Goal: Task Accomplishment & Management: Complete application form

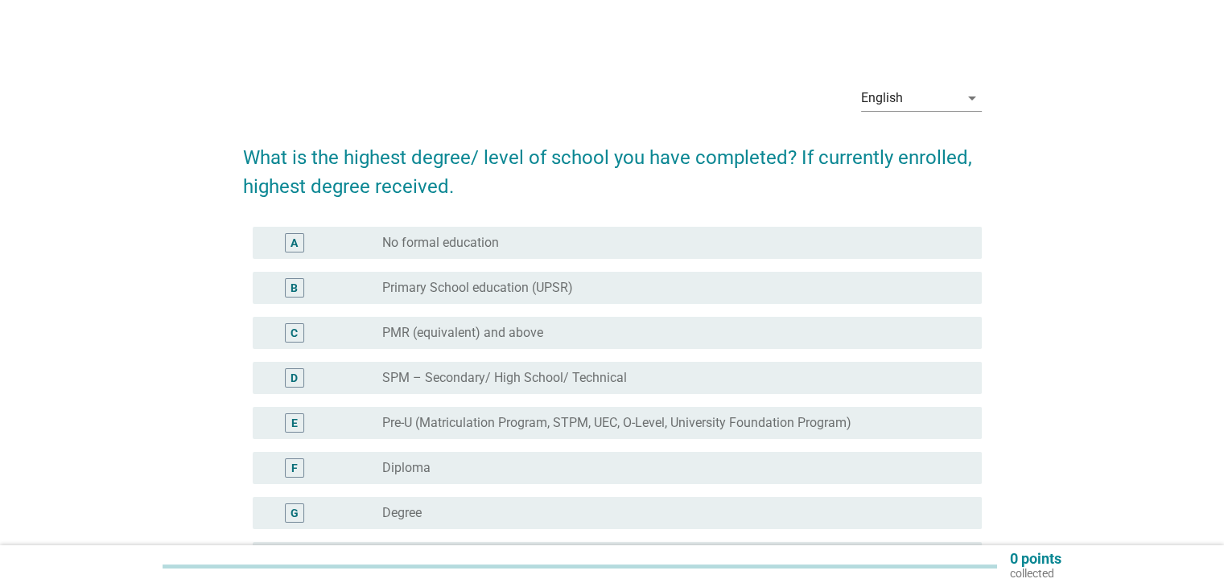
click at [461, 464] on div "radio_button_unchecked Diploma" at bounding box center [668, 468] width 573 height 16
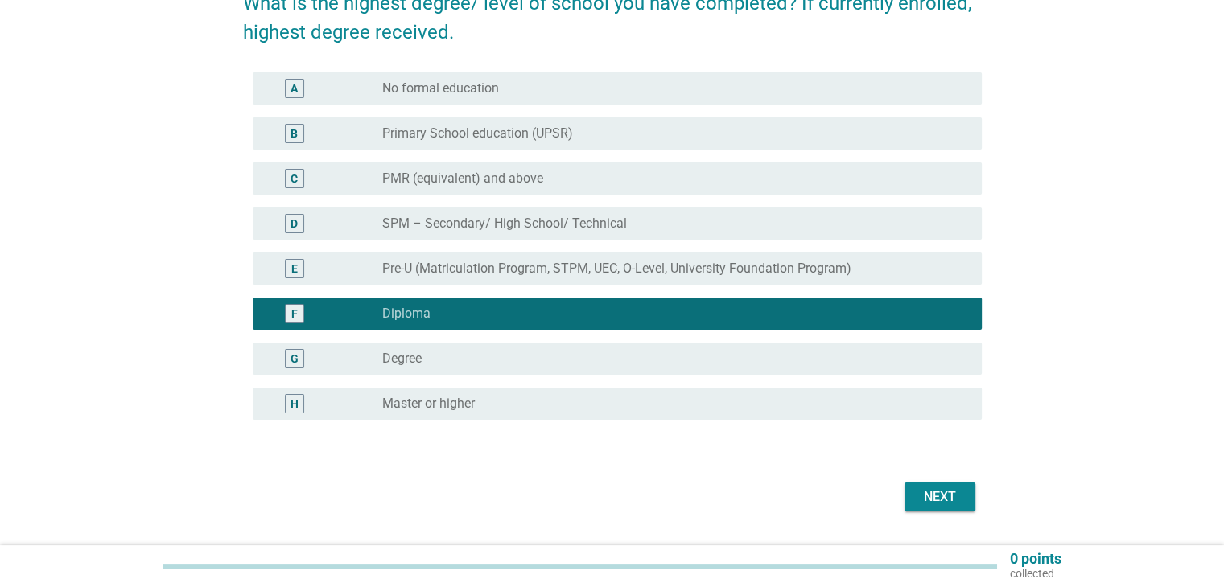
scroll to position [161, 0]
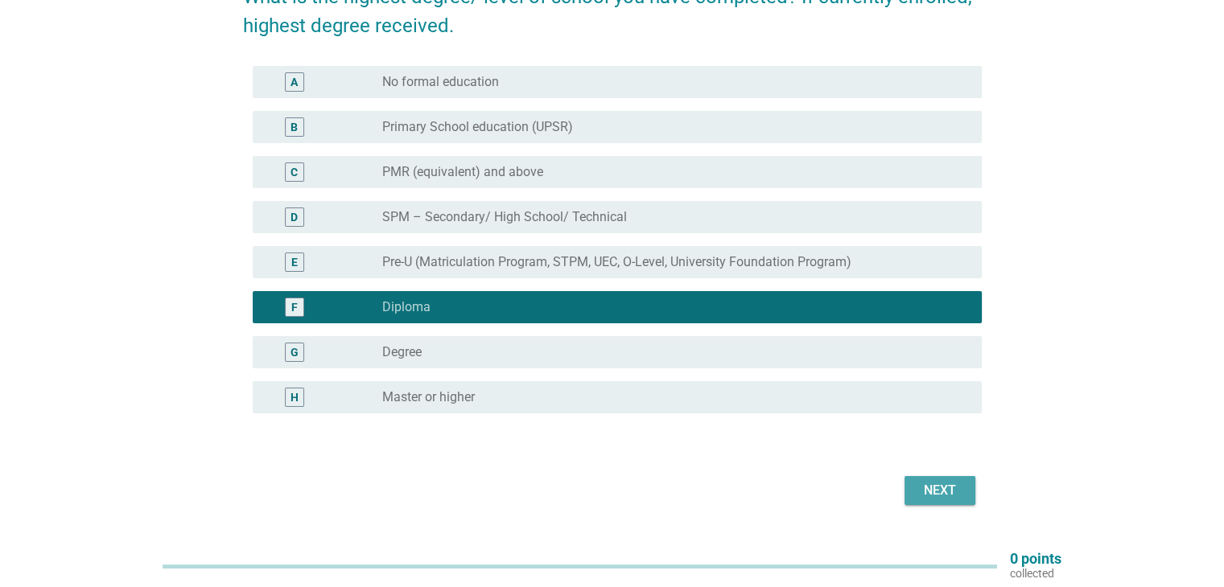
click at [956, 488] on div "Next" at bounding box center [939, 490] width 45 height 19
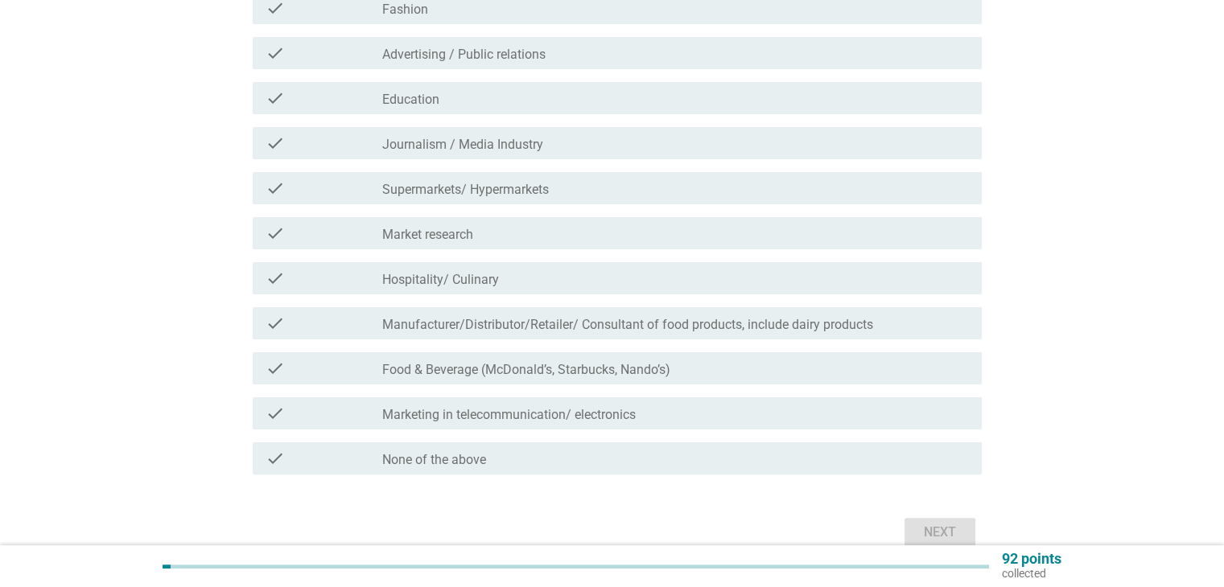
scroll to position [322, 0]
click at [435, 458] on label "None of the above" at bounding box center [434, 458] width 104 height 16
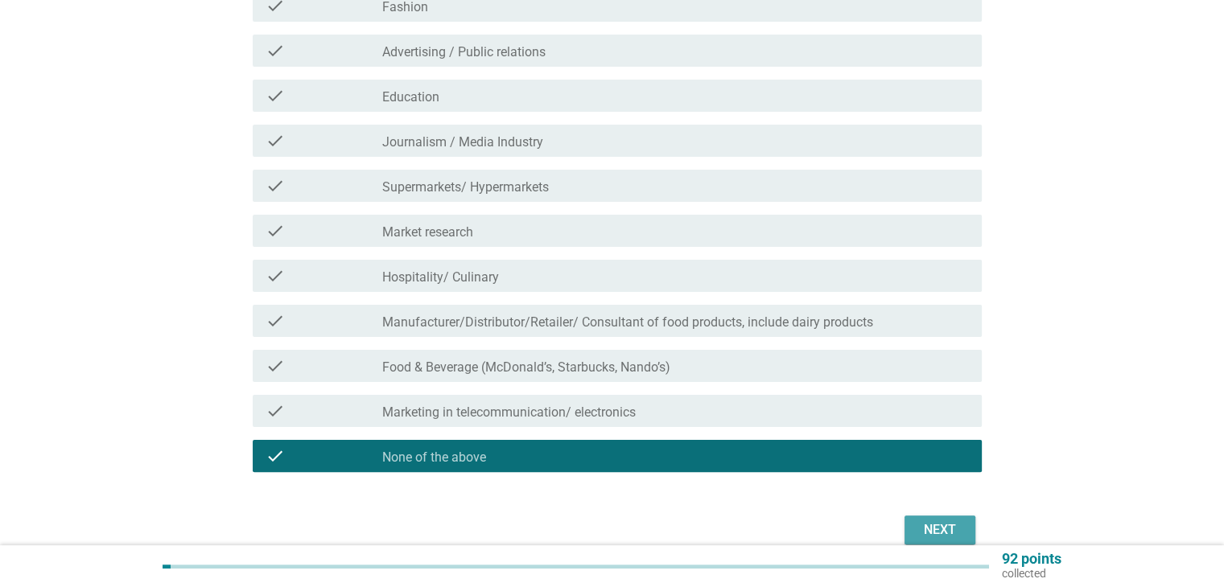
click at [947, 528] on div "Next" at bounding box center [939, 530] width 45 height 19
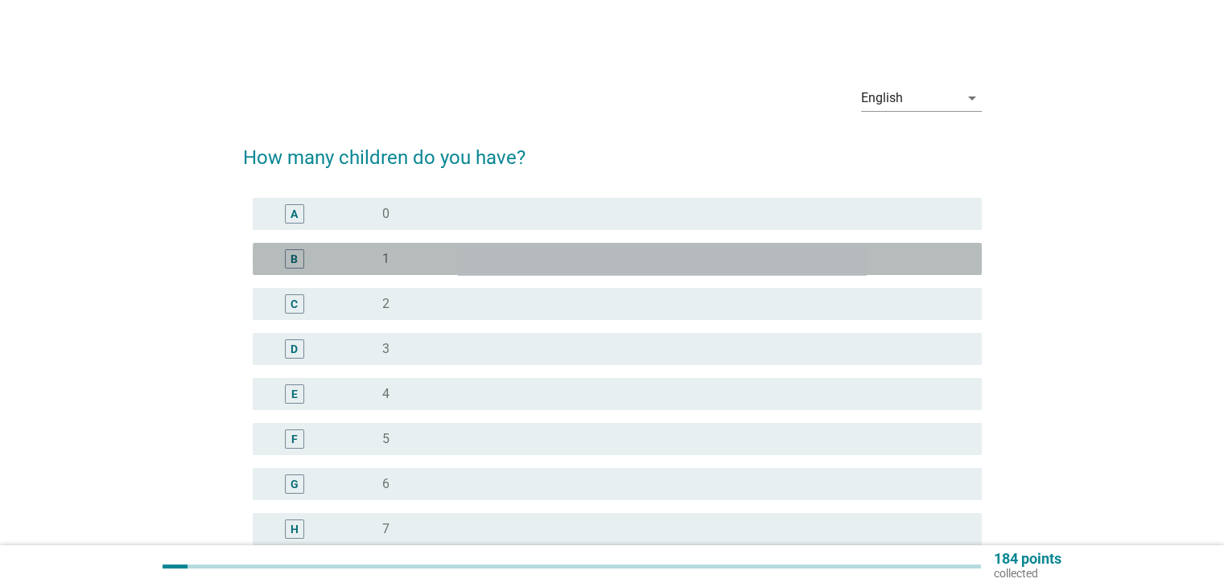
click at [406, 254] on div "radio_button_unchecked 1" at bounding box center [668, 259] width 573 height 16
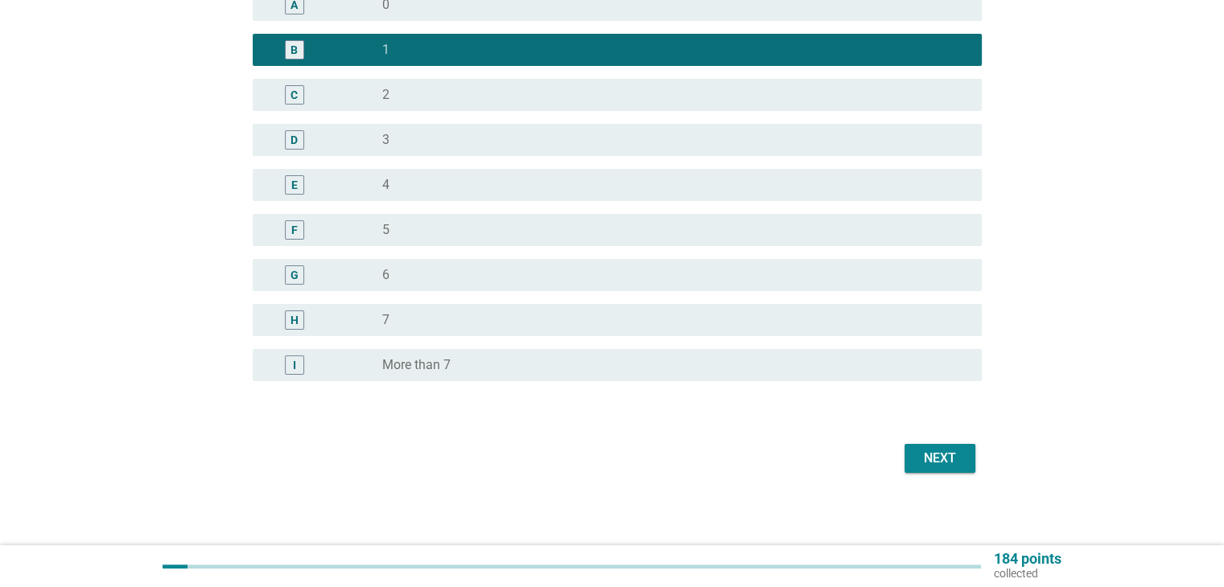
scroll to position [214, 0]
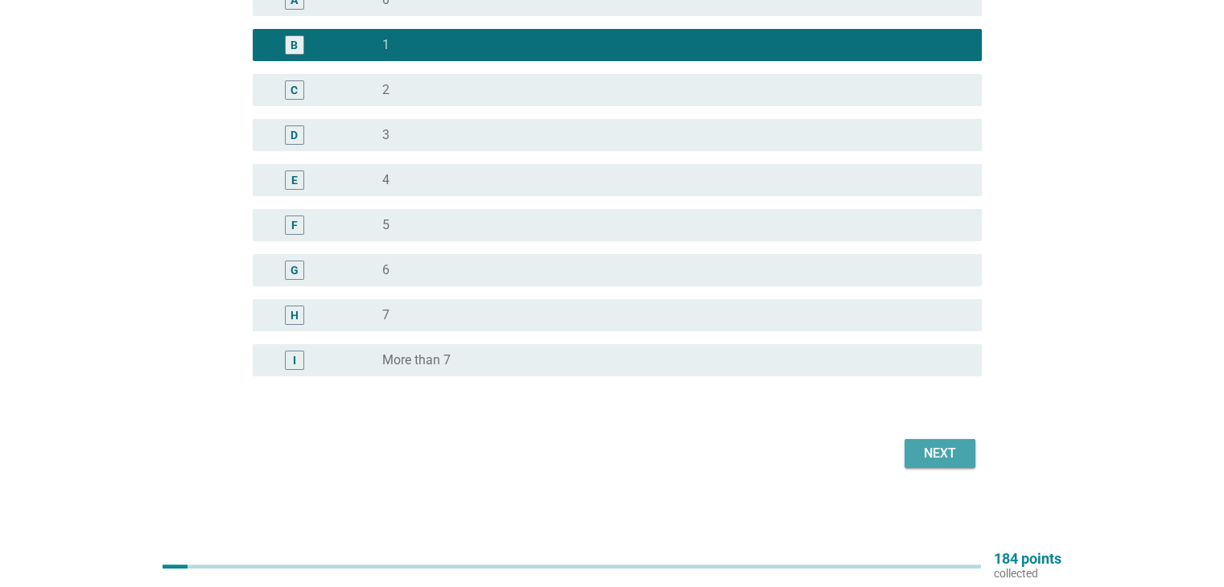
click at [927, 451] on div "Next" at bounding box center [939, 453] width 45 height 19
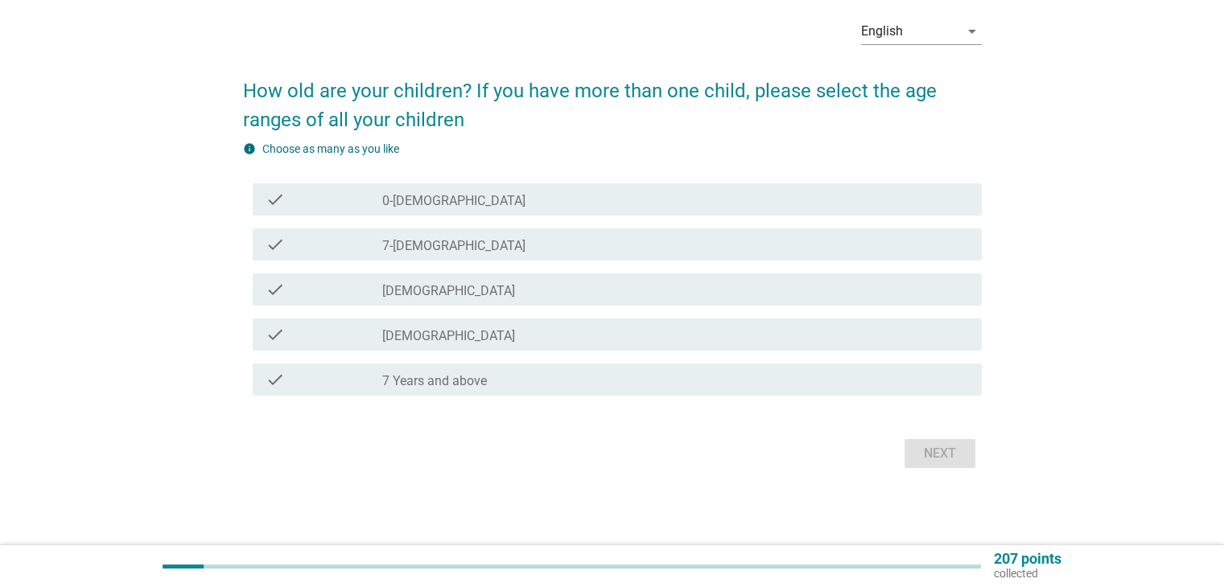
scroll to position [0, 0]
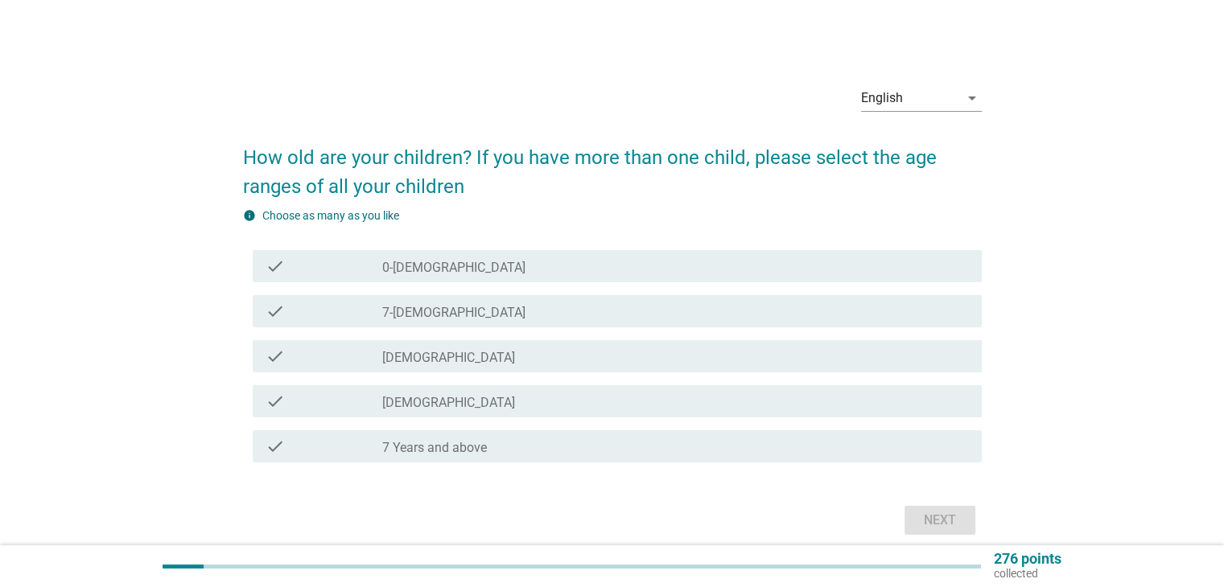
click at [476, 311] on div "check_box_outline_blank 7-[DEMOGRAPHIC_DATA]" at bounding box center [675, 311] width 586 height 19
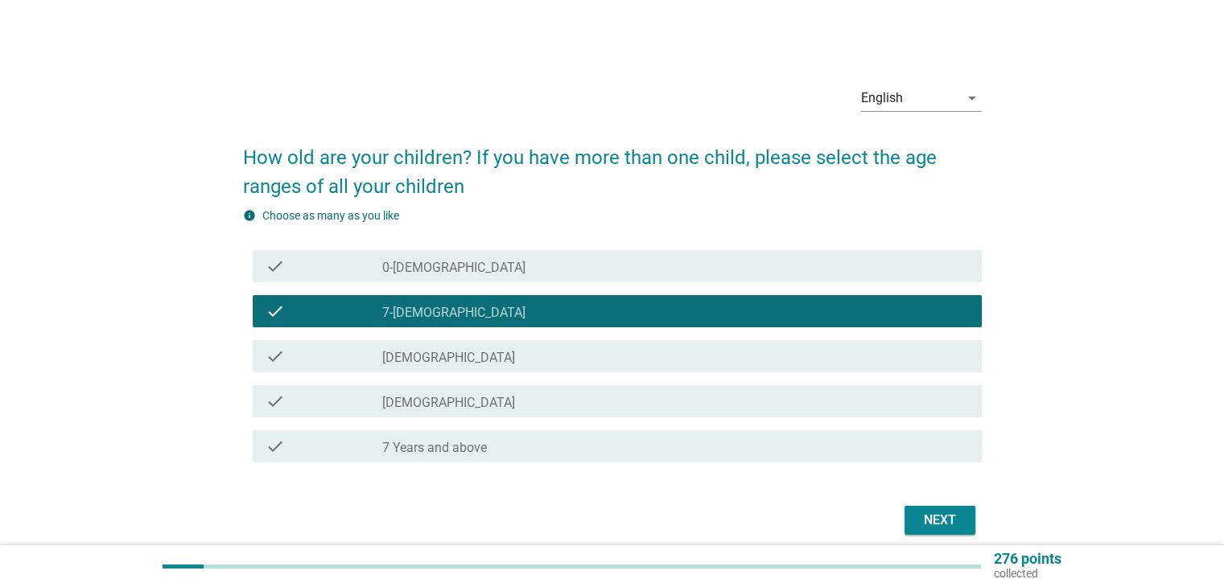
click at [966, 522] on button "Next" at bounding box center [940, 520] width 71 height 29
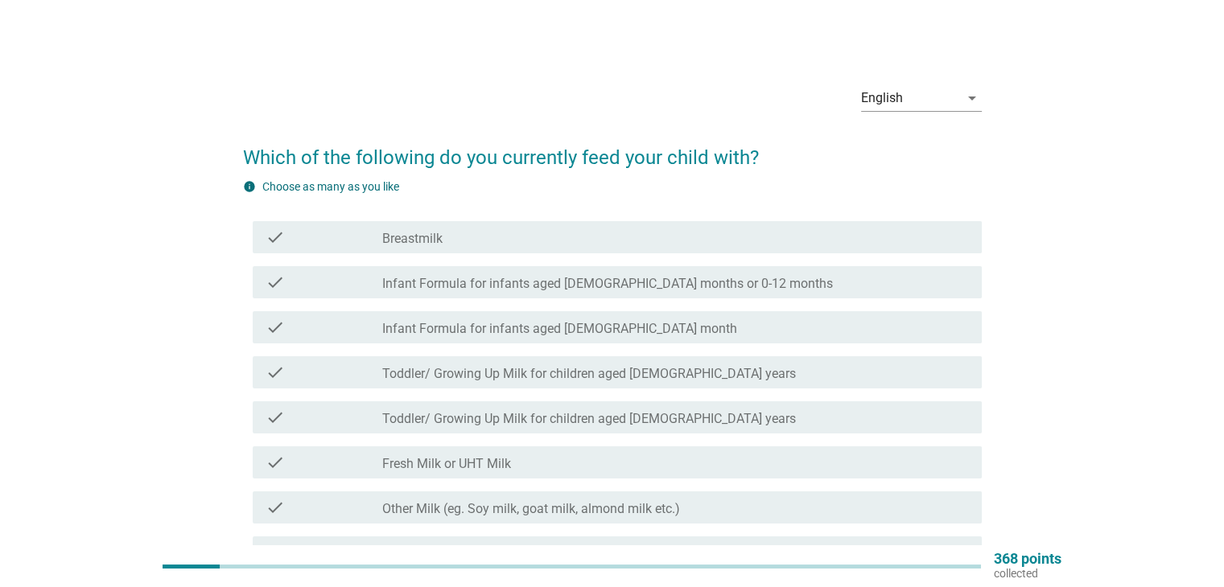
click at [566, 233] on div "check_box_outline_blank Breastmilk" at bounding box center [675, 237] width 586 height 19
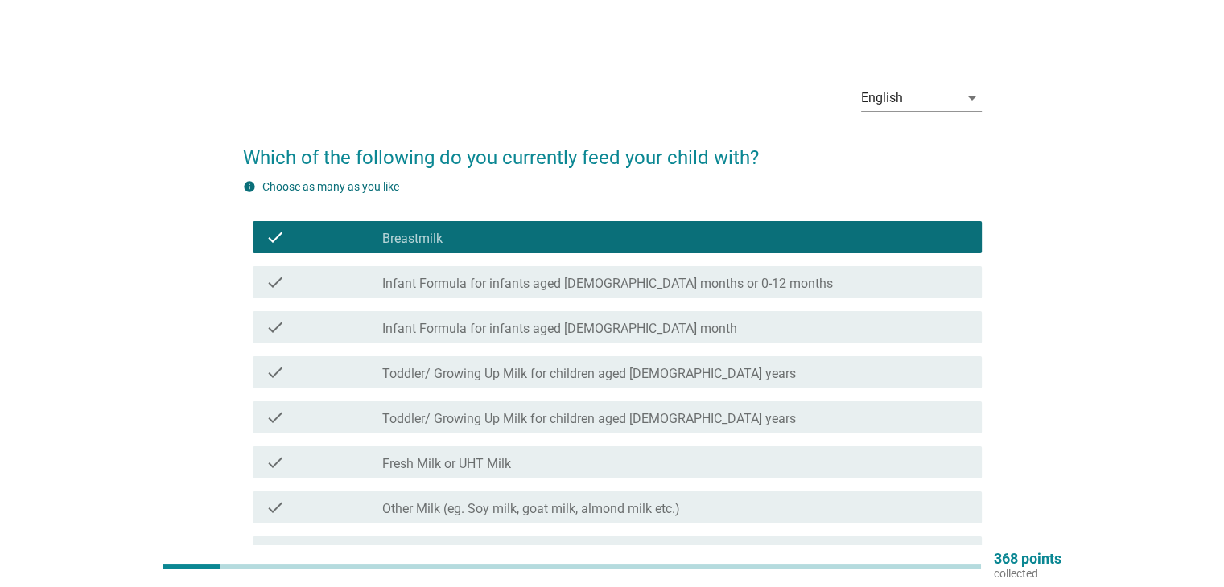
click at [673, 278] on label "Infant Formula for infants aged [DEMOGRAPHIC_DATA] months or 0-12 months" at bounding box center [607, 284] width 451 height 16
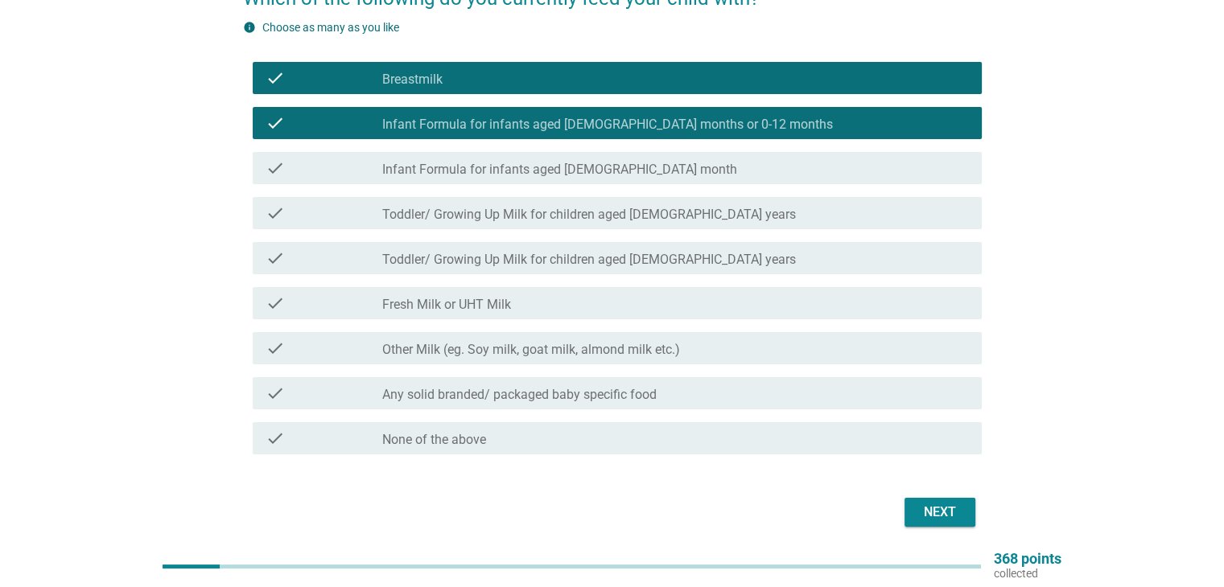
scroll to position [161, 0]
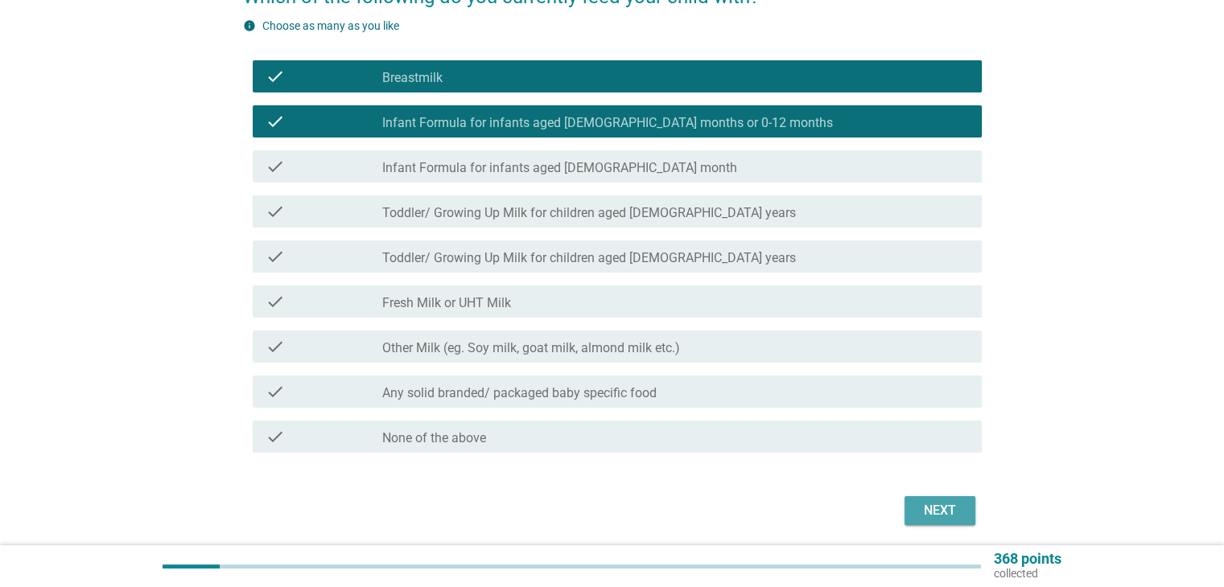
click at [933, 511] on div "Next" at bounding box center [939, 510] width 45 height 19
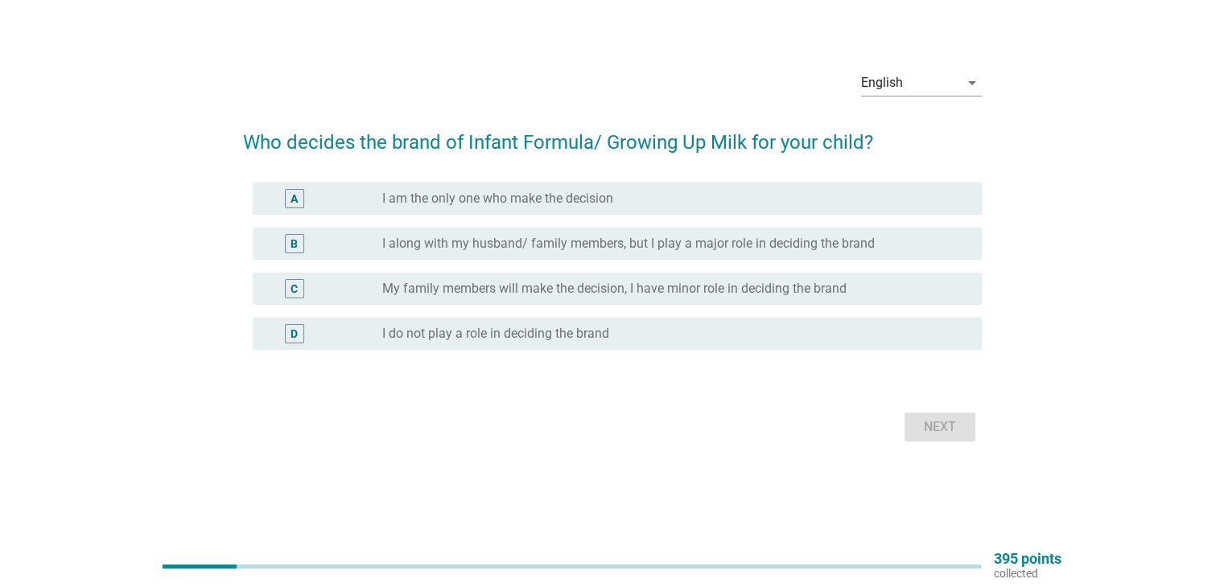
scroll to position [0, 0]
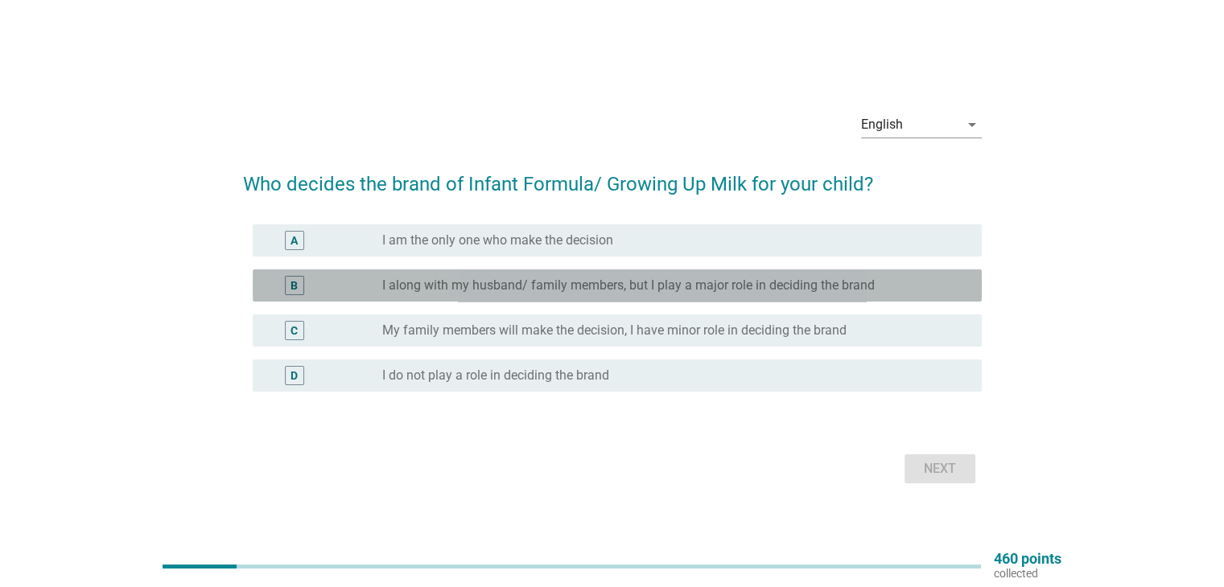
click at [476, 284] on label "I along with my husband/ family members, but I play a major role in deciding th…" at bounding box center [628, 286] width 493 height 16
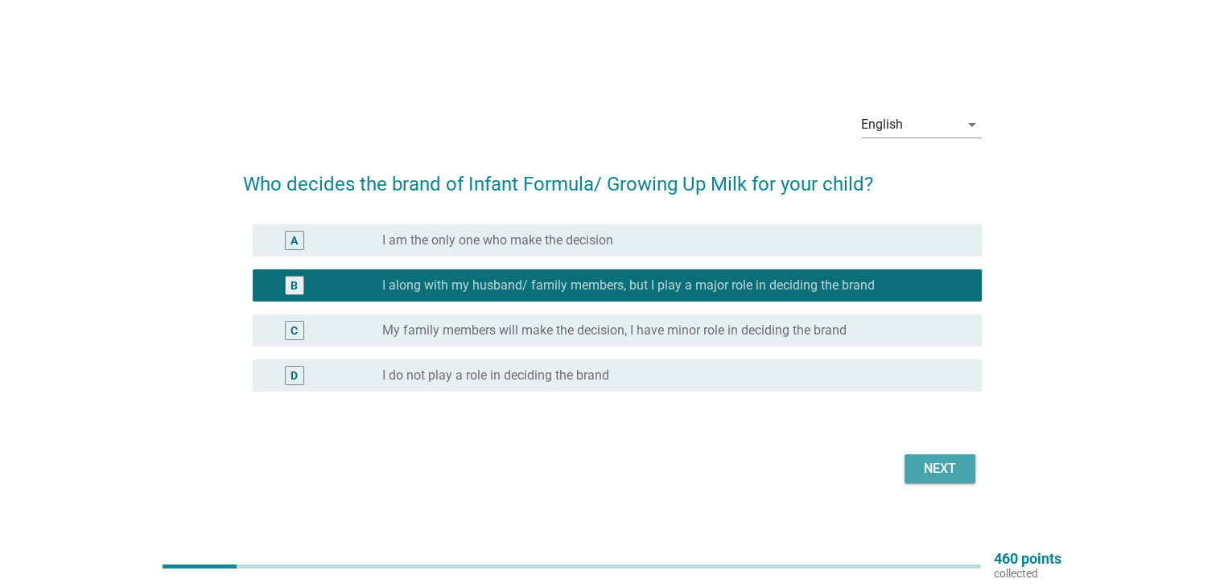
click at [946, 476] on div "Next" at bounding box center [939, 469] width 45 height 19
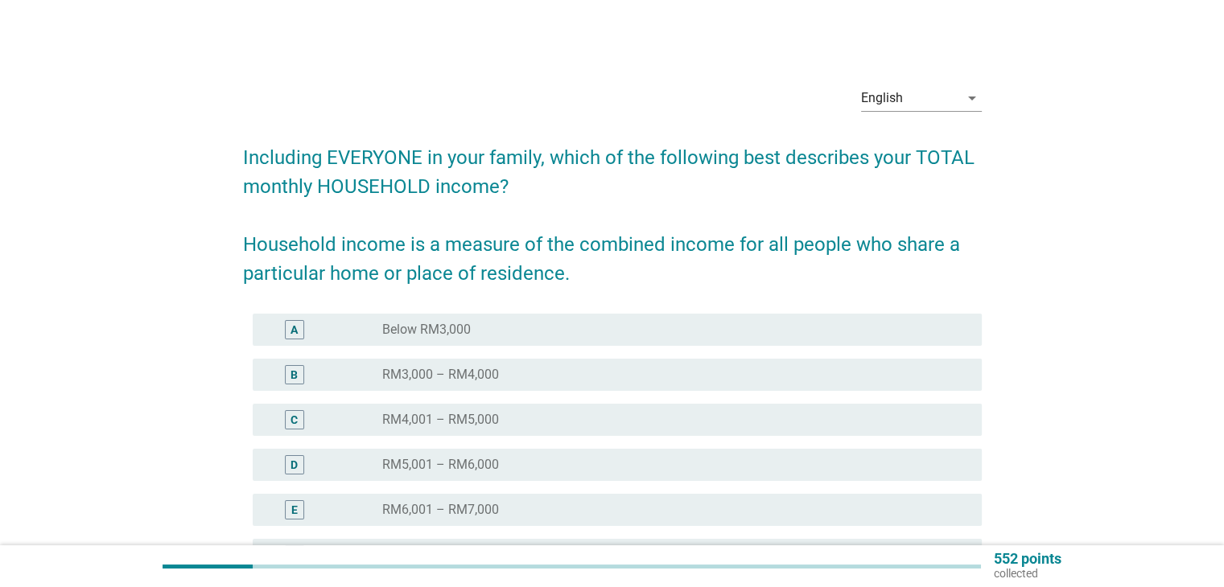
click at [461, 501] on div "radio_button_unchecked RM6,001 – RM7,000" at bounding box center [675, 510] width 586 height 19
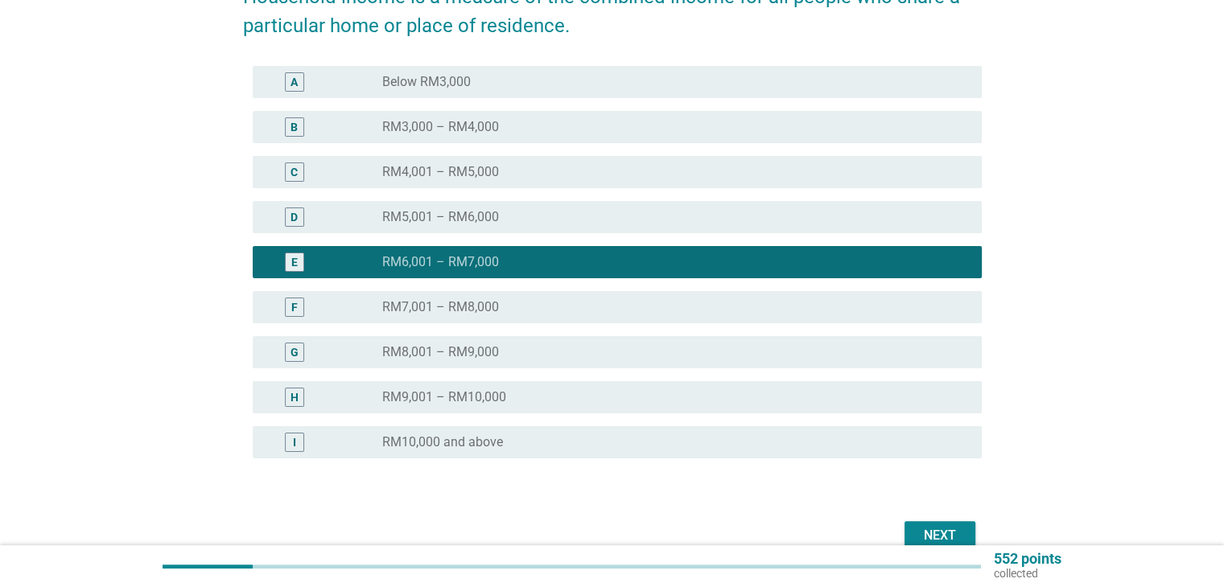
scroll to position [322, 0]
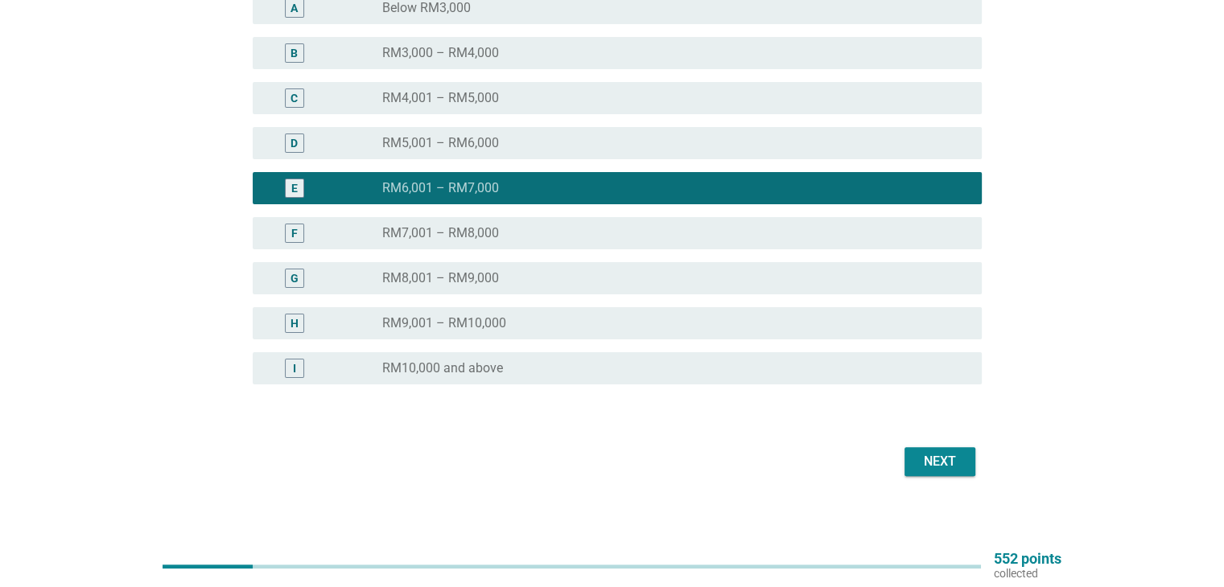
click at [479, 365] on label "RM10,000 and above" at bounding box center [442, 369] width 121 height 16
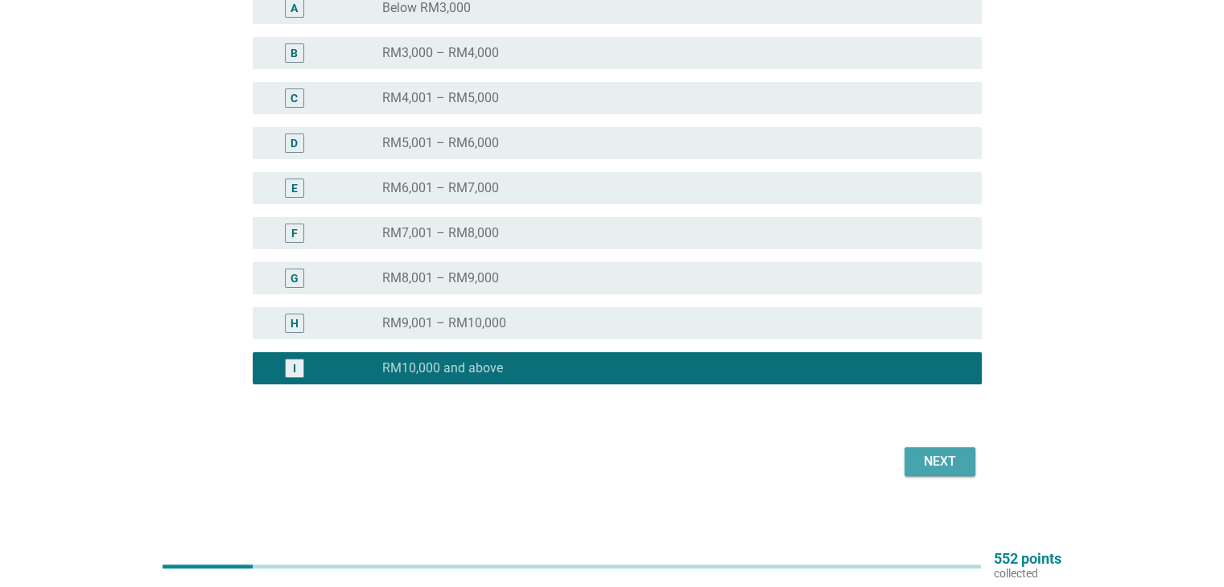
click at [940, 474] on button "Next" at bounding box center [940, 461] width 71 height 29
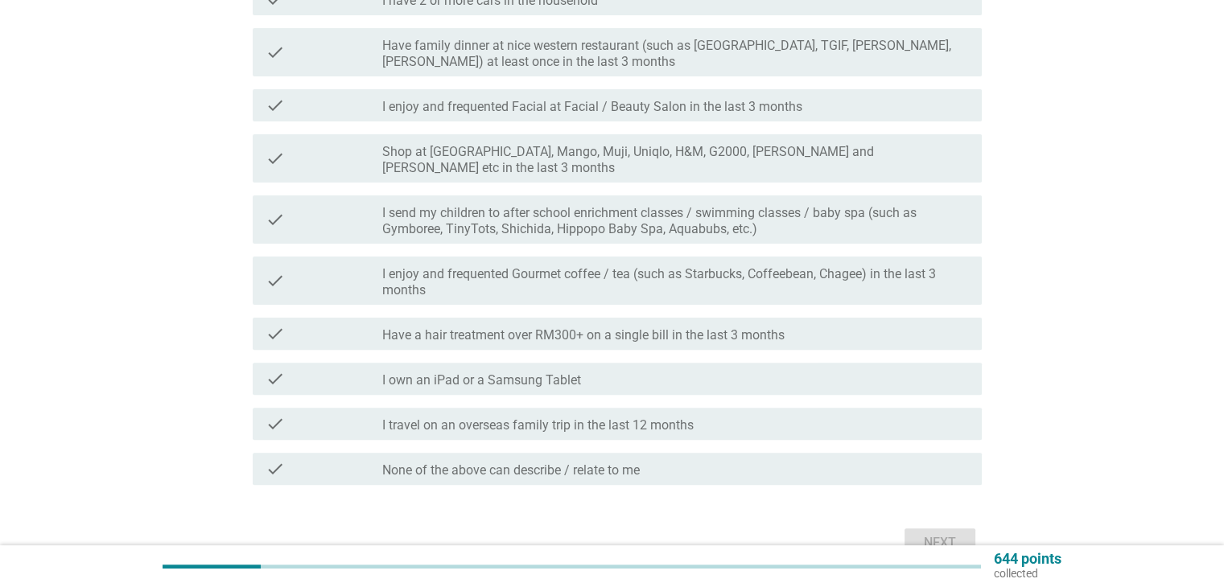
scroll to position [483, 0]
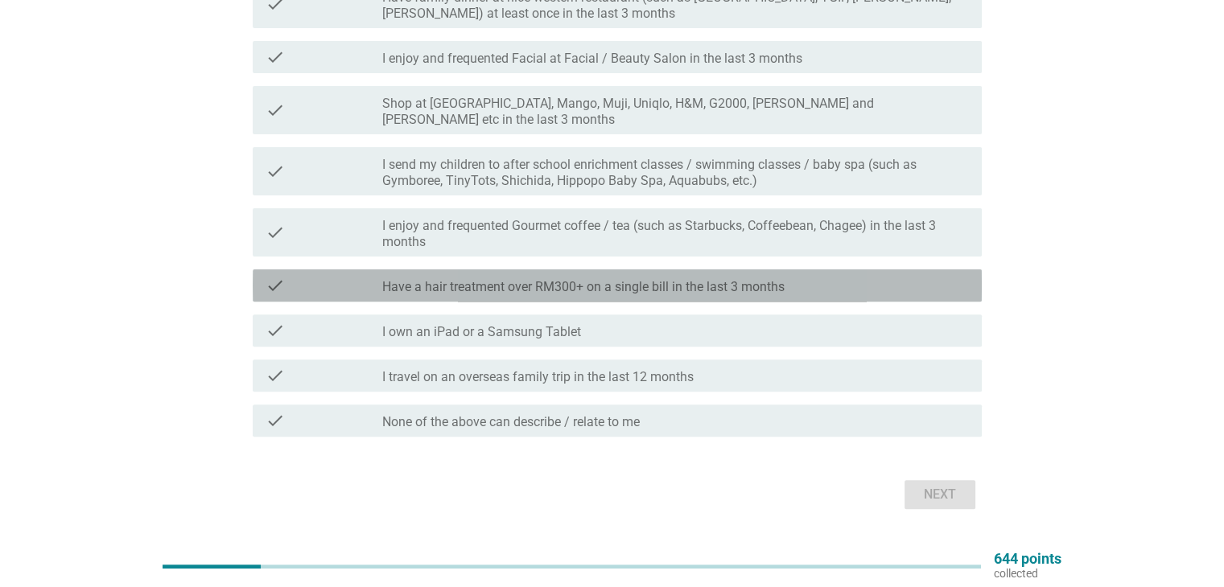
click at [677, 276] on div "check_box_outline_blank Have a hair treatment over RM300+ on a single bill in t…" at bounding box center [675, 285] width 586 height 19
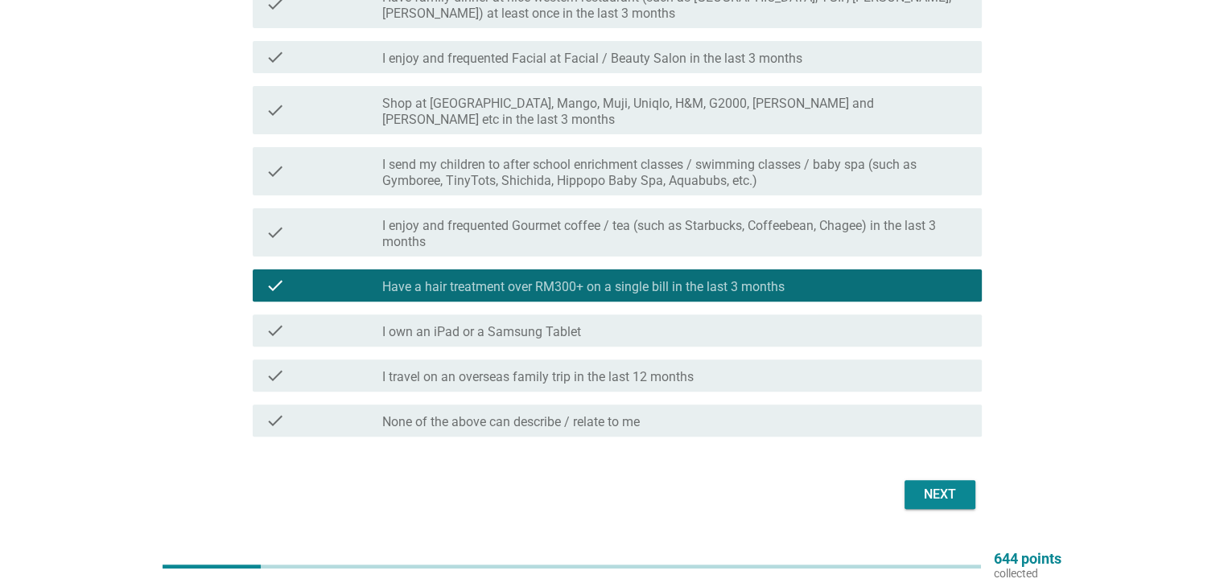
click at [619, 372] on div "check check_box_outline_blank I travel on an overseas family trip in the last 1…" at bounding box center [617, 376] width 729 height 32
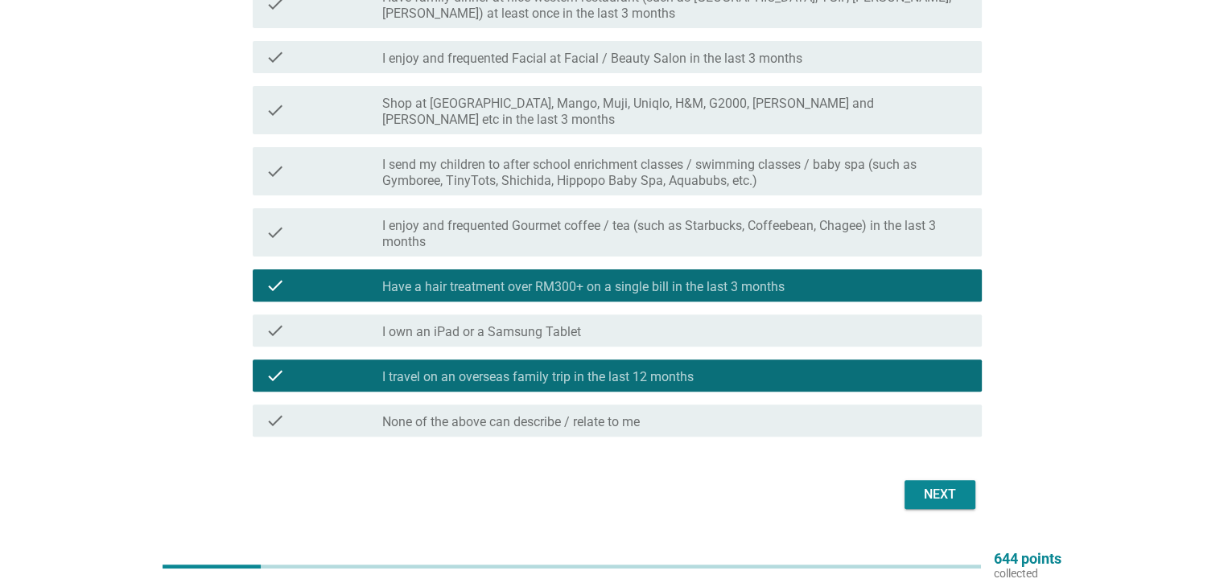
scroll to position [402, 0]
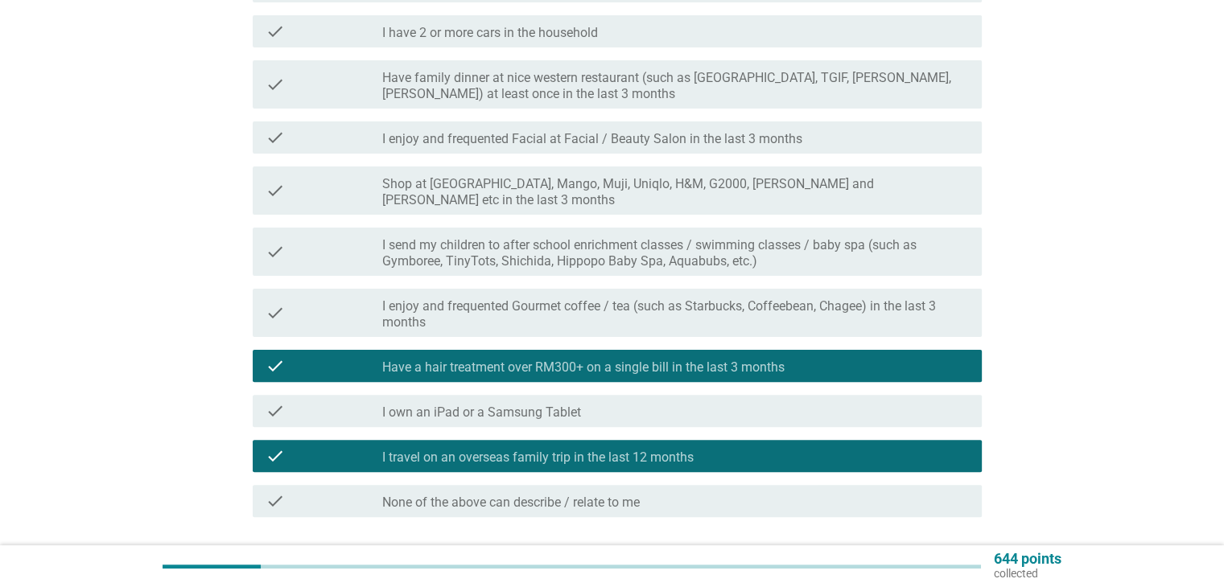
click at [637, 142] on label "I enjoy and frequented Facial at Facial / Beauty Salon in the last 3 months" at bounding box center [592, 139] width 420 height 16
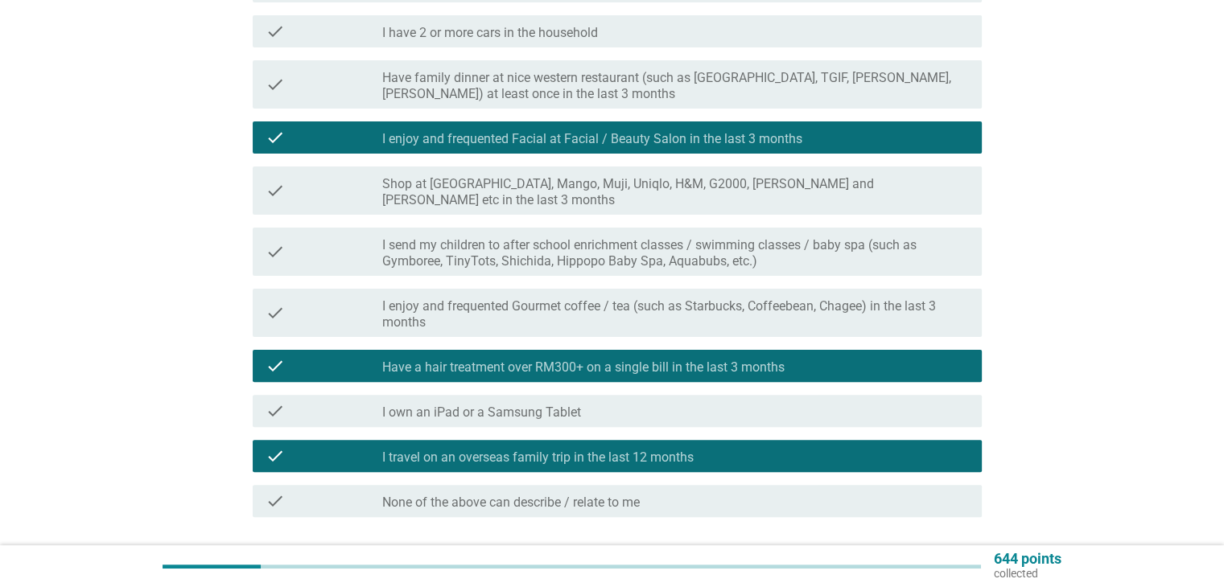
click at [673, 100] on label "Have family dinner at nice western restaurant (such as [GEOGRAPHIC_DATA], TGIF,…" at bounding box center [675, 86] width 586 height 32
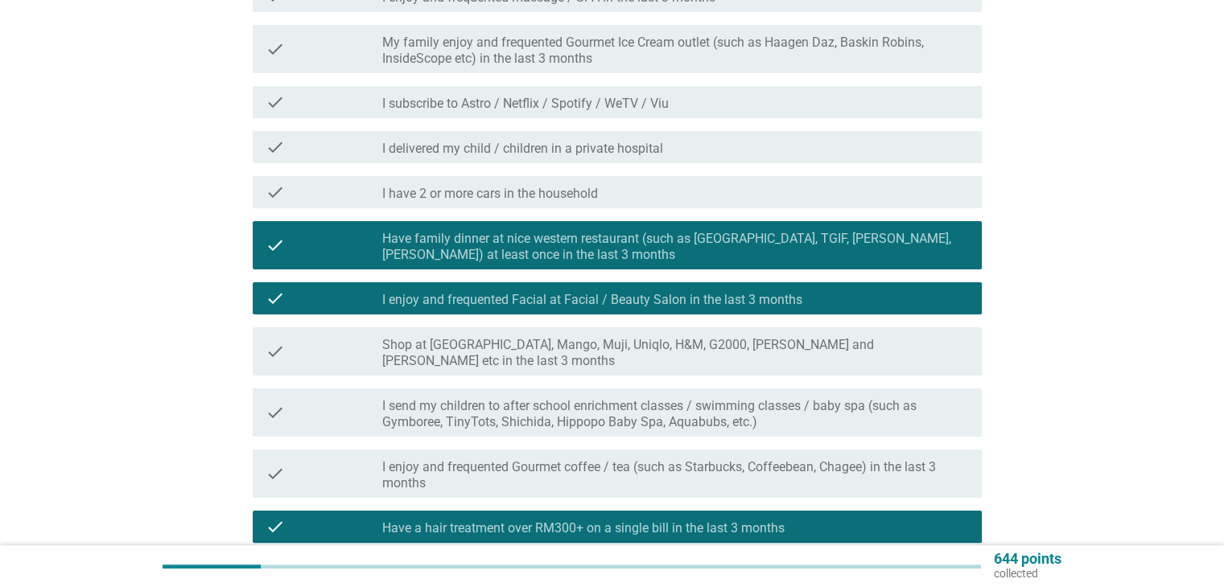
scroll to position [161, 0]
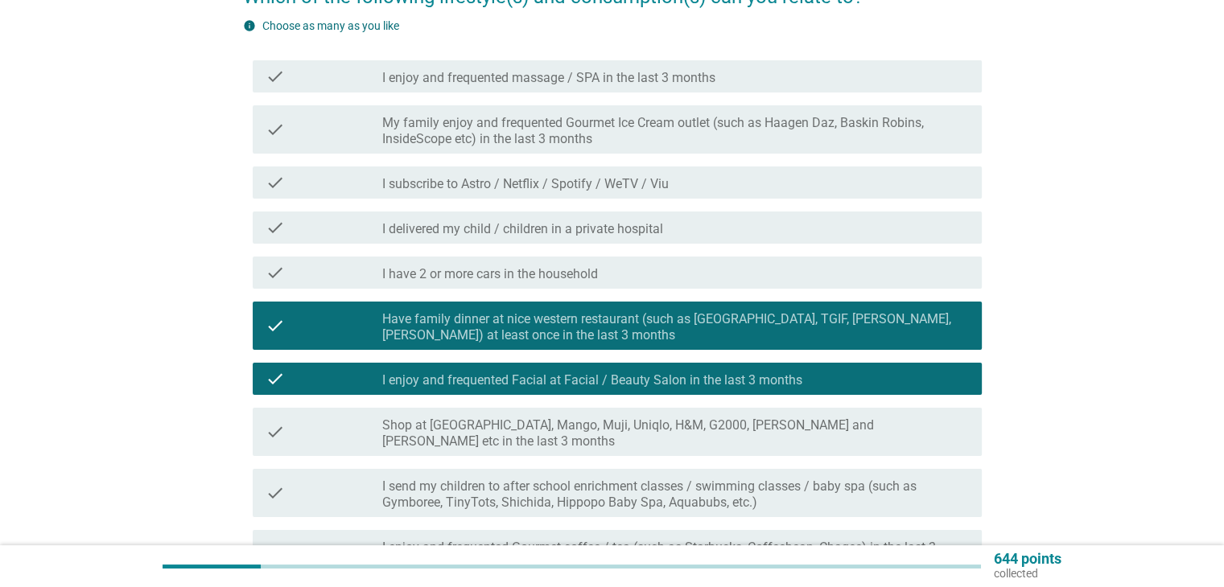
click at [666, 126] on label "My family enjoy and frequented Gourmet Ice Cream outlet (such as Haagen Daz, Ba…" at bounding box center [675, 131] width 586 height 32
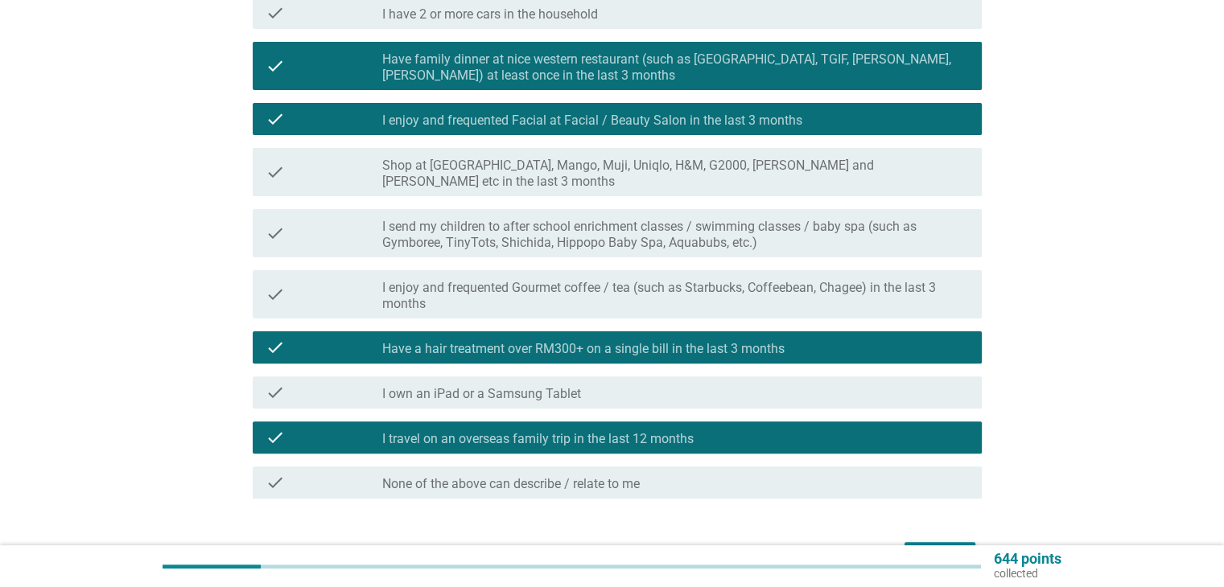
scroll to position [508, 0]
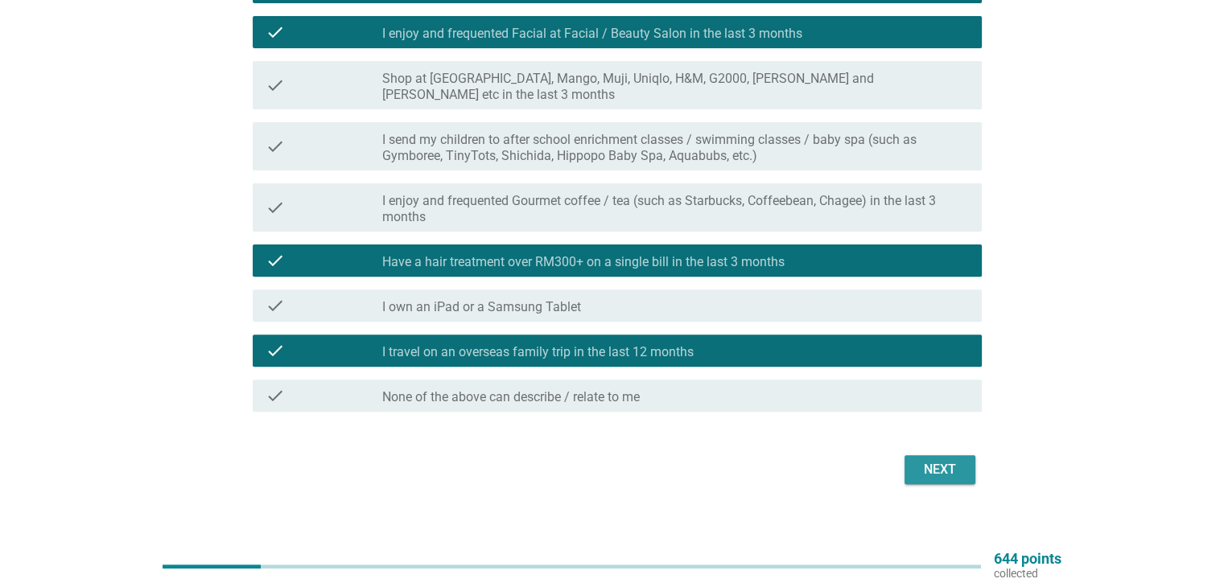
click at [951, 460] on div "Next" at bounding box center [939, 469] width 45 height 19
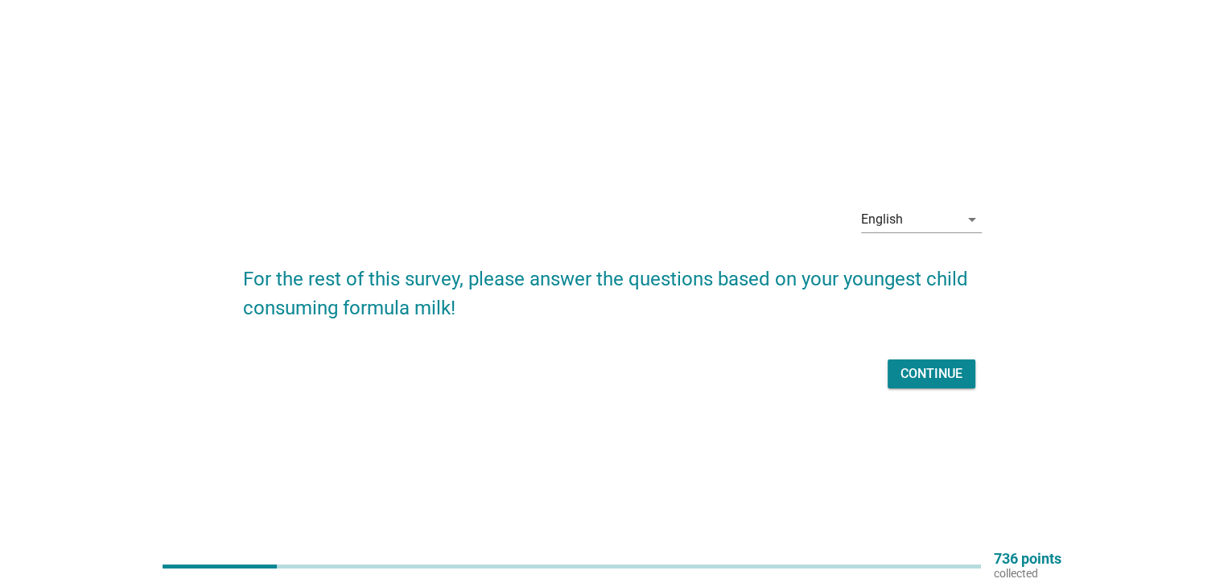
click at [942, 390] on div "Continue" at bounding box center [612, 374] width 739 height 39
click at [944, 373] on div "Continue" at bounding box center [932, 374] width 62 height 19
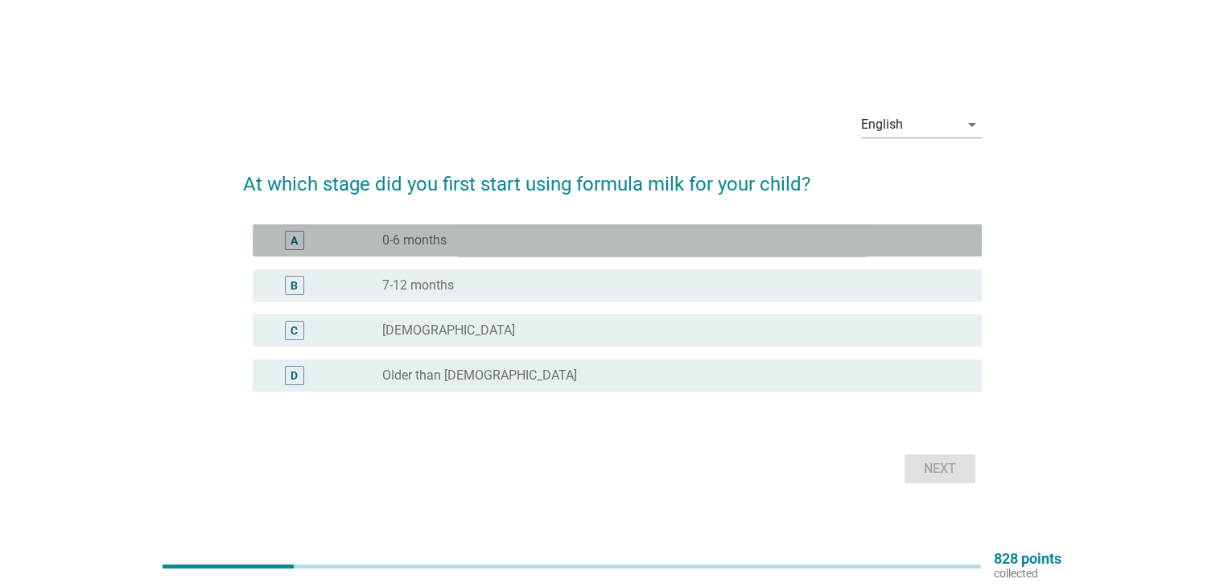
click at [488, 238] on div "radio_button_unchecked 0-6 months" at bounding box center [668, 241] width 573 height 16
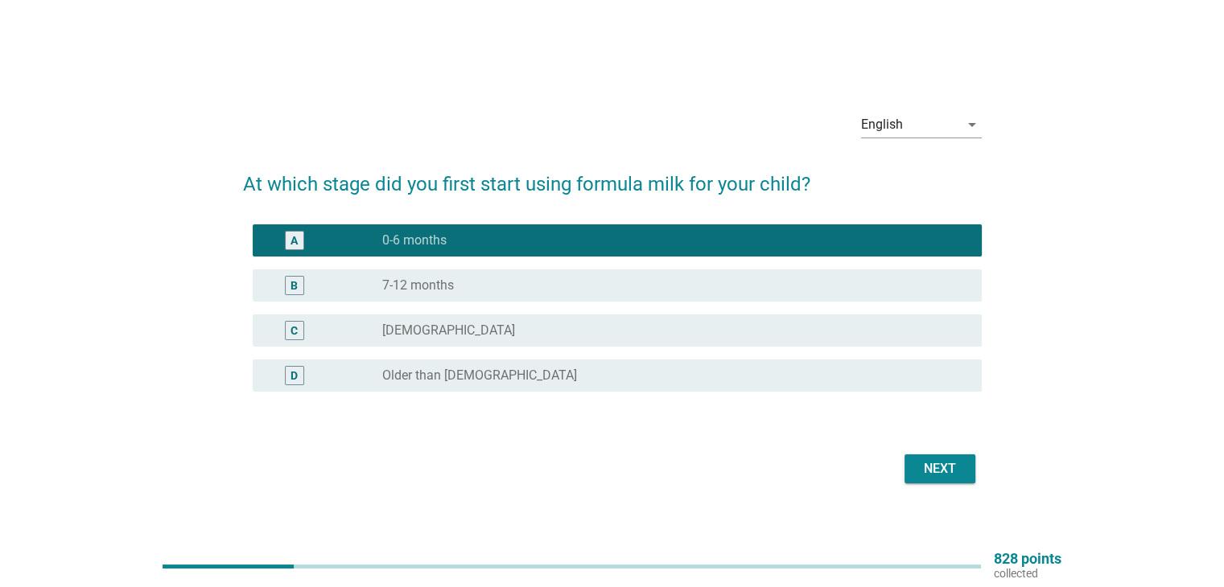
click at [489, 307] on div "B radio_button_unchecked 7-12 months" at bounding box center [612, 285] width 739 height 45
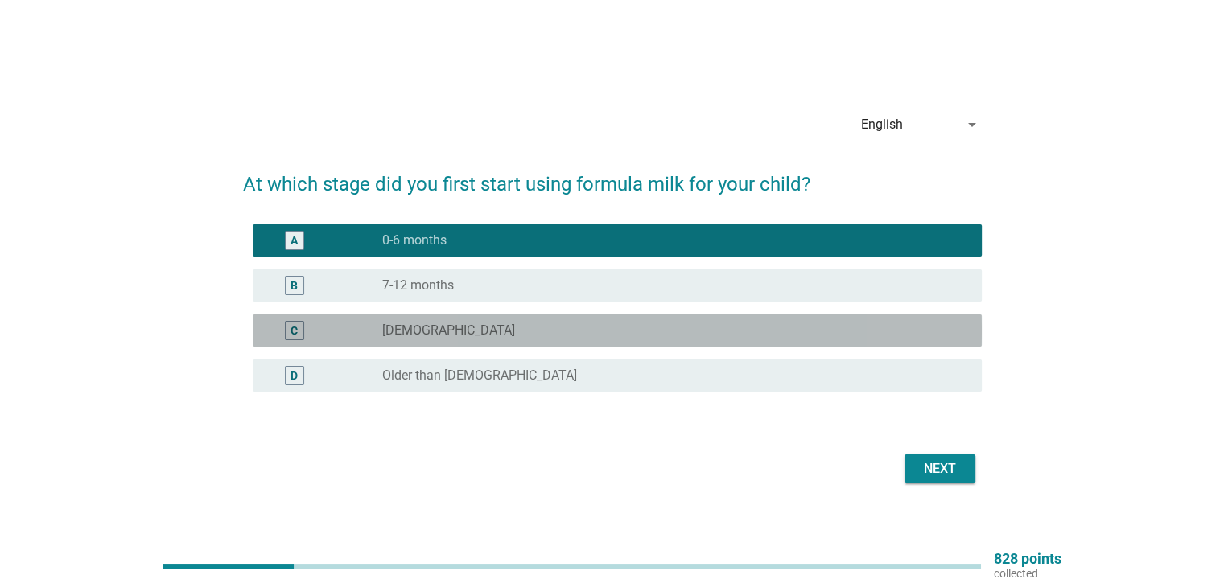
click at [476, 342] on div "C radio_button_unchecked [DEMOGRAPHIC_DATA]" at bounding box center [617, 331] width 729 height 32
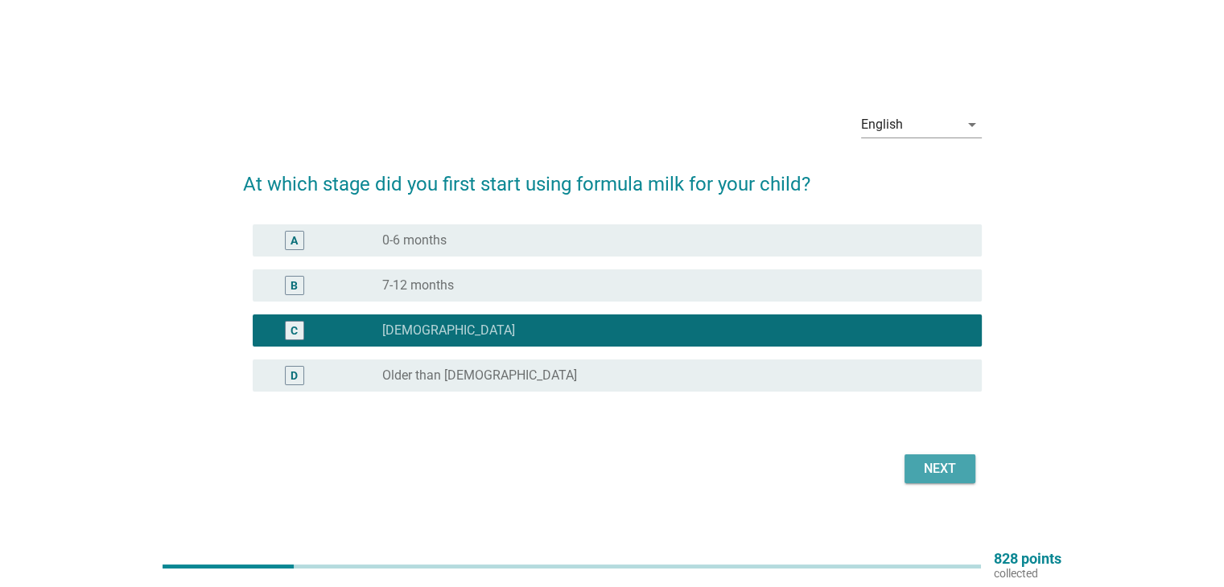
click at [924, 468] on div "Next" at bounding box center [939, 469] width 45 height 19
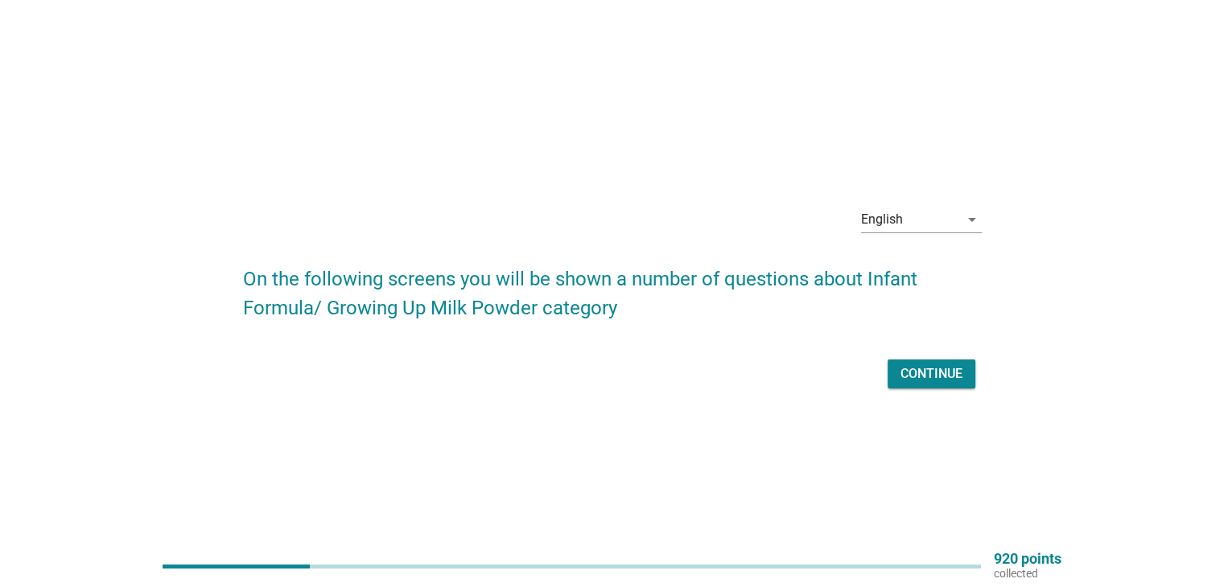
click at [949, 372] on div "Continue" at bounding box center [932, 374] width 62 height 19
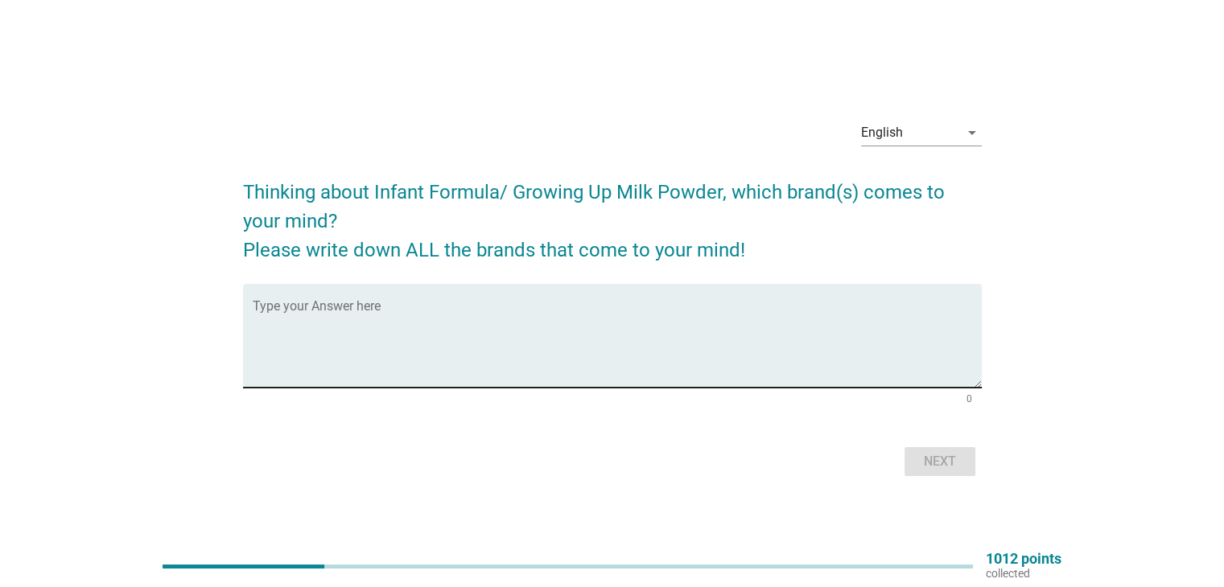
click at [689, 316] on textarea "Type your Answer here" at bounding box center [617, 345] width 729 height 85
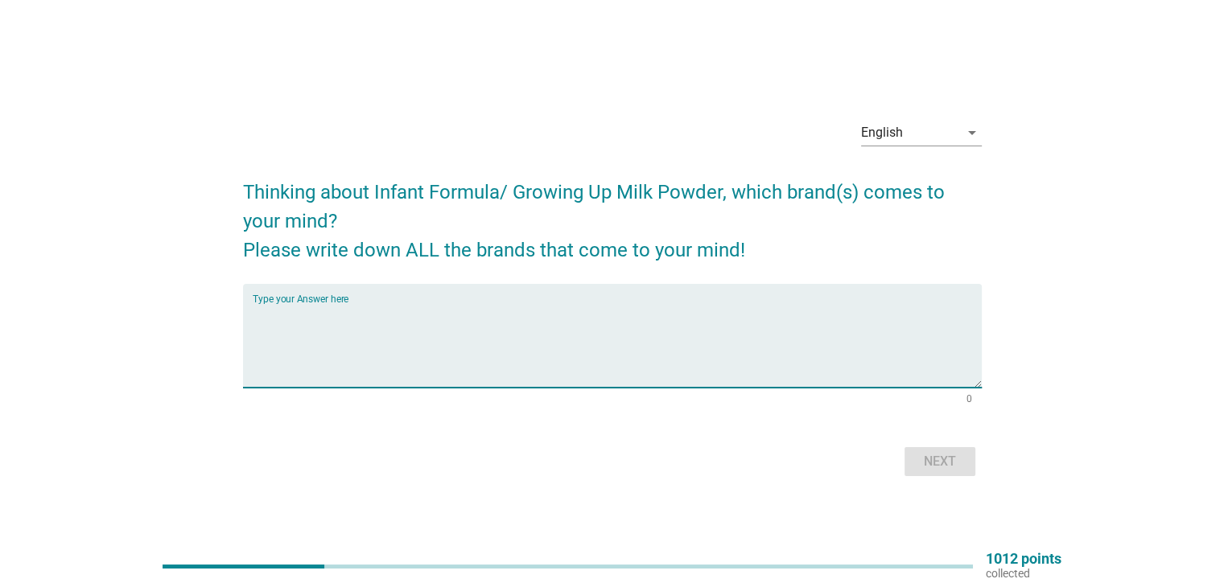
paste textarea "enfagrow"
type textarea "enfagrow"
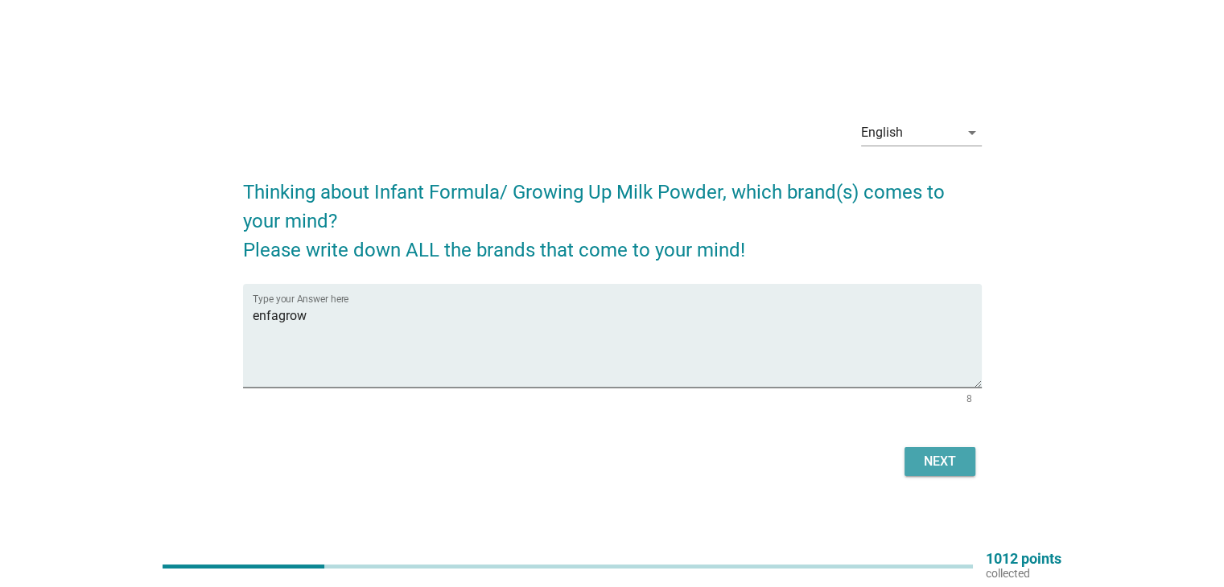
click at [919, 455] on div "Next" at bounding box center [939, 461] width 45 height 19
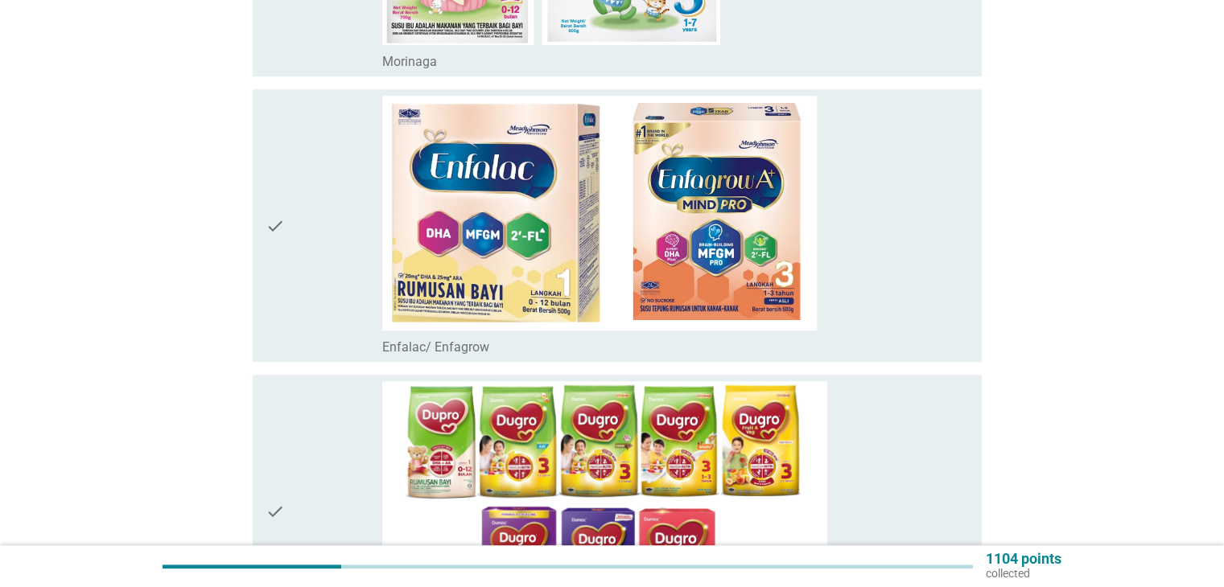
scroll to position [1046, 0]
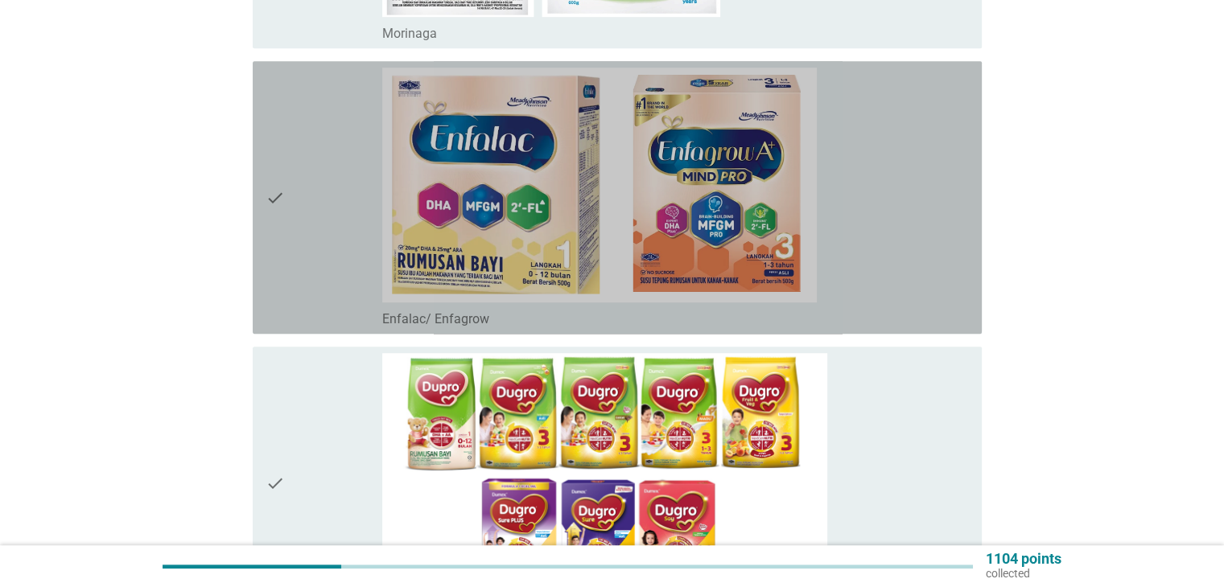
click at [277, 197] on icon "check" at bounding box center [275, 198] width 19 height 260
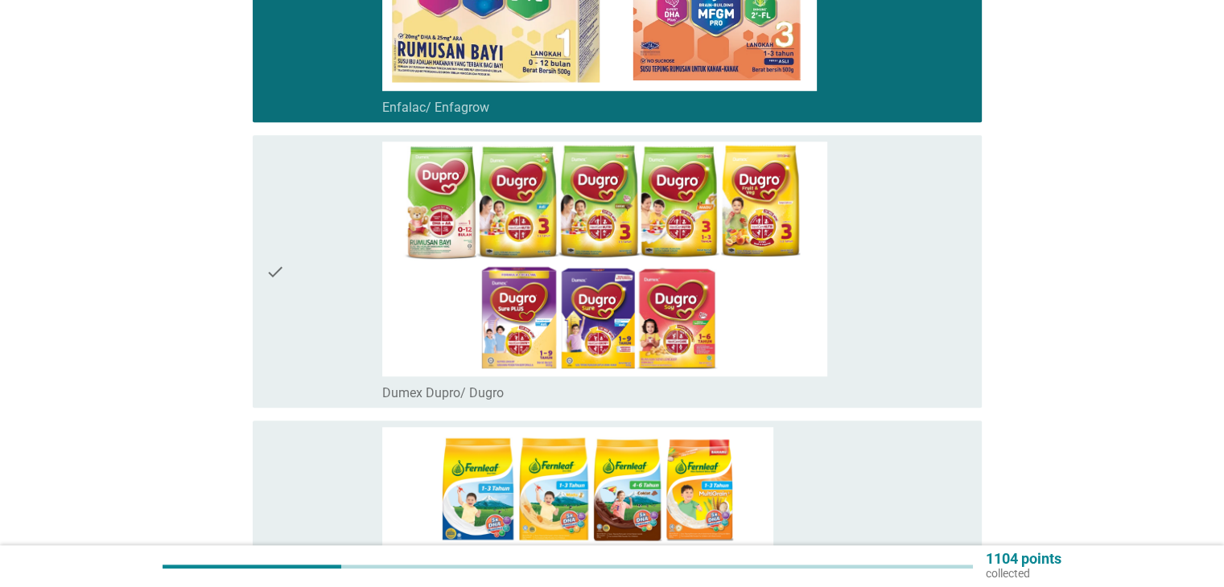
scroll to position [1368, 0]
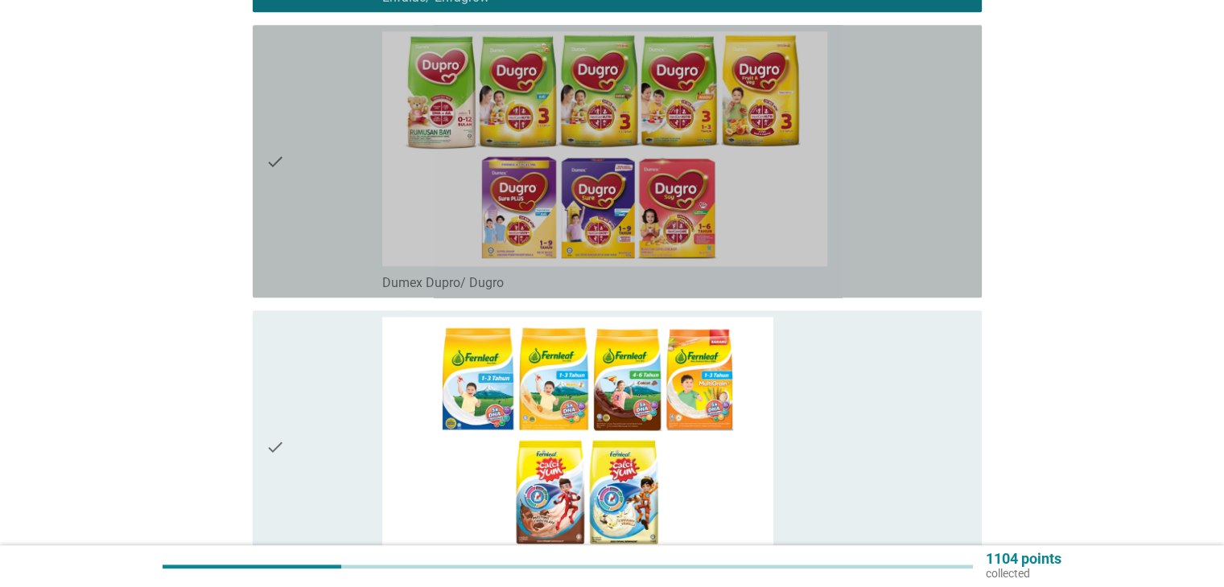
click at [269, 162] on icon "check" at bounding box center [275, 161] width 19 height 260
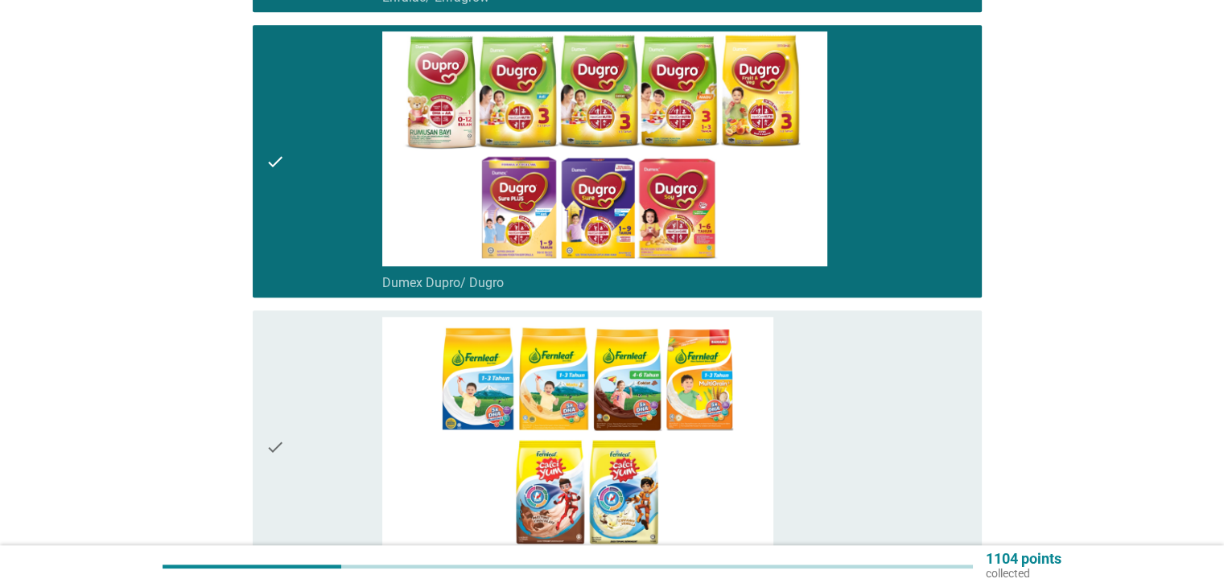
scroll to position [1529, 0]
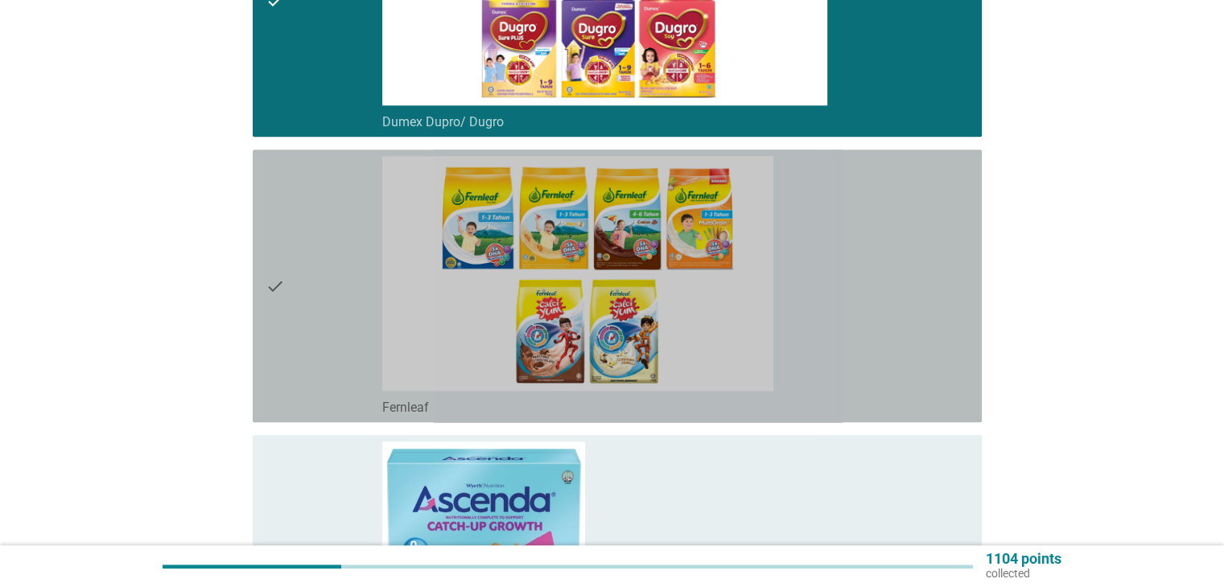
click at [285, 280] on div "check" at bounding box center [324, 286] width 117 height 260
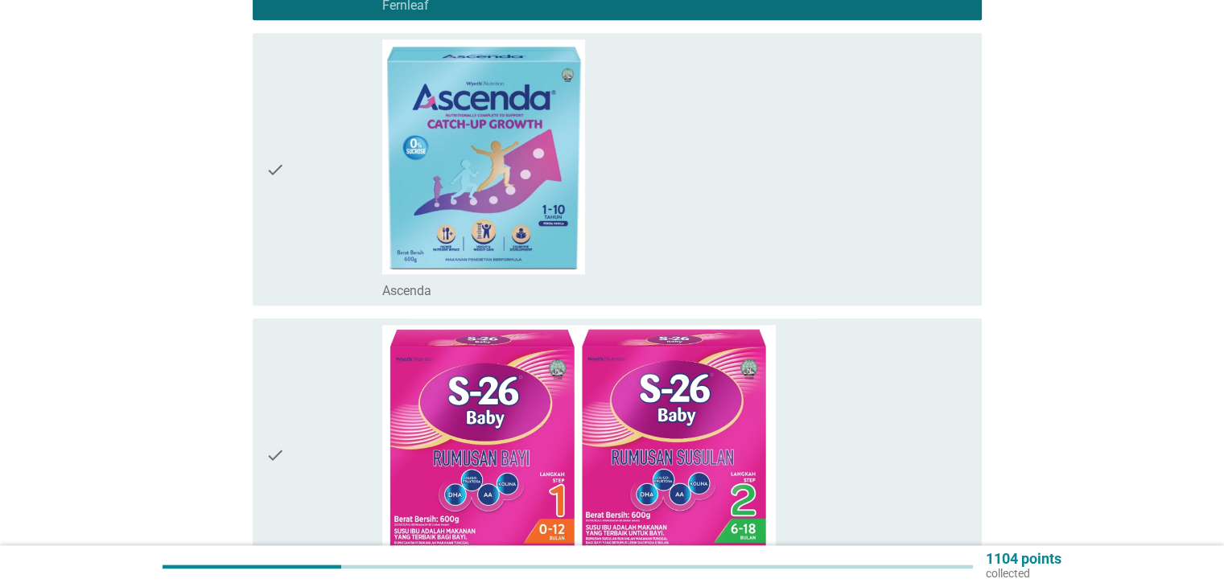
click at [313, 402] on div "check" at bounding box center [324, 455] width 117 height 260
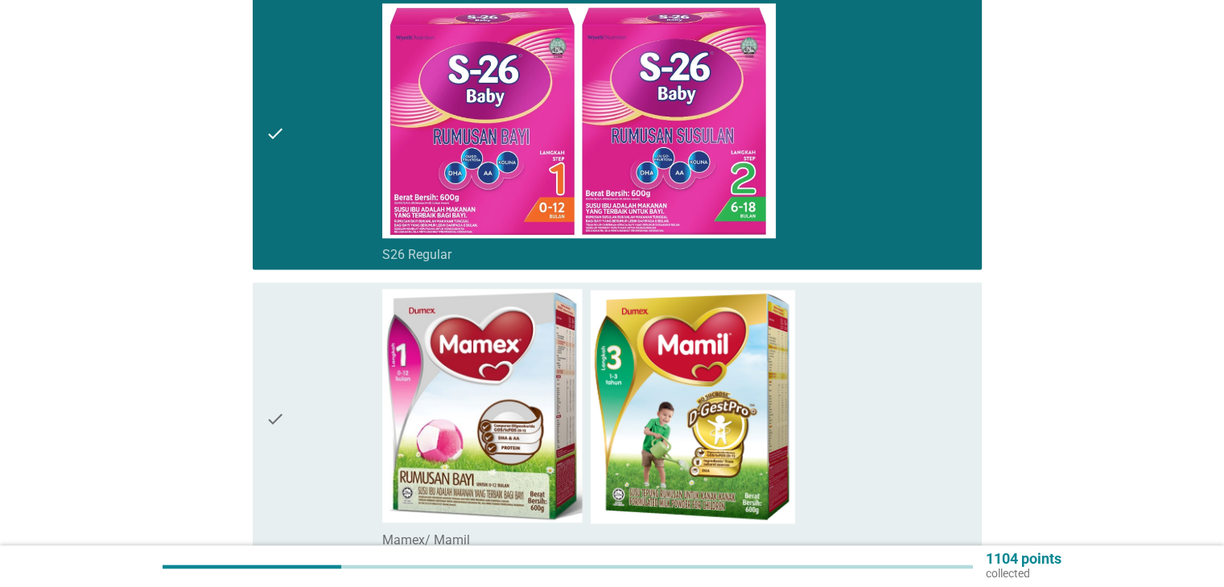
scroll to position [2495, 0]
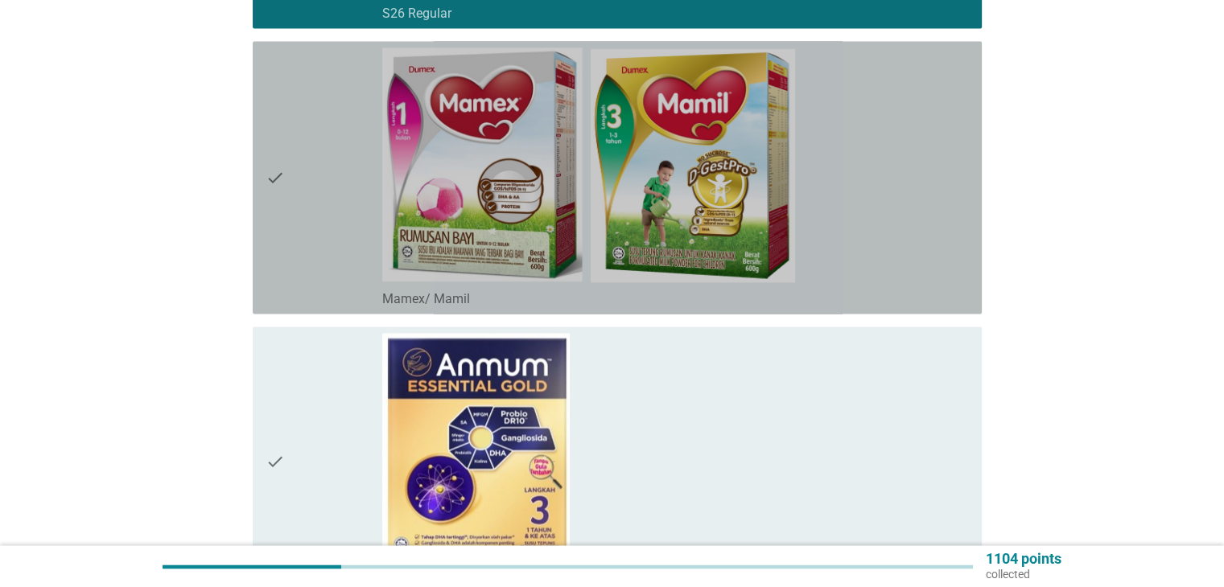
click at [285, 200] on div "check" at bounding box center [324, 177] width 117 height 260
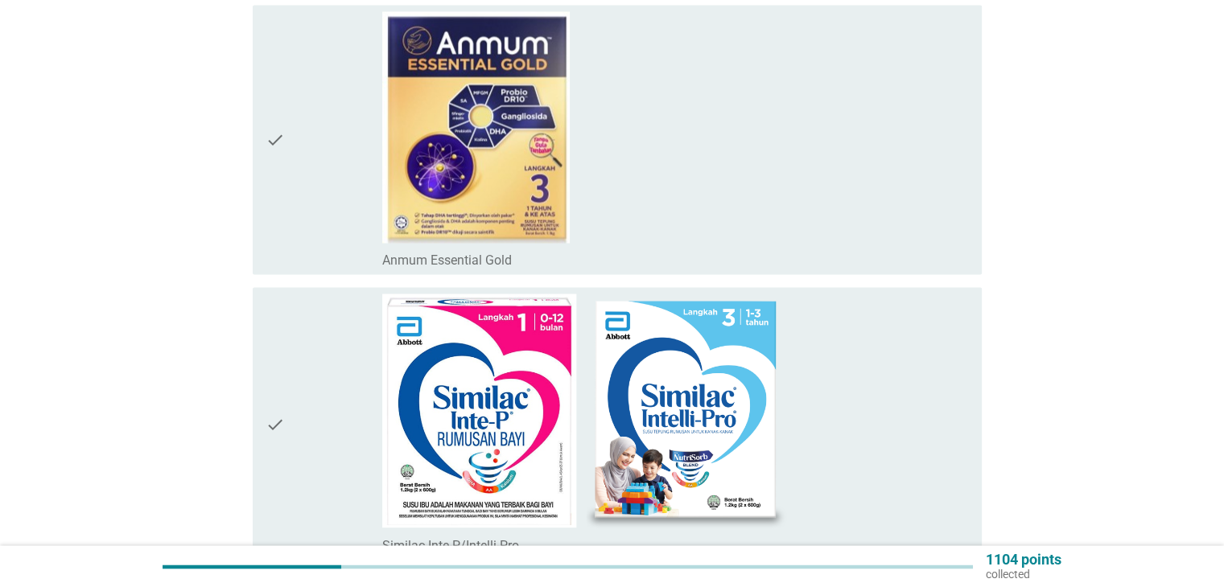
click at [278, 197] on icon "check" at bounding box center [275, 139] width 19 height 257
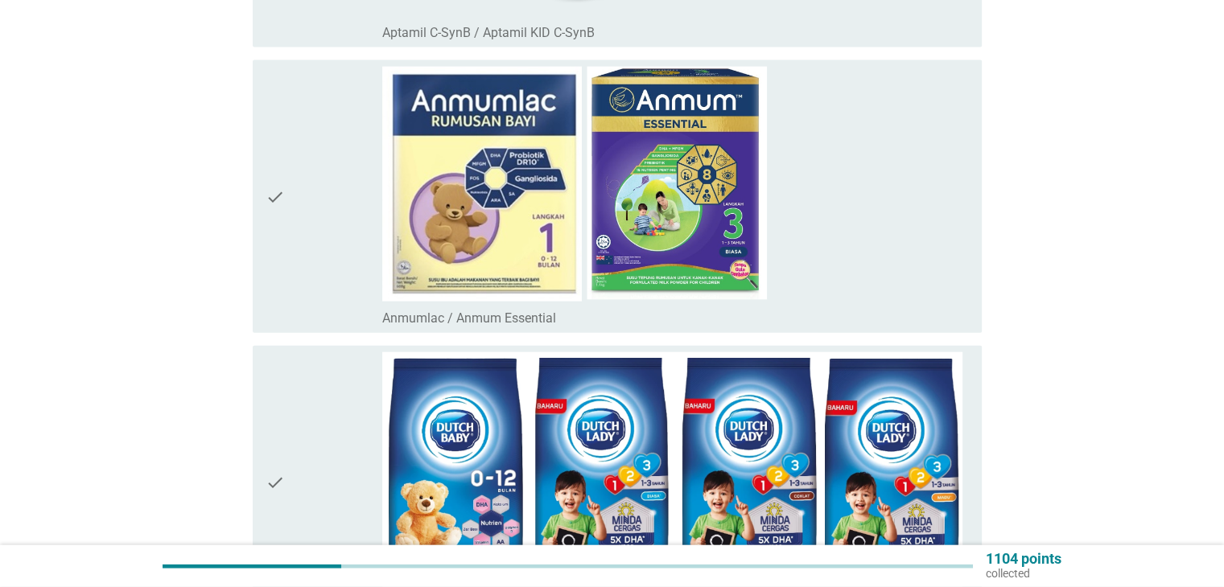
scroll to position [3621, 0]
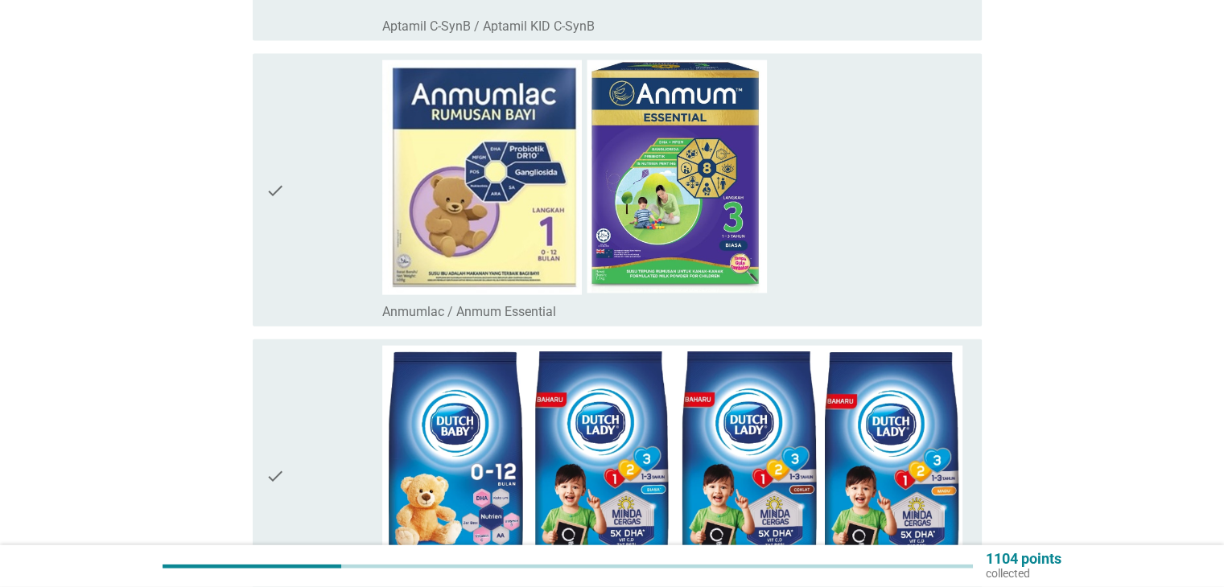
click at [325, 216] on div "check" at bounding box center [324, 190] width 117 height 260
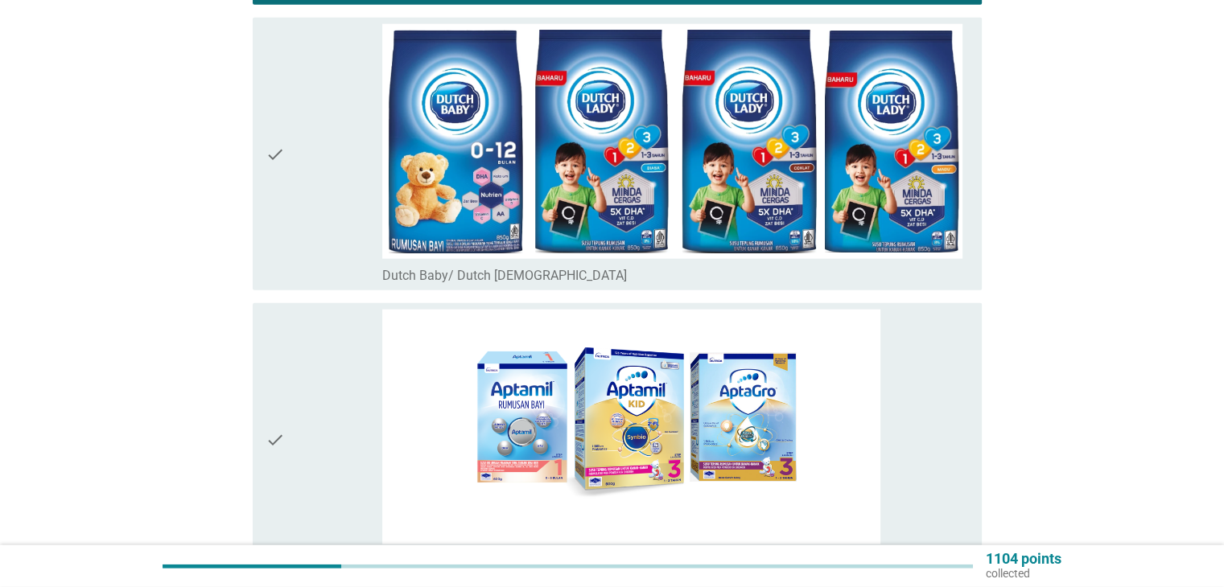
click at [286, 194] on div "check" at bounding box center [324, 154] width 117 height 260
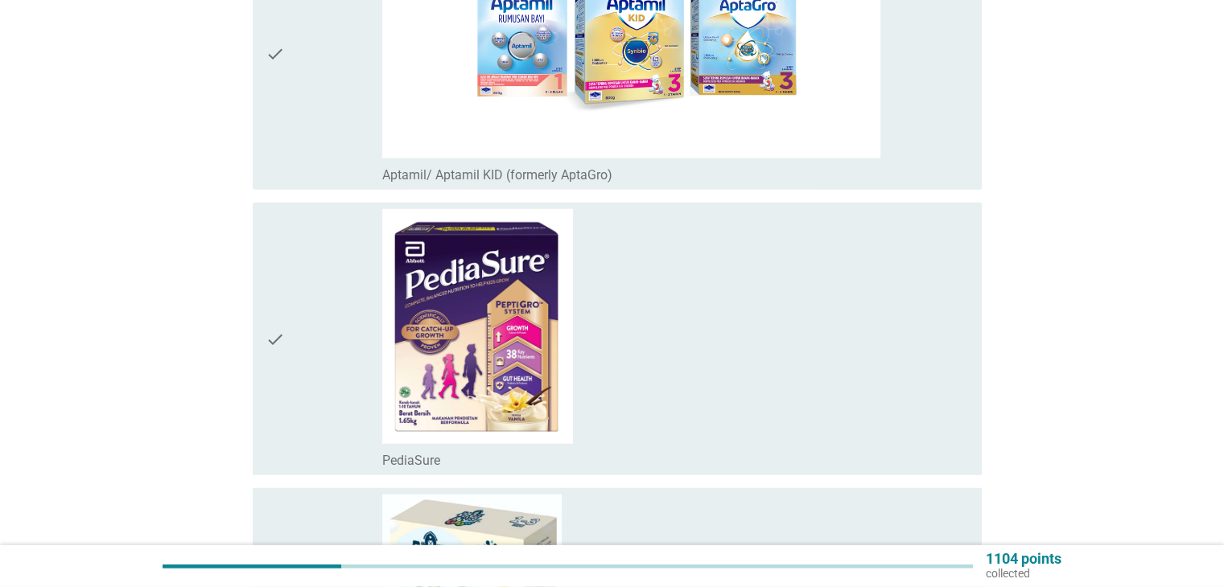
scroll to position [4426, 0]
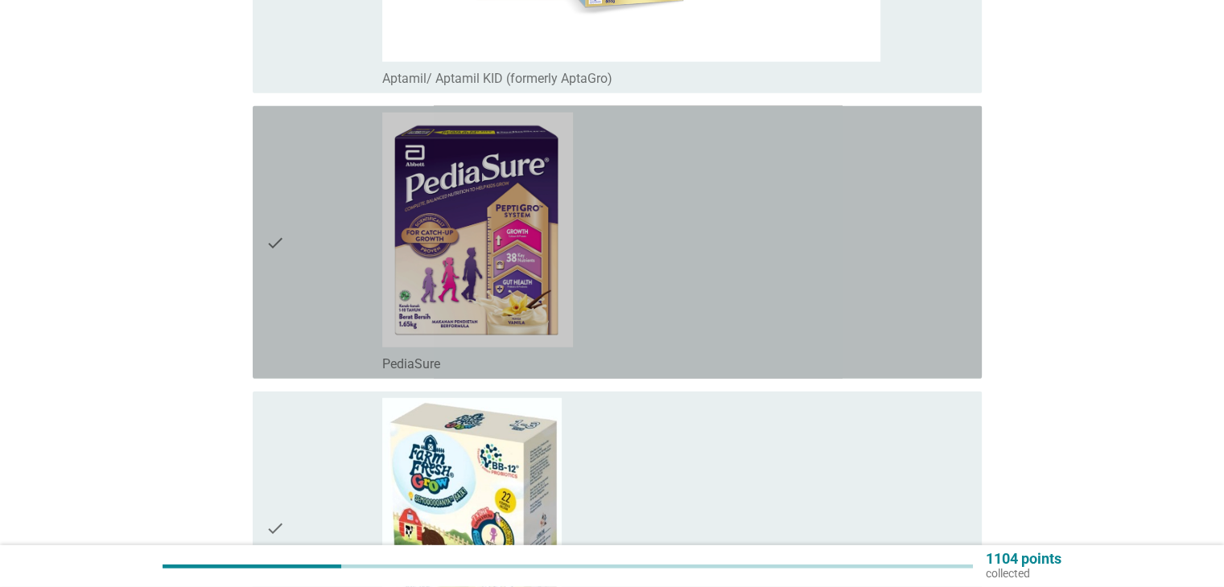
click at [286, 217] on div "check" at bounding box center [324, 243] width 117 height 260
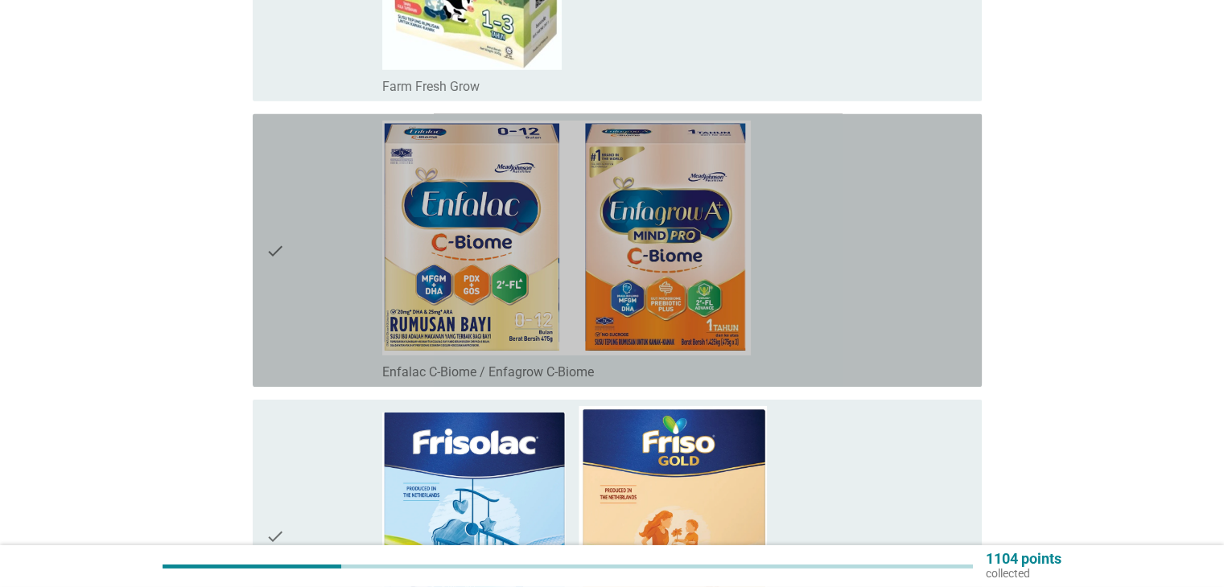
click at [291, 206] on div "check" at bounding box center [324, 251] width 117 height 260
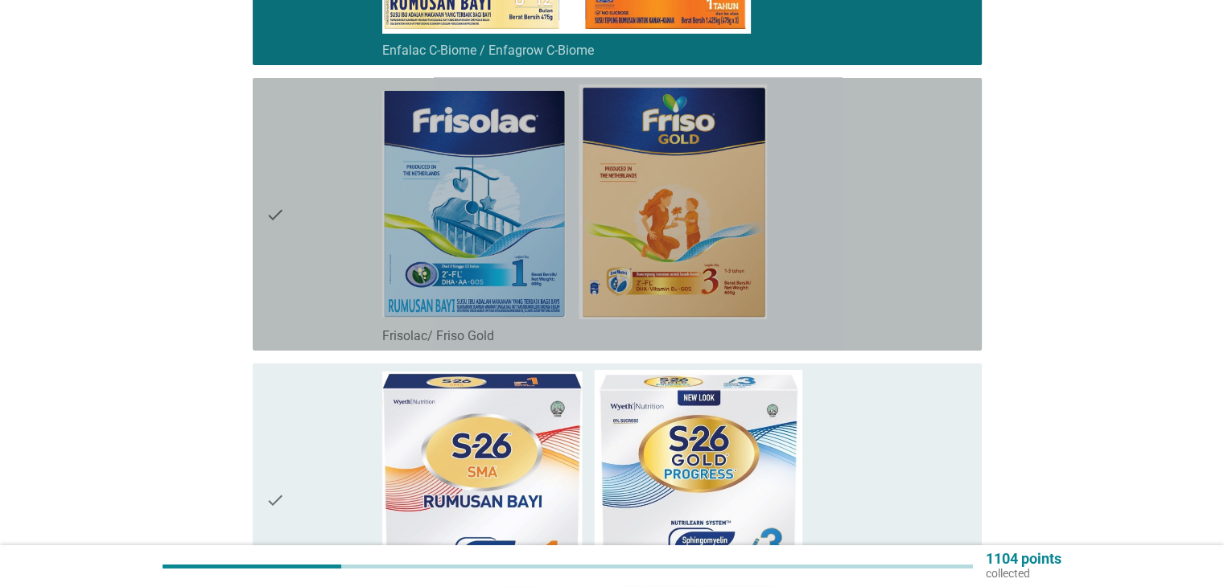
click at [303, 208] on div "check" at bounding box center [324, 215] width 117 height 260
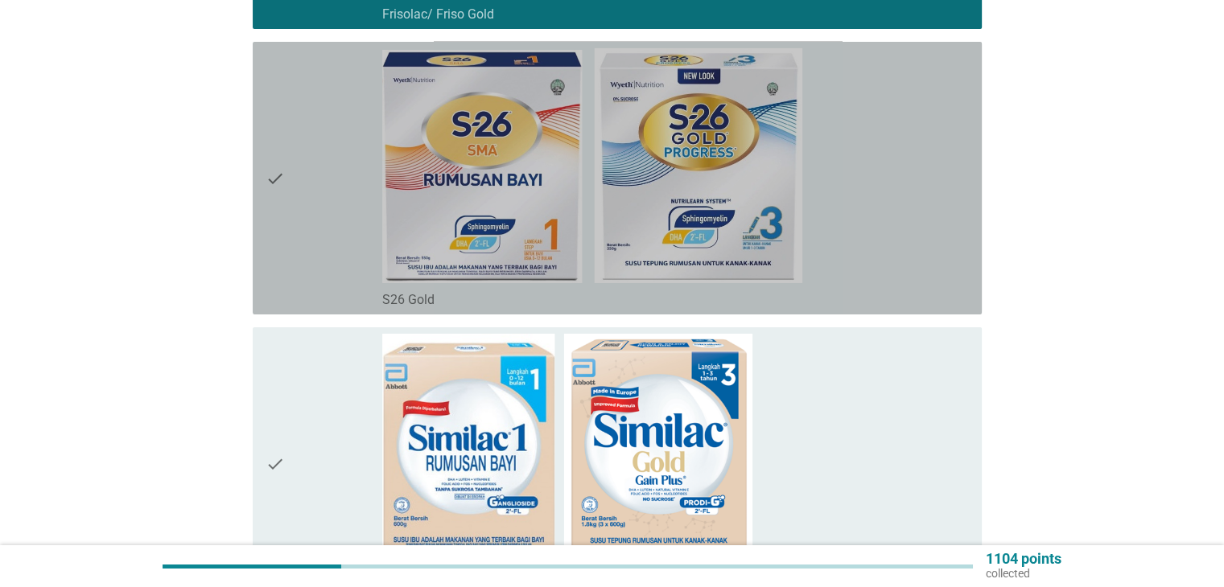
click at [286, 171] on div "check" at bounding box center [324, 178] width 117 height 260
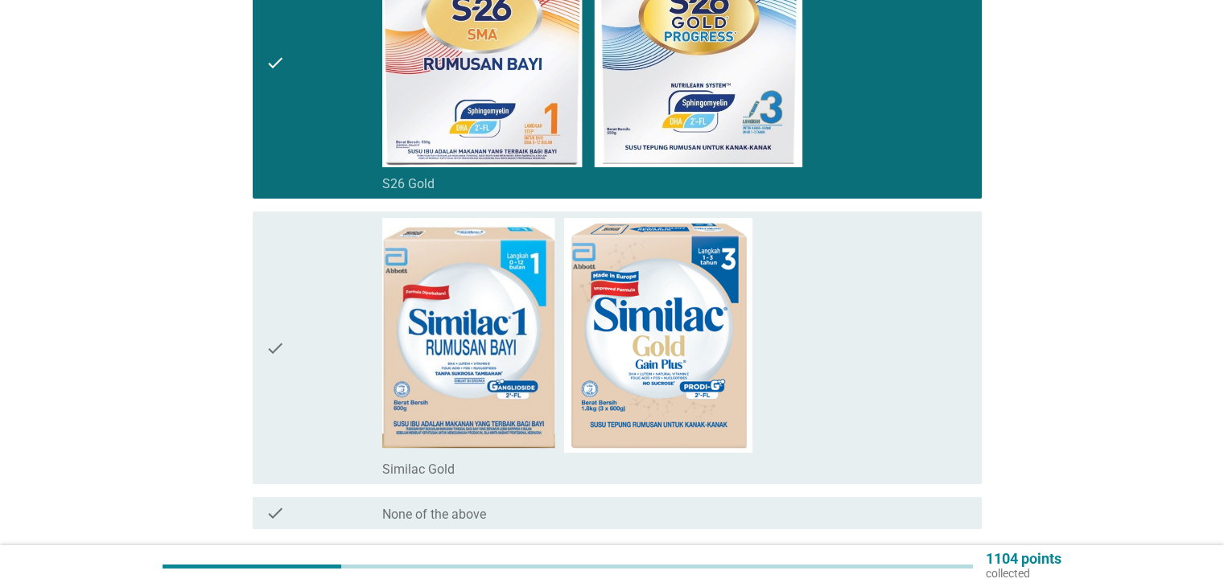
scroll to position [5870, 0]
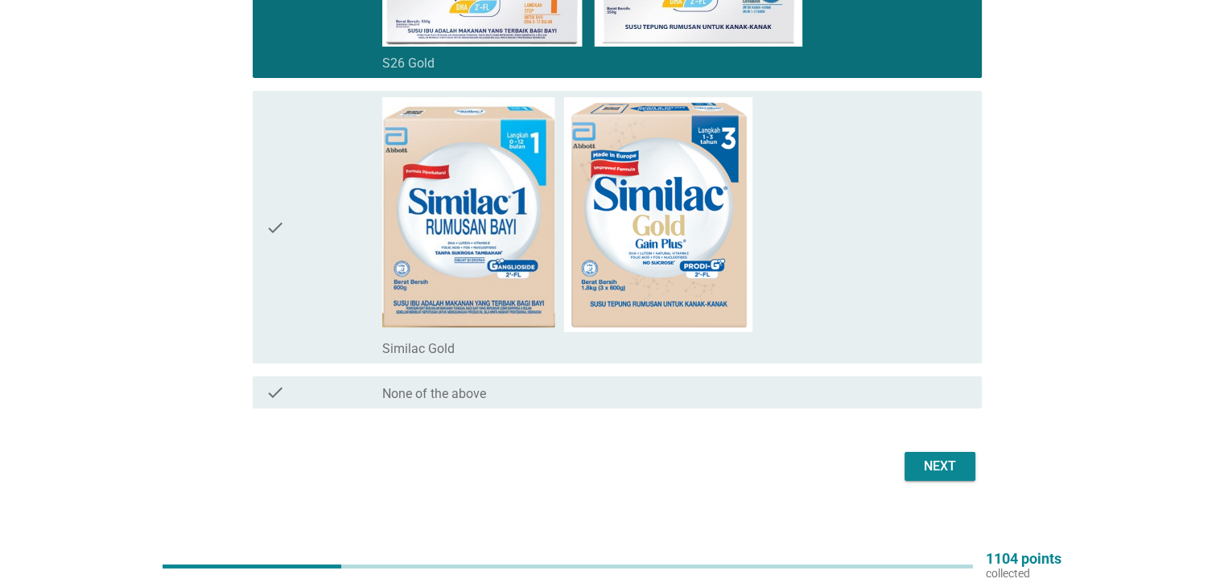
click at [954, 458] on div "Next" at bounding box center [939, 466] width 45 height 19
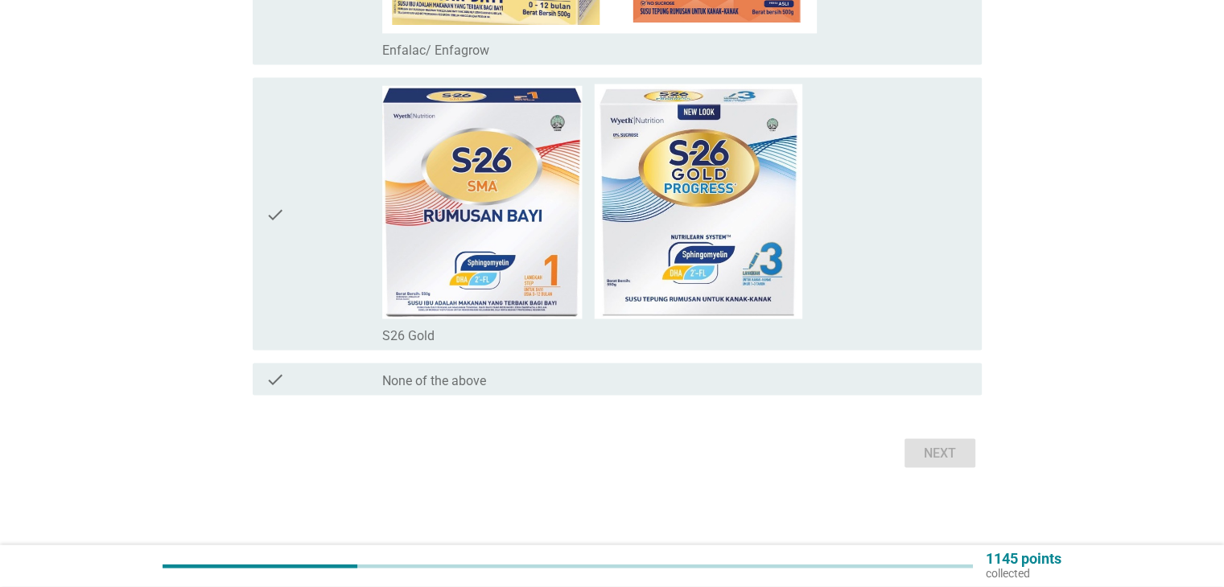
scroll to position [0, 0]
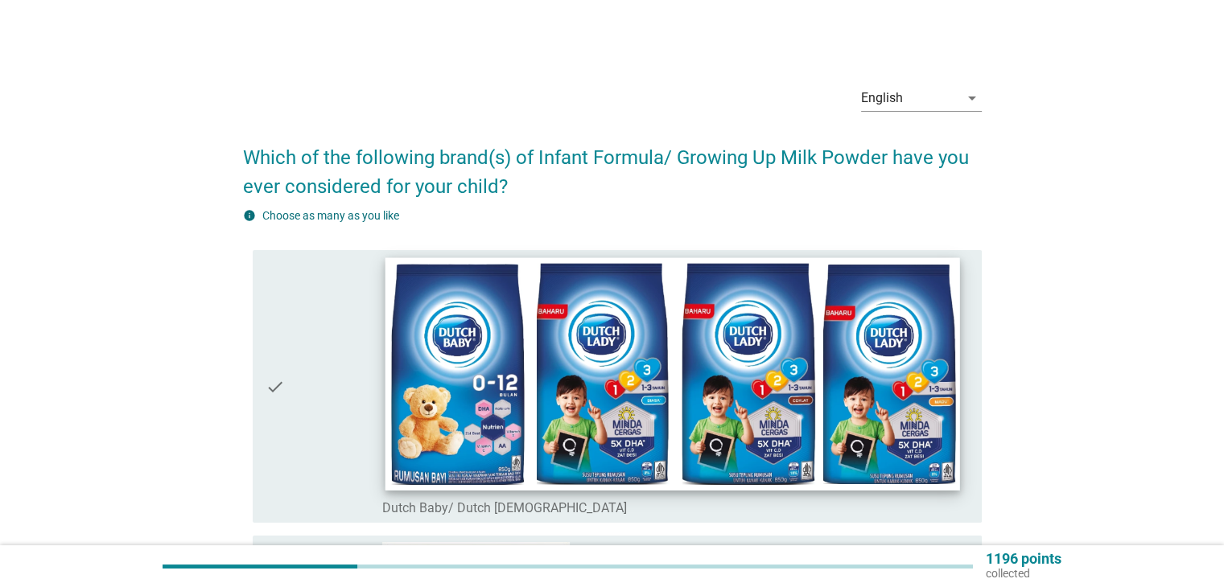
click at [599, 336] on img at bounding box center [672, 374] width 574 height 233
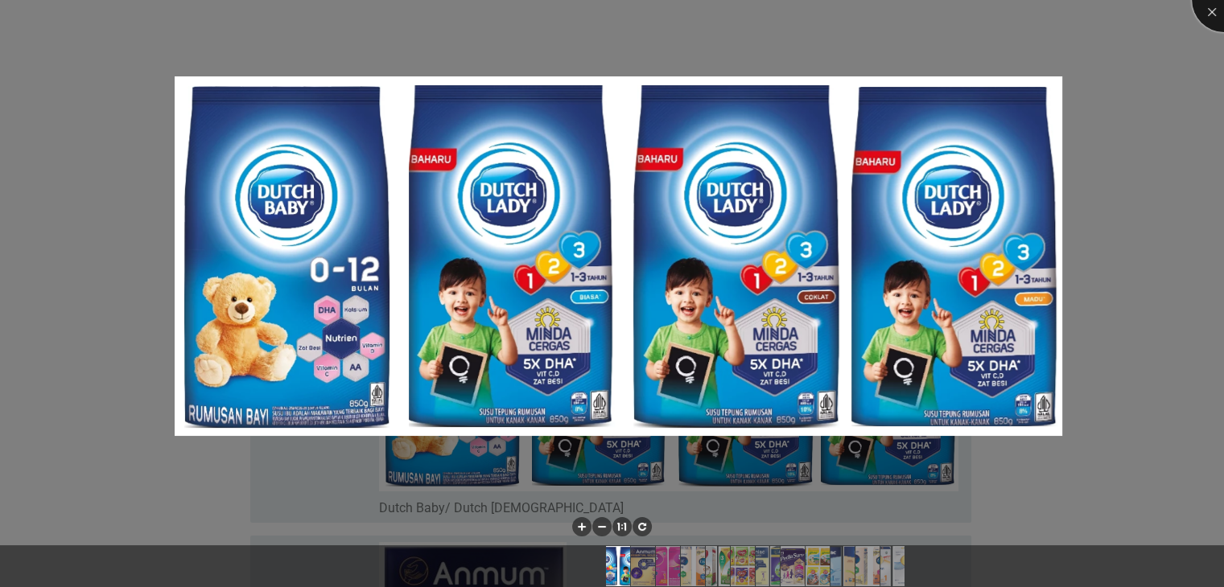
click at [1215, 19] on div at bounding box center [1224, 0] width 64 height 64
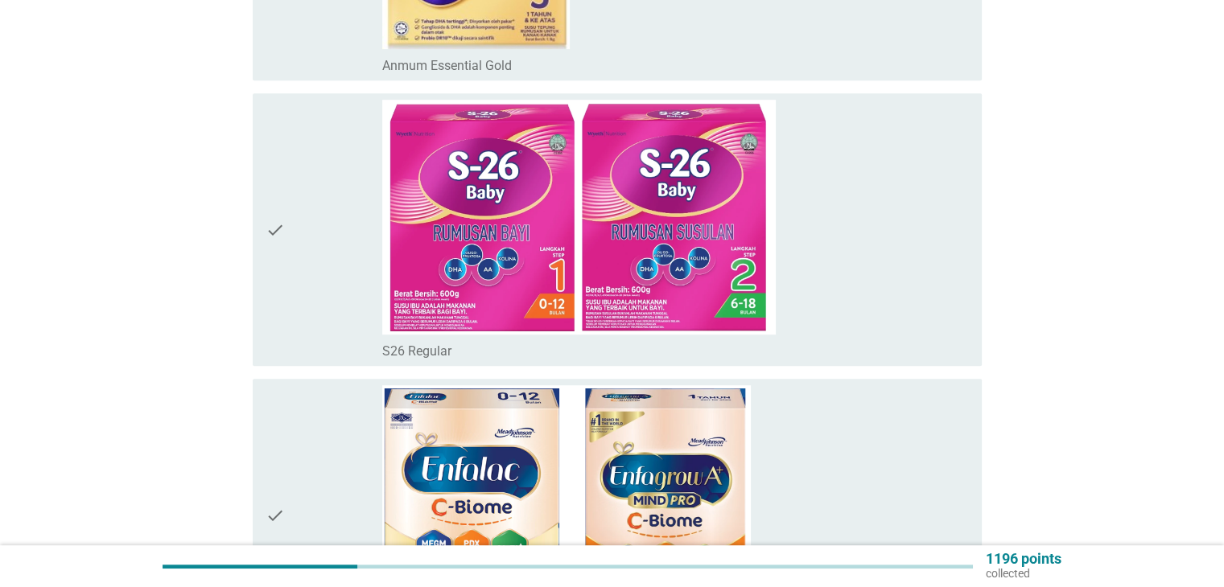
scroll to position [1127, 0]
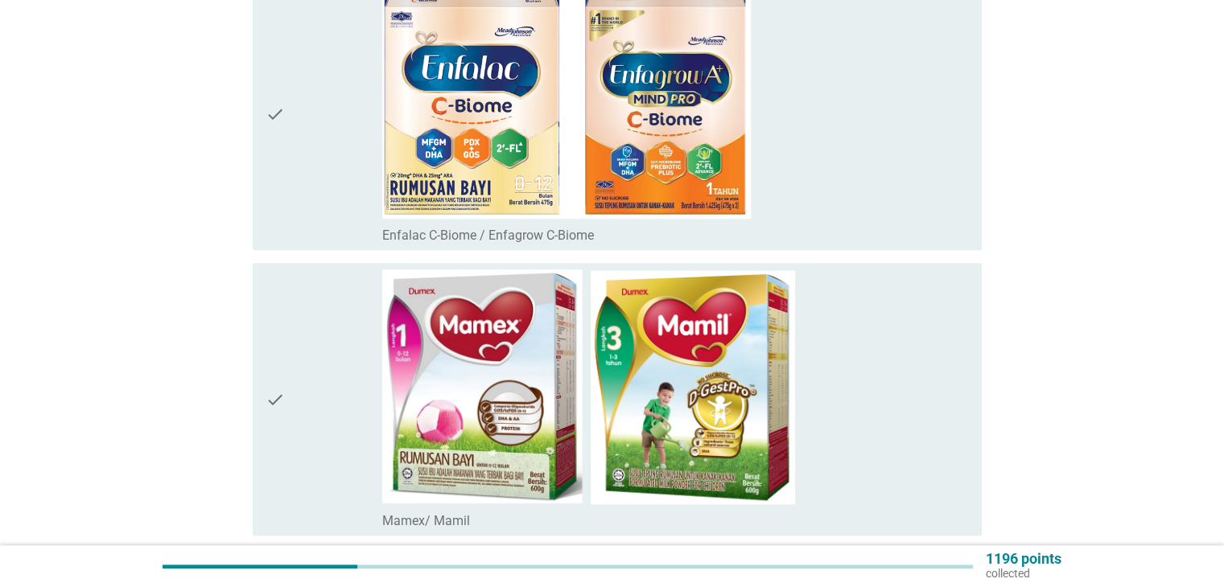
click at [661, 169] on img at bounding box center [566, 101] width 369 height 235
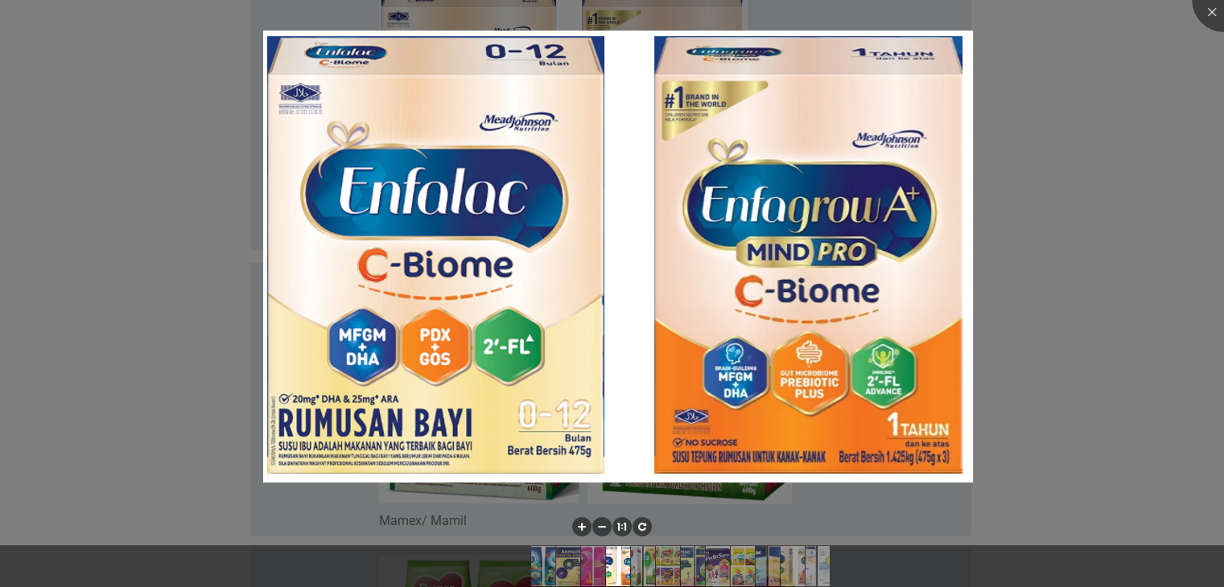
click at [1111, 151] on div at bounding box center [612, 293] width 1224 height 587
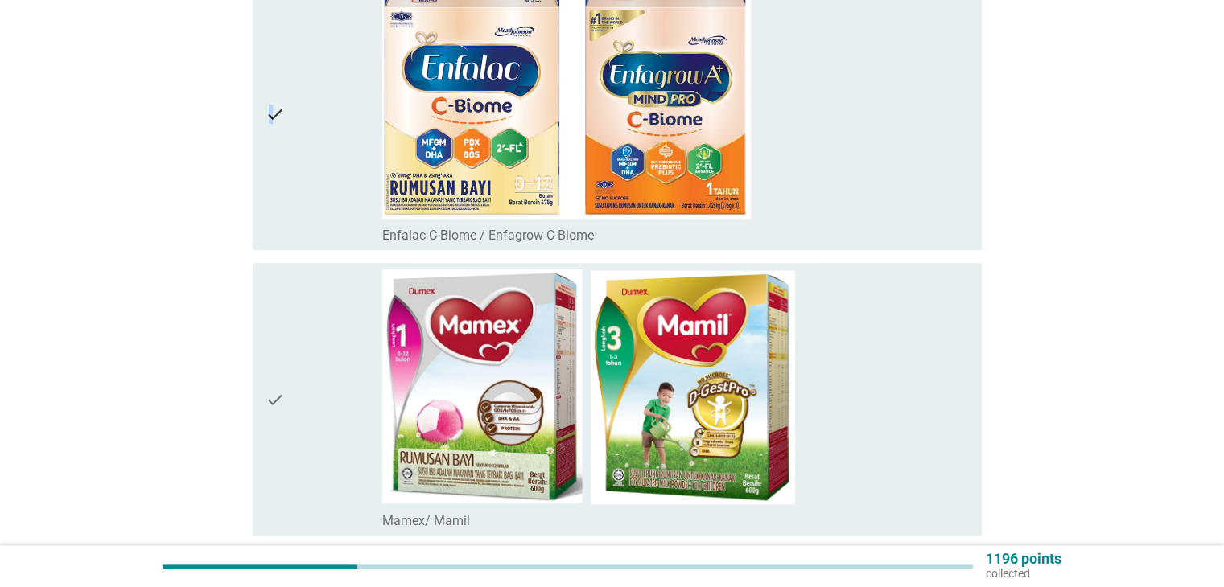
click at [270, 126] on icon "check" at bounding box center [275, 114] width 19 height 260
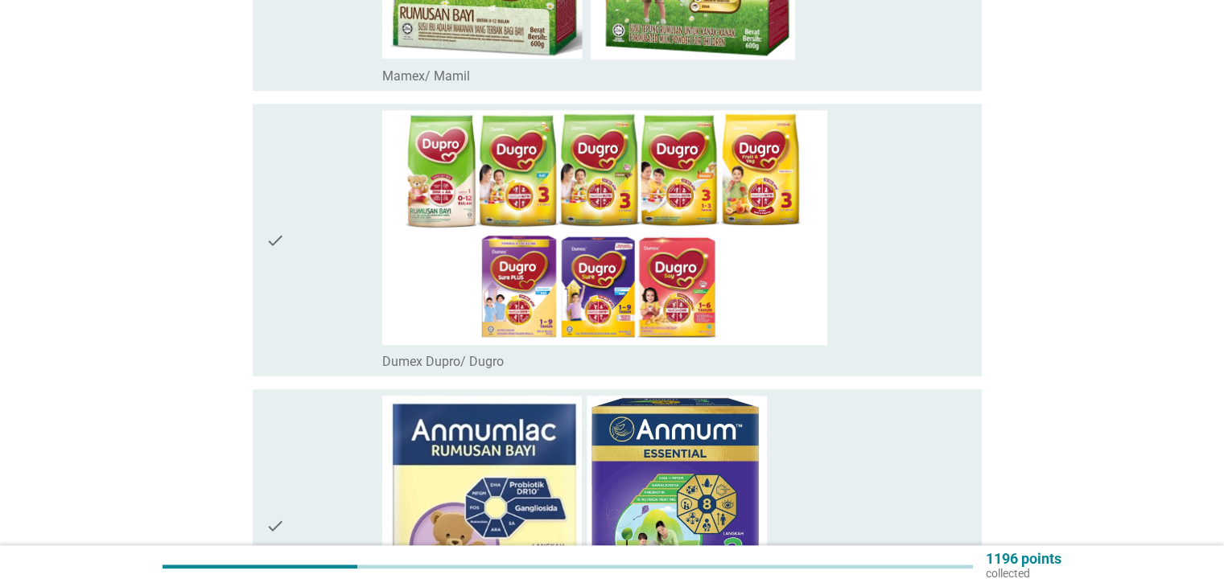
scroll to position [1610, 0]
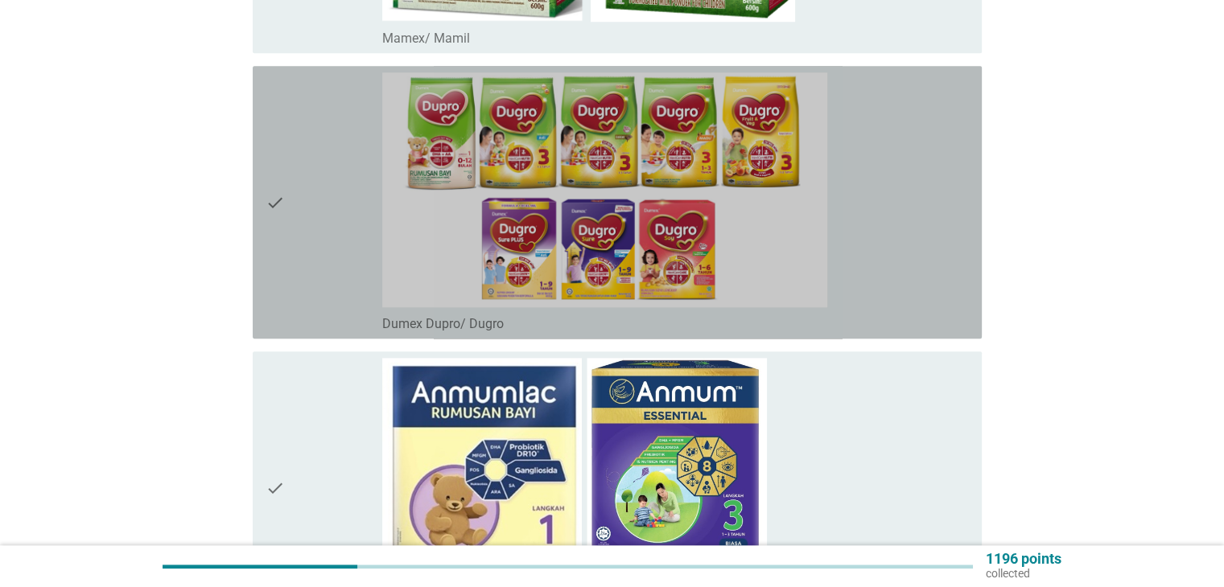
click at [274, 189] on icon "check" at bounding box center [275, 202] width 19 height 260
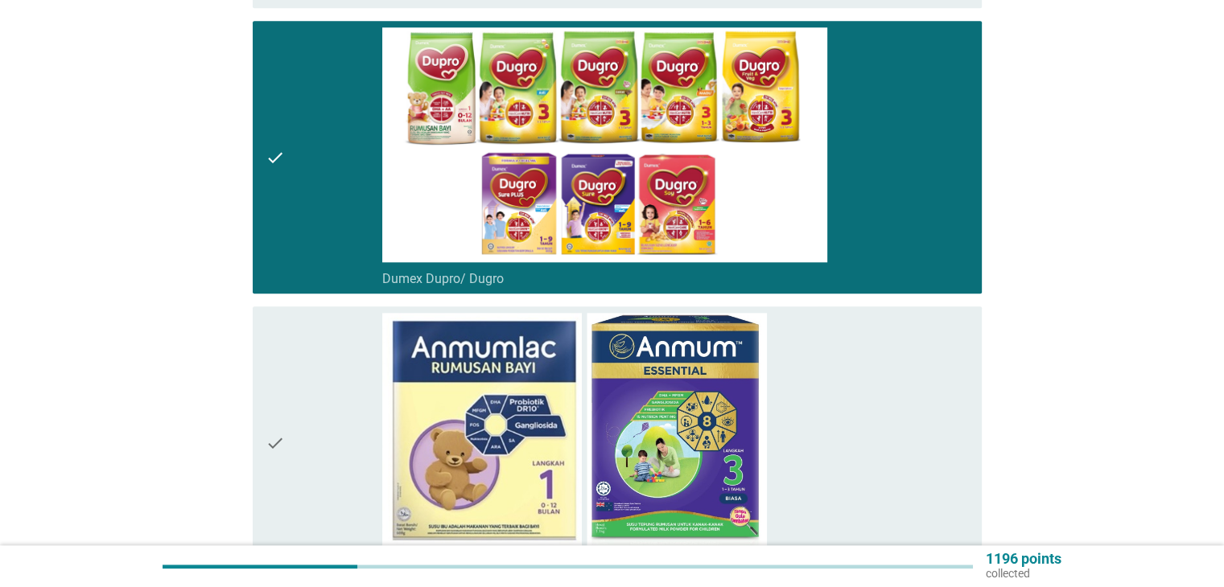
scroll to position [1690, 0]
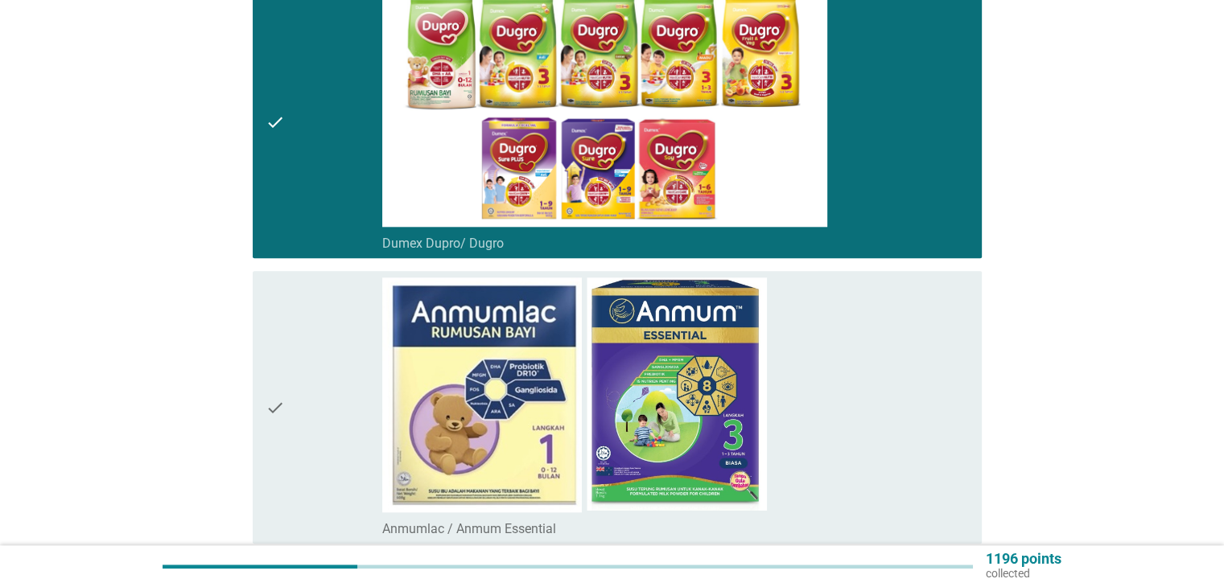
click at [293, 402] on div "check" at bounding box center [324, 408] width 117 height 260
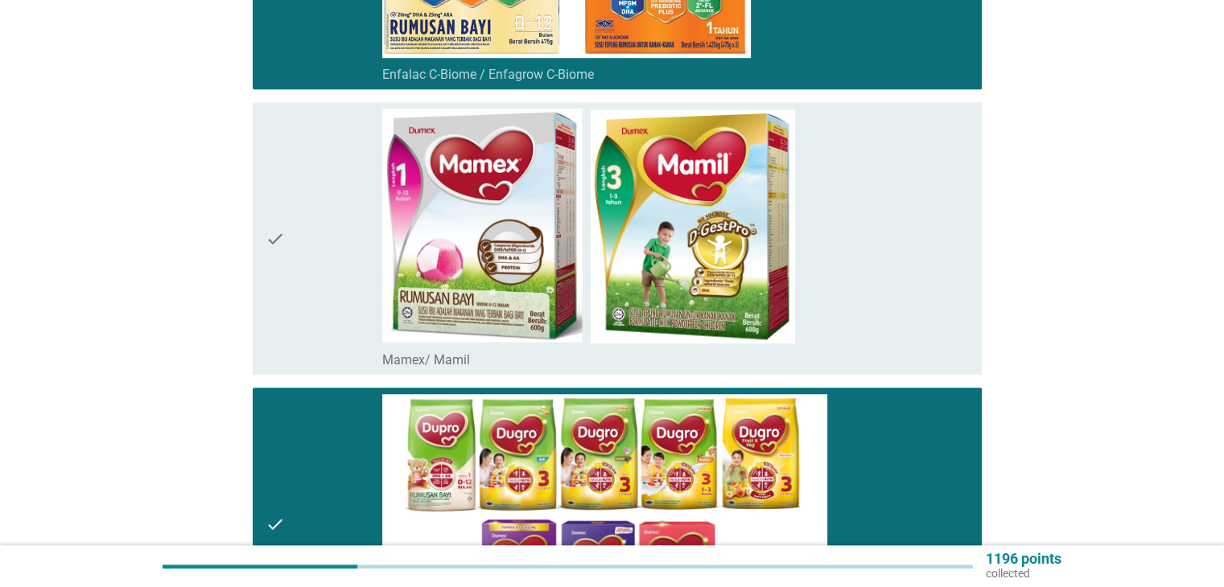
click at [274, 316] on icon "check" at bounding box center [275, 239] width 19 height 260
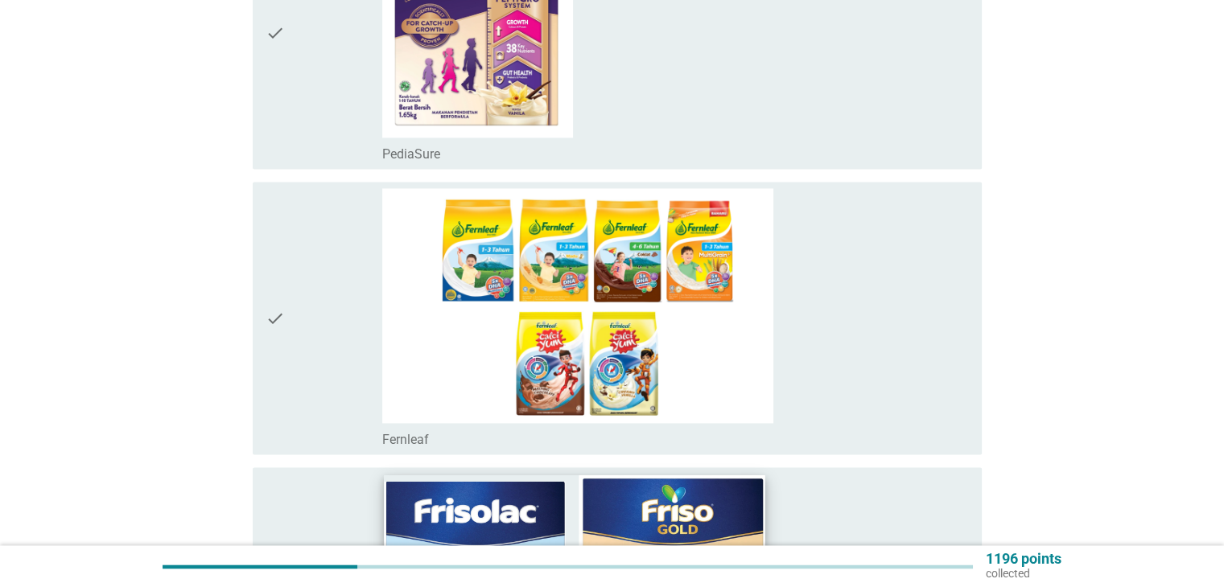
scroll to position [2414, 0]
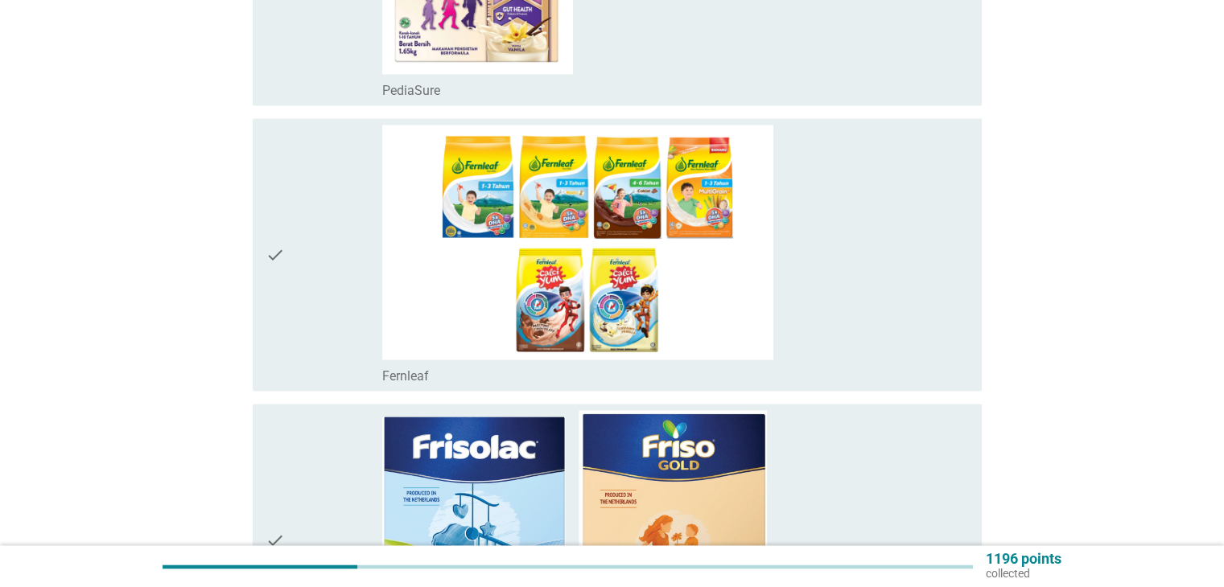
click at [290, 255] on div "check" at bounding box center [324, 255] width 117 height 260
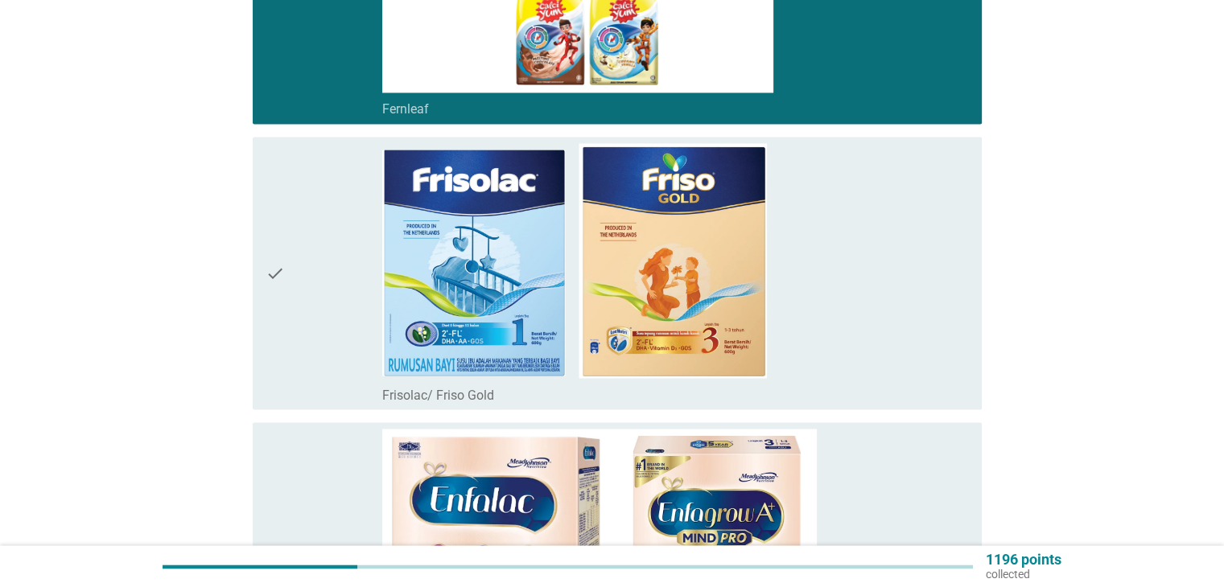
scroll to position [2897, 0]
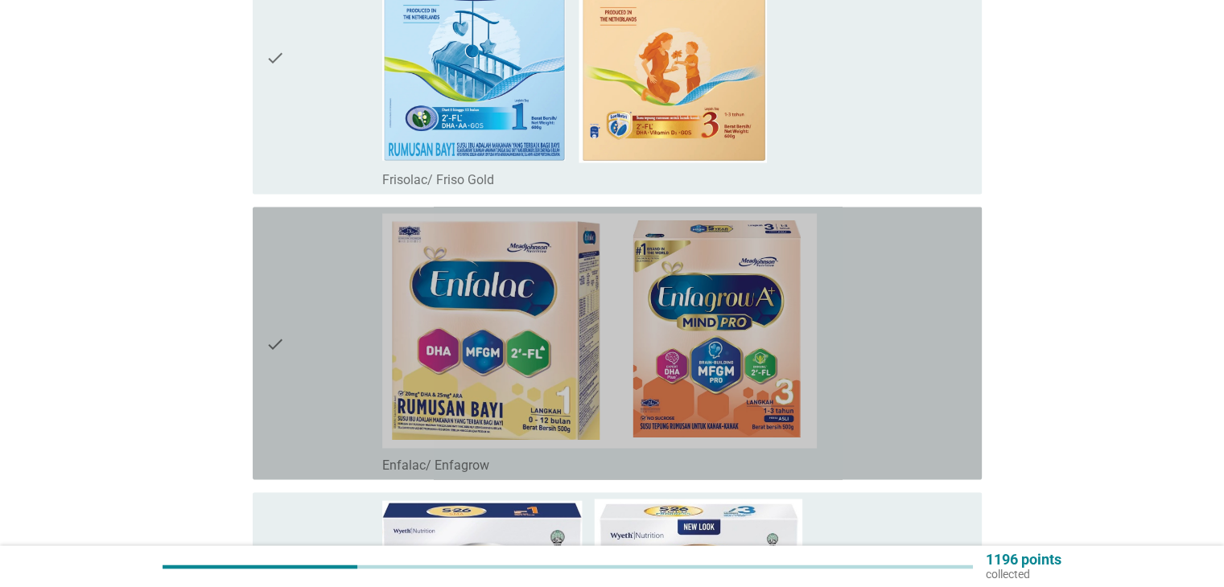
click at [296, 308] on div "check" at bounding box center [324, 343] width 117 height 260
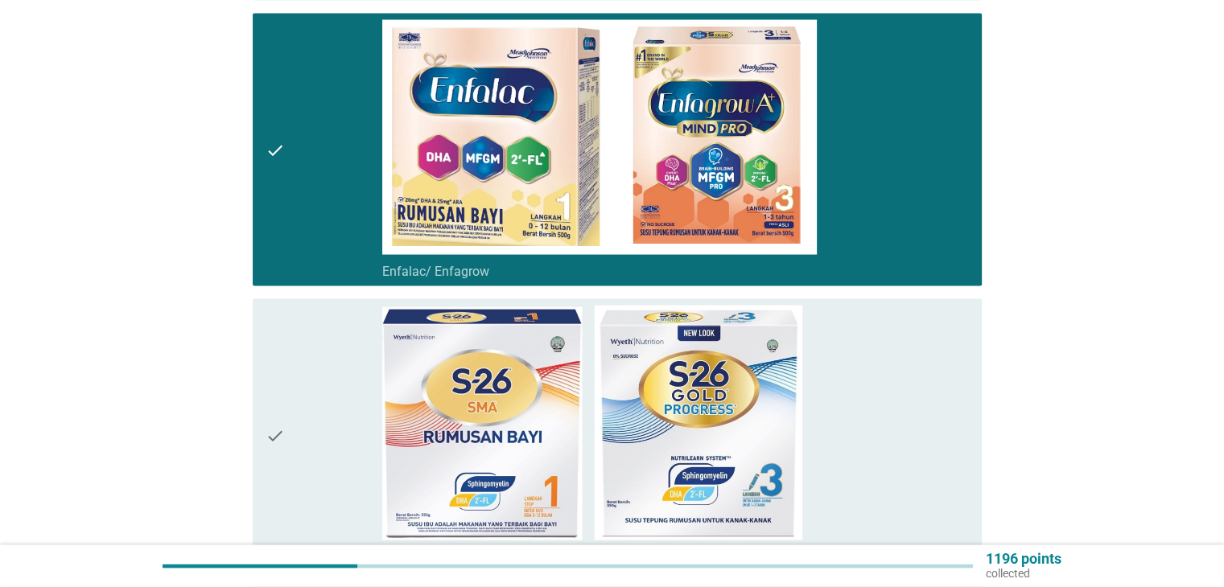
scroll to position [3300, 0]
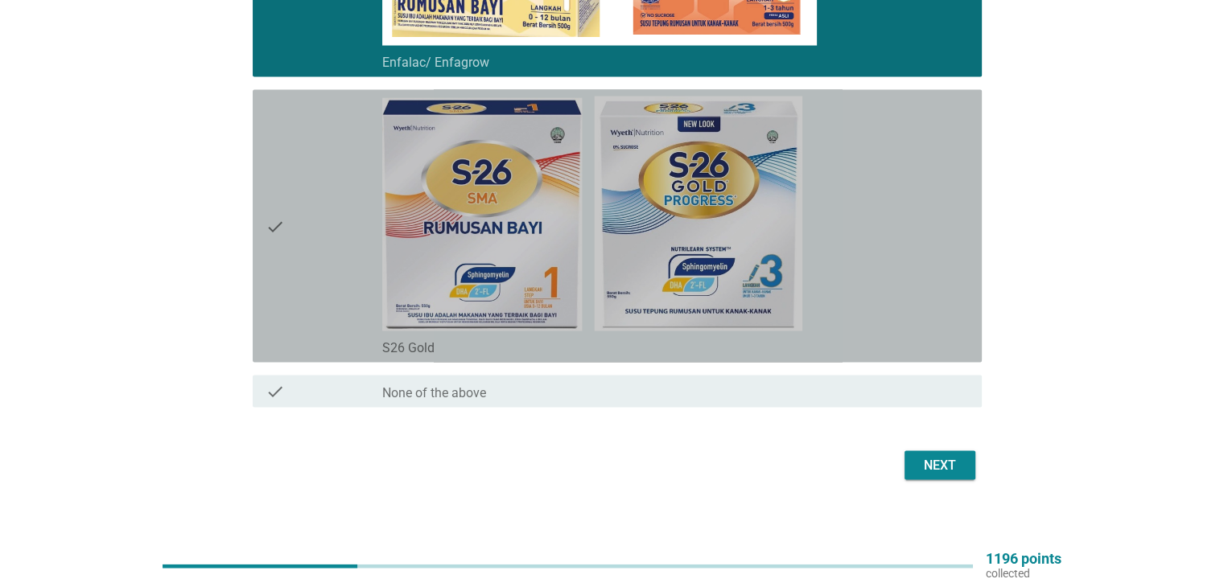
click at [296, 297] on div "check" at bounding box center [324, 227] width 117 height 260
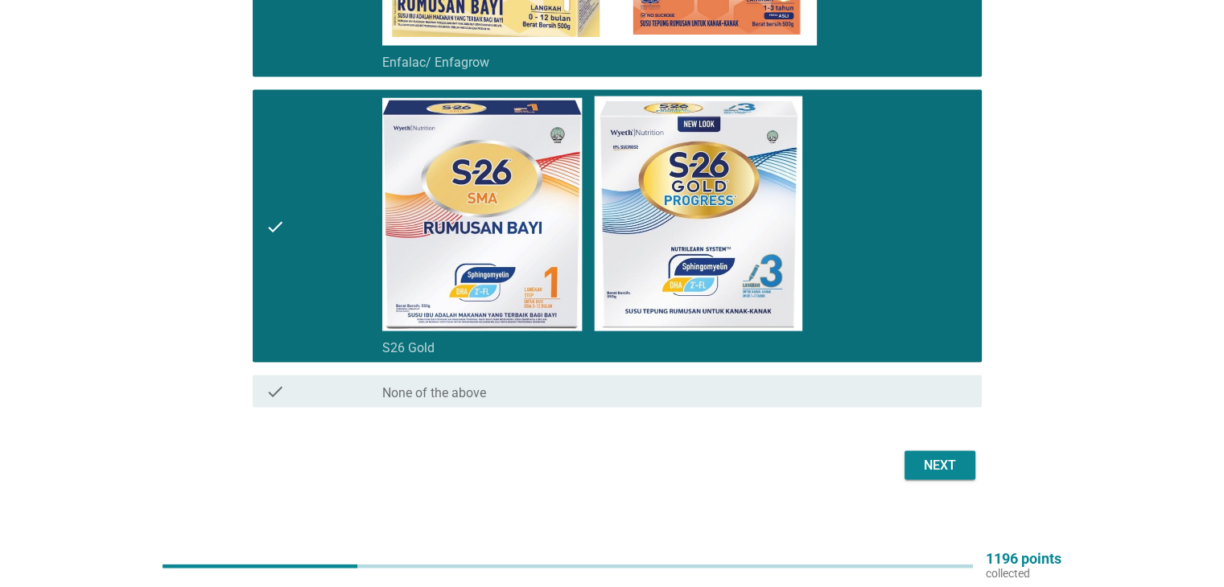
click at [951, 458] on div "Next" at bounding box center [939, 465] width 45 height 19
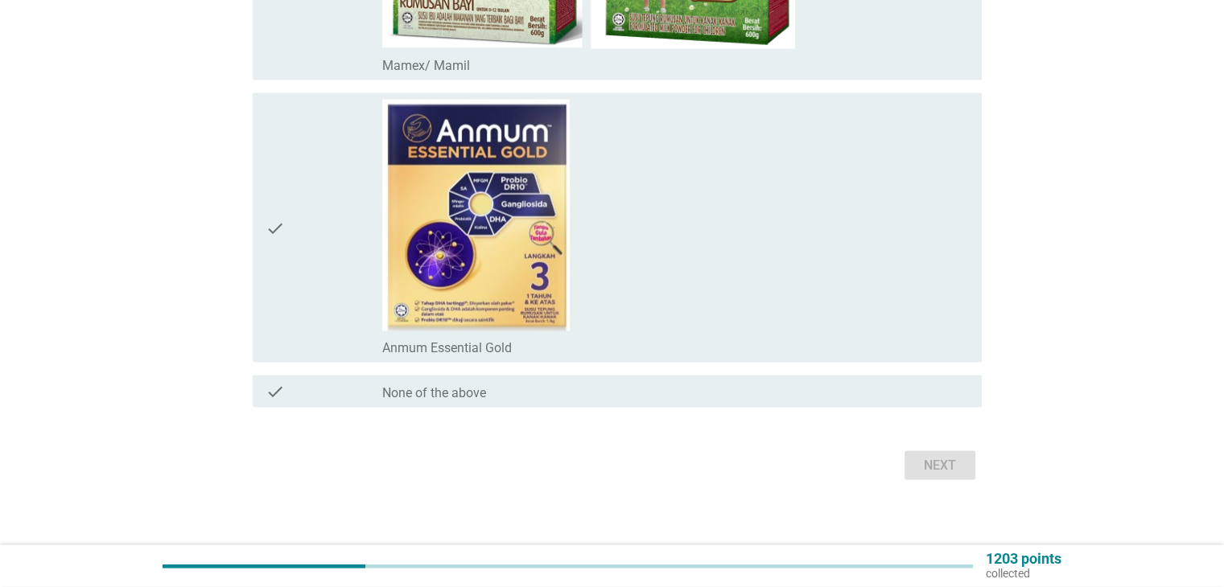
scroll to position [0, 0]
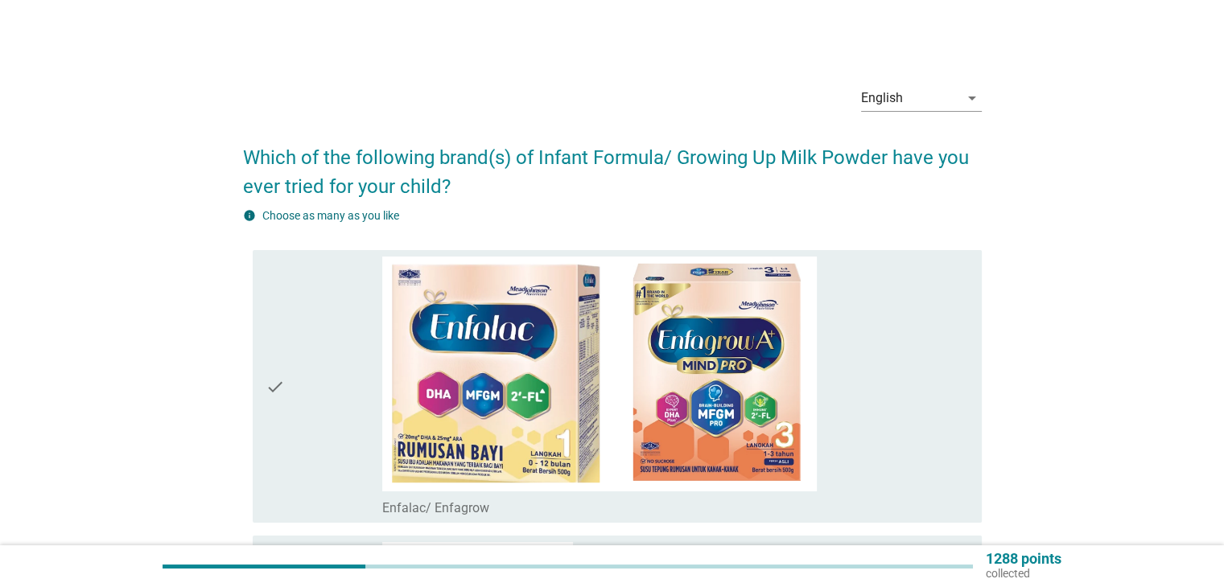
click at [274, 368] on icon "check" at bounding box center [275, 387] width 19 height 260
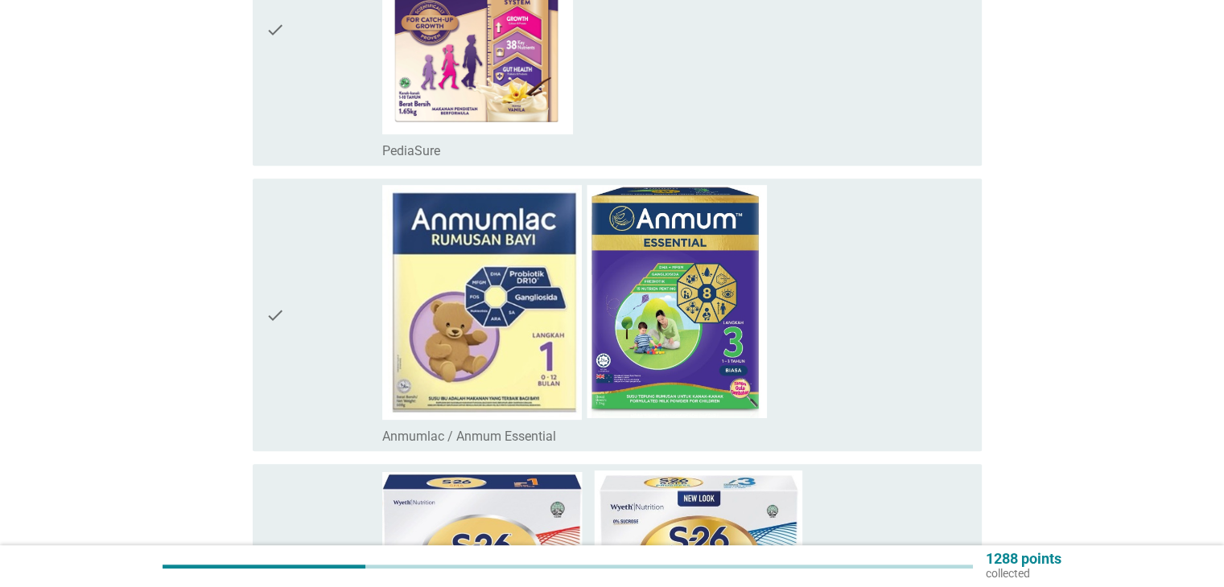
scroll to position [644, 0]
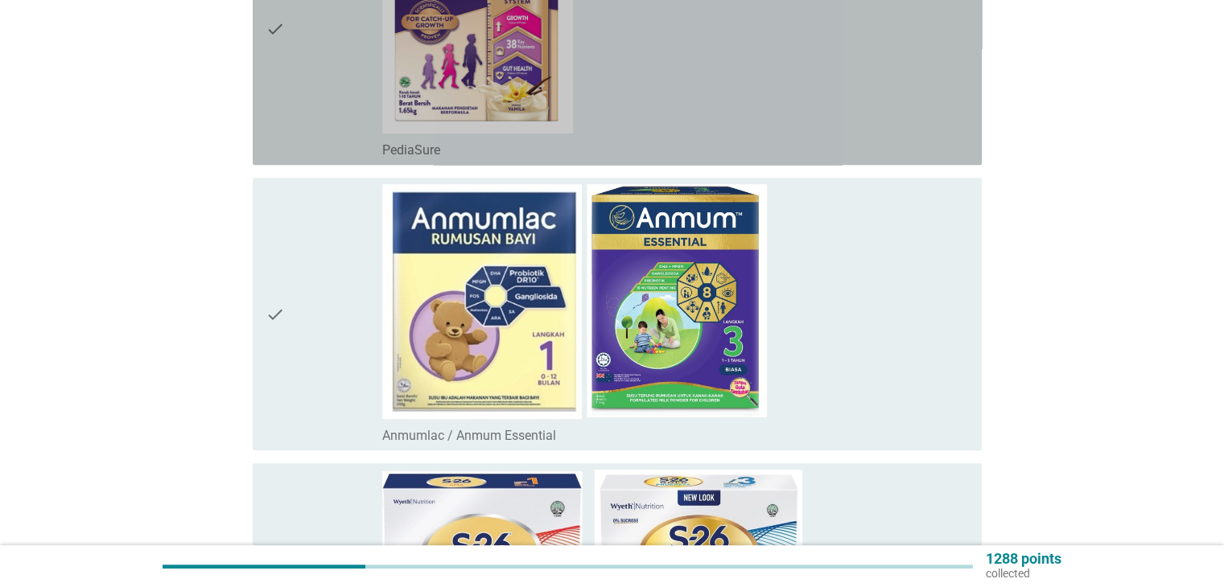
click at [291, 114] on div "check" at bounding box center [324, 29] width 117 height 260
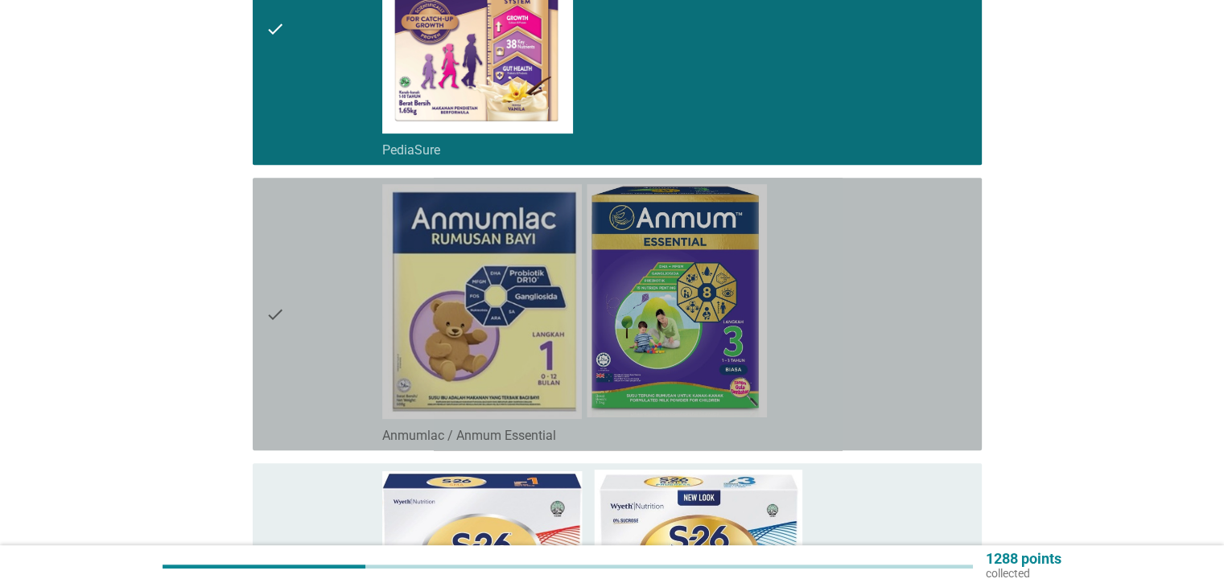
click at [319, 328] on div "check" at bounding box center [324, 314] width 117 height 260
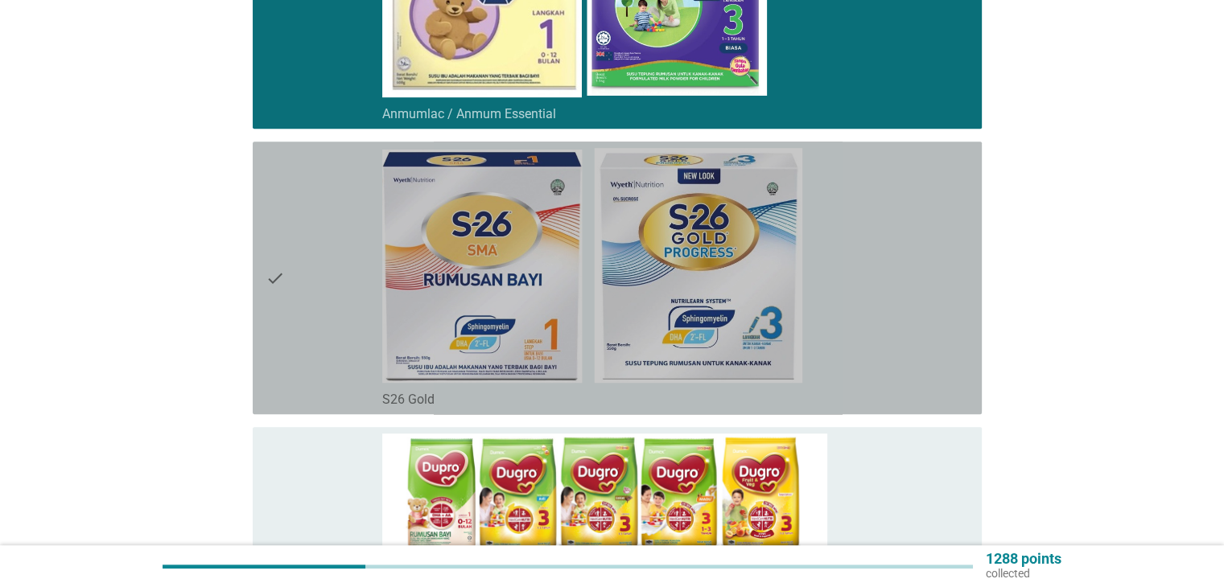
click at [296, 284] on div "check" at bounding box center [324, 278] width 117 height 260
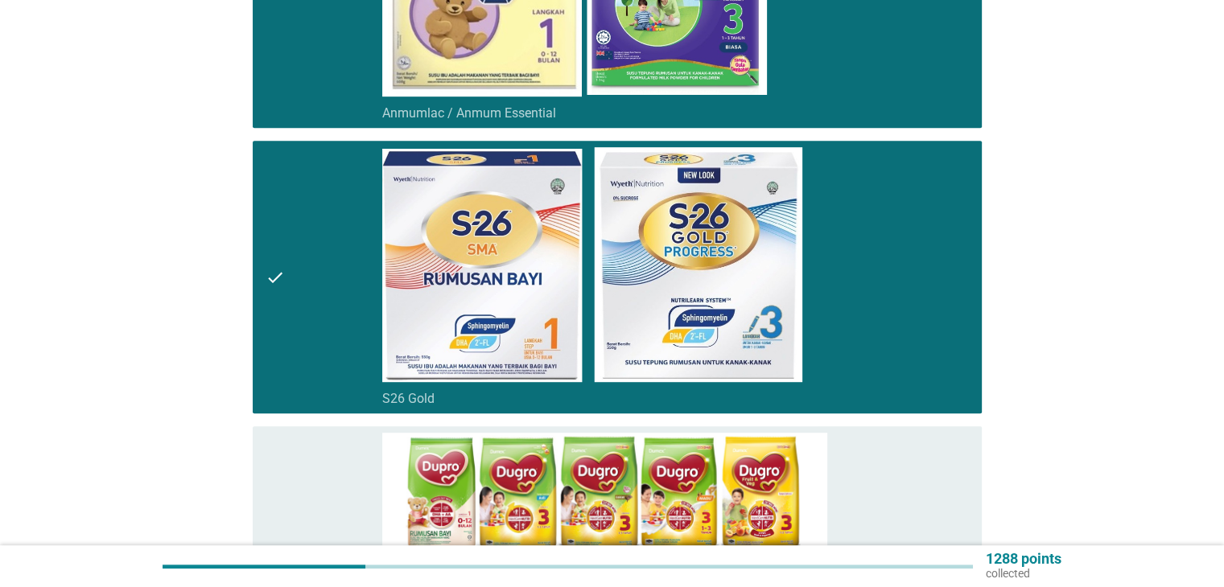
scroll to position [1368, 0]
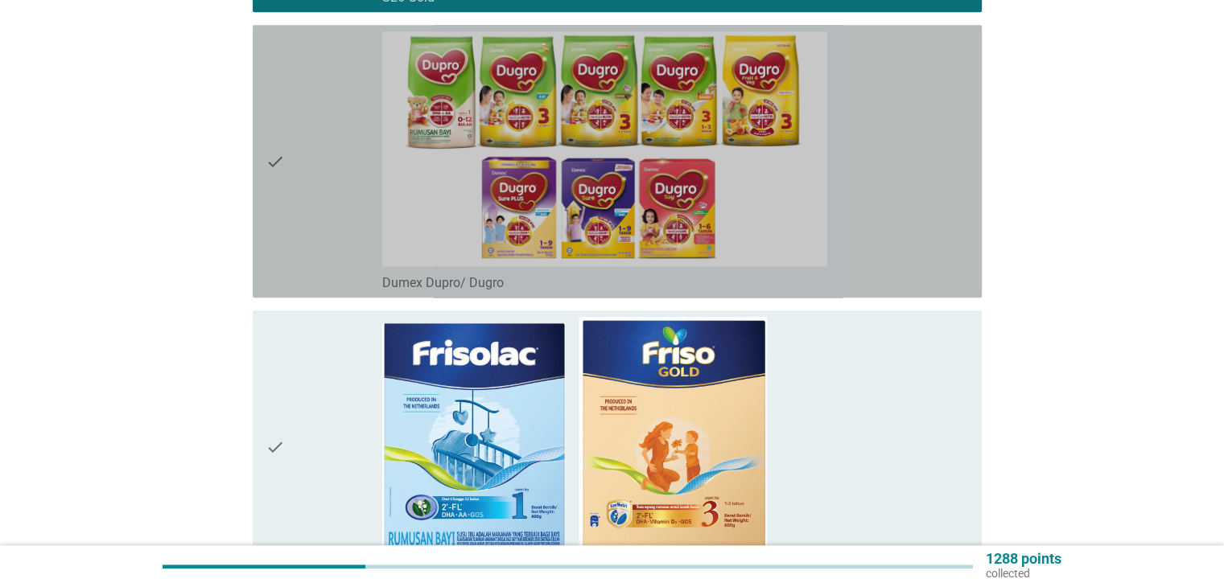
drag, startPoint x: 287, startPoint y: 246, endPoint x: 303, endPoint y: 328, distance: 82.7
click at [289, 254] on div "check" at bounding box center [324, 161] width 117 height 260
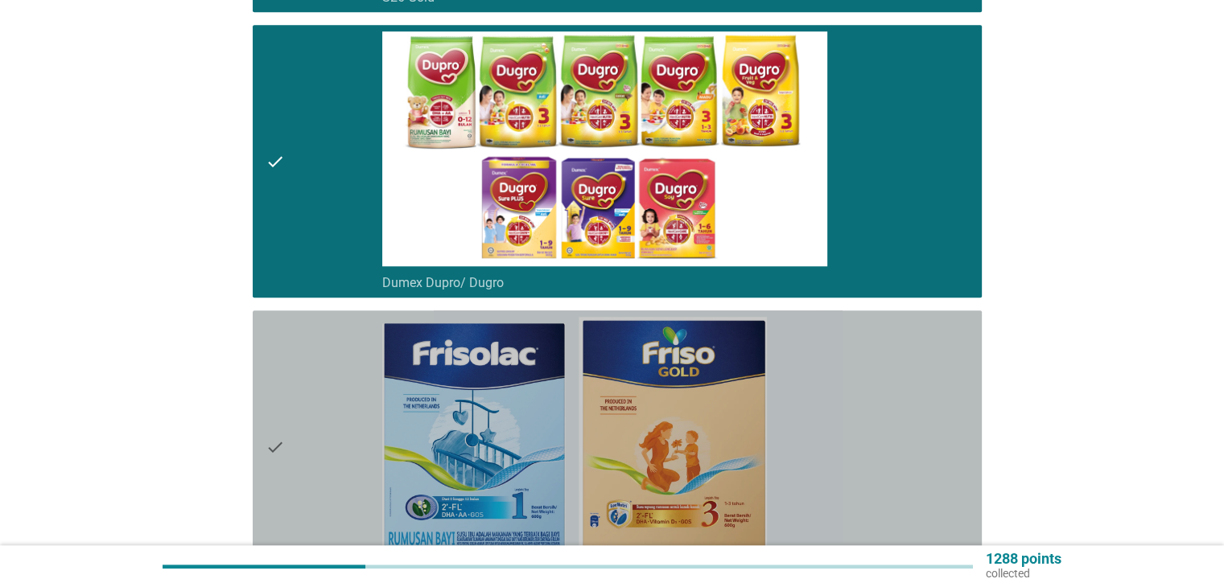
click at [315, 420] on div "check" at bounding box center [324, 447] width 117 height 260
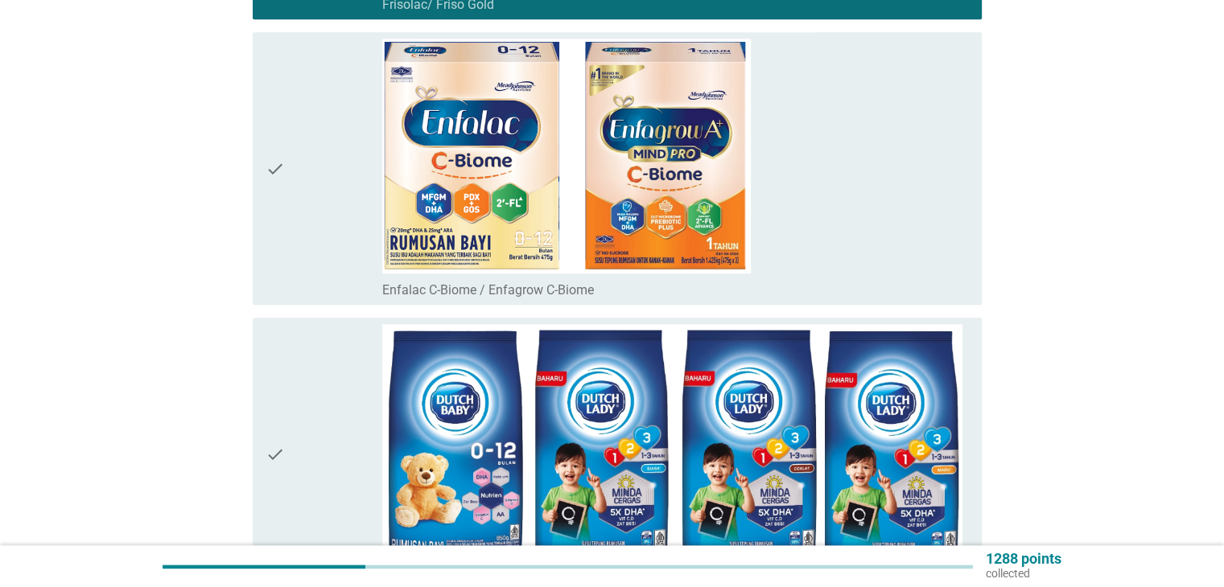
scroll to position [2012, 0]
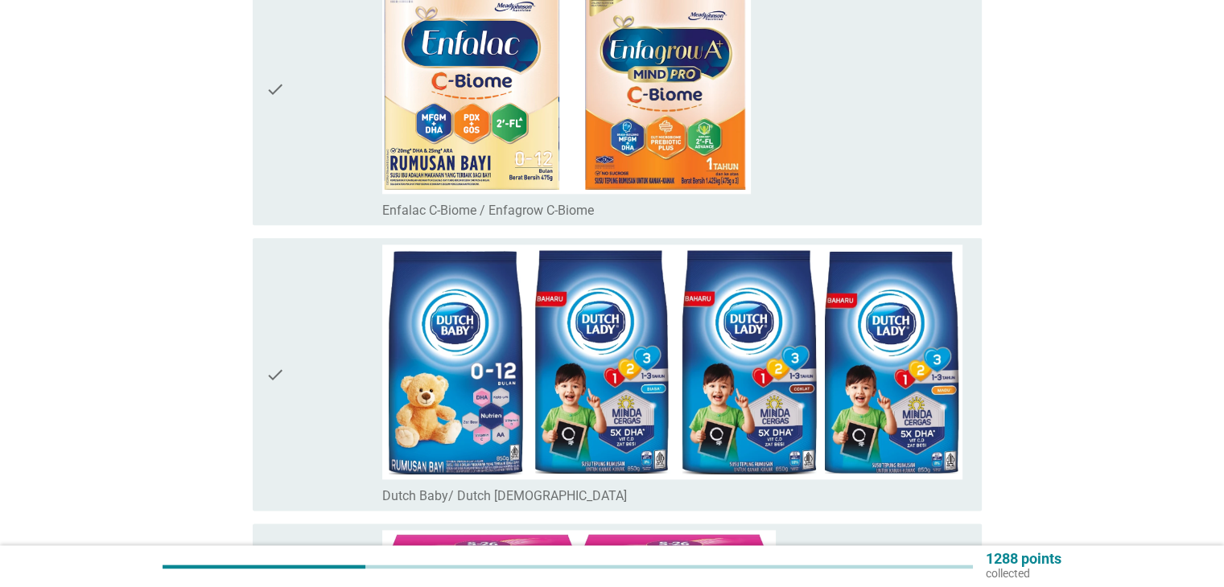
click at [295, 142] on div "check" at bounding box center [324, 89] width 117 height 260
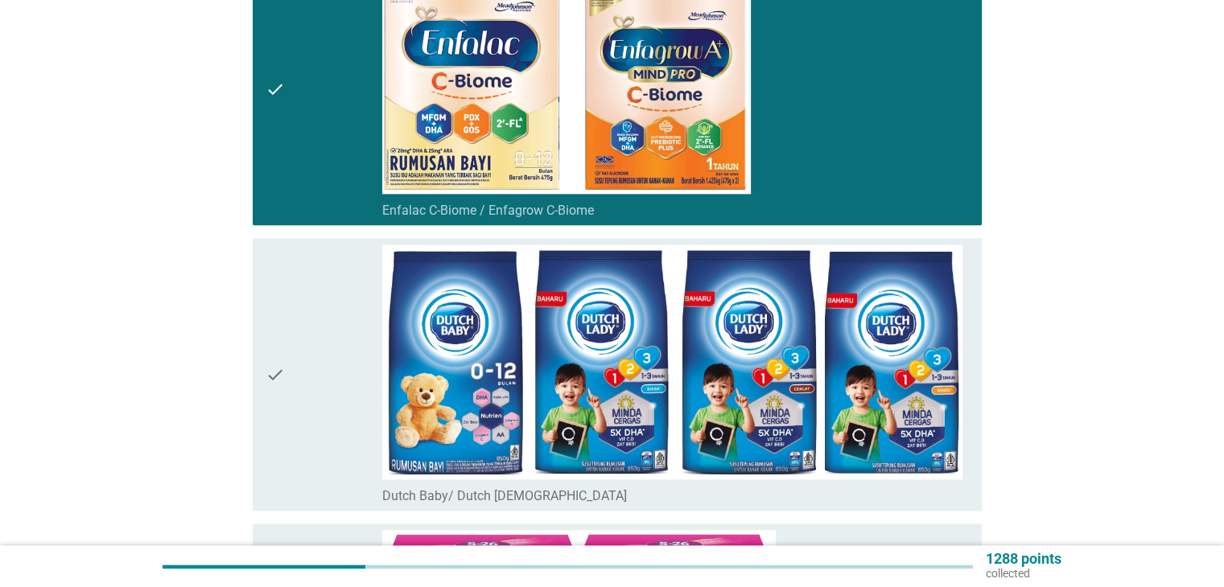
click at [306, 372] on div "check" at bounding box center [324, 375] width 117 height 260
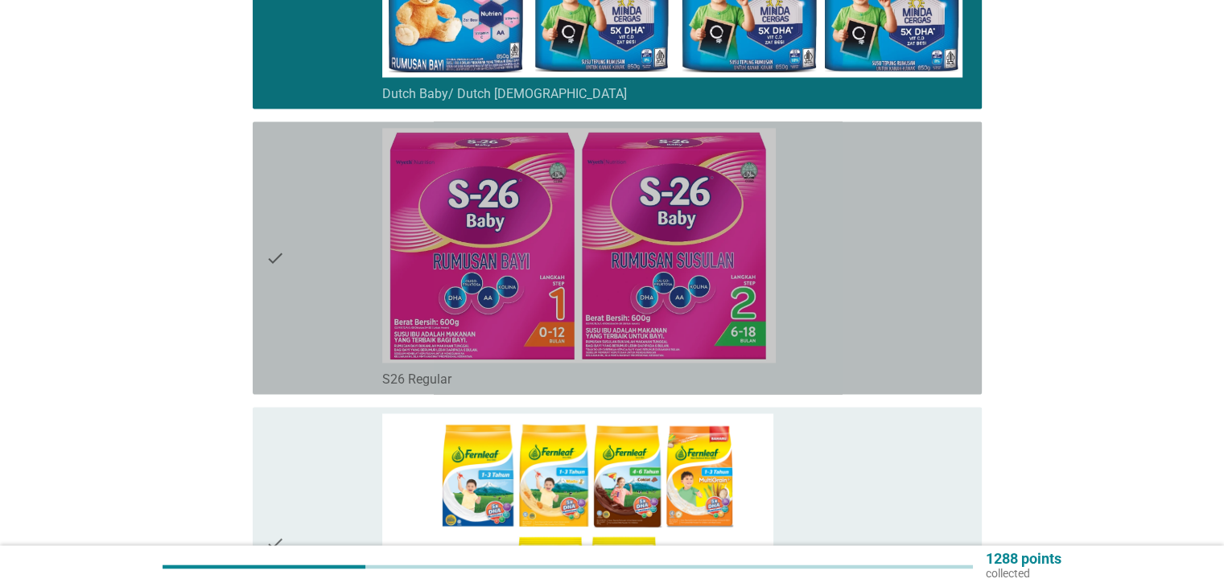
drag, startPoint x: 255, startPoint y: 290, endPoint x: 263, endPoint y: 308, distance: 20.2
click at [256, 290] on div "check check_box S26 Regular" at bounding box center [617, 258] width 729 height 273
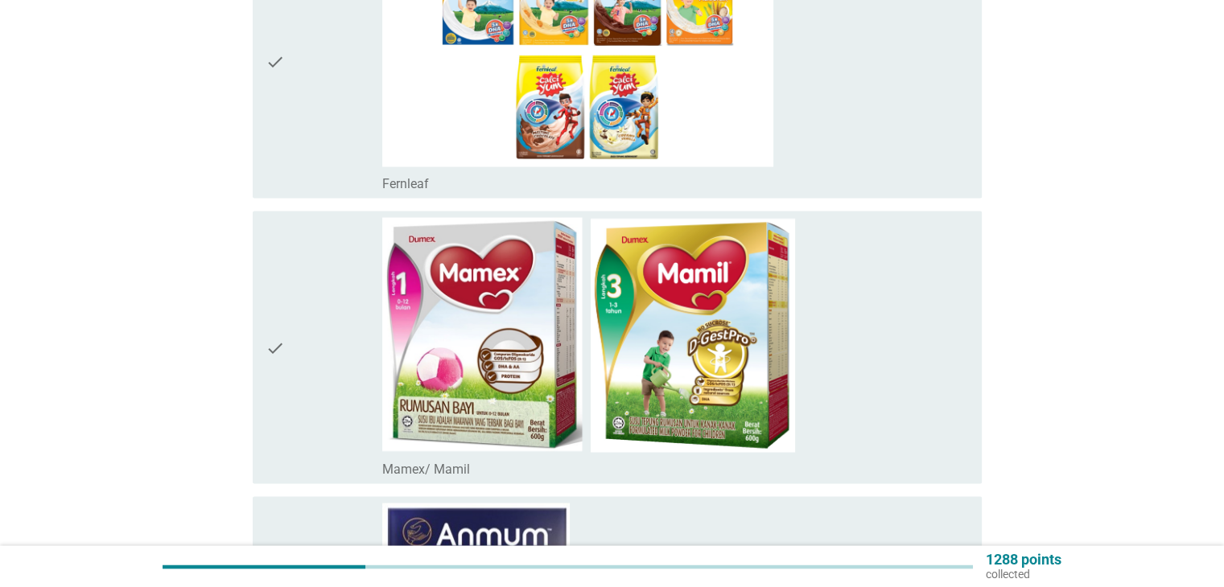
scroll to position [2897, 0]
click at [270, 161] on icon "check" at bounding box center [275, 61] width 19 height 260
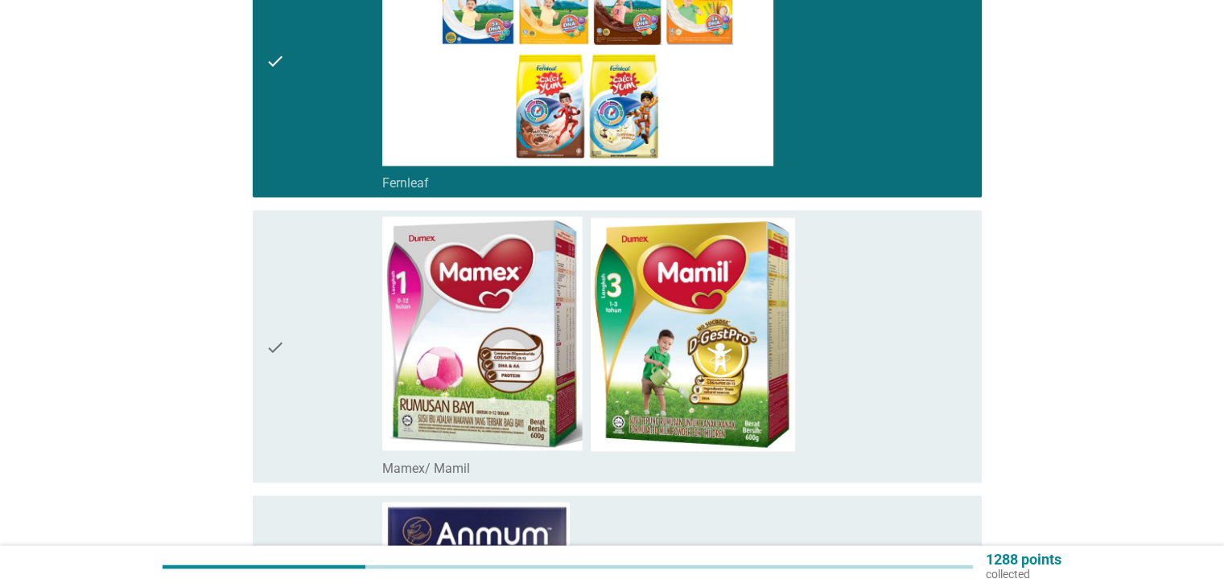
click at [313, 315] on div "check" at bounding box center [324, 346] width 117 height 260
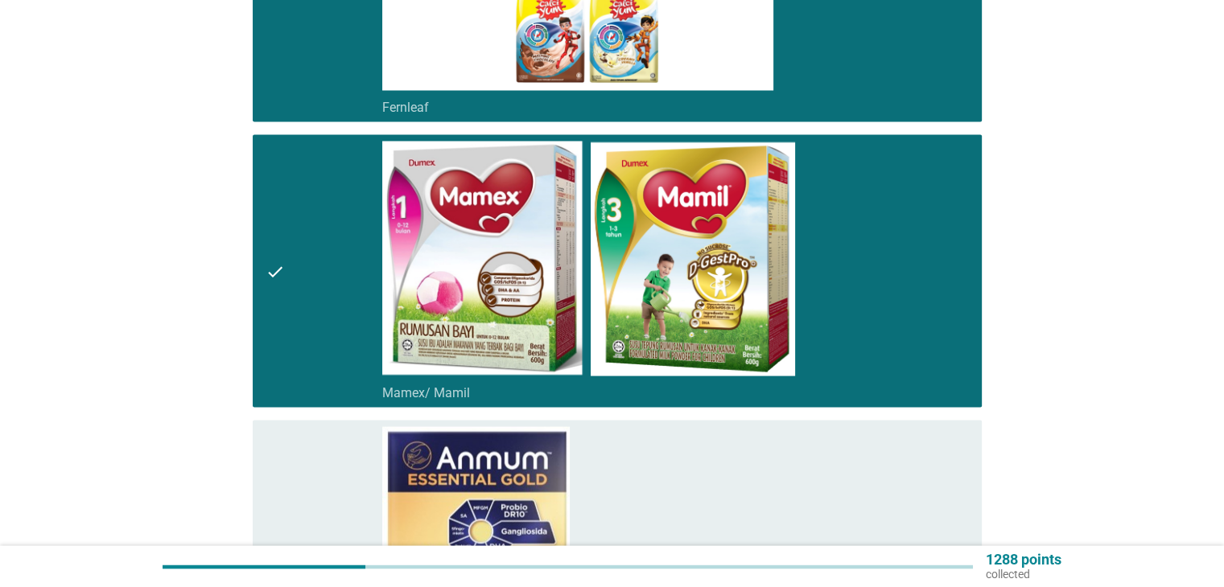
scroll to position [3139, 0]
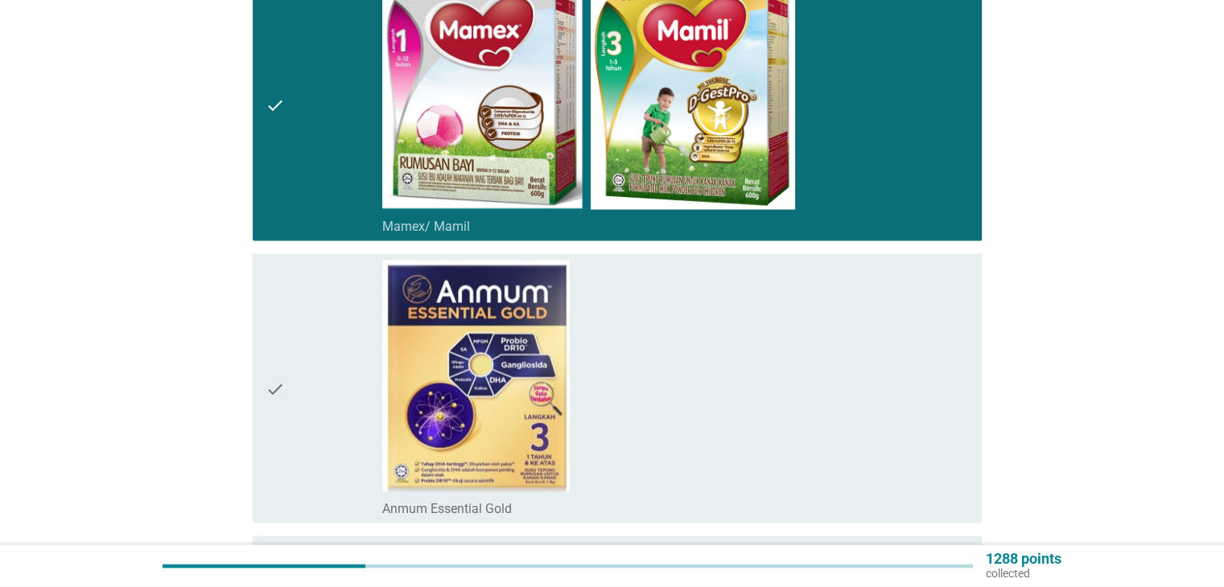
click at [320, 294] on div "check" at bounding box center [324, 389] width 117 height 257
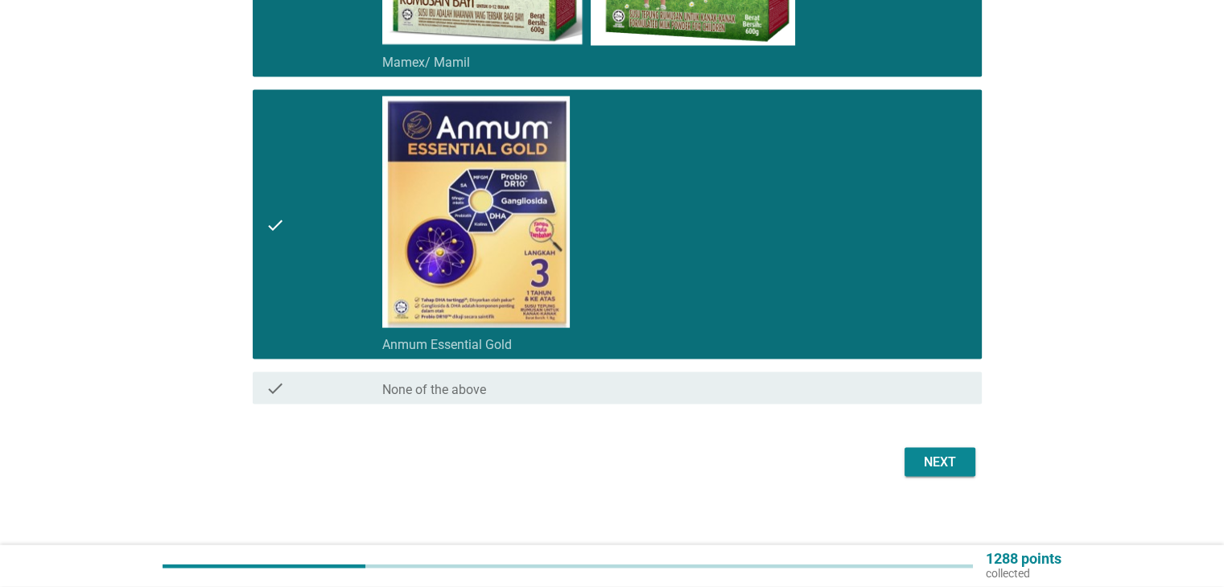
scroll to position [3304, 0]
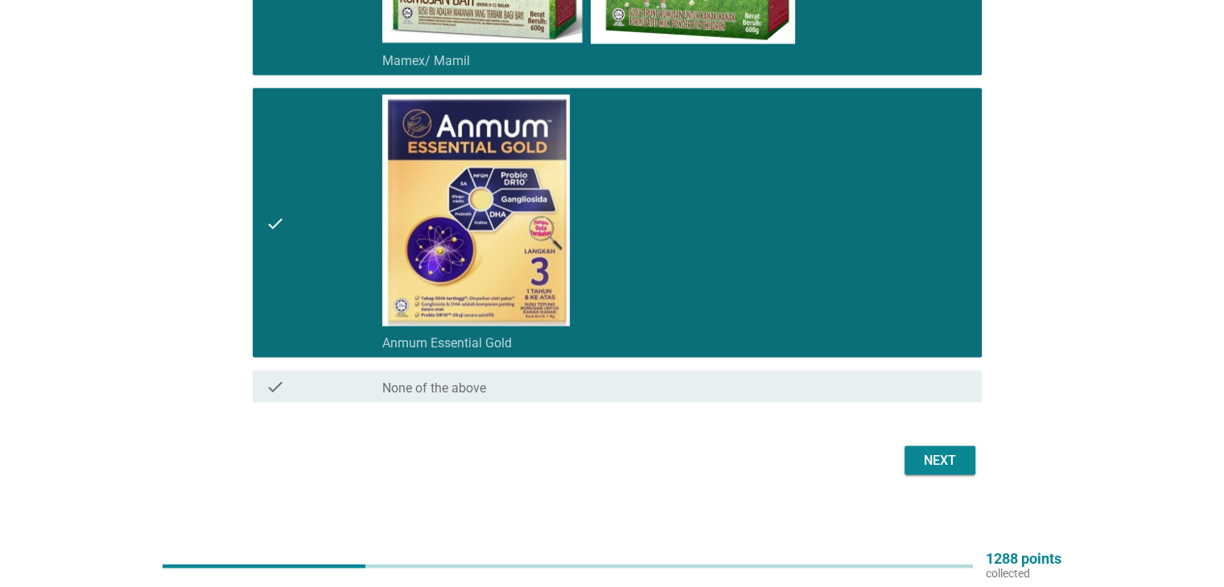
click at [960, 454] on div "Next" at bounding box center [939, 460] width 45 height 19
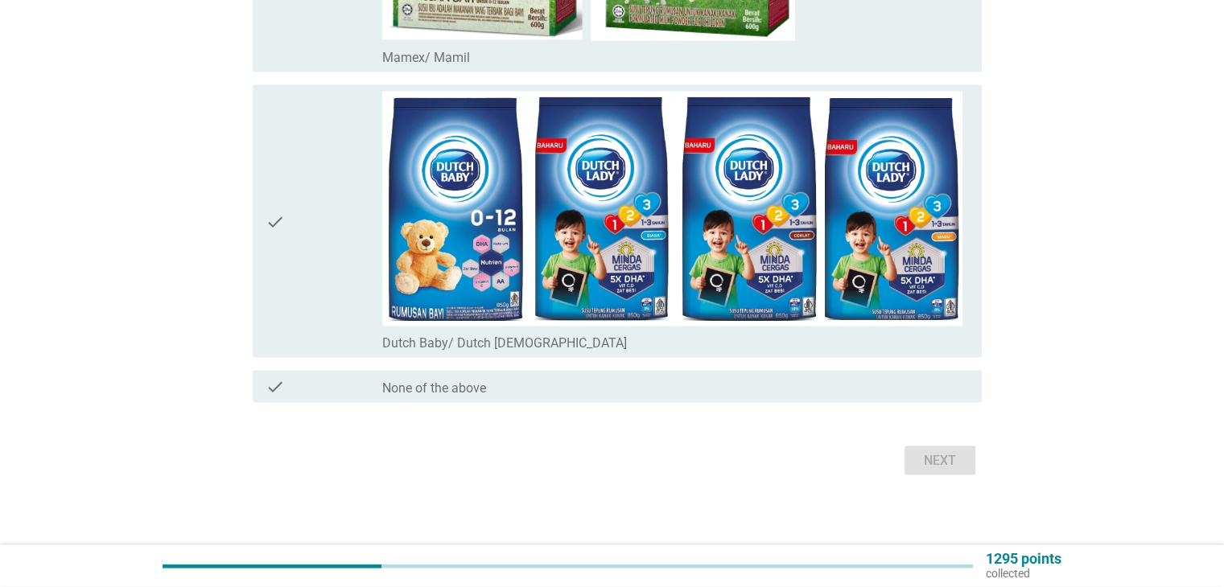
scroll to position [0, 0]
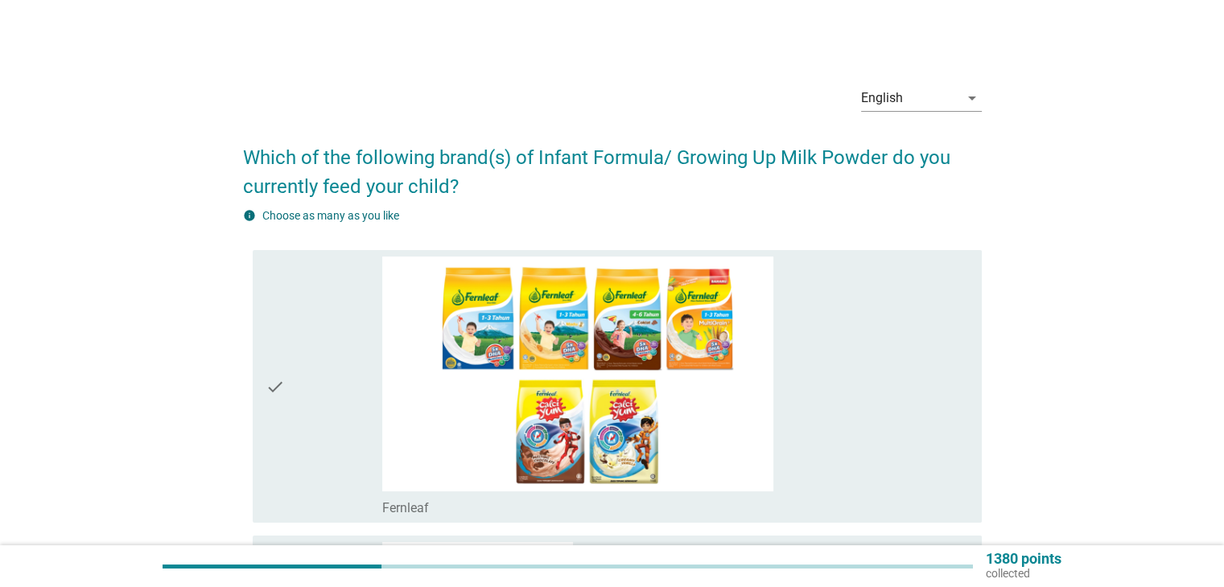
click at [288, 398] on div "check" at bounding box center [324, 387] width 117 height 260
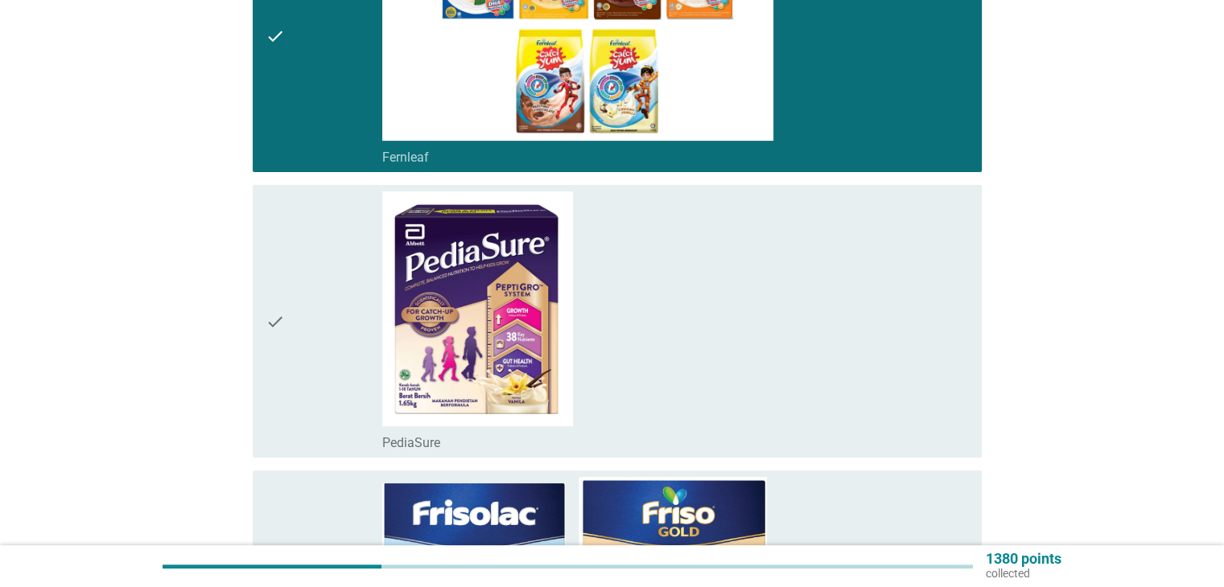
scroll to position [483, 0]
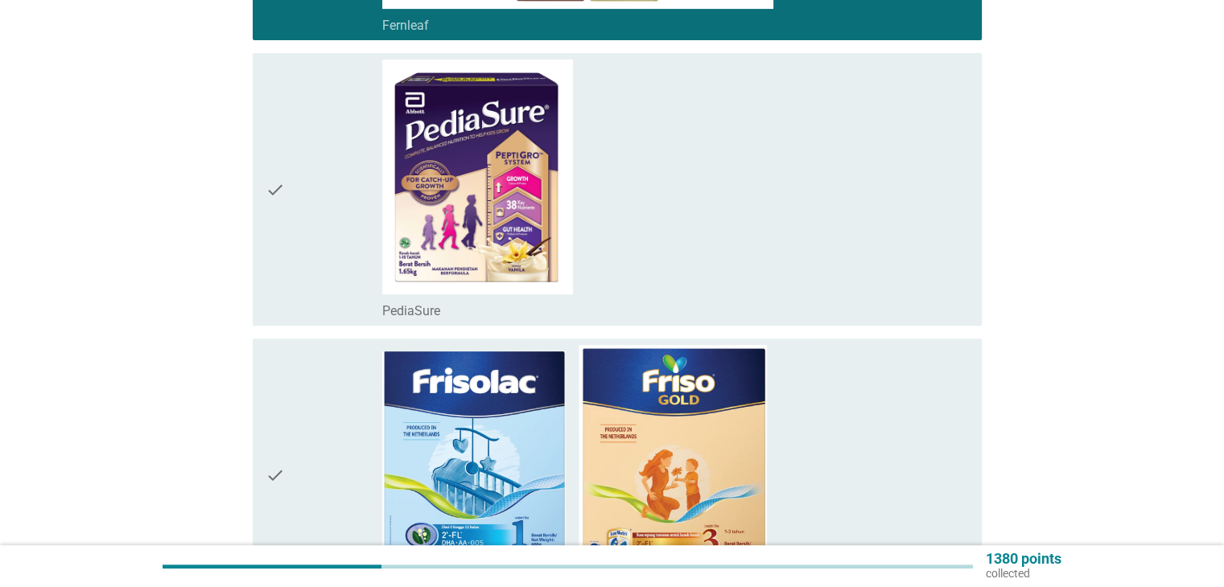
click at [251, 233] on div "check check_box PediaSure" at bounding box center [612, 190] width 739 height 286
click at [303, 236] on div "check" at bounding box center [324, 190] width 117 height 260
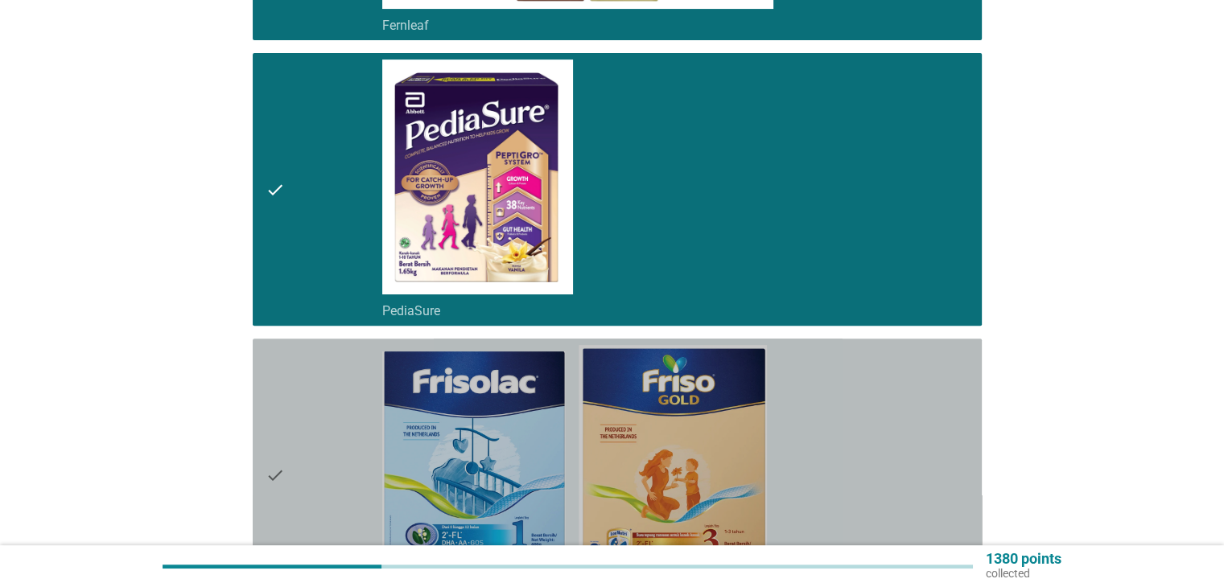
click at [282, 439] on icon "check" at bounding box center [275, 475] width 19 height 260
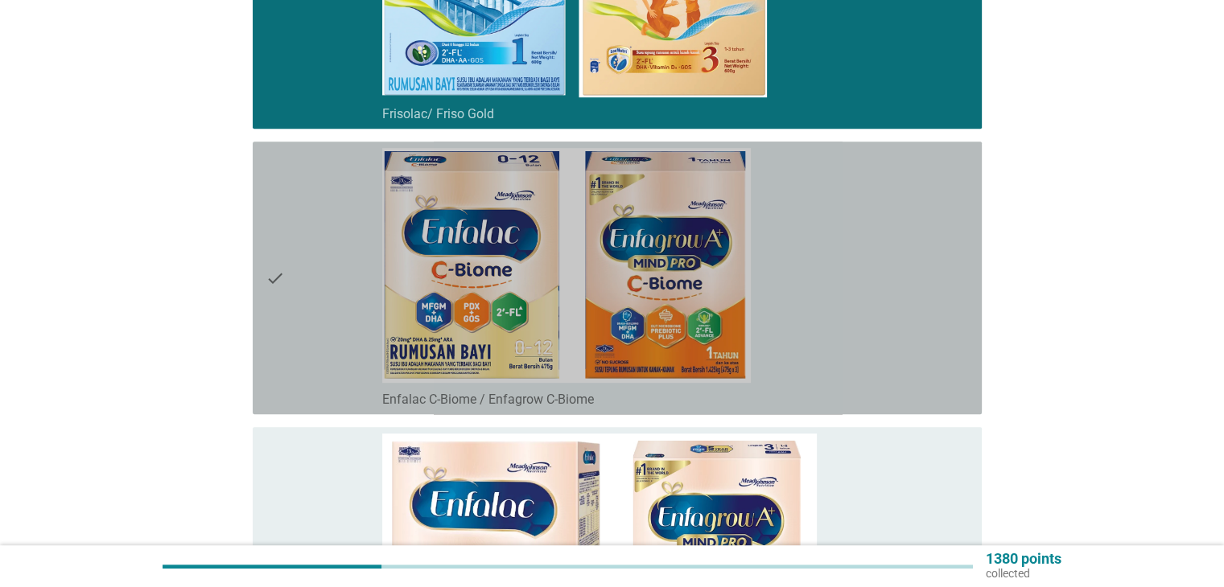
drag, startPoint x: 280, startPoint y: 336, endPoint x: 282, endPoint y: 352, distance: 16.2
click at [281, 336] on icon "check" at bounding box center [275, 278] width 19 height 260
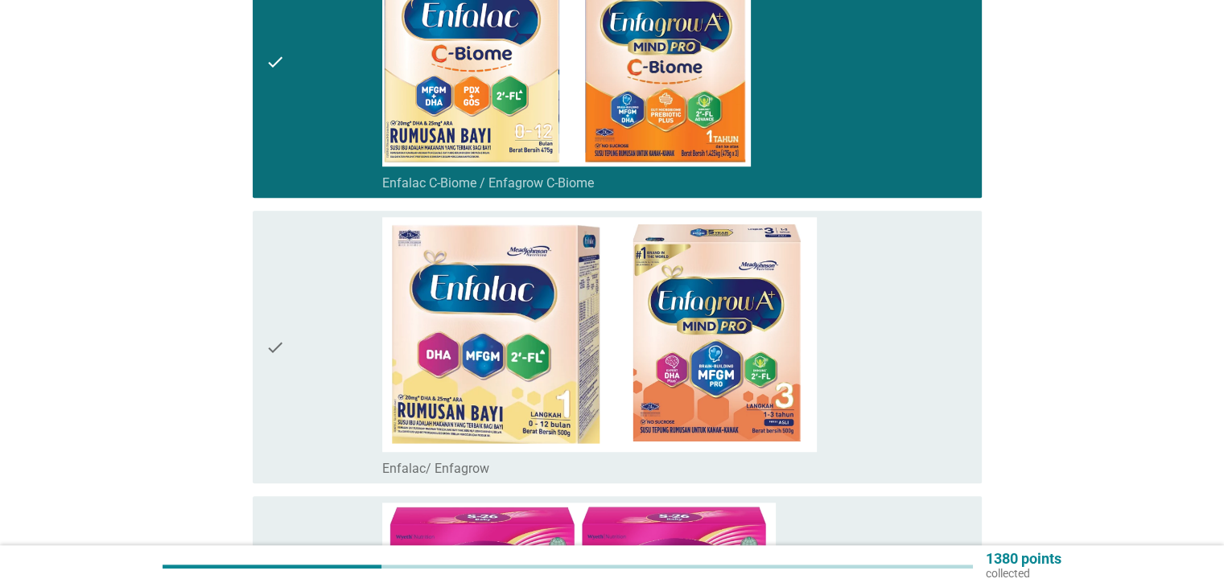
scroll to position [1368, 0]
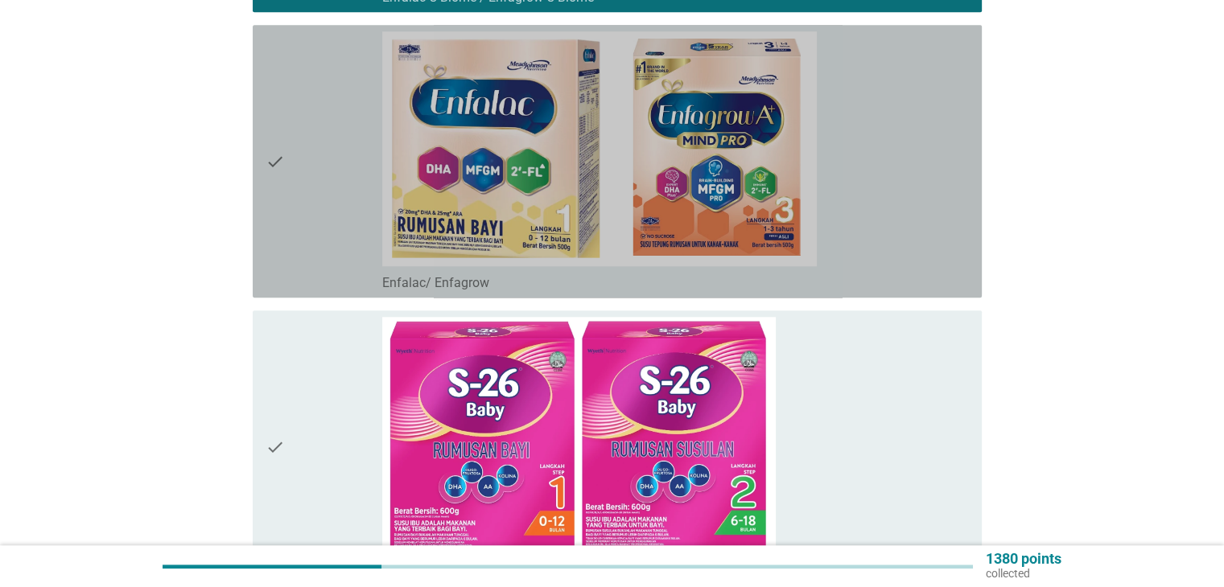
click at [275, 208] on icon "check" at bounding box center [275, 161] width 19 height 260
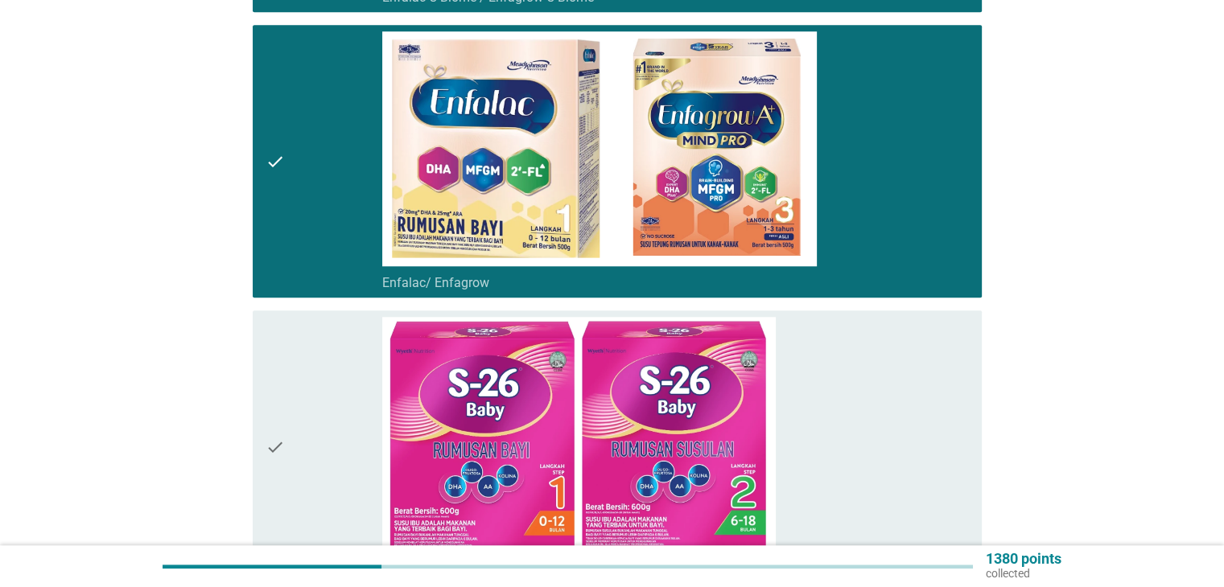
click at [296, 352] on div "check" at bounding box center [324, 447] width 117 height 260
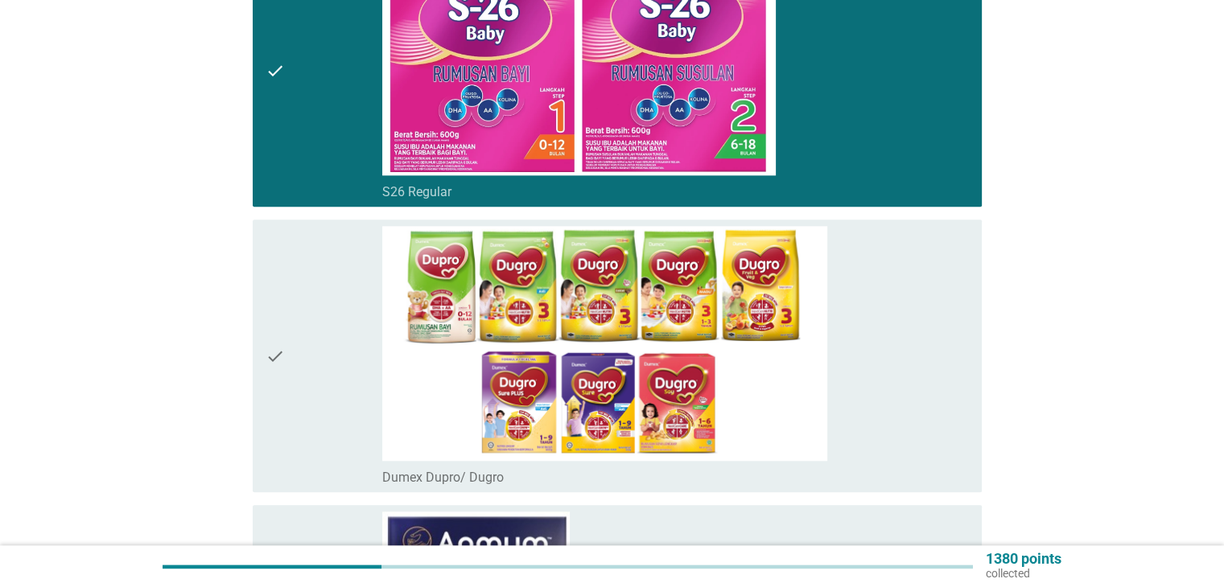
scroll to position [1931, 0]
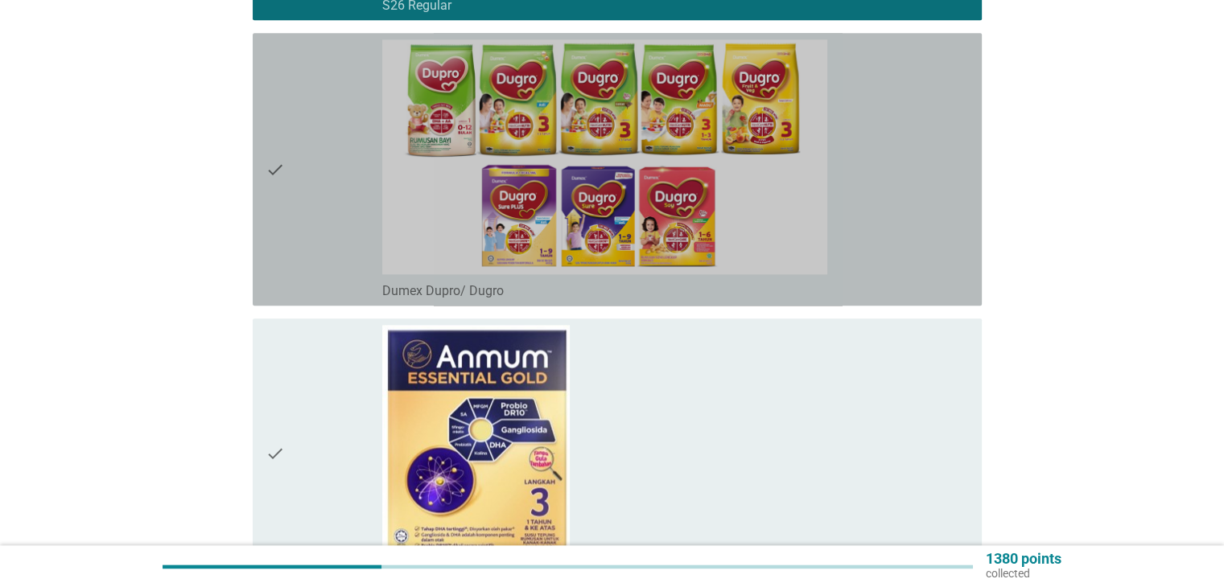
drag, startPoint x: 293, startPoint y: 152, endPoint x: 297, endPoint y: 339, distance: 186.8
click at [293, 155] on div "check" at bounding box center [324, 169] width 117 height 260
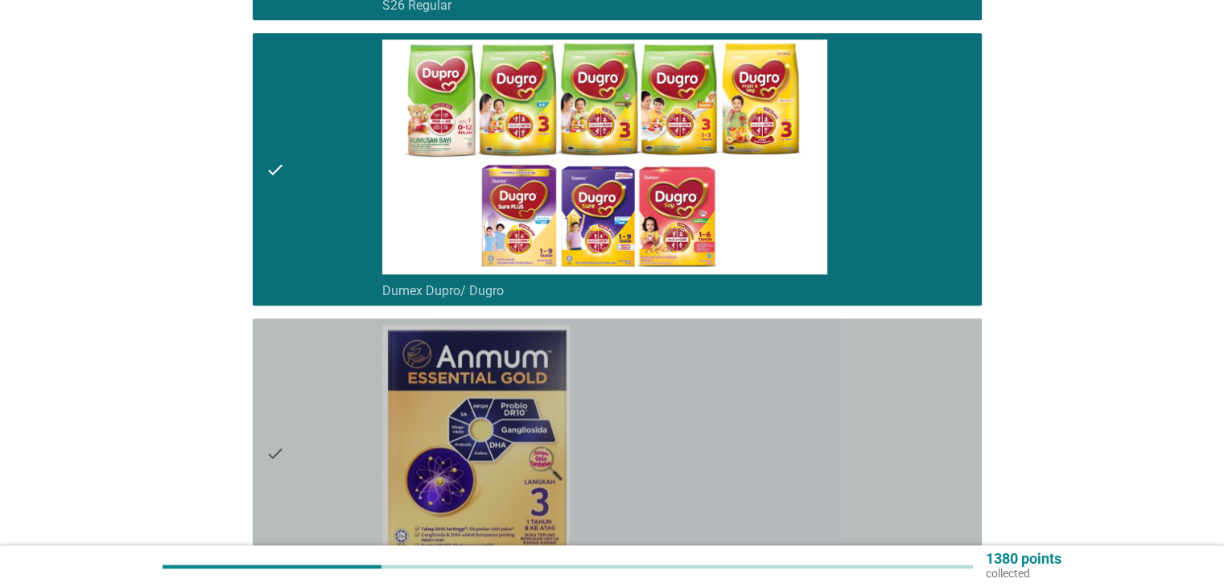
click at [286, 435] on div "check" at bounding box center [324, 453] width 117 height 257
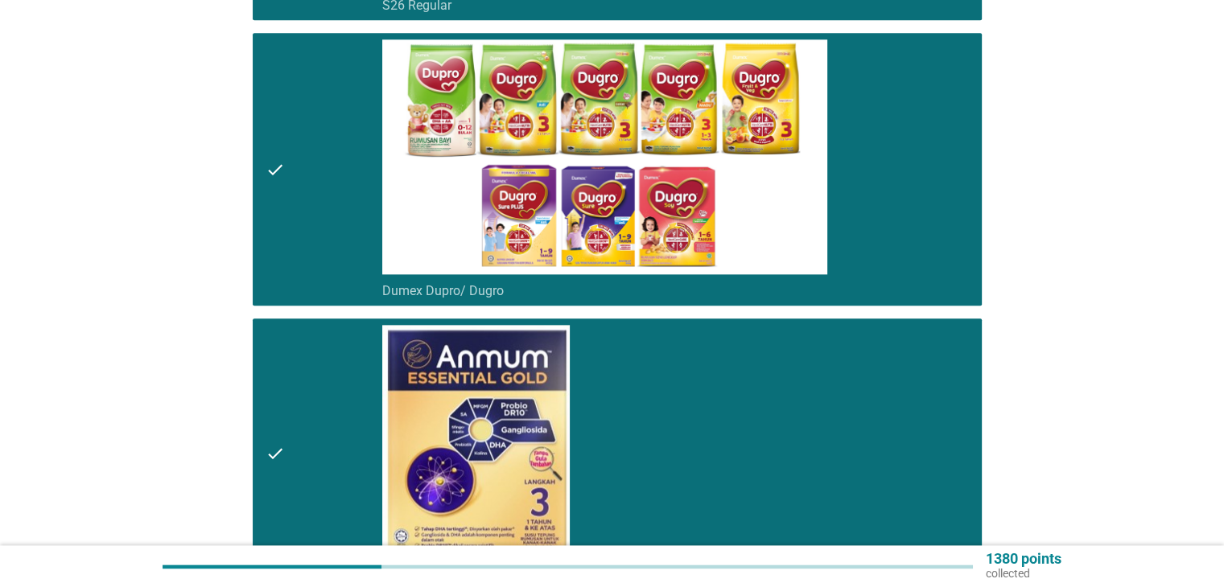
scroll to position [2414, 0]
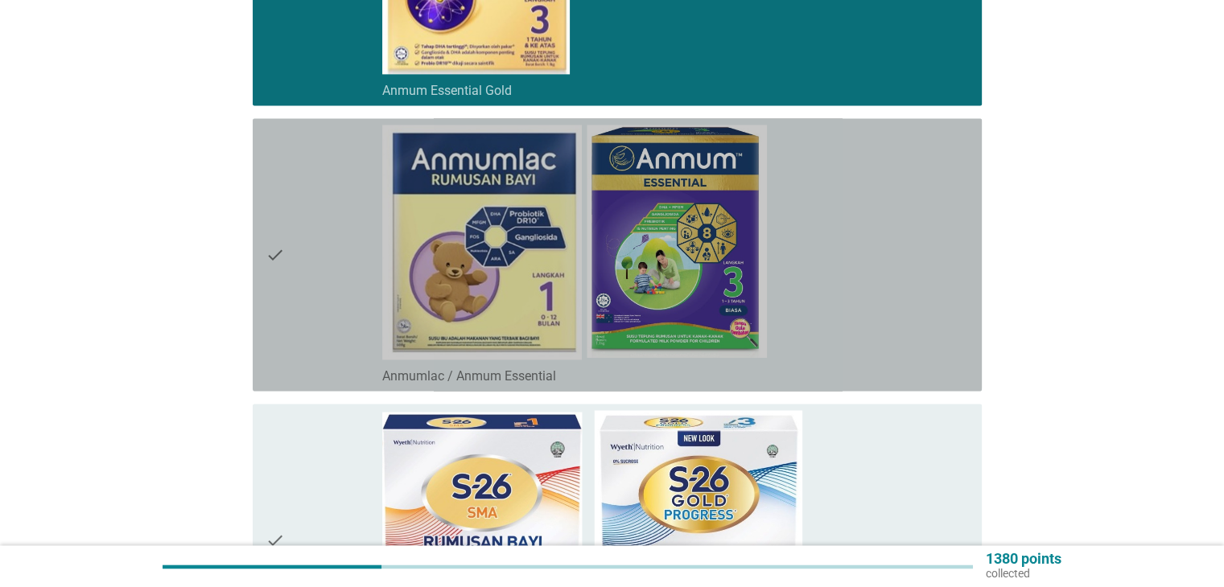
click at [277, 310] on icon "check" at bounding box center [275, 255] width 19 height 260
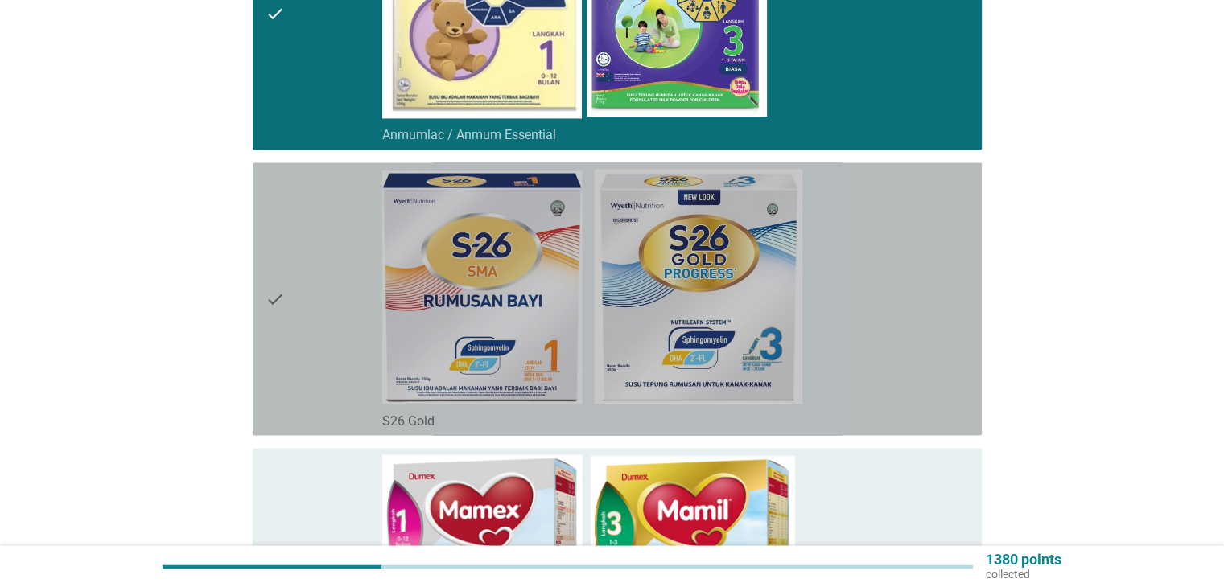
click at [306, 329] on div "check" at bounding box center [324, 299] width 117 height 260
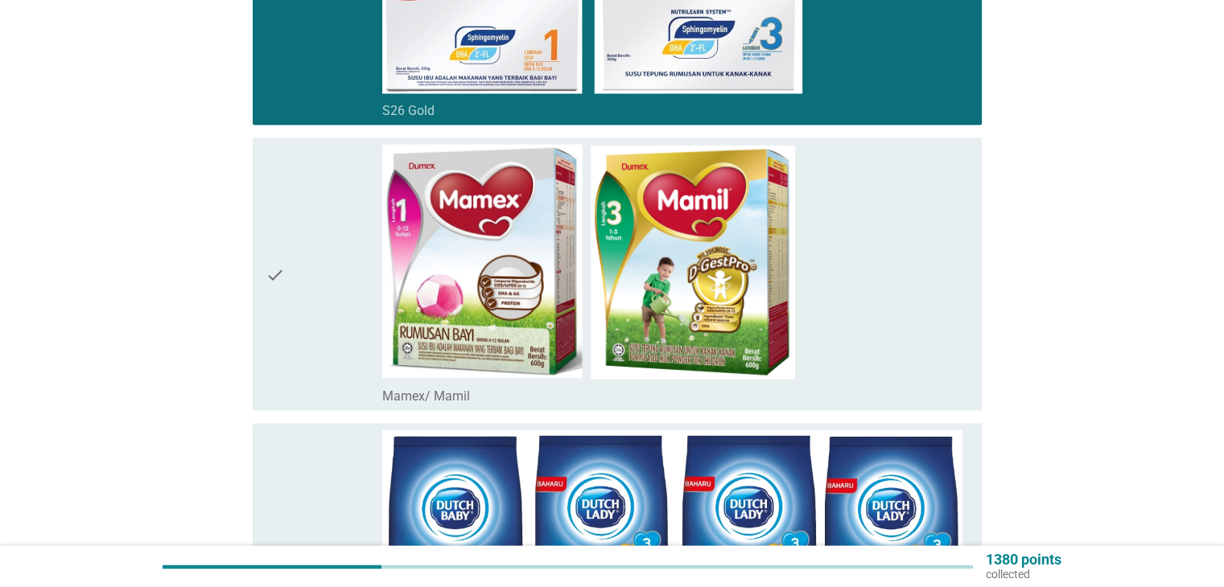
scroll to position [3139, 0]
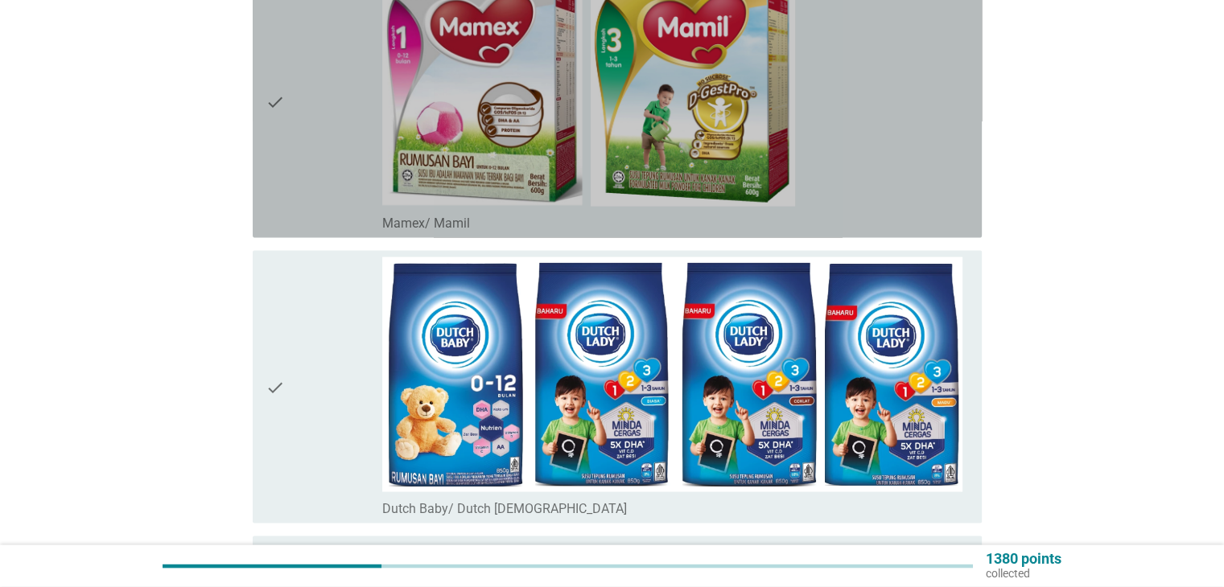
click at [263, 175] on div "check check_box Mamex/ Mamil" at bounding box center [617, 101] width 729 height 273
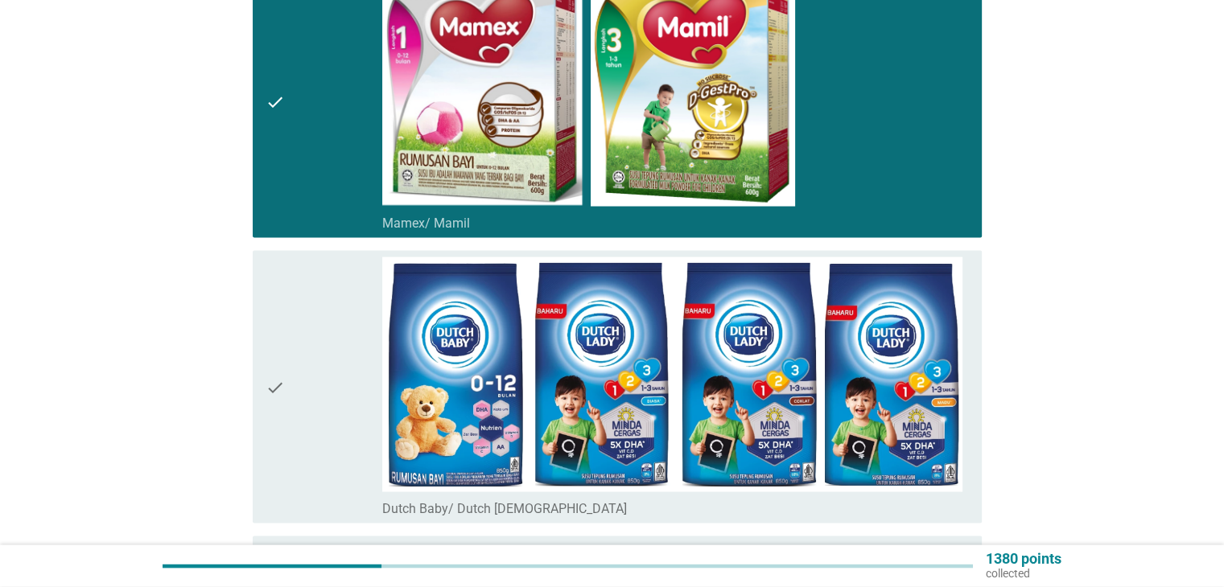
click at [300, 363] on div "check" at bounding box center [324, 388] width 117 height 260
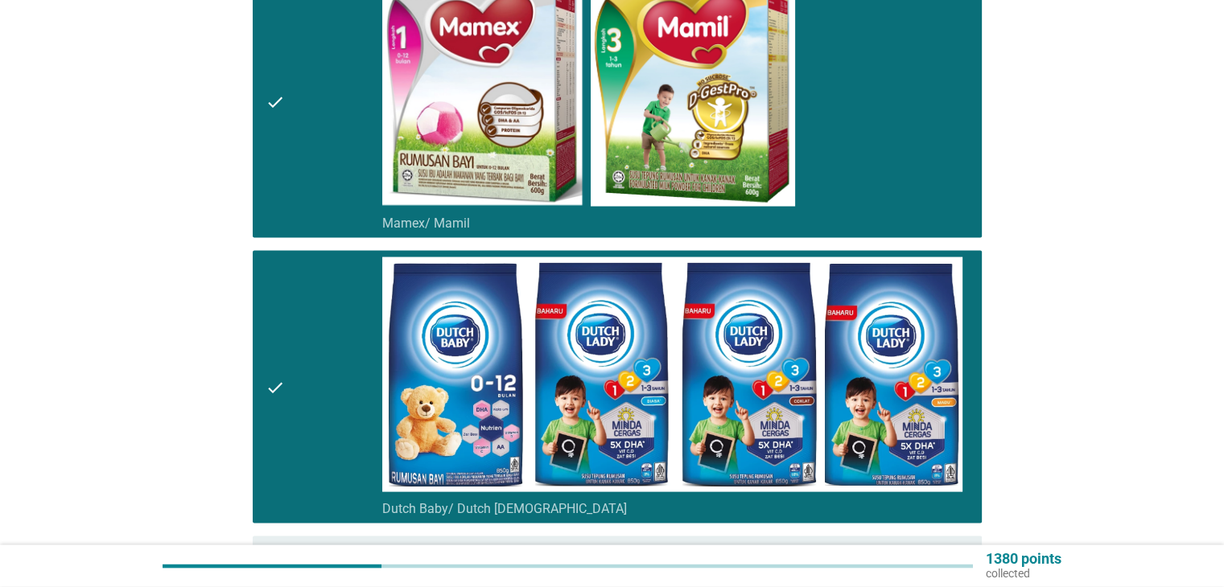
scroll to position [3300, 0]
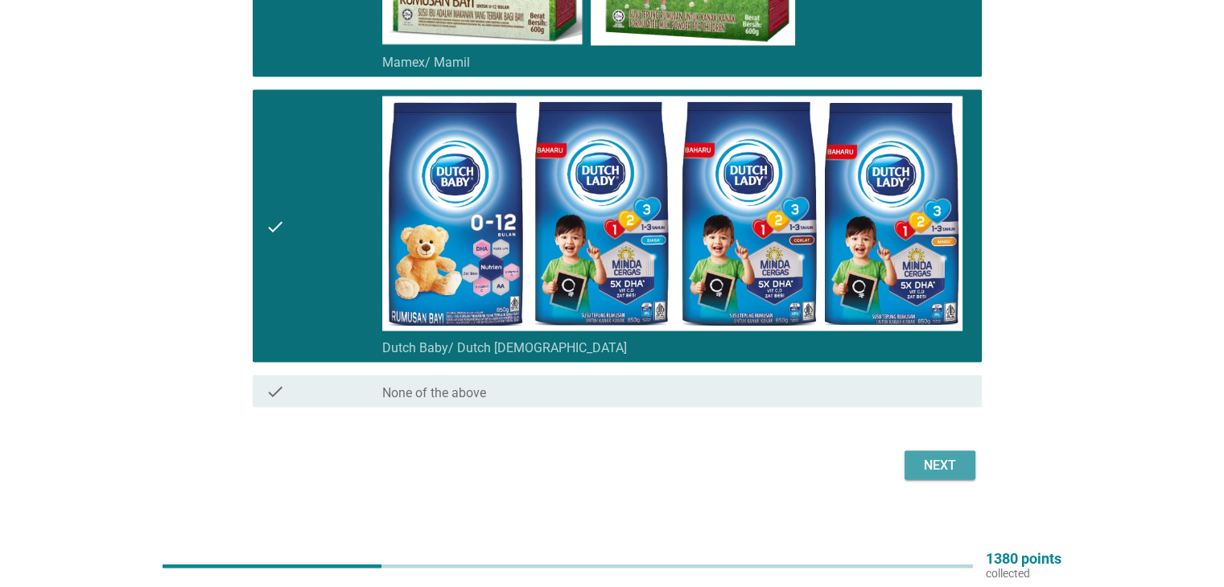
click at [934, 456] on div "Next" at bounding box center [939, 465] width 45 height 19
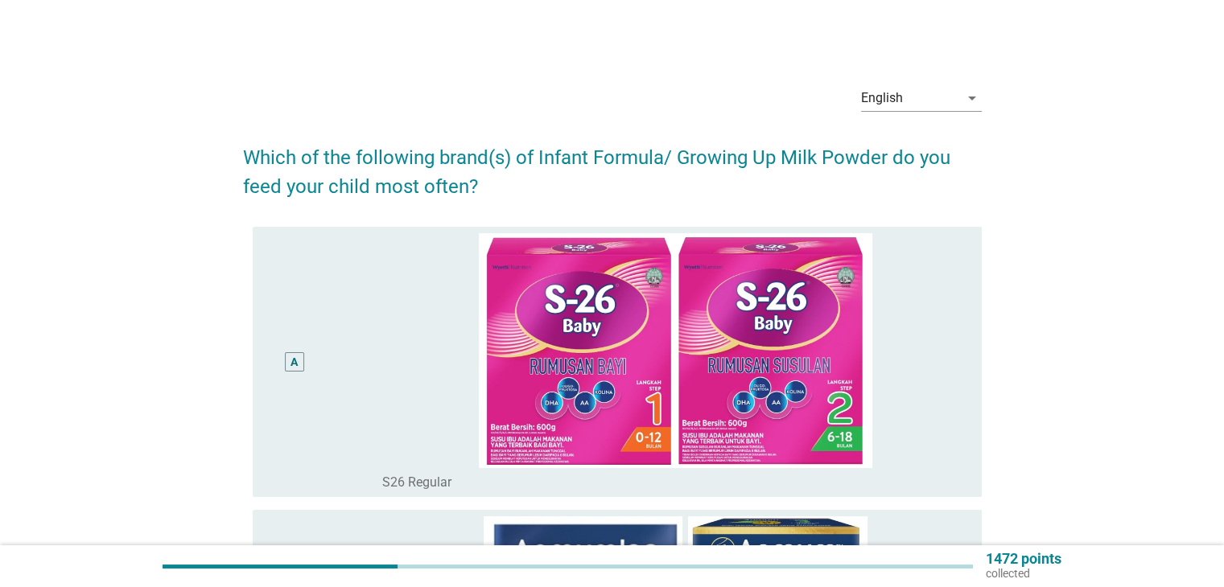
drag, startPoint x: 341, startPoint y: 345, endPoint x: 326, endPoint y: 334, distance: 19.0
click at [326, 334] on div "A" at bounding box center [324, 362] width 117 height 258
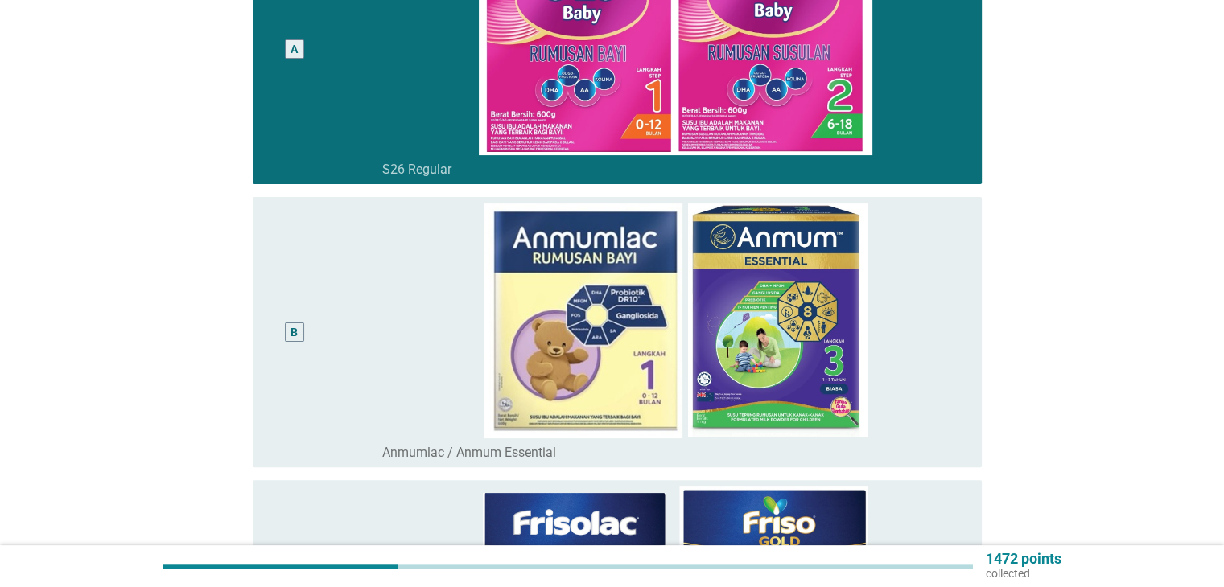
scroll to position [483, 0]
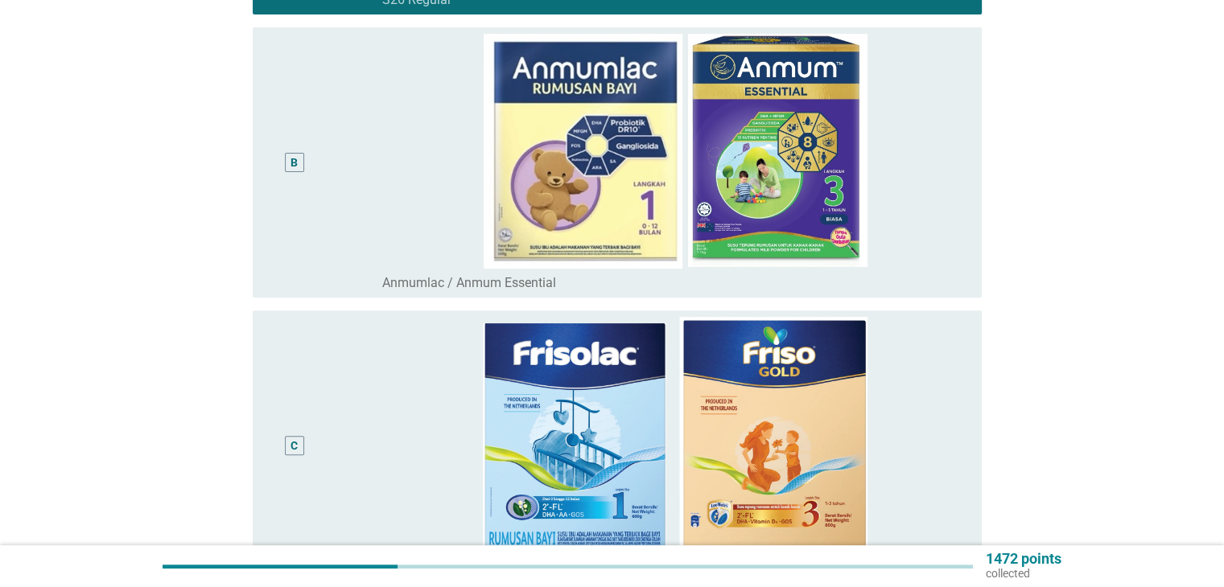
click at [321, 207] on div "B" at bounding box center [295, 163] width 59 height 258
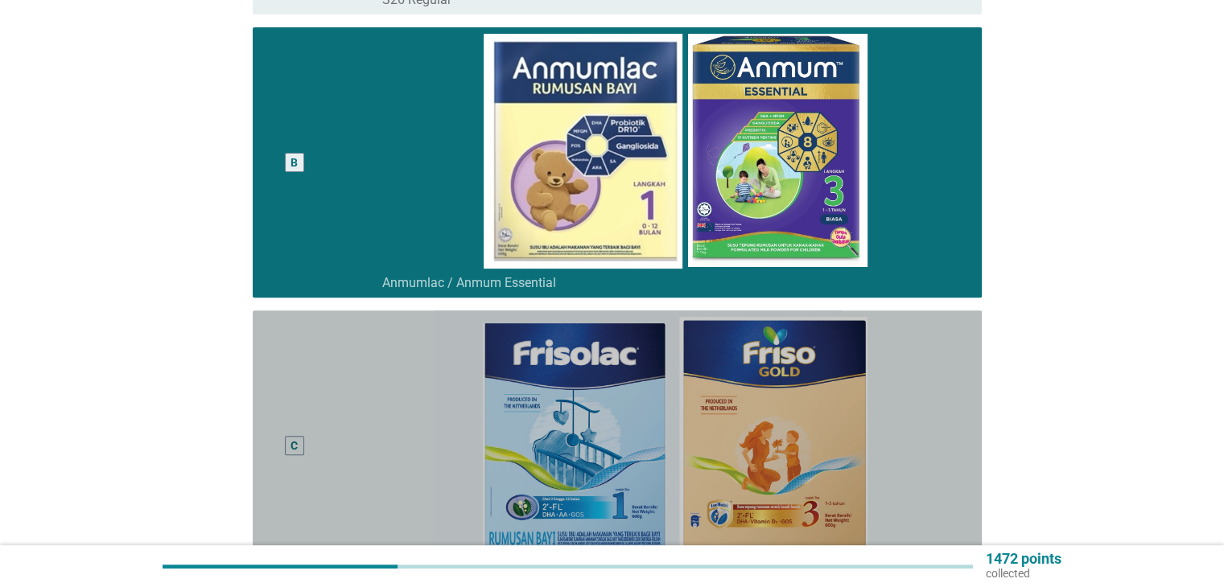
click at [325, 381] on div "C" at bounding box center [324, 446] width 117 height 258
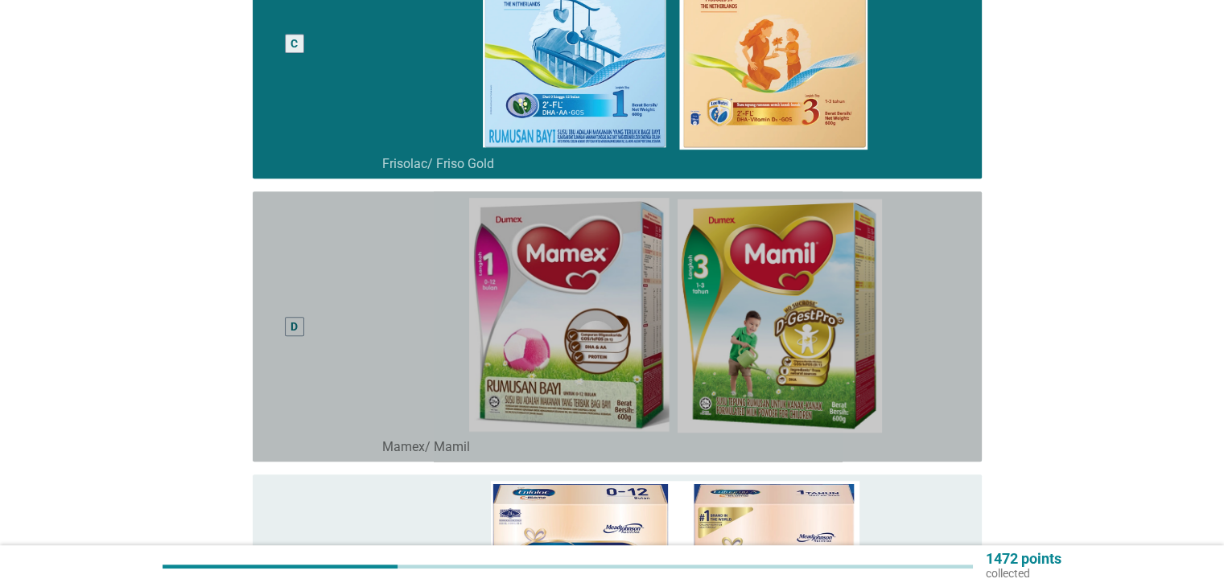
click at [323, 376] on div "D" at bounding box center [295, 327] width 59 height 258
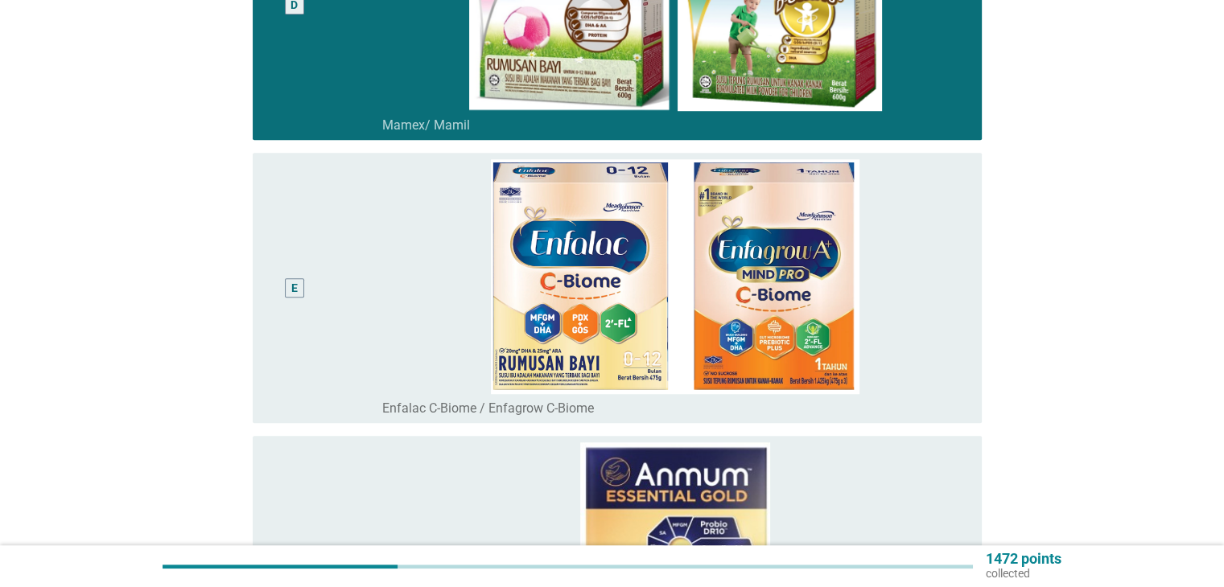
click at [313, 324] on div "E" at bounding box center [295, 288] width 59 height 258
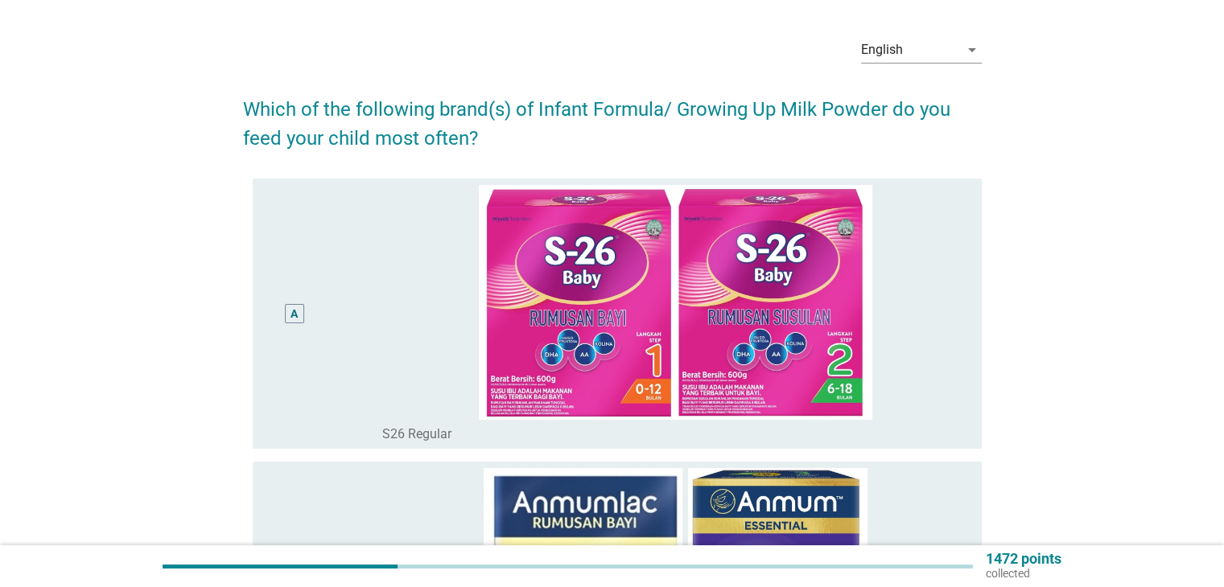
scroll to position [80, 0]
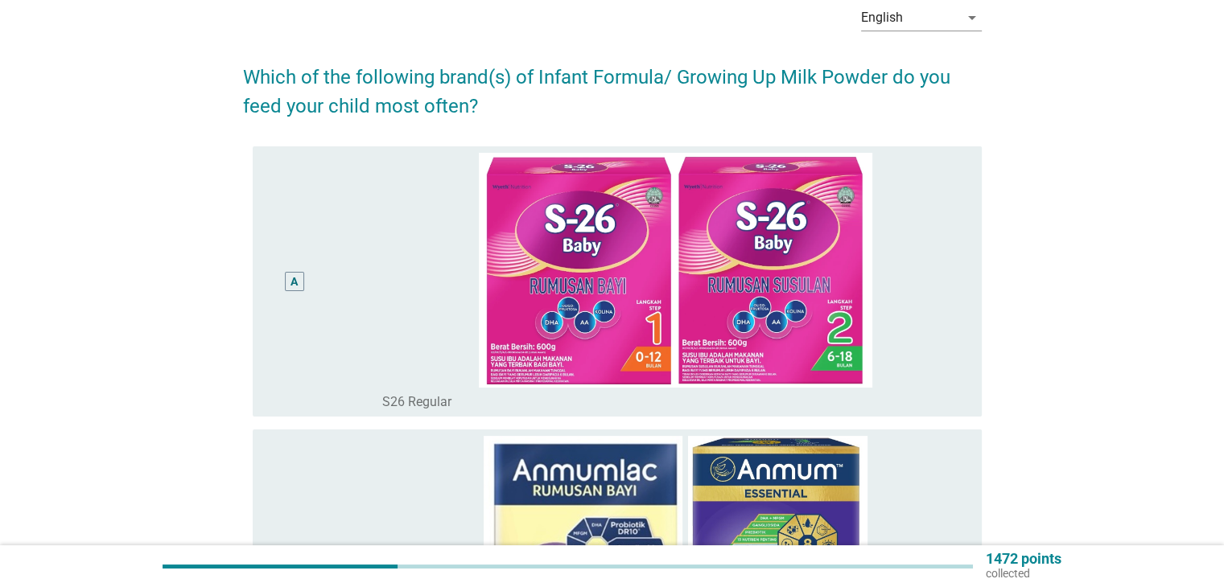
click at [274, 277] on div "A" at bounding box center [295, 282] width 59 height 258
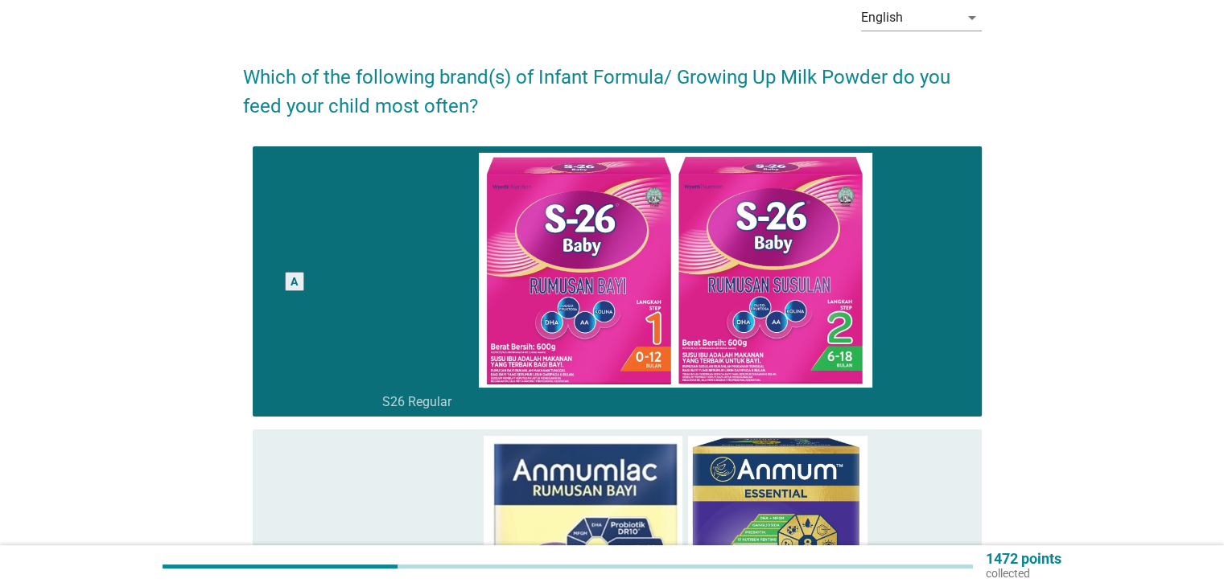
click at [287, 286] on div "A" at bounding box center [294, 281] width 19 height 19
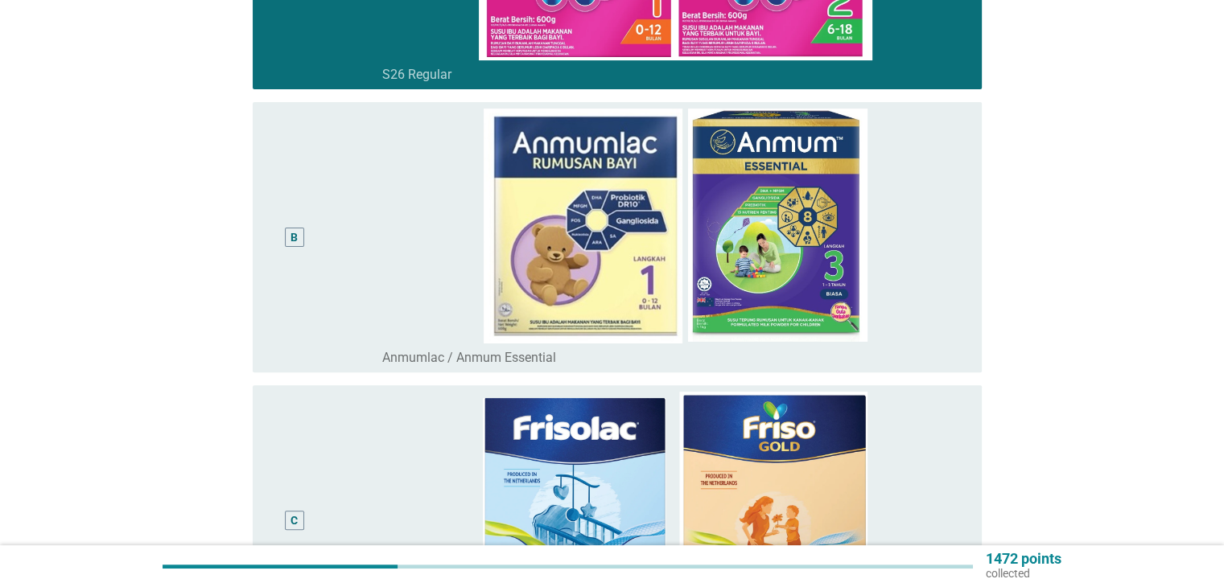
scroll to position [402, 0]
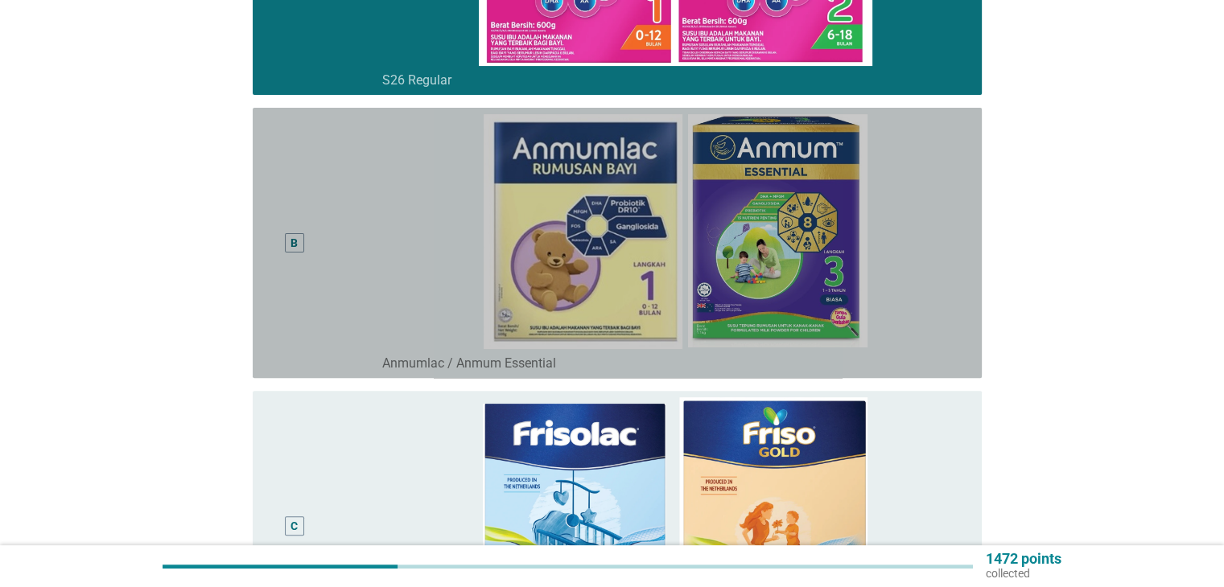
click at [284, 255] on div "B" at bounding box center [295, 243] width 59 height 258
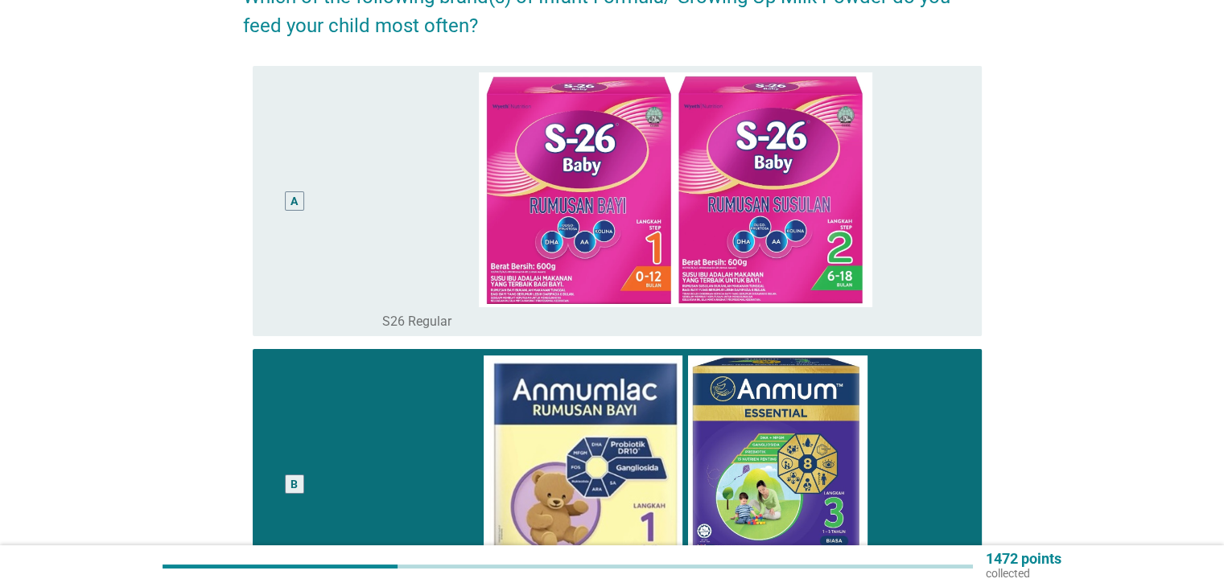
scroll to position [0, 0]
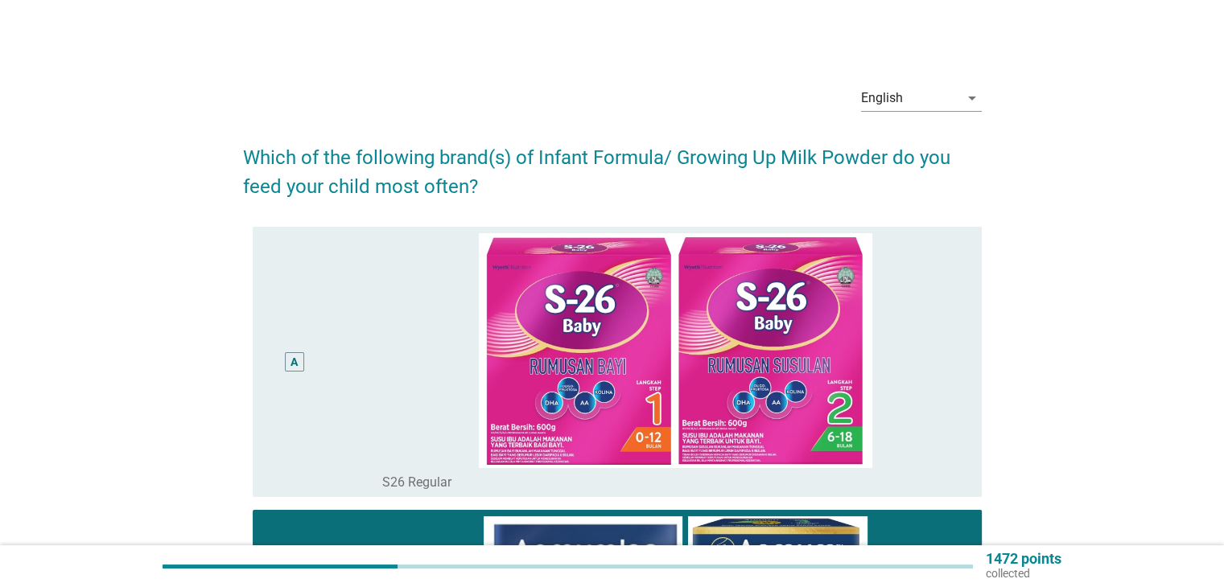
click at [272, 311] on div "A" at bounding box center [295, 362] width 59 height 258
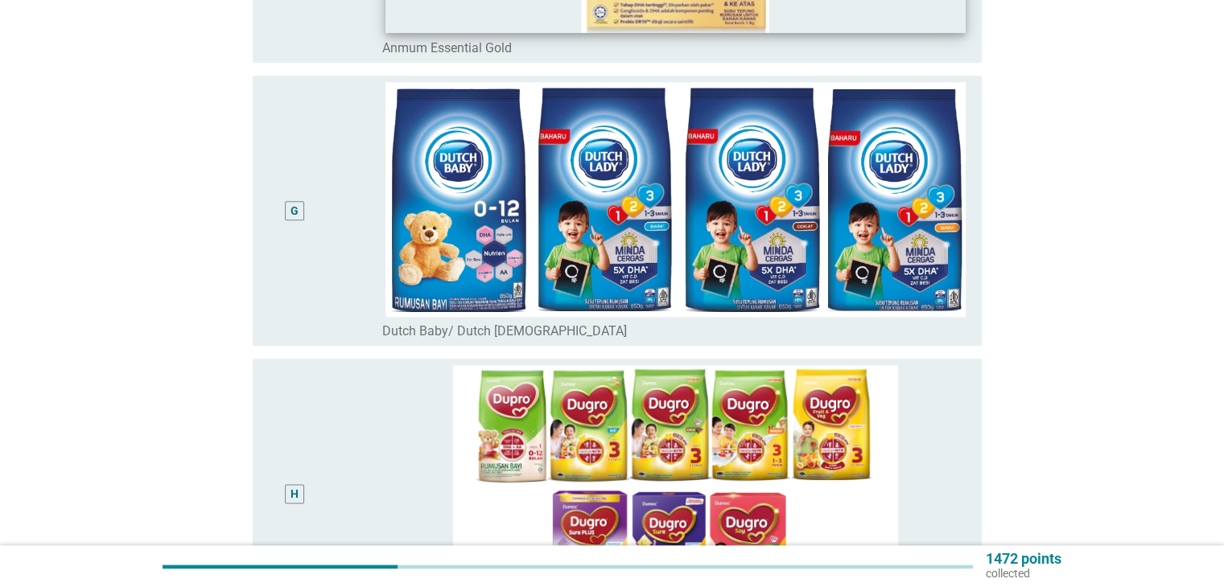
scroll to position [2012, 0]
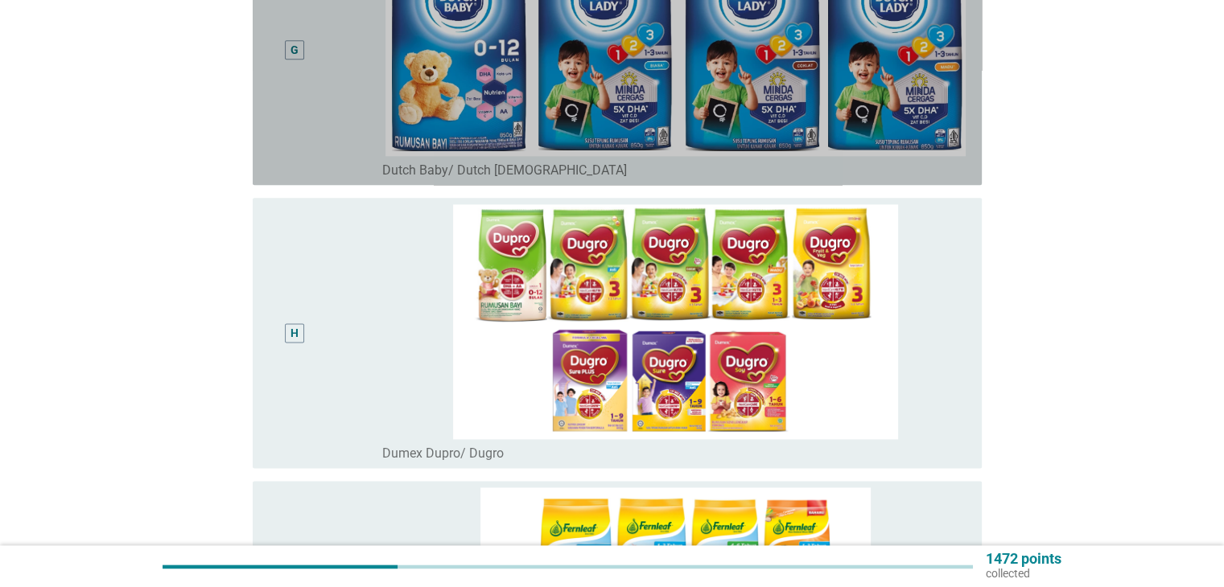
click at [348, 93] on div "G" at bounding box center [324, 50] width 117 height 258
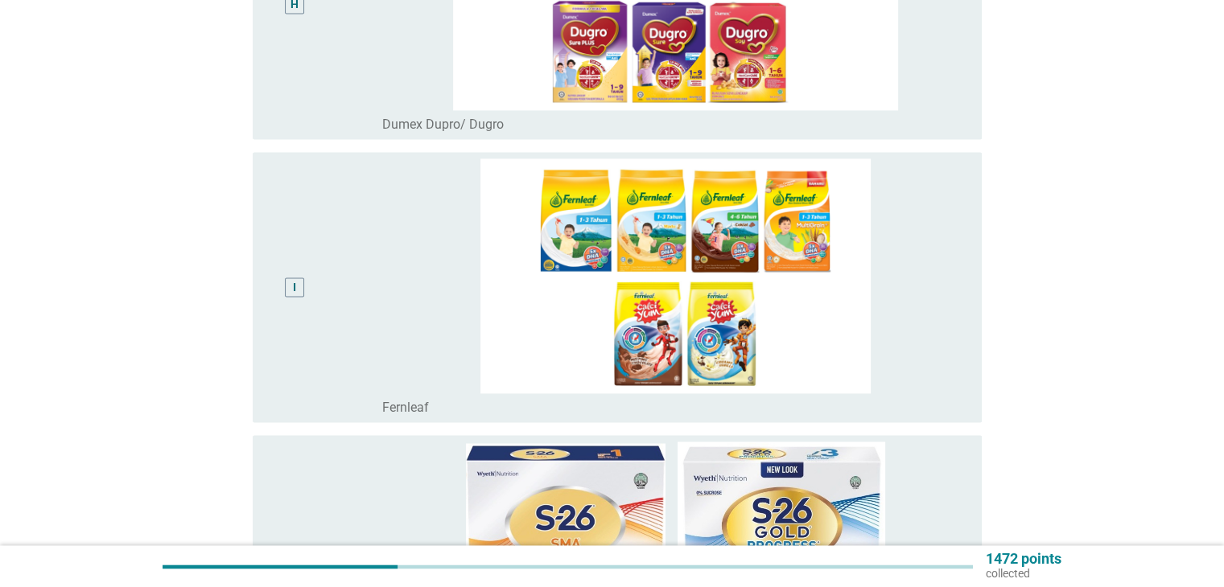
scroll to position [2575, 0]
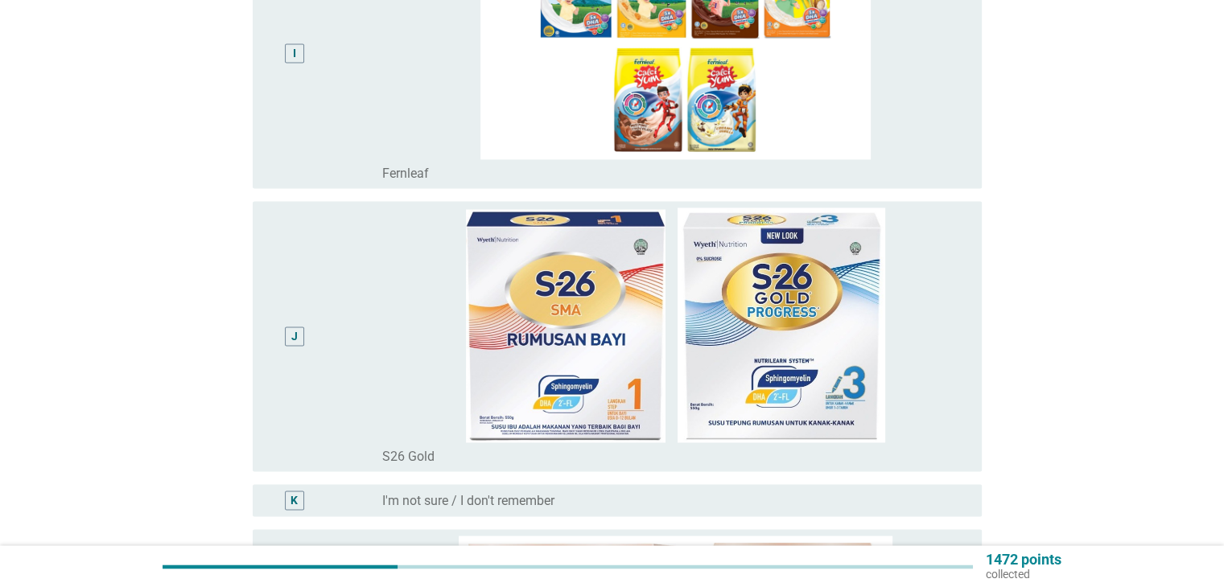
click at [341, 328] on div "J" at bounding box center [324, 337] width 117 height 258
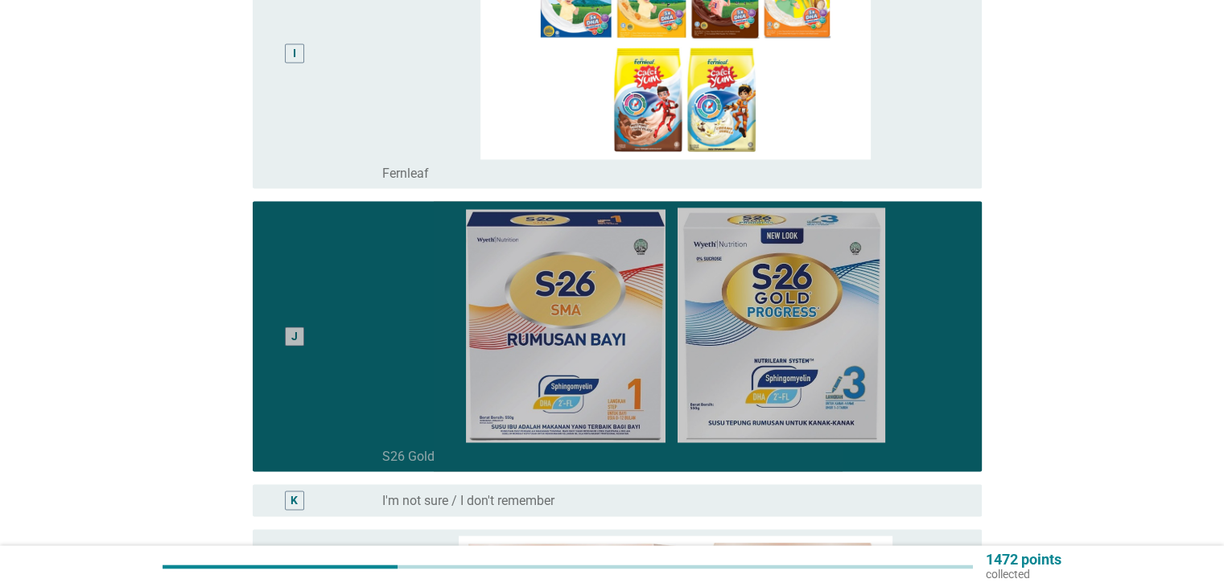
click at [300, 336] on div "J" at bounding box center [294, 336] width 19 height 19
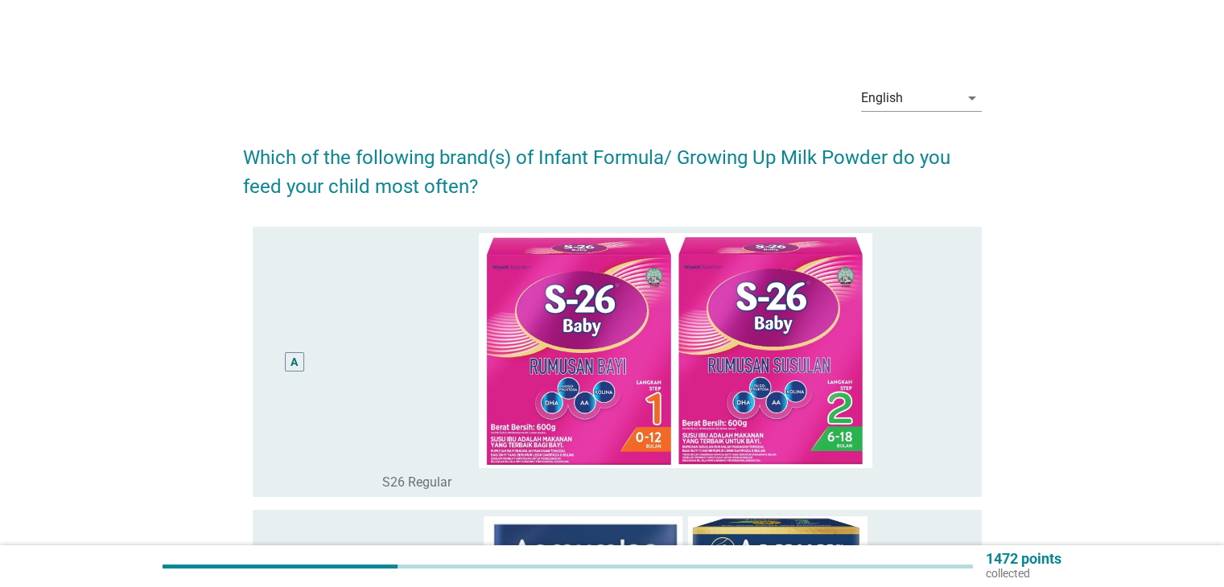
scroll to position [161, 0]
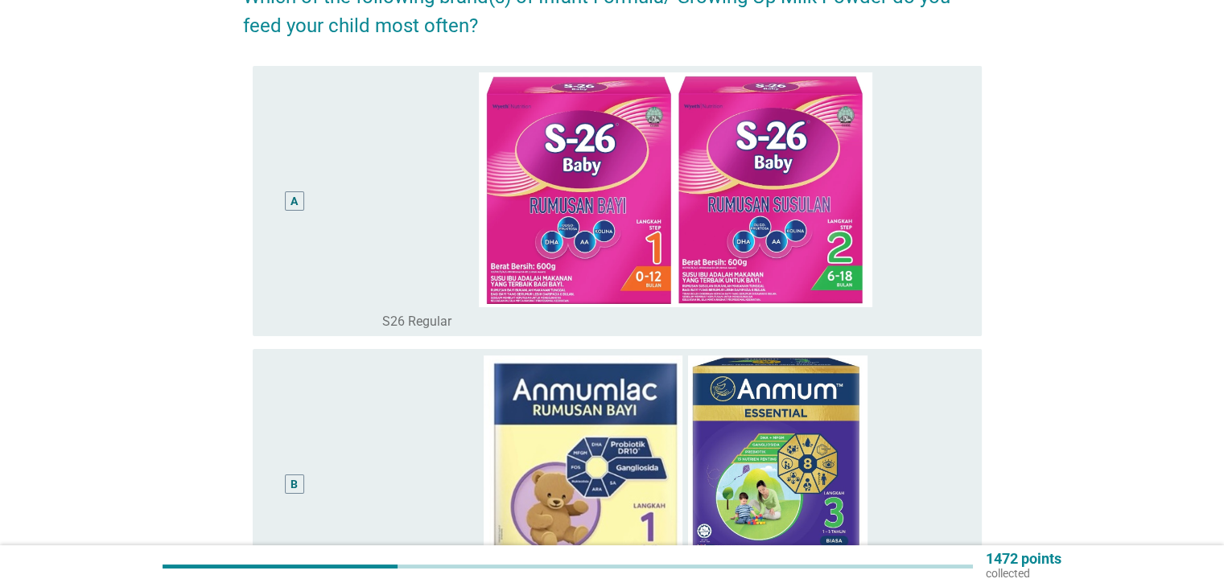
click at [315, 208] on div "A" at bounding box center [295, 201] width 59 height 258
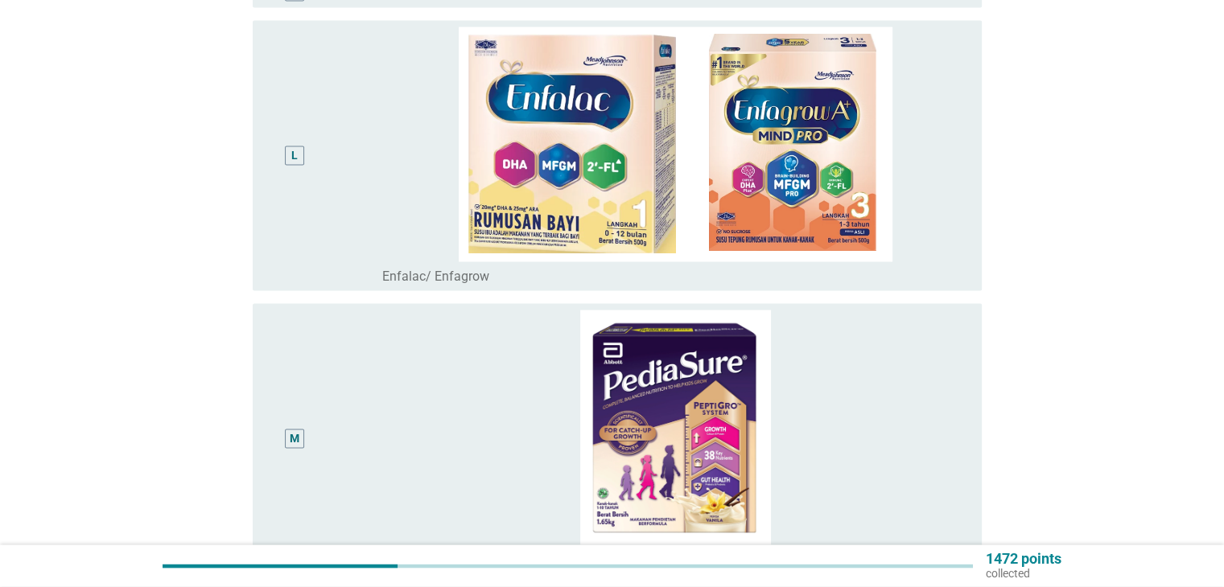
scroll to position [3280, 0]
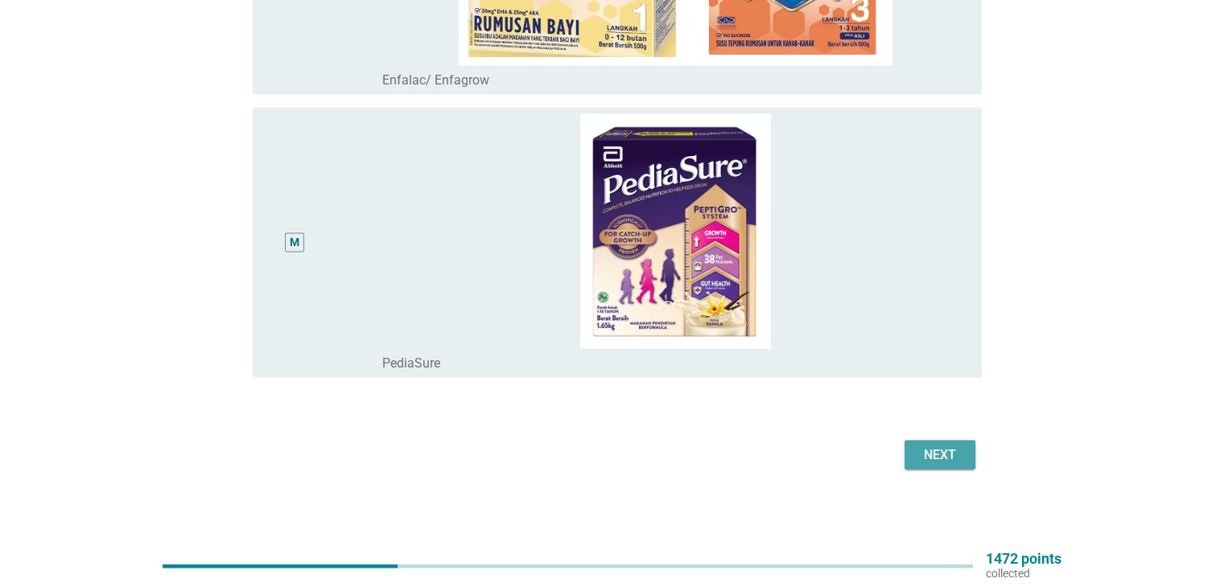
click at [967, 455] on button "Next" at bounding box center [940, 455] width 71 height 29
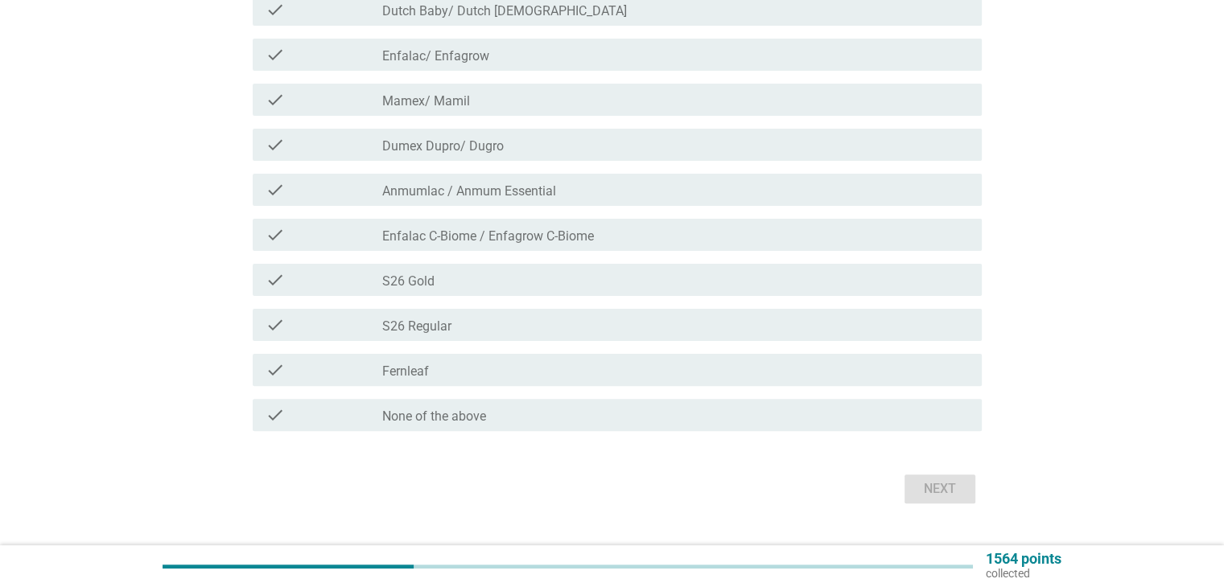
scroll to position [402, 0]
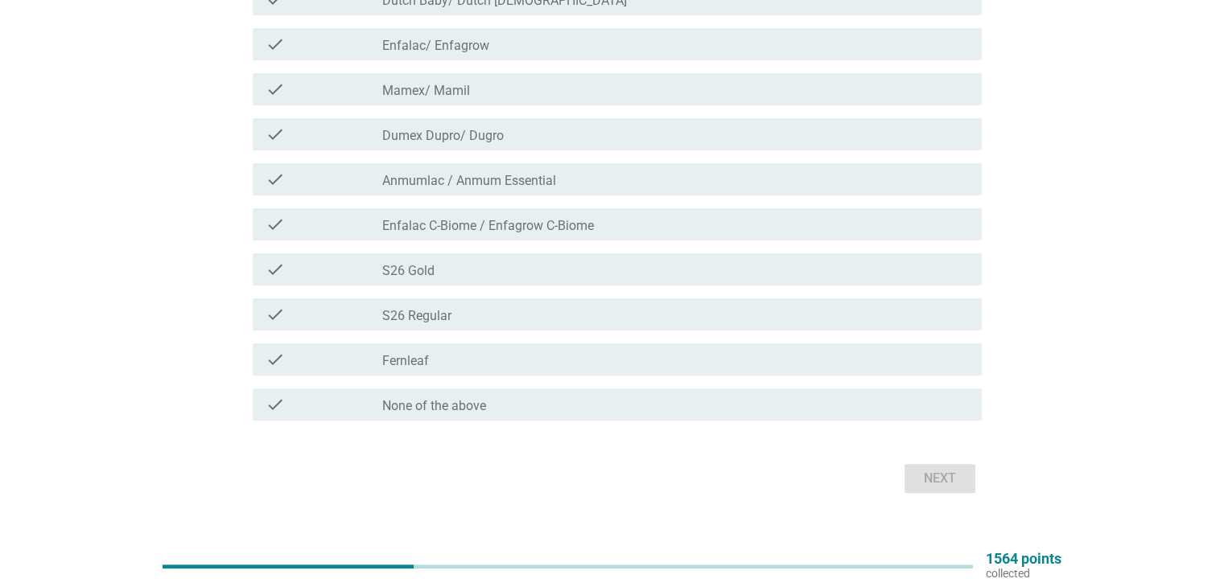
click at [450, 279] on div "check check_box_outline_blank S26 Gold" at bounding box center [617, 270] width 729 height 32
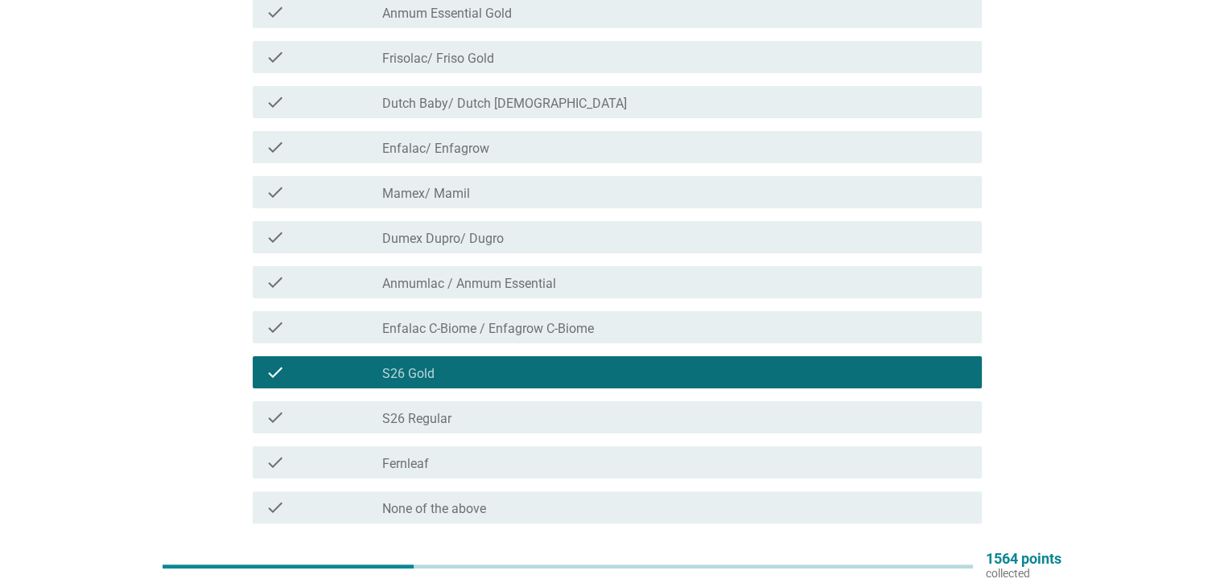
scroll to position [161, 0]
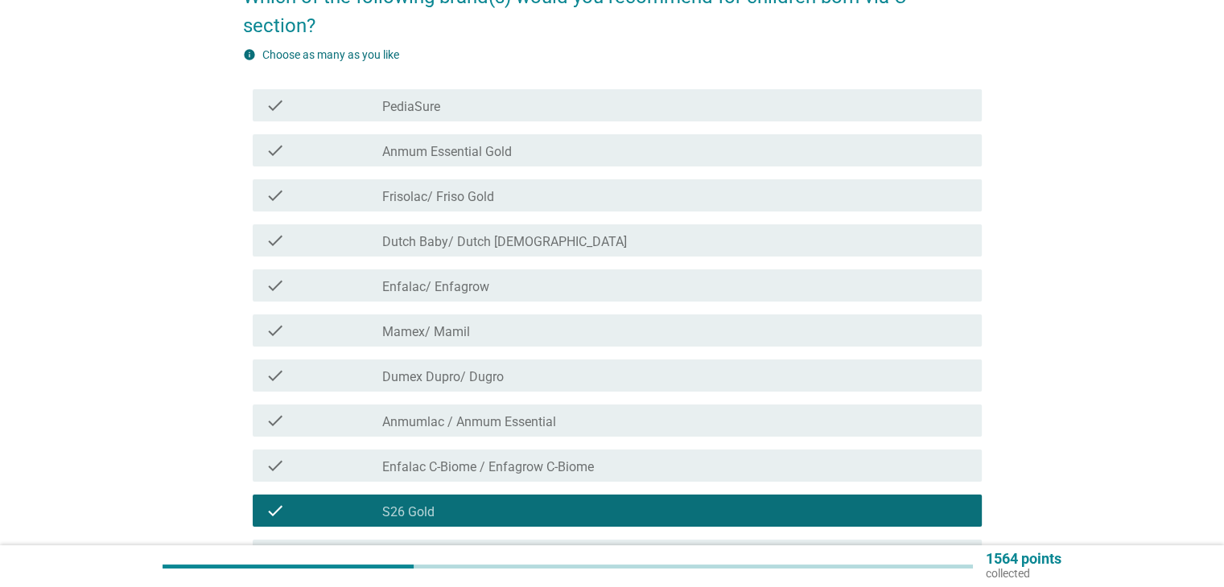
click at [439, 122] on div "check check_box_outline_blank PediaSure" at bounding box center [612, 105] width 739 height 45
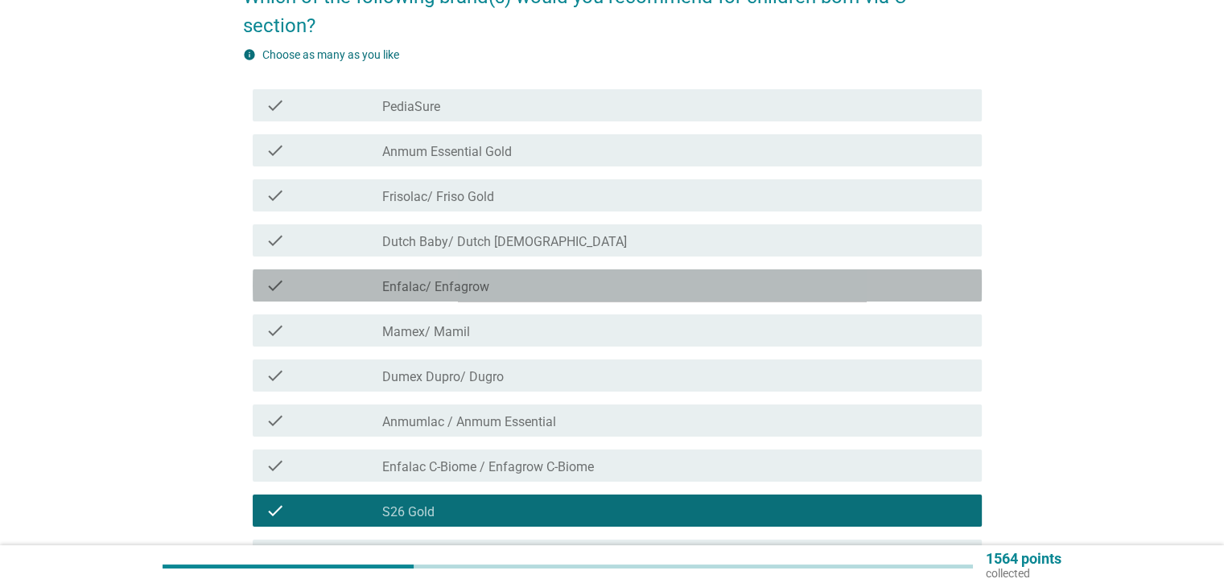
click at [491, 286] on div "check_box_outline_blank Enfalac/ Enfagrow" at bounding box center [675, 285] width 586 height 19
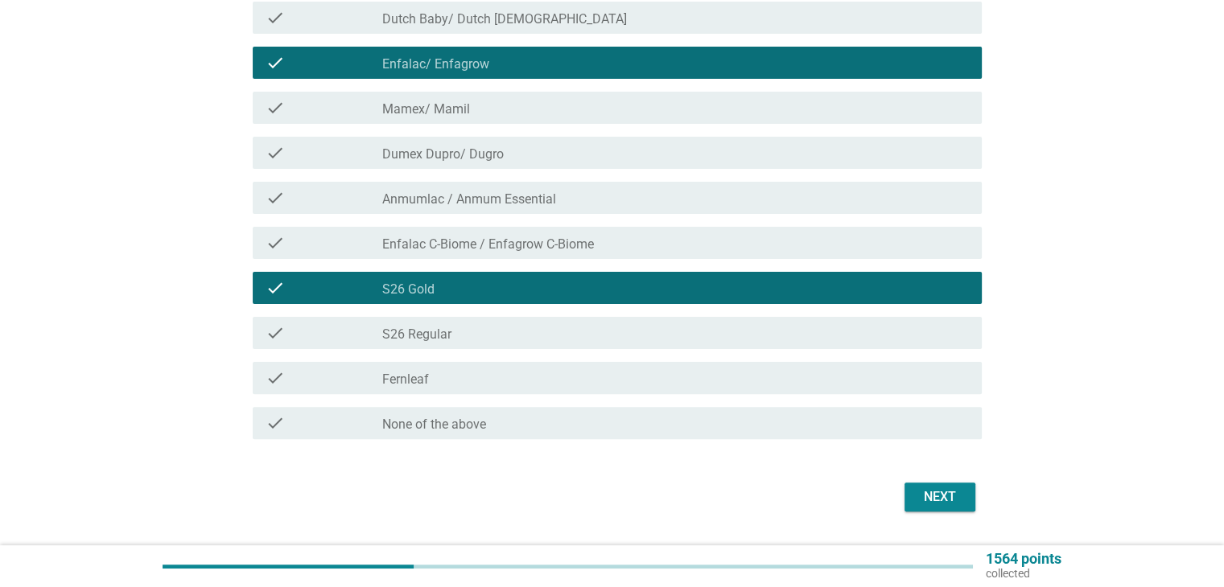
scroll to position [427, 0]
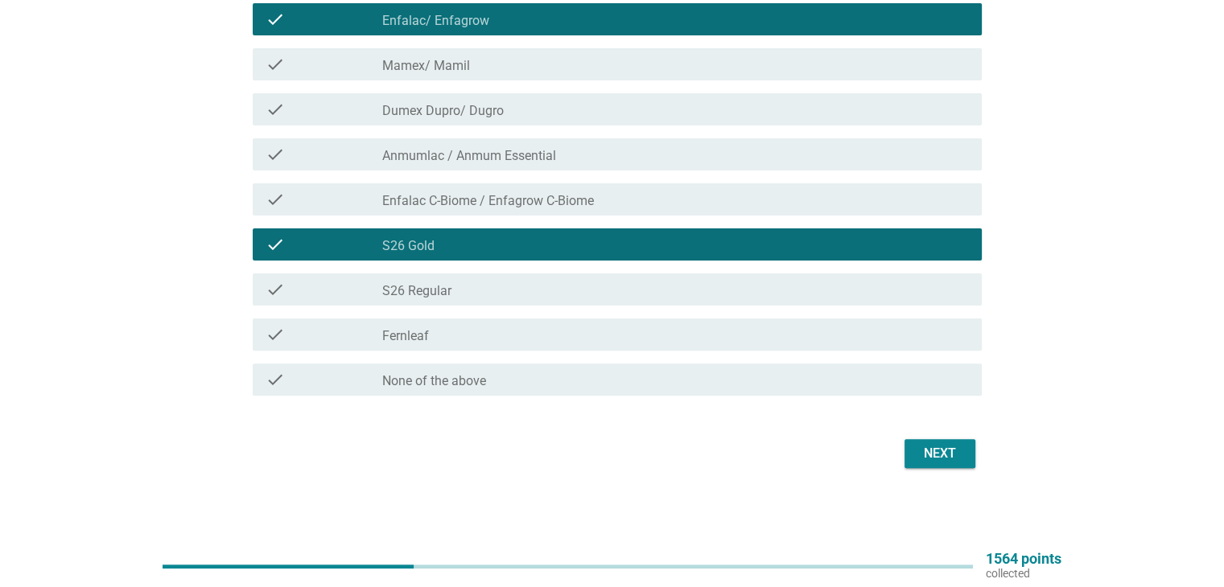
click at [923, 458] on div "Next" at bounding box center [939, 453] width 45 height 19
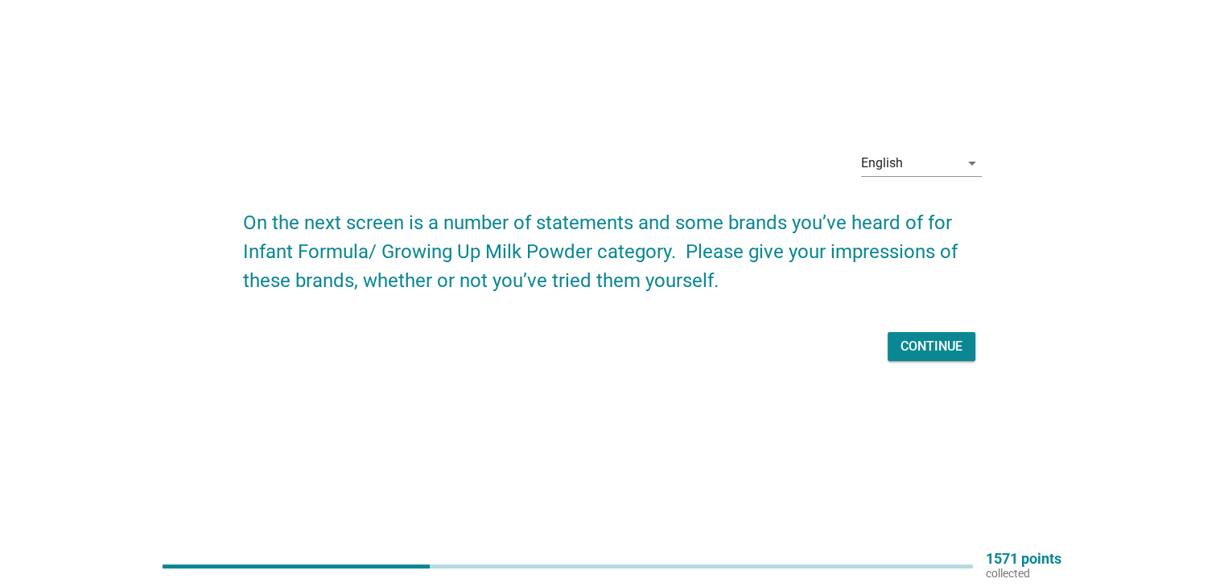
scroll to position [0, 0]
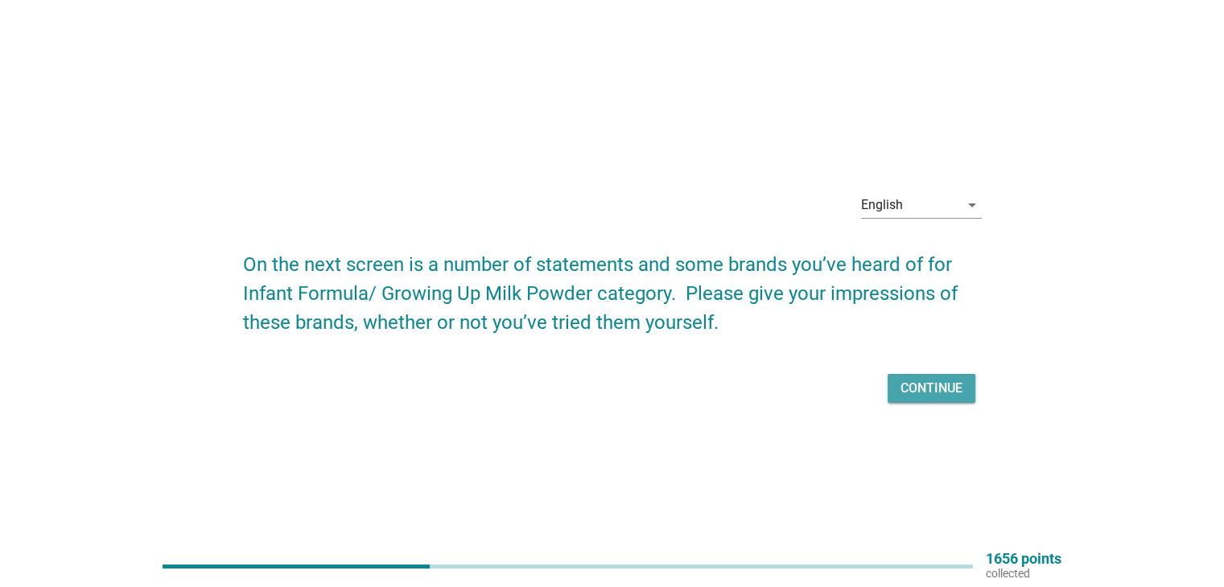
click at [945, 388] on div "Continue" at bounding box center [932, 388] width 62 height 19
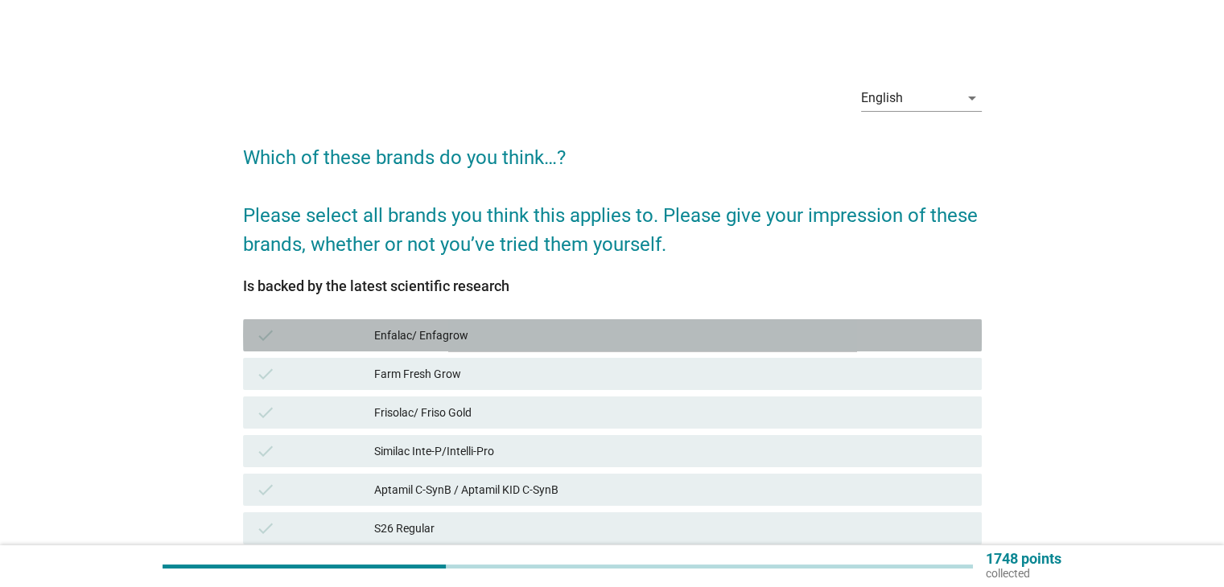
click at [380, 339] on div "Enfalac/ Enfagrow" at bounding box center [671, 335] width 594 height 19
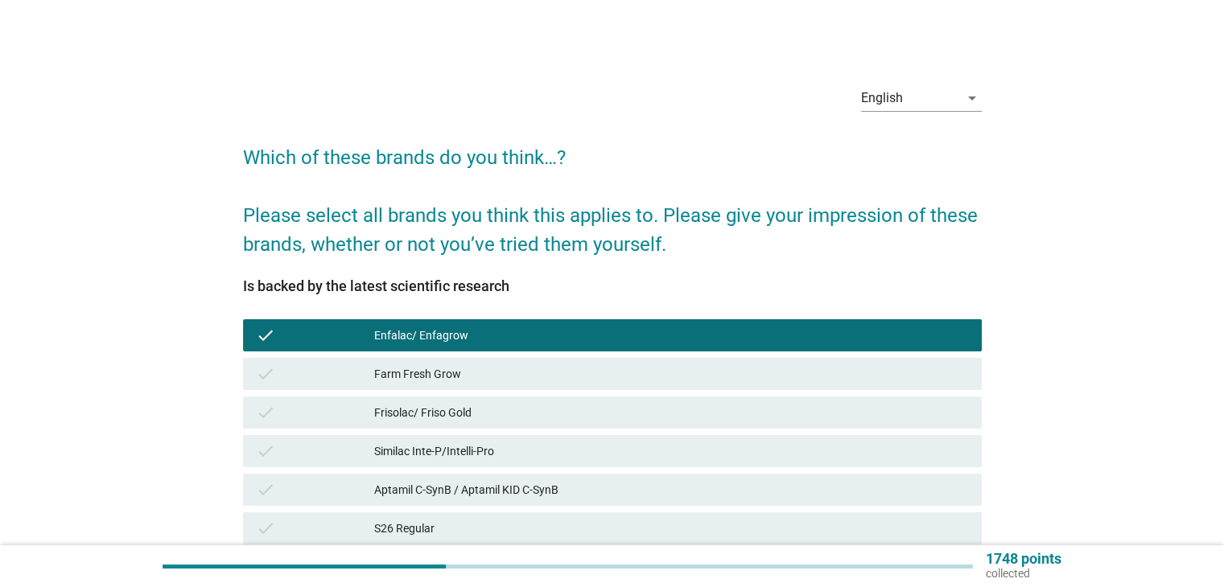
click at [398, 367] on div "Farm Fresh Grow" at bounding box center [671, 374] width 594 height 19
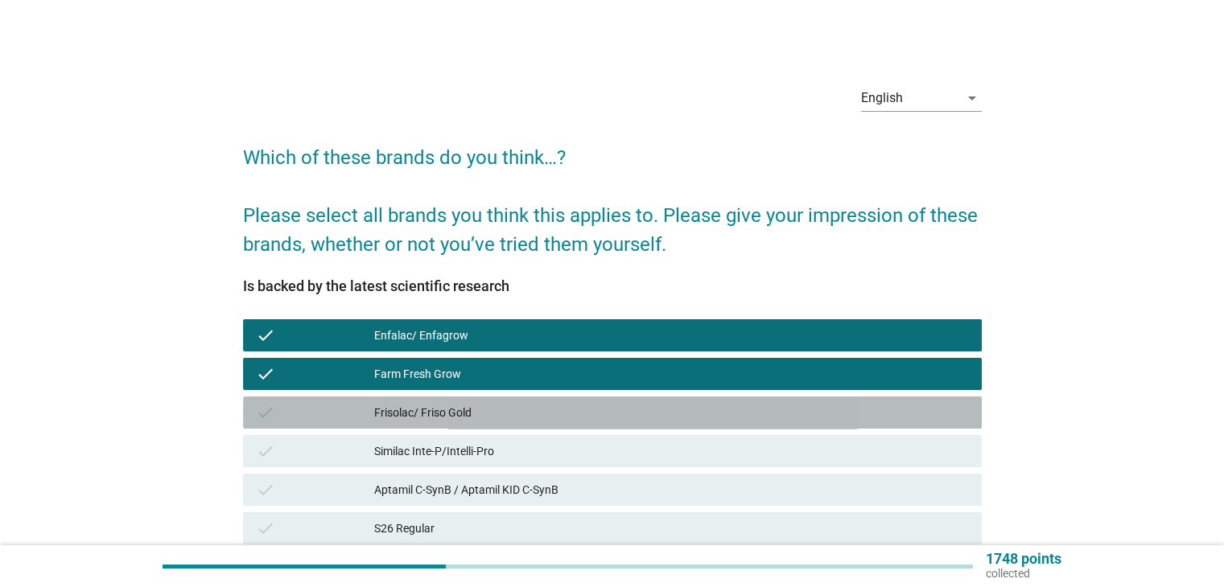
click at [419, 414] on div "Frisolac/ Friso Gold" at bounding box center [671, 412] width 594 height 19
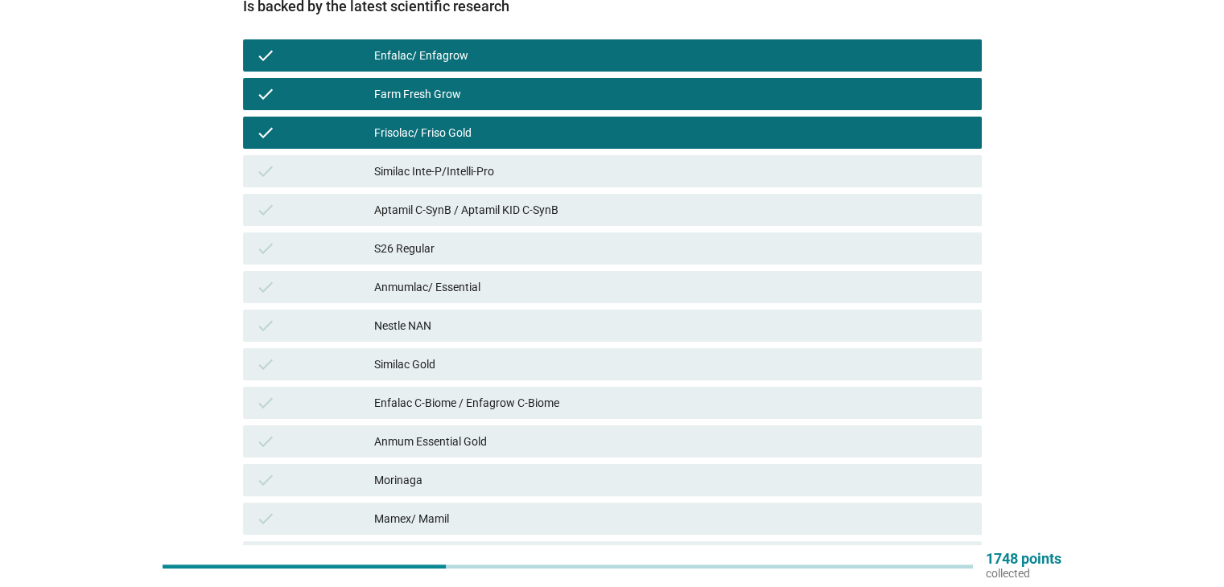
scroll to position [241, 0]
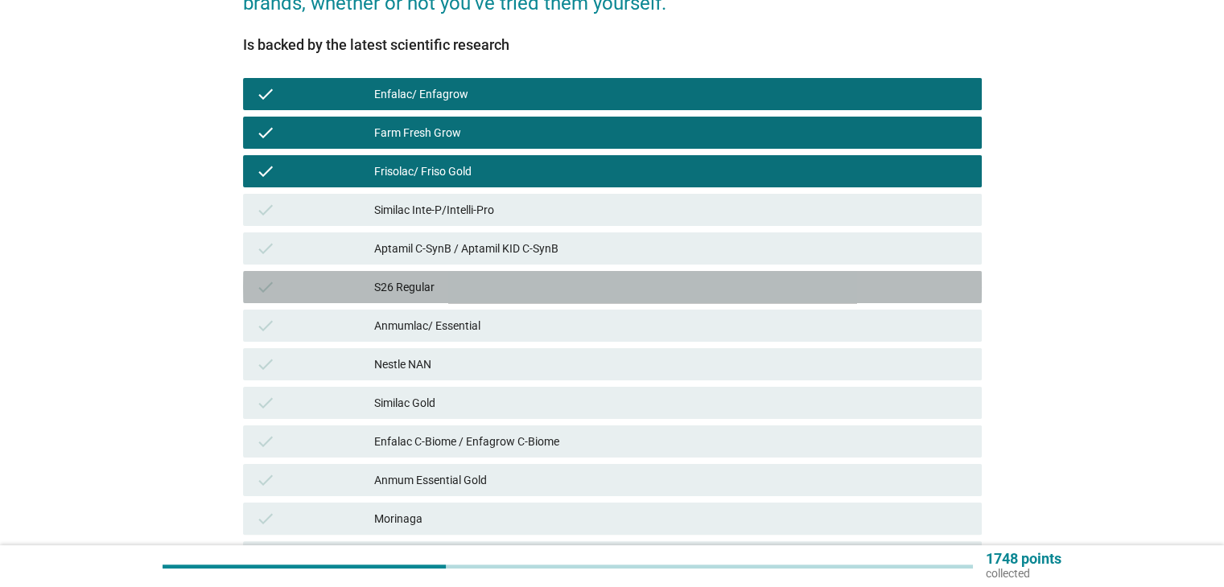
click at [415, 300] on div "check S26 Regular" at bounding box center [612, 287] width 739 height 32
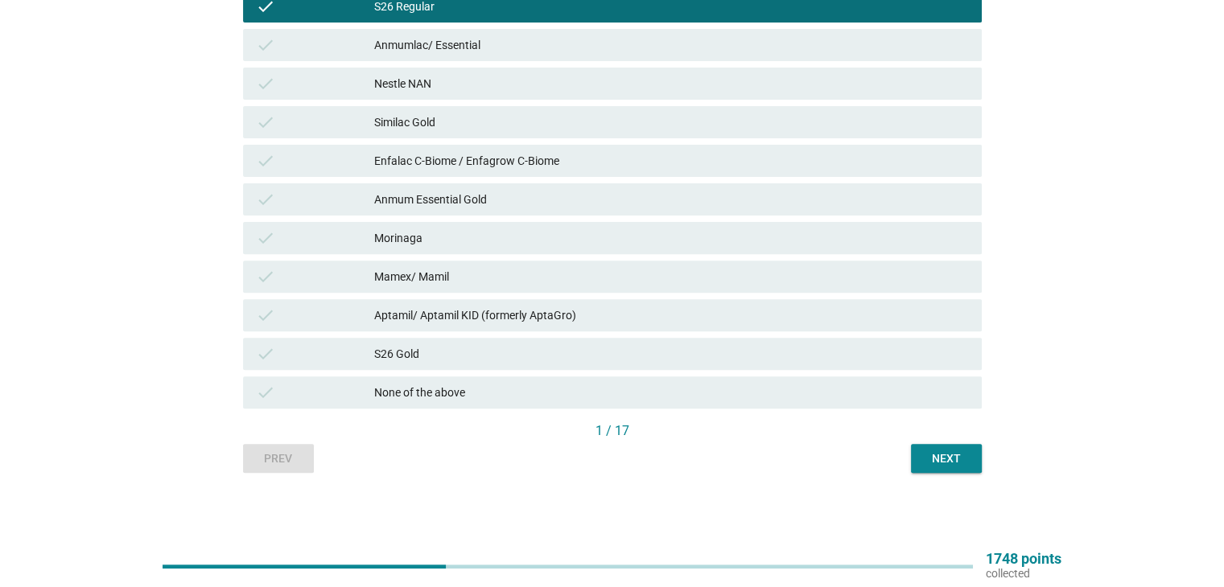
click at [415, 360] on div "S26 Gold" at bounding box center [671, 353] width 594 height 19
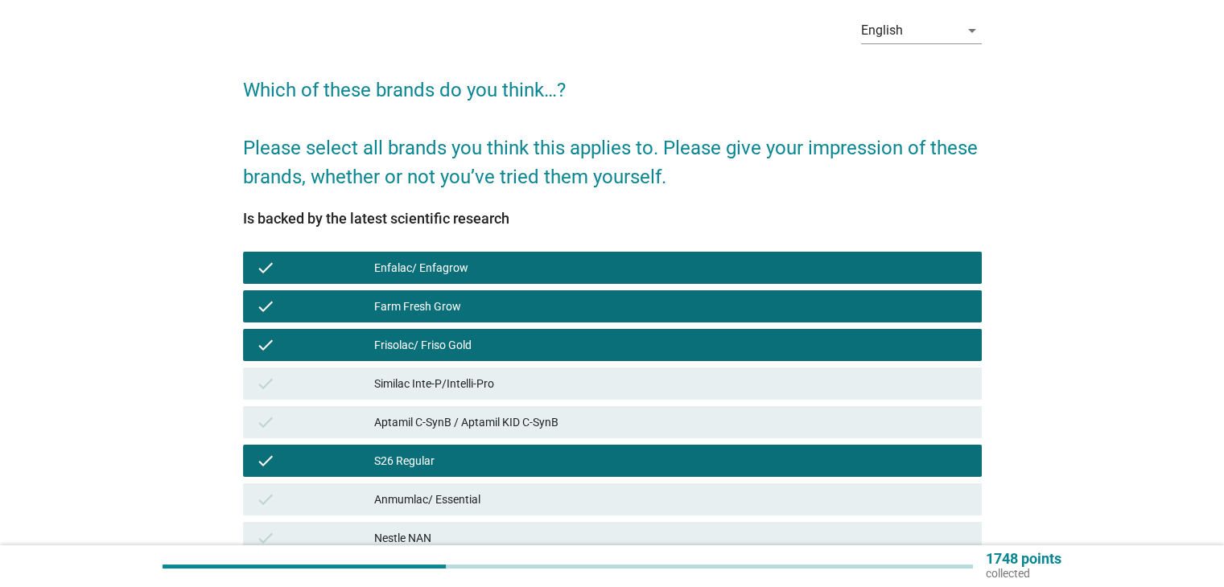
scroll to position [0, 0]
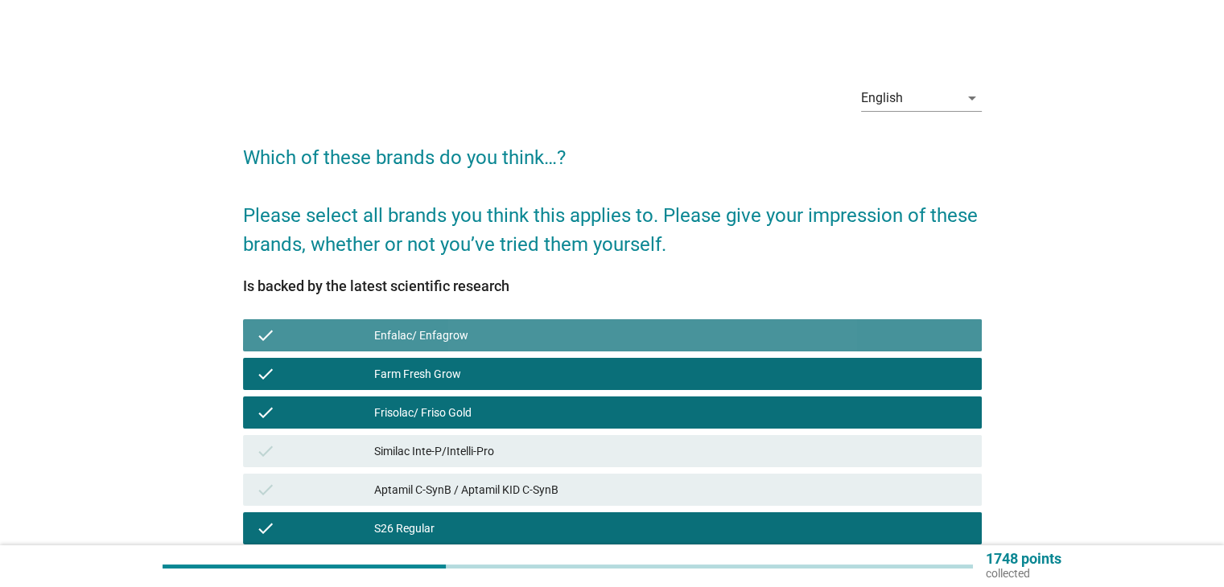
click at [435, 335] on div "Enfalac/ Enfagrow" at bounding box center [671, 335] width 594 height 19
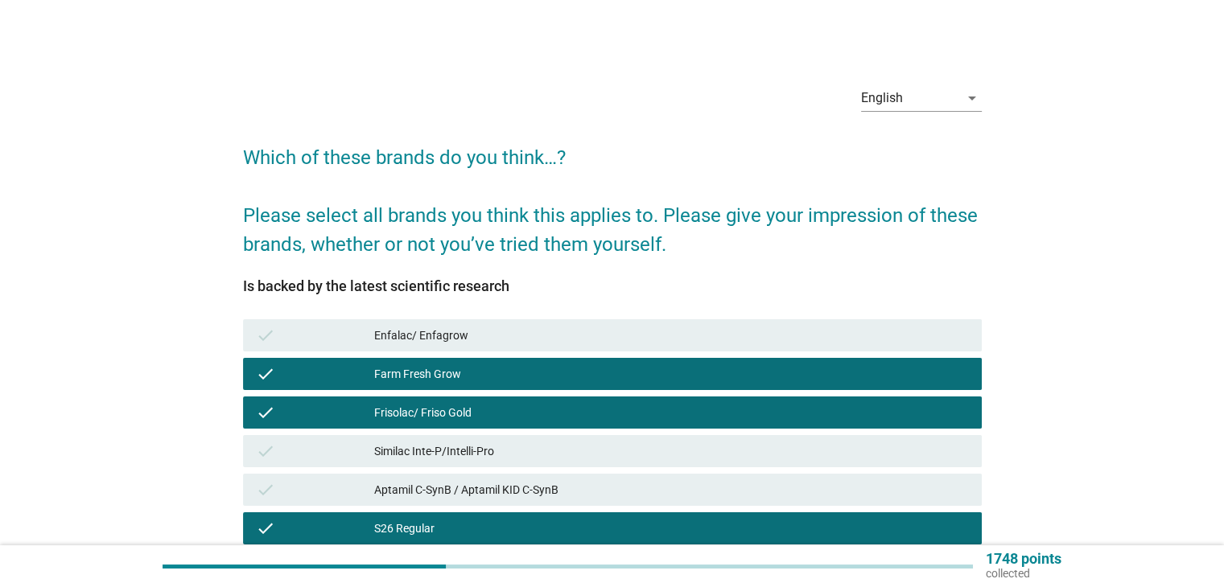
click at [455, 340] on div "Enfalac/ Enfagrow" at bounding box center [671, 335] width 594 height 19
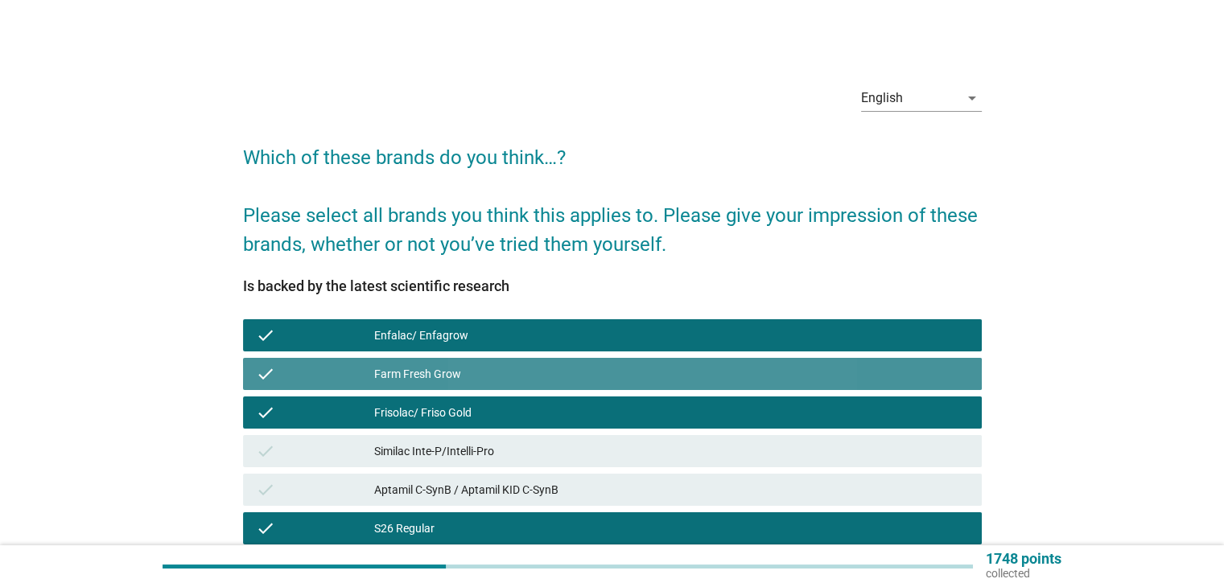
click at [454, 371] on div "Farm Fresh Grow" at bounding box center [671, 374] width 594 height 19
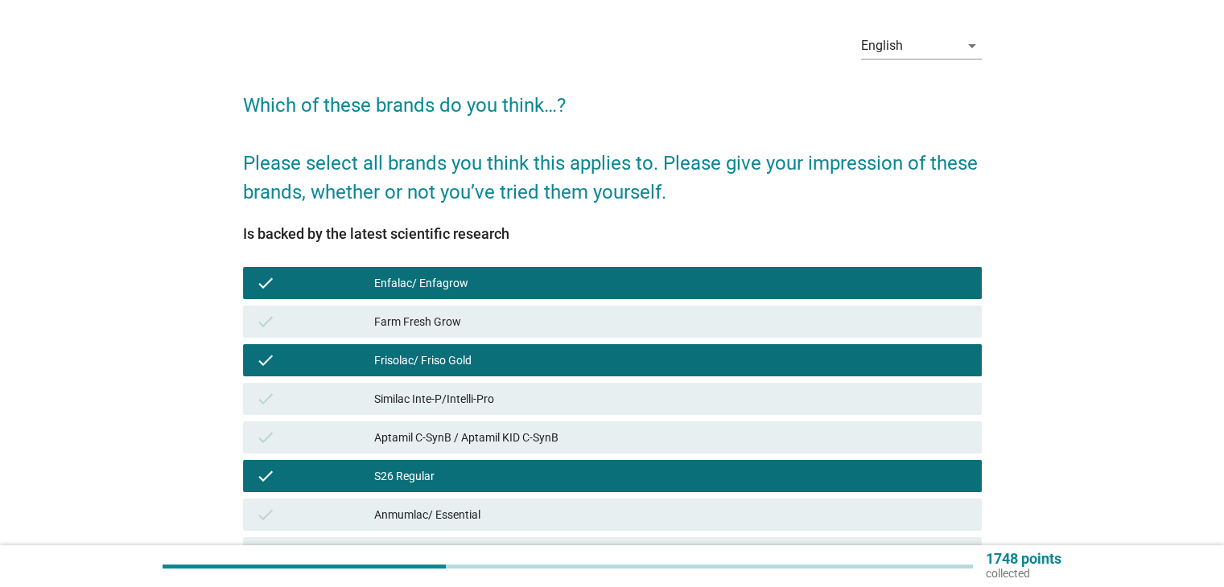
scroll to position [80, 0]
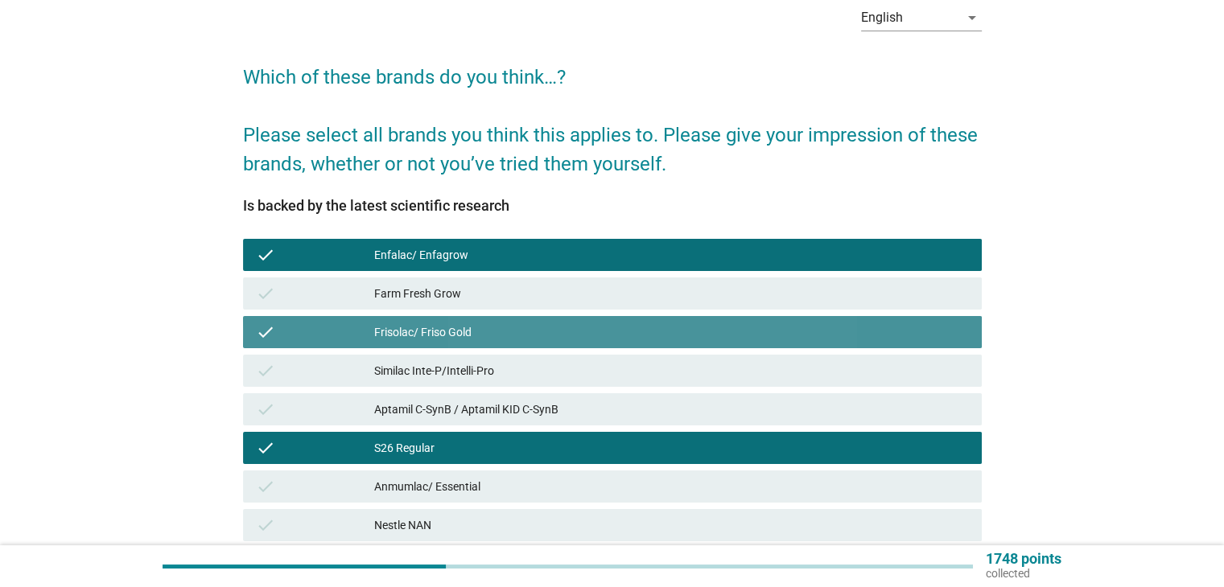
click at [469, 340] on div "Frisolac/ Friso Gold" at bounding box center [671, 332] width 594 height 19
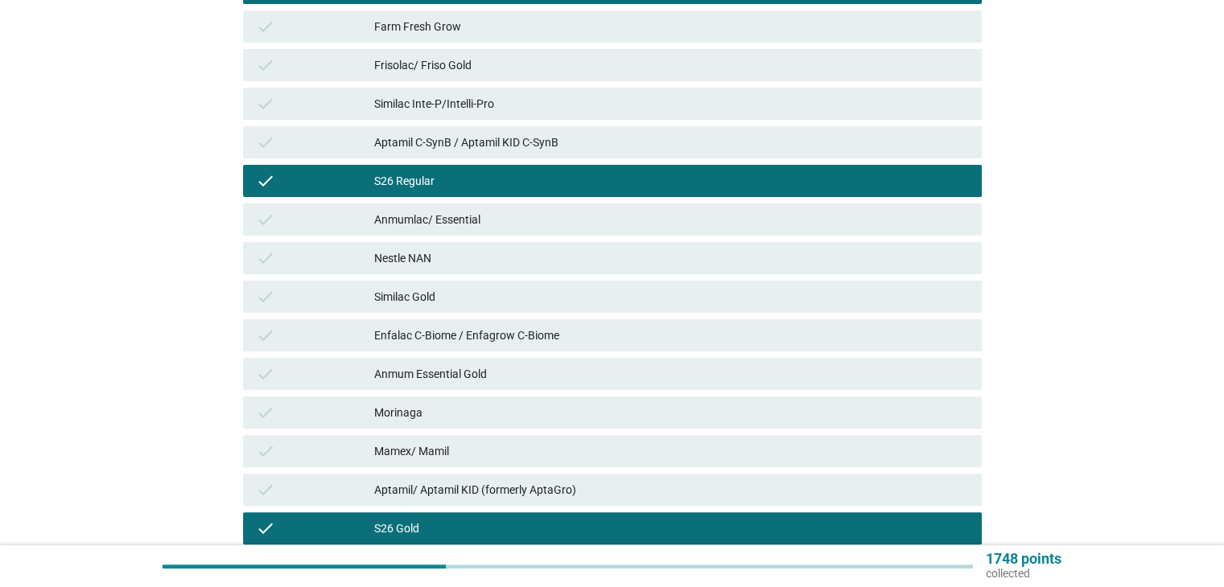
scroll to position [483, 0]
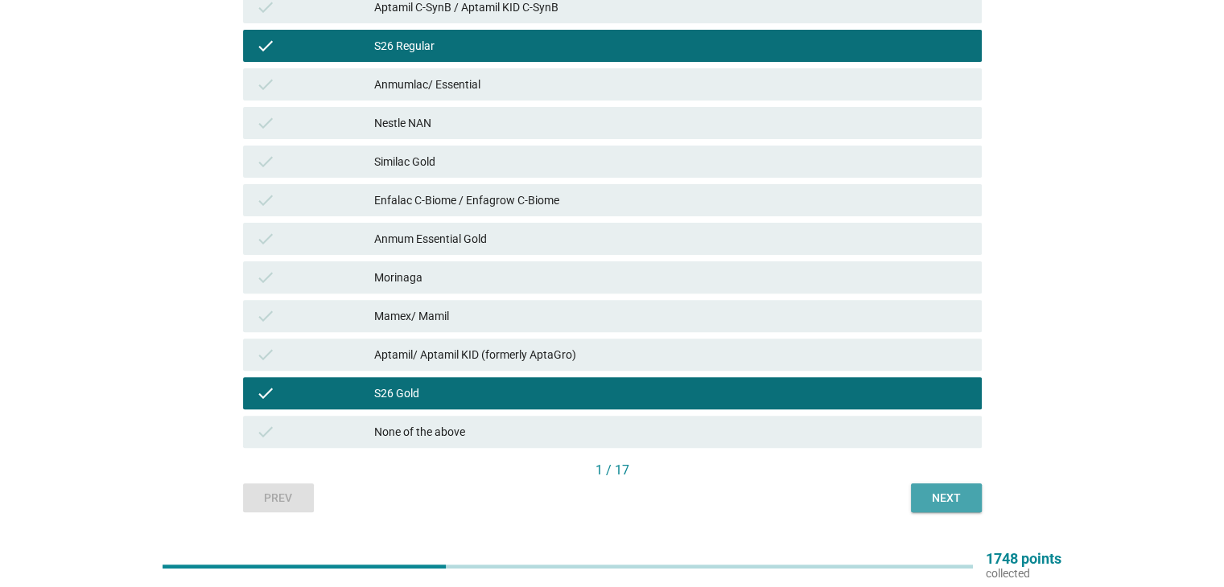
click at [954, 487] on button "Next" at bounding box center [946, 498] width 71 height 29
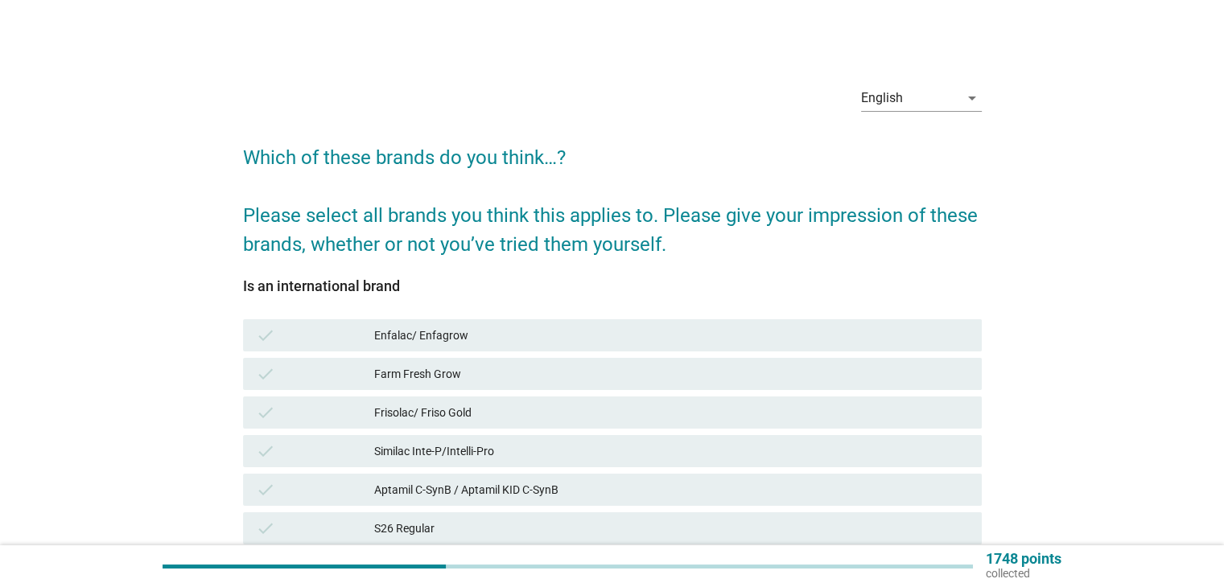
click at [589, 329] on div "Enfalac/ Enfagrow" at bounding box center [671, 335] width 594 height 19
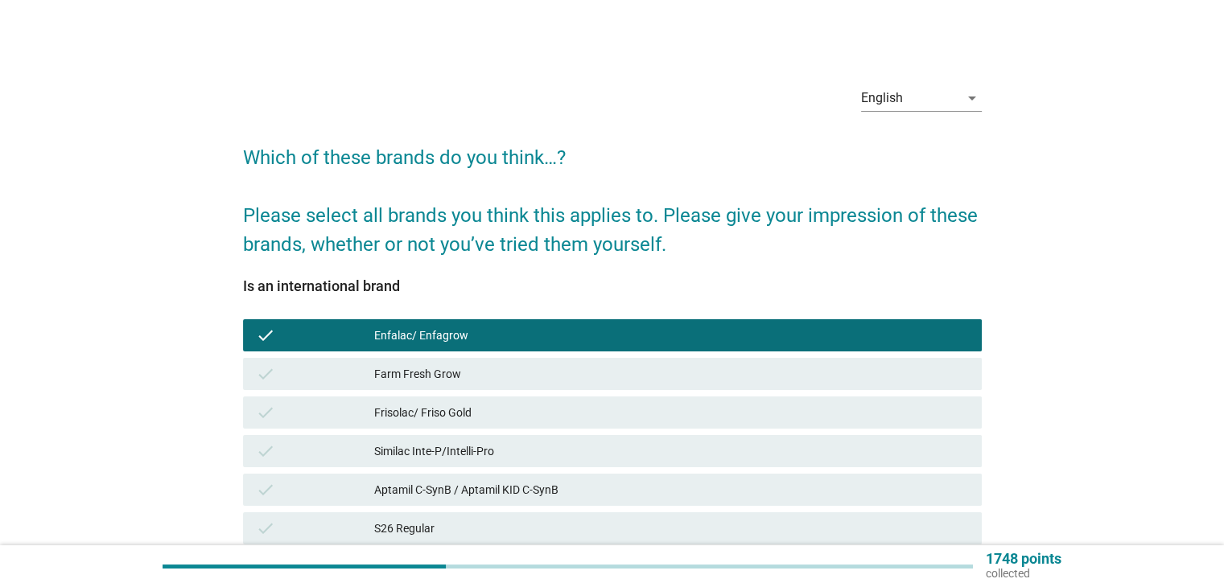
click at [421, 413] on div "Frisolac/ Friso Gold" at bounding box center [671, 412] width 594 height 19
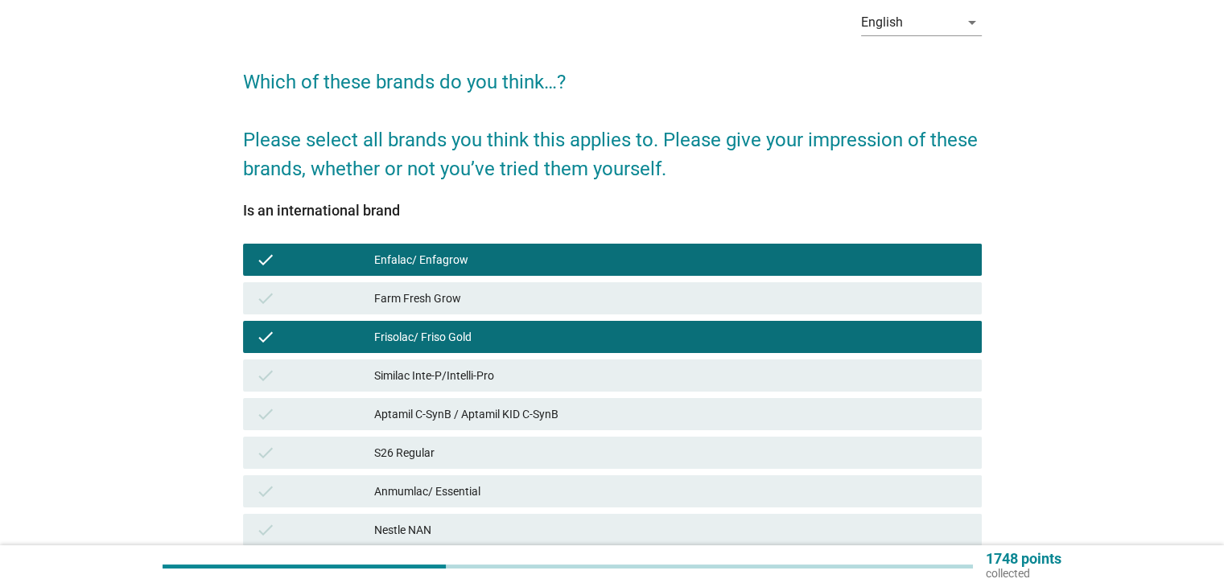
scroll to position [161, 0]
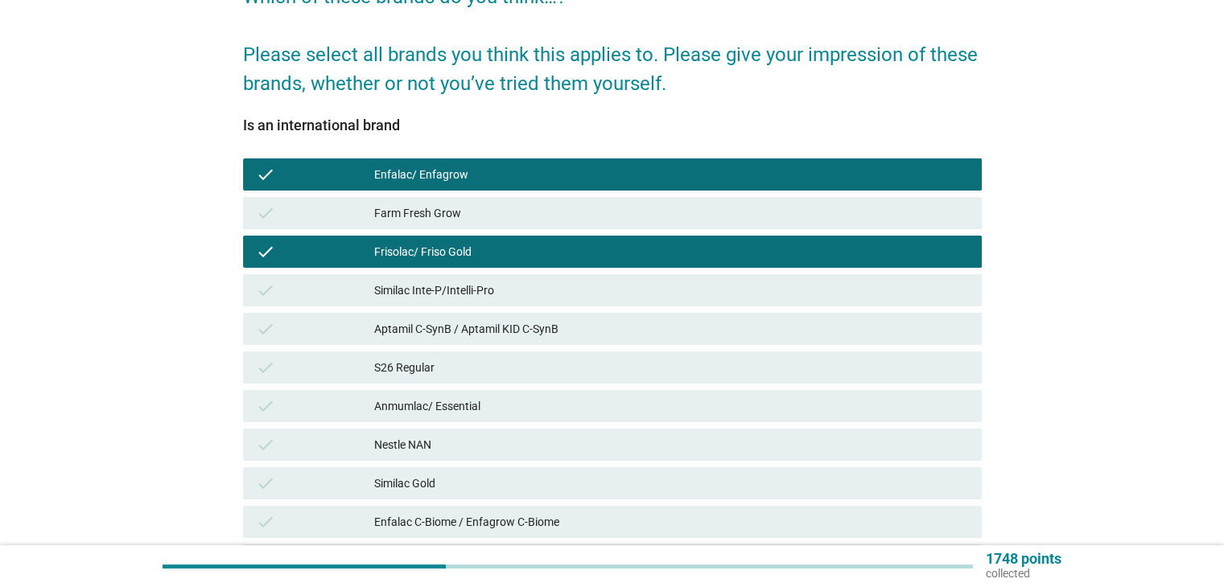
click at [428, 369] on div "S26 Regular" at bounding box center [671, 367] width 594 height 19
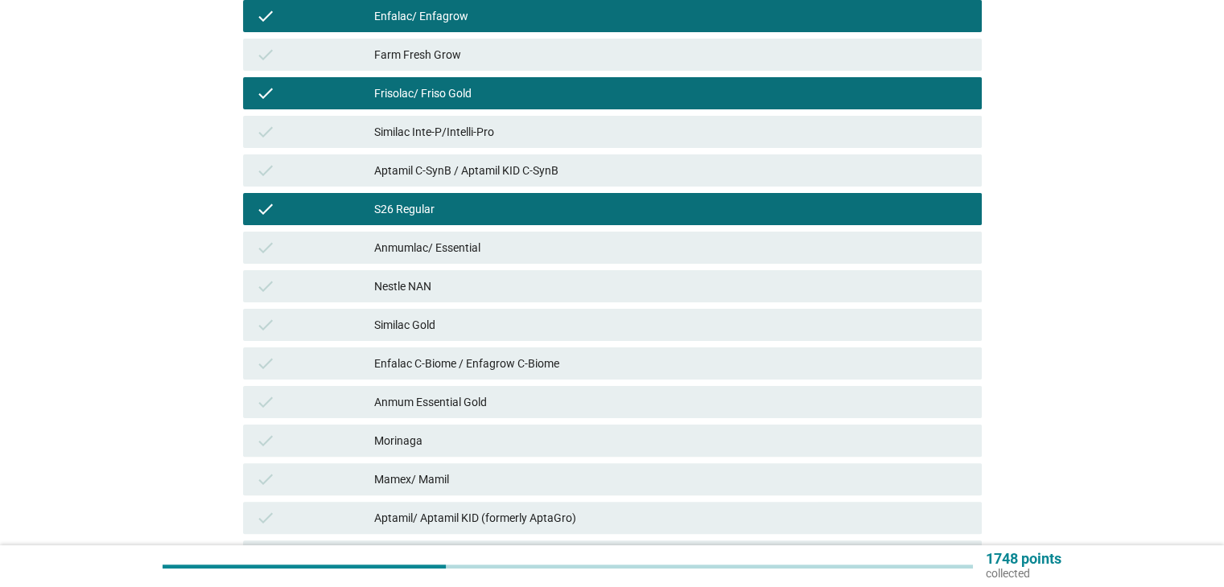
scroll to position [522, 0]
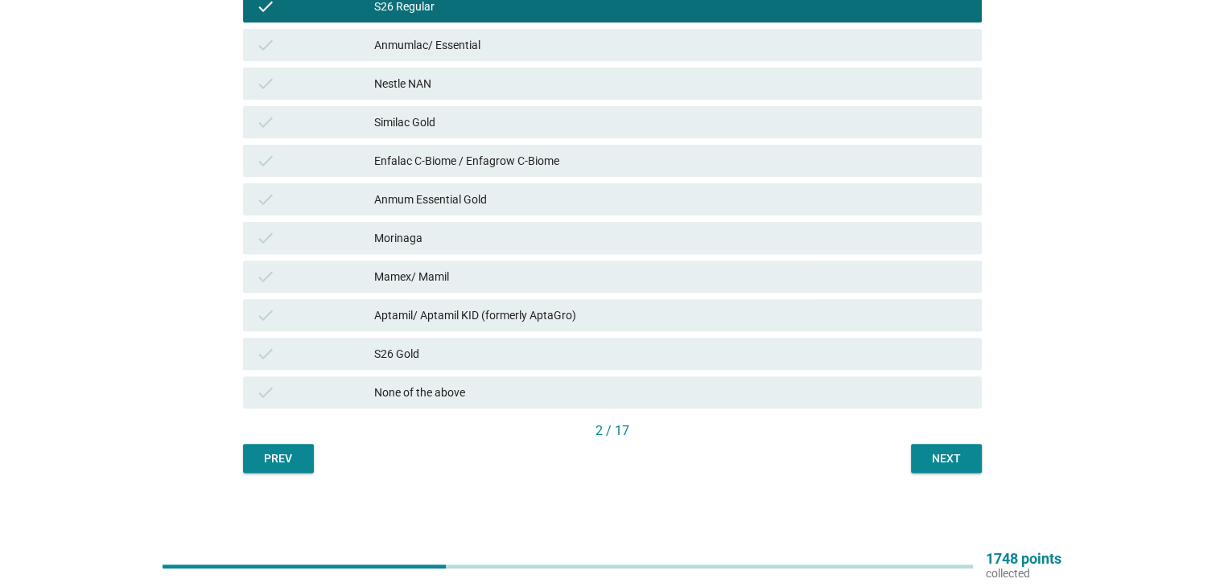
click at [521, 356] on div "S26 Gold" at bounding box center [671, 353] width 594 height 19
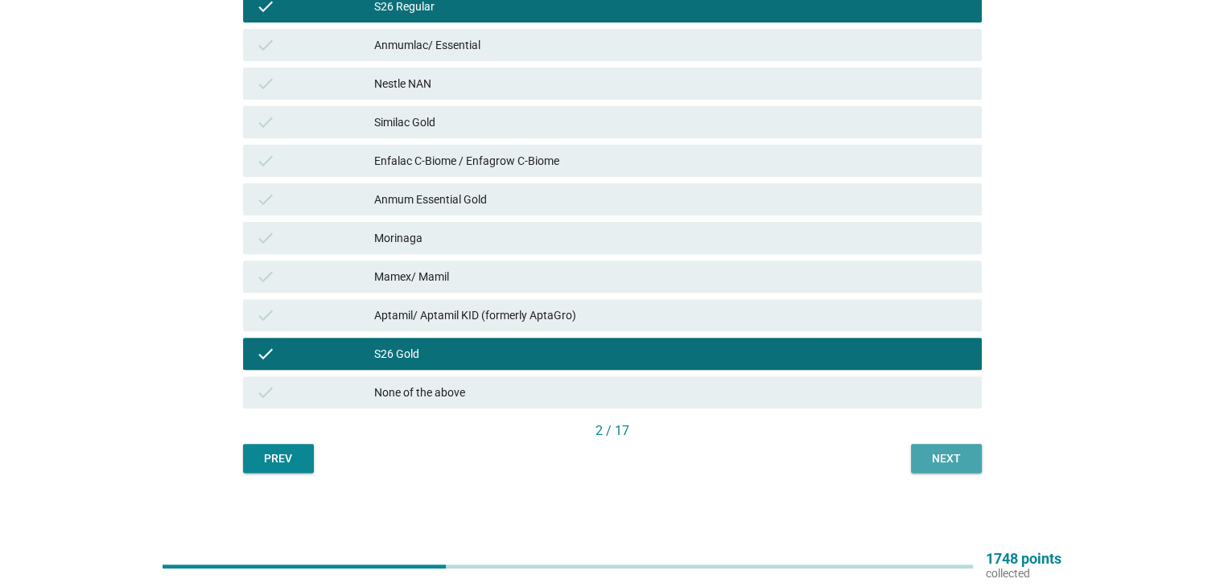
click at [975, 453] on button "Next" at bounding box center [946, 458] width 71 height 29
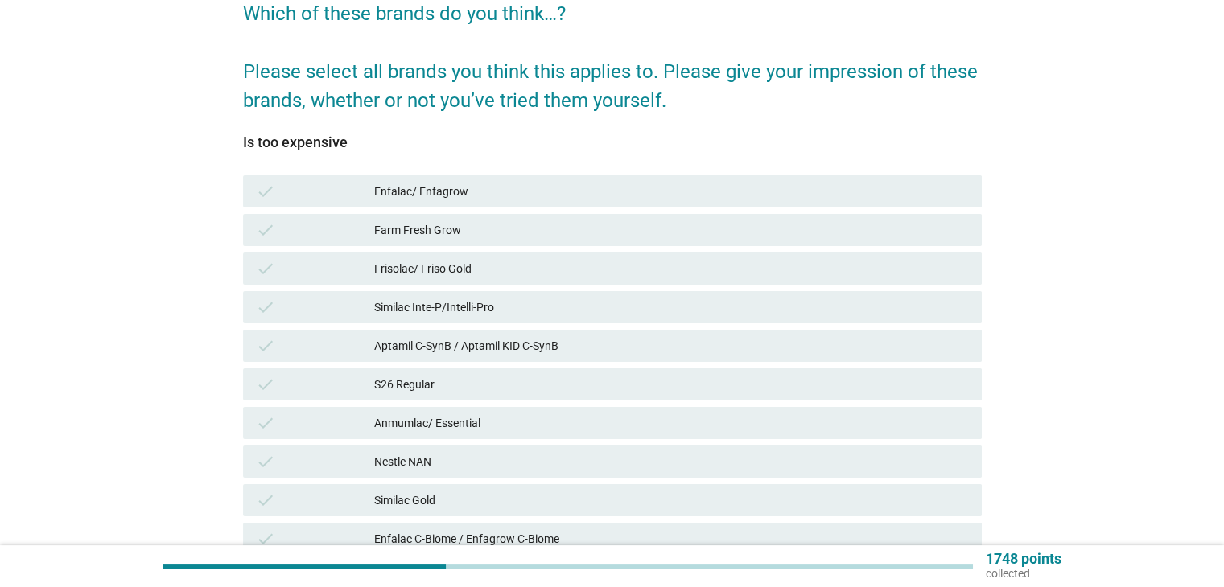
scroll to position [161, 0]
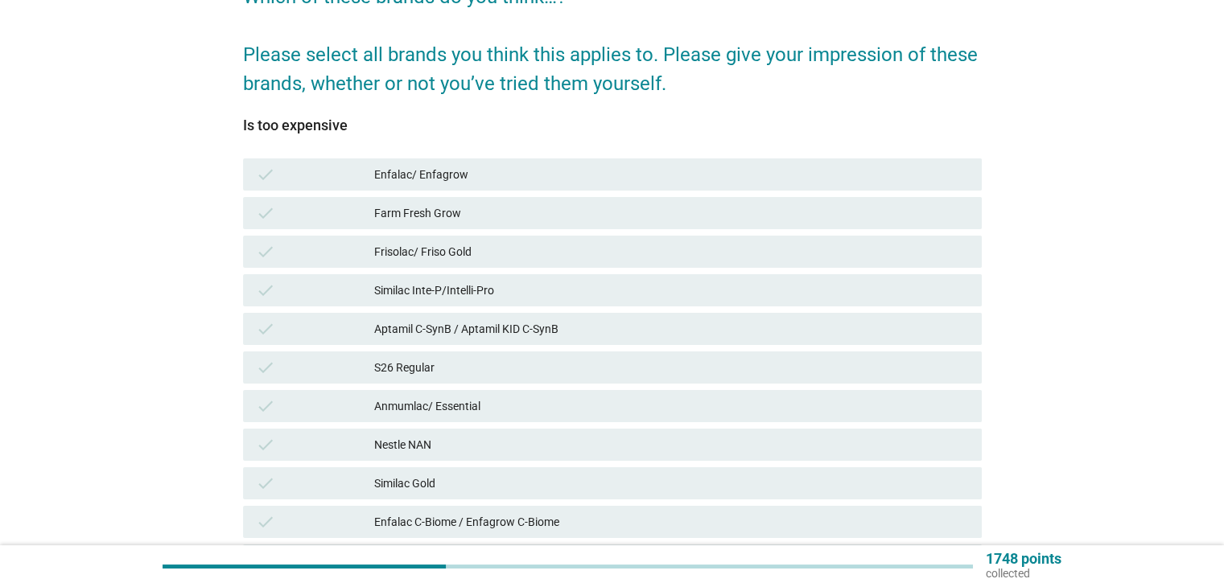
click at [438, 365] on div "S26 Regular" at bounding box center [671, 367] width 594 height 19
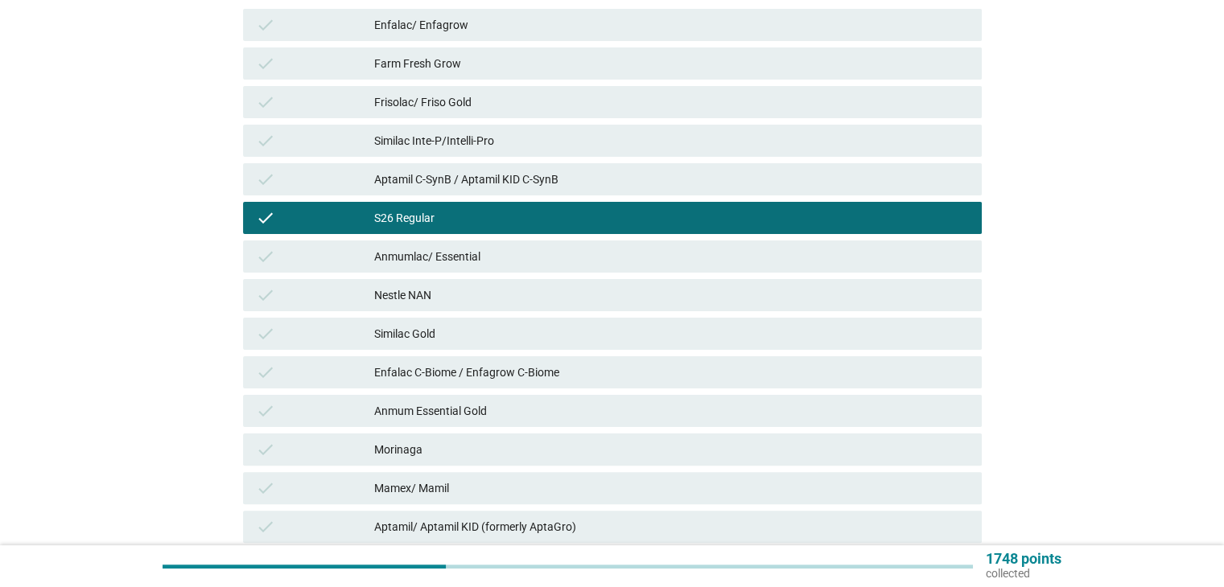
scroll to position [241, 0]
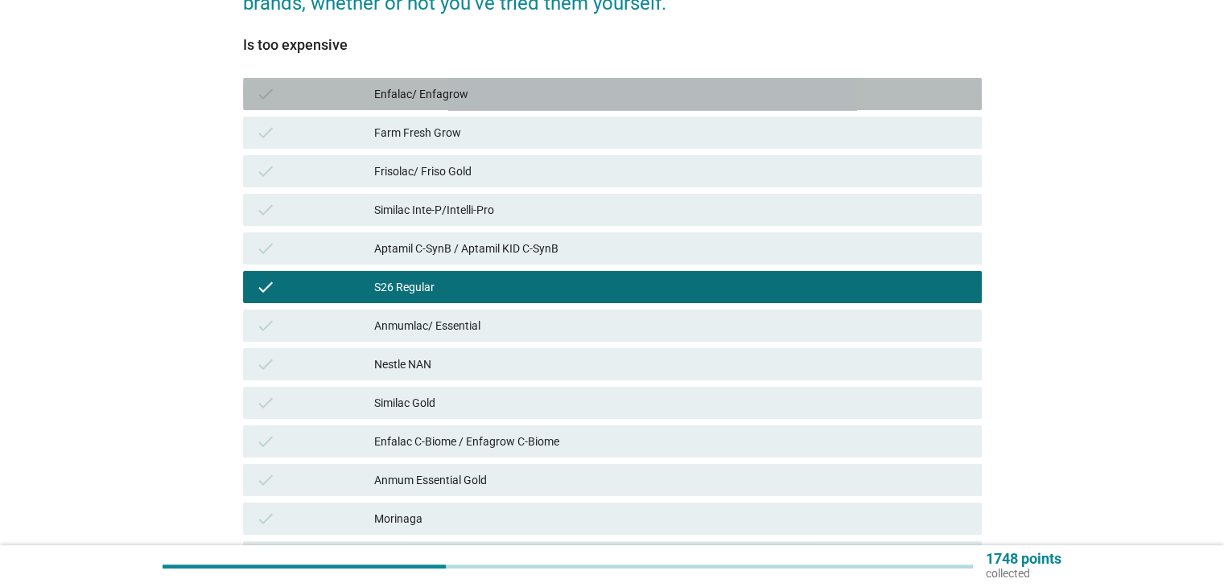
click at [390, 97] on div "Enfalac/ Enfagrow" at bounding box center [671, 94] width 594 height 19
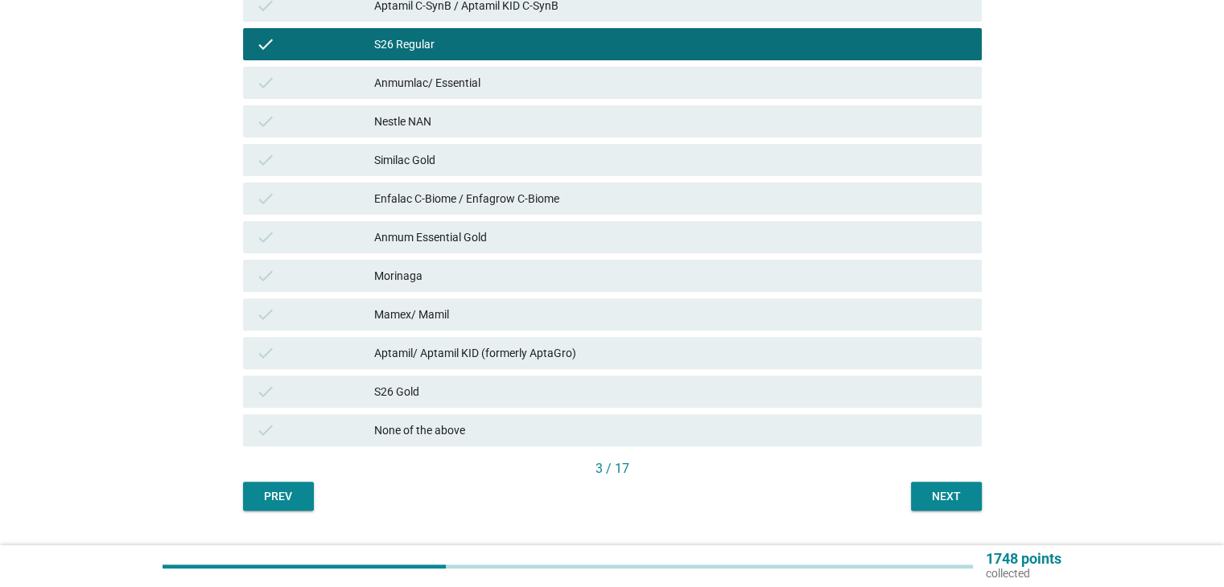
scroll to position [522, 0]
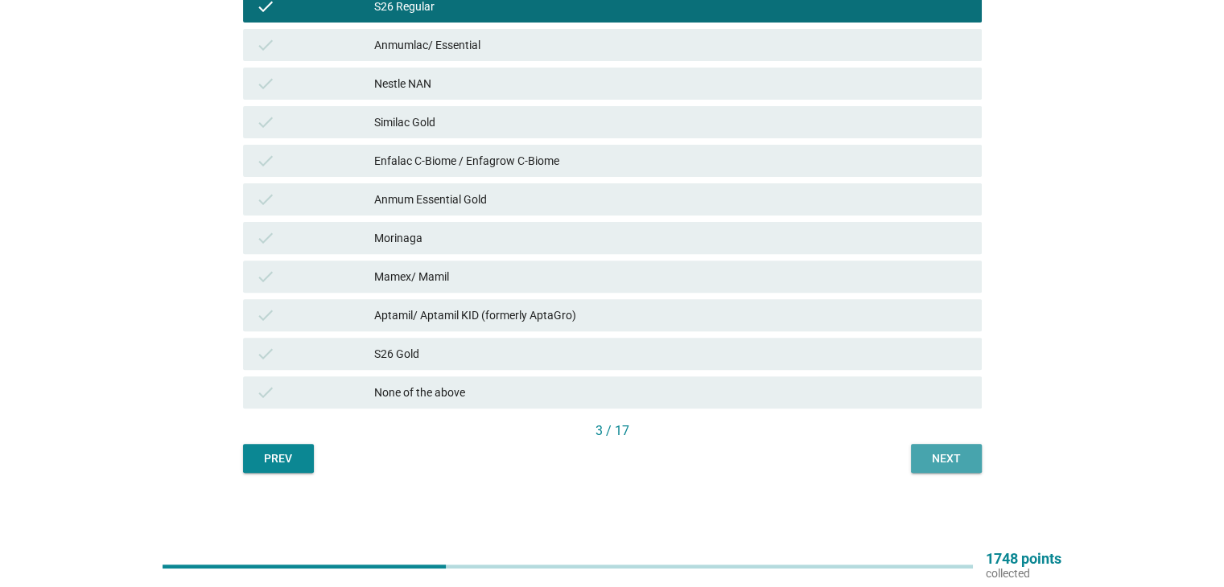
click at [930, 460] on div "Next" at bounding box center [946, 459] width 45 height 17
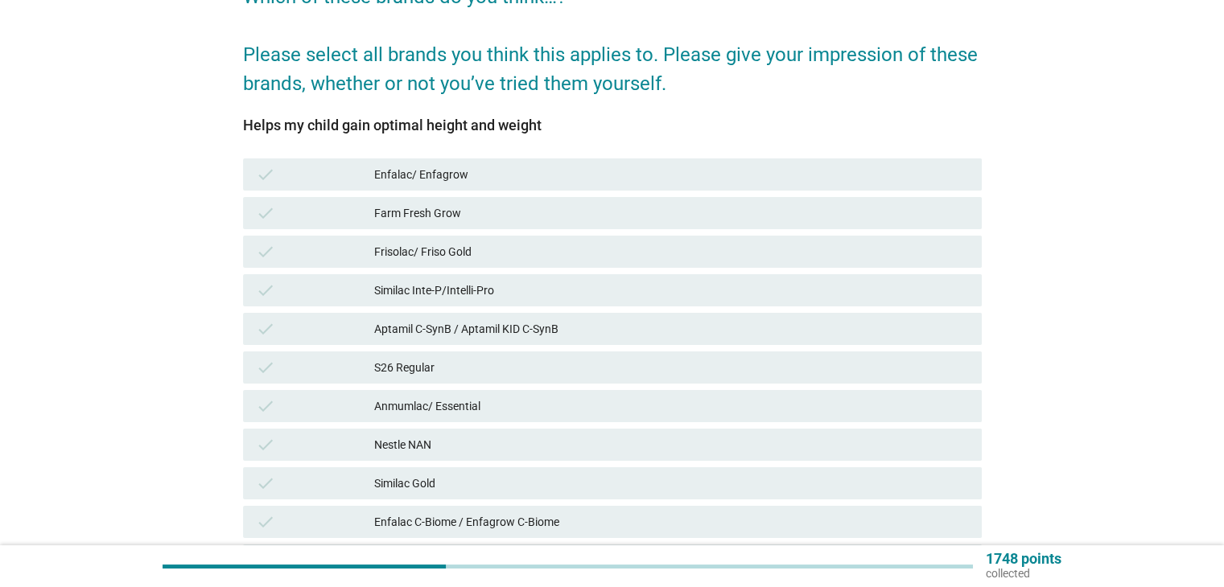
scroll to position [322, 0]
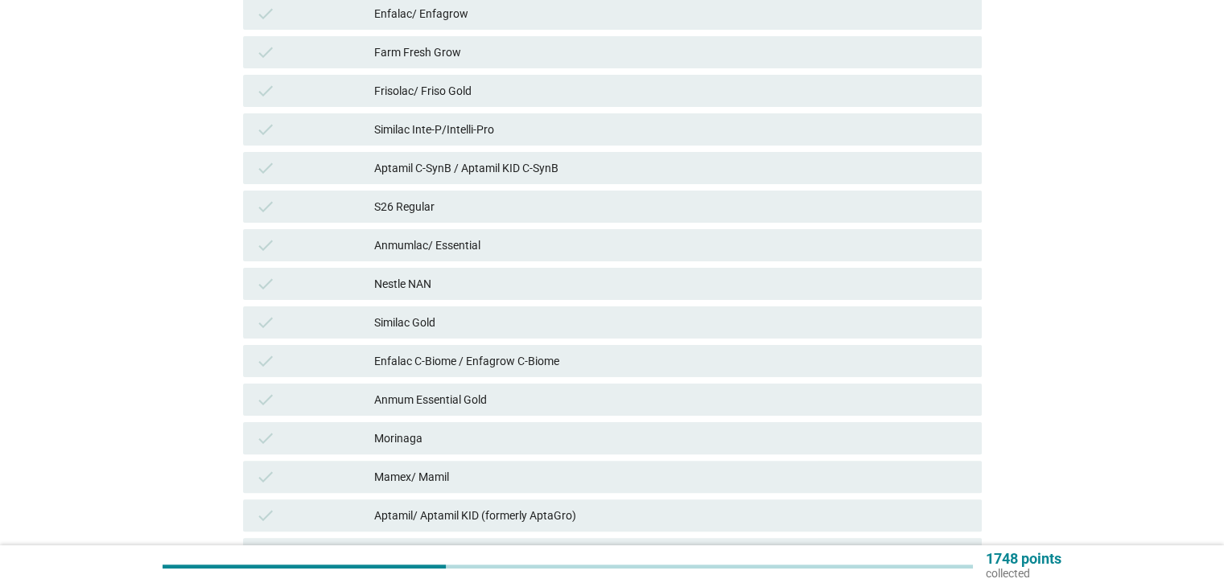
click at [422, 19] on div "Enfalac/ Enfagrow" at bounding box center [671, 13] width 594 height 19
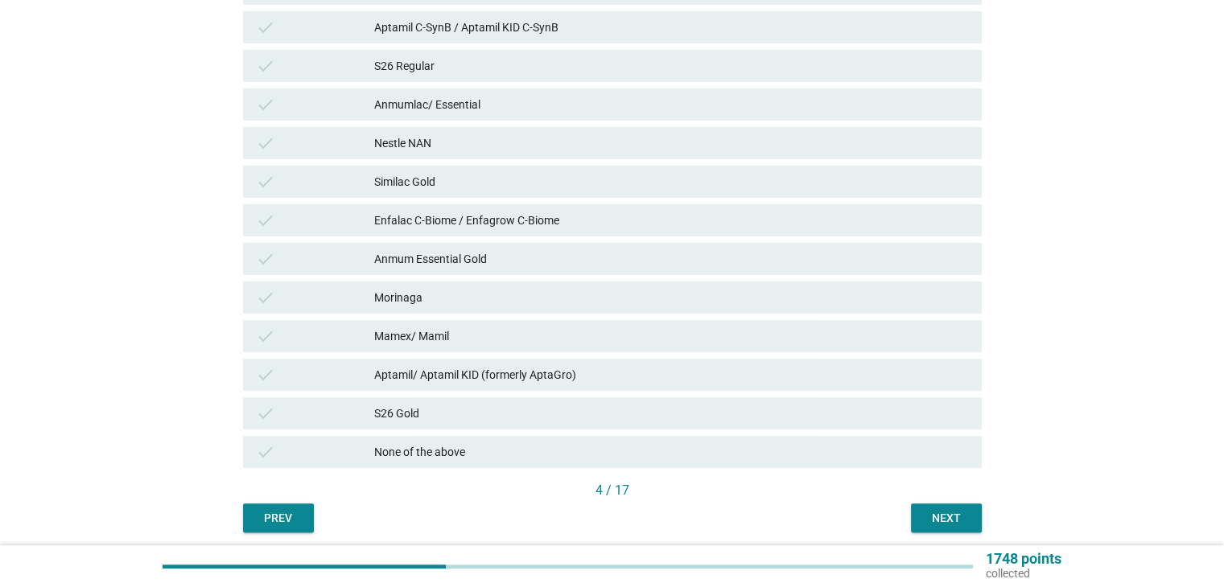
scroll to position [522, 0]
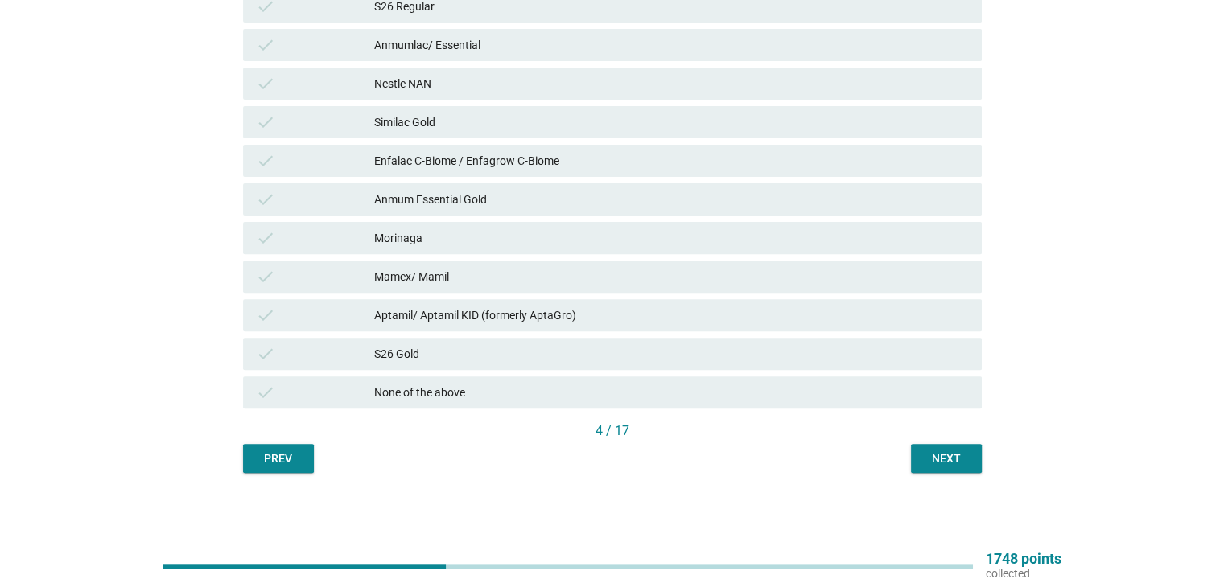
click at [394, 156] on div "Enfalac C-Biome / Enfagrow C-Biome" at bounding box center [671, 160] width 594 height 19
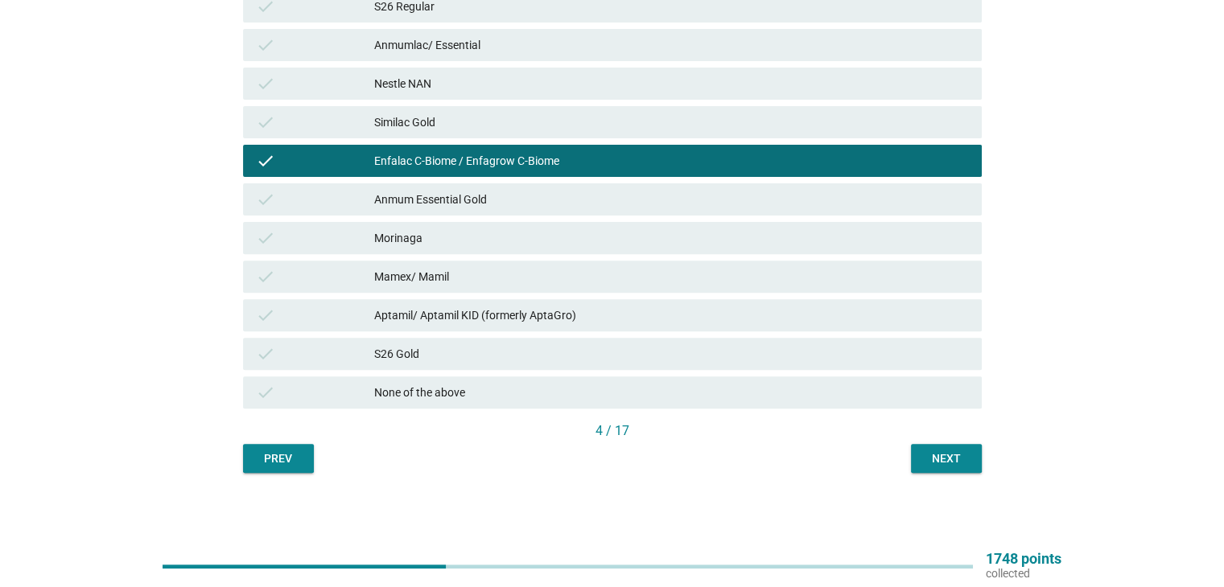
click at [956, 454] on div "Next" at bounding box center [946, 459] width 45 height 17
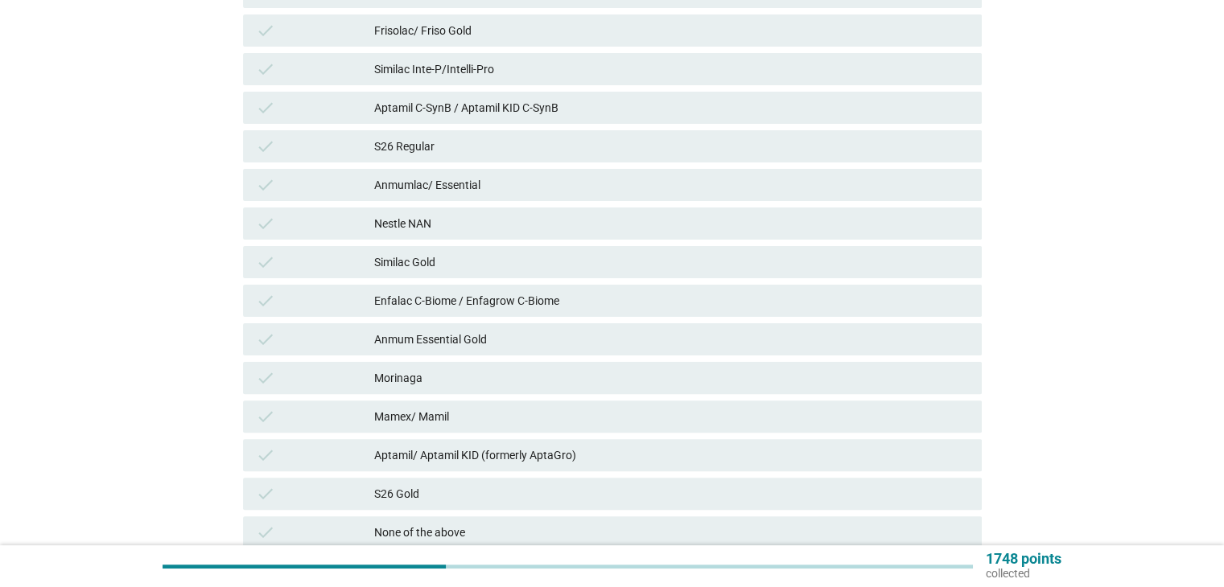
scroll to position [483, 0]
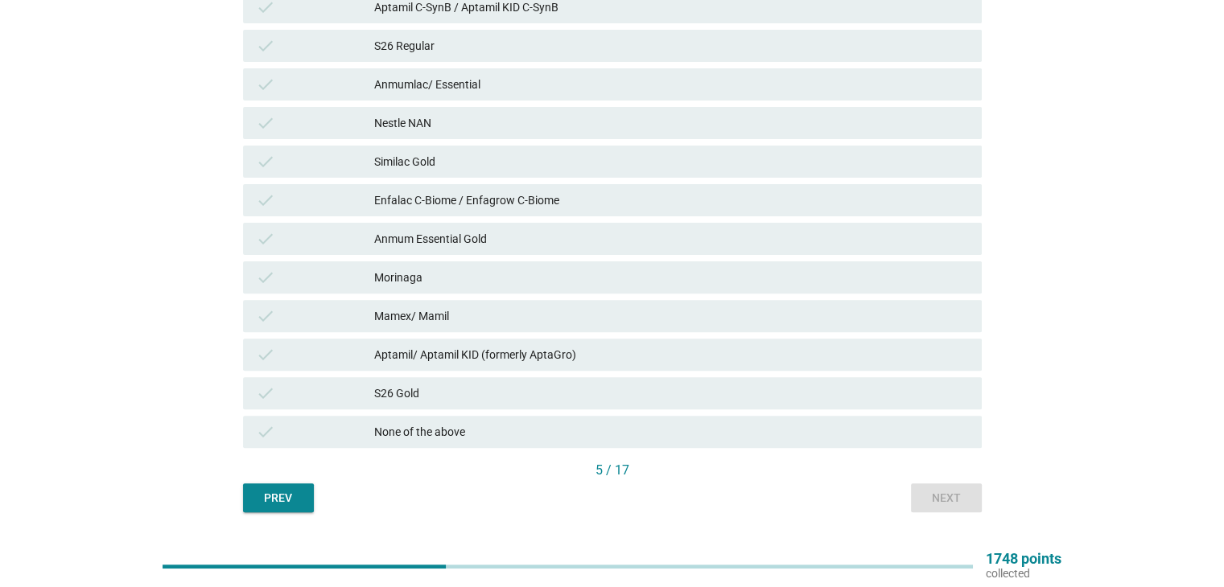
click at [427, 402] on div "S26 Gold" at bounding box center [671, 393] width 594 height 19
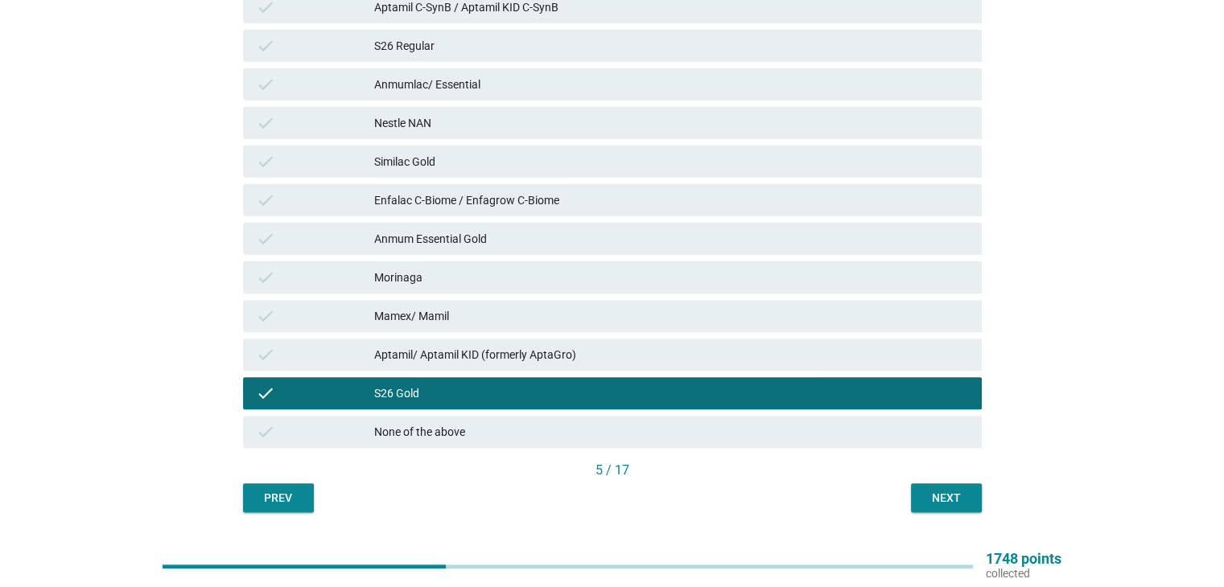
click at [964, 499] on div "Next" at bounding box center [946, 498] width 45 height 17
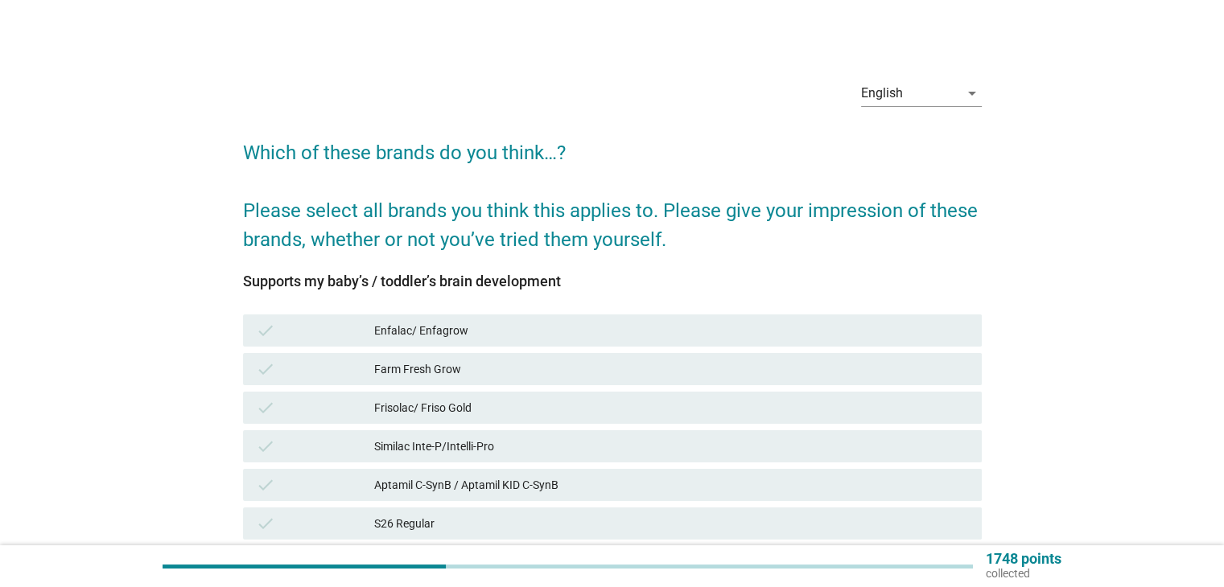
scroll to position [322, 0]
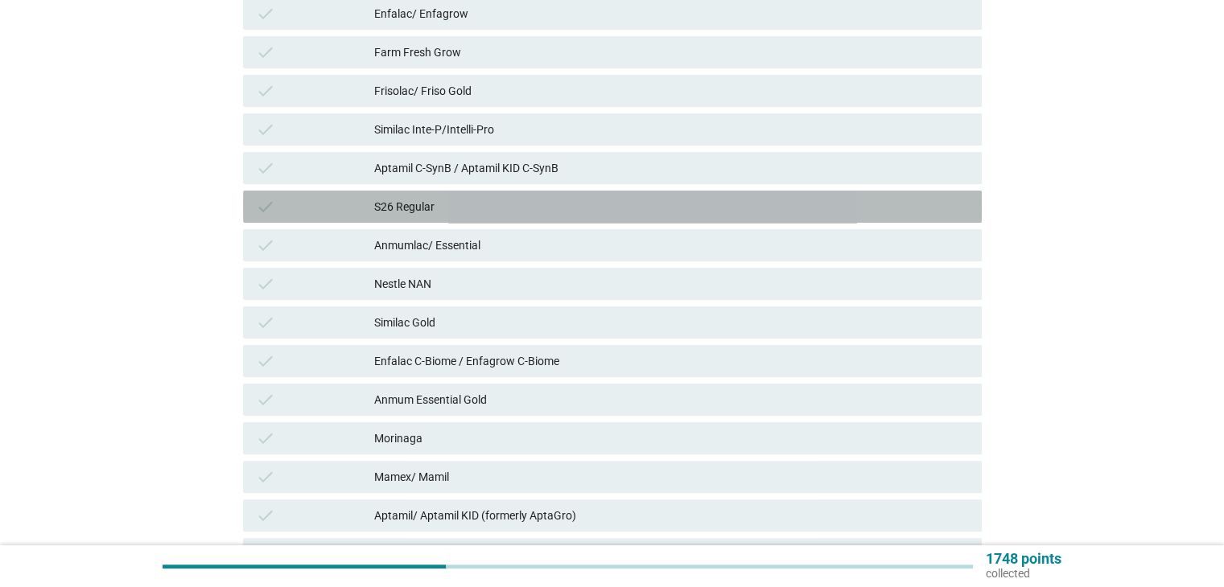
click at [409, 210] on div "S26 Regular" at bounding box center [671, 206] width 594 height 19
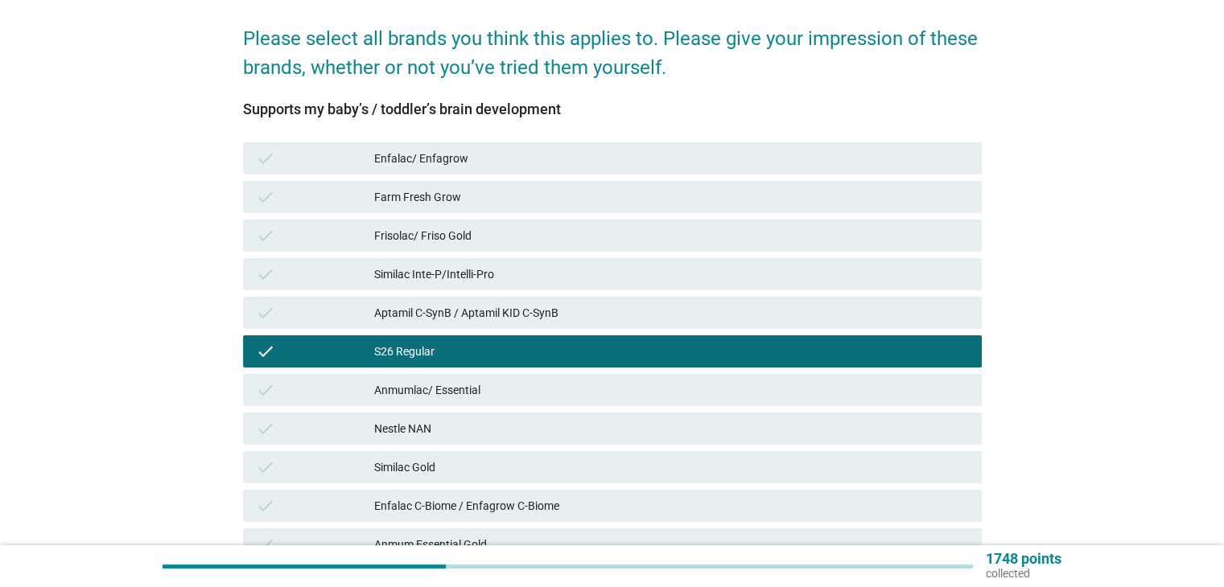
scroll to position [161, 0]
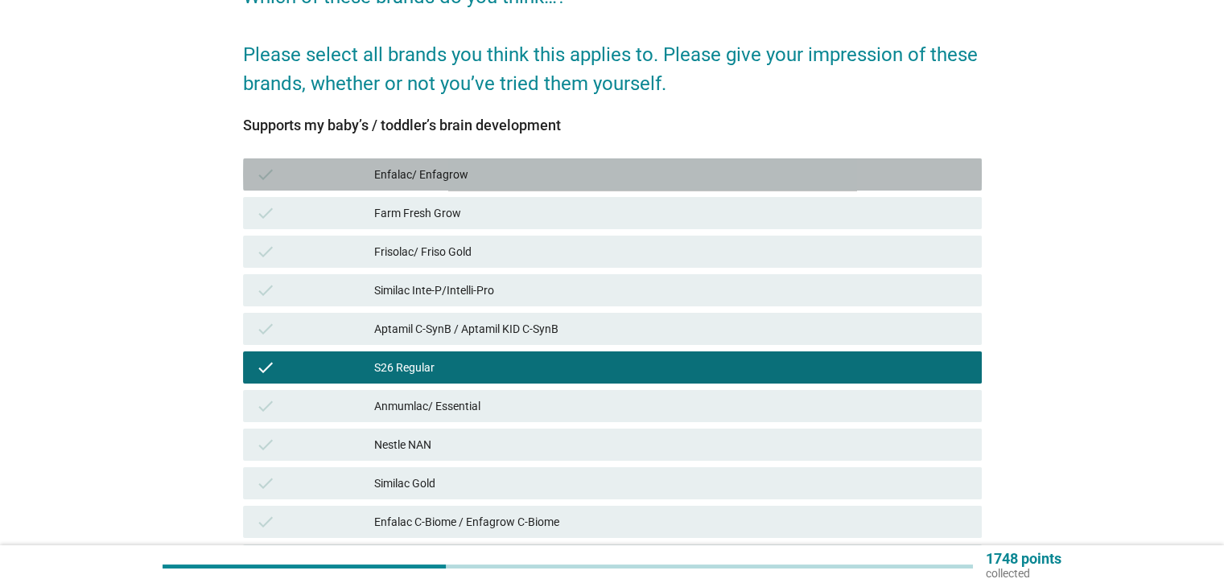
click at [431, 178] on div "Enfalac/ Enfagrow" at bounding box center [671, 174] width 594 height 19
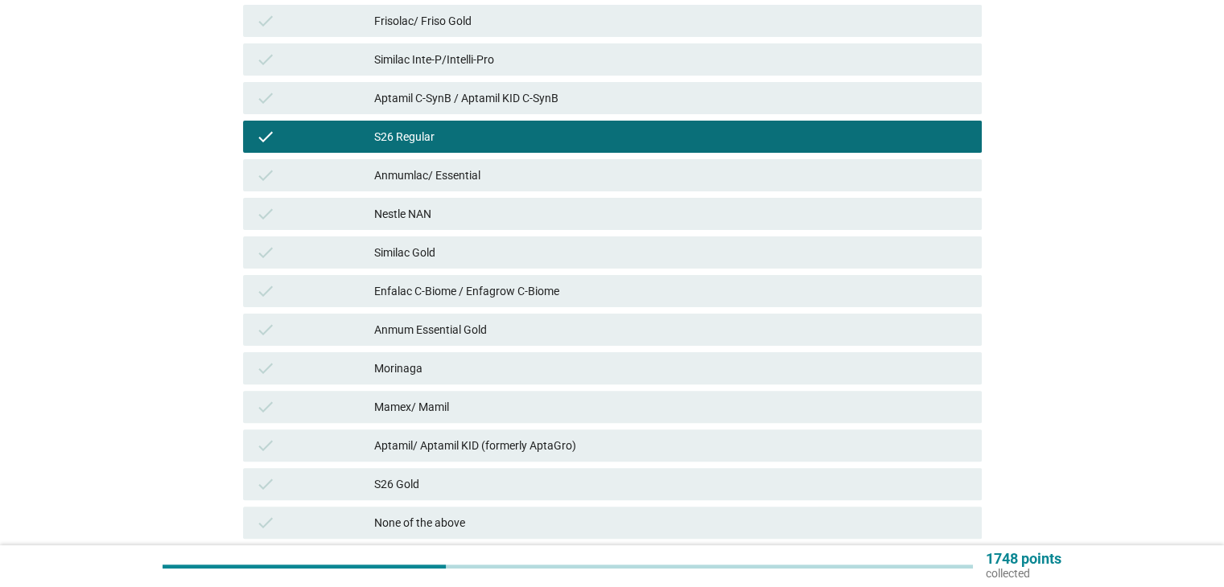
scroll to position [522, 0]
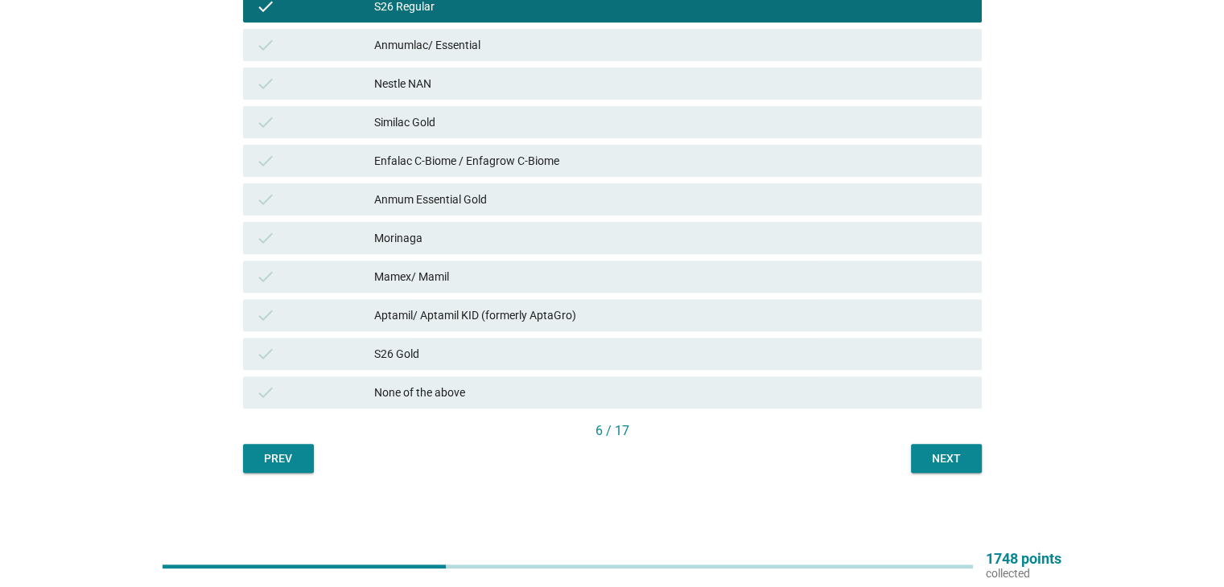
click at [476, 206] on div "Anmum Essential Gold" at bounding box center [671, 199] width 594 height 19
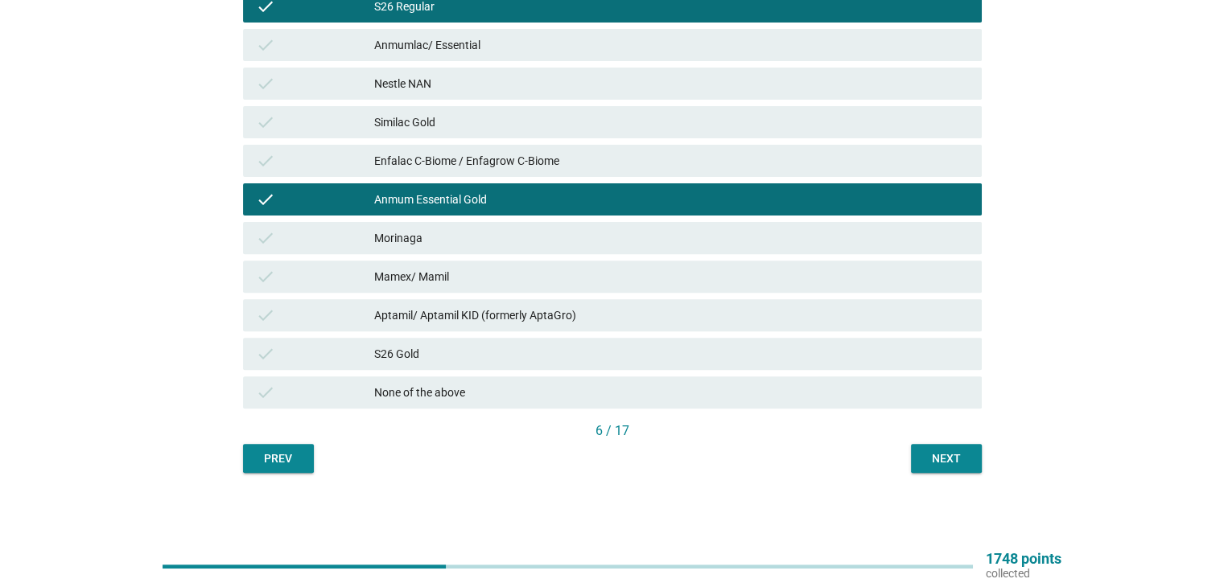
click at [927, 473] on div "English arrow_drop_down Which of these brands do you think…? Please select all …" at bounding box center [612, 11] width 765 height 949
click at [933, 464] on div "Next" at bounding box center [946, 459] width 45 height 17
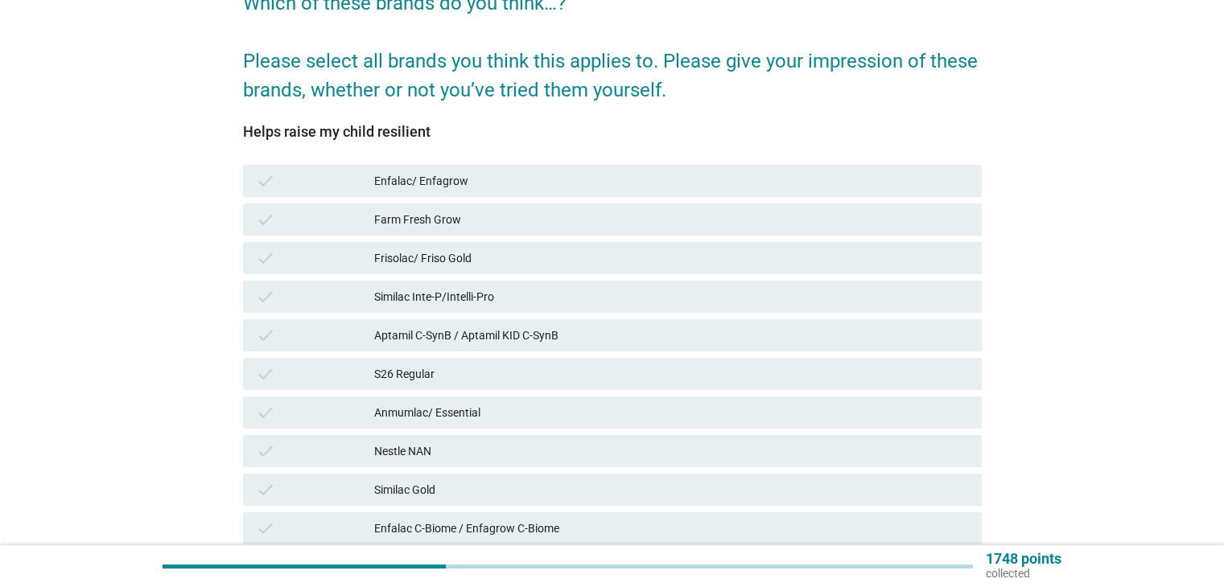
scroll to position [161, 0]
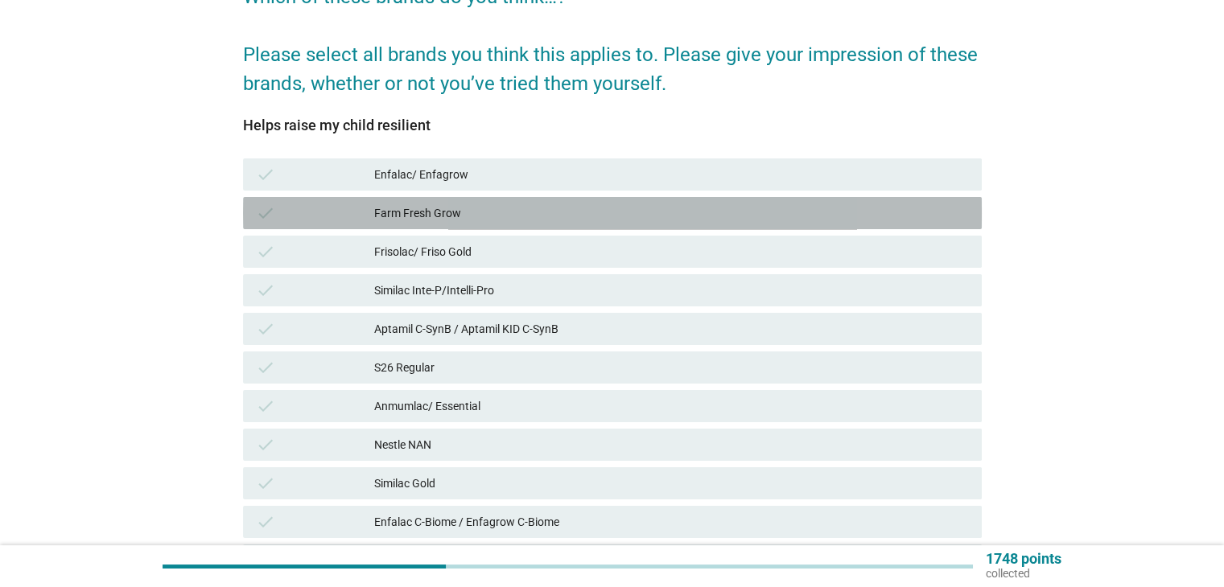
click at [423, 207] on div "Farm Fresh Grow" at bounding box center [671, 213] width 594 height 19
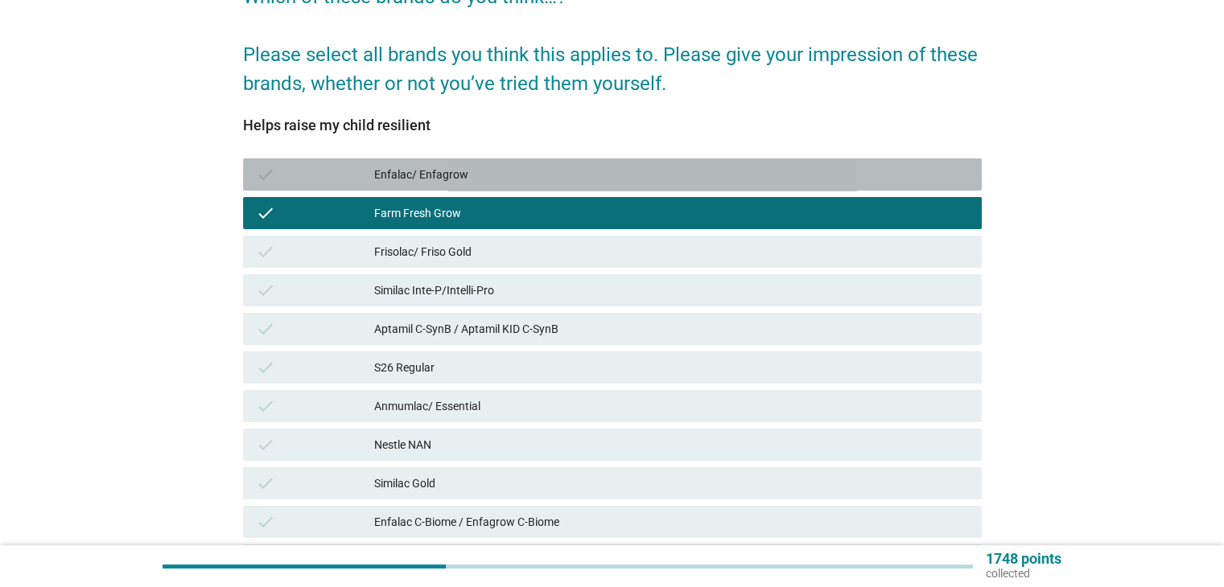
click at [444, 171] on div "Enfalac/ Enfagrow" at bounding box center [671, 174] width 594 height 19
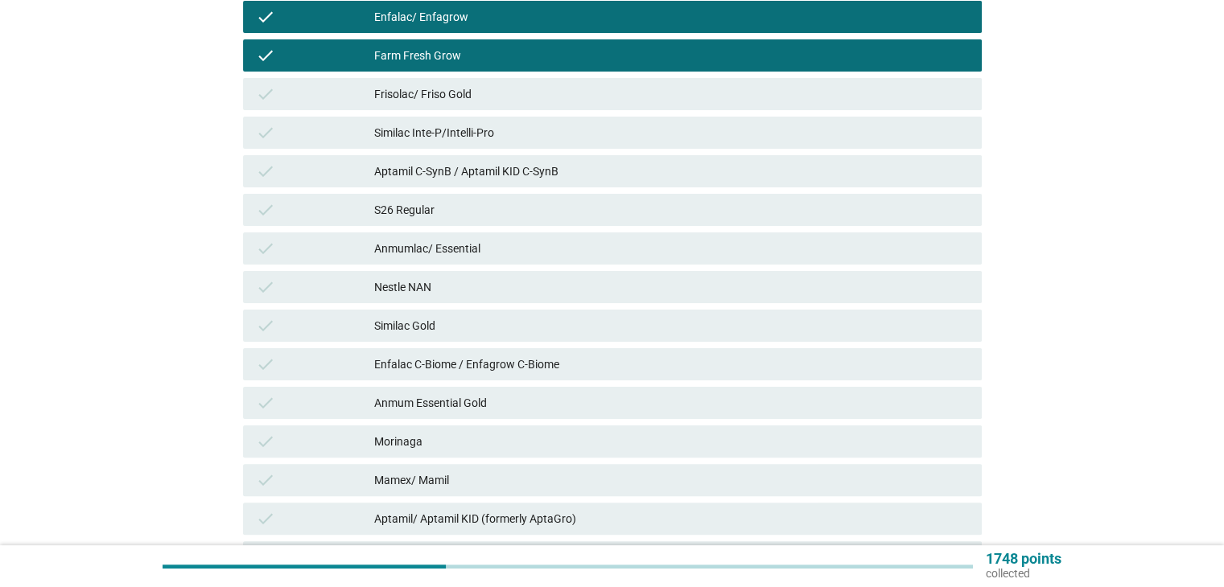
scroll to position [322, 0]
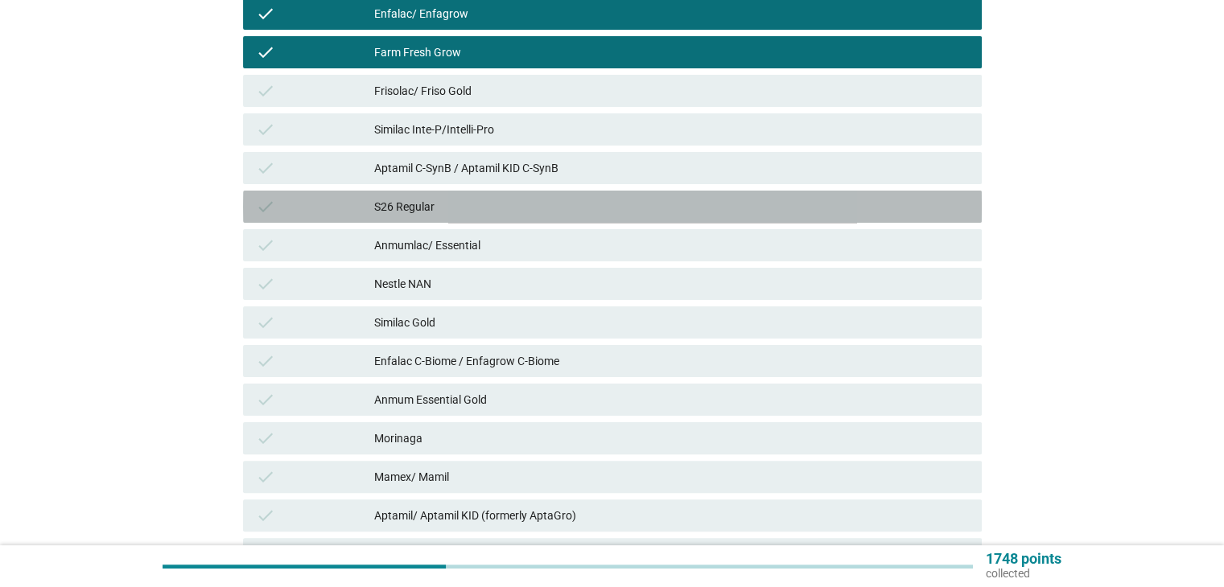
click at [451, 206] on div "S26 Regular" at bounding box center [671, 206] width 594 height 19
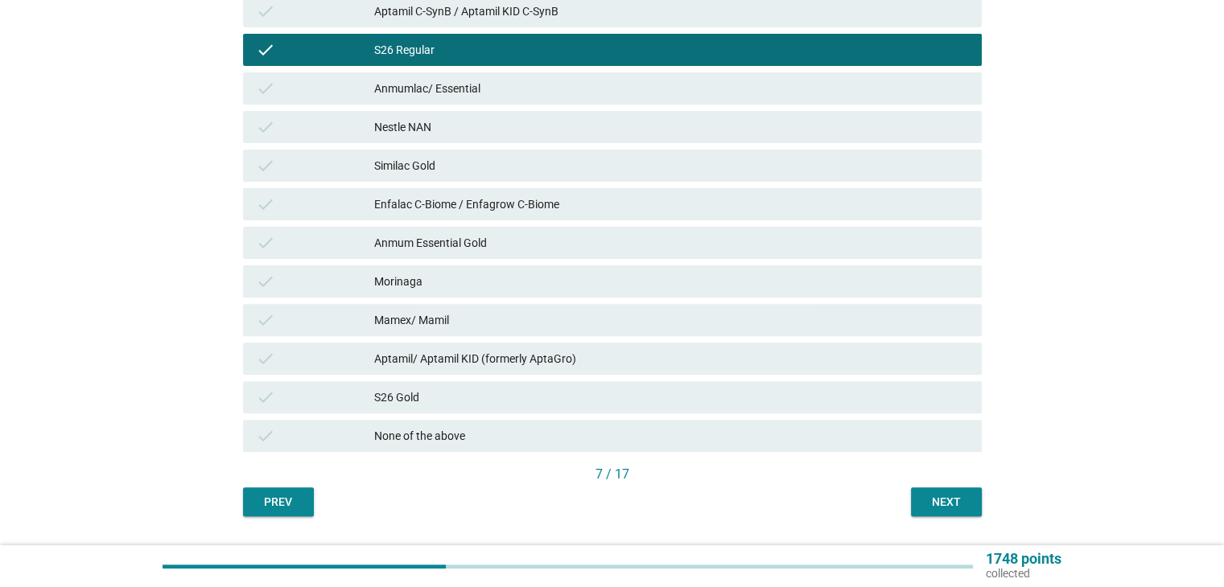
scroll to position [483, 0]
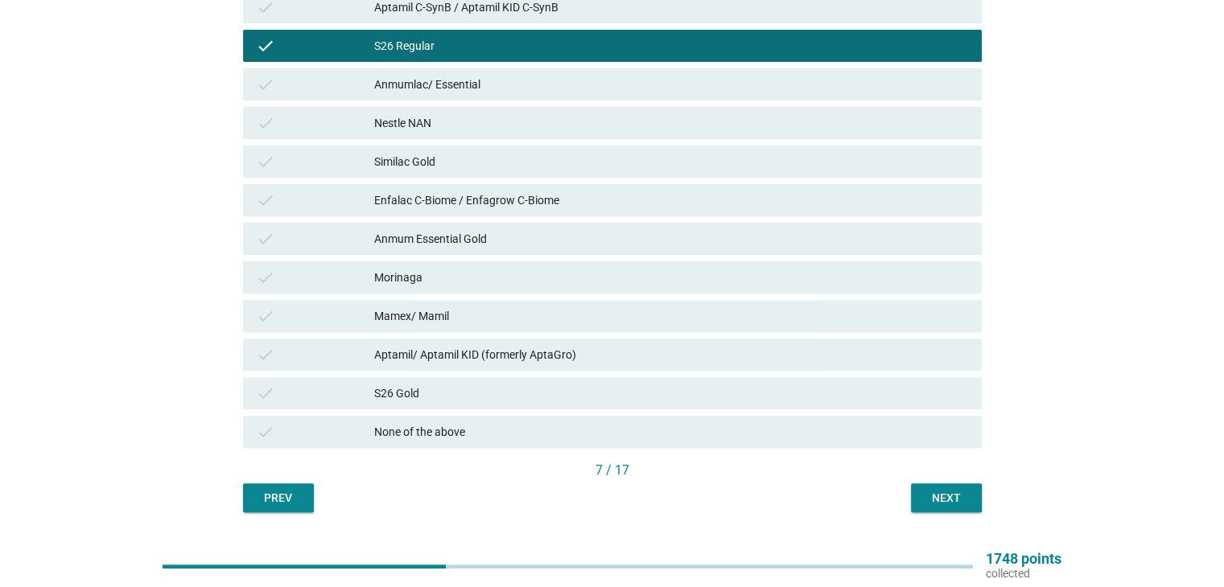
click at [442, 287] on div "check [PERSON_NAME]" at bounding box center [612, 278] width 739 height 32
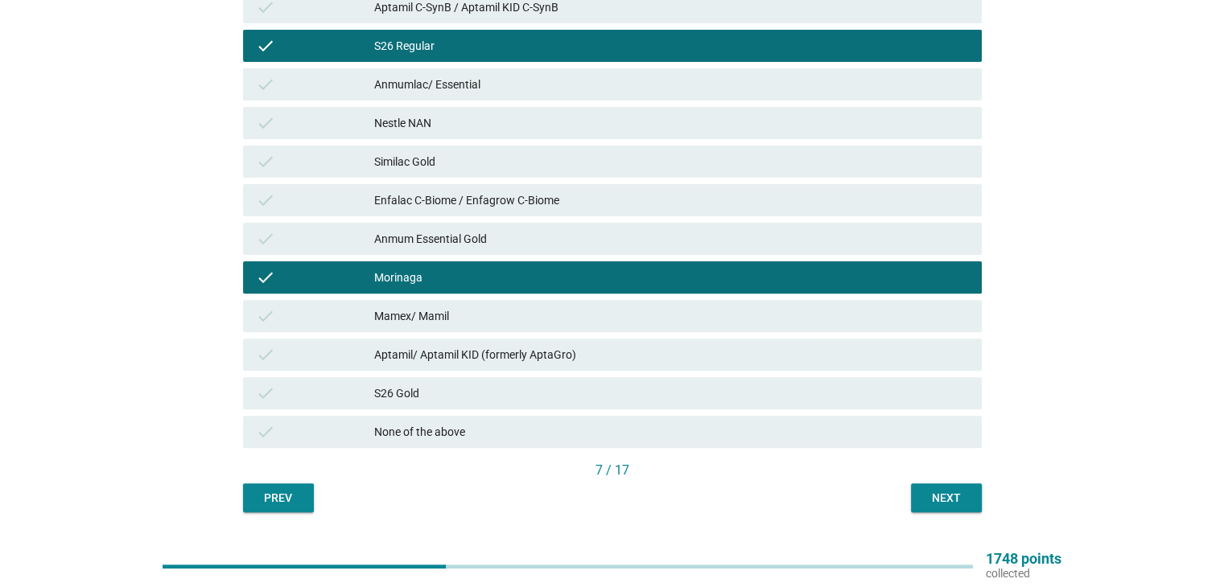
click at [443, 278] on div "Morinaga" at bounding box center [671, 277] width 594 height 19
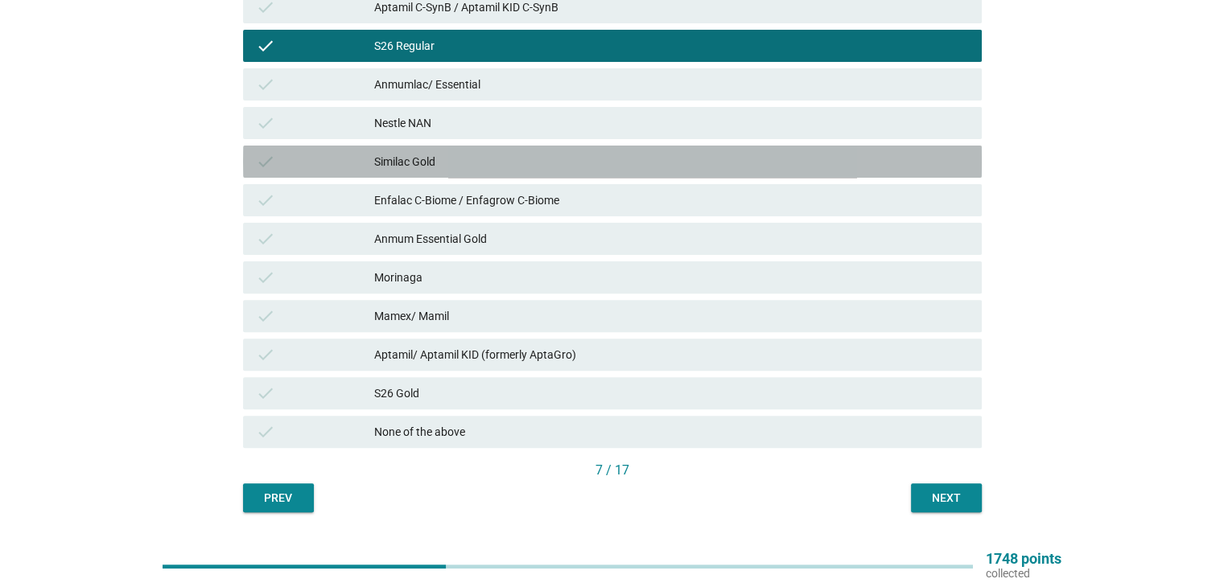
click at [451, 156] on div "Similac Gold" at bounding box center [671, 161] width 594 height 19
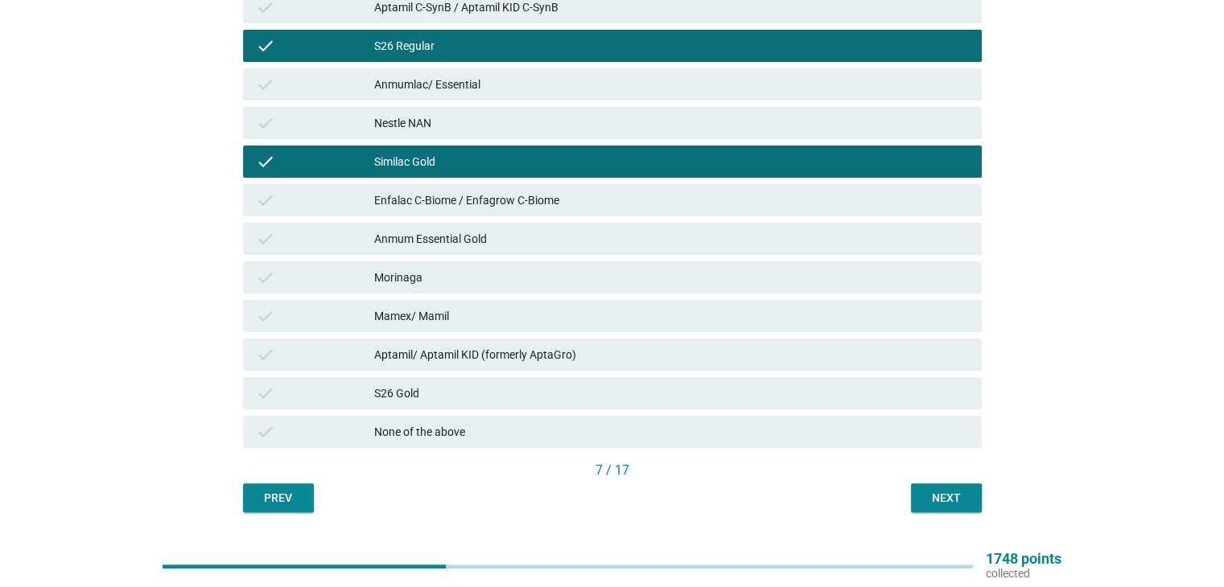
click at [451, 156] on div "Similac Gold" at bounding box center [671, 161] width 594 height 19
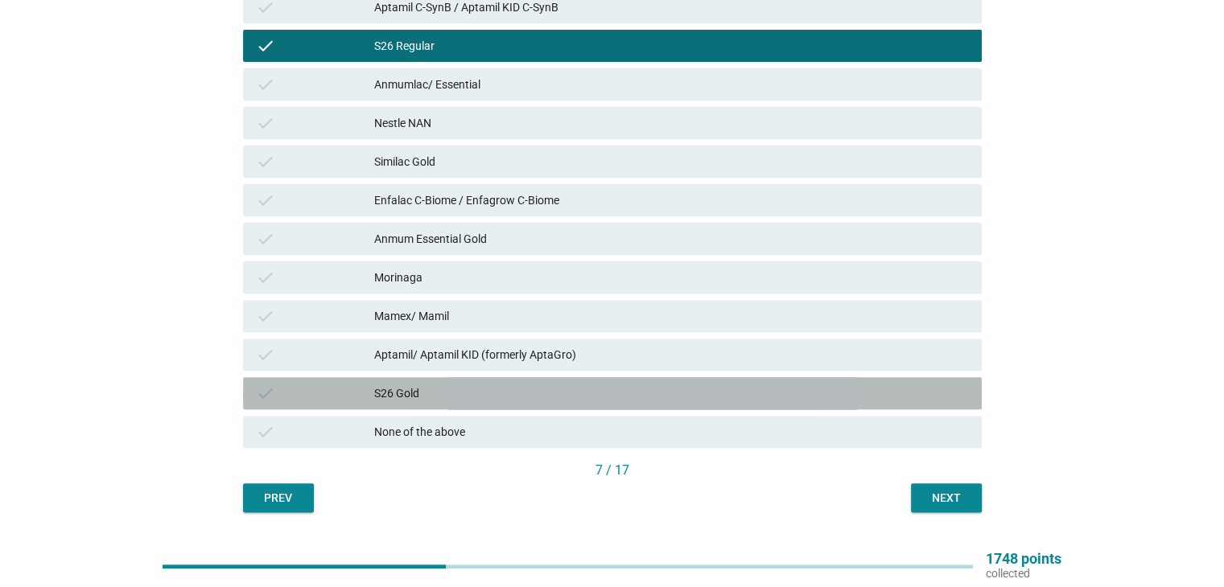
click at [412, 397] on div "S26 Gold" at bounding box center [671, 393] width 594 height 19
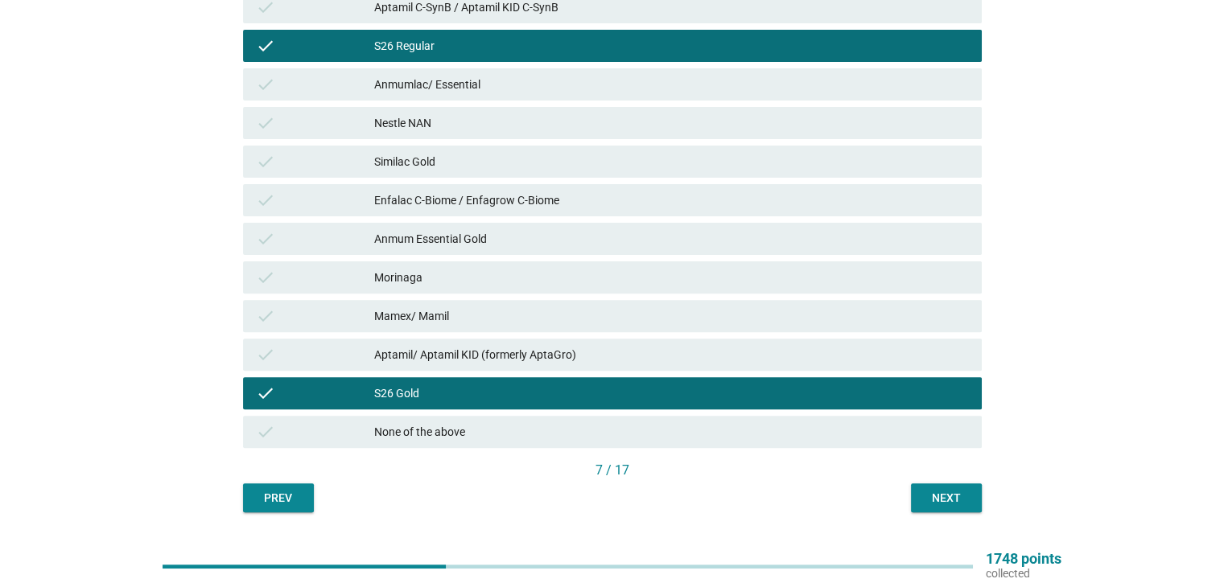
drag, startPoint x: 420, startPoint y: 390, endPoint x: 419, endPoint y: 374, distance: 16.1
click at [419, 378] on div "check S26 Gold" at bounding box center [612, 393] width 739 height 32
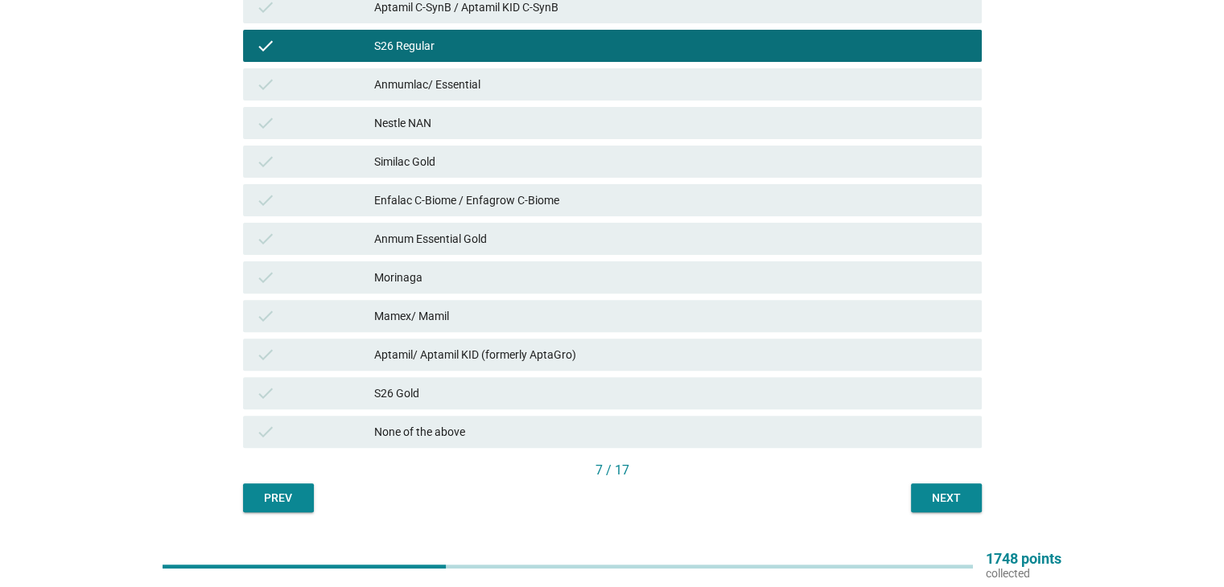
click at [428, 310] on div "Mamex/ Mamil" at bounding box center [671, 316] width 594 height 19
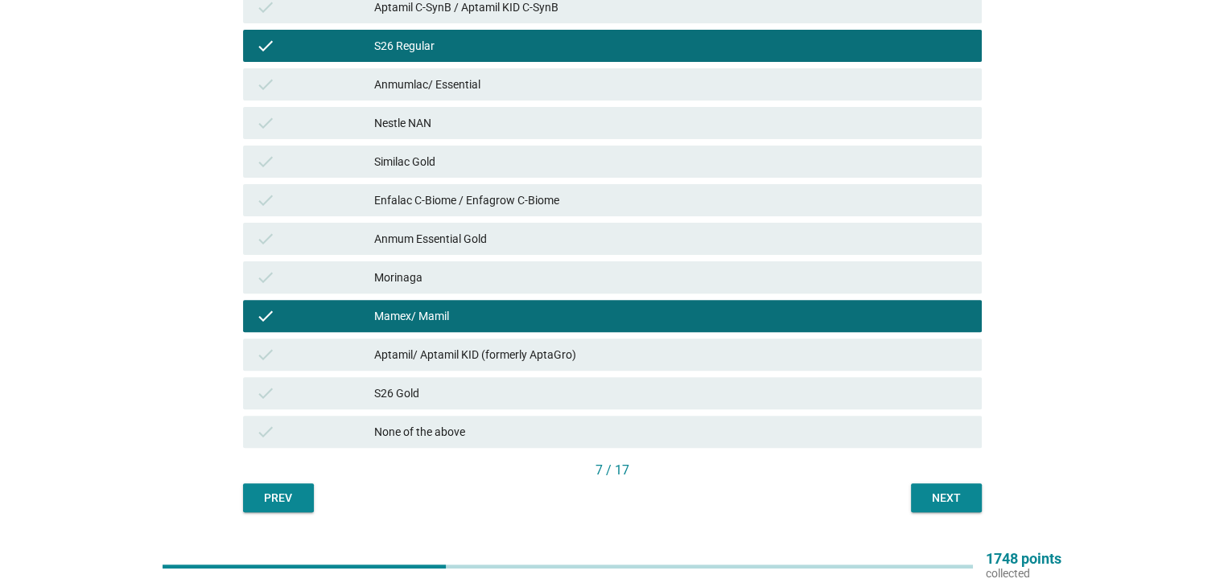
click at [934, 494] on div "Next" at bounding box center [946, 498] width 45 height 17
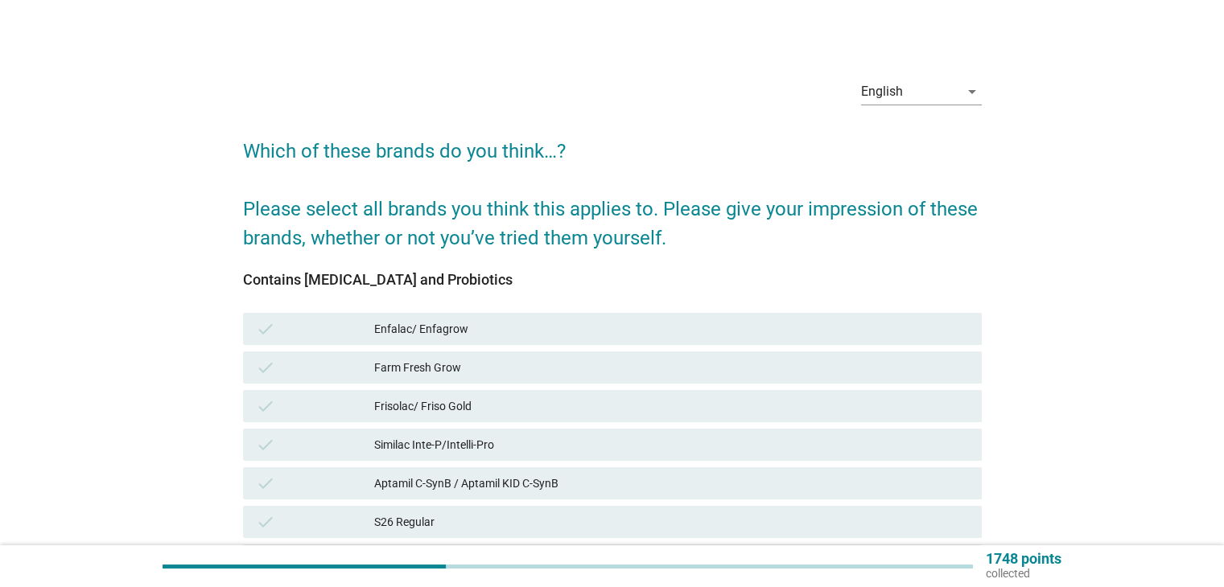
scroll to position [0, 0]
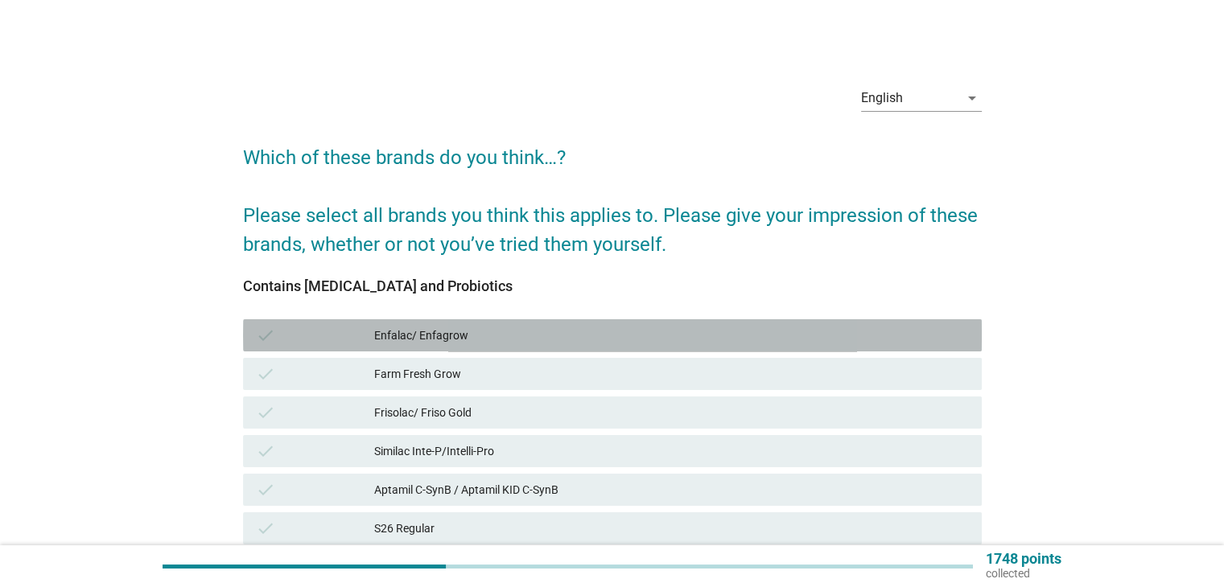
click at [424, 332] on div "Enfalac/ Enfagrow" at bounding box center [671, 335] width 594 height 19
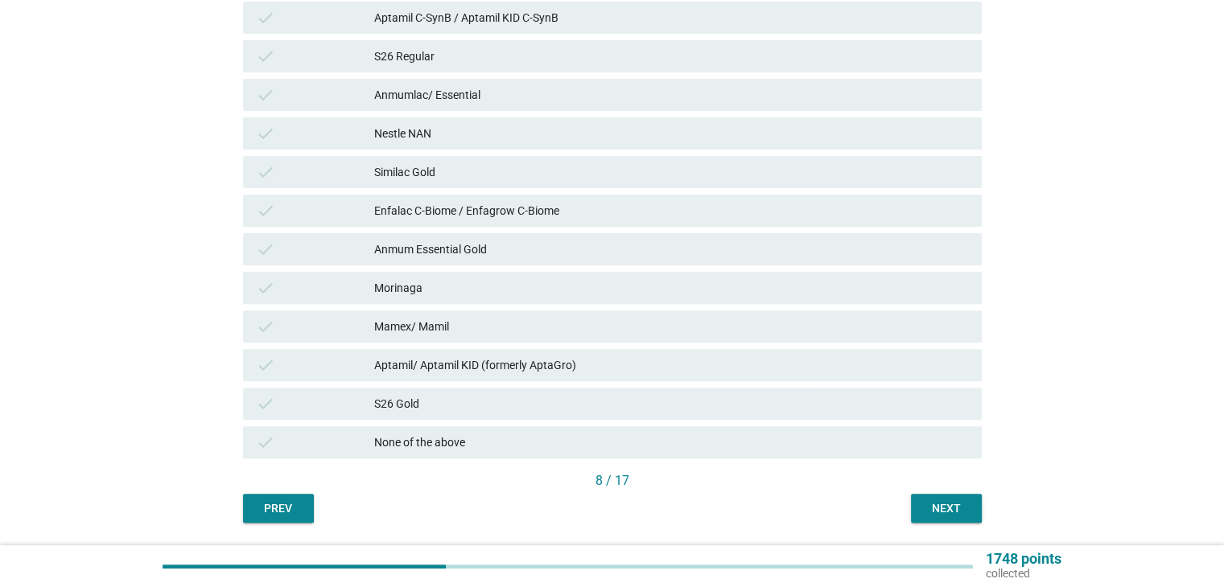
scroll to position [522, 0]
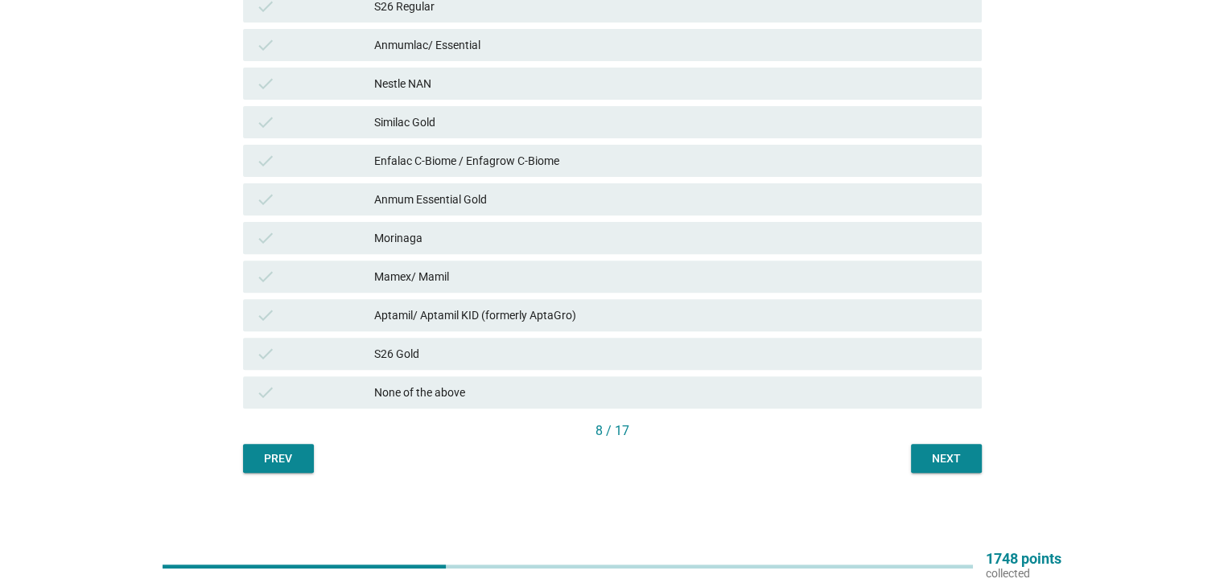
click at [436, 394] on div "None of the above" at bounding box center [671, 392] width 594 height 19
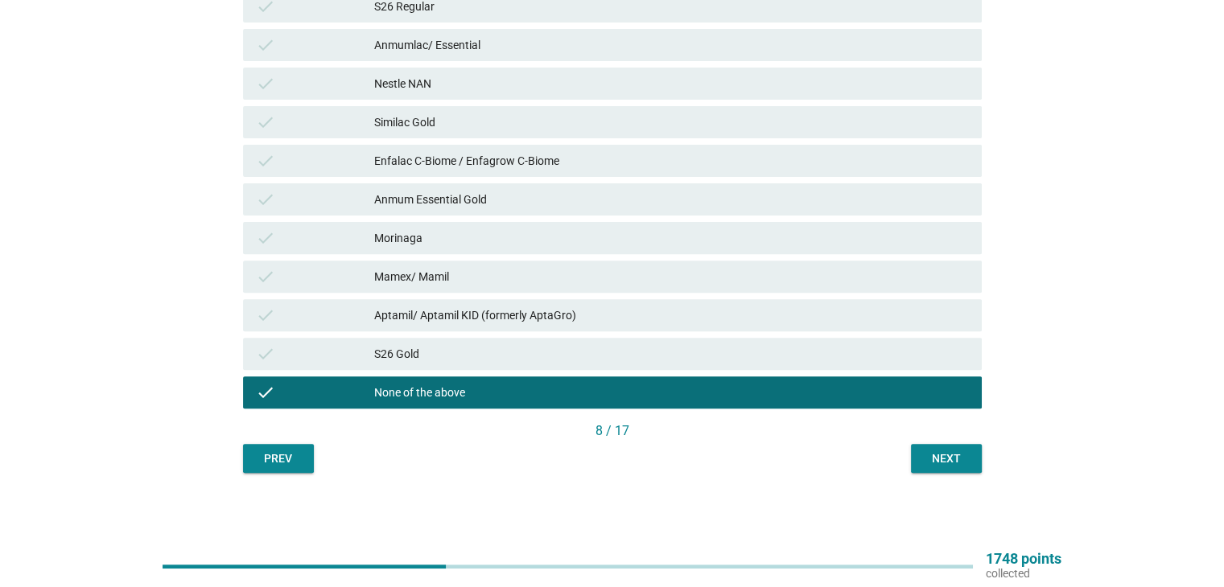
click at [957, 456] on div "Next" at bounding box center [946, 459] width 45 height 17
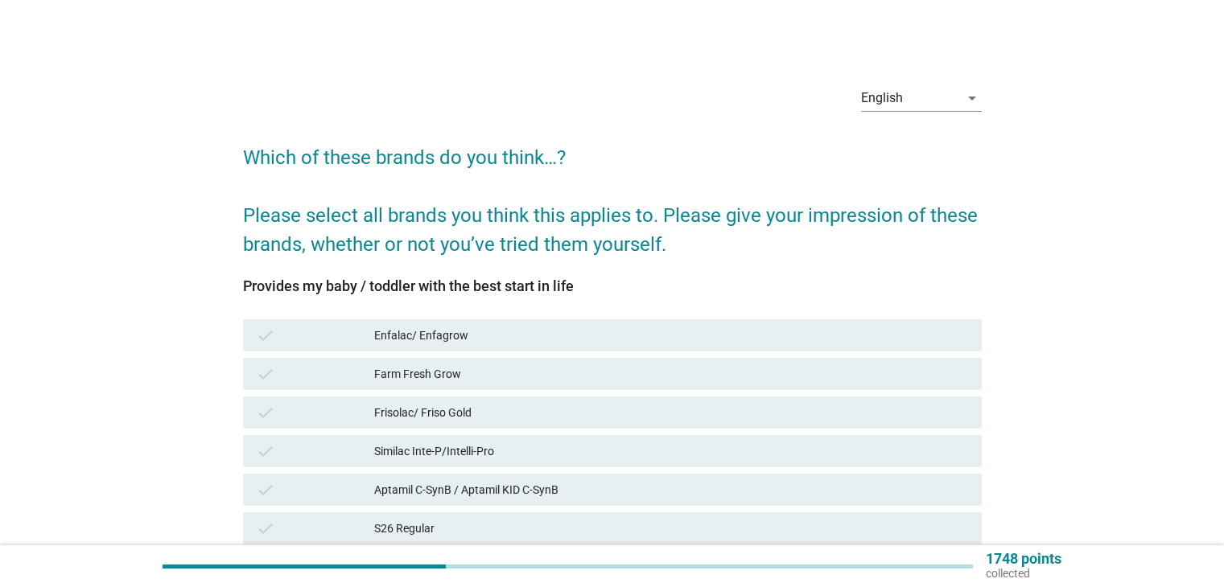
click at [466, 336] on div "Enfalac/ Enfagrow" at bounding box center [671, 335] width 594 height 19
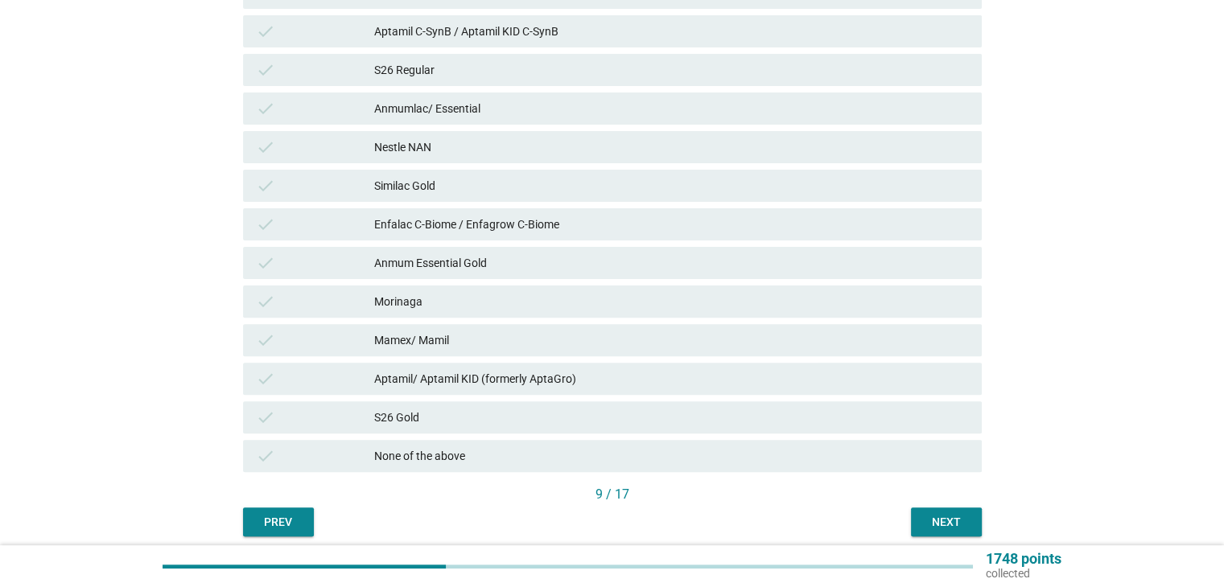
scroll to position [483, 0]
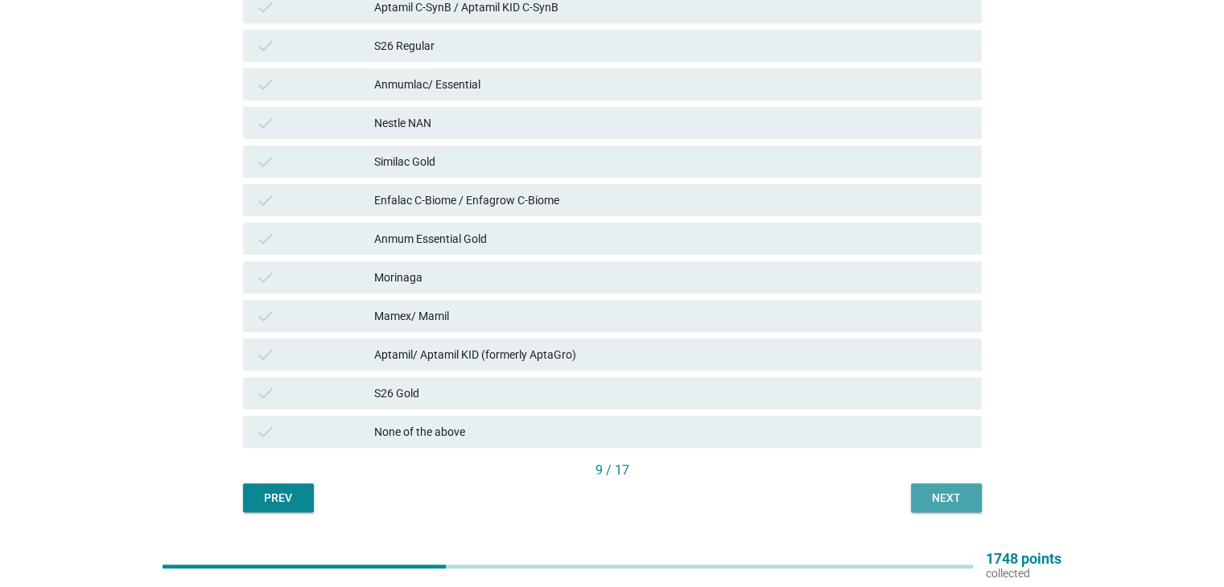
click at [954, 500] on div "Next" at bounding box center [946, 498] width 45 height 17
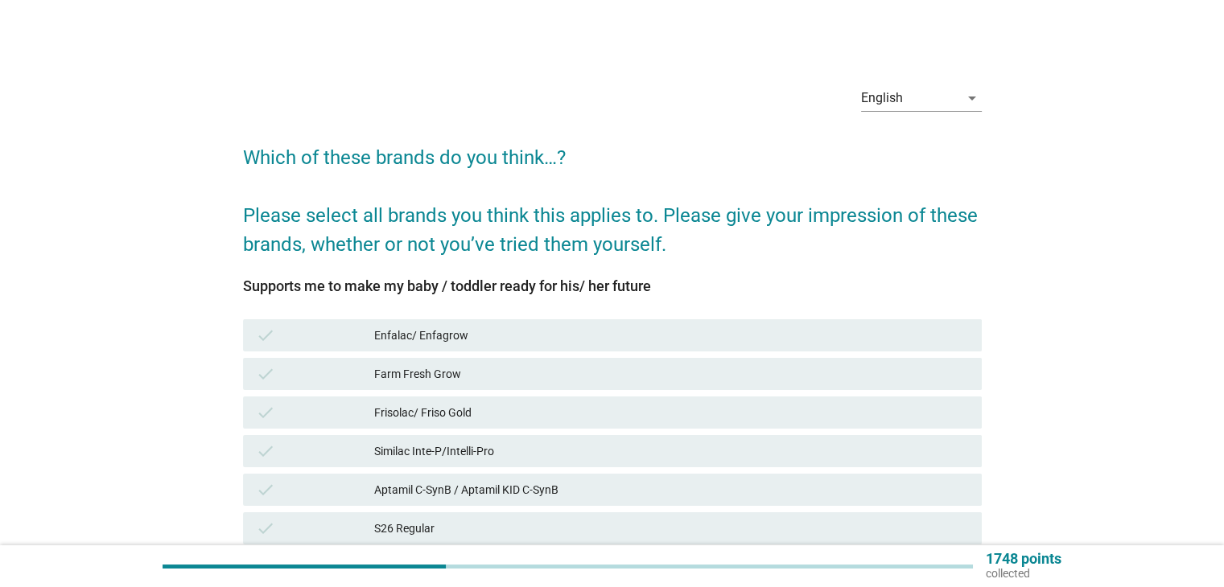
click at [518, 335] on div "Enfalac/ Enfagrow" at bounding box center [671, 335] width 594 height 19
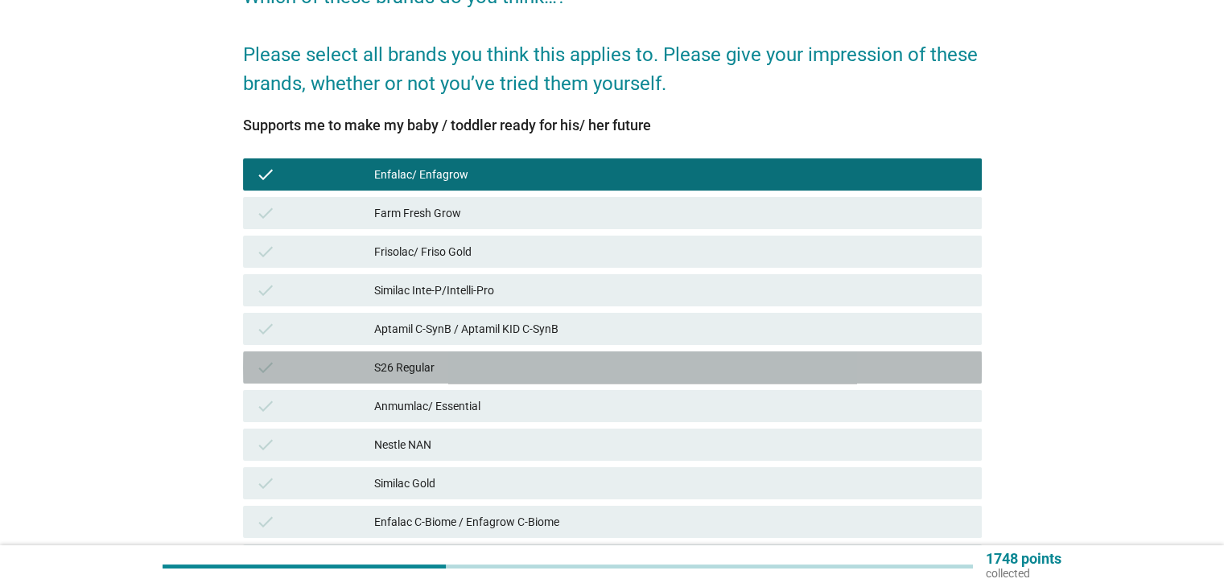
click at [452, 376] on div "S26 Regular" at bounding box center [671, 367] width 594 height 19
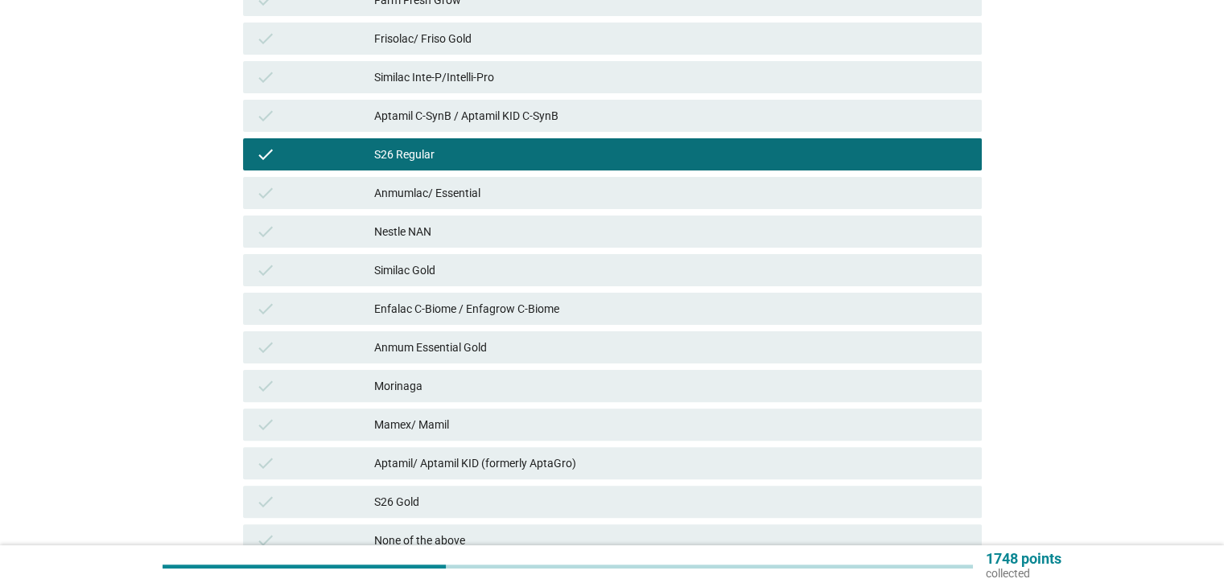
scroll to position [402, 0]
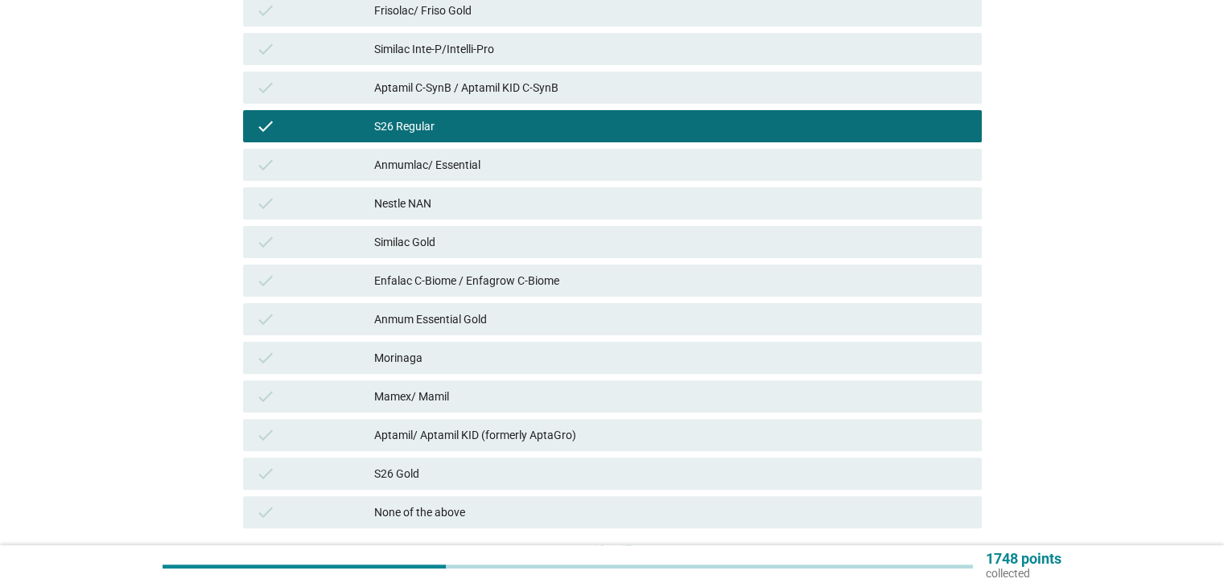
click at [436, 400] on div "Mamex/ Mamil" at bounding box center [671, 396] width 594 height 19
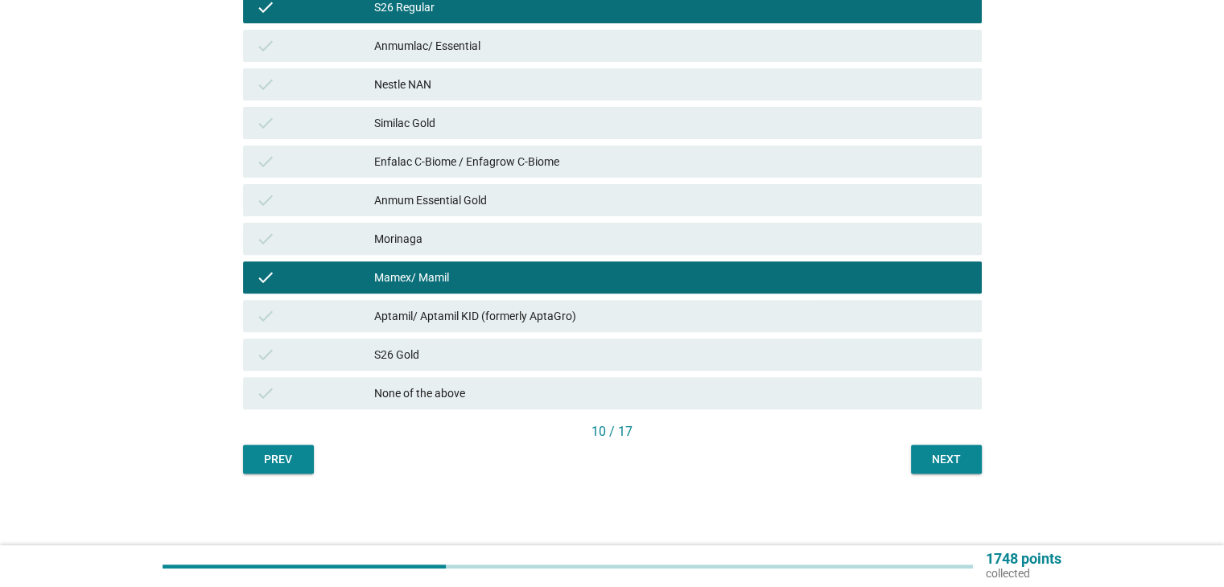
scroll to position [522, 0]
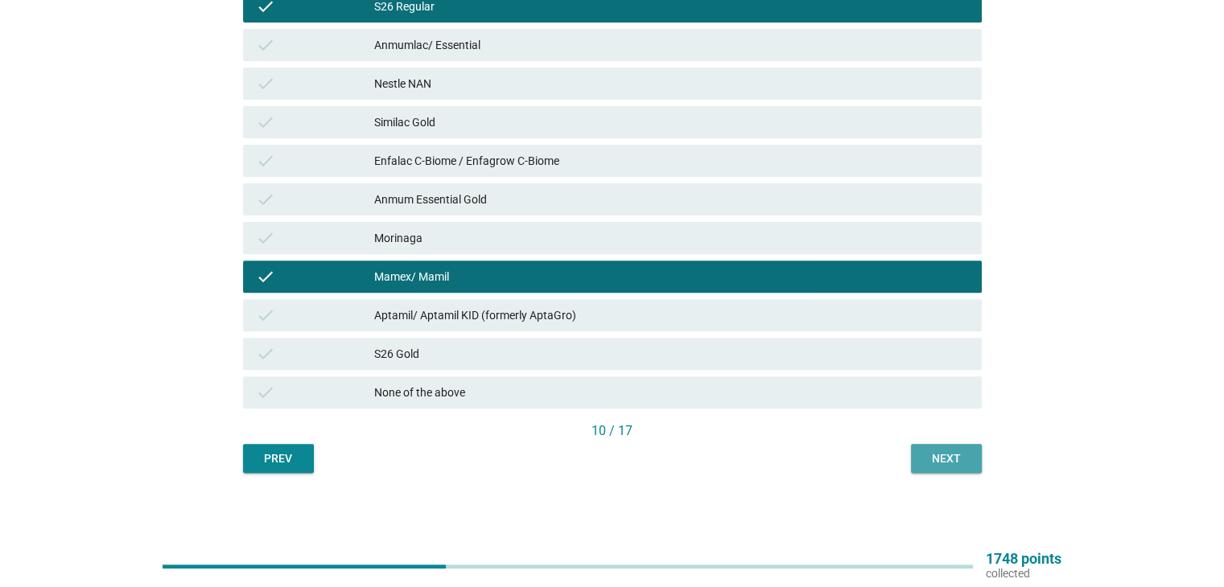
click at [944, 471] on button "Next" at bounding box center [946, 458] width 71 height 29
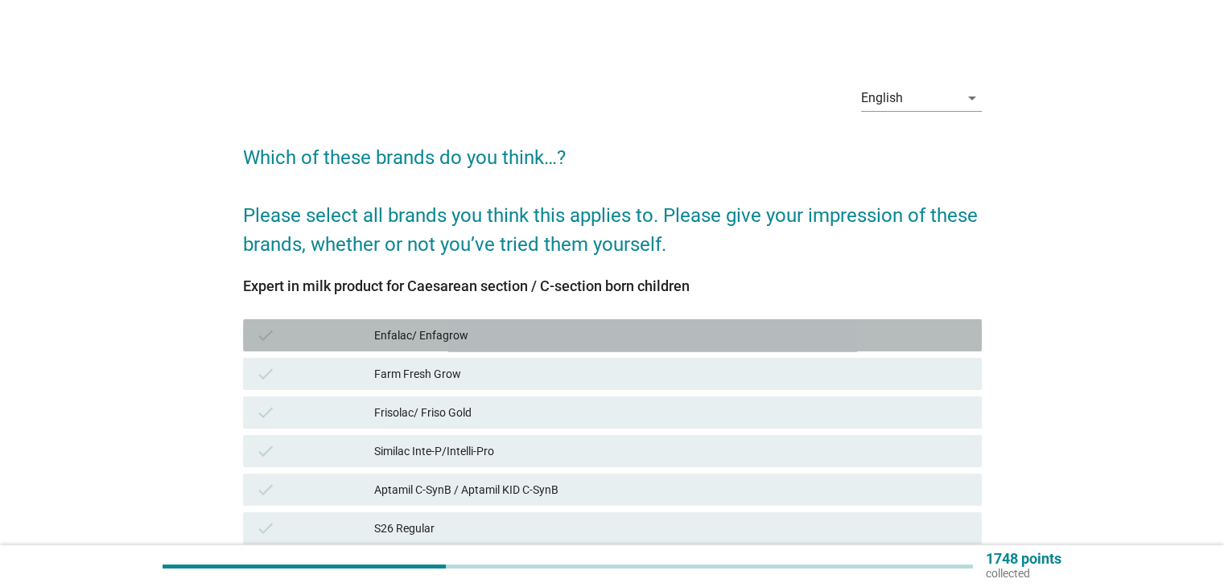
click at [510, 341] on div "Enfalac/ Enfagrow" at bounding box center [671, 335] width 594 height 19
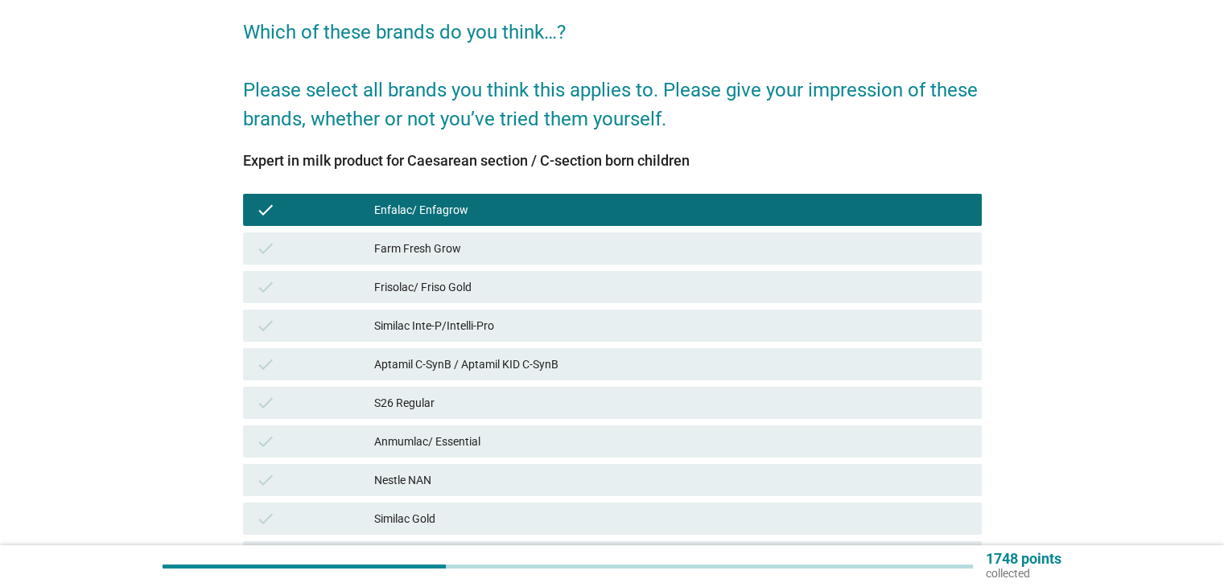
scroll to position [161, 0]
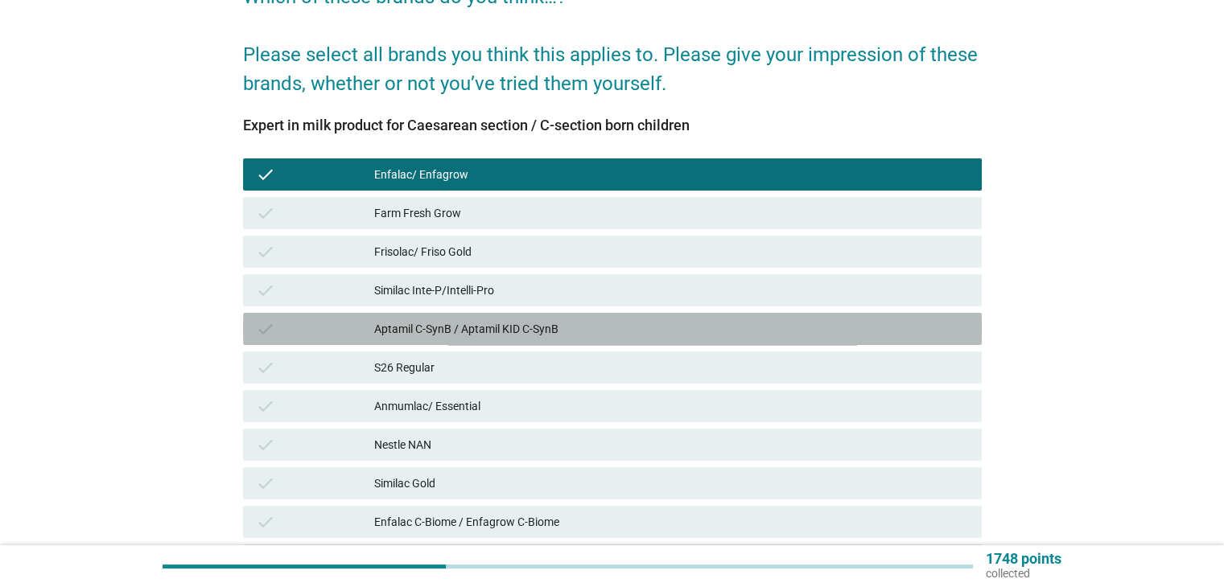
click at [512, 342] on div "check Aptamil C-SynB / Aptamil KID C-SynB" at bounding box center [612, 329] width 739 height 32
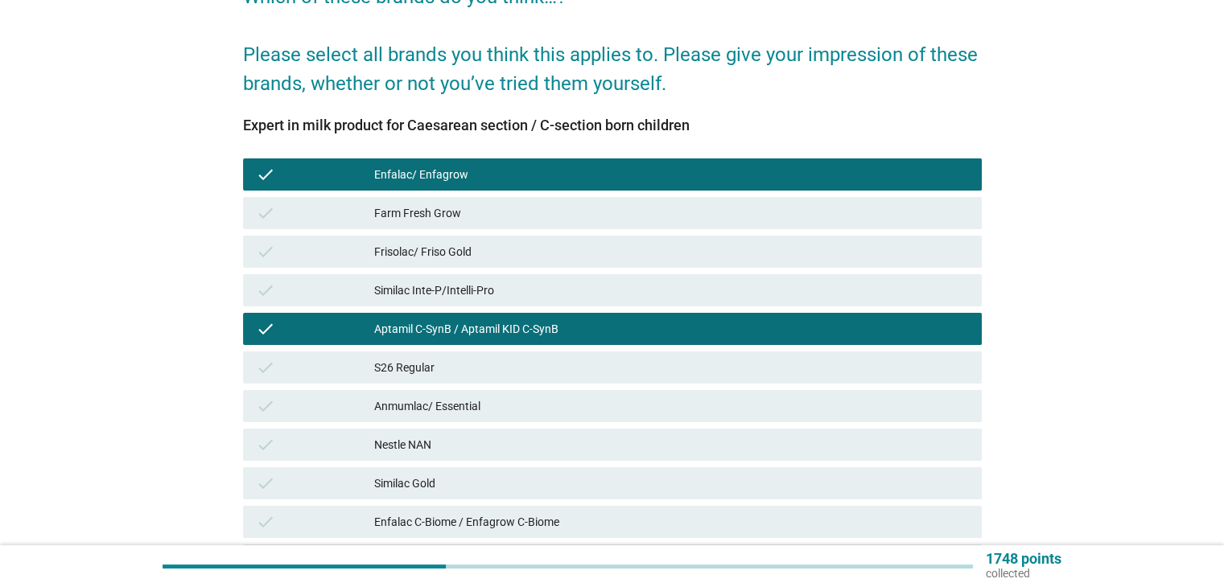
click at [462, 477] on div "Similac Gold" at bounding box center [671, 483] width 594 height 19
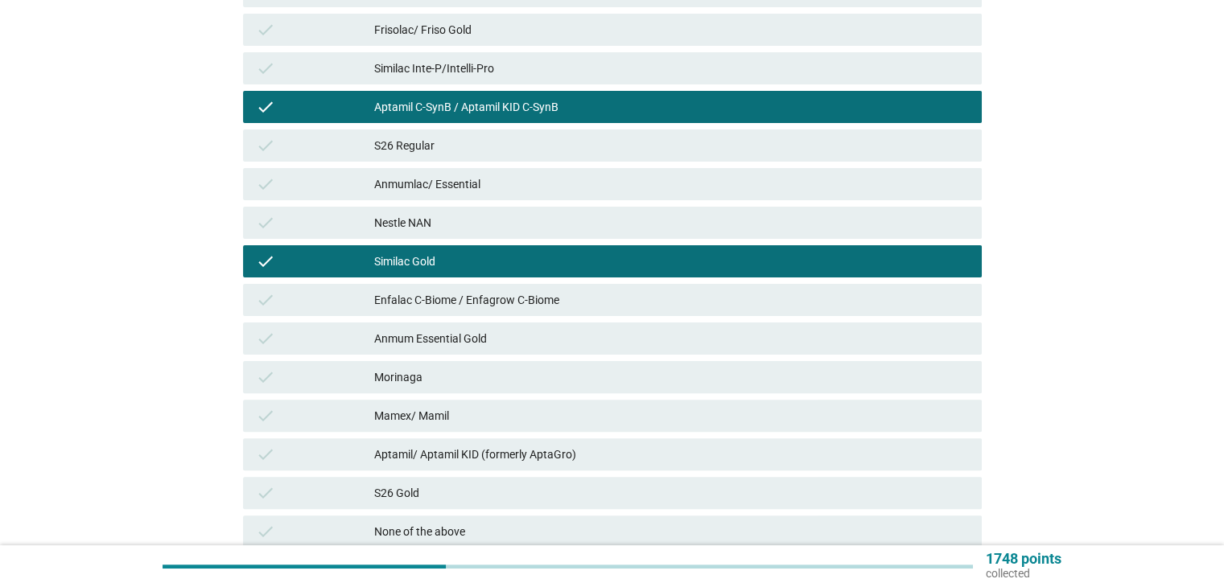
scroll to position [522, 0]
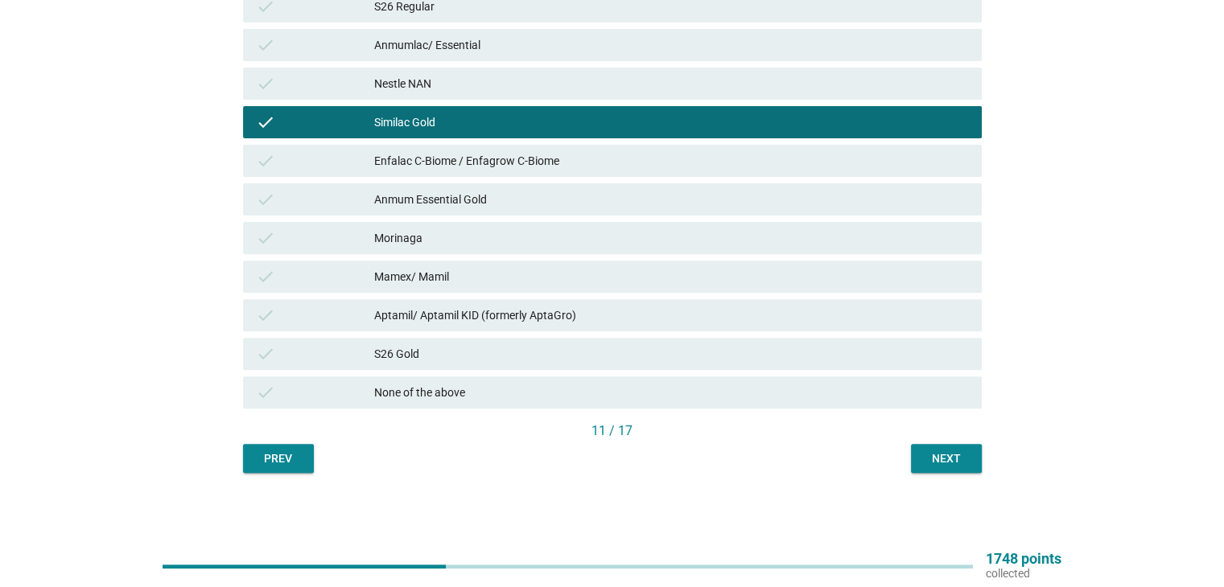
click at [464, 352] on div "S26 Gold" at bounding box center [671, 353] width 594 height 19
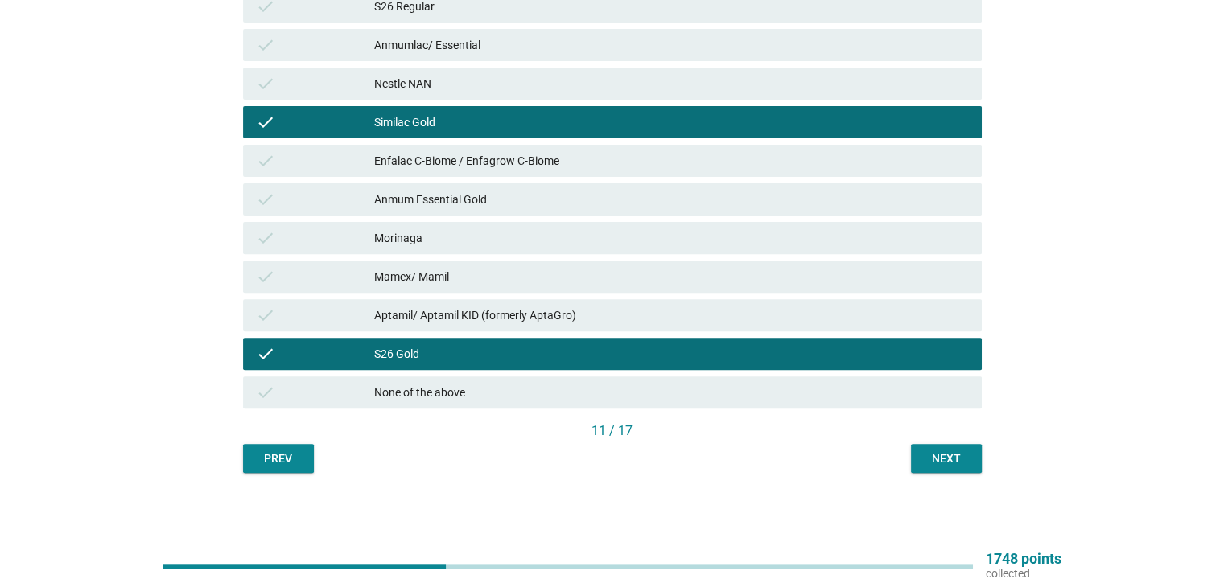
click at [930, 466] on div "Next" at bounding box center [946, 459] width 45 height 17
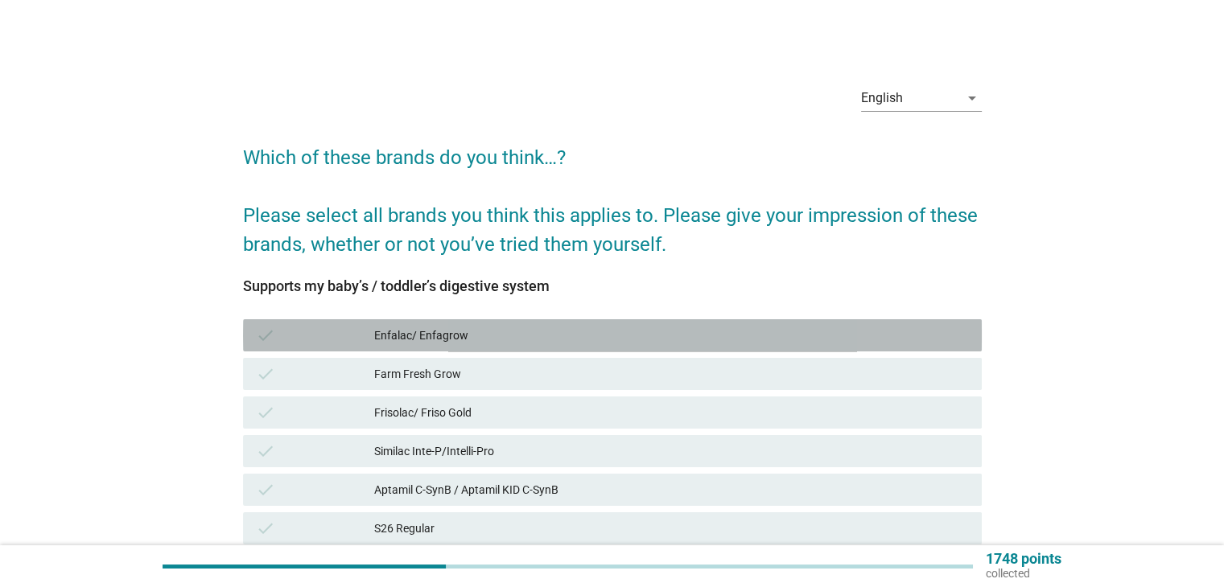
click at [494, 340] on div "Enfalac/ Enfagrow" at bounding box center [671, 335] width 594 height 19
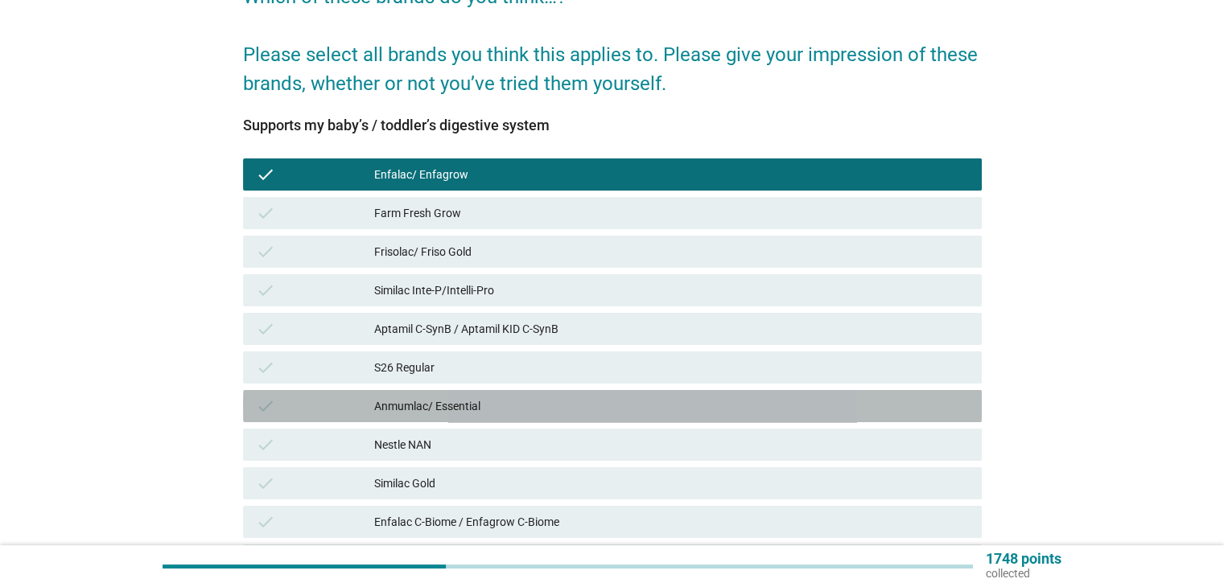
click at [483, 400] on div "Anmumlac/ Essential" at bounding box center [671, 406] width 594 height 19
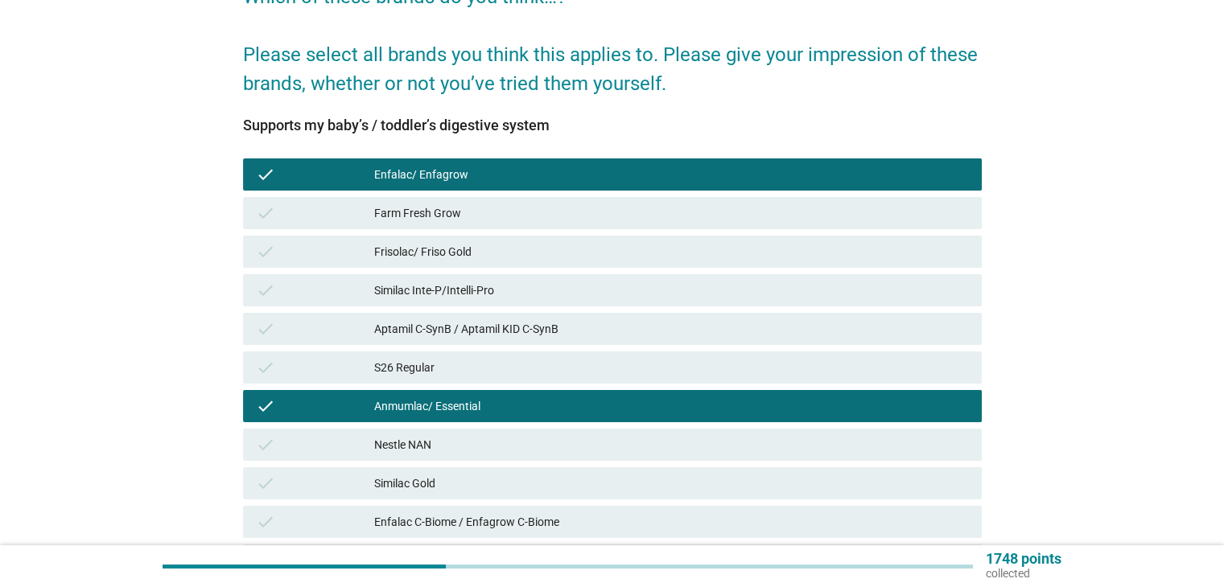
scroll to position [402, 0]
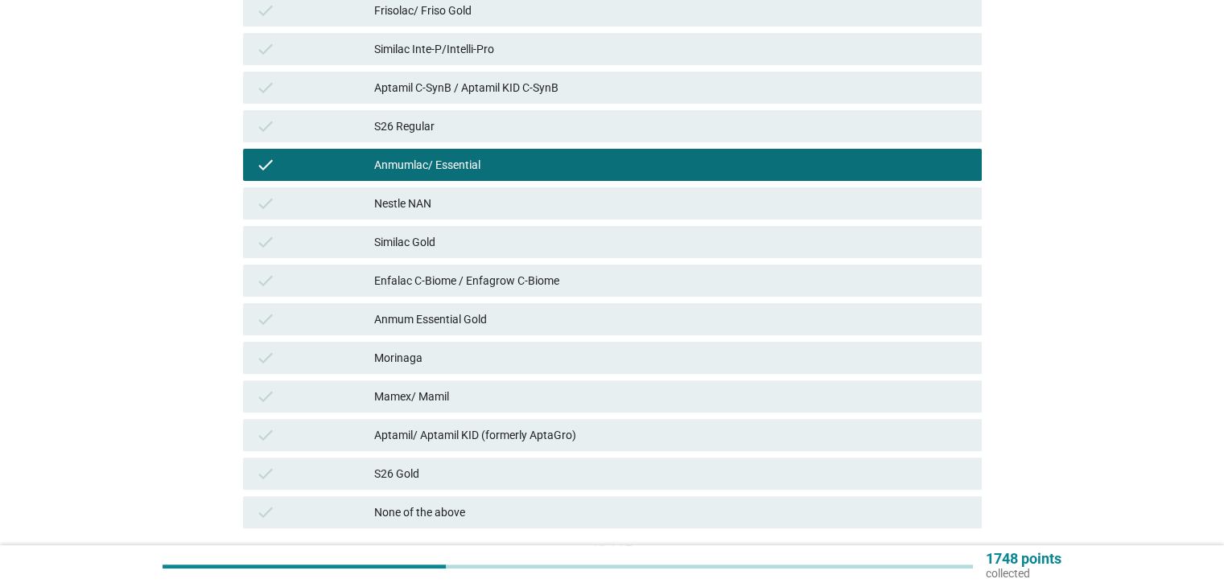
click at [483, 401] on div "Mamex/ Mamil" at bounding box center [671, 396] width 594 height 19
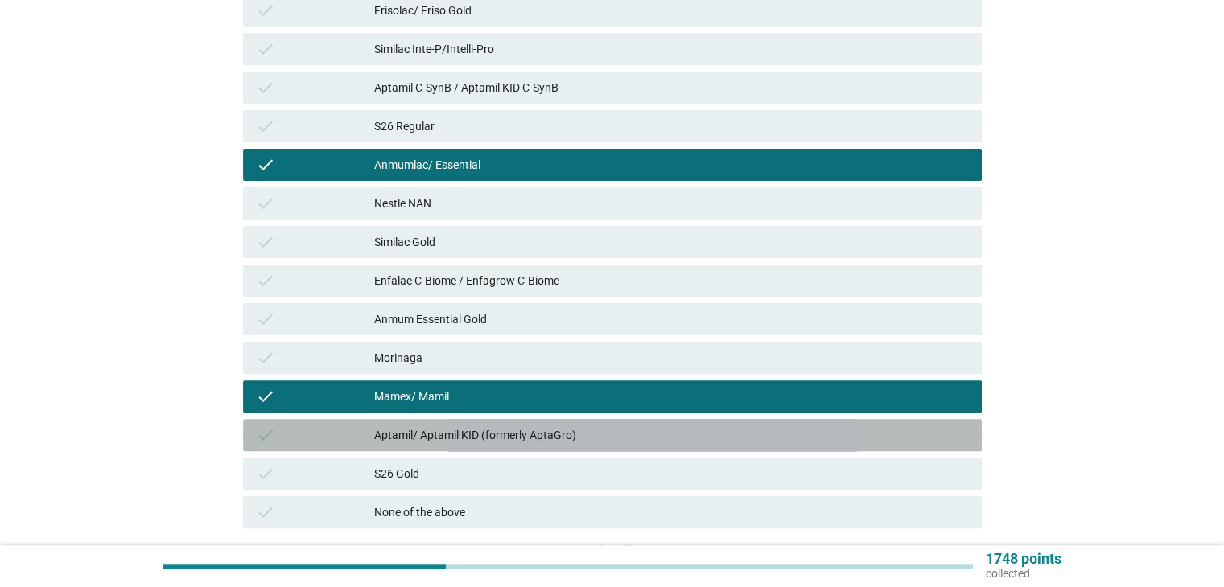
click at [521, 443] on div "Aptamil/ Aptamil KID (formerly AptaGro)" at bounding box center [671, 435] width 594 height 19
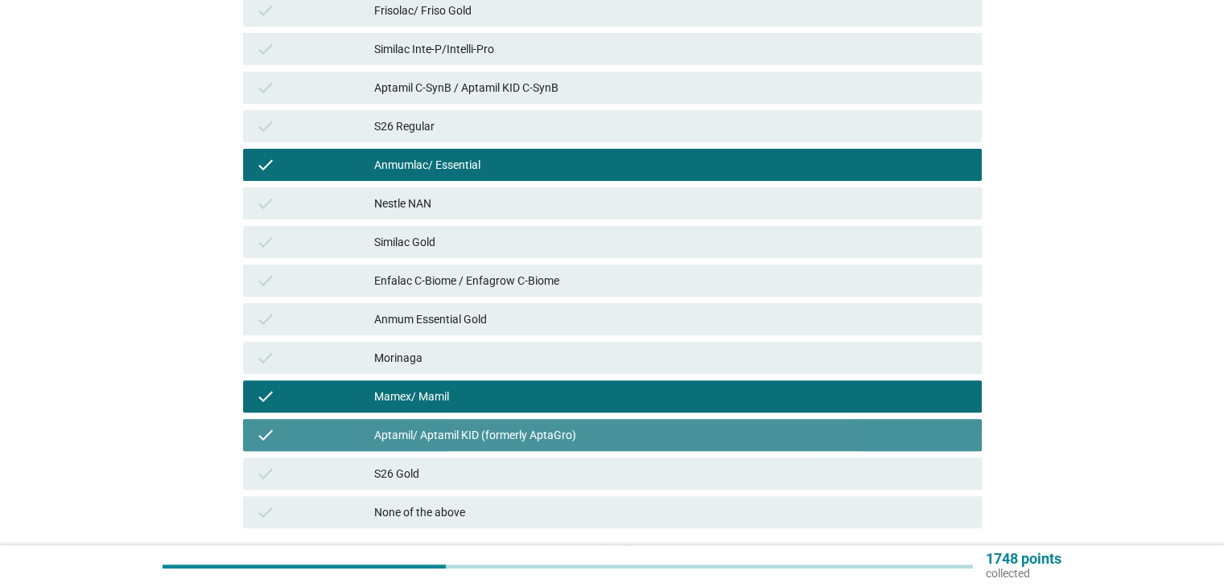
drag, startPoint x: 469, startPoint y: 435, endPoint x: 455, endPoint y: 480, distance: 47.3
click at [468, 440] on div "Aptamil/ Aptamil KID (formerly AptaGro)" at bounding box center [671, 435] width 594 height 19
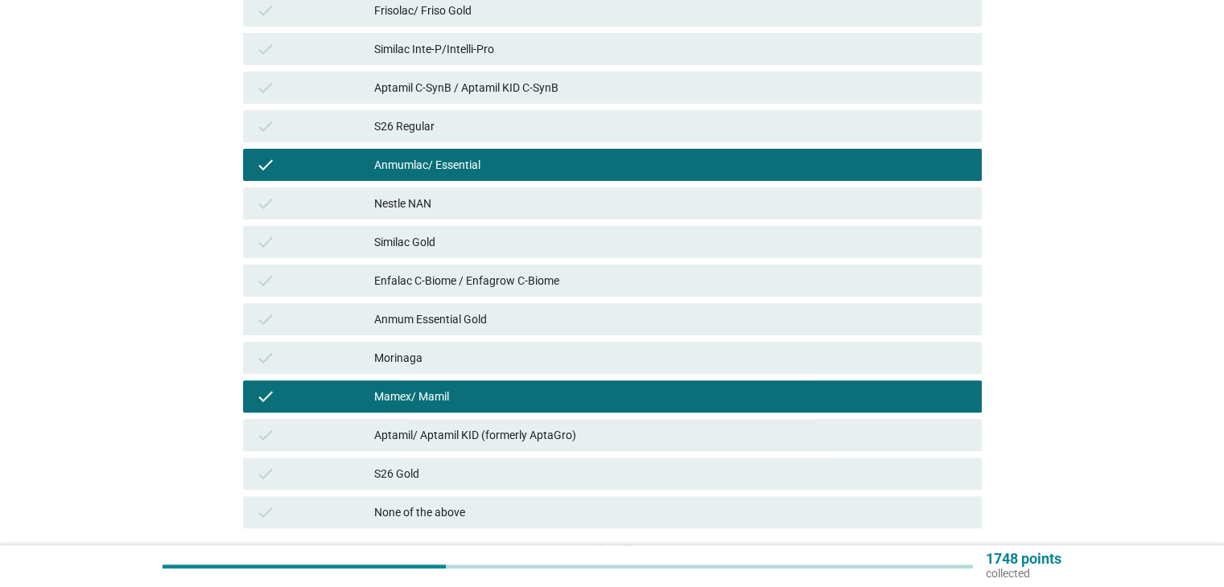
click at [451, 487] on div "check S26 Gold" at bounding box center [612, 474] width 739 height 32
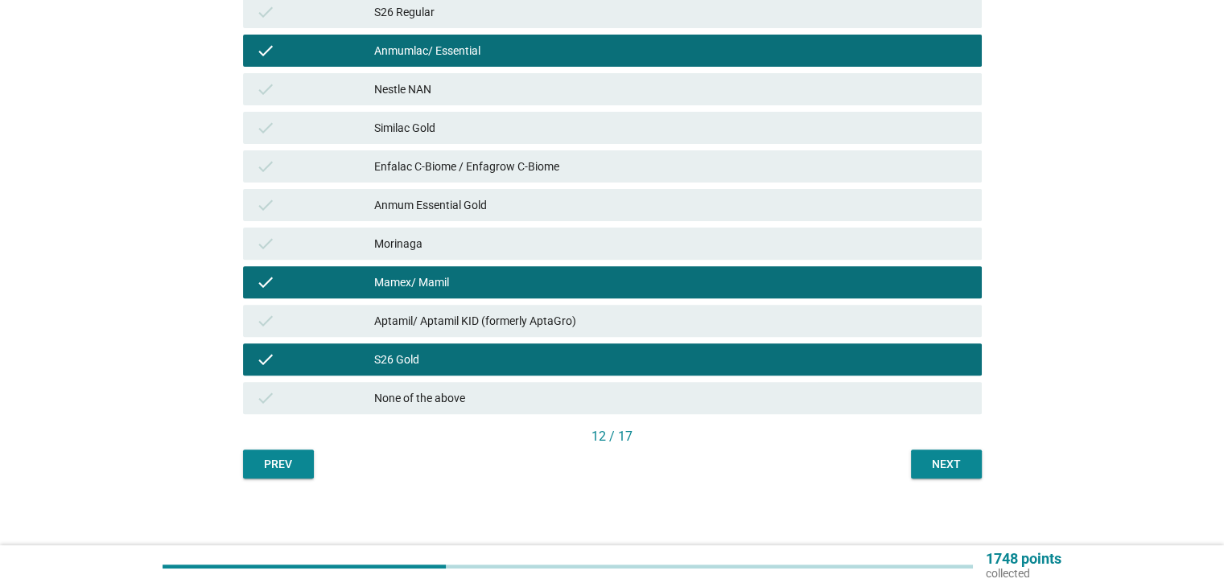
scroll to position [522, 0]
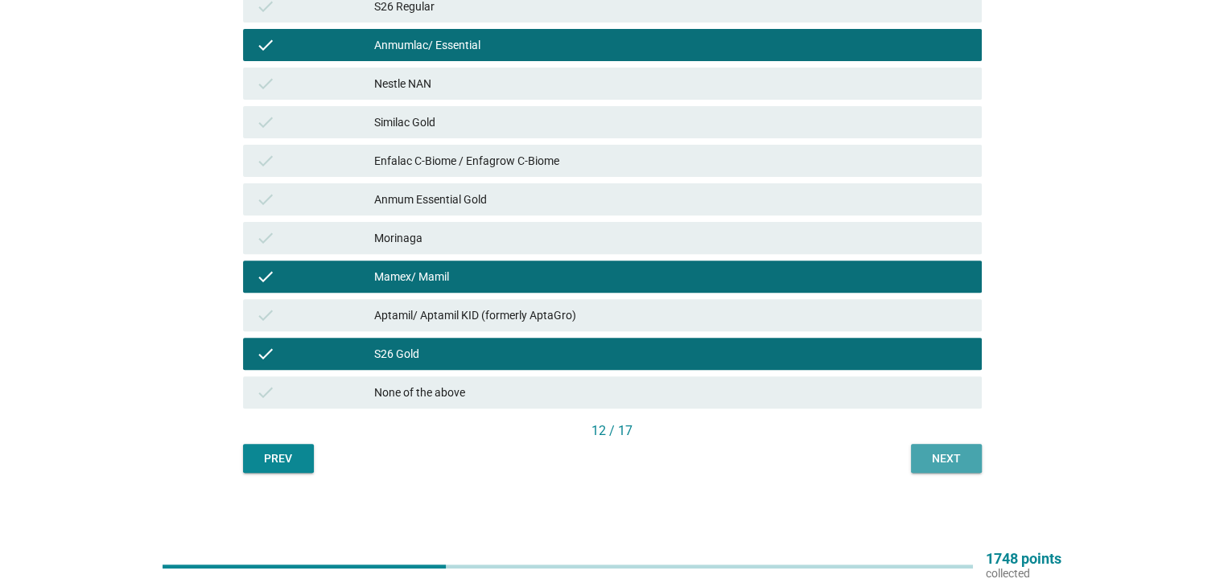
click at [938, 459] on div "Next" at bounding box center [946, 459] width 45 height 17
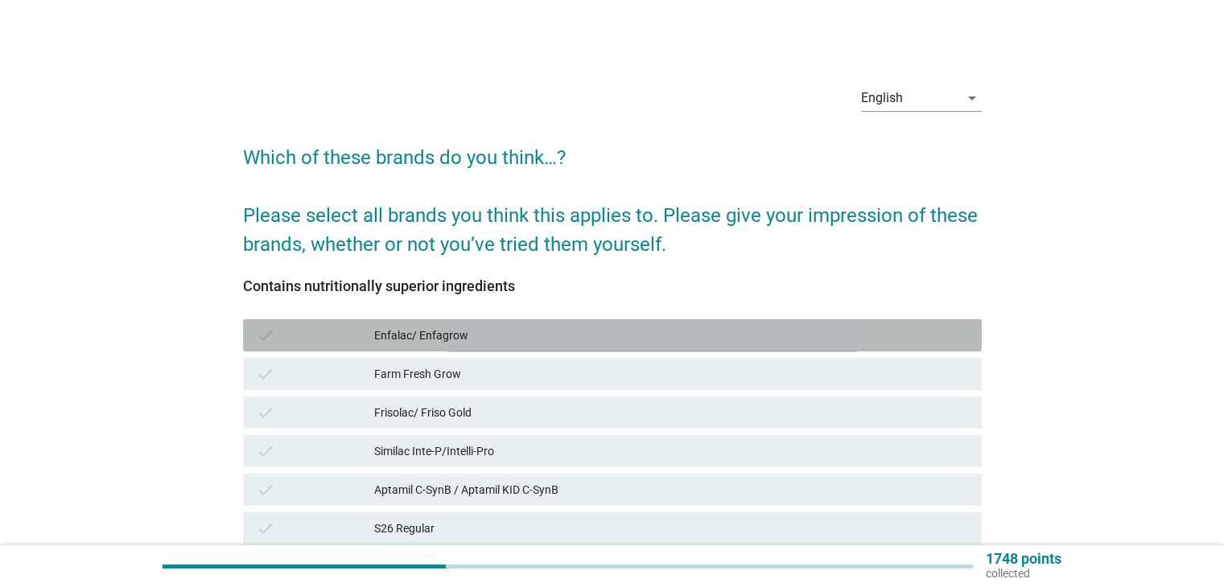
click at [427, 337] on div "Enfalac/ Enfagrow" at bounding box center [671, 335] width 594 height 19
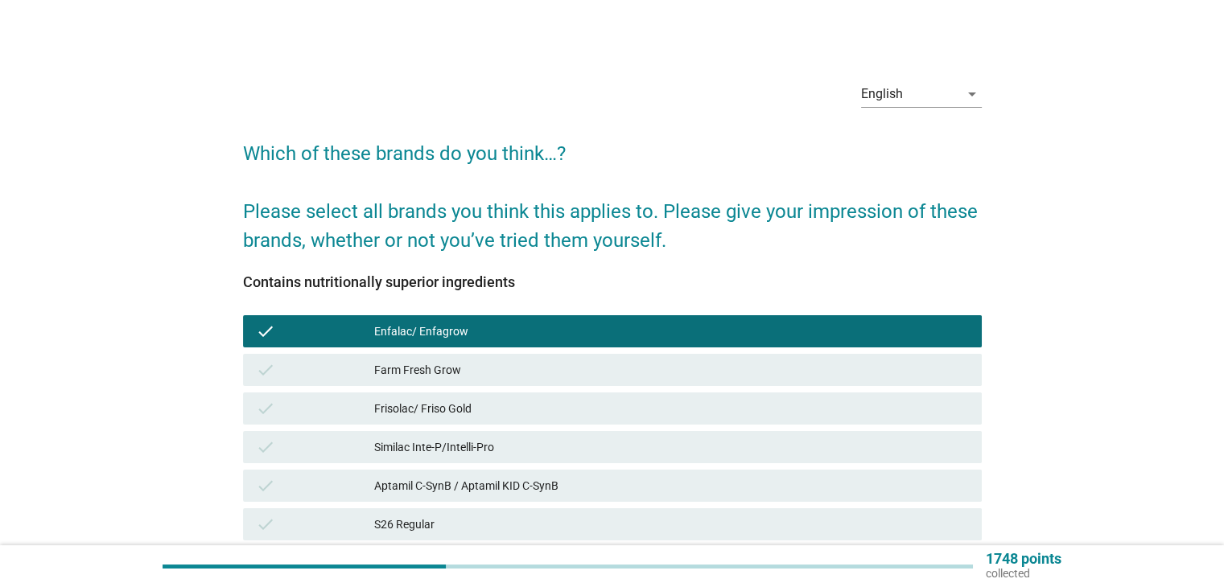
scroll to position [241, 0]
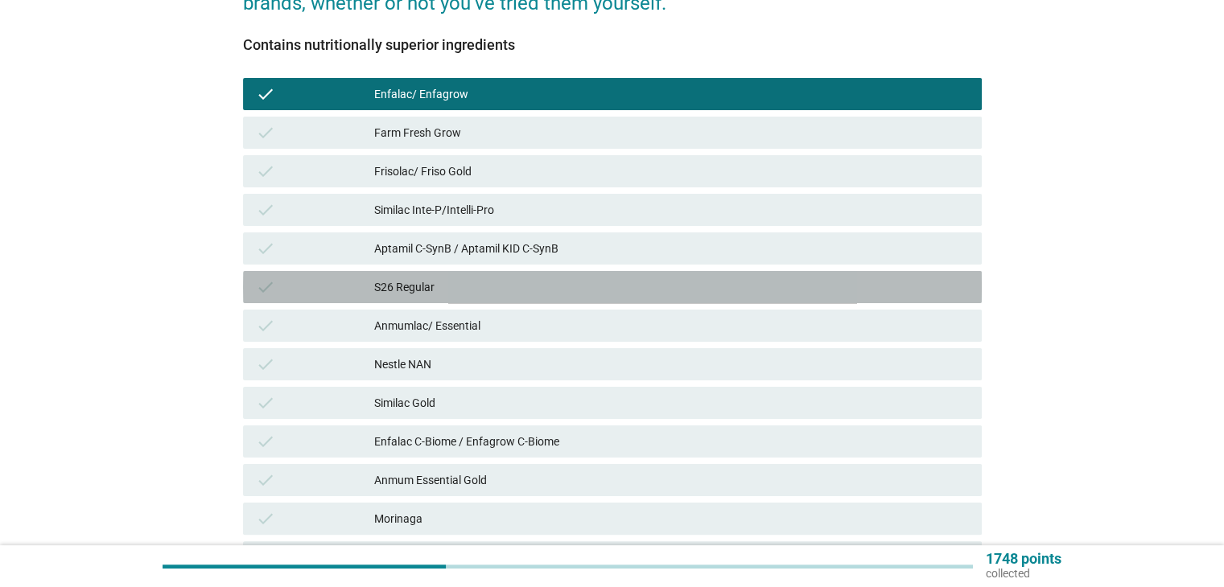
click at [417, 299] on div "check S26 Regular" at bounding box center [612, 287] width 739 height 32
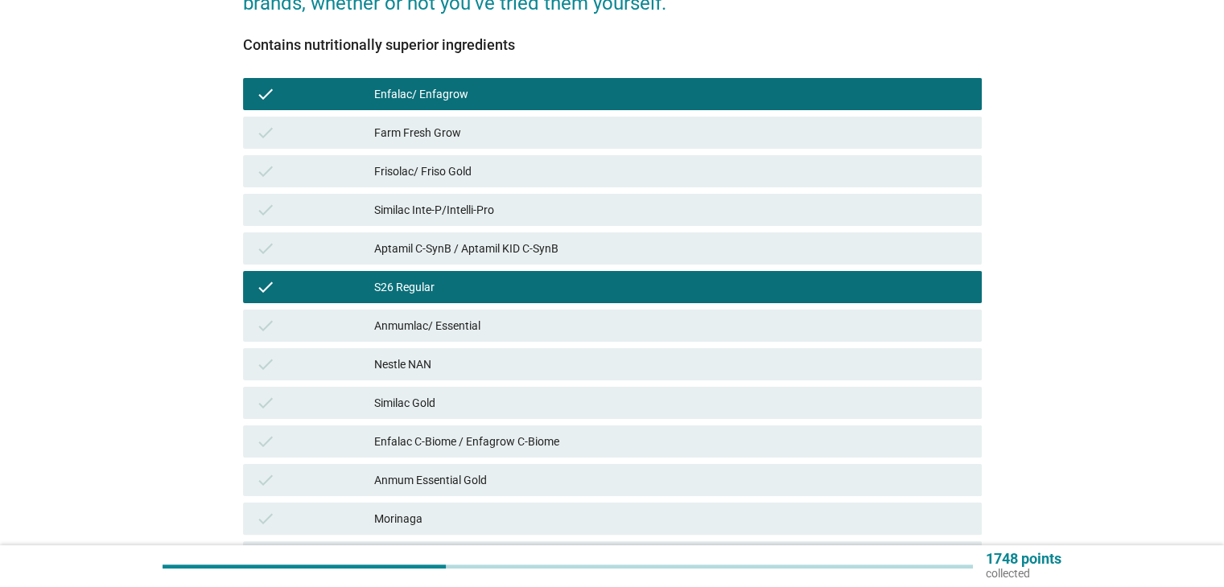
click at [431, 439] on div "Enfalac C-Biome / Enfagrow C-Biome" at bounding box center [671, 441] width 594 height 19
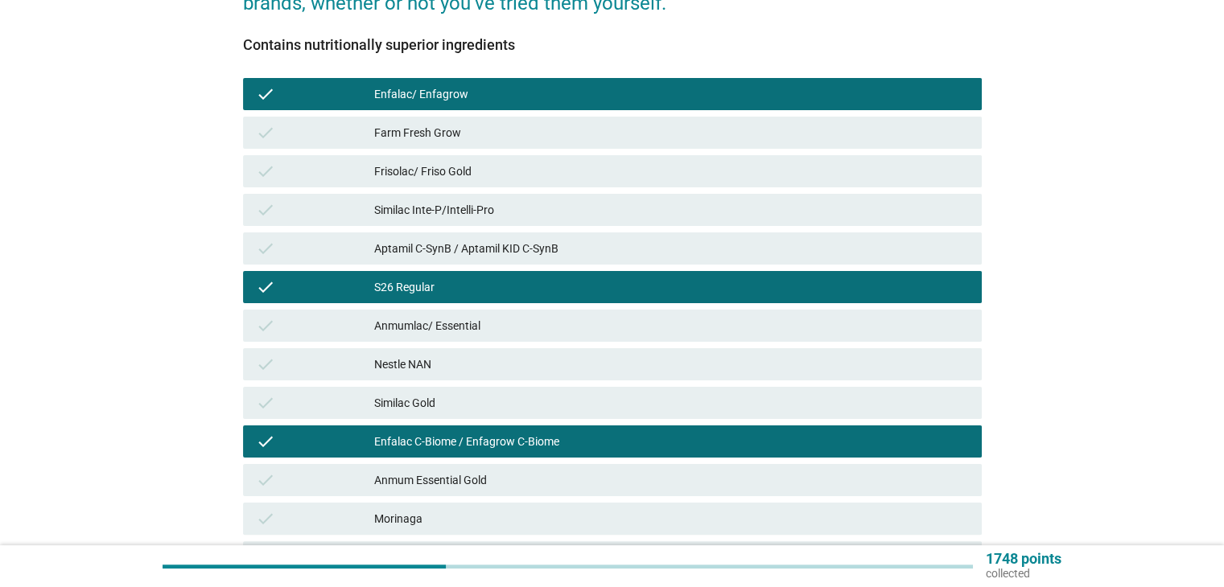
scroll to position [522, 0]
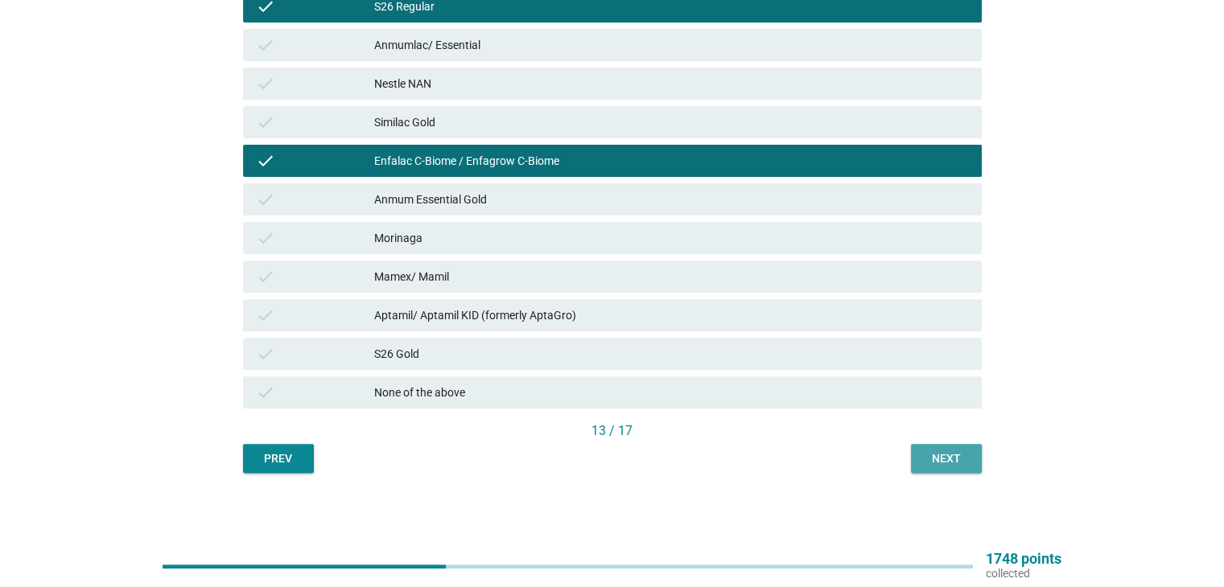
click at [939, 462] on div "Next" at bounding box center [946, 459] width 45 height 17
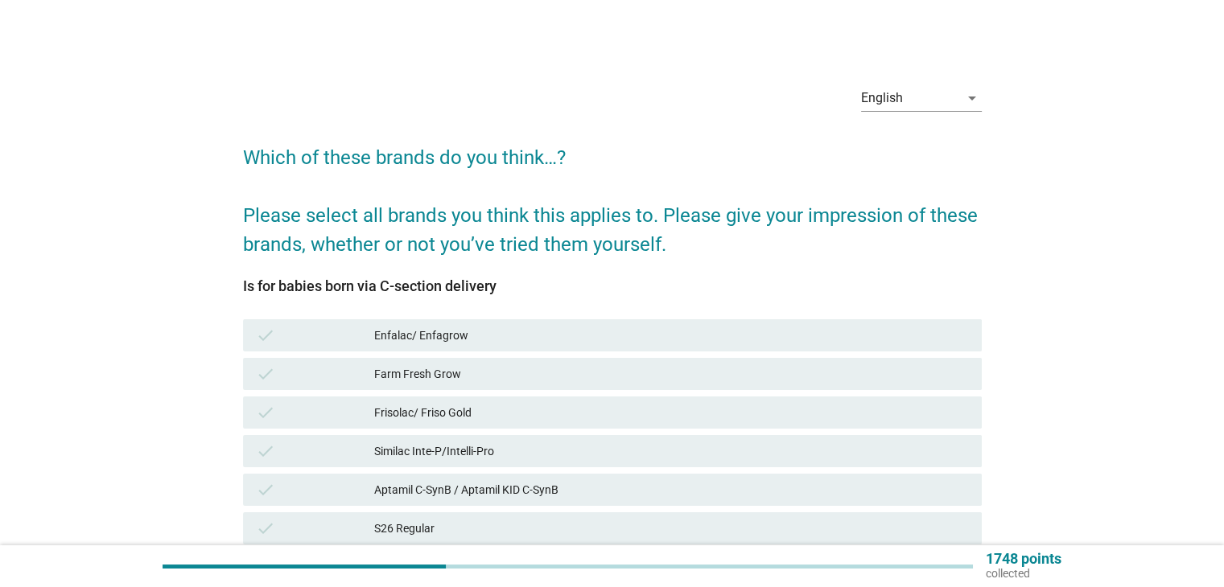
click at [460, 345] on div "check Enfalac/ Enfagrow" at bounding box center [612, 335] width 739 height 32
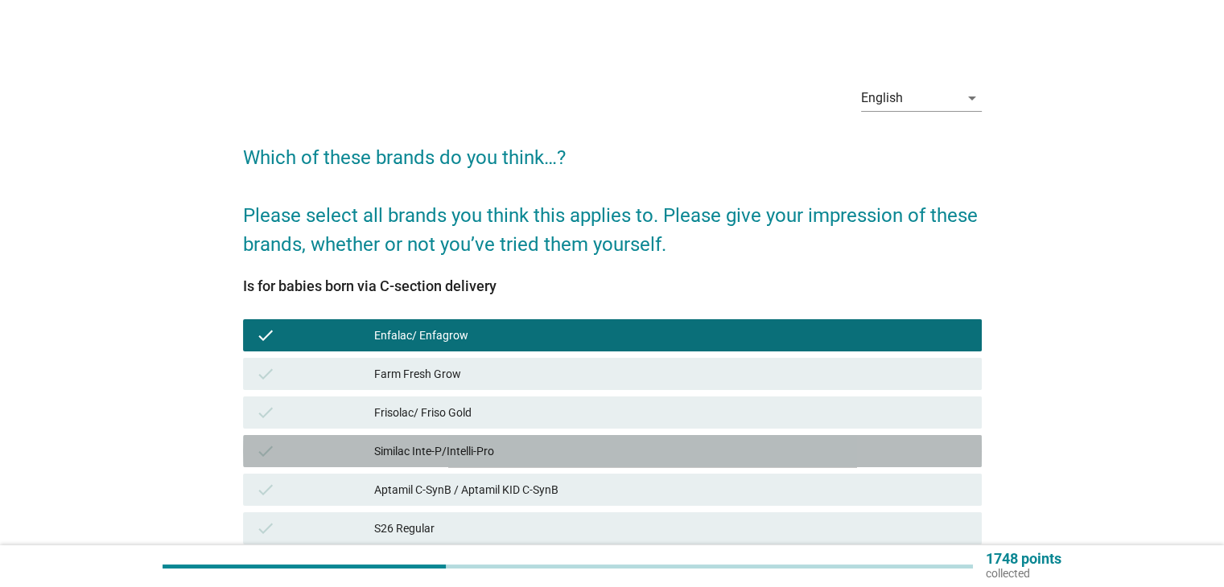
click at [472, 448] on div "Similac Inte-P/Intelli-Pro" at bounding box center [671, 451] width 594 height 19
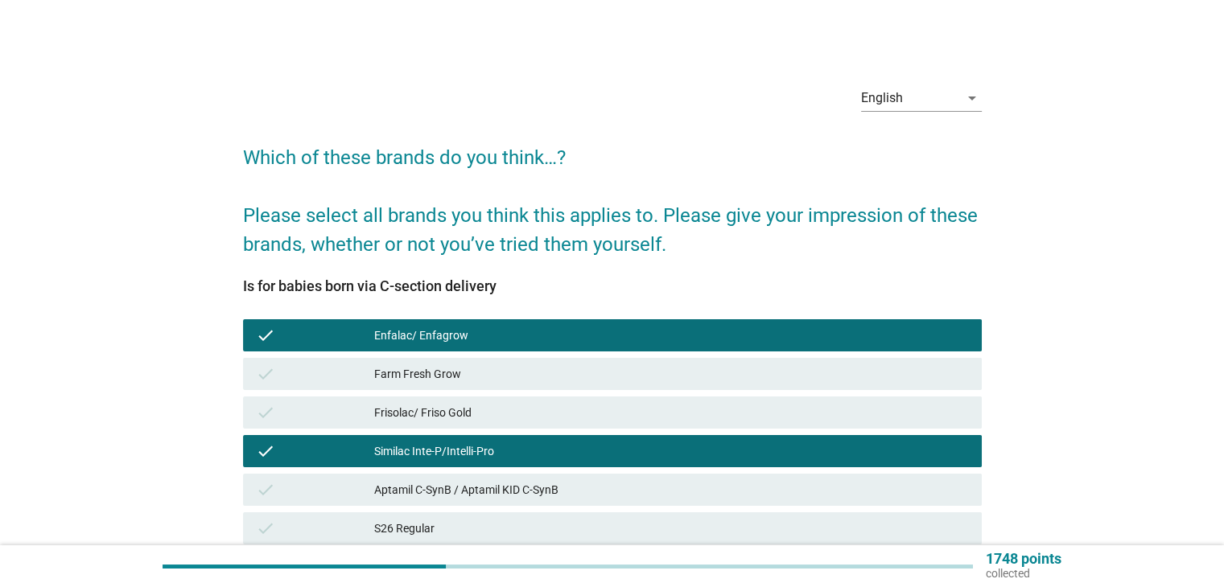
scroll to position [522, 0]
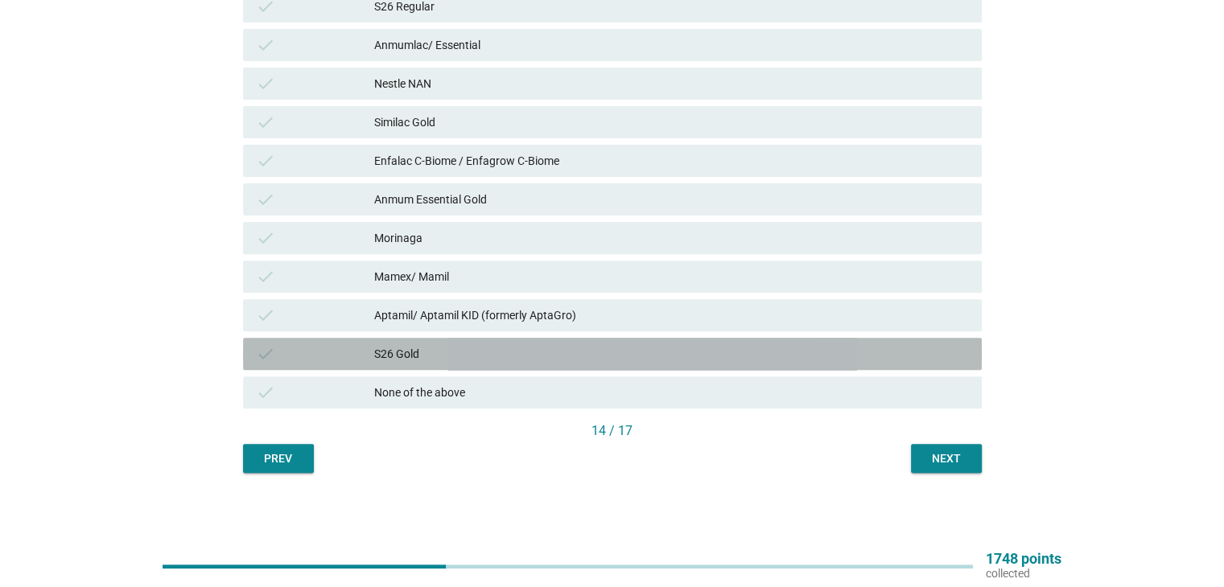
click at [427, 354] on div "S26 Gold" at bounding box center [671, 353] width 594 height 19
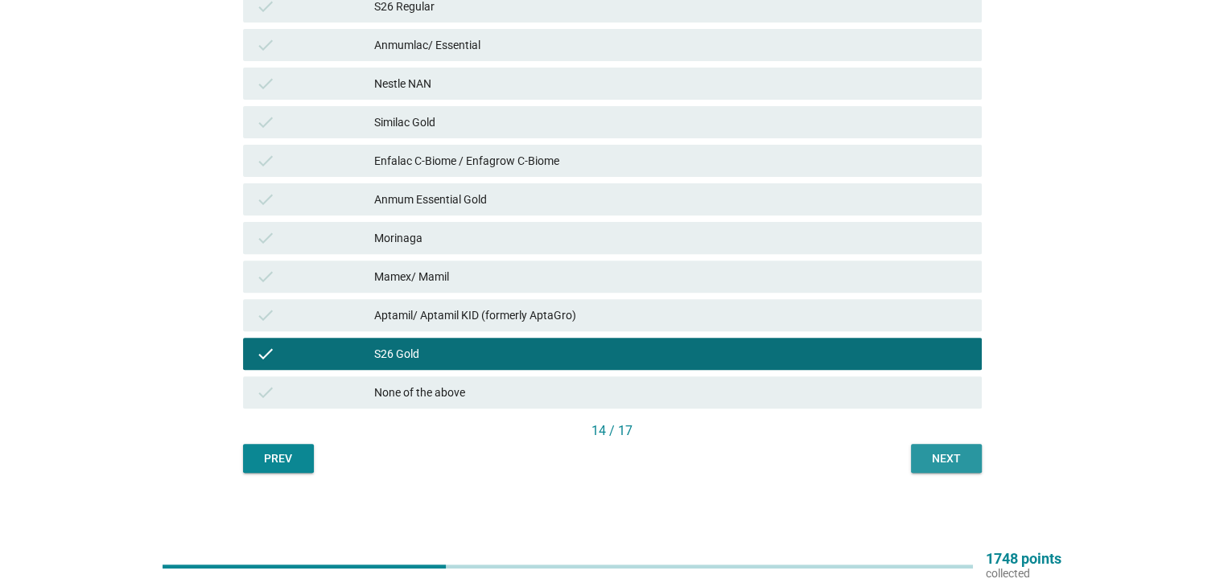
click at [934, 458] on div "Next" at bounding box center [946, 459] width 45 height 17
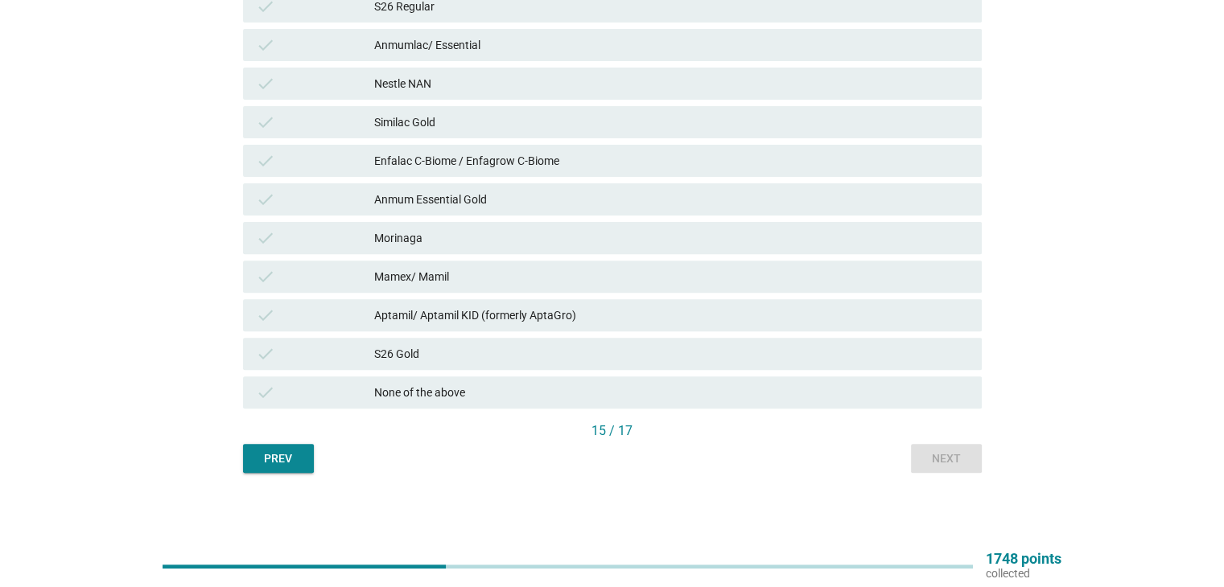
click at [385, 387] on div "None of the above" at bounding box center [671, 392] width 594 height 19
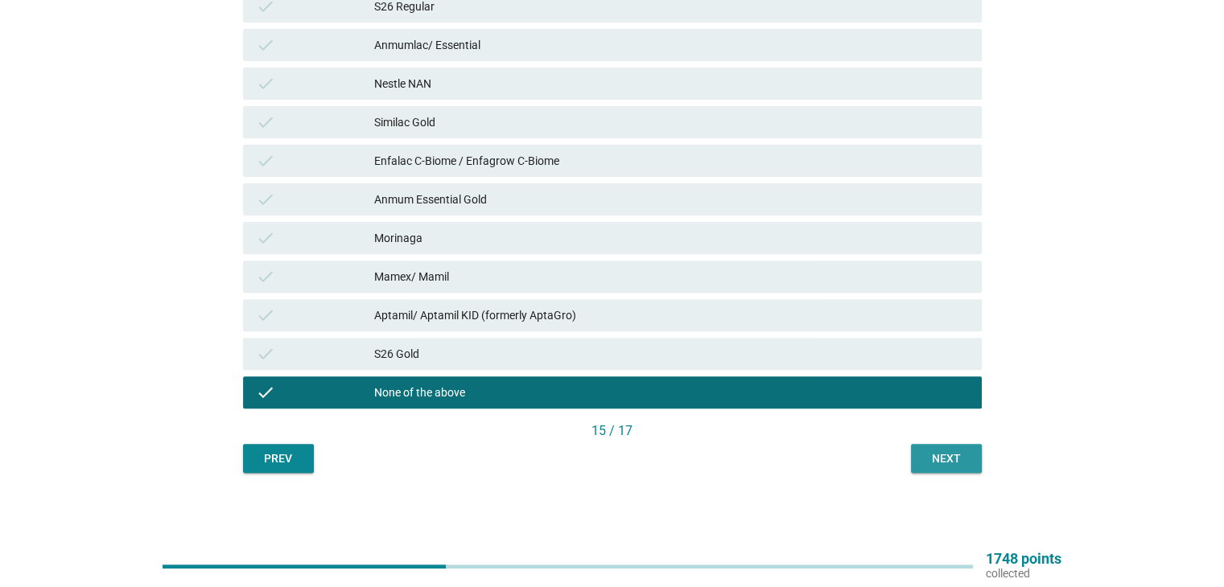
click at [954, 446] on button "Next" at bounding box center [946, 458] width 71 height 29
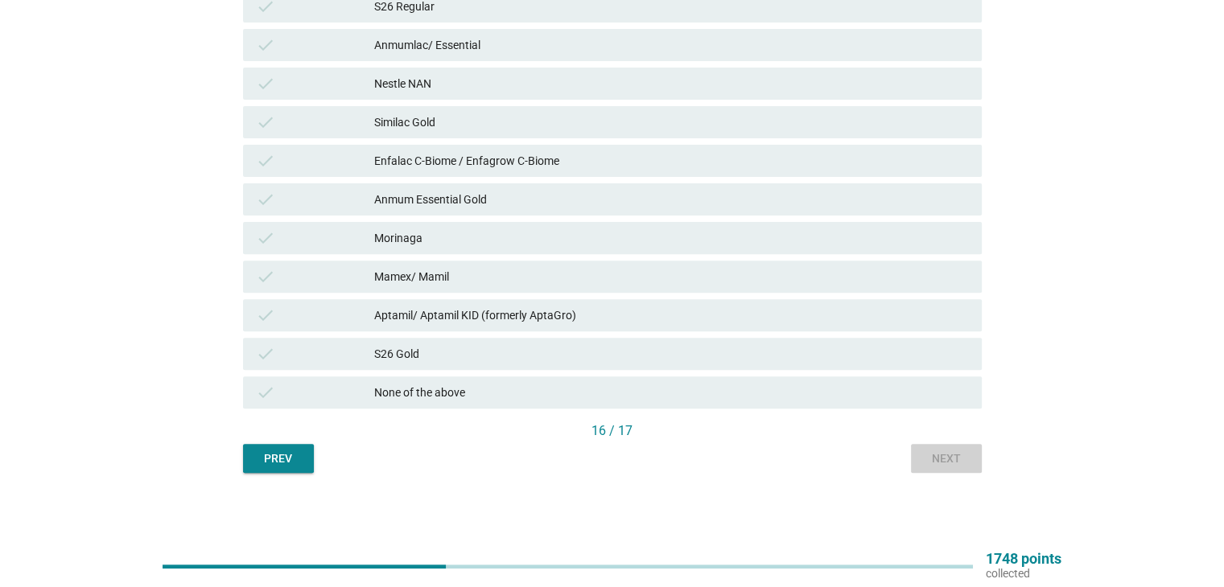
scroll to position [0, 0]
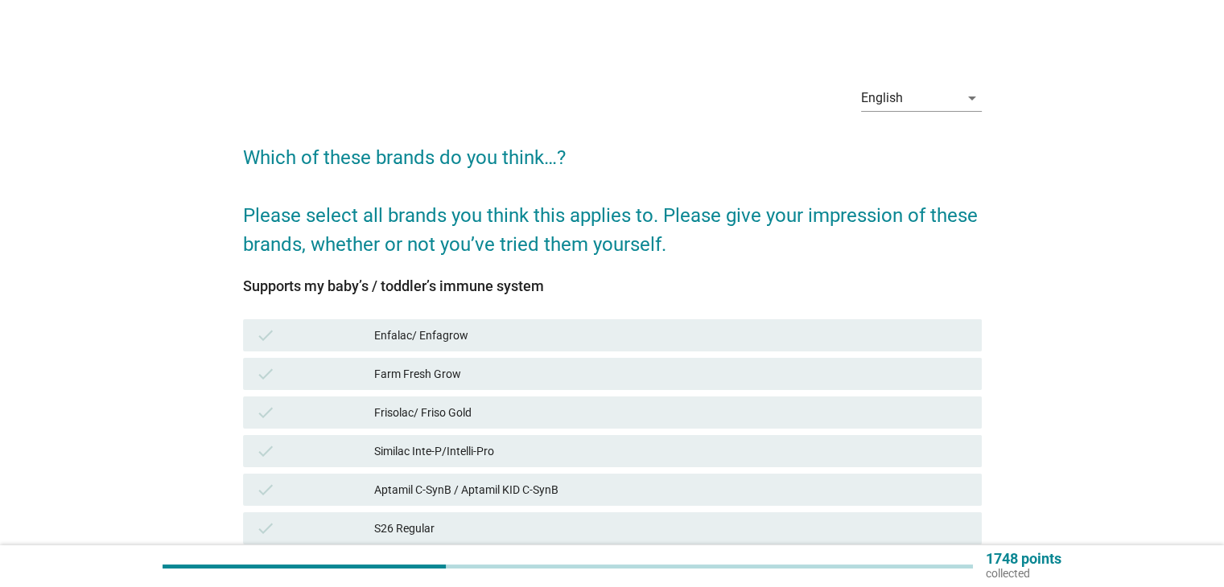
click at [497, 342] on div "Enfalac/ Enfagrow" at bounding box center [671, 335] width 594 height 19
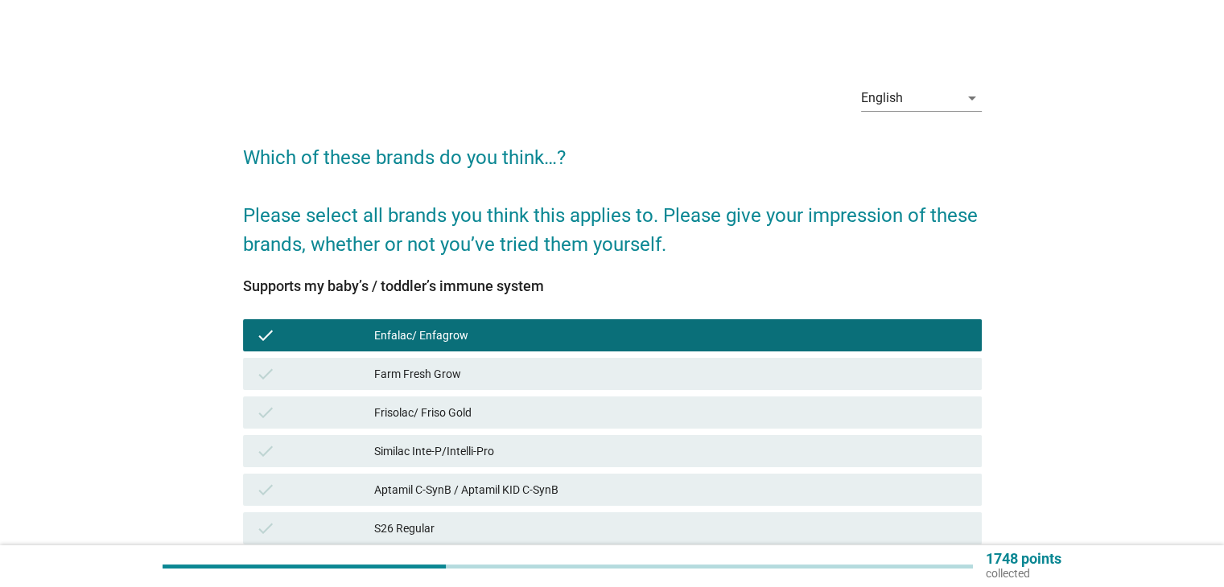
scroll to position [322, 0]
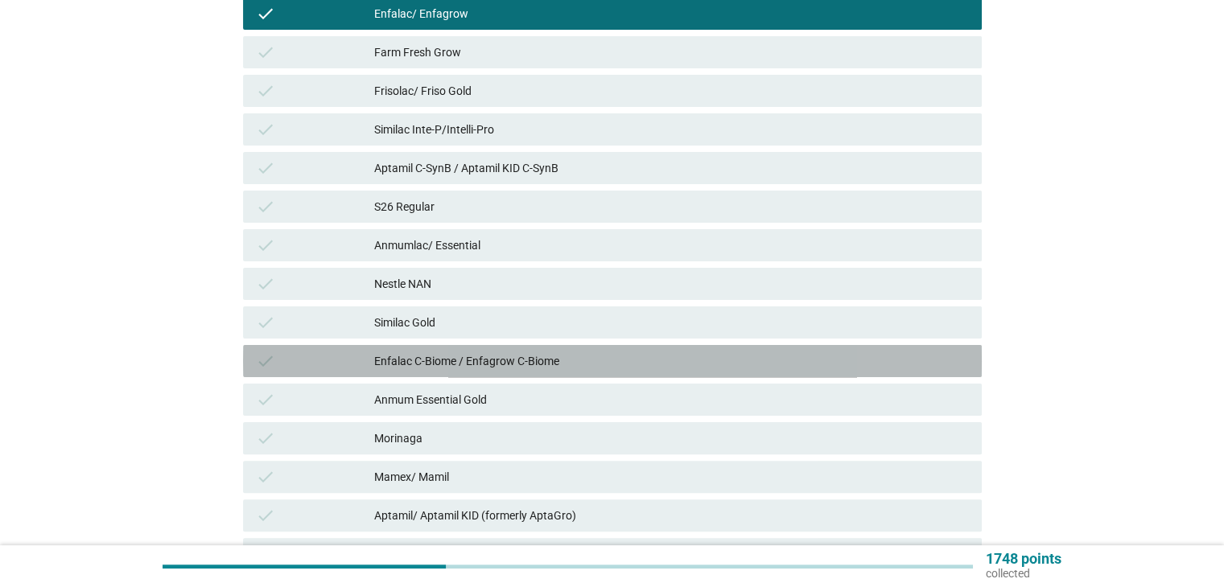
click at [470, 368] on div "Enfalac C-Biome / Enfagrow C-Biome" at bounding box center [671, 361] width 594 height 19
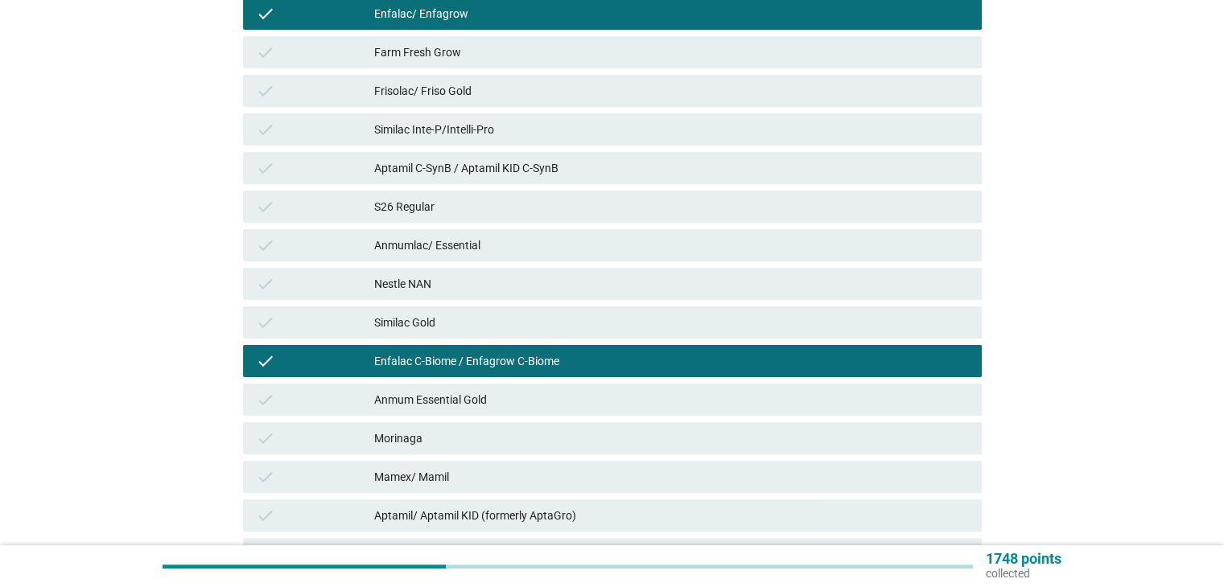
click at [452, 429] on div "Morinaga" at bounding box center [671, 438] width 594 height 19
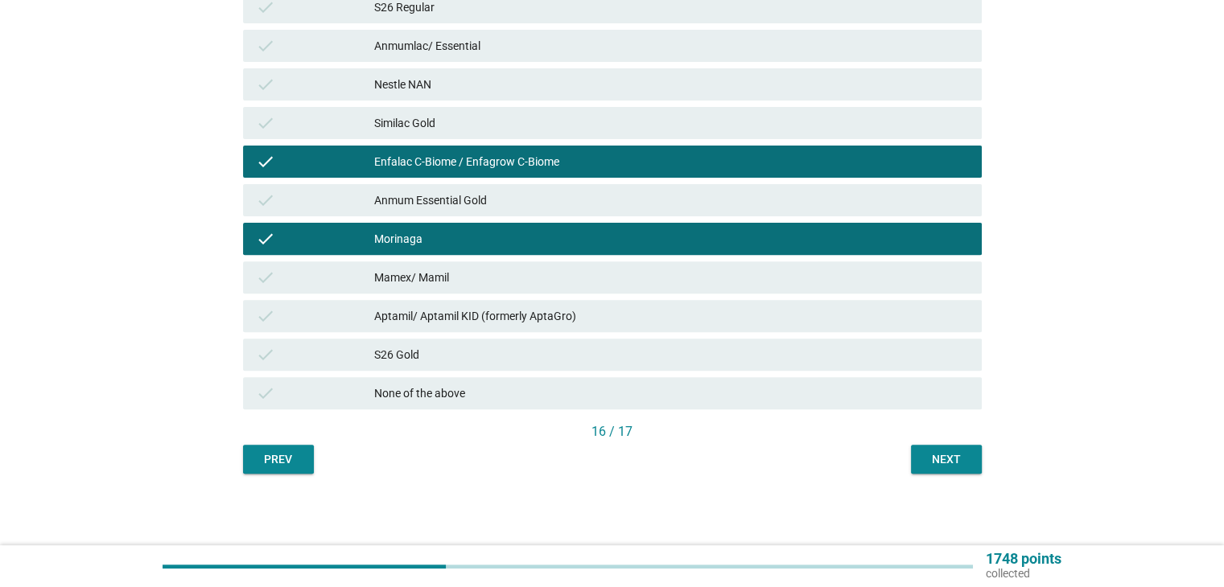
scroll to position [522, 0]
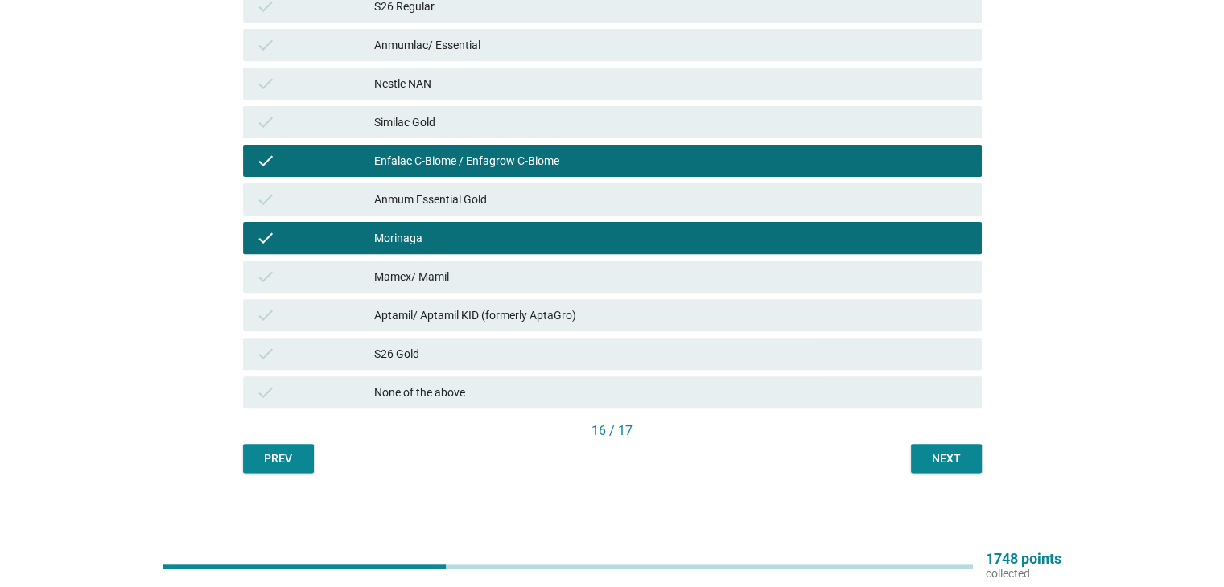
click at [938, 451] on div "Next" at bounding box center [946, 459] width 45 height 17
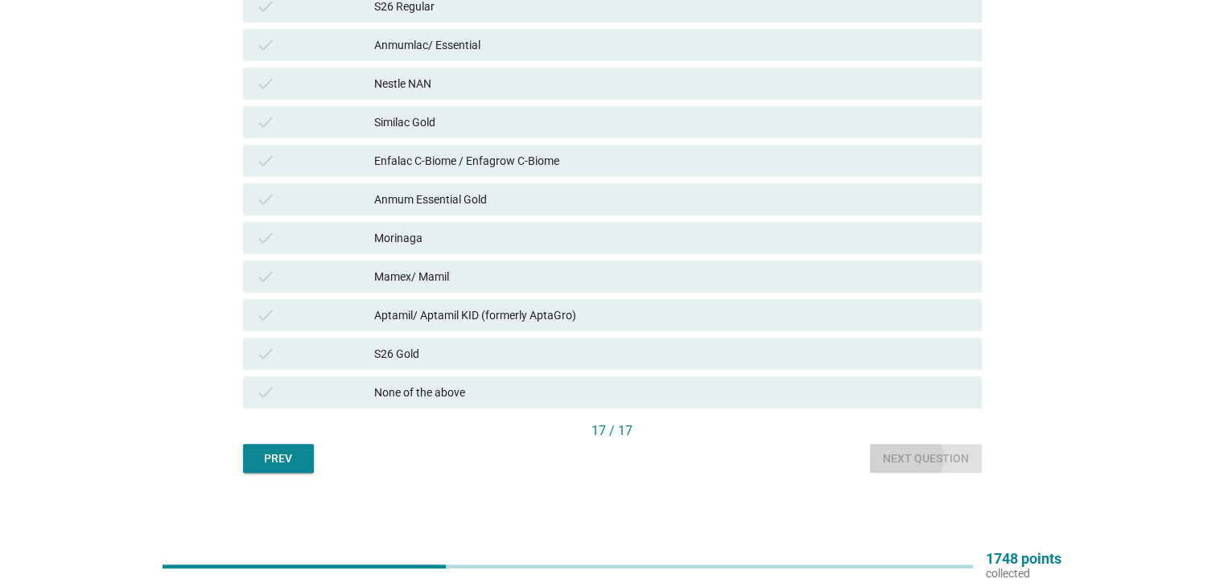
scroll to position [0, 0]
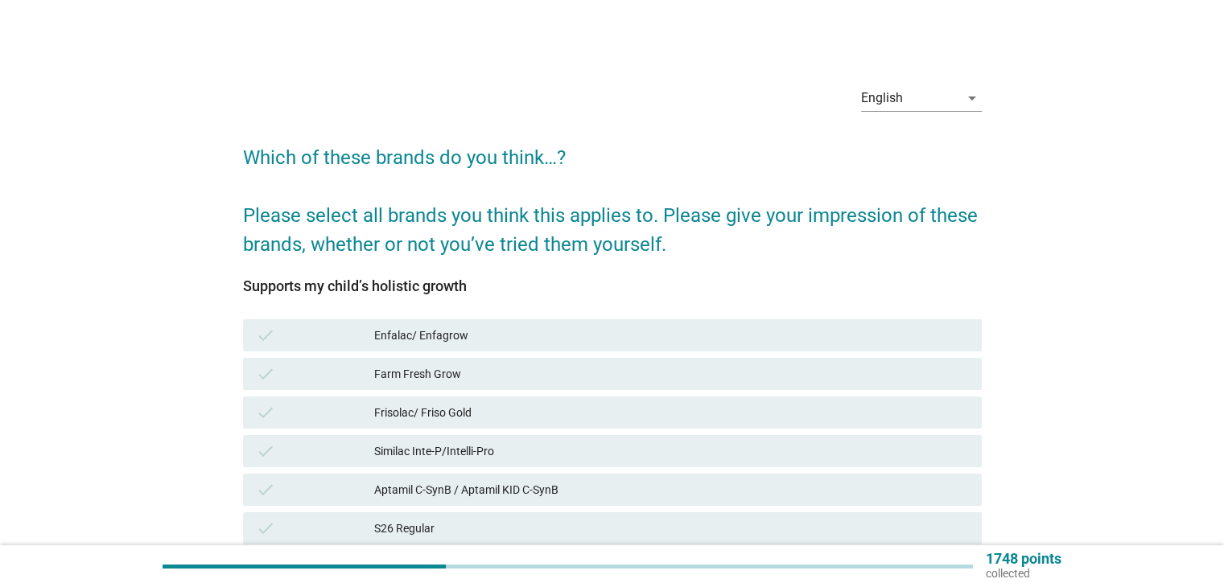
click at [444, 376] on div "Farm Fresh Grow" at bounding box center [671, 374] width 594 height 19
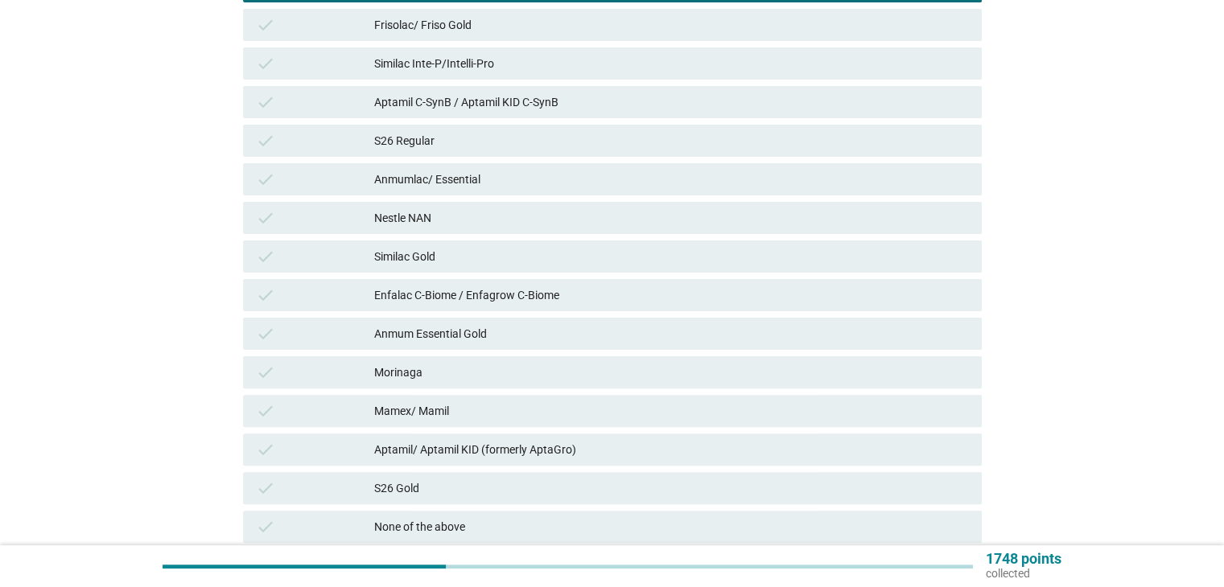
scroll to position [402, 0]
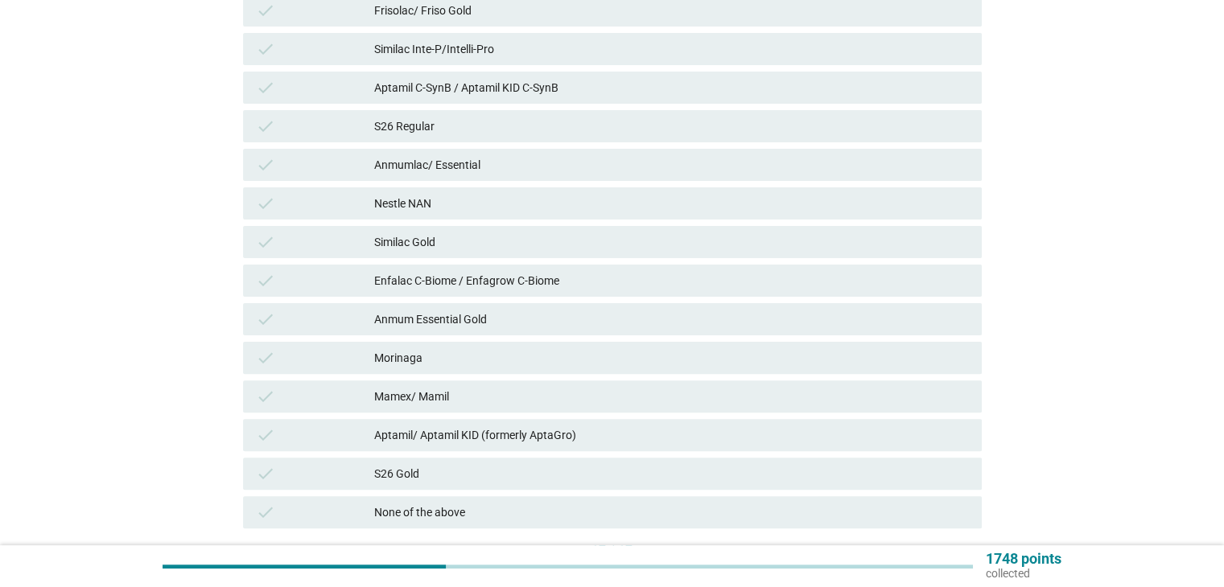
click at [441, 372] on div "check [PERSON_NAME]" at bounding box center [612, 358] width 739 height 32
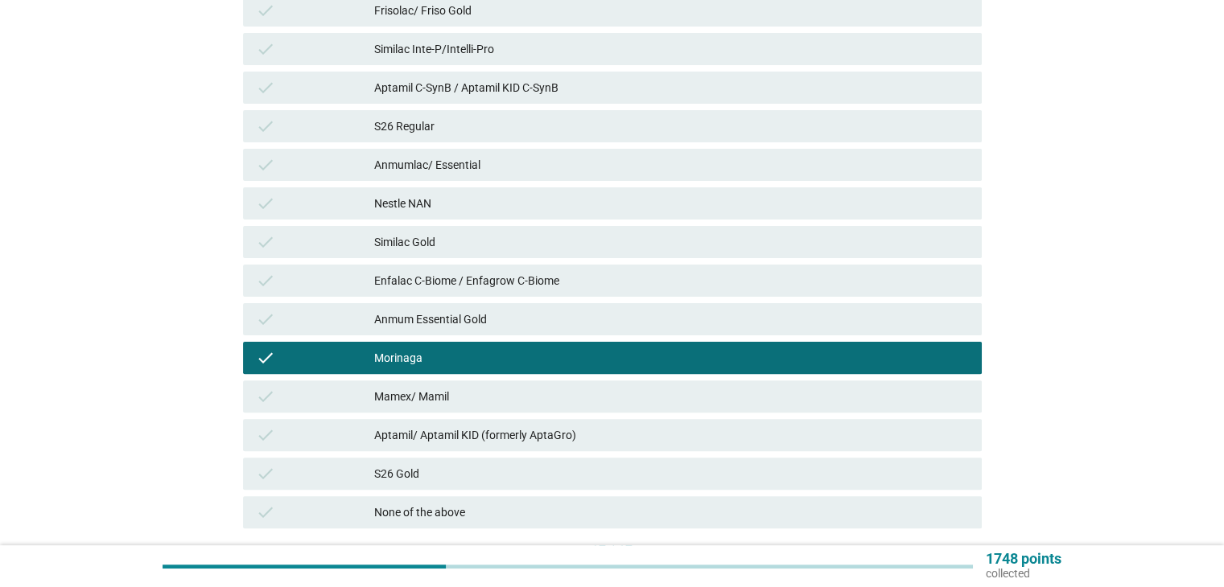
click at [445, 410] on div "check Mamex/ Mamil" at bounding box center [612, 397] width 739 height 32
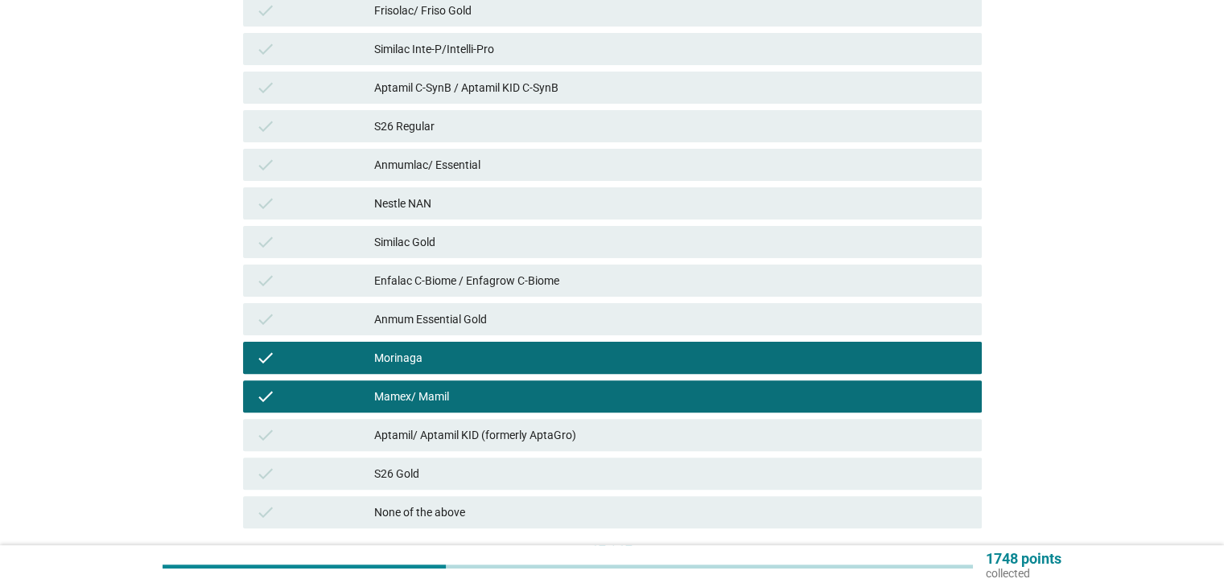
click at [483, 367] on div "Morinaga" at bounding box center [671, 357] width 594 height 19
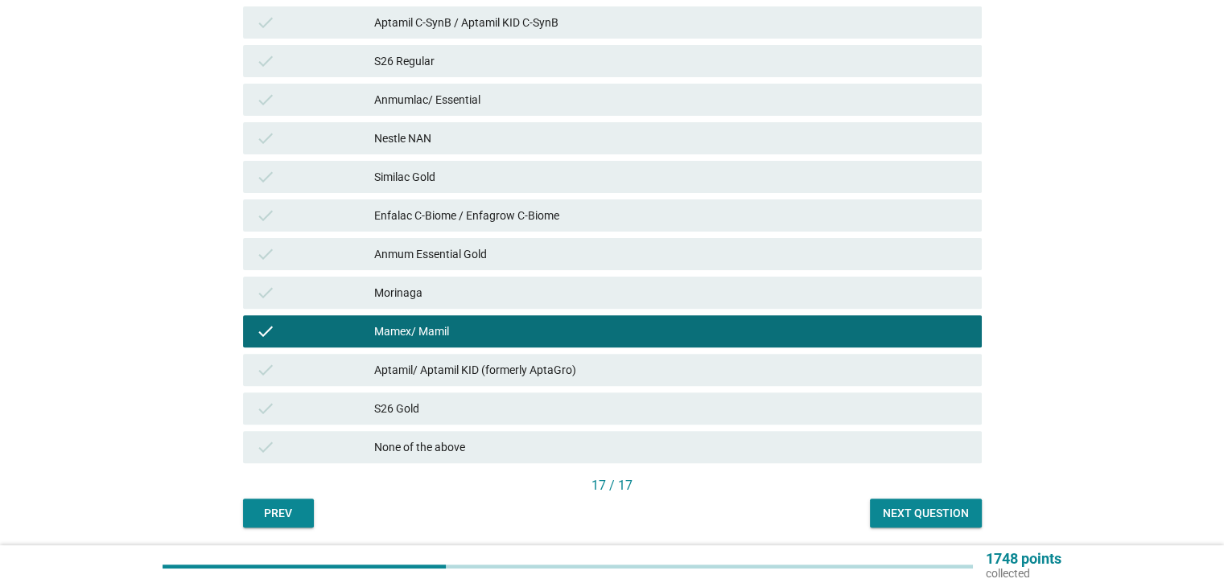
scroll to position [522, 0]
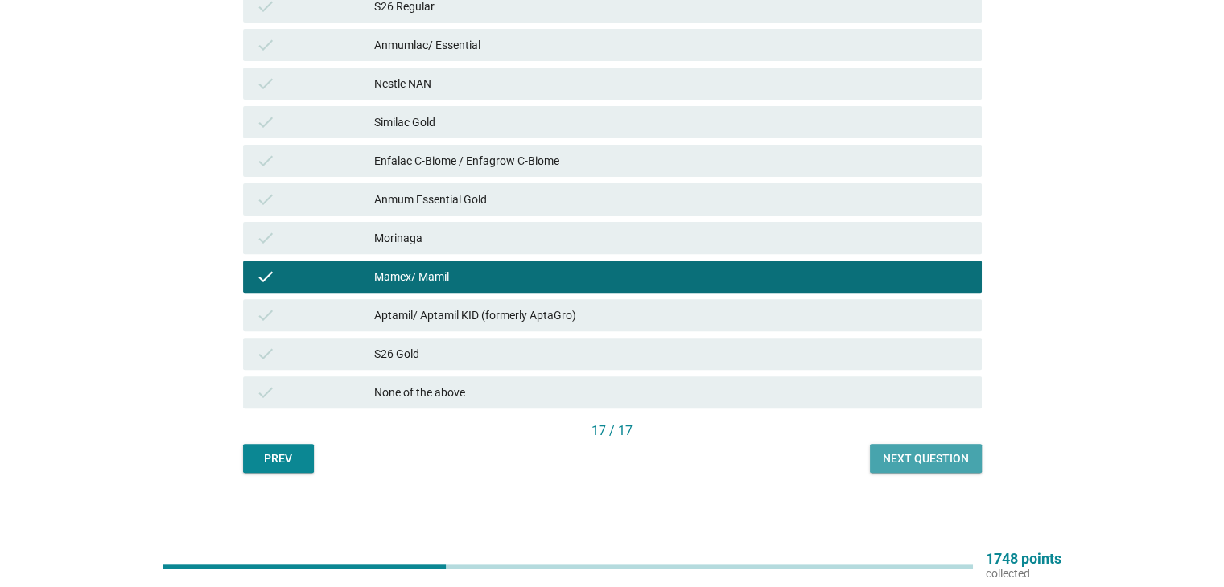
click at [926, 451] on div "Next question" at bounding box center [926, 459] width 86 height 17
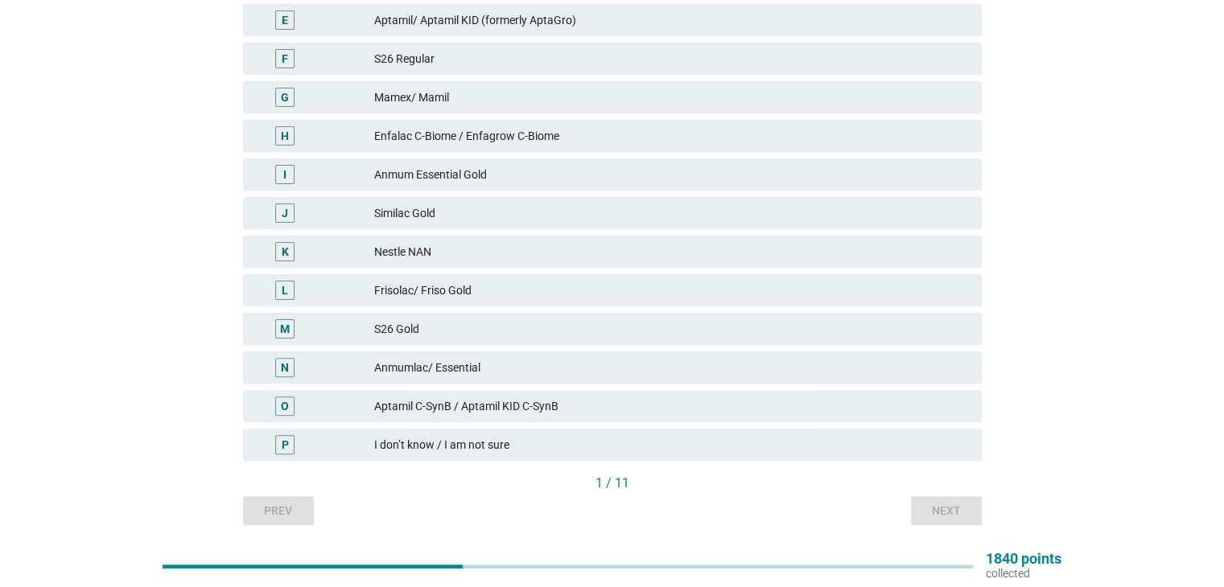
scroll to position [384, 0]
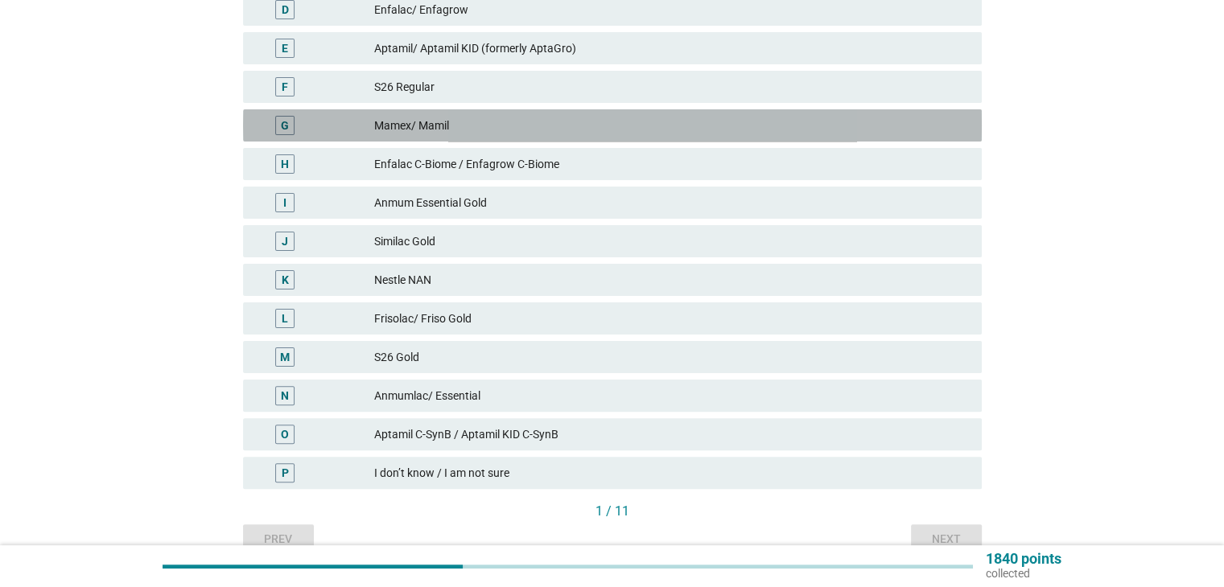
click at [435, 123] on div "Mamex/ Mamil" at bounding box center [671, 125] width 594 height 19
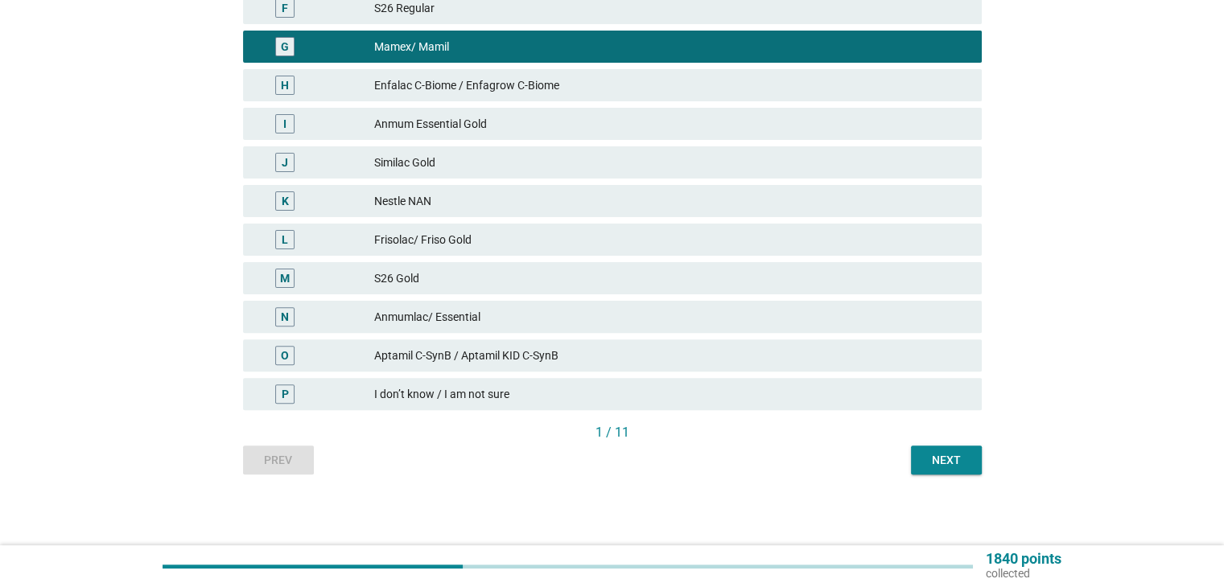
scroll to position [464, 0]
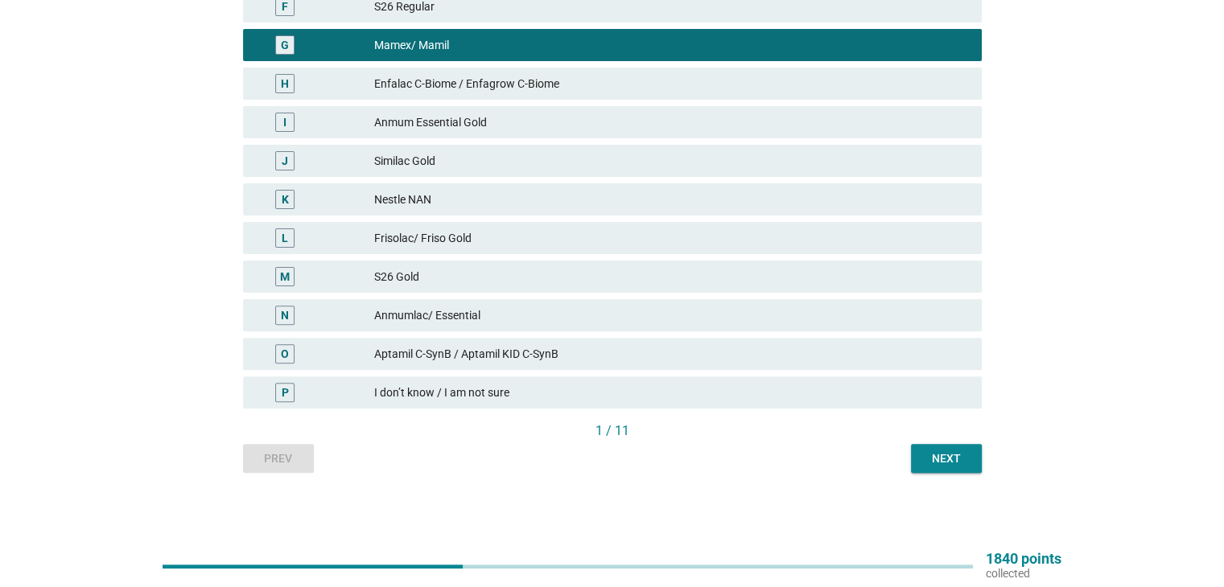
click at [937, 460] on div "Next" at bounding box center [946, 459] width 45 height 17
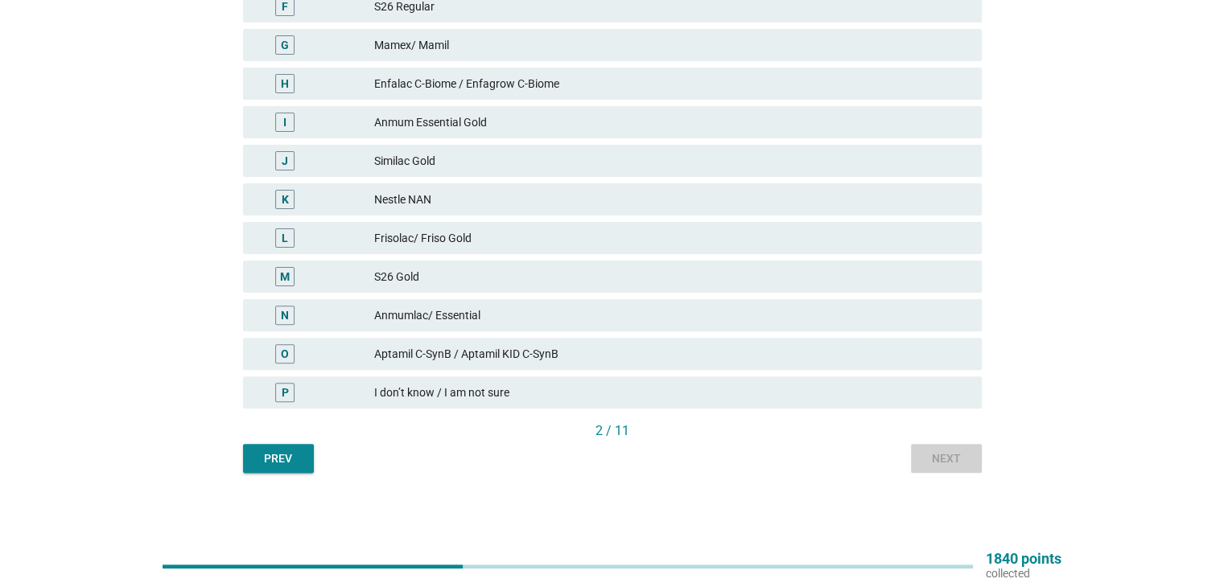
scroll to position [0, 0]
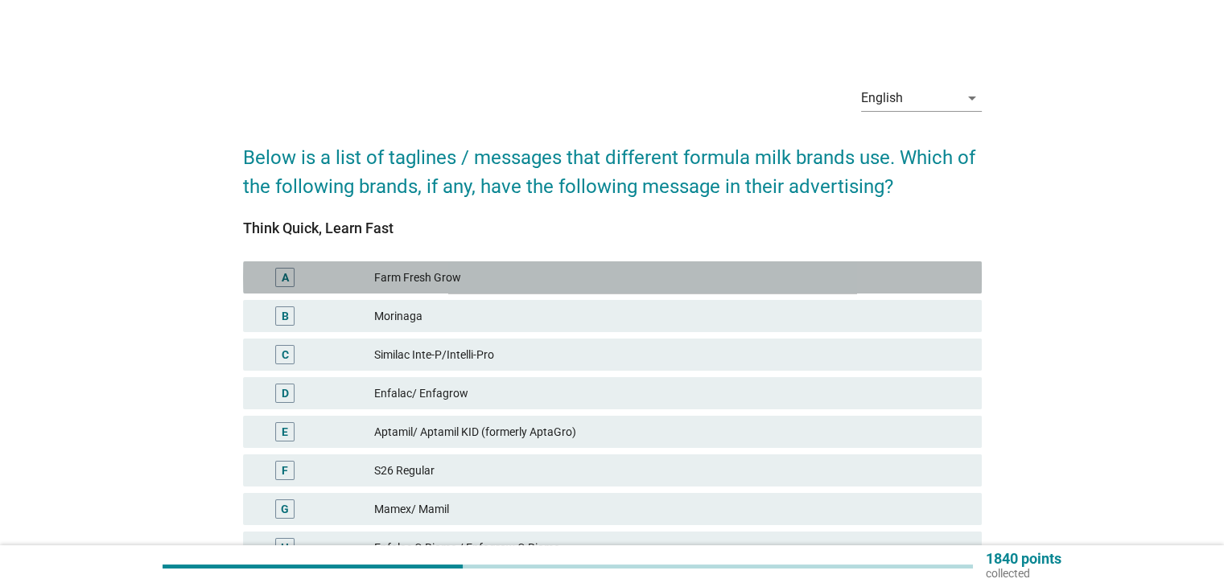
click at [452, 282] on div "Farm Fresh Grow" at bounding box center [671, 277] width 594 height 19
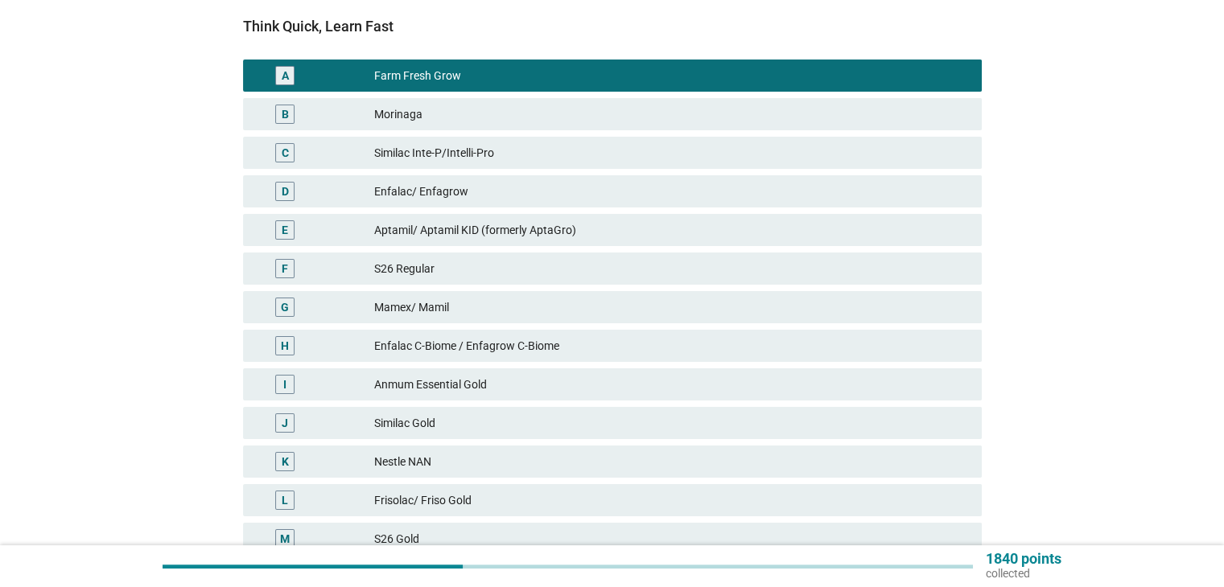
scroll to position [322, 0]
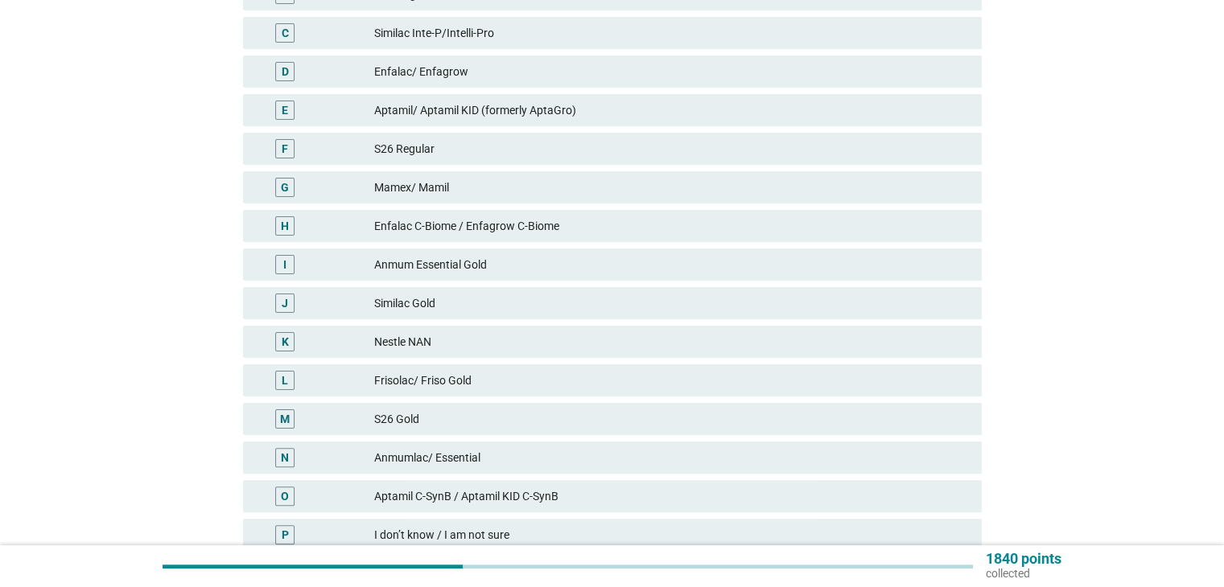
click at [427, 416] on div "S26 Gold" at bounding box center [671, 419] width 594 height 19
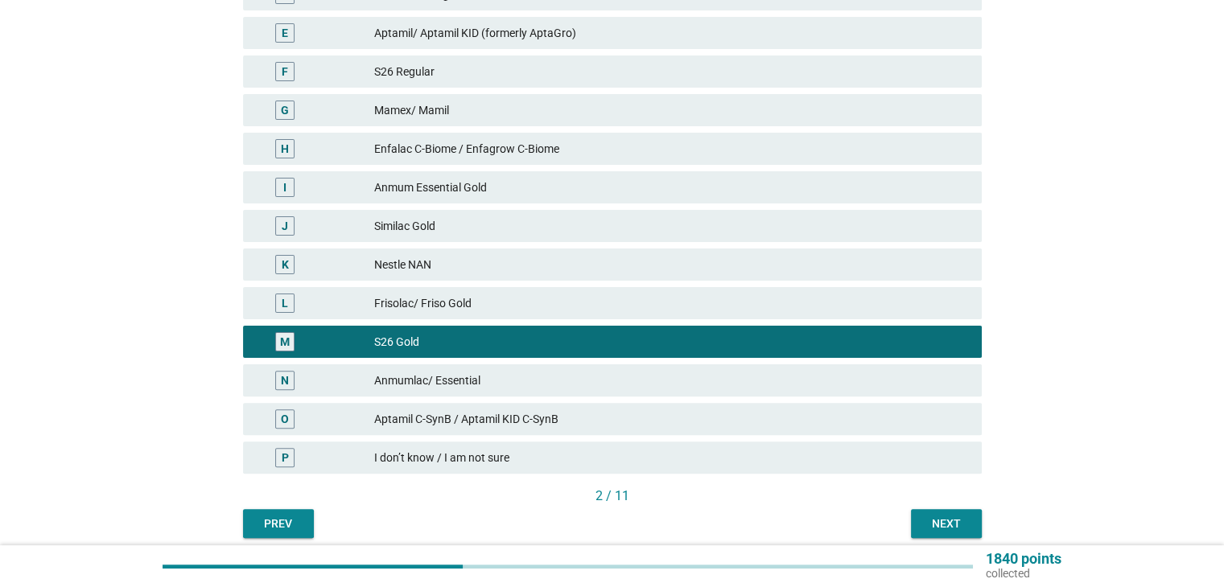
scroll to position [464, 0]
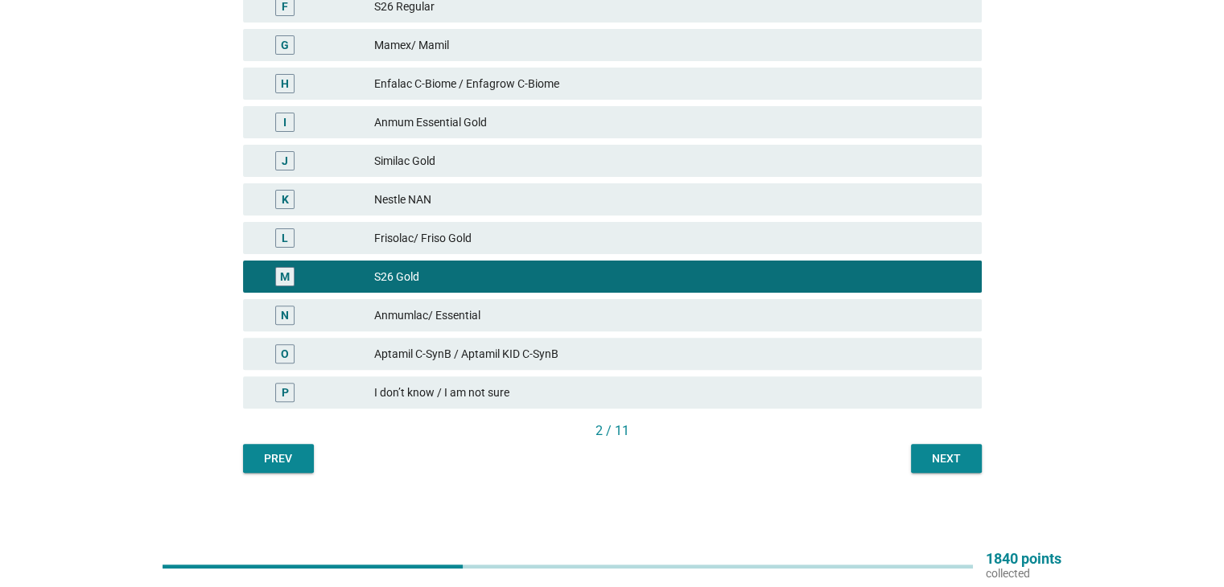
click at [958, 458] on div "Next" at bounding box center [946, 459] width 45 height 17
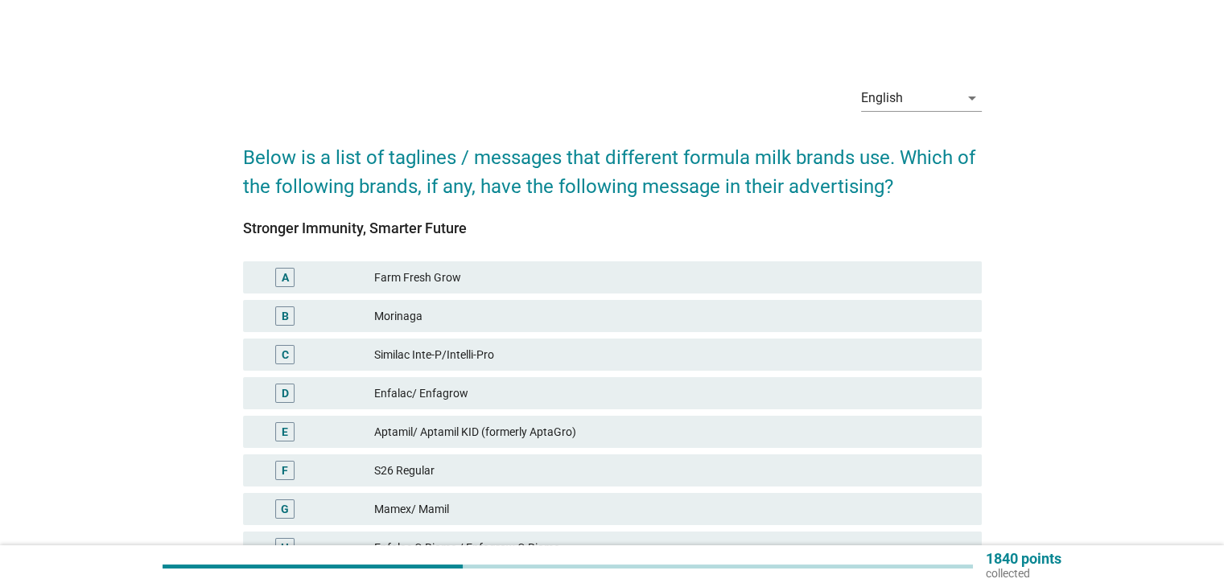
click at [482, 282] on div "Farm Fresh Grow" at bounding box center [671, 277] width 594 height 19
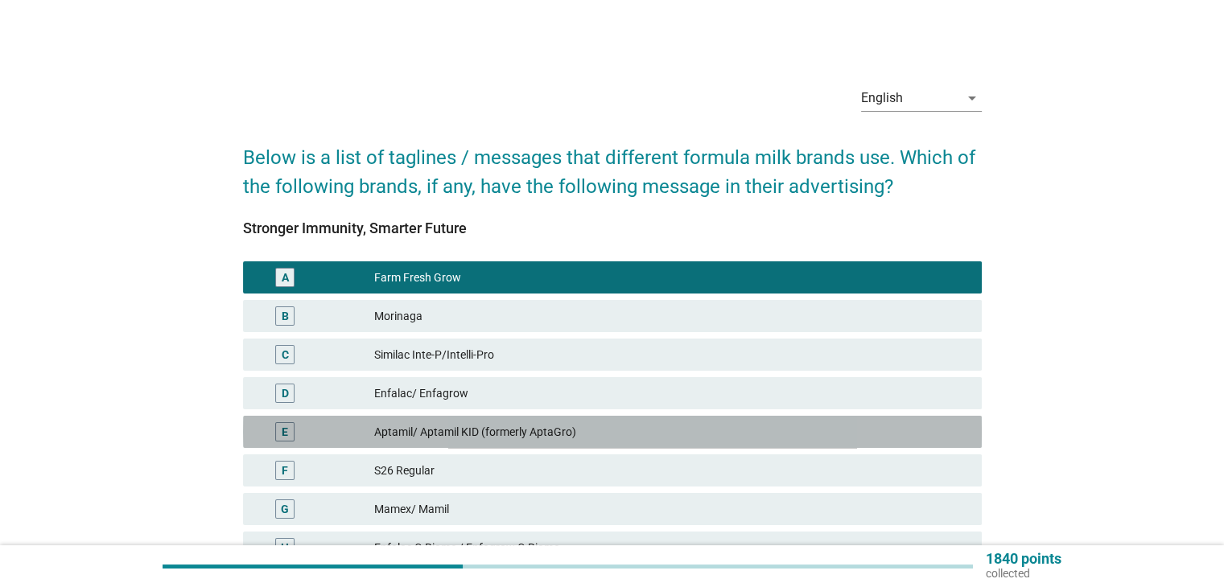
click at [485, 442] on div "E Aptamil/ Aptamil KID (formerly AptaGro)" at bounding box center [612, 432] width 739 height 32
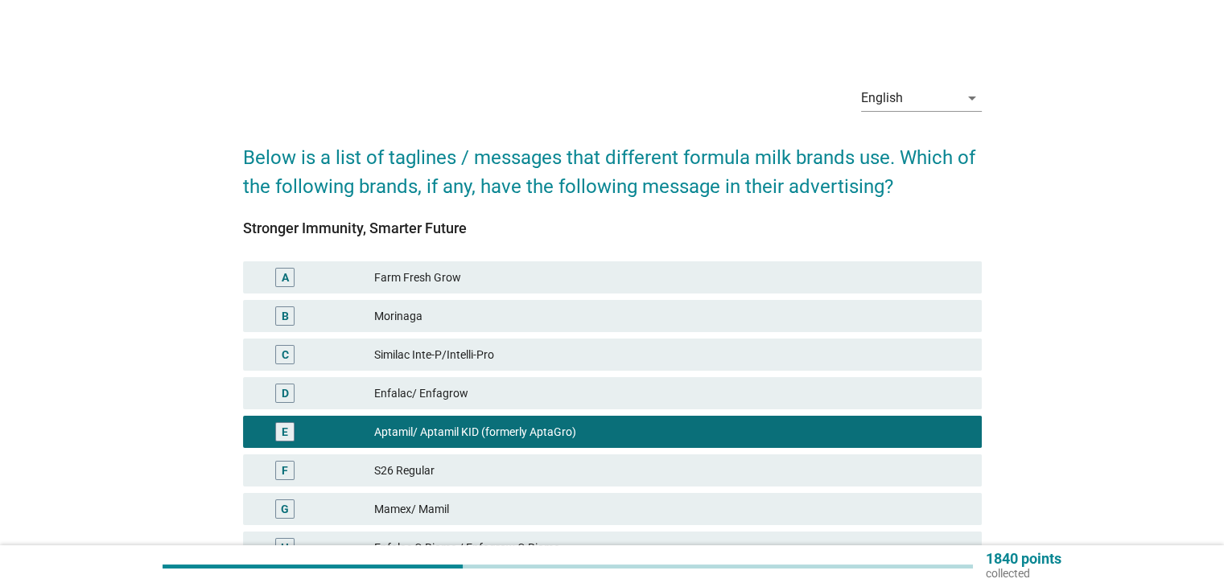
click at [486, 461] on div "S26 Regular" at bounding box center [671, 470] width 594 height 19
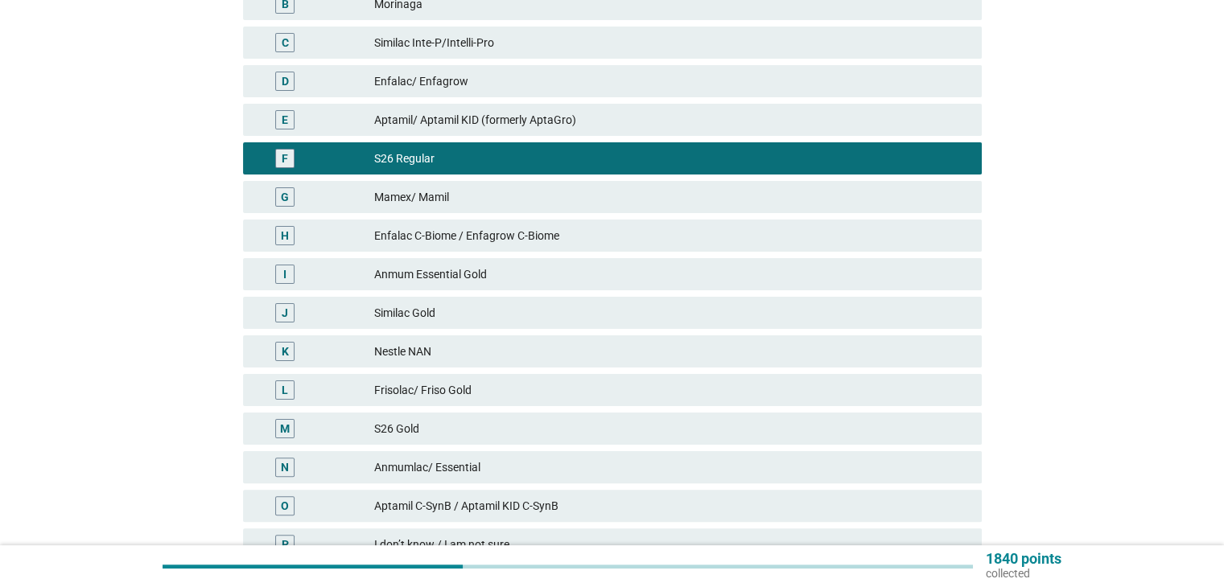
scroll to position [464, 0]
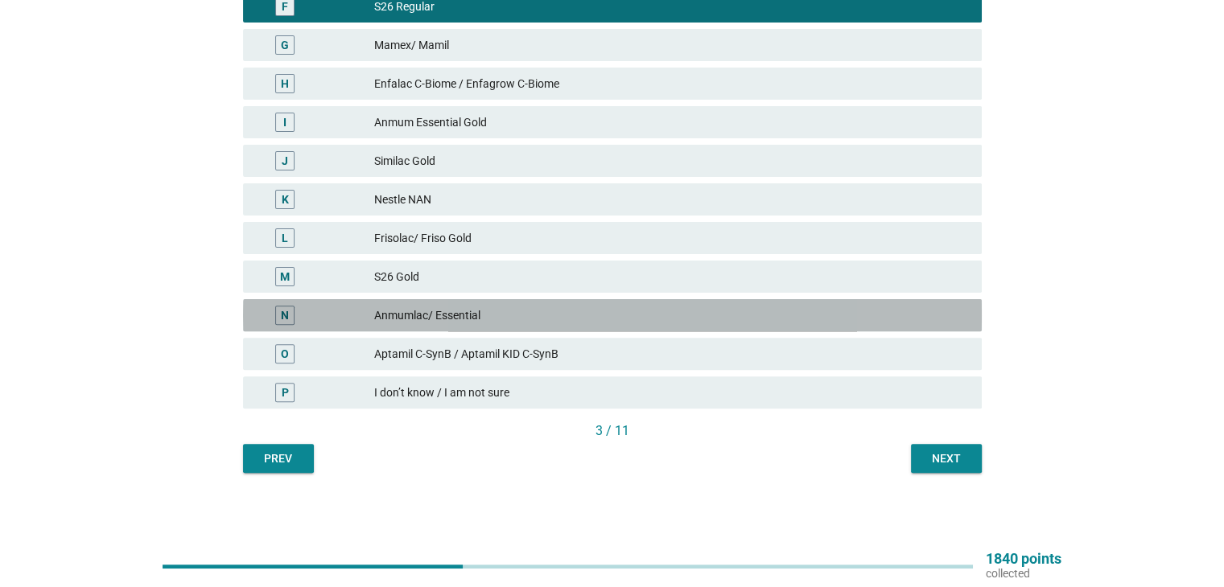
click at [513, 314] on div "Anmumlac/ Essential" at bounding box center [671, 315] width 594 height 19
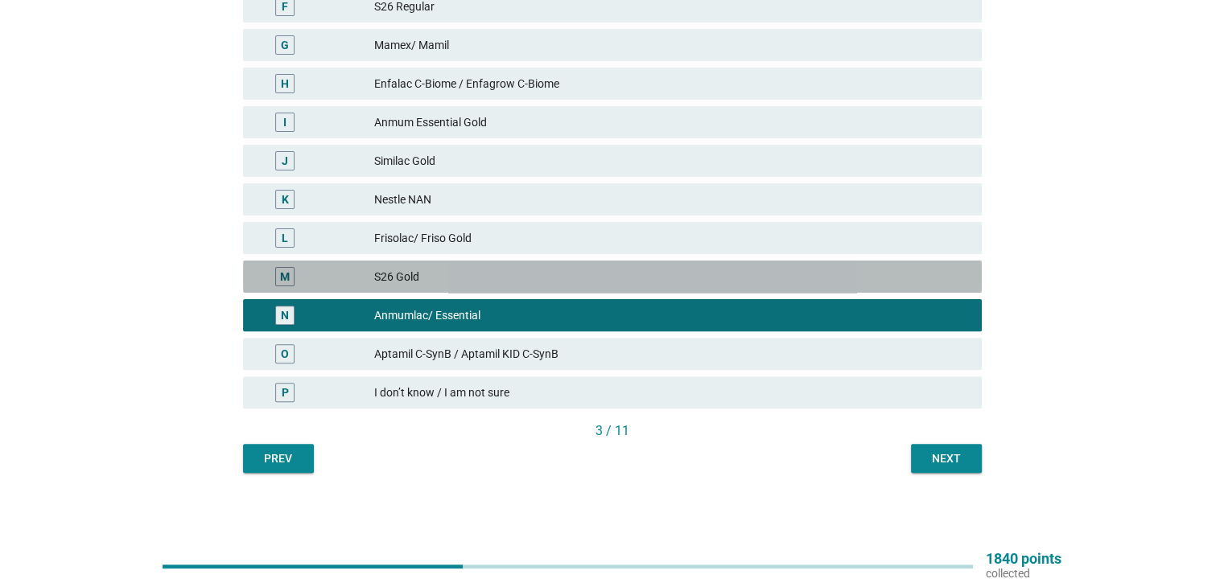
click at [486, 267] on div "S26 Gold" at bounding box center [671, 276] width 594 height 19
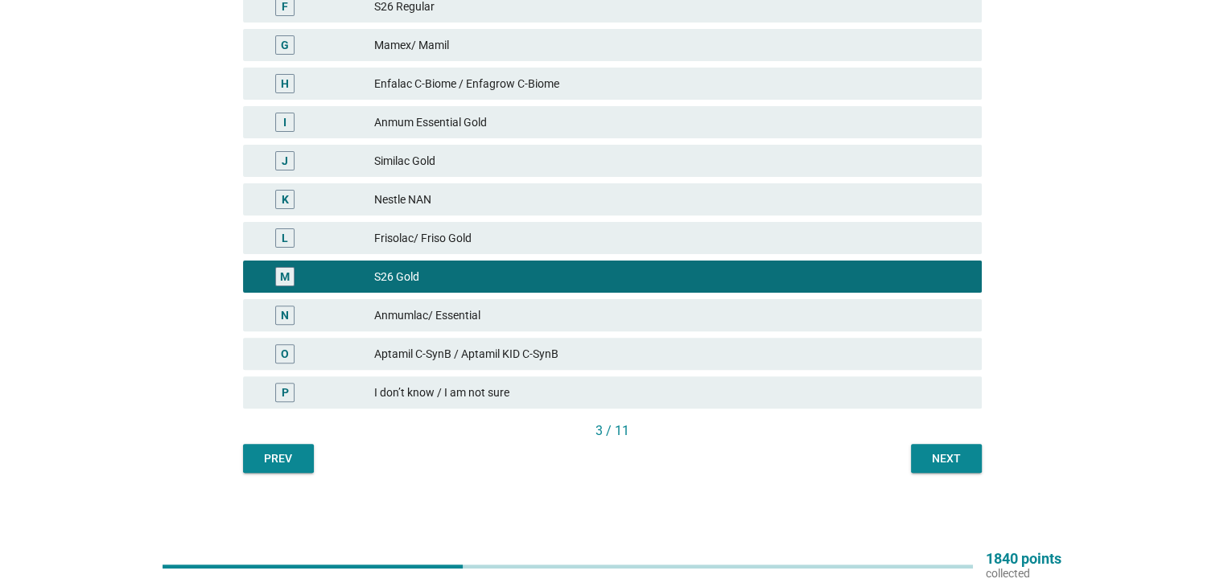
click at [950, 455] on div "Next" at bounding box center [946, 459] width 45 height 17
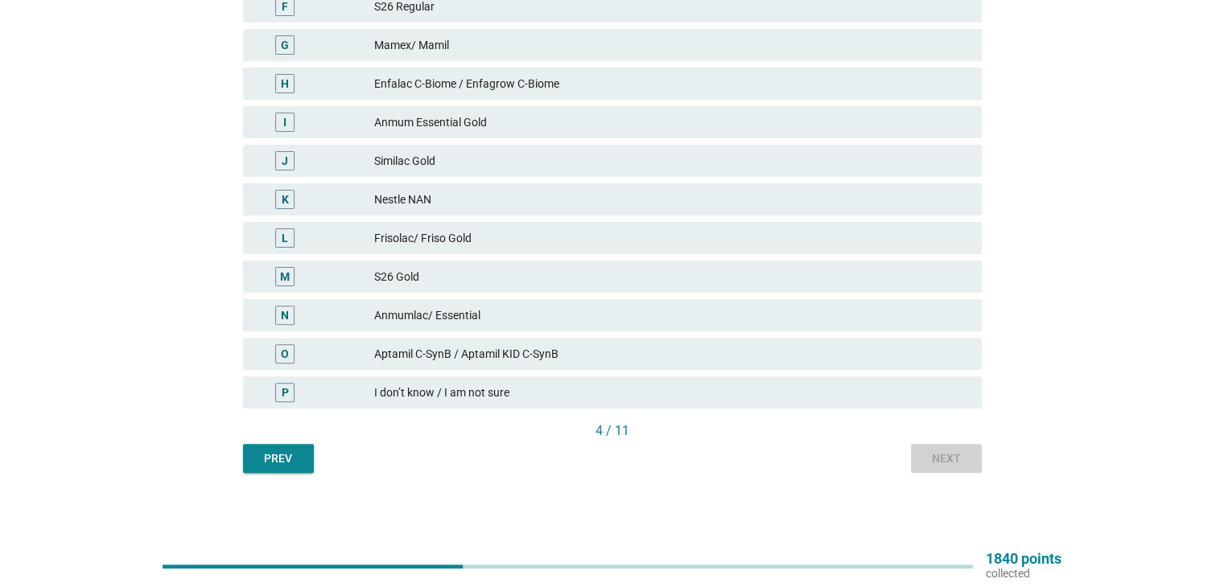
scroll to position [0, 0]
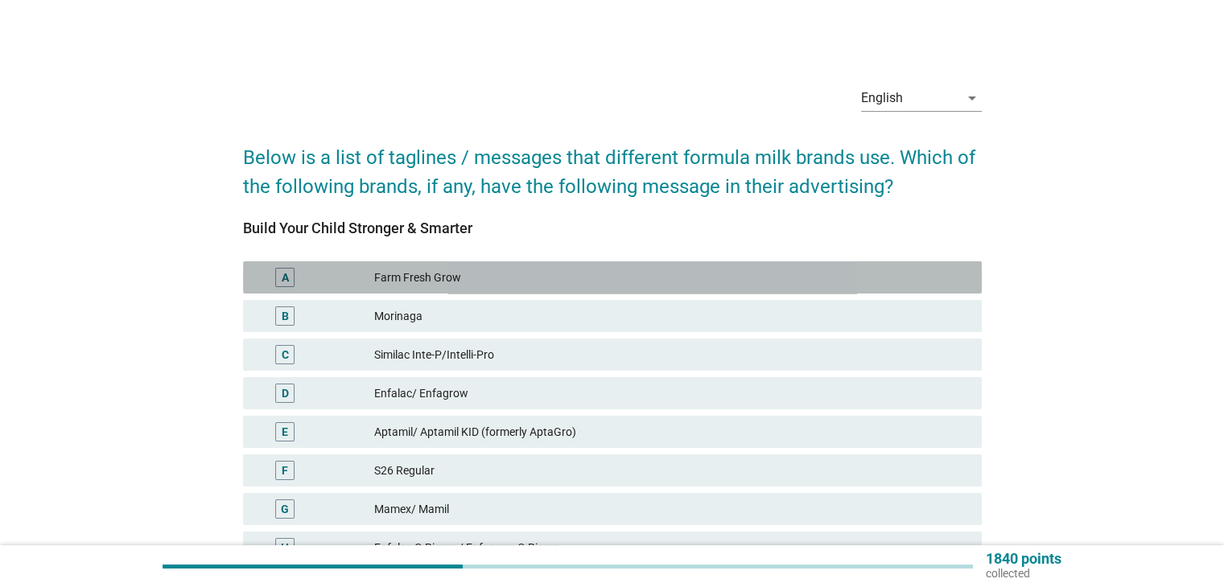
click at [468, 283] on div "Farm Fresh Grow" at bounding box center [671, 277] width 594 height 19
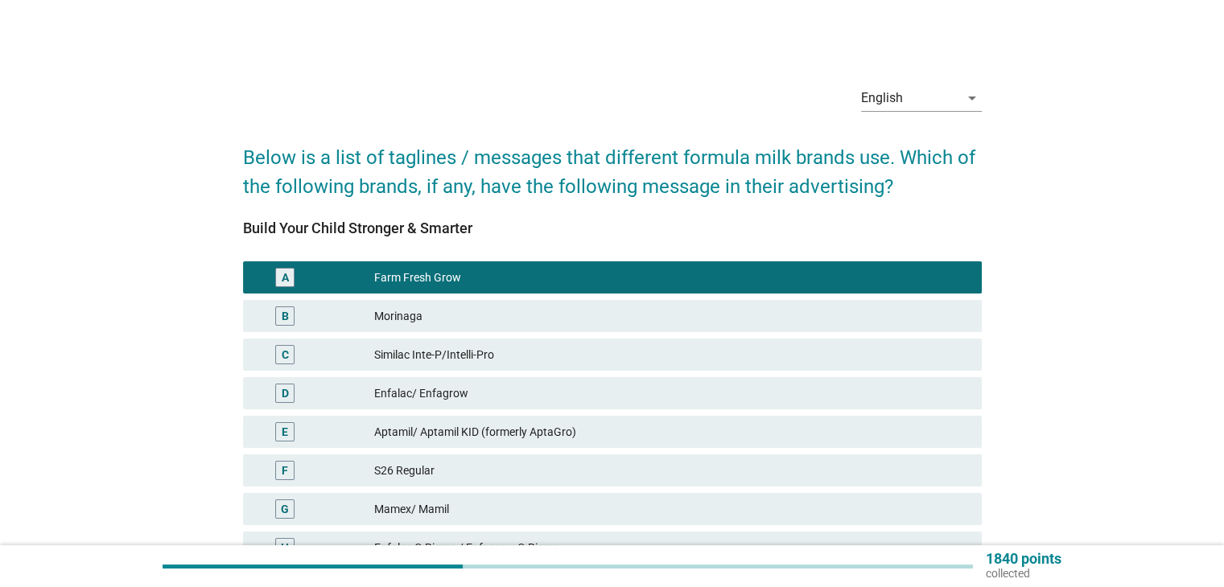
click at [460, 398] on div "Enfalac/ Enfagrow" at bounding box center [671, 393] width 594 height 19
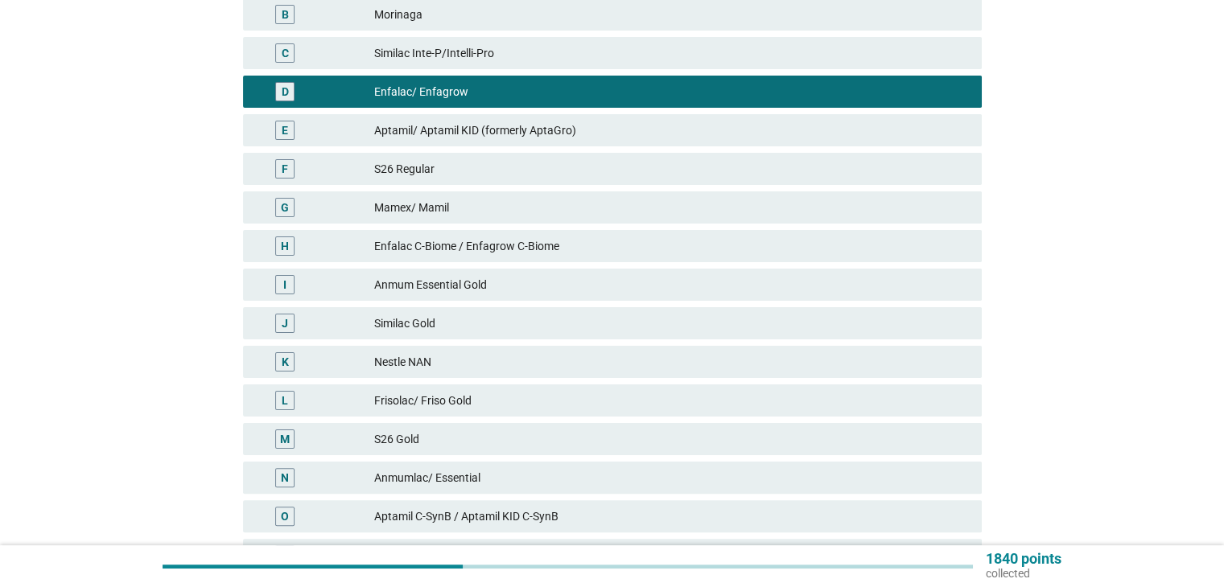
scroll to position [402, 0]
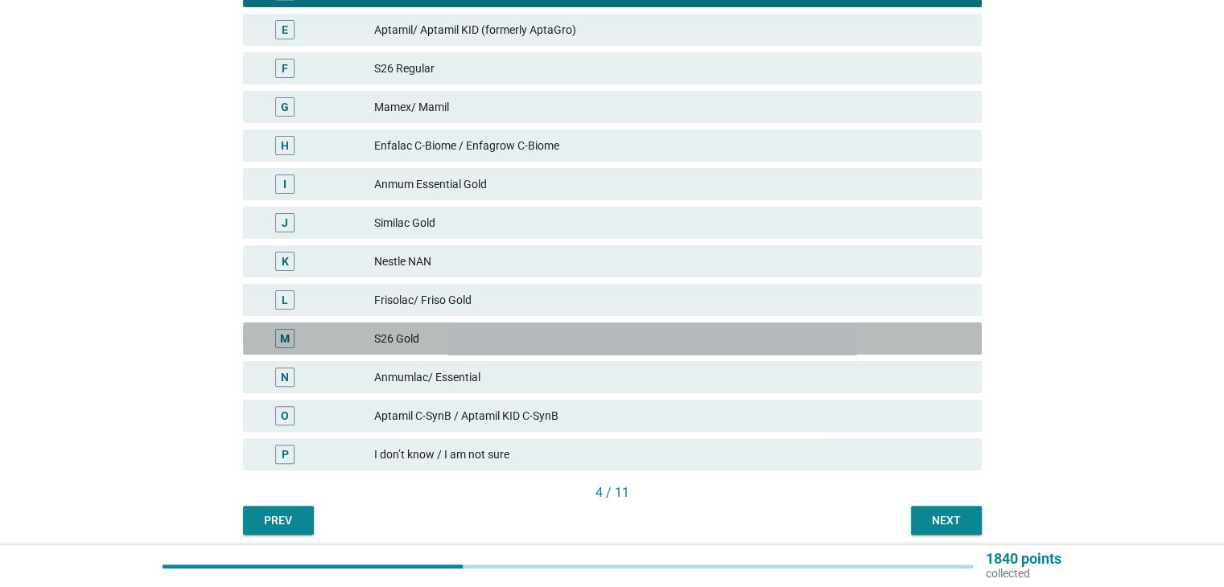
click at [465, 346] on div "S26 Gold" at bounding box center [671, 338] width 594 height 19
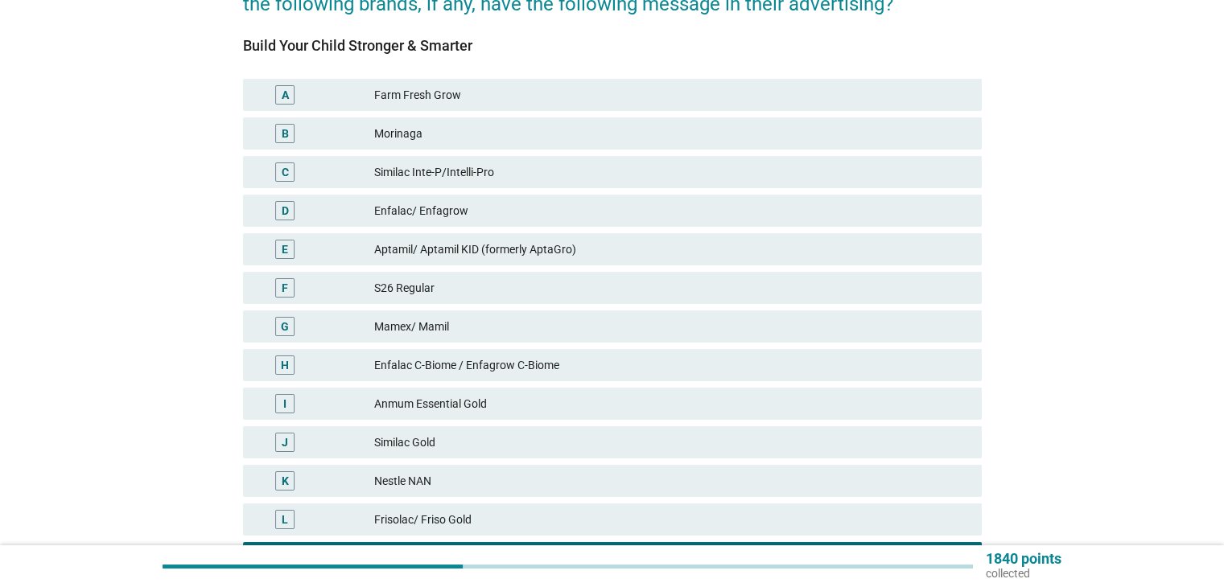
scroll to position [0, 0]
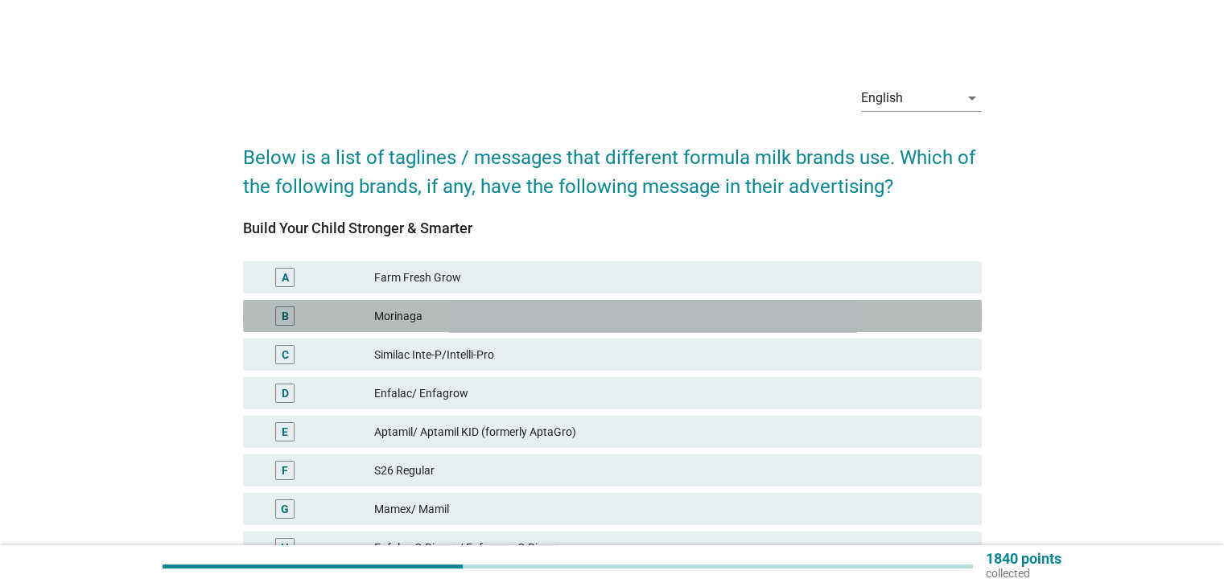
click at [451, 315] on div "Morinaga" at bounding box center [671, 316] width 594 height 19
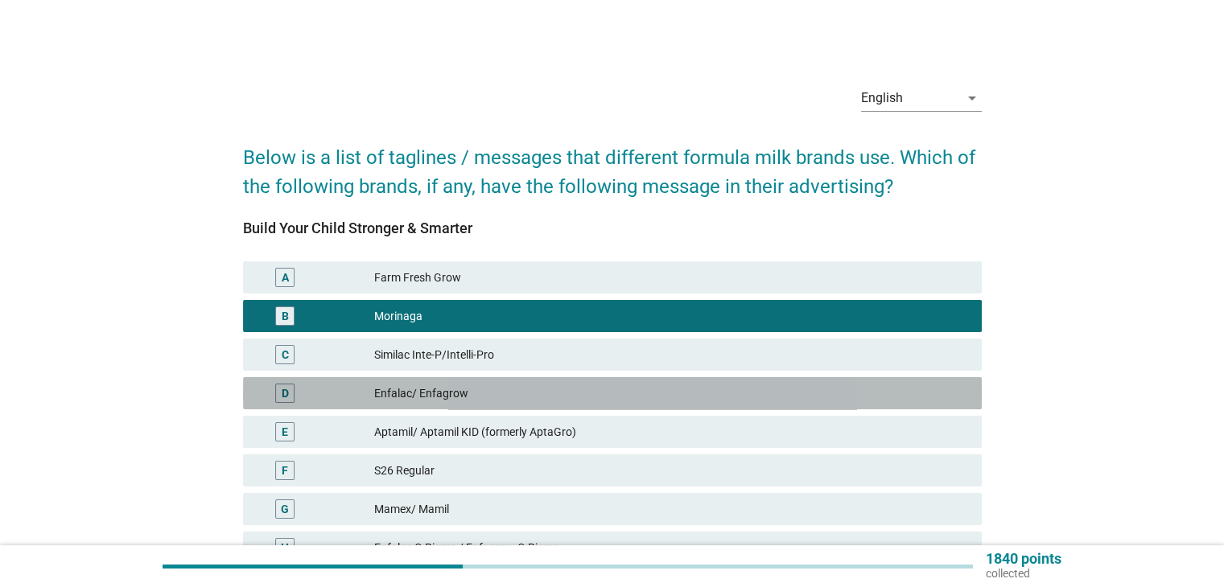
click at [469, 384] on div "Enfalac/ Enfagrow" at bounding box center [671, 393] width 594 height 19
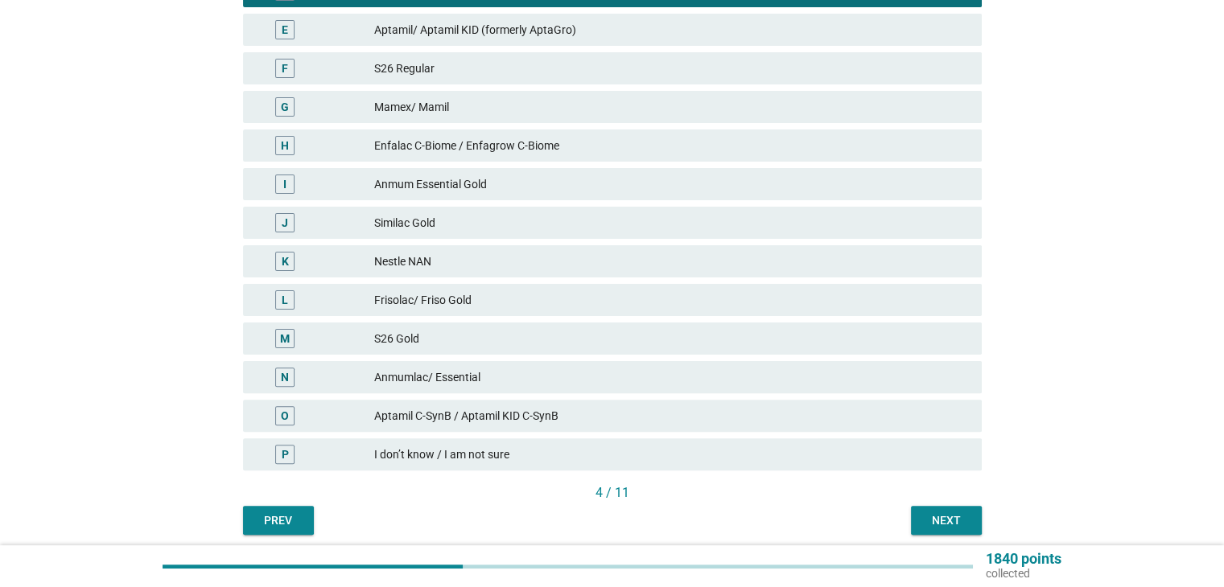
click at [961, 520] on div "Next" at bounding box center [946, 521] width 45 height 17
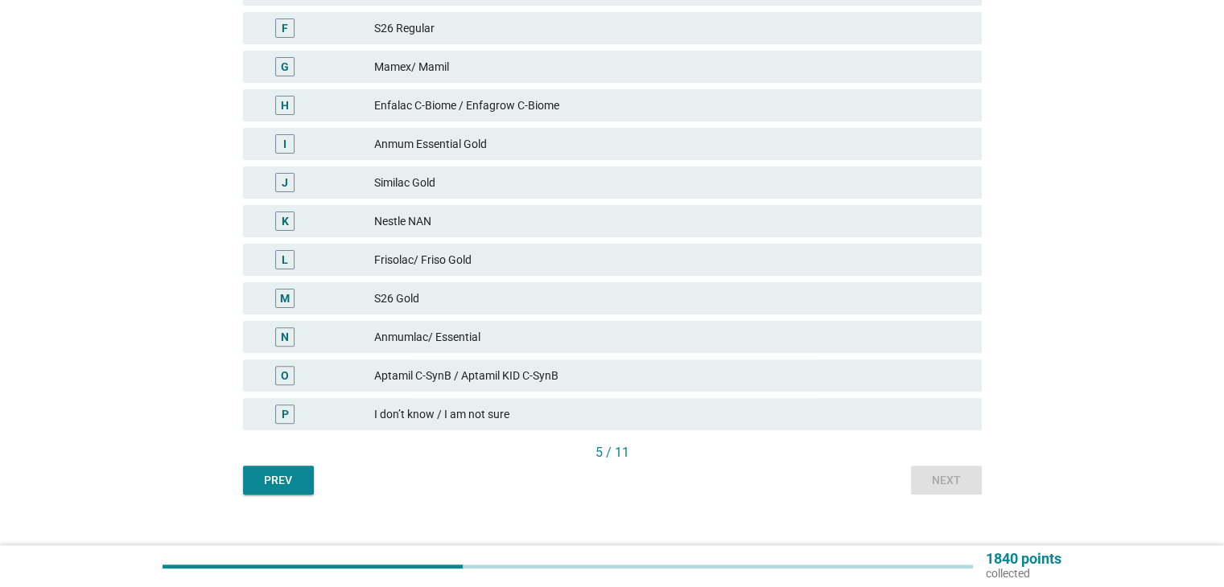
scroll to position [464, 0]
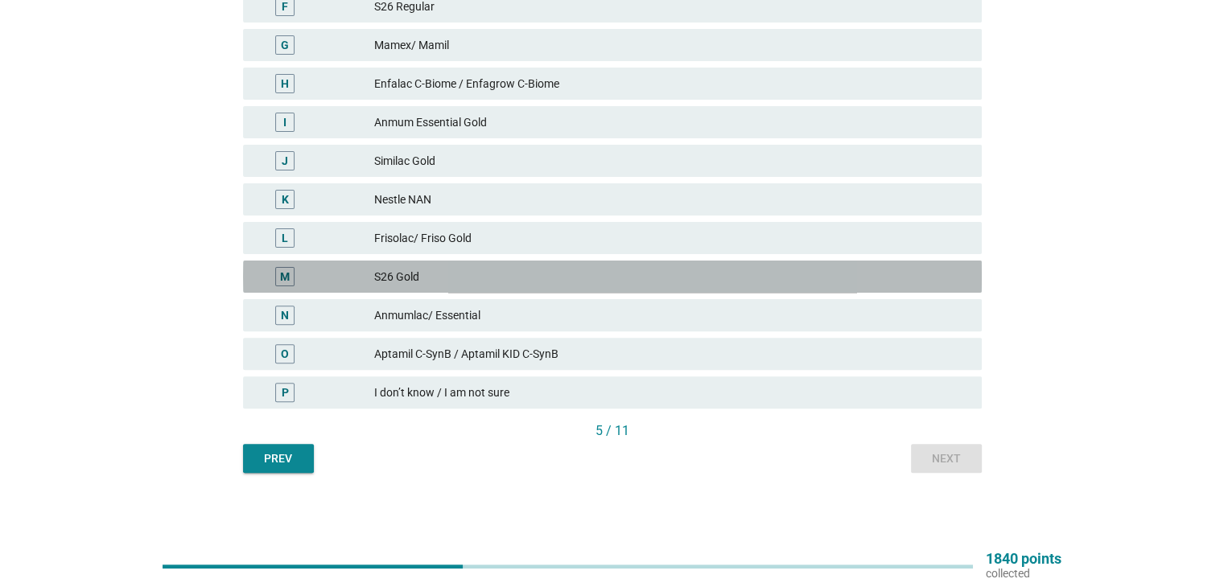
click at [453, 282] on div "S26 Gold" at bounding box center [671, 276] width 594 height 19
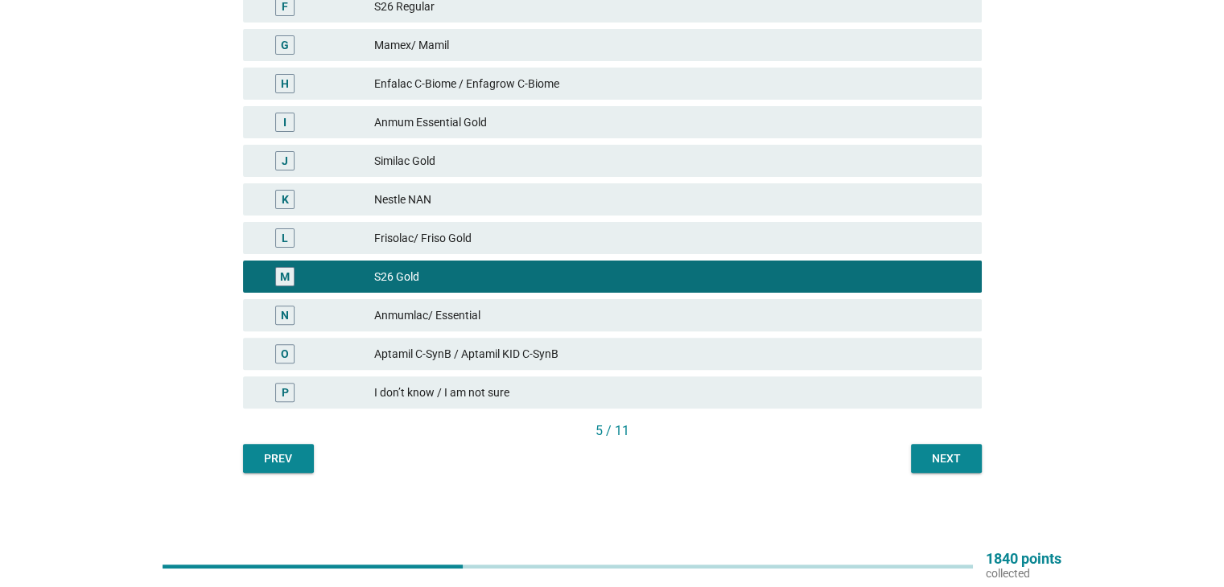
click at [948, 466] on div "Next" at bounding box center [946, 459] width 45 height 17
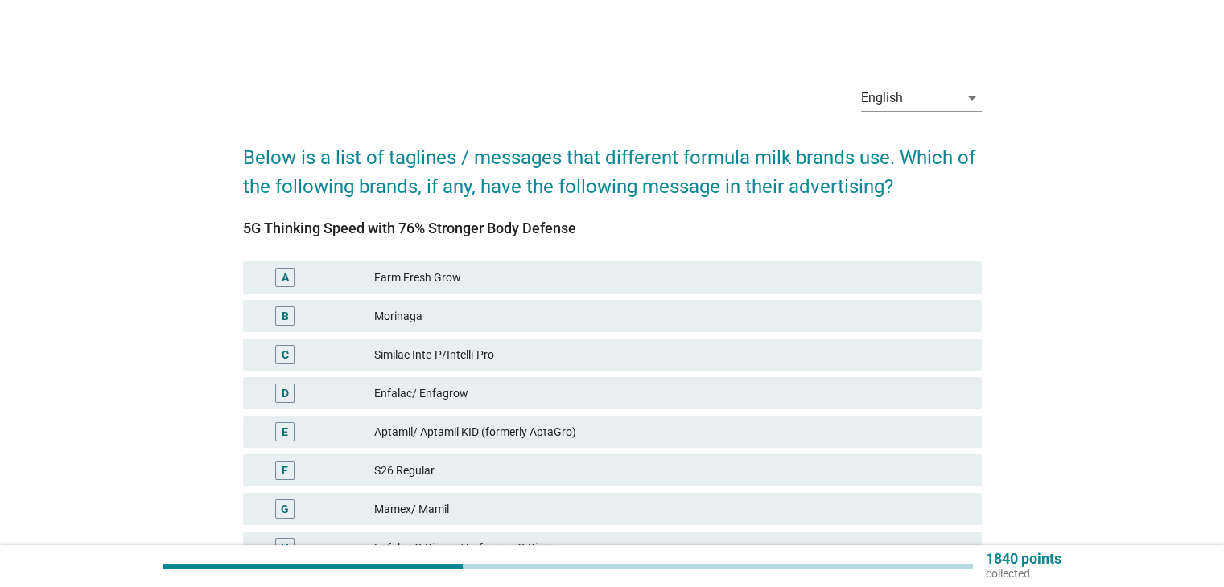
click at [470, 326] on div "[PERSON_NAME]" at bounding box center [612, 316] width 739 height 32
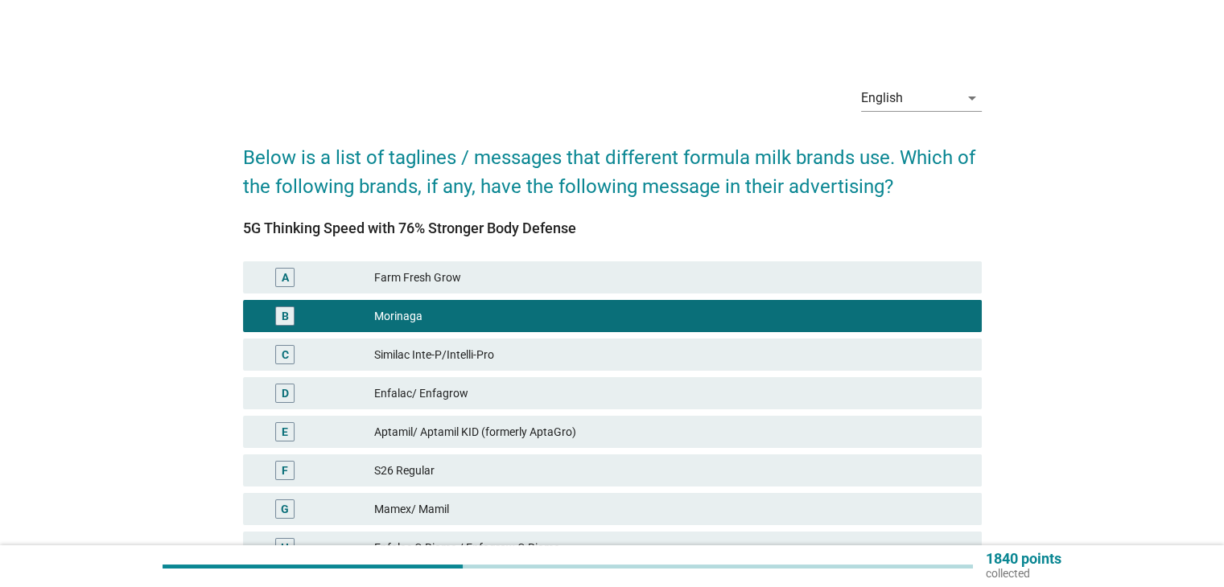
click at [454, 477] on div "S26 Regular" at bounding box center [671, 470] width 594 height 19
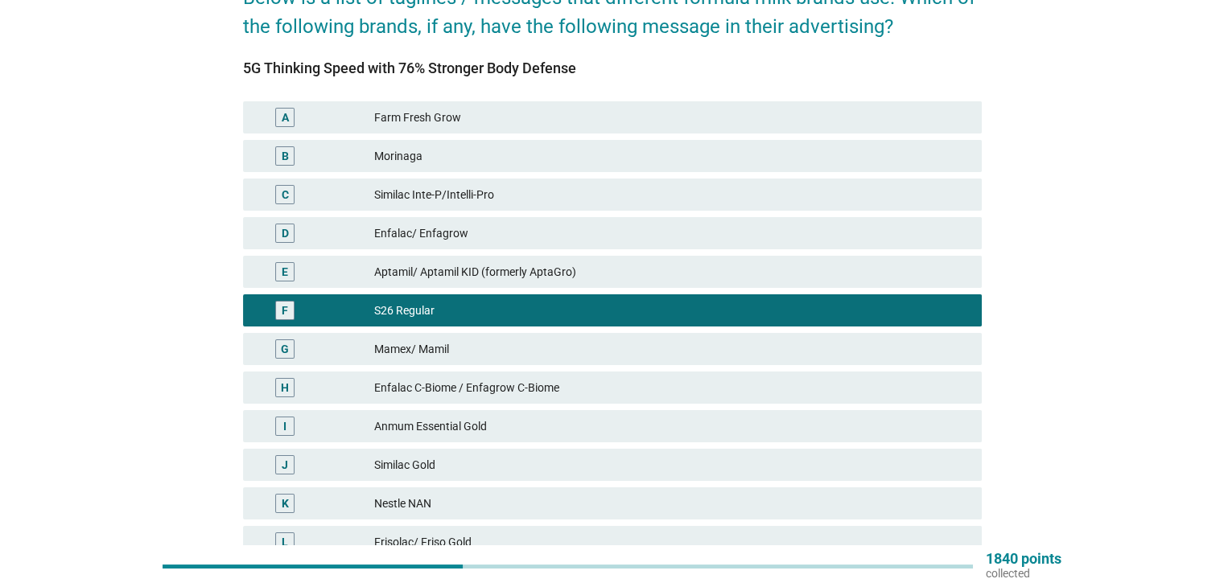
scroll to position [142, 0]
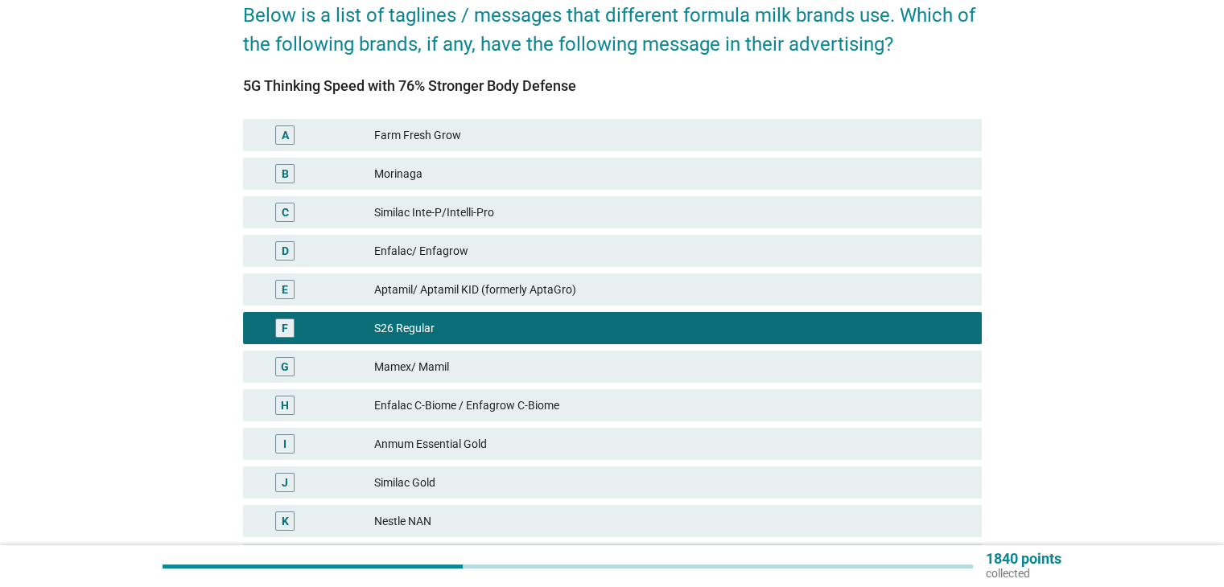
click at [476, 153] on div "A Farm Fresh Grow" at bounding box center [612, 135] width 745 height 39
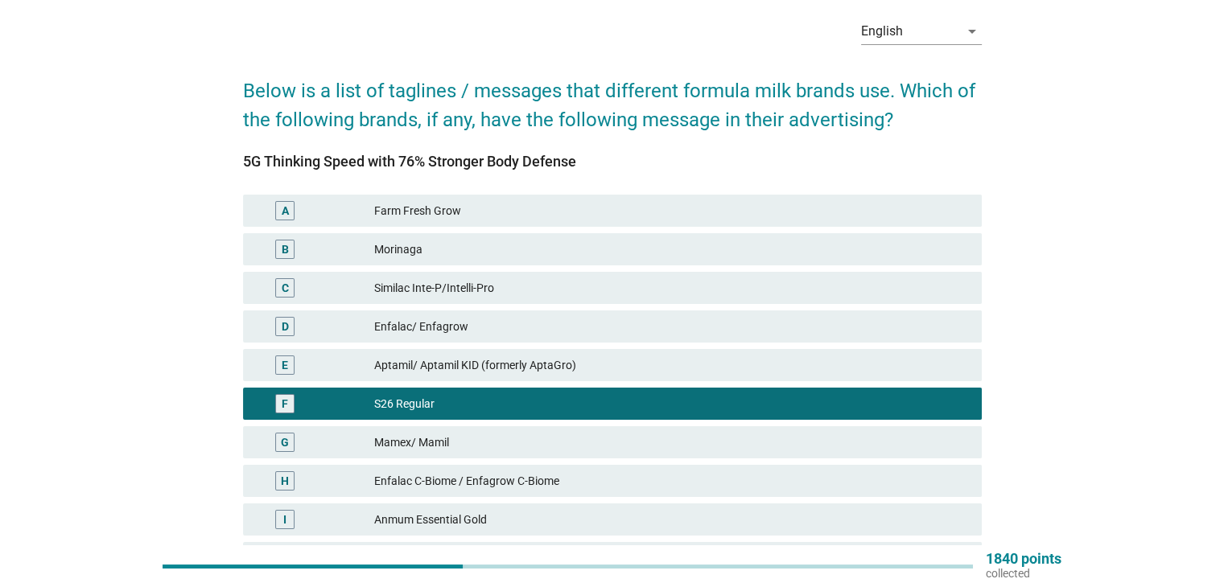
scroll to position [0, 0]
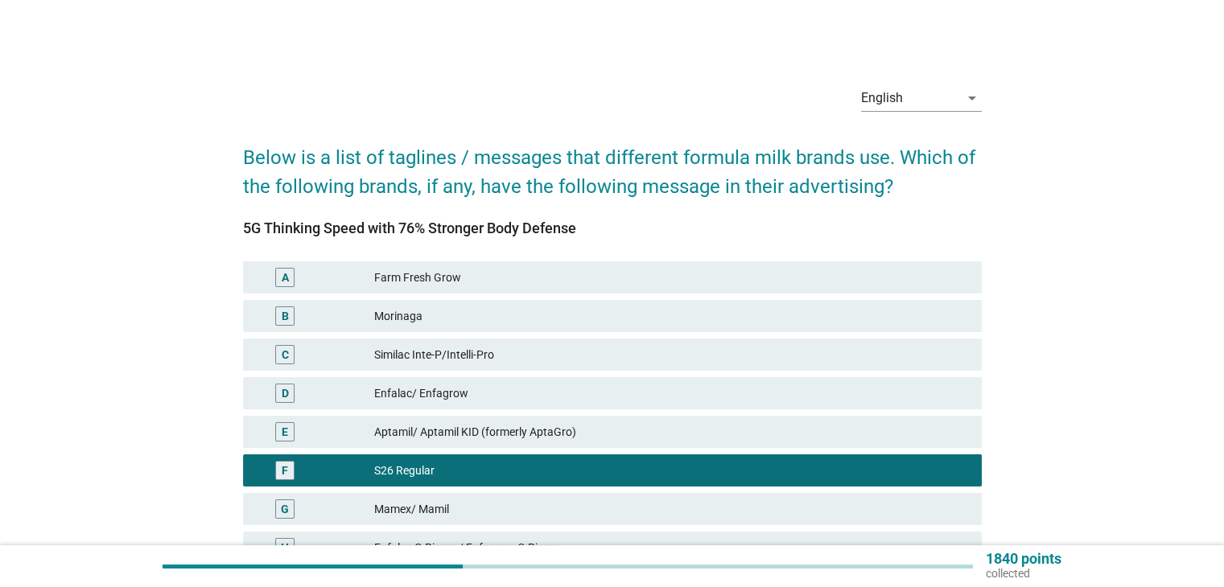
click at [411, 262] on div "A Farm Fresh Grow" at bounding box center [612, 277] width 745 height 39
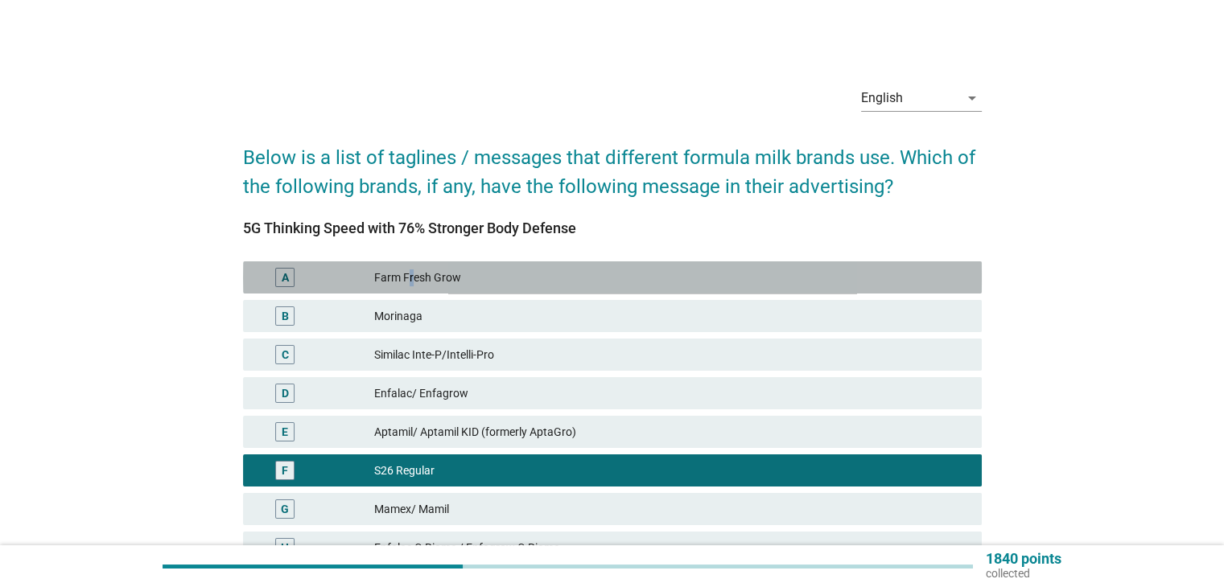
click at [410, 284] on div "Farm Fresh Grow" at bounding box center [671, 277] width 594 height 19
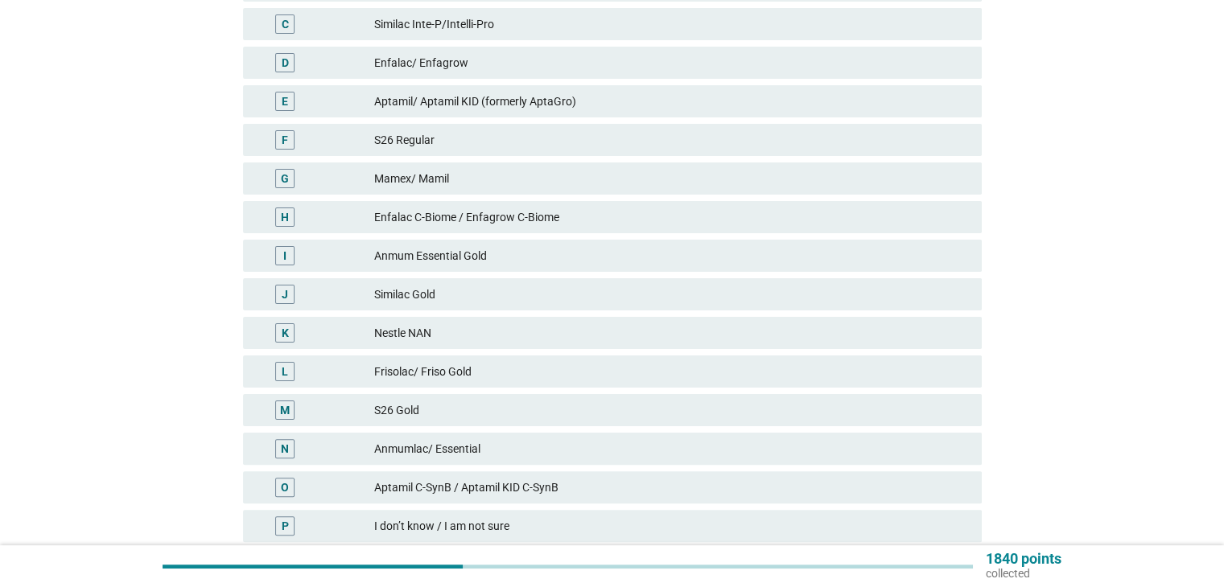
scroll to position [464, 0]
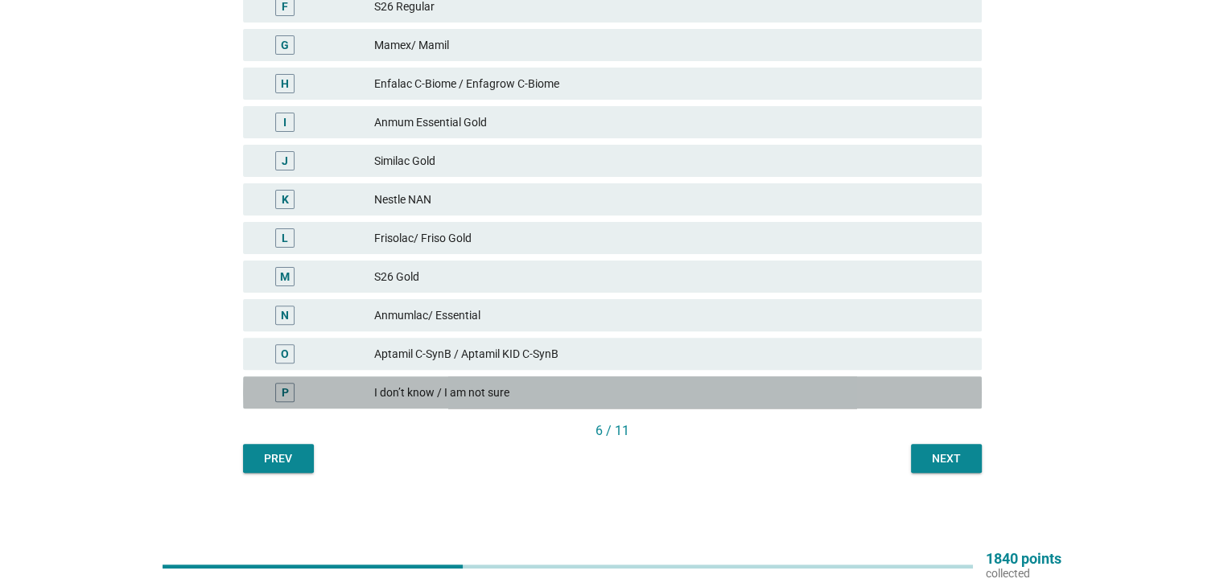
click at [457, 396] on div "I don’t know / I am not sure" at bounding box center [671, 392] width 594 height 19
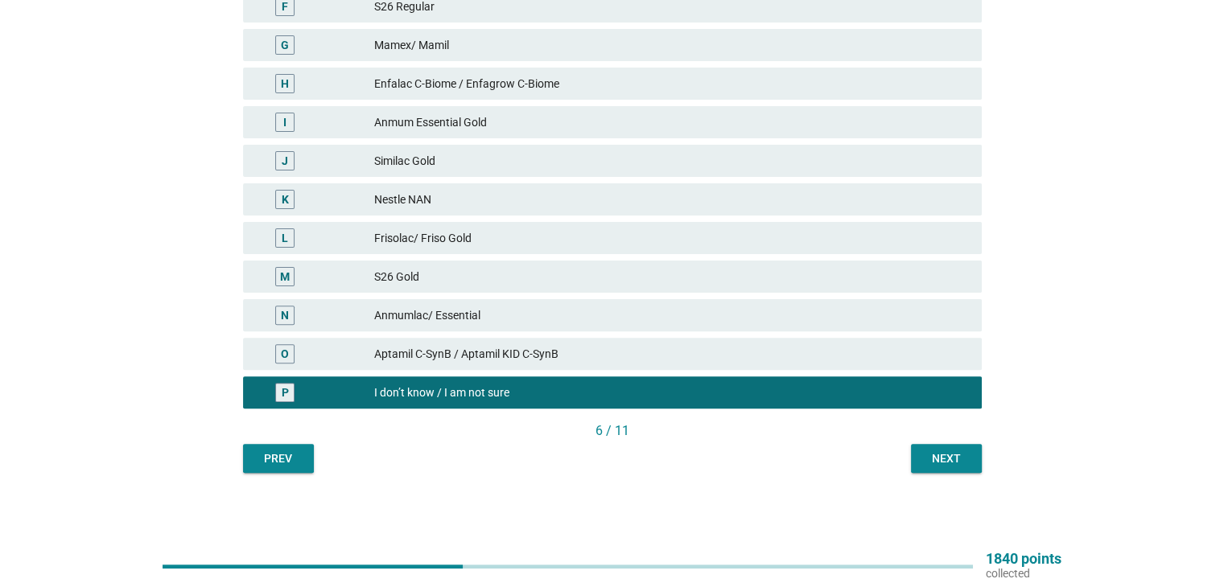
click at [944, 459] on div "Next" at bounding box center [946, 459] width 45 height 17
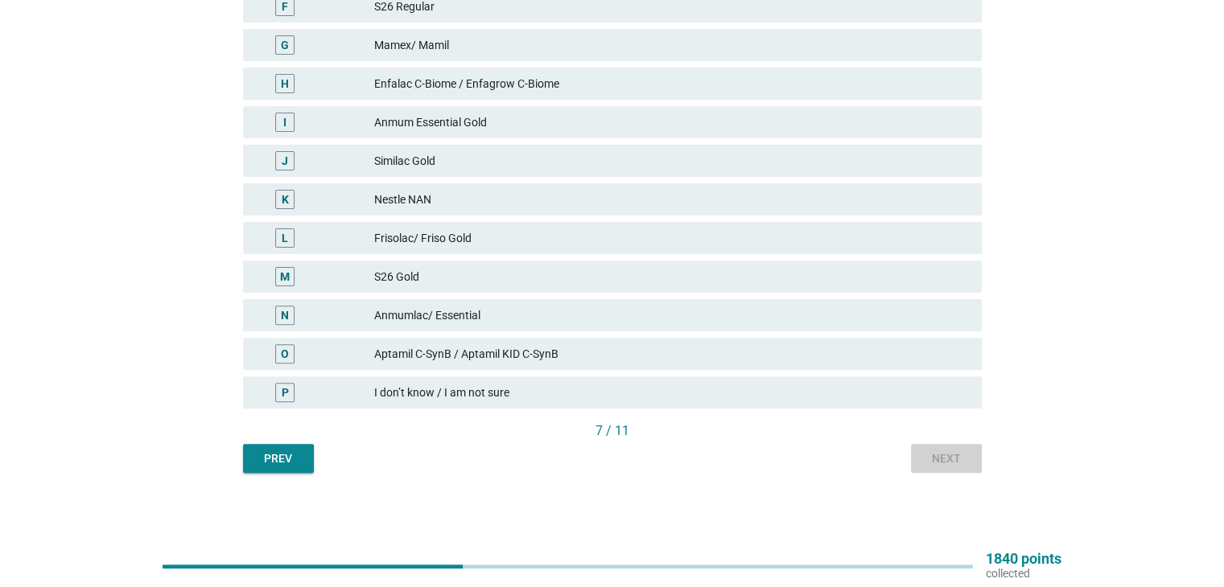
scroll to position [0, 0]
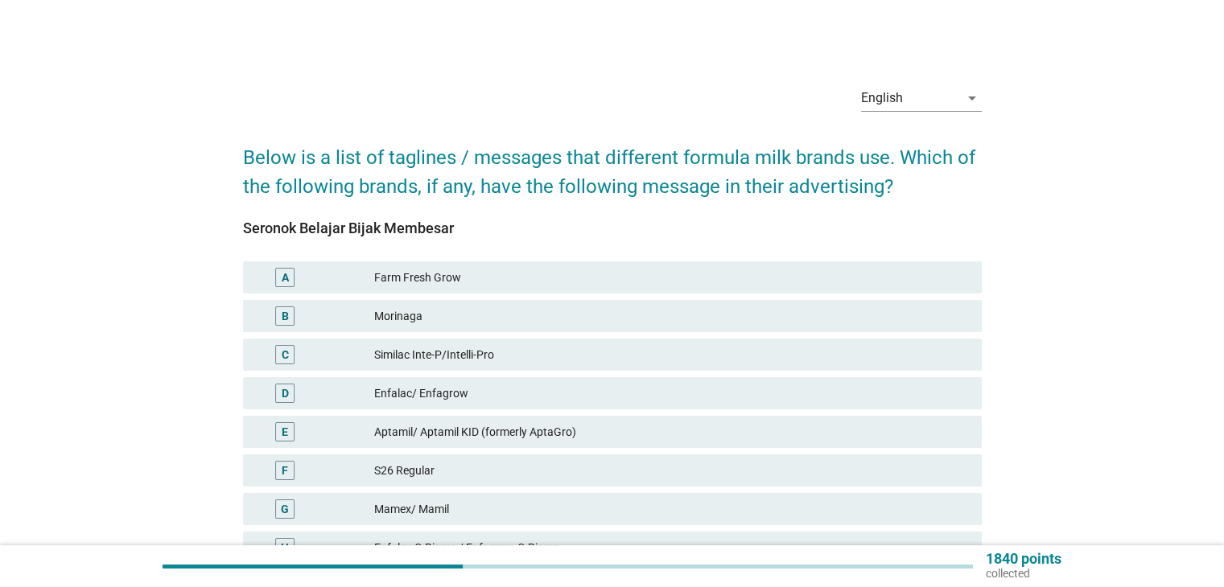
drag, startPoint x: 483, startPoint y: 233, endPoint x: 239, endPoint y: 226, distance: 244.0
click at [239, 226] on div "English arrow_drop_down Below is a list of taglines / messages that different f…" at bounding box center [612, 505] width 765 height 891
copy div "Seronok Belajar Bijak Membesar"
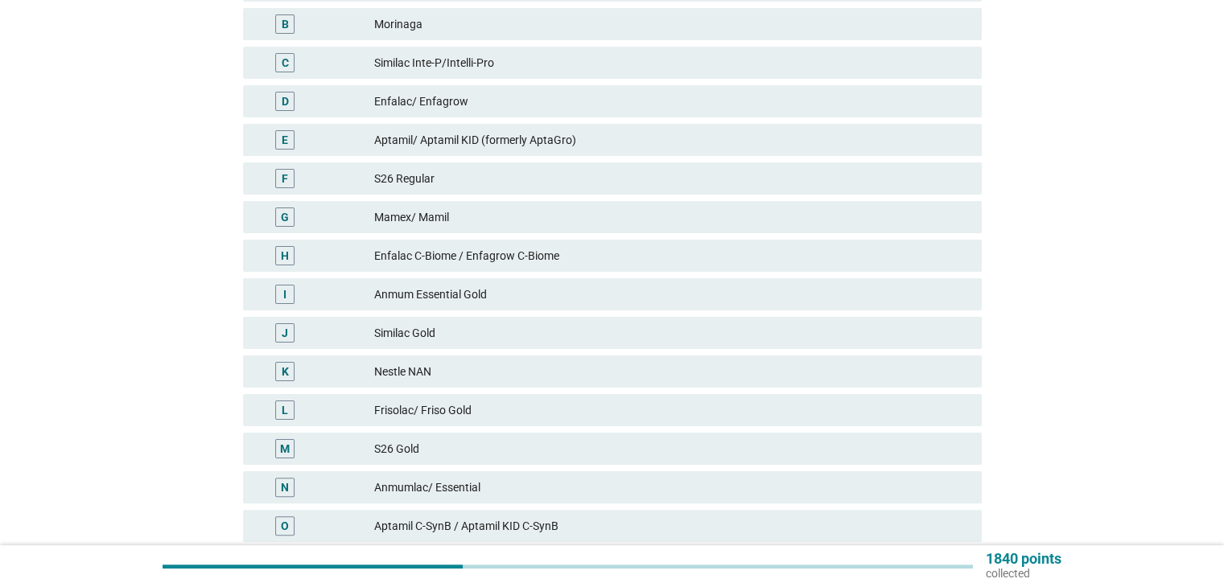
scroll to position [464, 0]
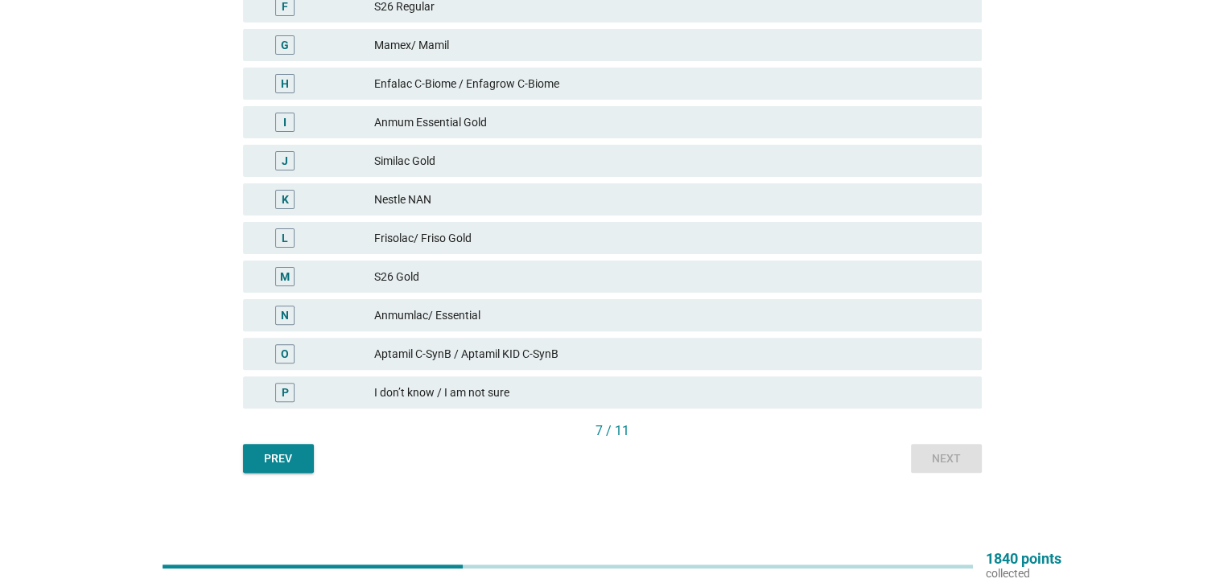
drag, startPoint x: 438, startPoint y: 273, endPoint x: 463, endPoint y: 284, distance: 27.4
click at [438, 272] on div "S26 Gold" at bounding box center [671, 276] width 594 height 19
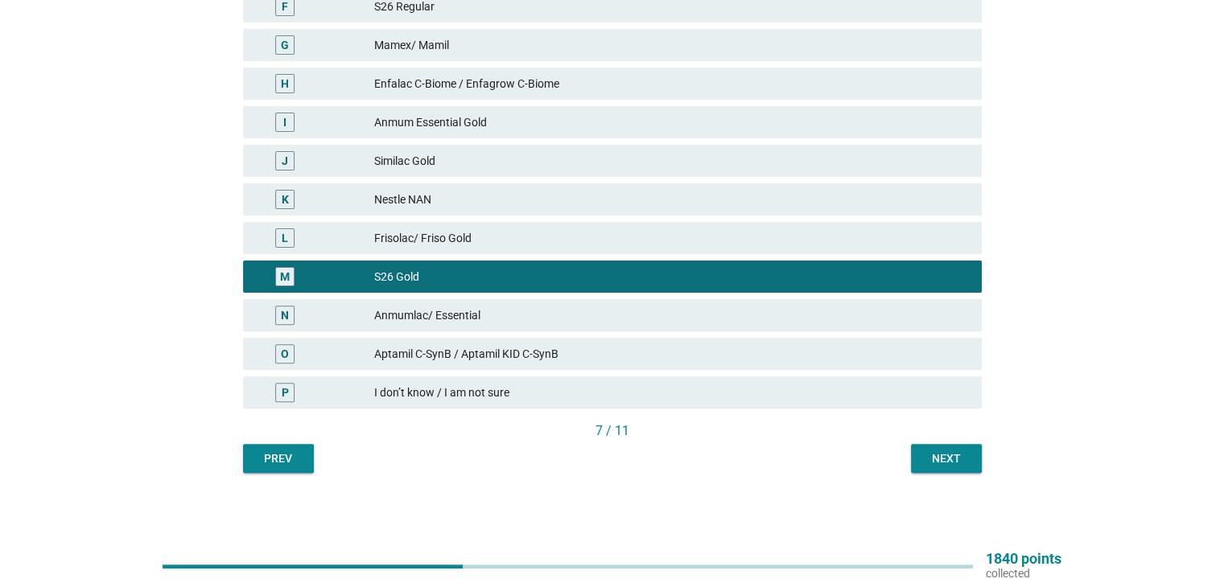
click at [953, 470] on button "Next" at bounding box center [946, 458] width 71 height 29
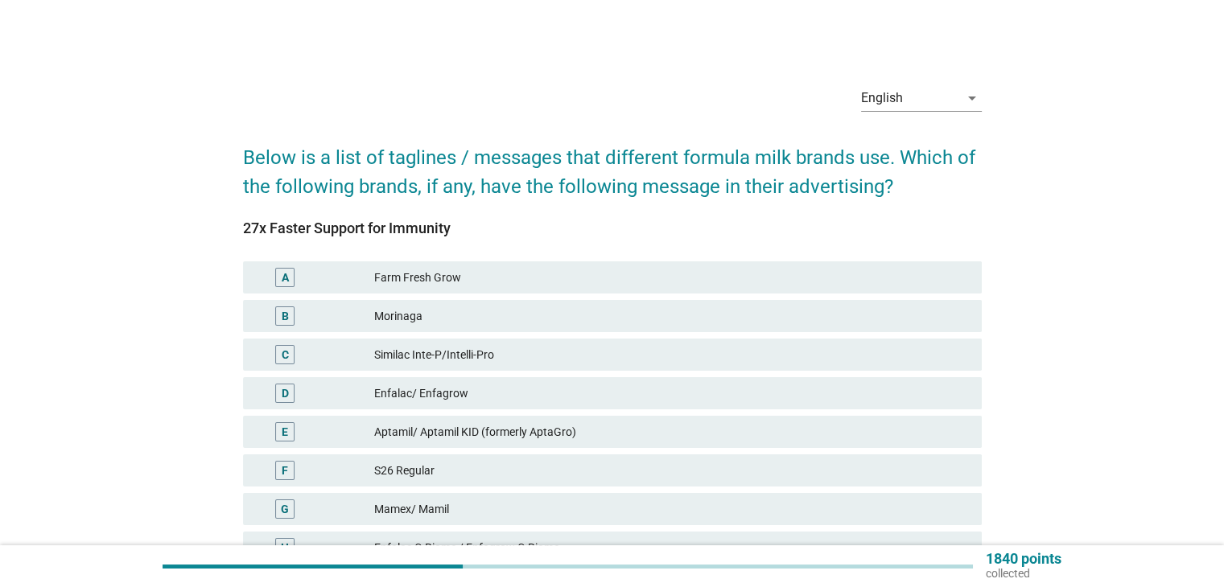
drag, startPoint x: 463, startPoint y: 230, endPoint x: 226, endPoint y: 230, distance: 236.6
click at [226, 230] on div "English arrow_drop_down Below is a list of taglines / messages that different f…" at bounding box center [612, 505] width 1147 height 891
copy div "27x Faster Support for Immunity"
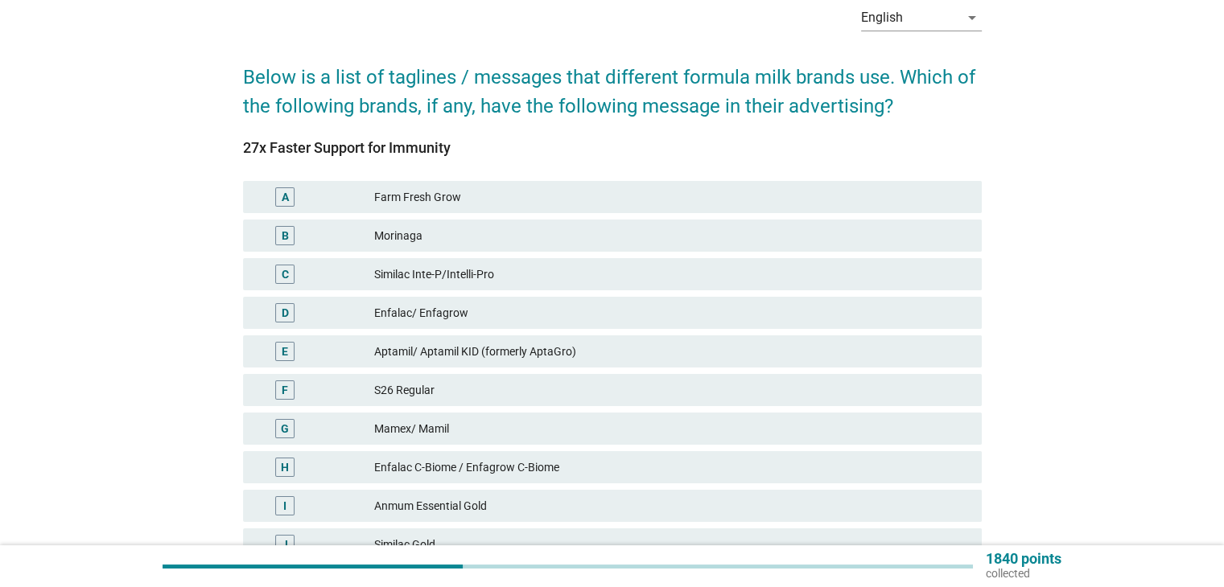
click at [394, 348] on div "Aptamil/ Aptamil KID (formerly AptaGro)" at bounding box center [671, 351] width 594 height 19
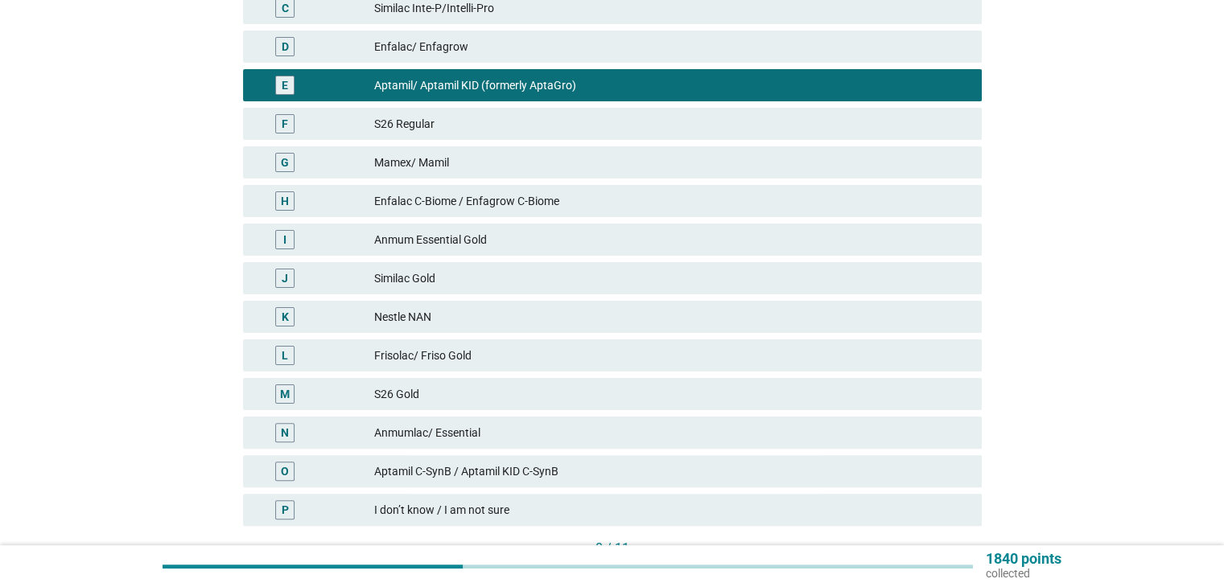
scroll to position [464, 0]
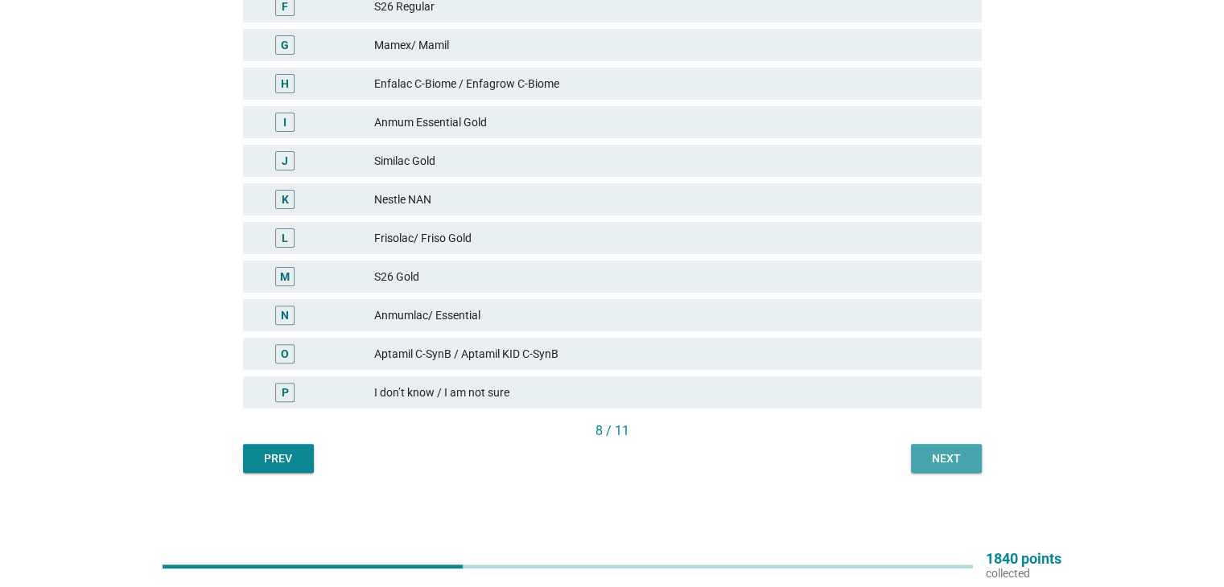
click at [946, 451] on div "Next" at bounding box center [946, 459] width 45 height 17
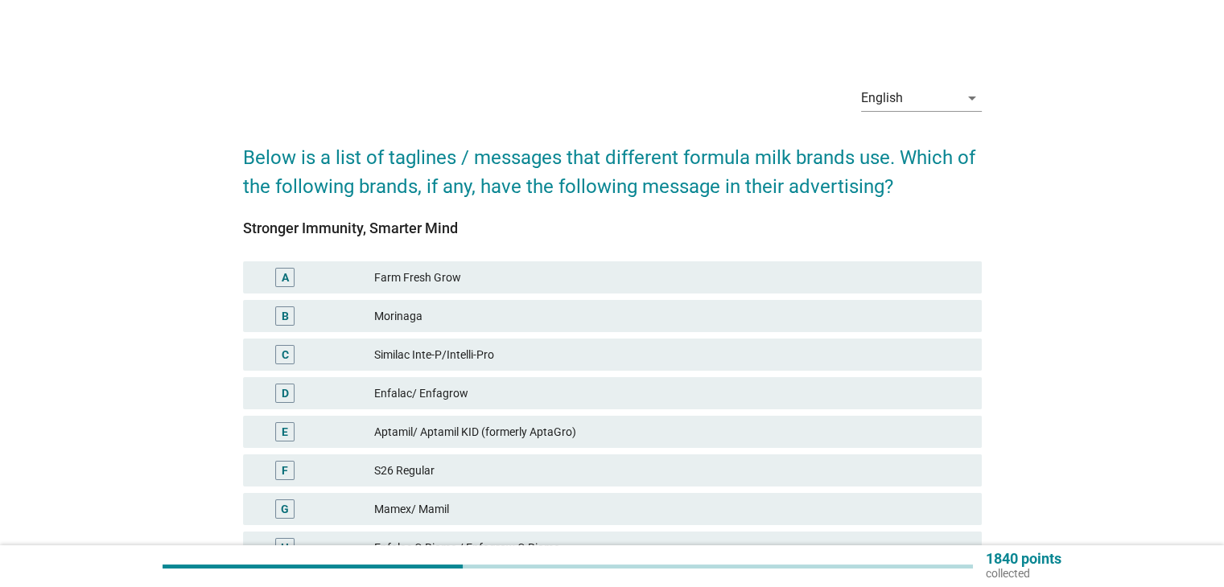
drag, startPoint x: 480, startPoint y: 225, endPoint x: 237, endPoint y: 222, distance: 243.1
click at [237, 222] on div "English arrow_drop_down Below is a list of taglines / messages that different f…" at bounding box center [612, 505] width 765 height 891
copy div "Stronger Immunity, Smarter Mind"
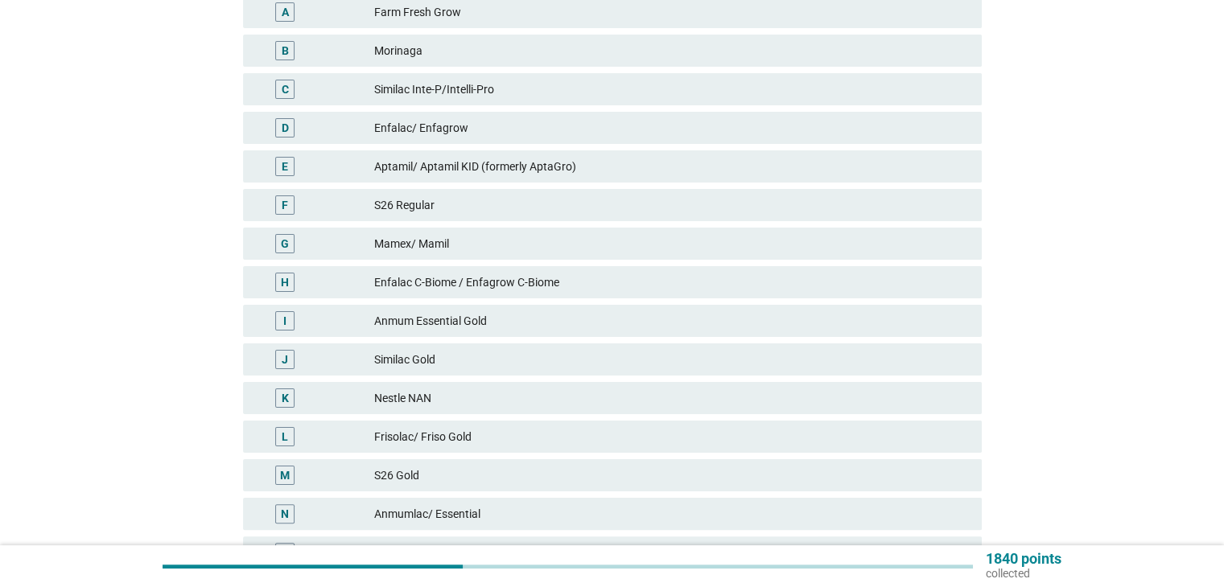
scroll to position [62, 0]
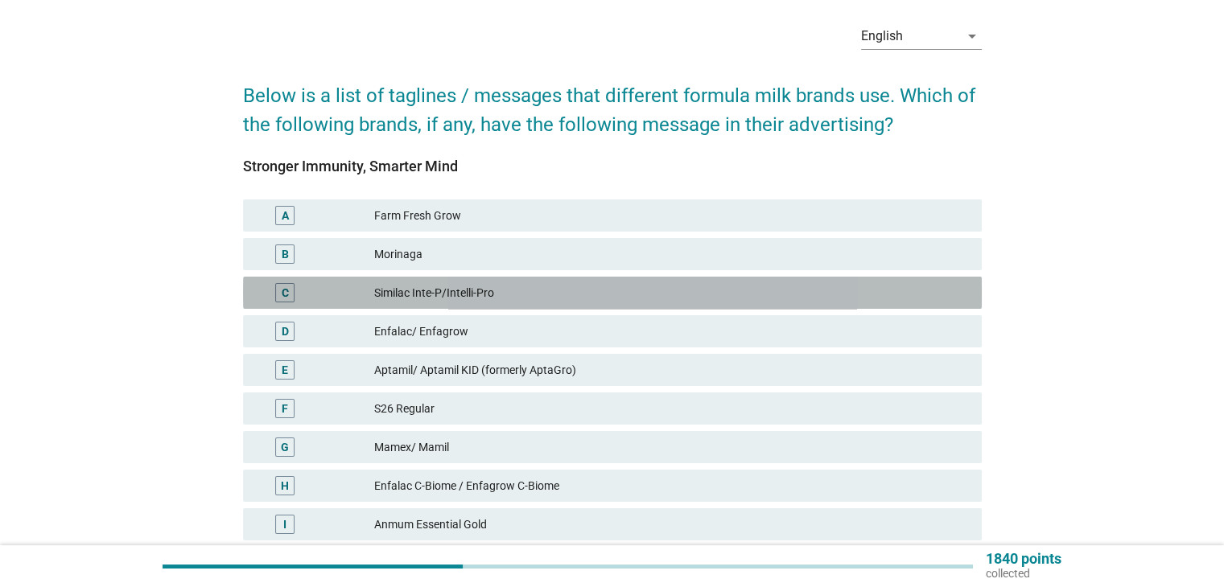
click at [470, 300] on div "Similac Inte-P/Intelli-Pro" at bounding box center [671, 292] width 594 height 19
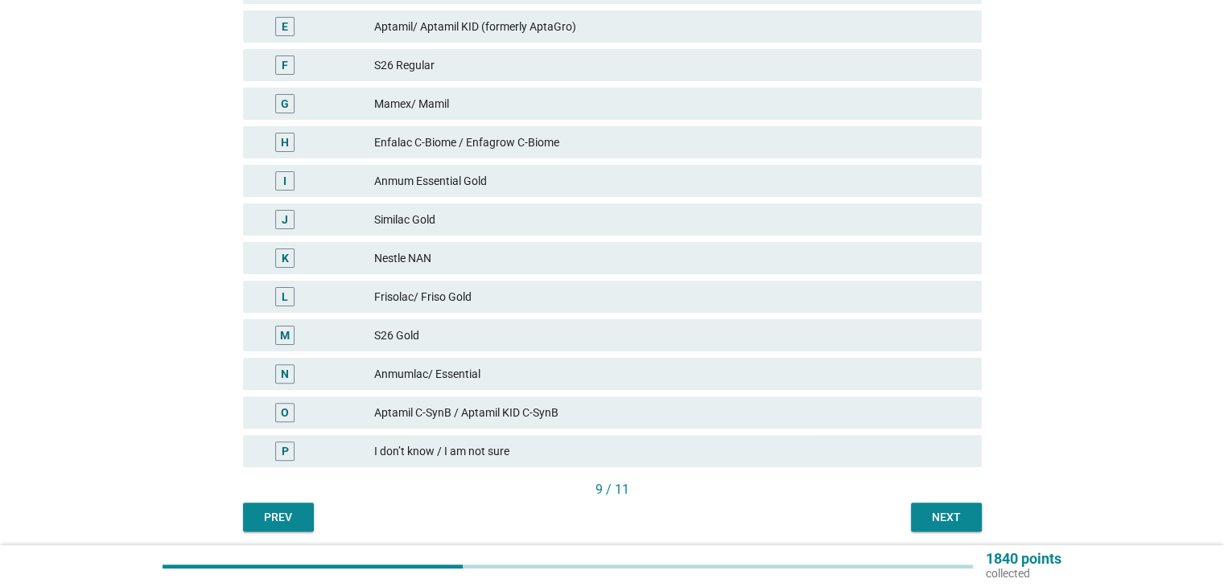
scroll to position [464, 0]
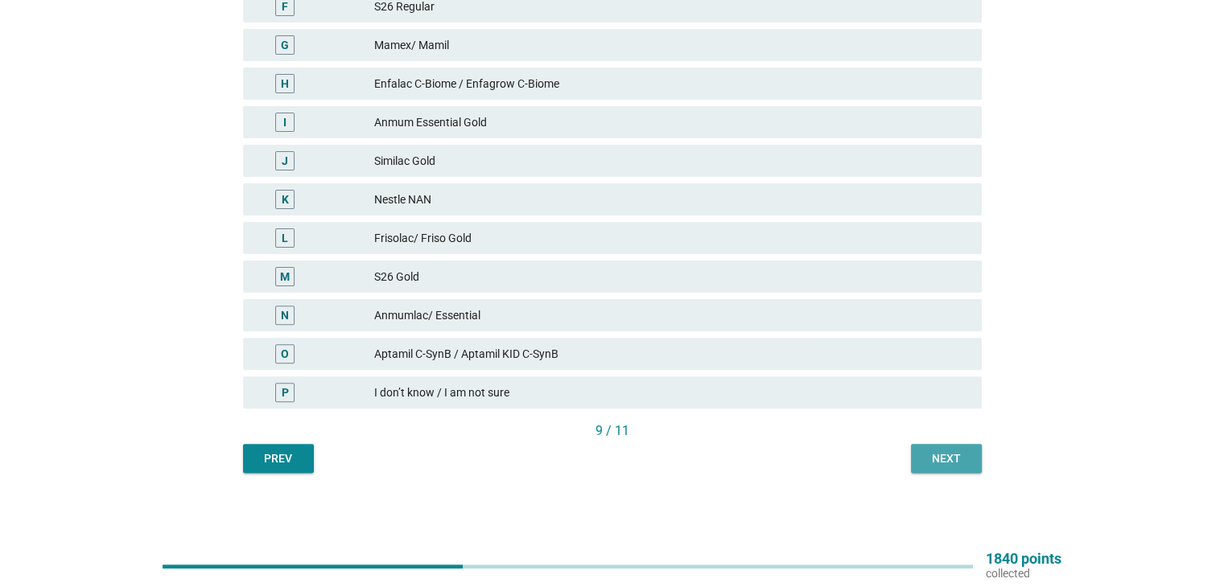
click at [940, 458] on div "Next" at bounding box center [946, 459] width 45 height 17
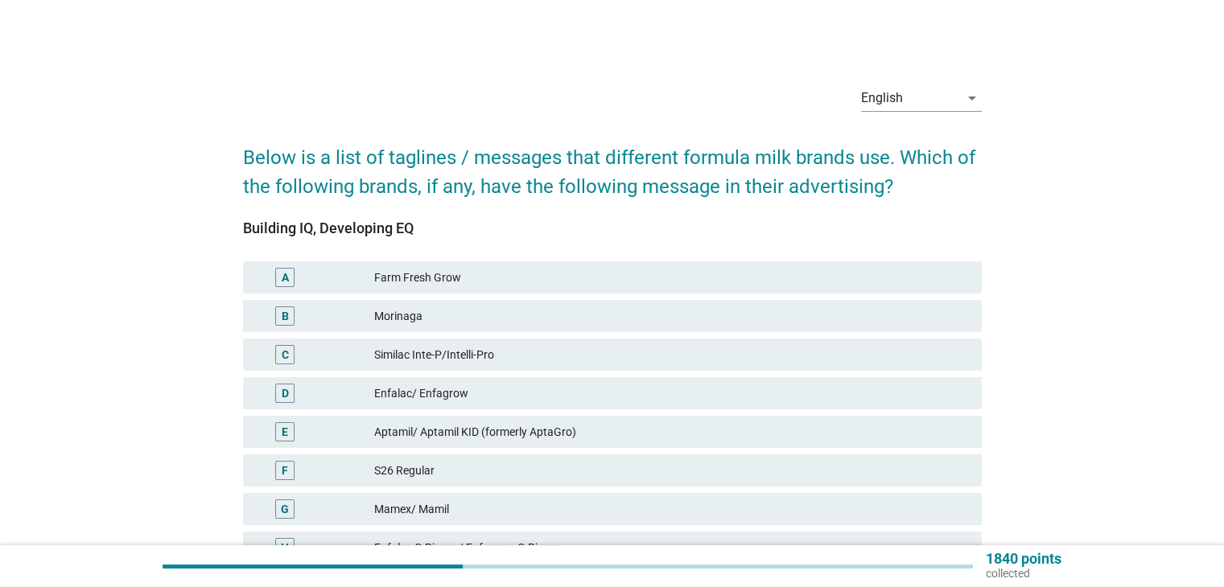
drag, startPoint x: 435, startPoint y: 229, endPoint x: 229, endPoint y: 217, distance: 206.4
click at [229, 217] on div "English arrow_drop_down Below is a list of taglines / messages that different f…" at bounding box center [612, 505] width 1147 height 891
copy div "Building IQ, Developing EQ"
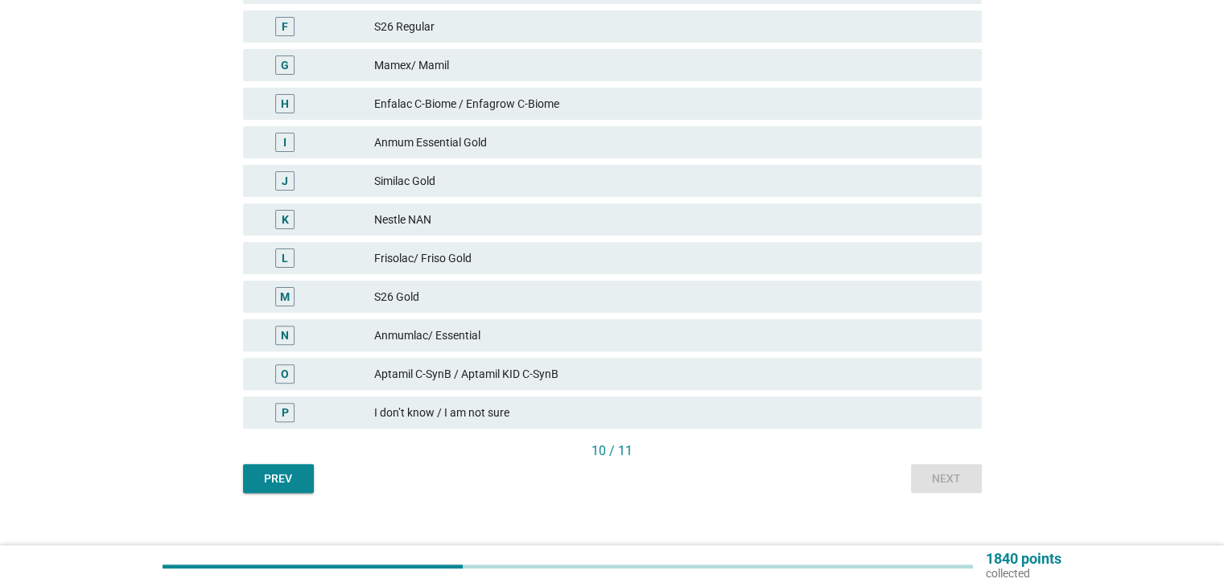
scroll to position [464, 0]
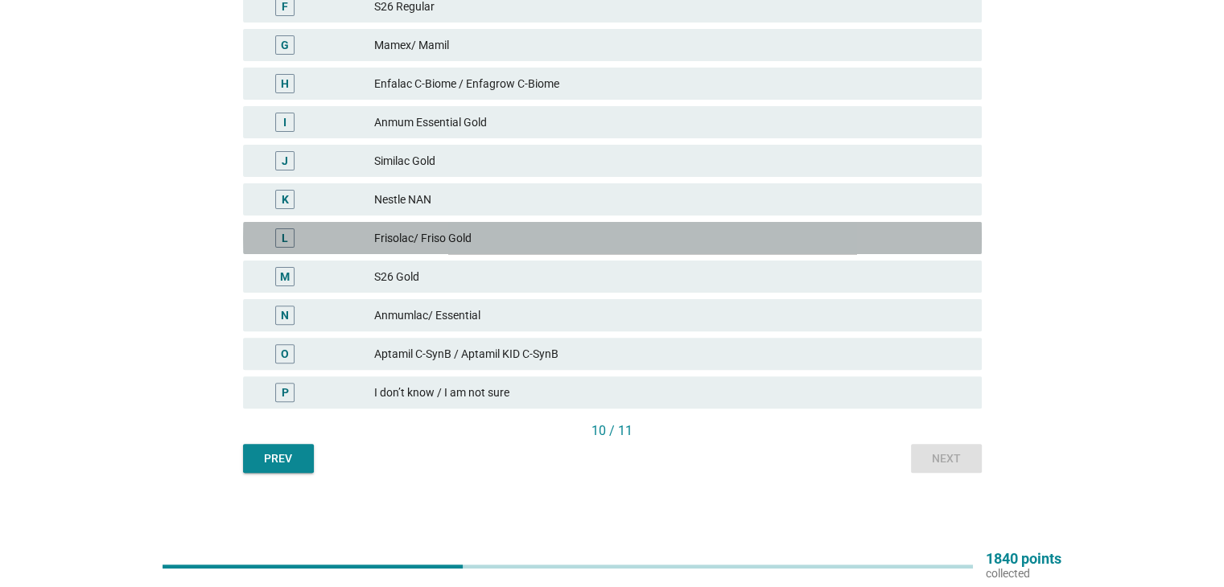
click at [464, 245] on div "Frisolac/ Friso Gold" at bounding box center [671, 238] width 594 height 19
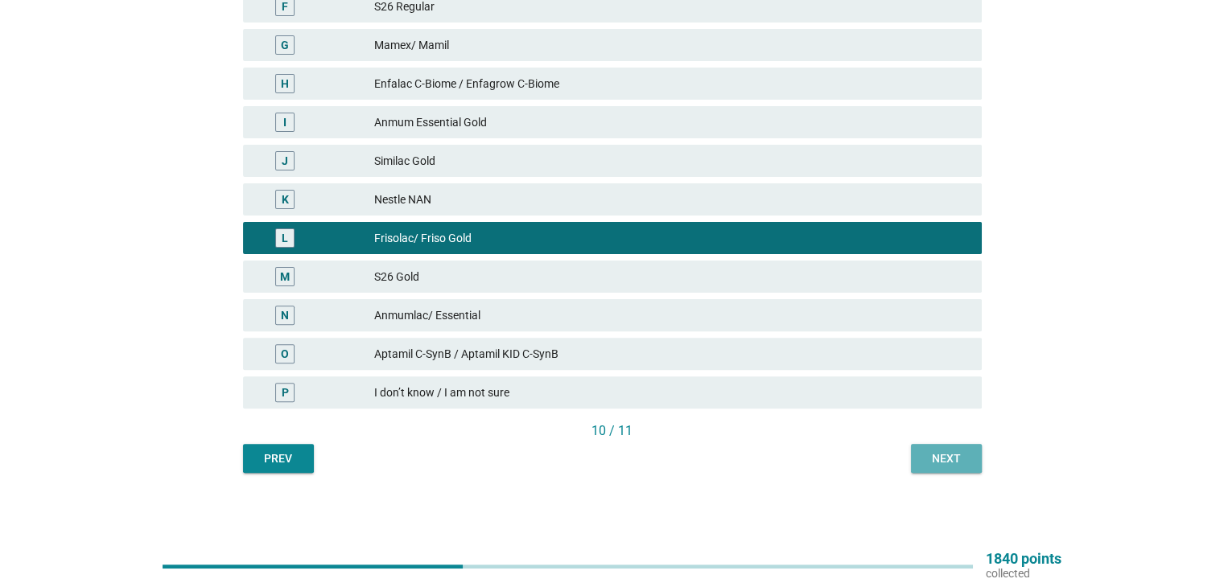
click at [951, 460] on div "Next" at bounding box center [946, 459] width 45 height 17
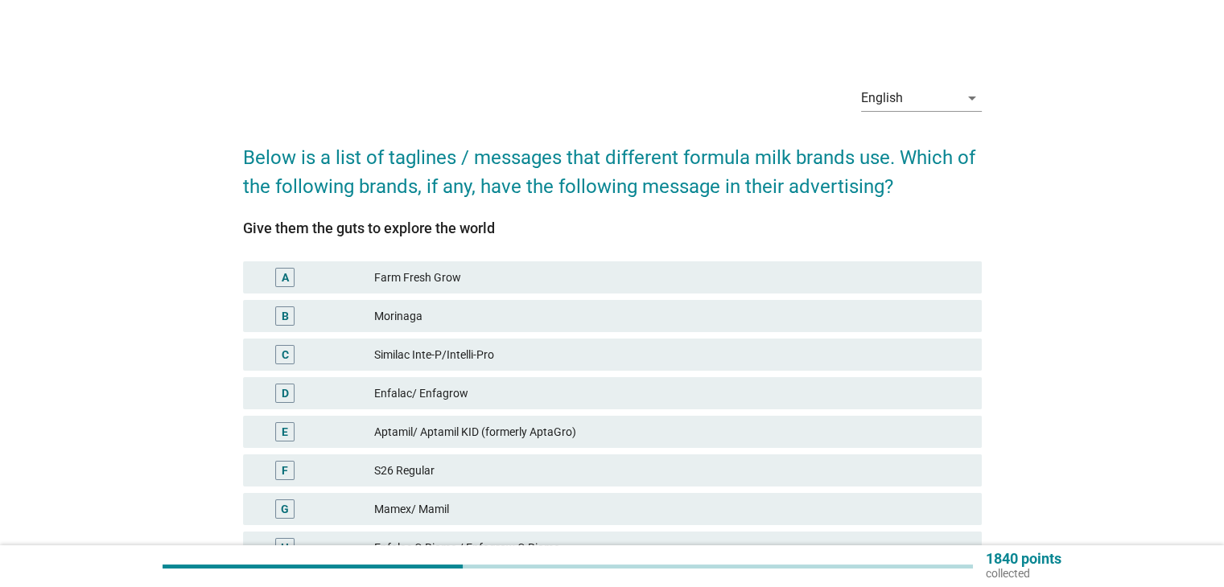
drag, startPoint x: 520, startPoint y: 222, endPoint x: 222, endPoint y: 220, distance: 297.8
click at [222, 220] on div "English arrow_drop_down Below is a list of taglines / messages that different f…" at bounding box center [612, 505] width 1147 height 891
copy div "Give them the guts to explore the world"
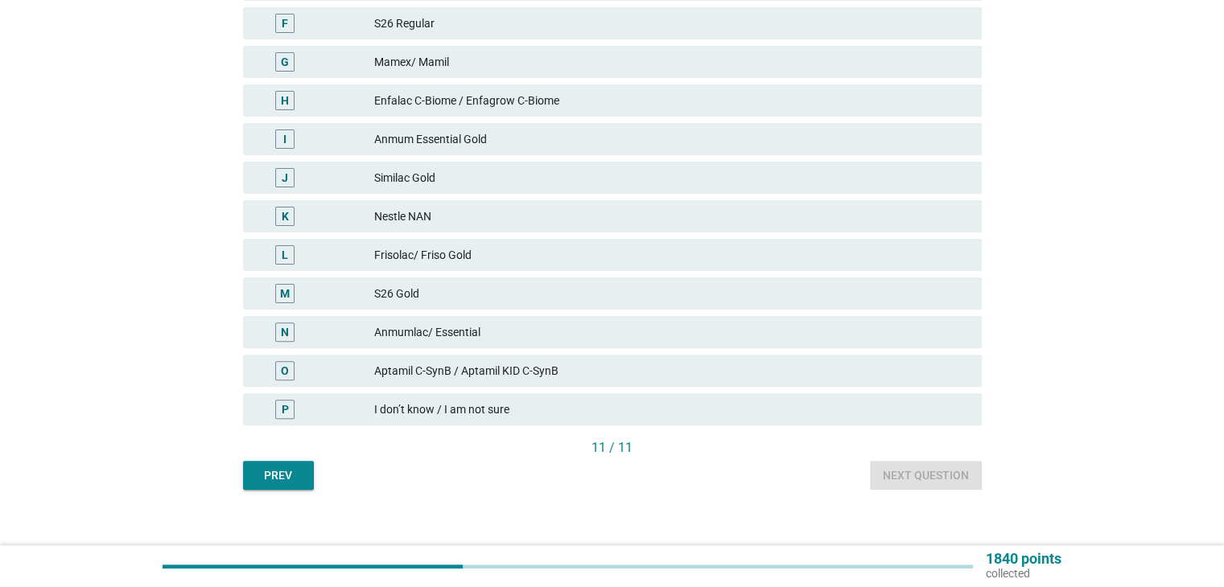
scroll to position [464, 0]
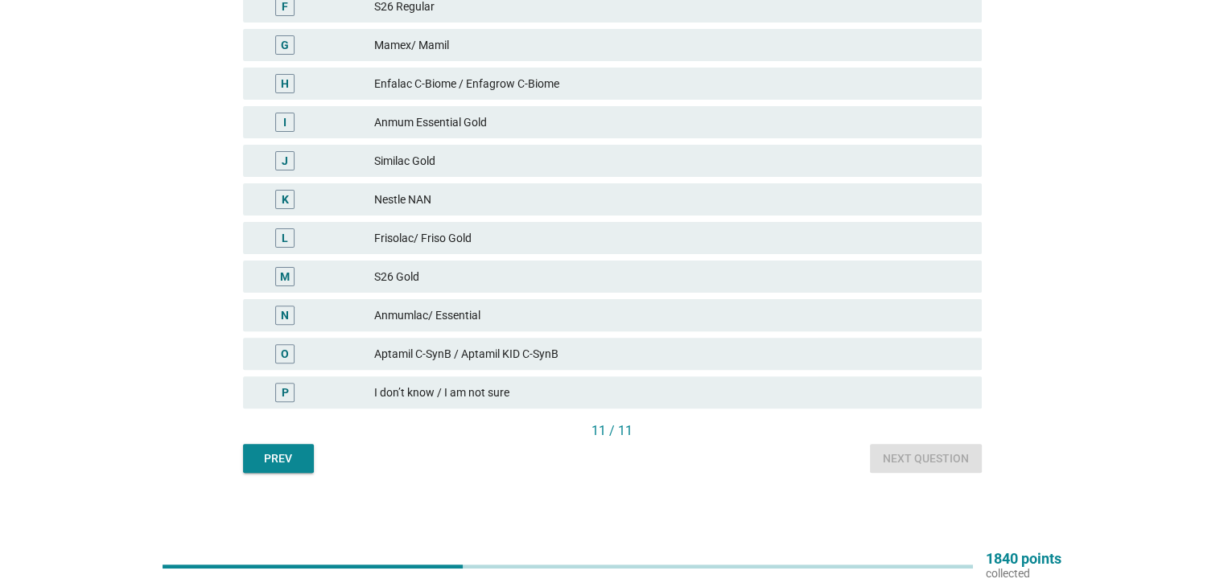
click at [451, 224] on div "L Frisolac/ Friso Gold" at bounding box center [612, 238] width 739 height 32
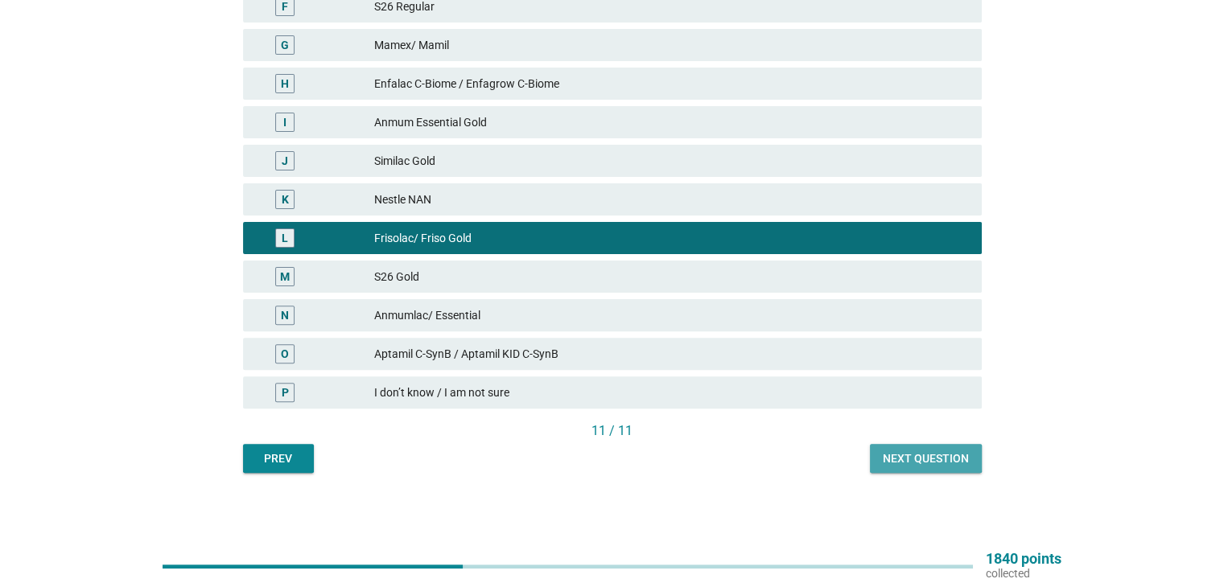
click at [919, 461] on div "Next question" at bounding box center [926, 459] width 86 height 17
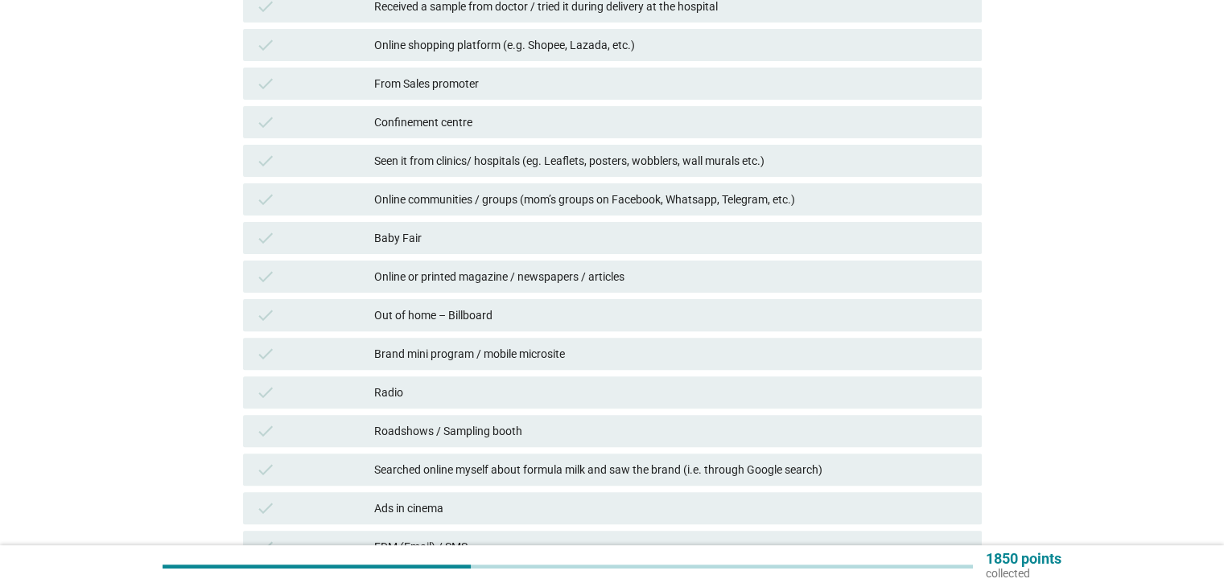
scroll to position [0, 0]
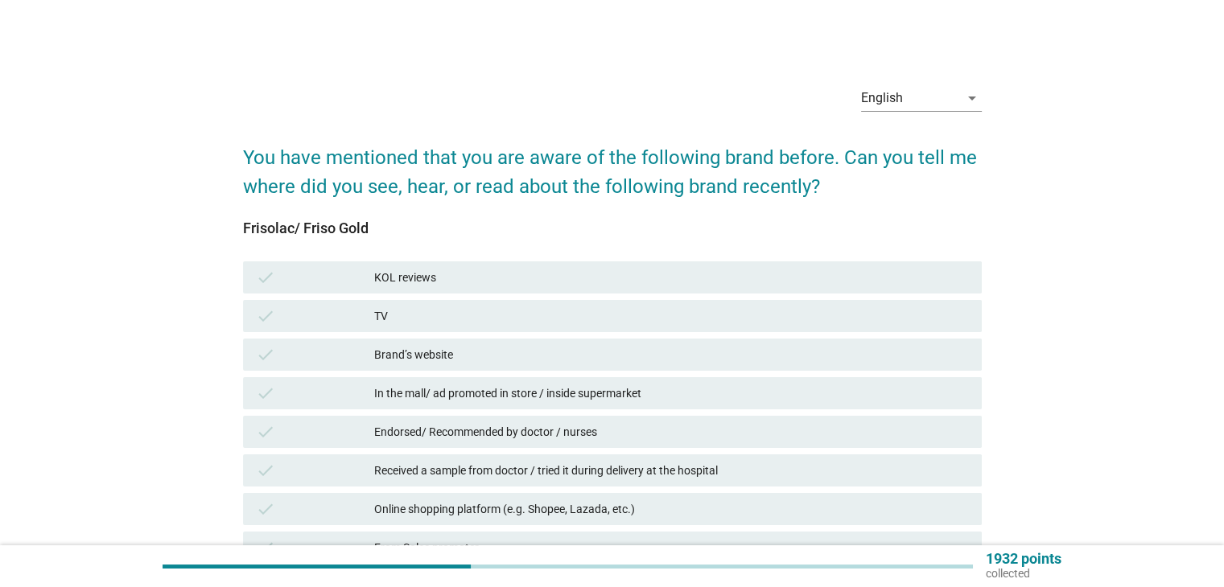
drag, startPoint x: 390, startPoint y: 228, endPoint x: 239, endPoint y: 222, distance: 151.4
click at [613, 238] on div "Frisolac/ Friso Gold" at bounding box center [612, 228] width 739 height 22
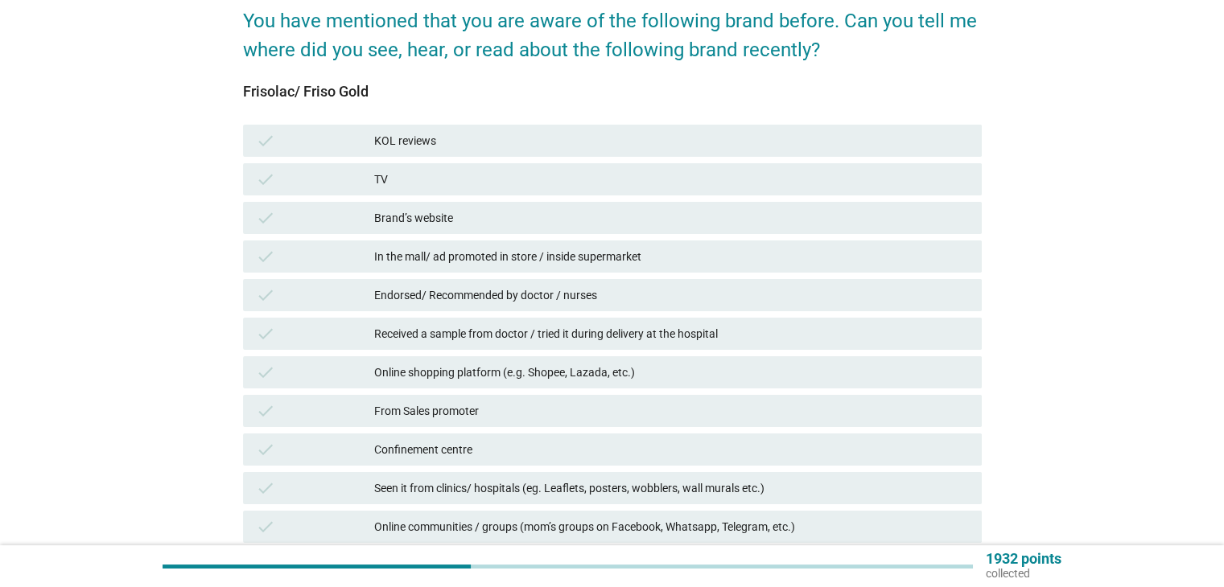
scroll to position [161, 0]
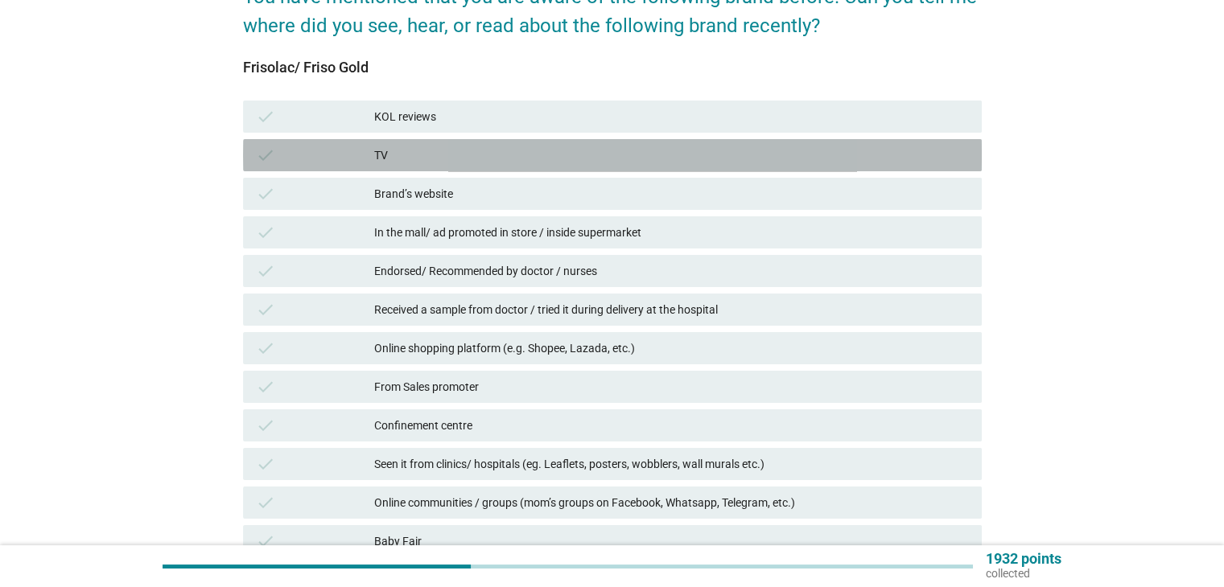
click at [439, 153] on div "TV" at bounding box center [671, 155] width 594 height 19
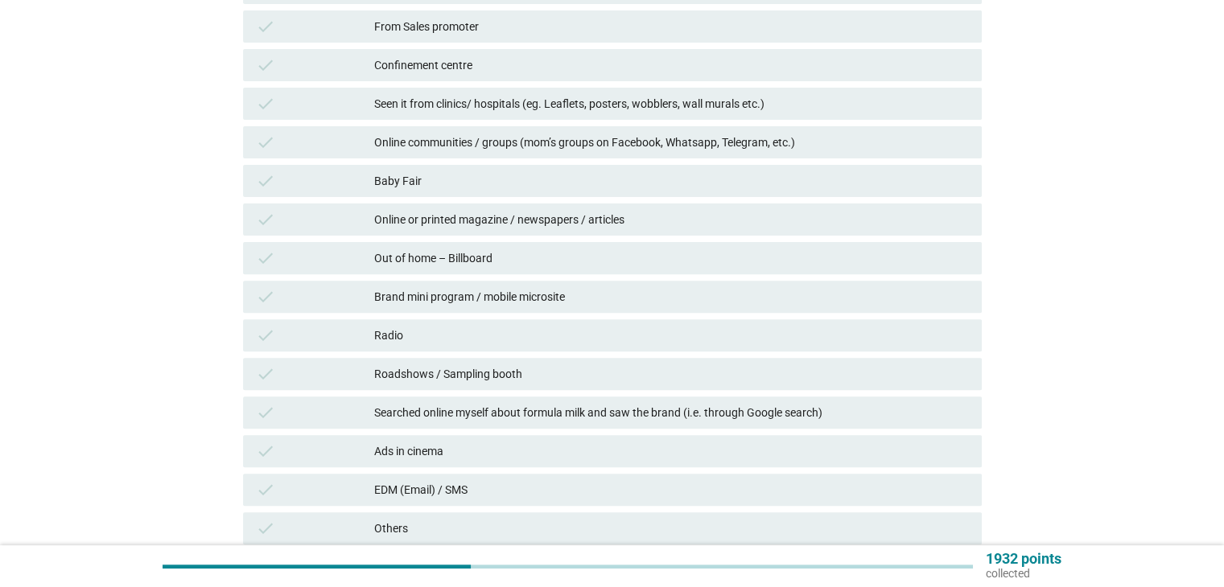
scroll to position [563, 0]
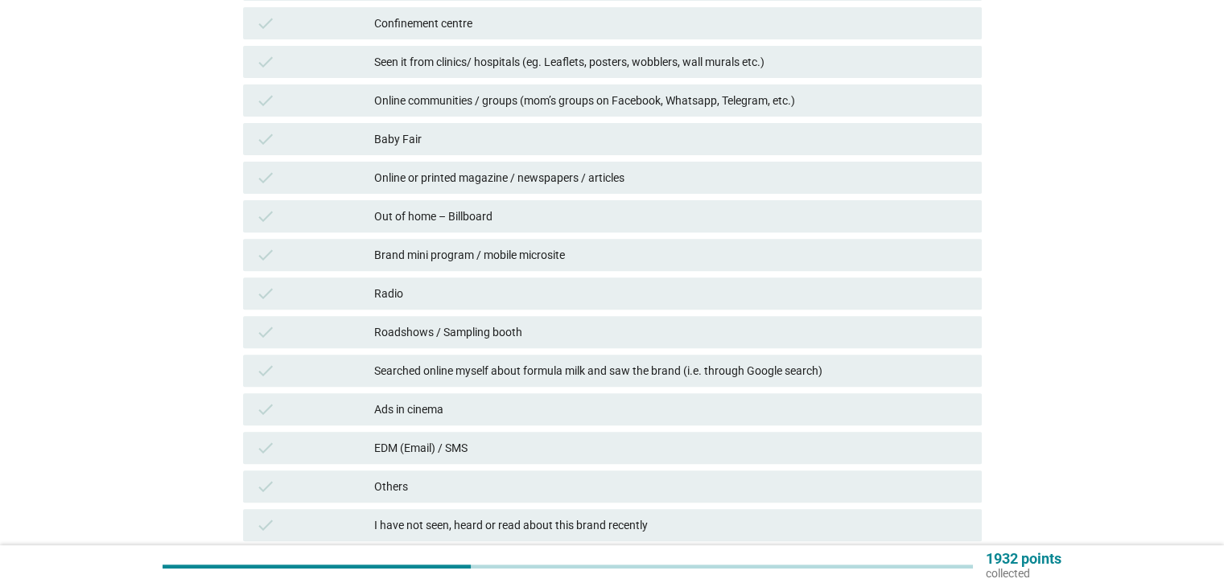
click at [441, 142] on div "Baby Fair" at bounding box center [671, 139] width 594 height 19
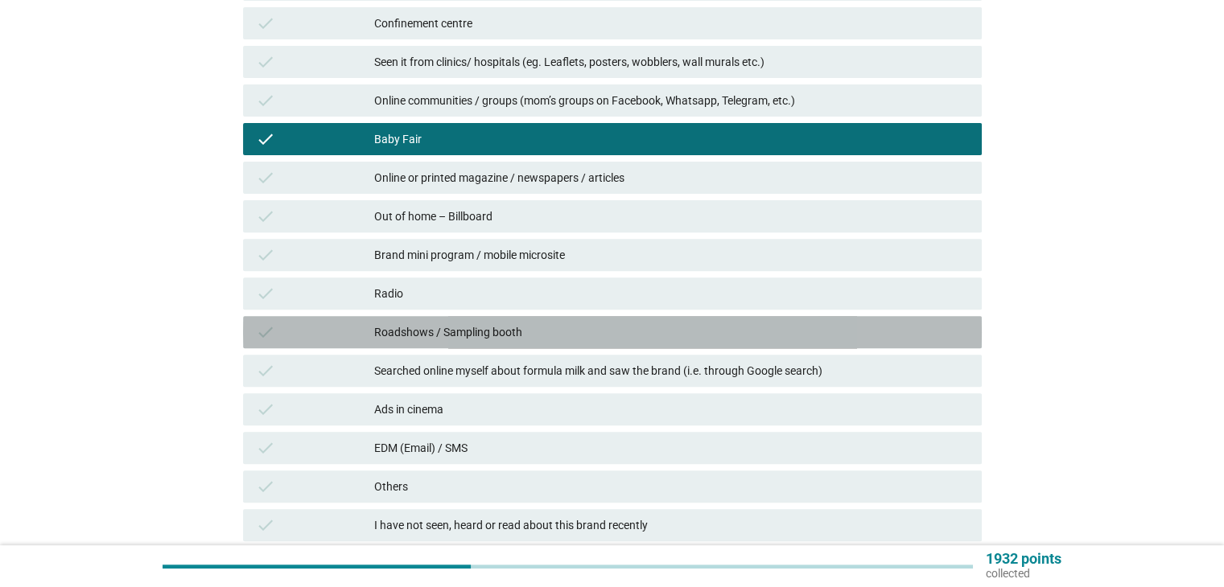
click at [462, 336] on div "Roadshows / Sampling booth" at bounding box center [671, 332] width 594 height 19
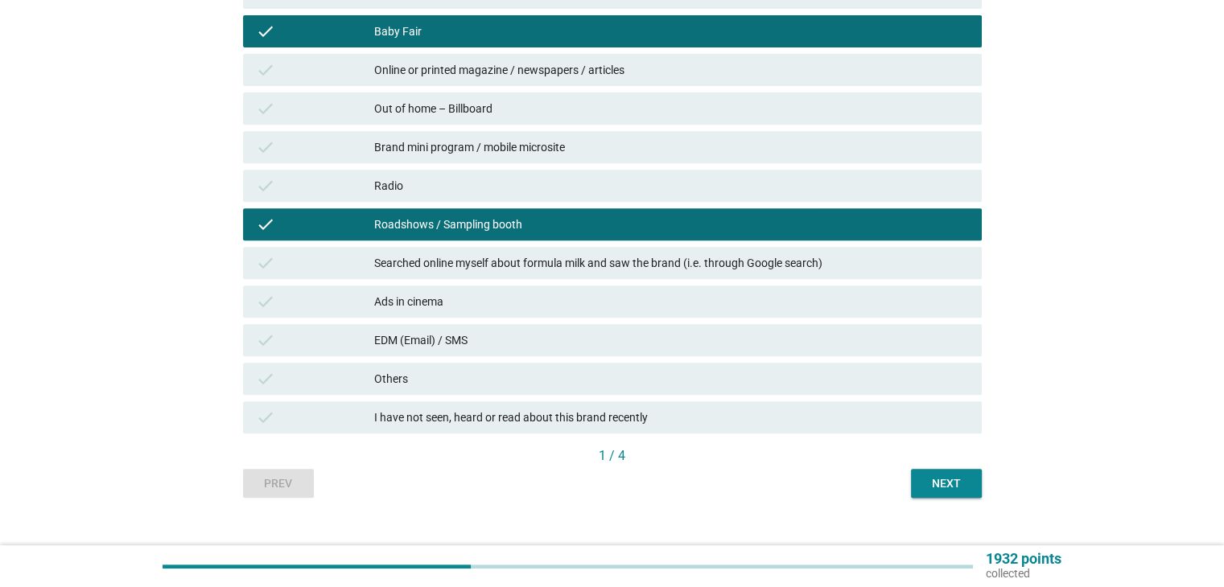
scroll to position [696, 0]
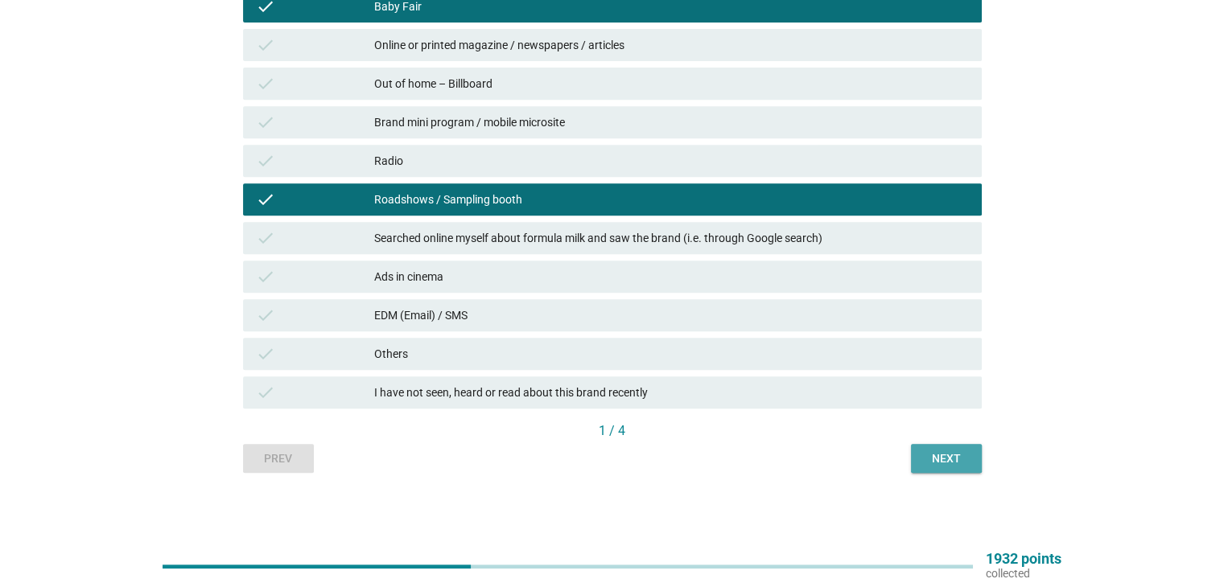
click at [934, 457] on div "Next" at bounding box center [946, 459] width 45 height 17
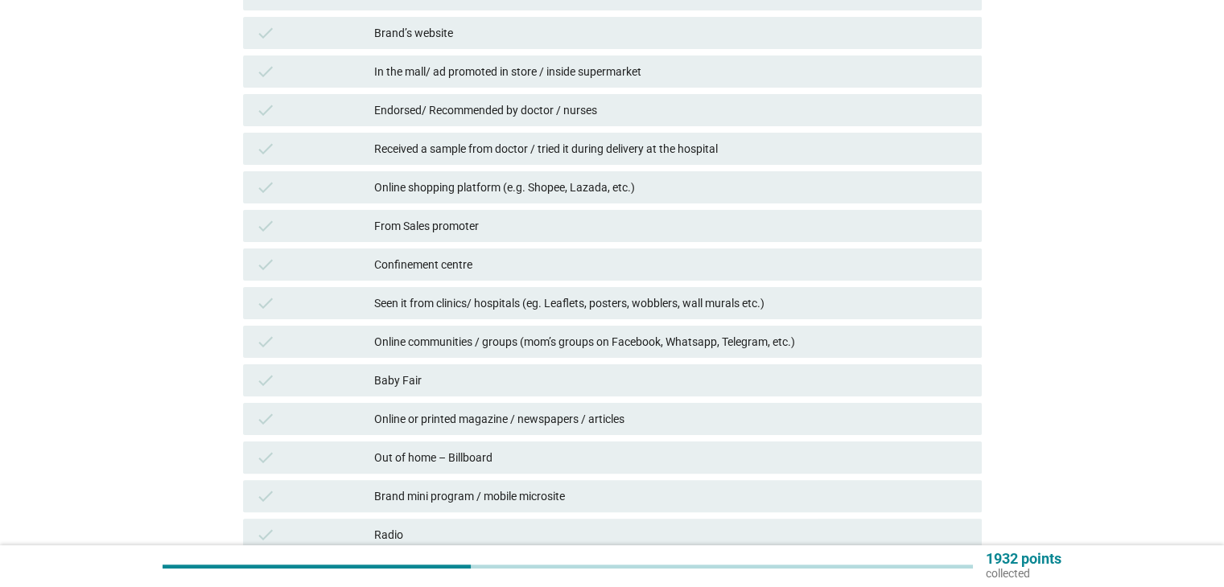
scroll to position [402, 0]
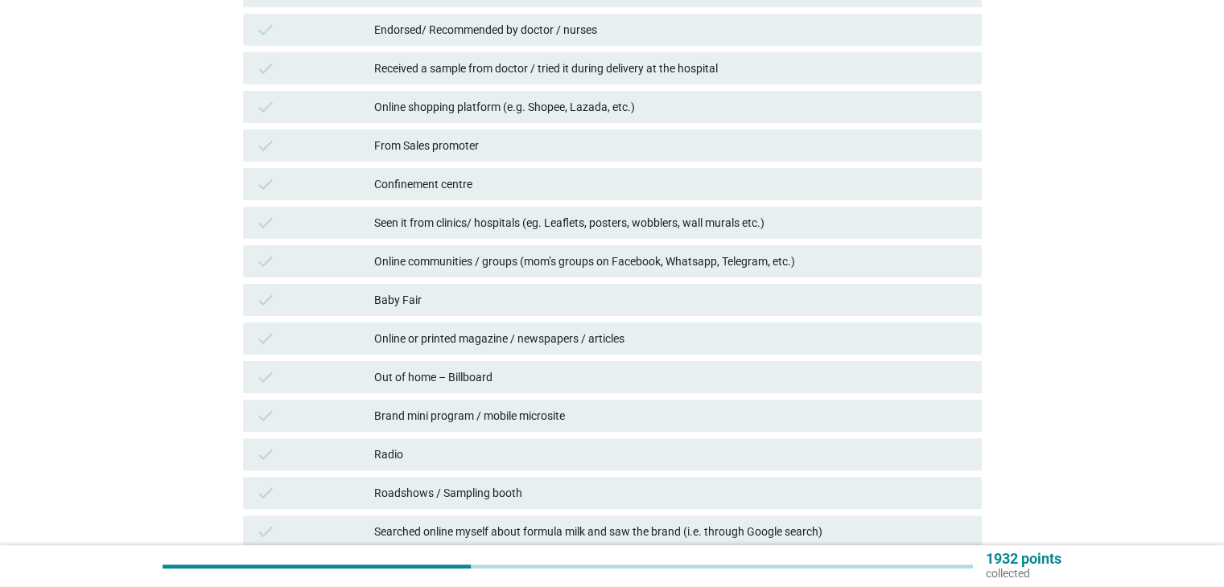
click at [501, 297] on div "Baby Fair" at bounding box center [671, 300] width 594 height 19
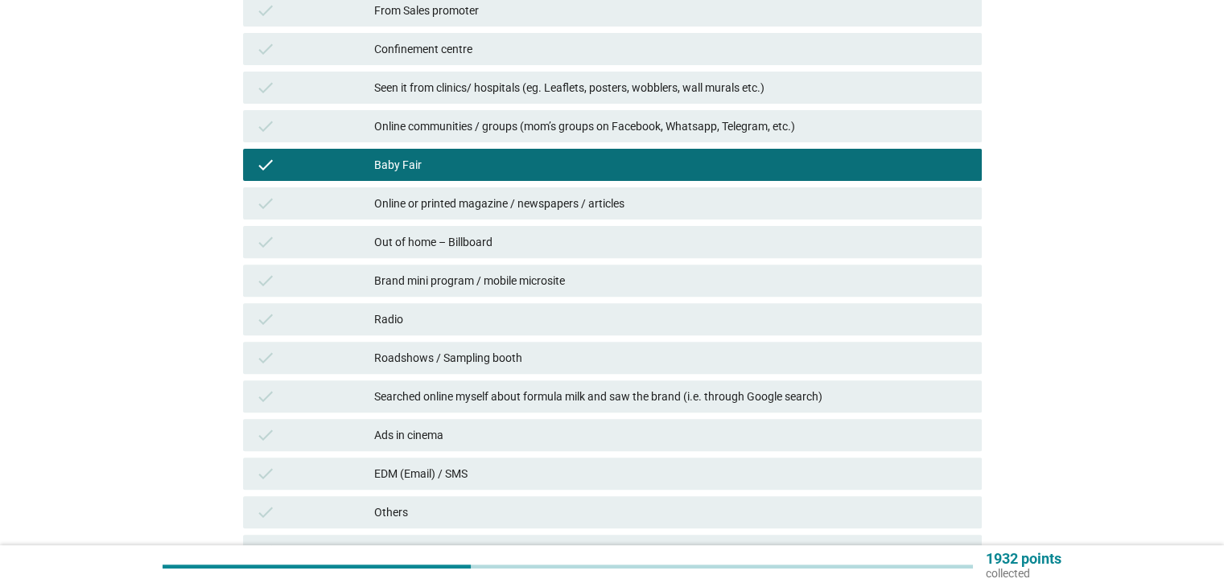
scroll to position [563, 0]
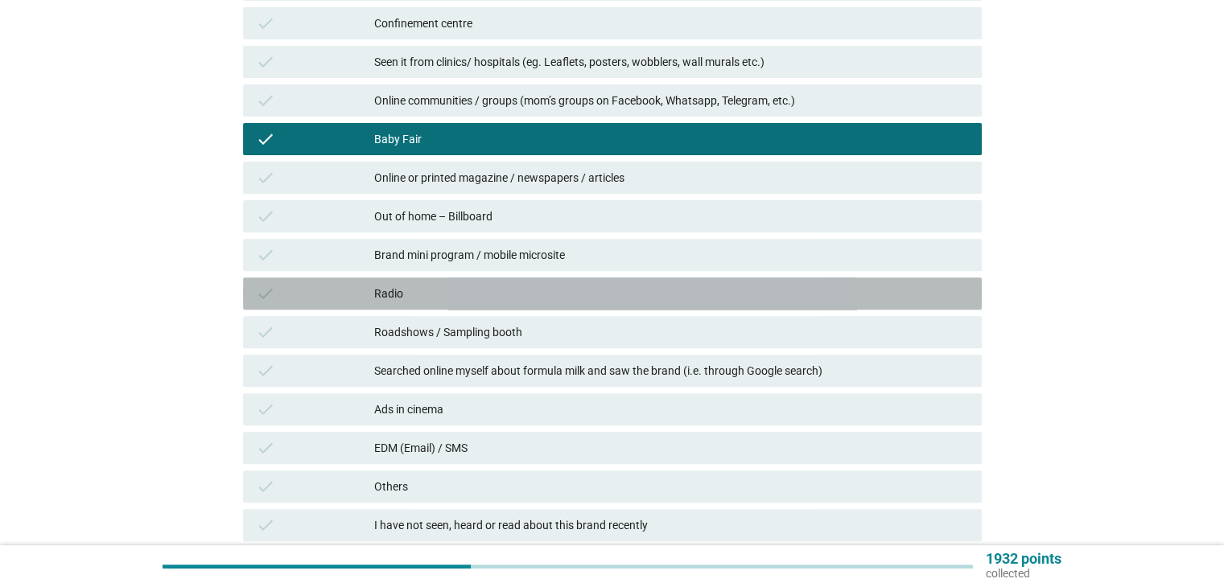
click at [501, 297] on div "Radio" at bounding box center [671, 293] width 594 height 19
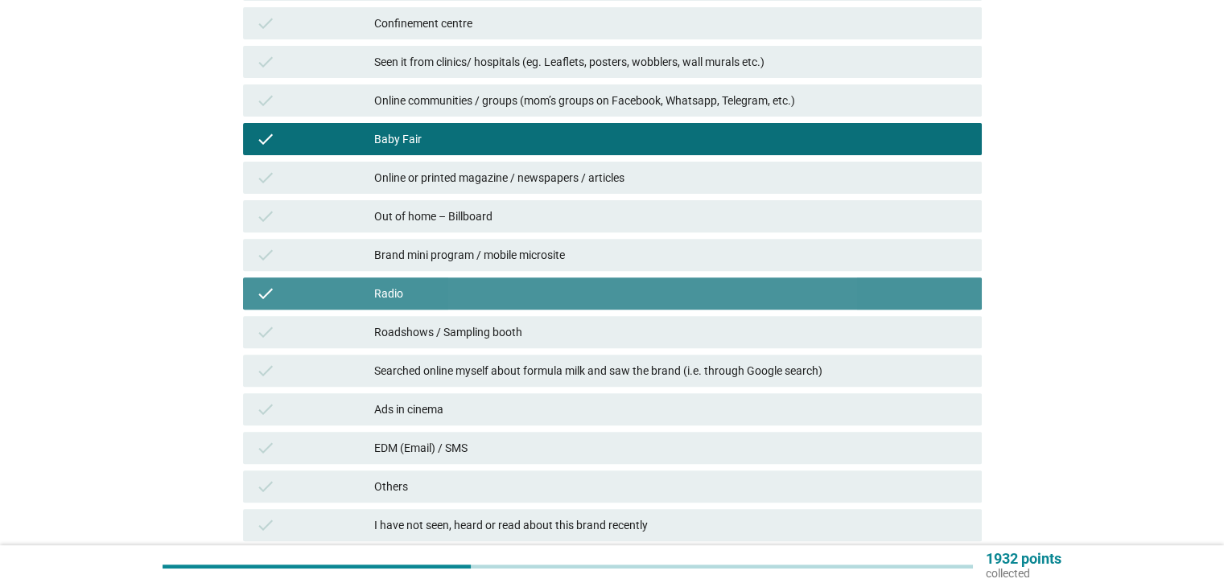
click at [501, 297] on div "Radio" at bounding box center [671, 293] width 594 height 19
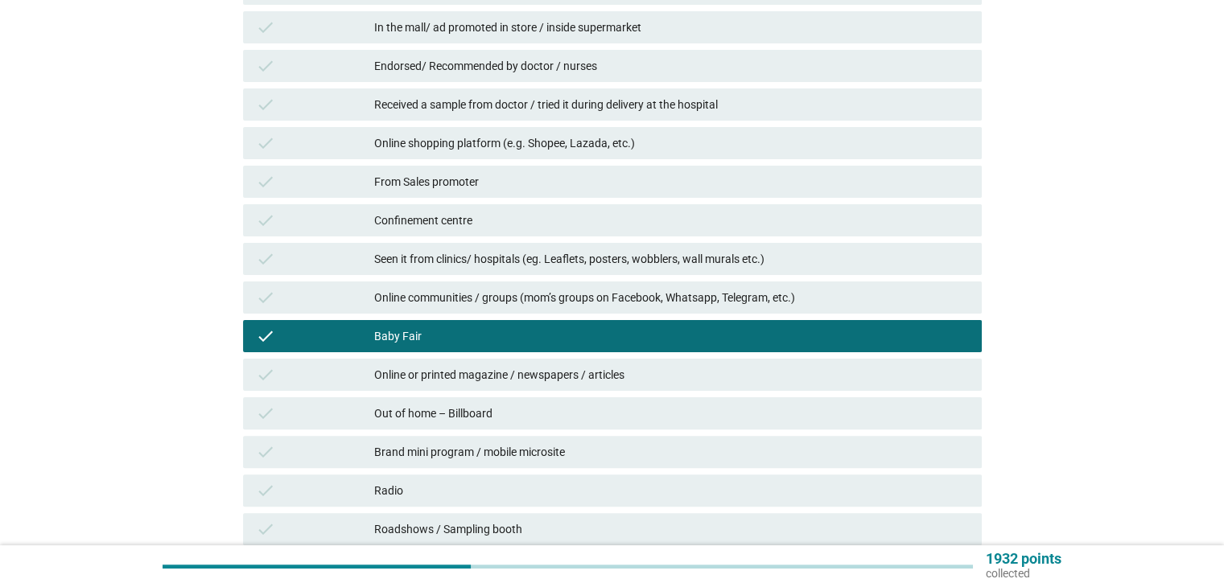
scroll to position [241, 0]
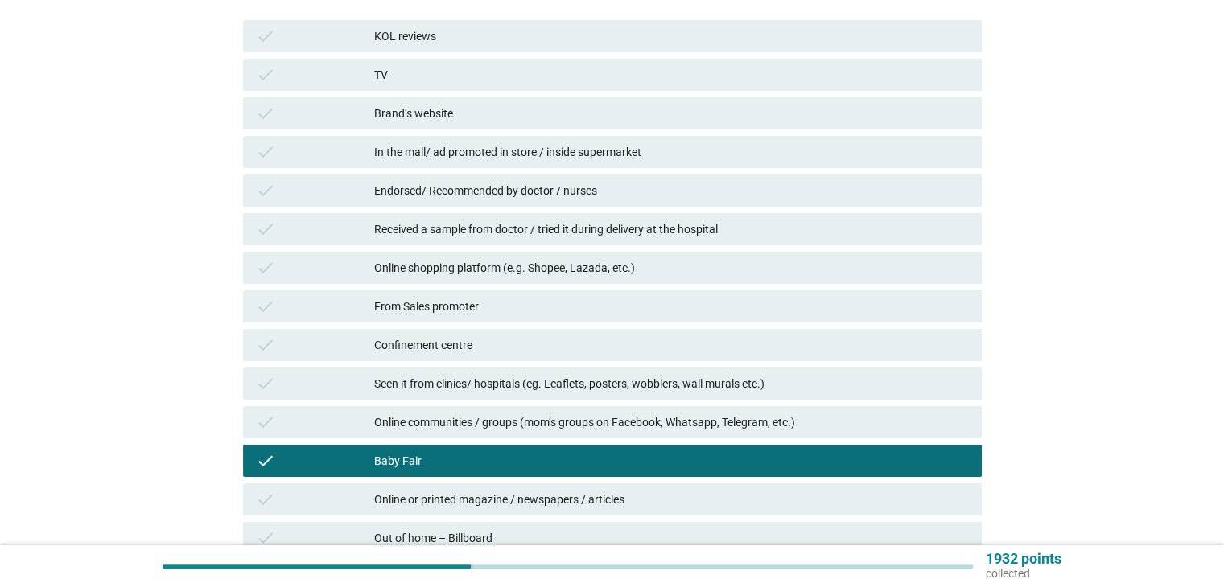
click at [445, 72] on div "TV" at bounding box center [671, 74] width 594 height 19
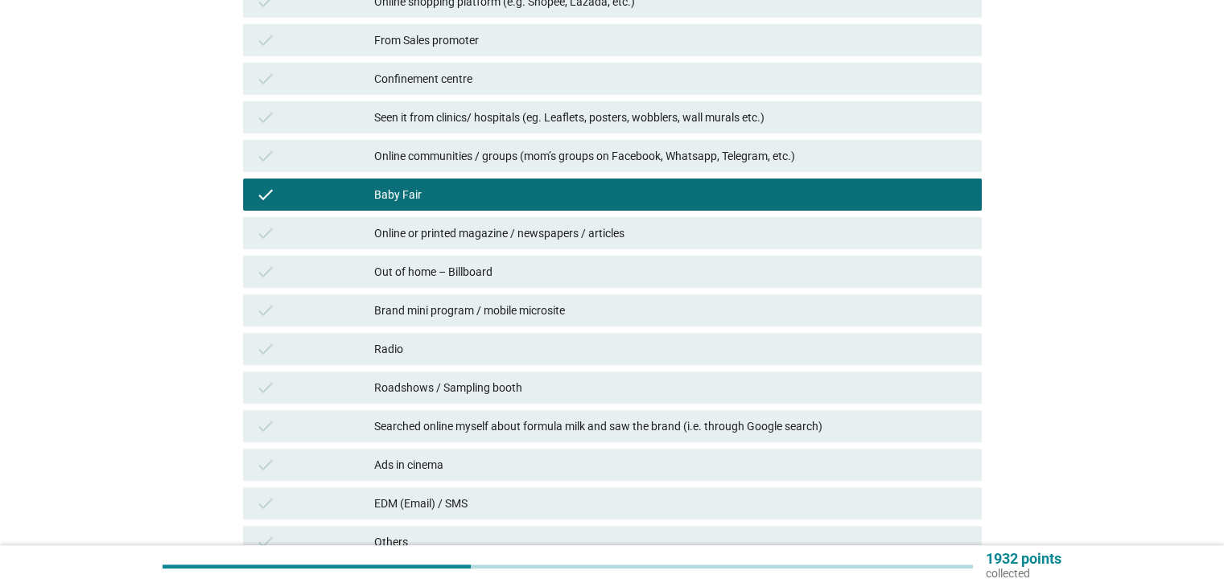
scroll to position [696, 0]
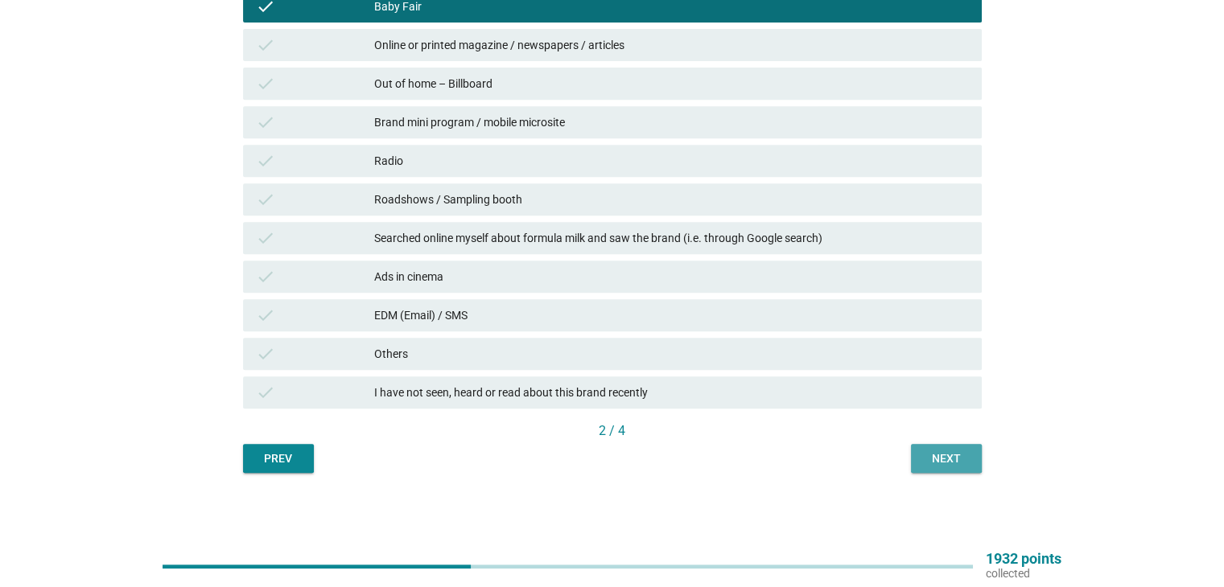
click at [948, 465] on div "Next" at bounding box center [946, 459] width 45 height 17
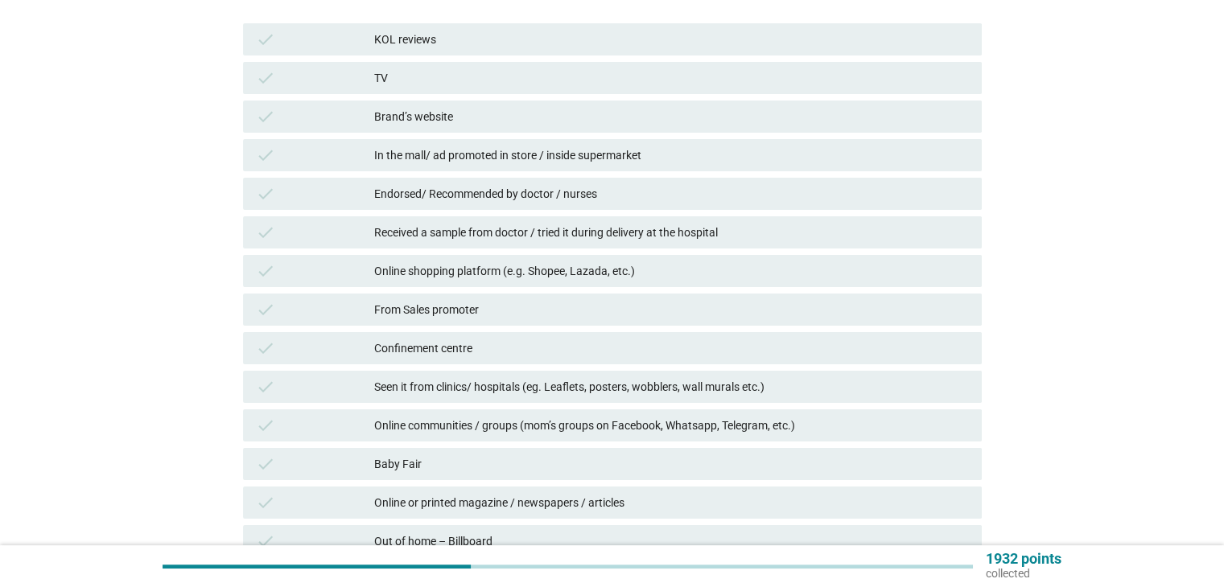
scroll to position [241, 0]
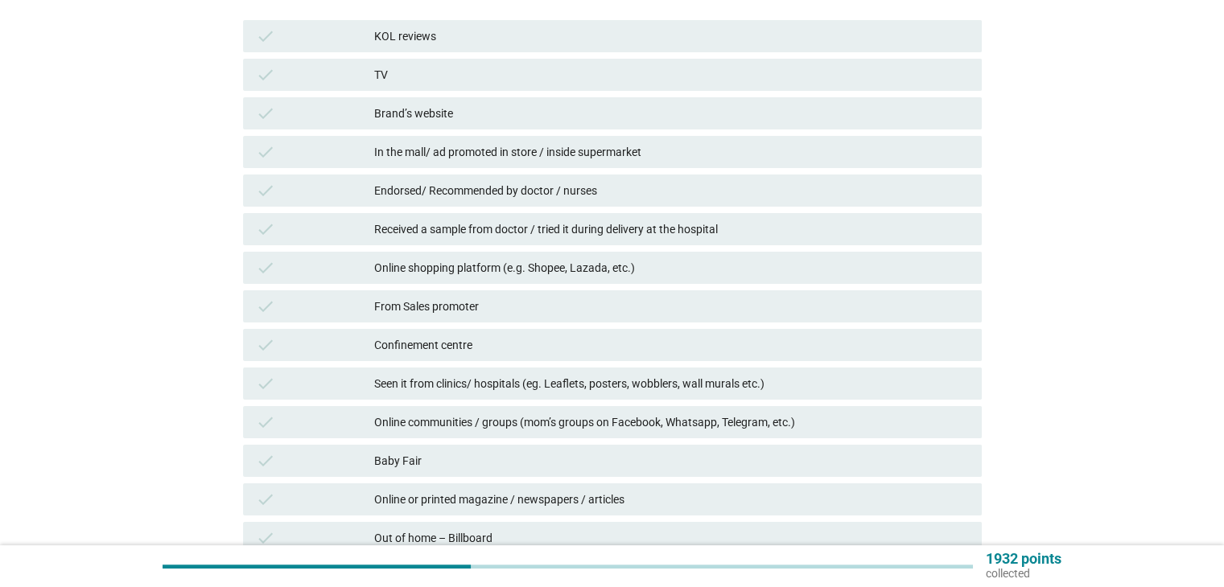
click at [431, 159] on div "In the mall/ ad promoted in store / inside supermarket" at bounding box center [671, 151] width 594 height 19
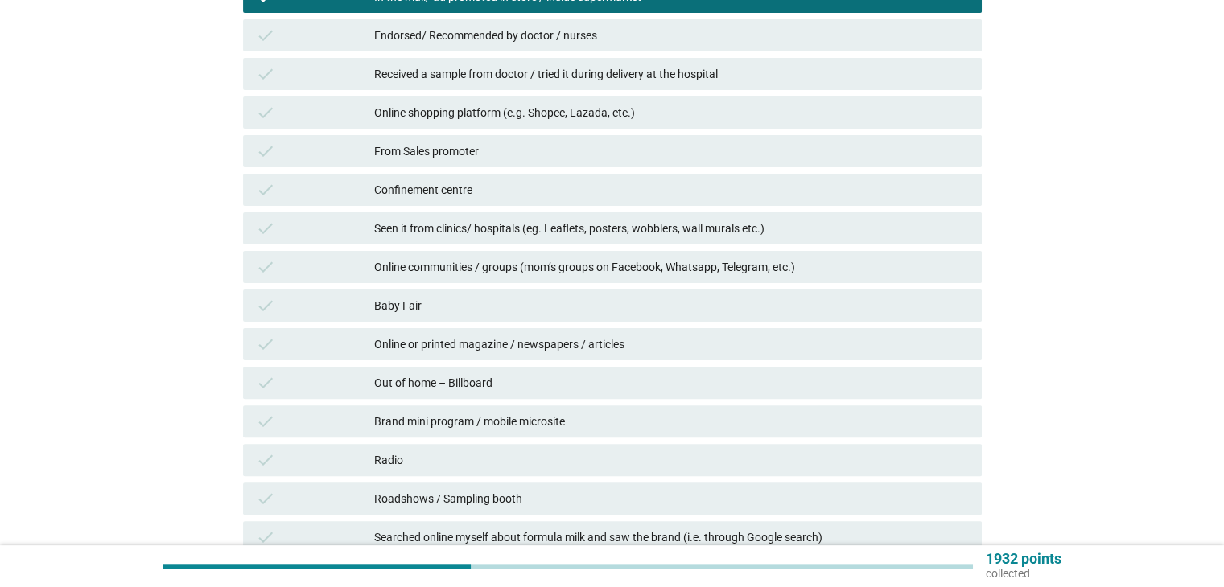
scroll to position [402, 0]
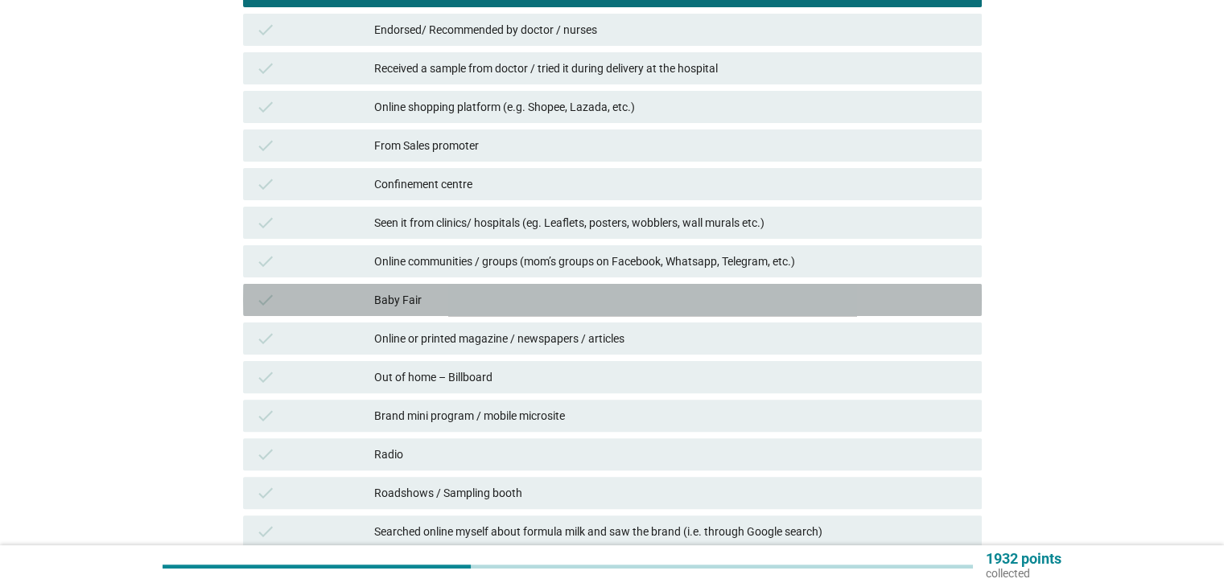
click at [454, 298] on div "Baby Fair" at bounding box center [671, 300] width 594 height 19
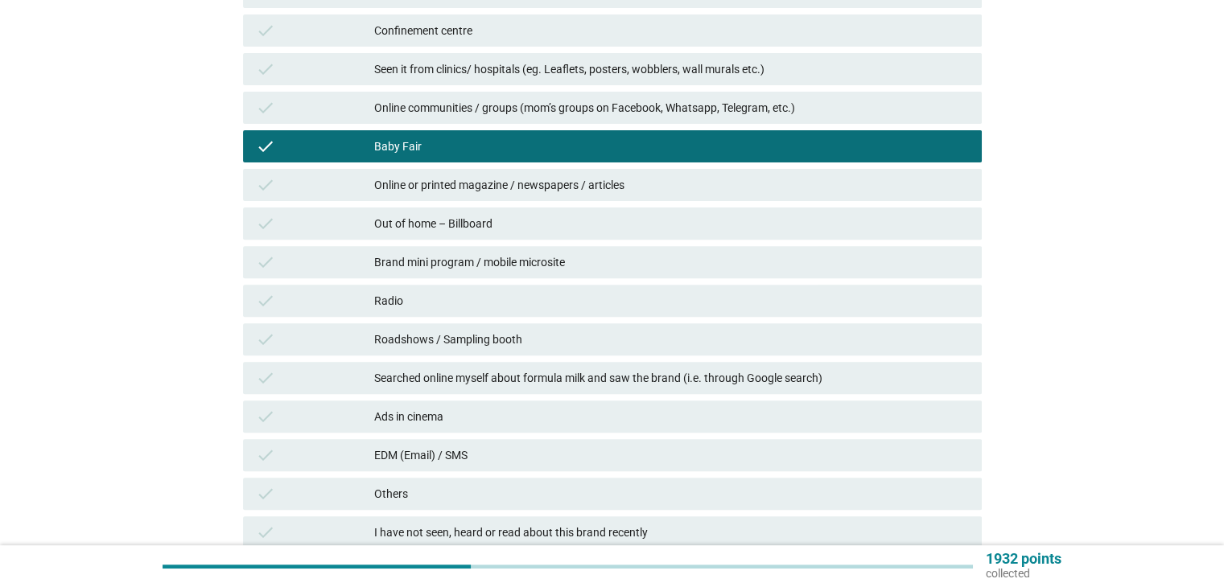
scroll to position [563, 0]
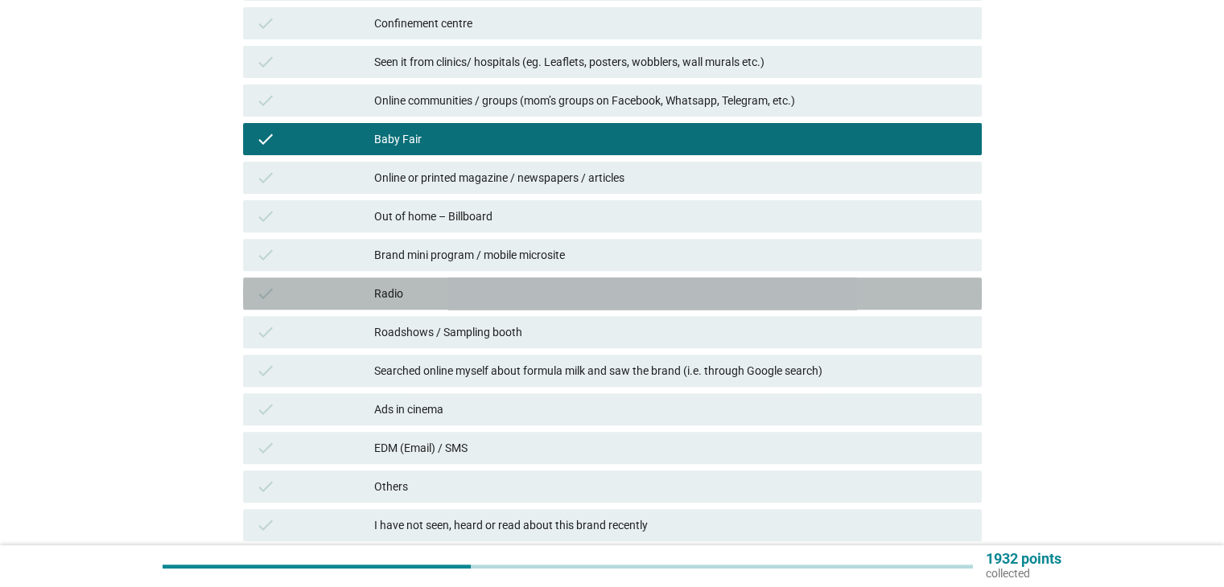
click at [454, 303] on div "Radio" at bounding box center [671, 293] width 594 height 19
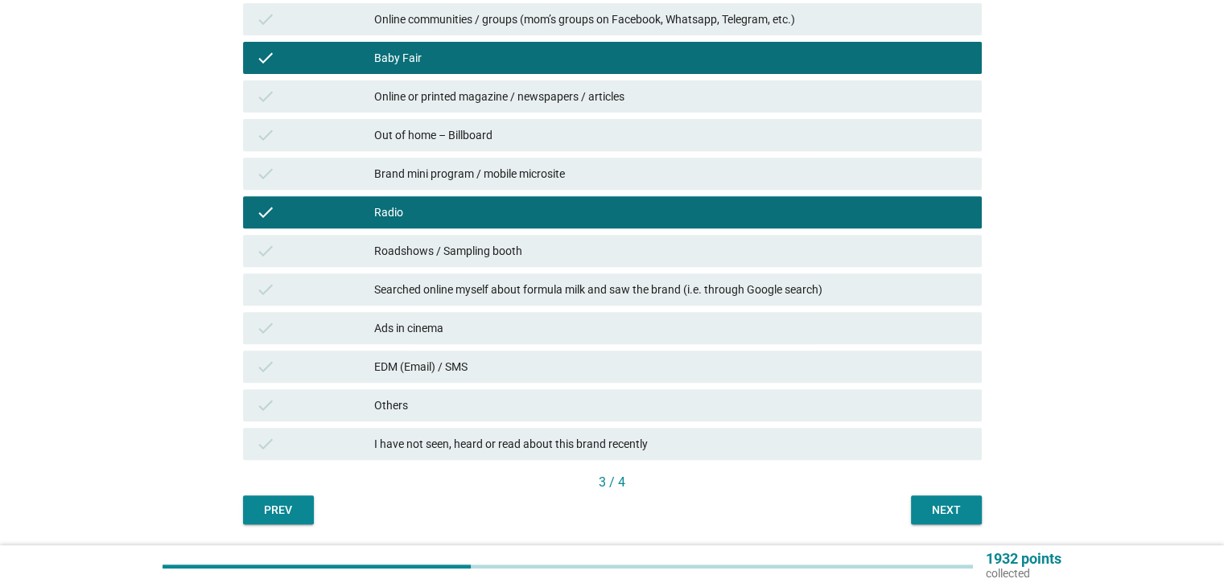
scroll to position [696, 0]
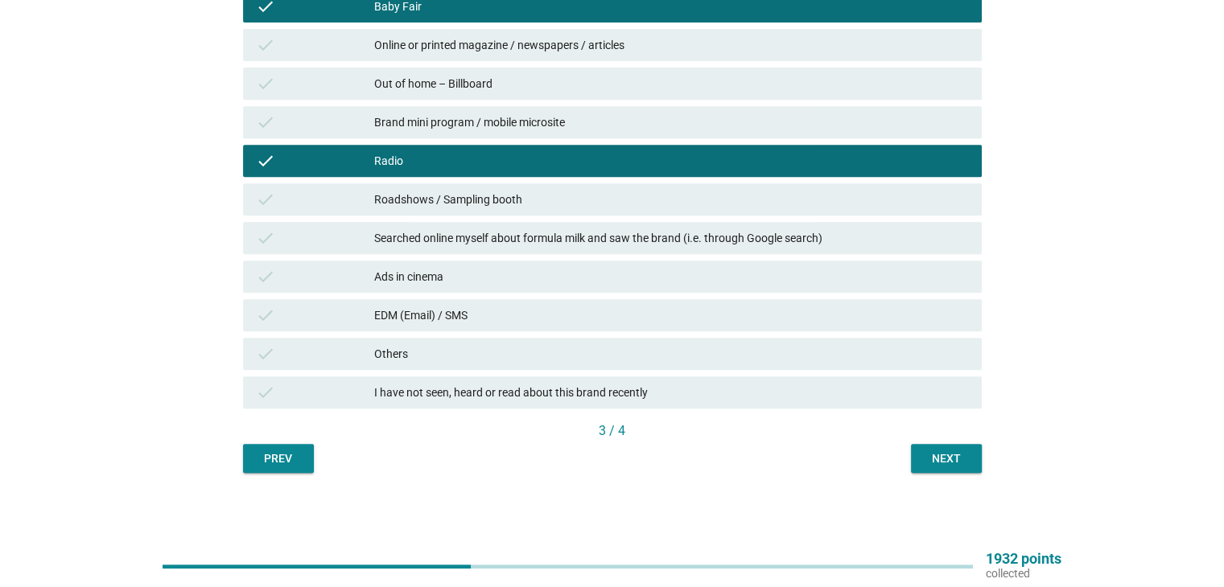
click at [945, 470] on button "Next" at bounding box center [946, 458] width 71 height 29
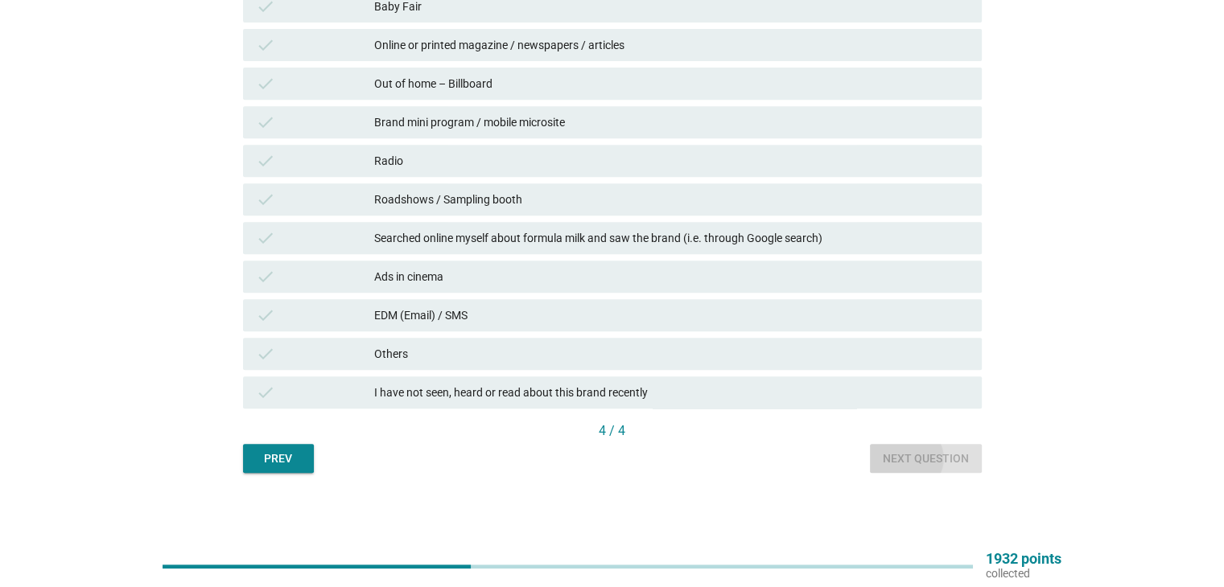
scroll to position [0, 0]
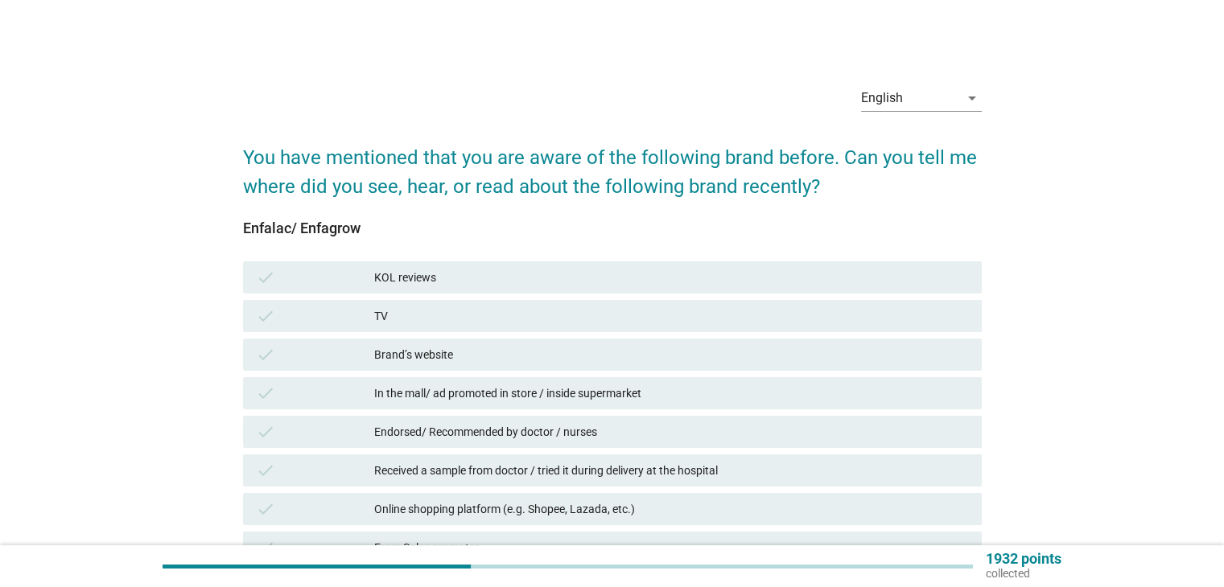
click at [397, 314] on div "TV" at bounding box center [671, 316] width 594 height 19
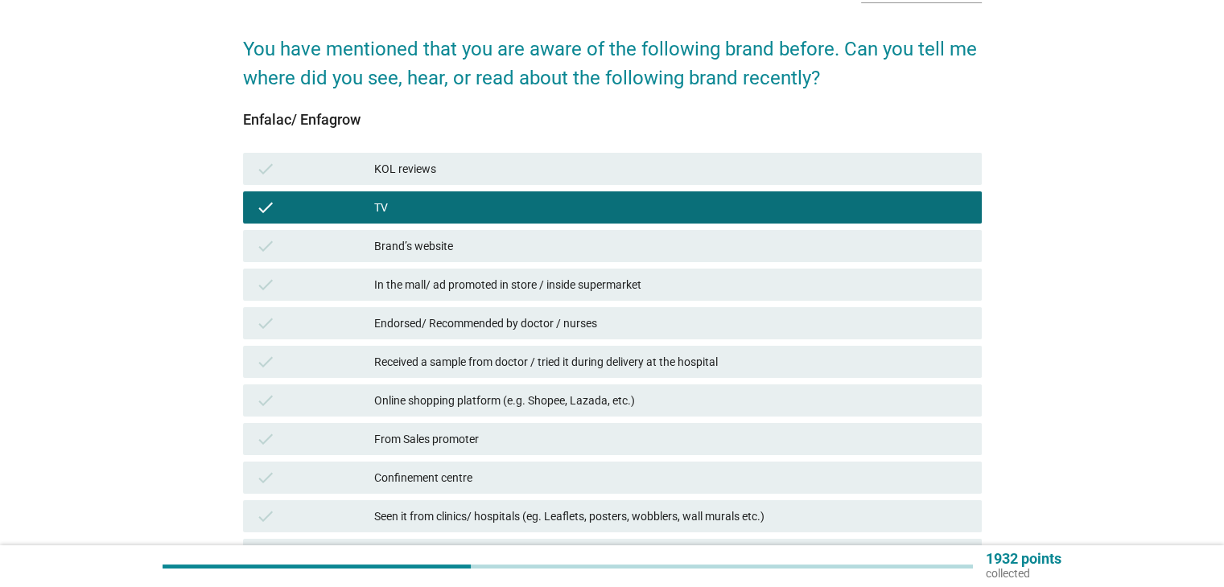
scroll to position [241, 0]
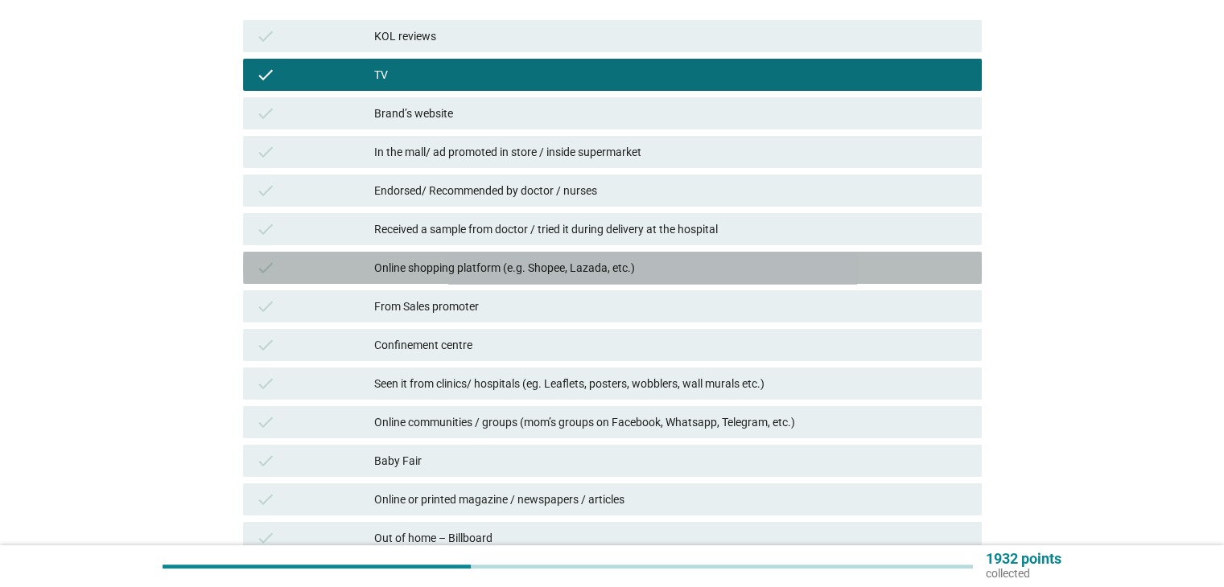
click at [415, 253] on div "check Online shopping platform (e.g. Shopee, Lazada, etc.)" at bounding box center [612, 268] width 739 height 32
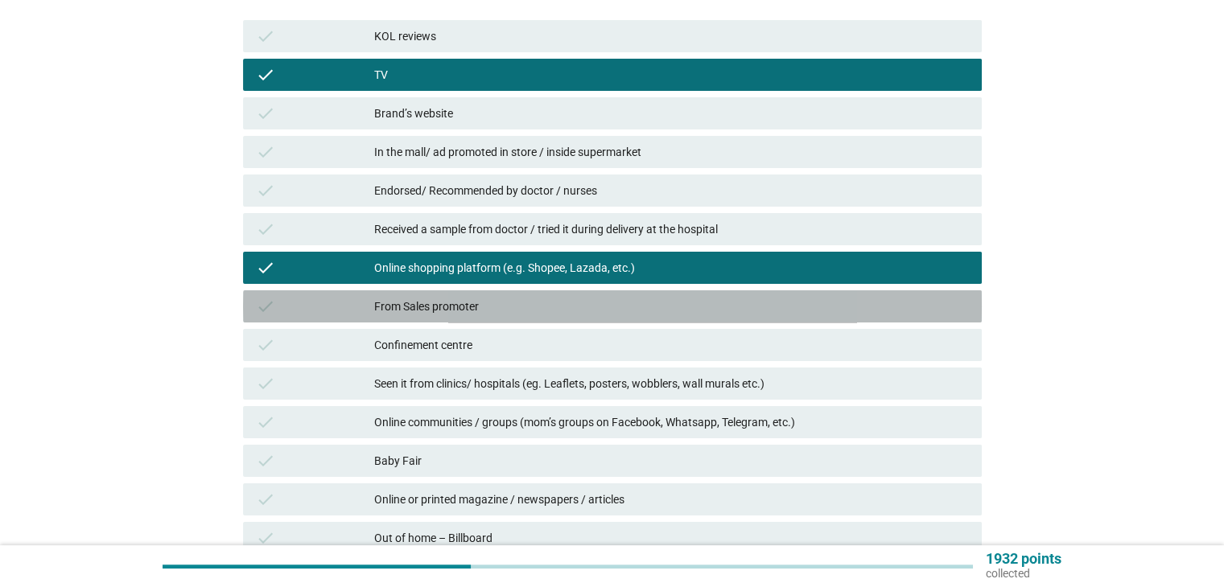
click at [433, 315] on div "From Sales promoter" at bounding box center [671, 306] width 594 height 19
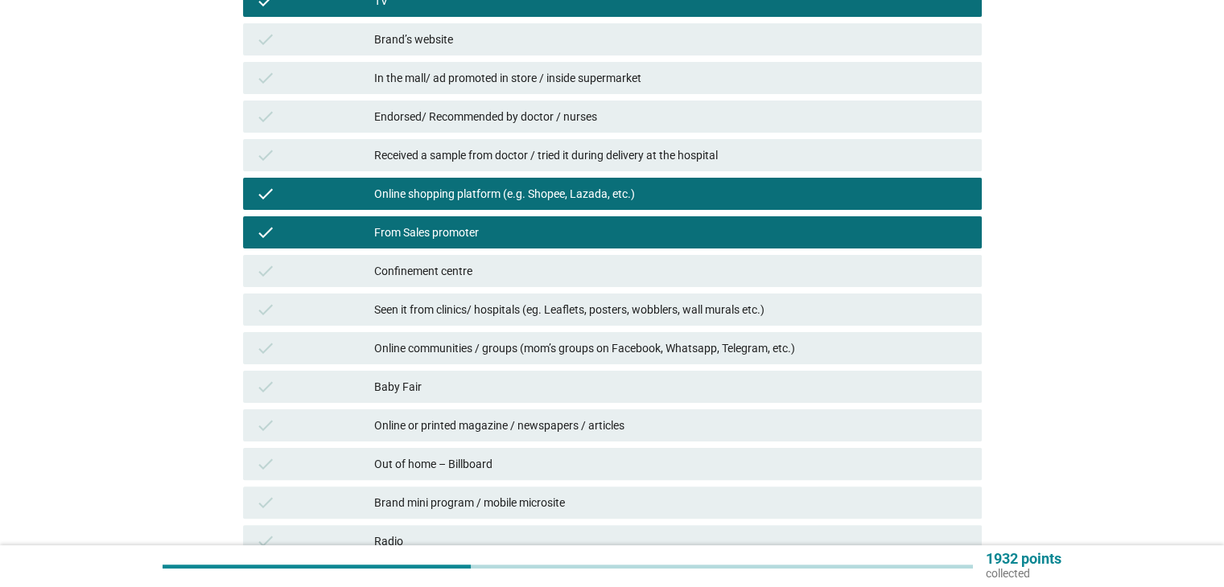
scroll to position [402, 0]
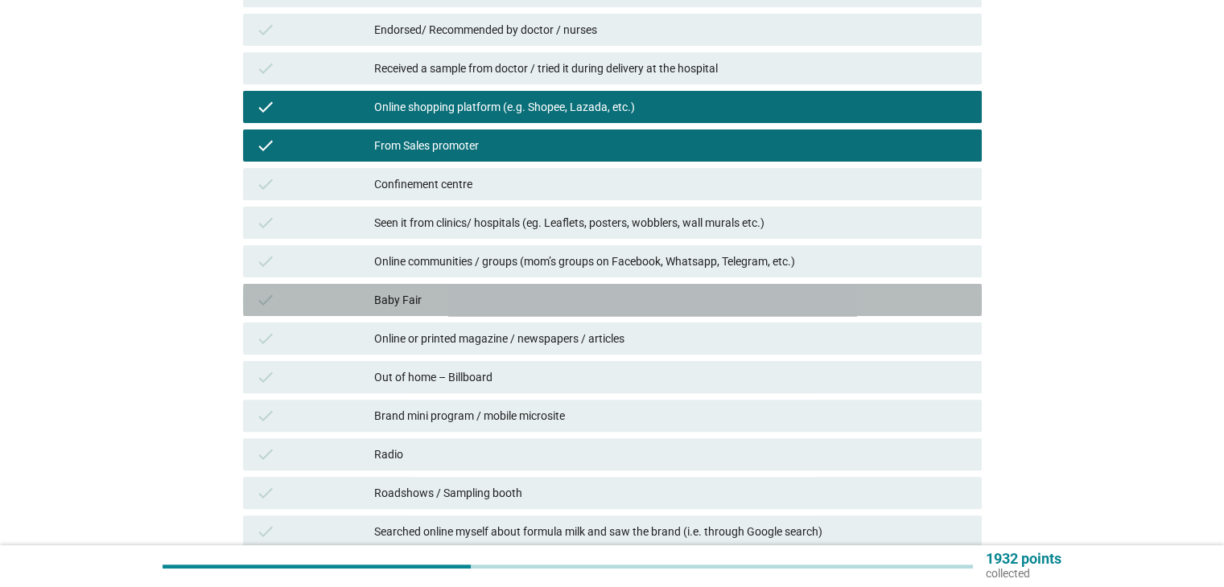
click at [433, 315] on div "check Baby Fair" at bounding box center [612, 300] width 739 height 32
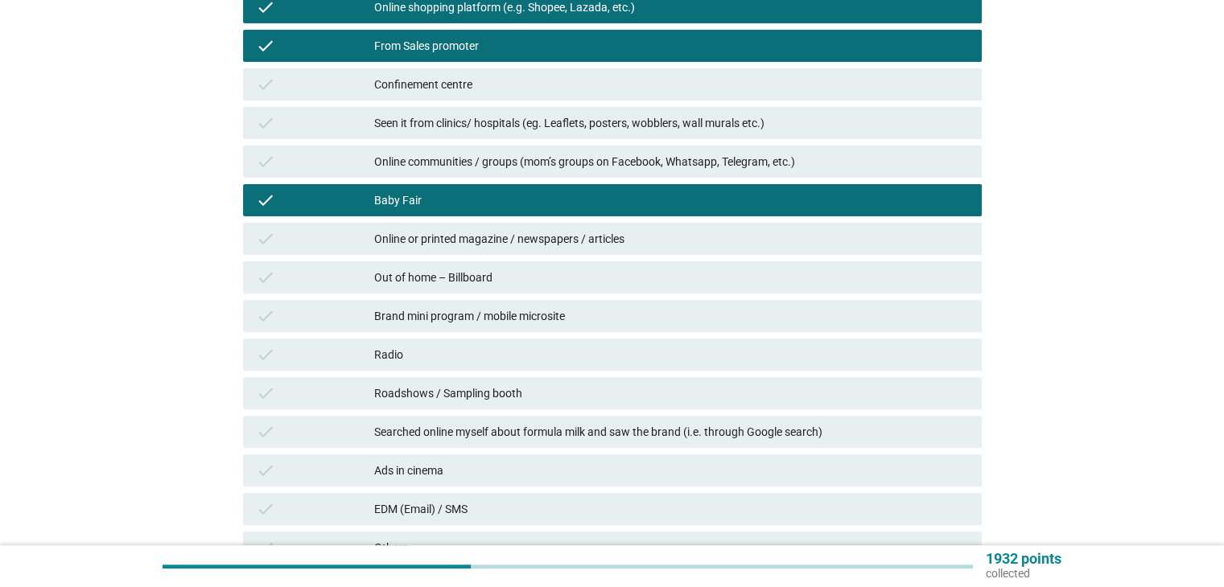
scroll to position [696, 0]
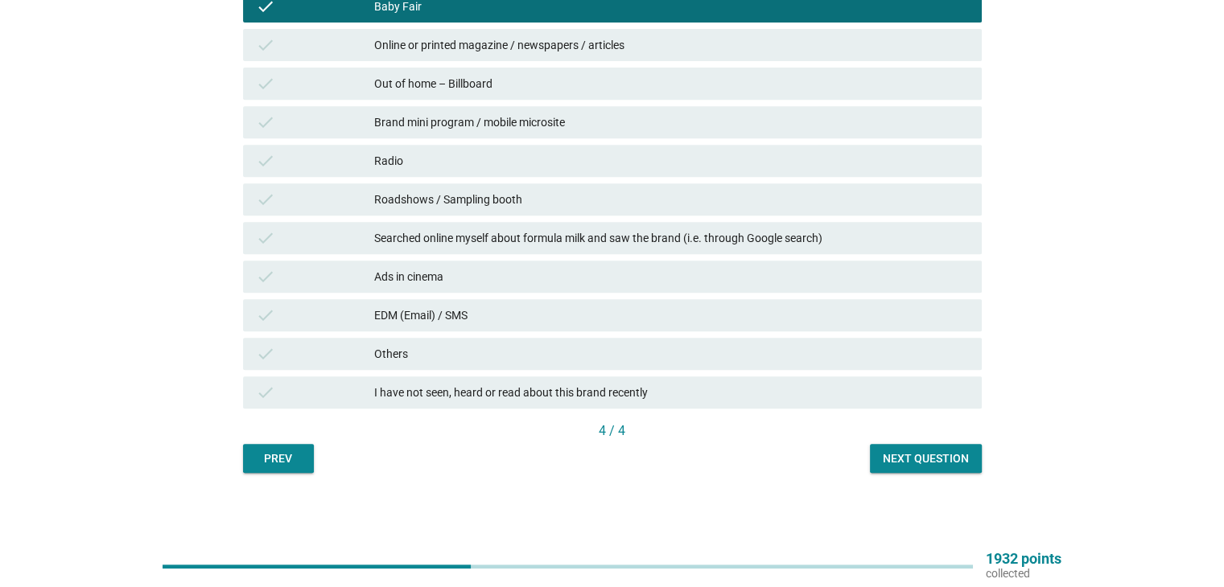
click at [931, 457] on div "Next question" at bounding box center [926, 459] width 86 height 17
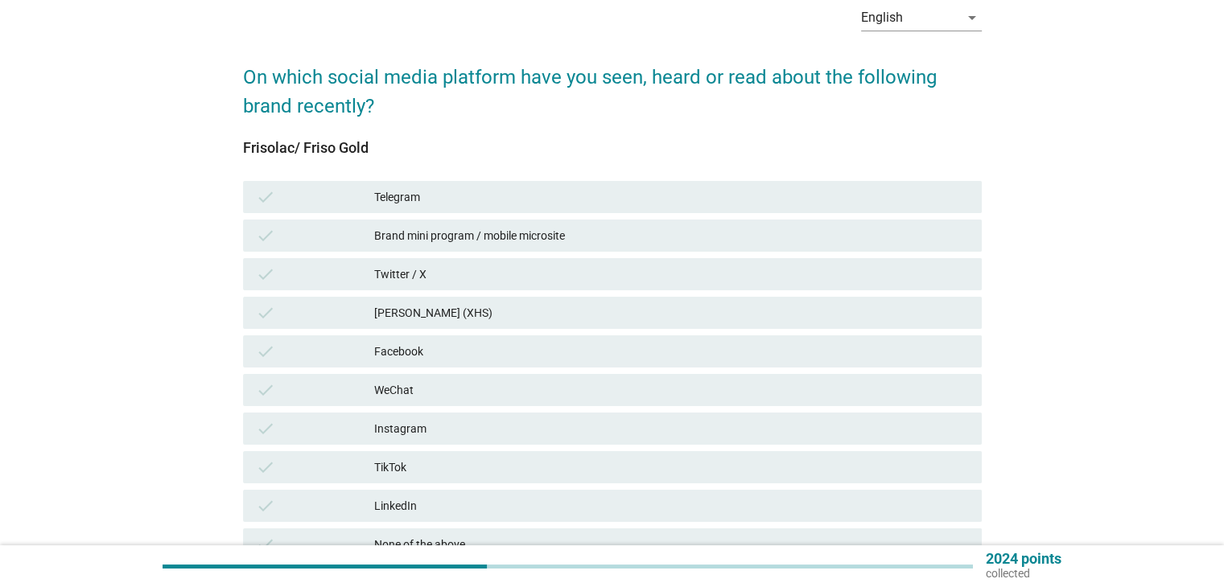
scroll to position [152, 0]
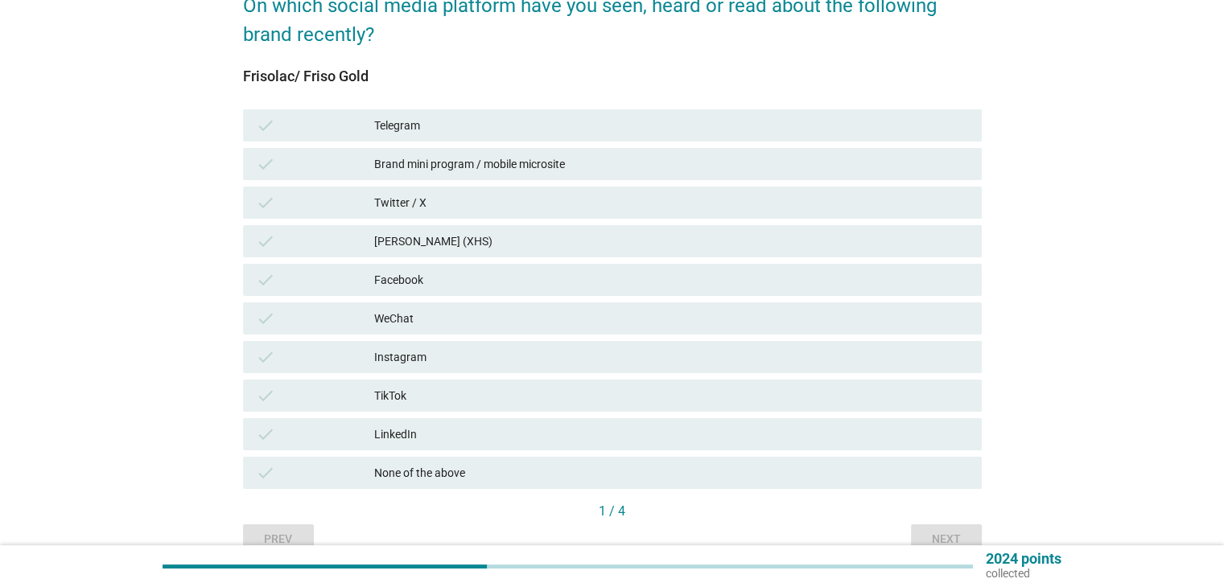
click at [428, 289] on div "check Facebook" at bounding box center [612, 280] width 739 height 32
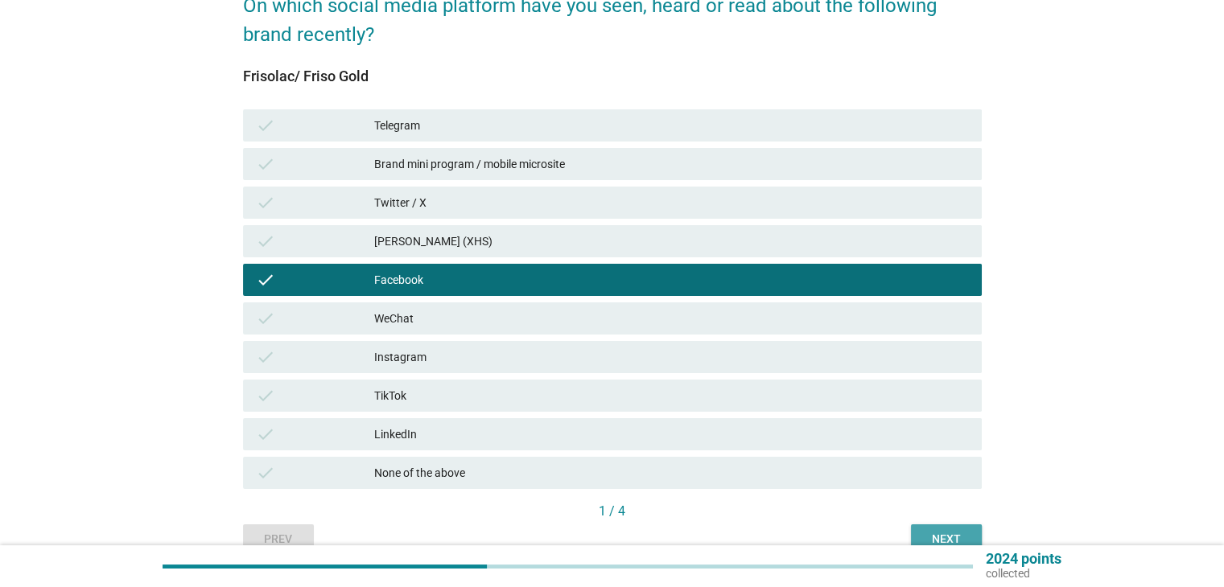
click at [932, 531] on div "Next" at bounding box center [946, 539] width 45 height 17
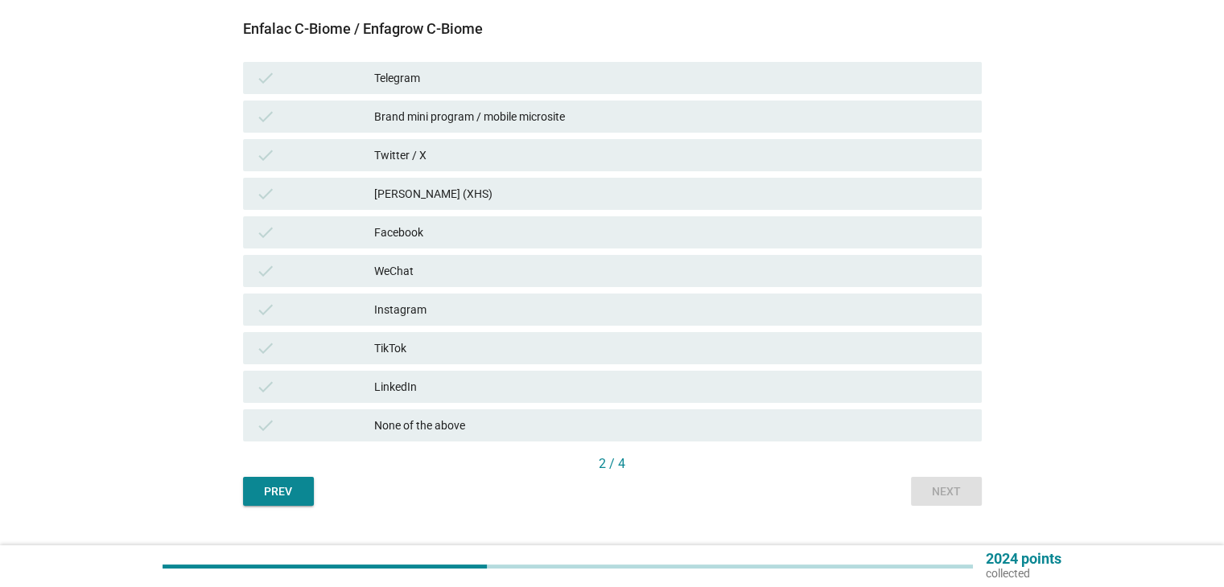
scroll to position [233, 0]
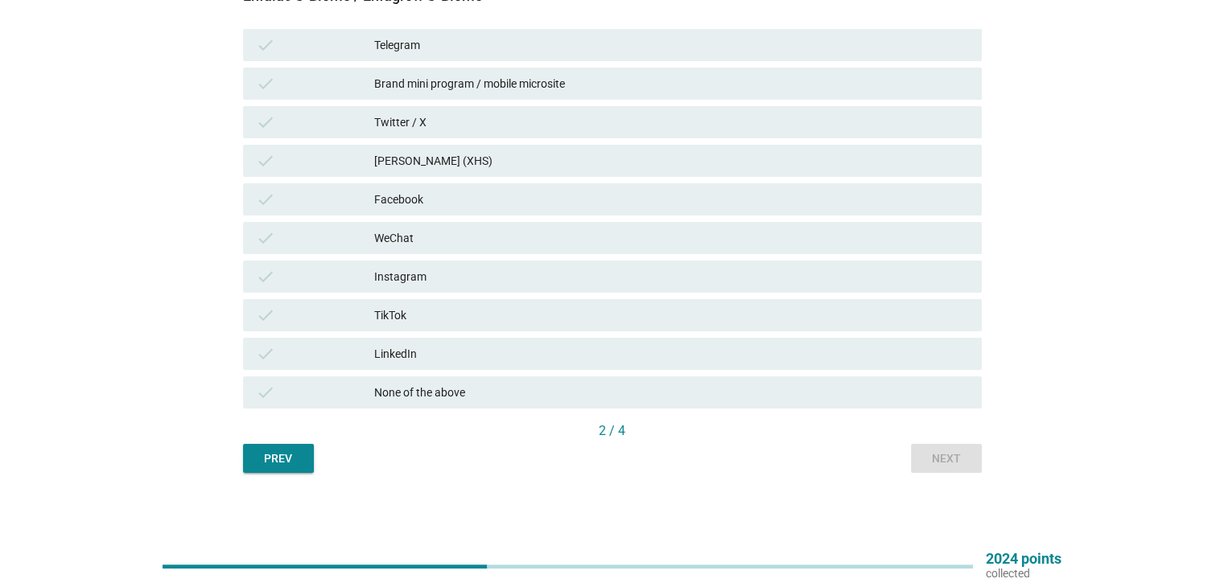
click at [434, 197] on div "Facebook" at bounding box center [671, 199] width 594 height 19
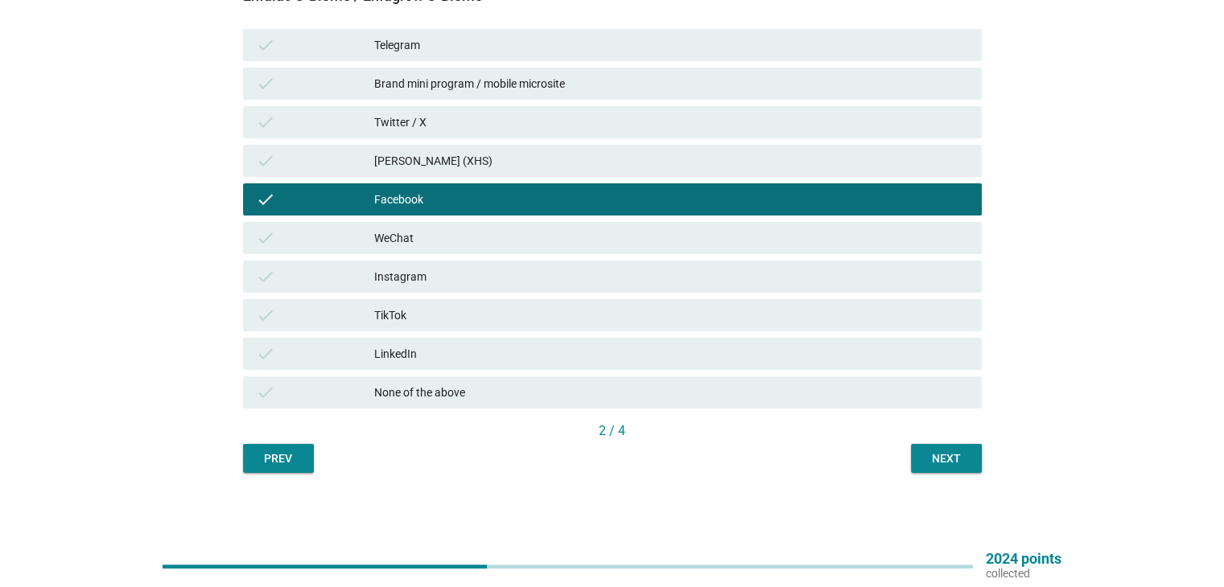
click at [976, 447] on button "Next" at bounding box center [946, 458] width 71 height 29
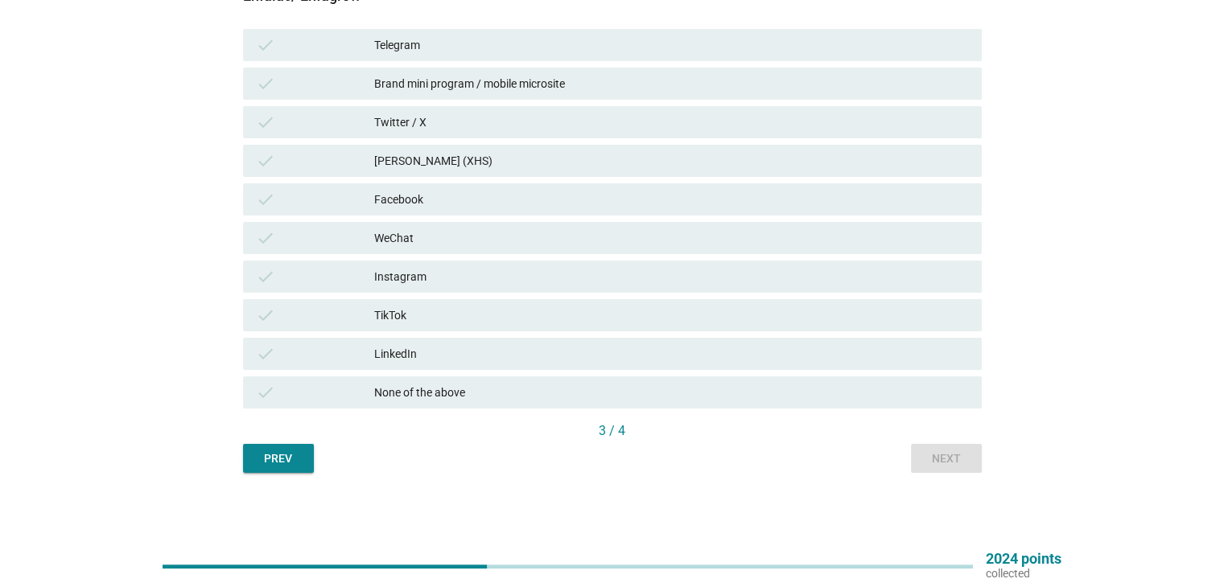
click at [410, 211] on div "check Facebook" at bounding box center [612, 199] width 739 height 32
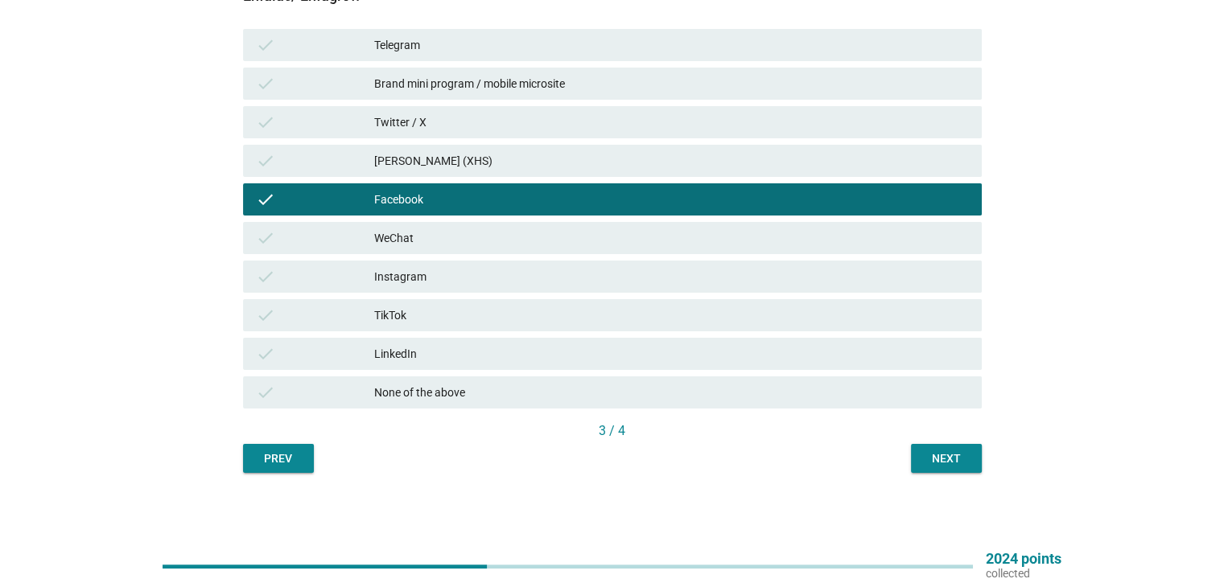
click at [924, 458] on div "Next" at bounding box center [946, 459] width 45 height 17
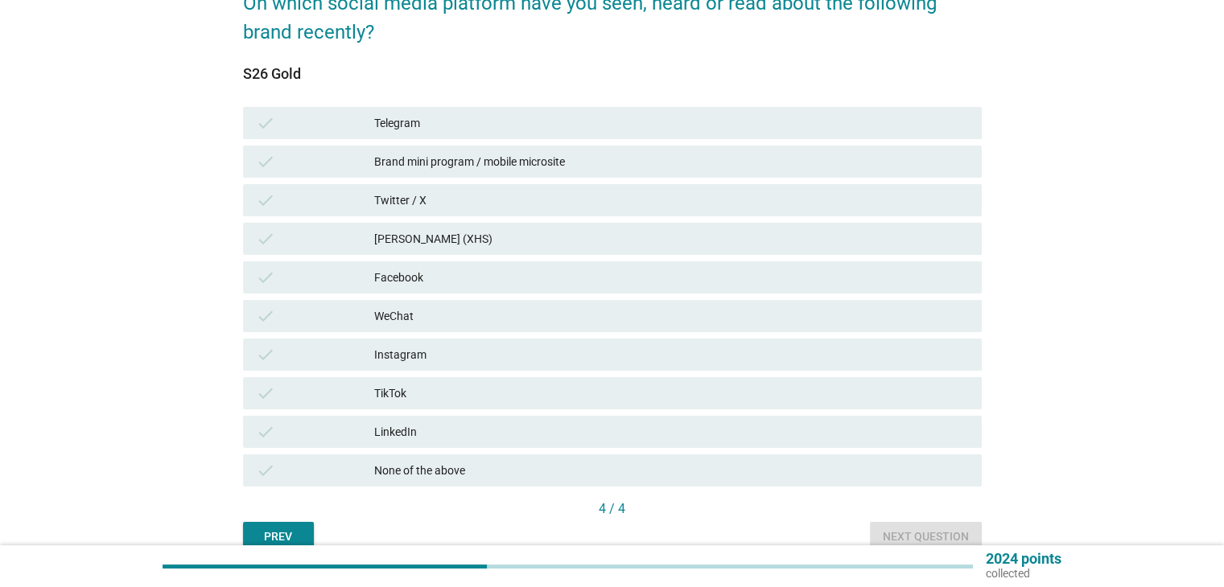
scroll to position [161, 0]
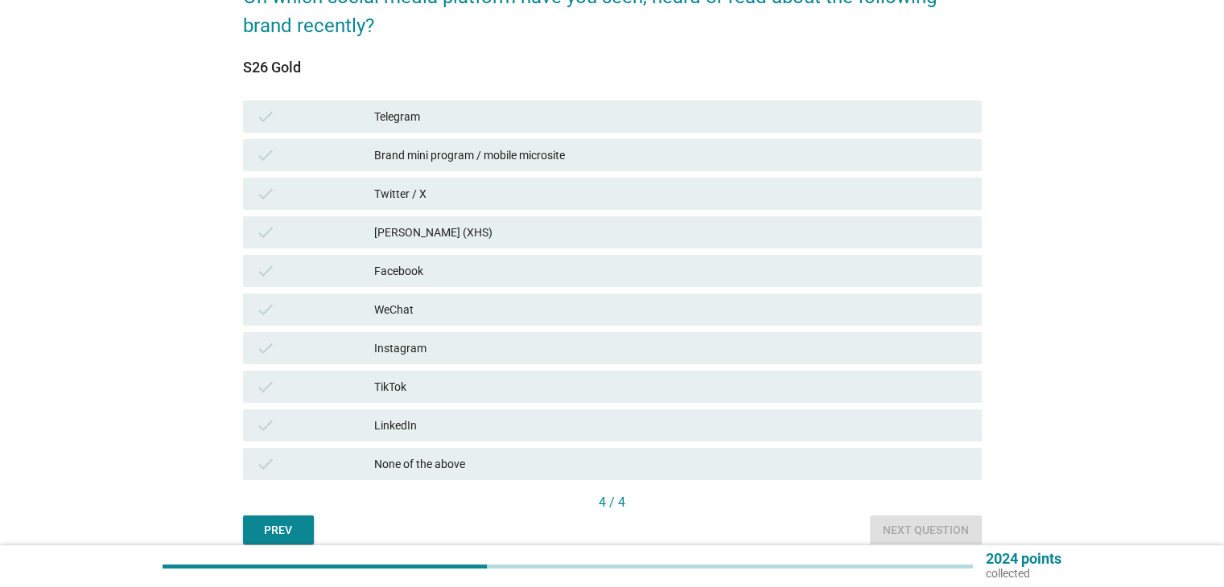
click at [444, 276] on div "Facebook" at bounding box center [671, 271] width 594 height 19
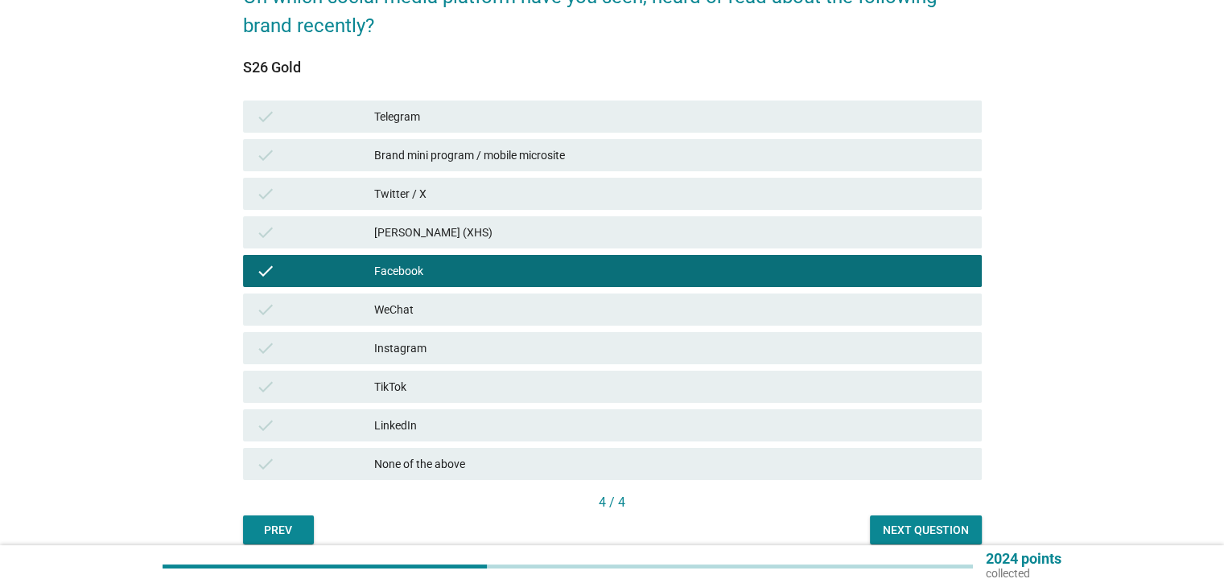
click at [905, 528] on div "Next question" at bounding box center [926, 530] width 86 height 17
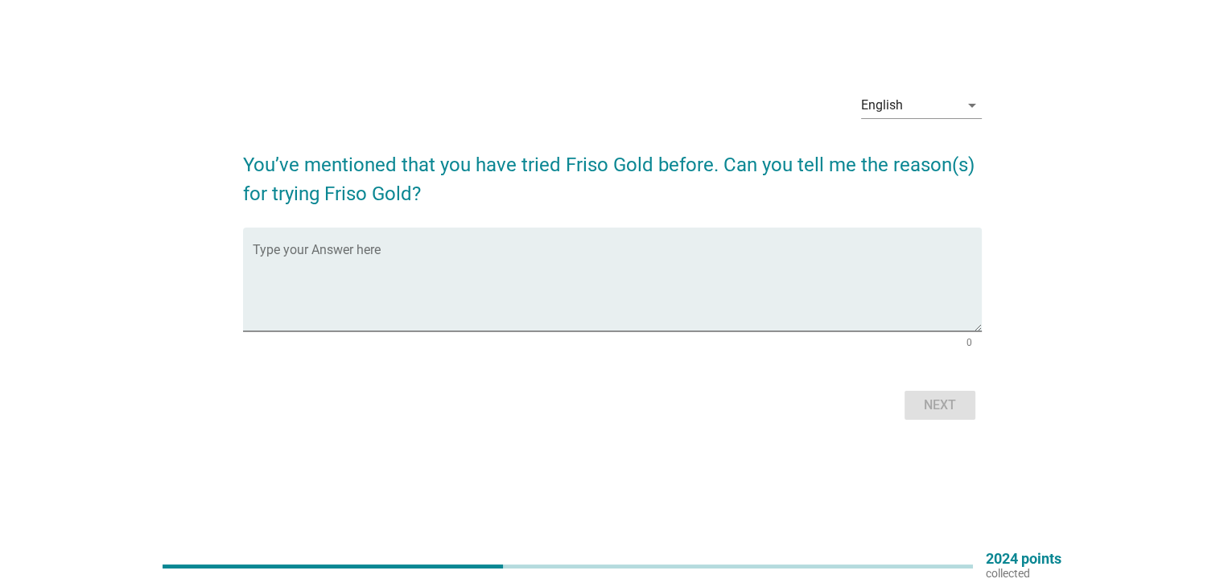
scroll to position [0, 0]
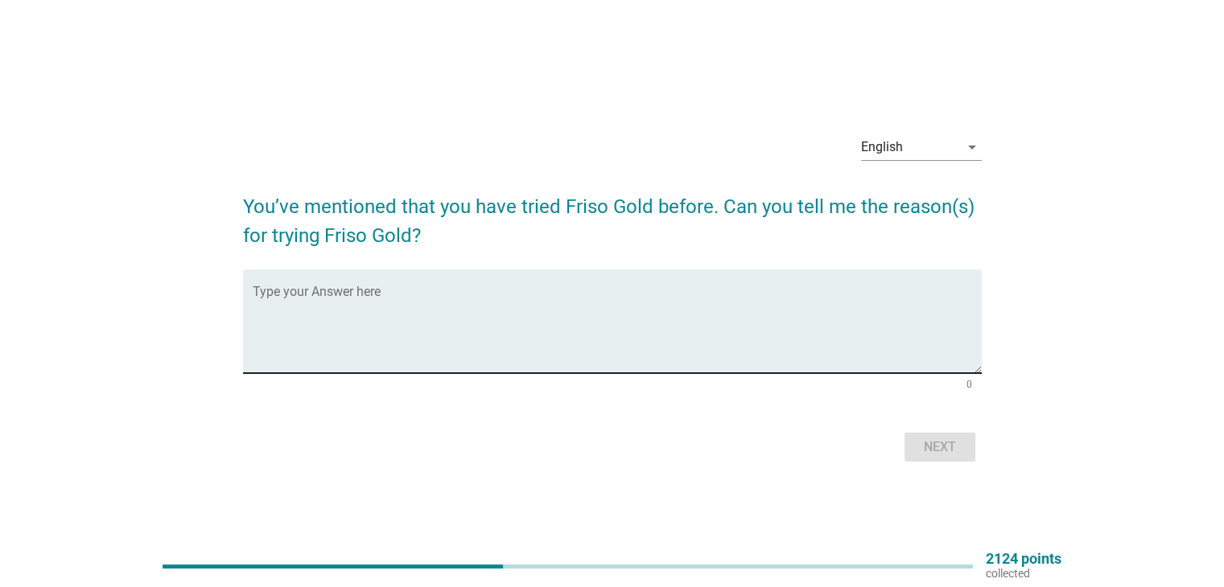
click at [346, 284] on div "Type your Answer here" at bounding box center [617, 322] width 729 height 104
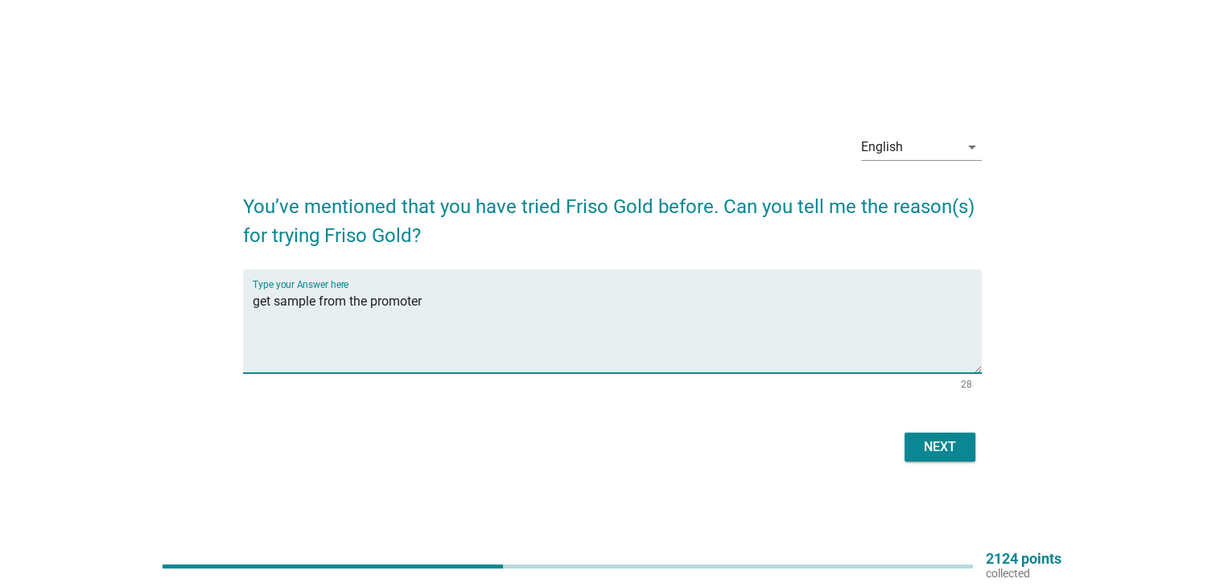
type textarea "get sample from the promoter"
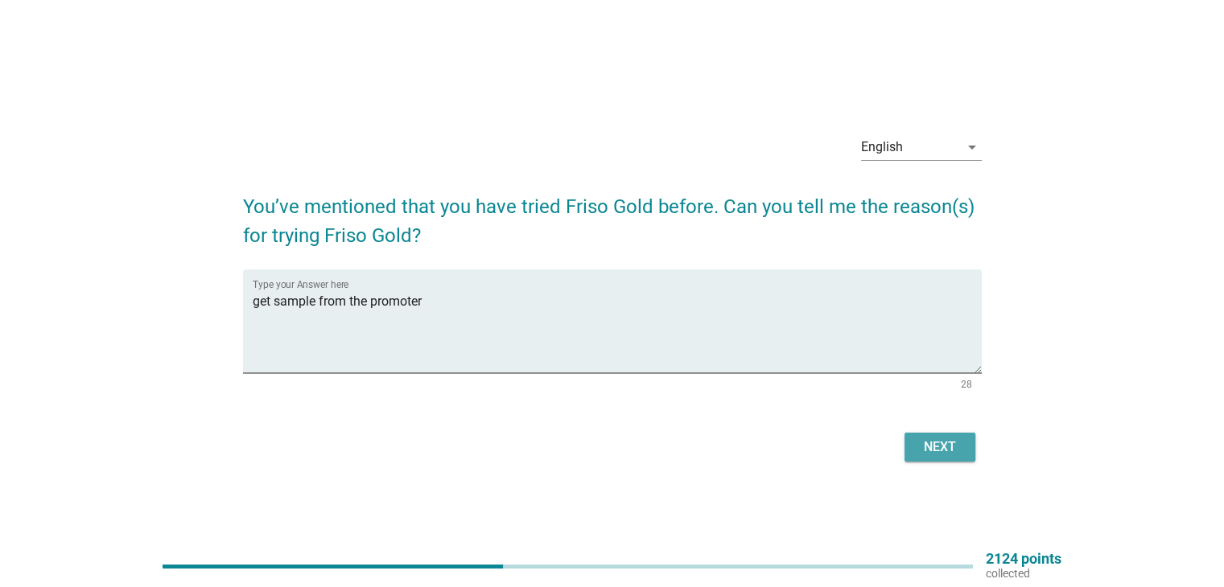
click at [936, 458] on button "Next" at bounding box center [940, 447] width 71 height 29
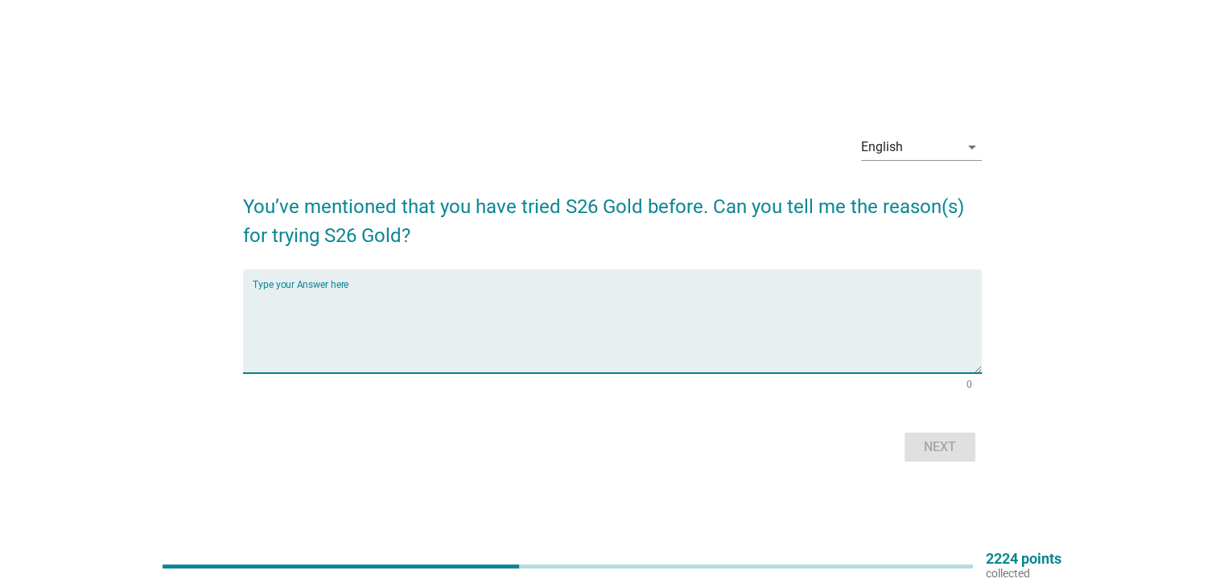
click at [472, 345] on textarea "Type your Answer here" at bounding box center [617, 331] width 729 height 85
click at [475, 341] on textarea "Type your Answer here" at bounding box center [617, 331] width 729 height 85
type textarea "because my mum recommed to me"
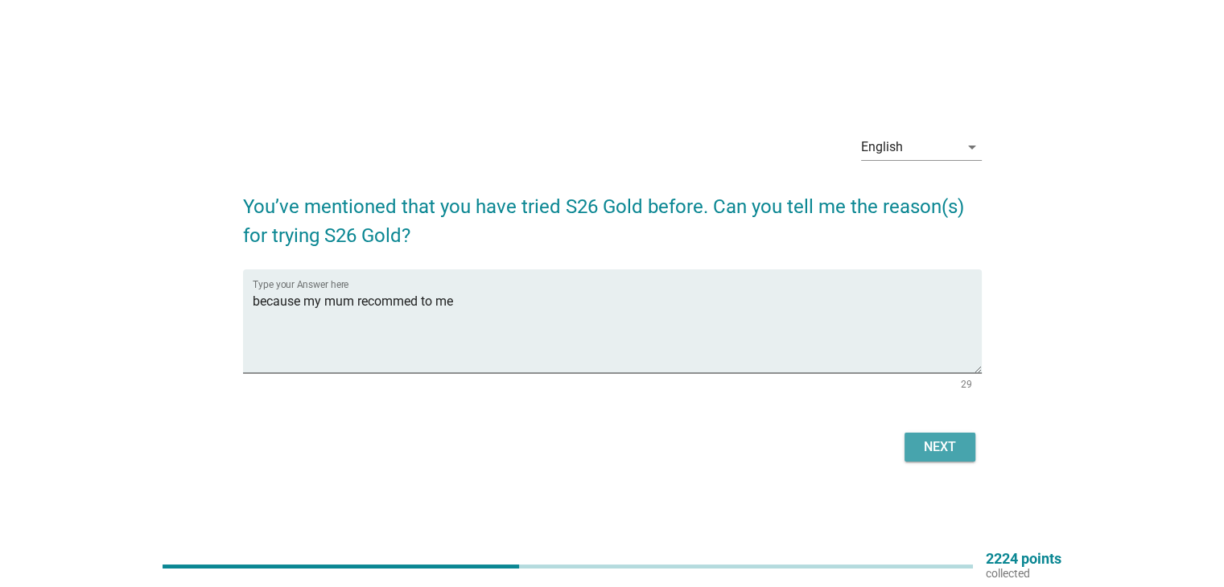
click at [962, 441] on div "Next" at bounding box center [939, 447] width 45 height 19
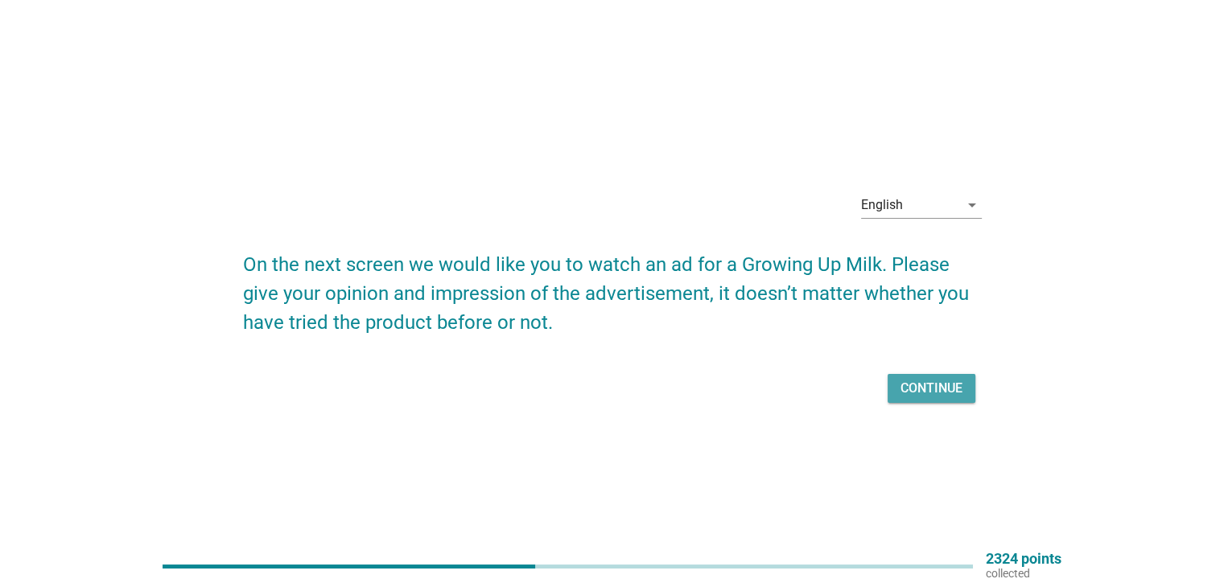
click at [921, 392] on div "Continue" at bounding box center [932, 388] width 62 height 19
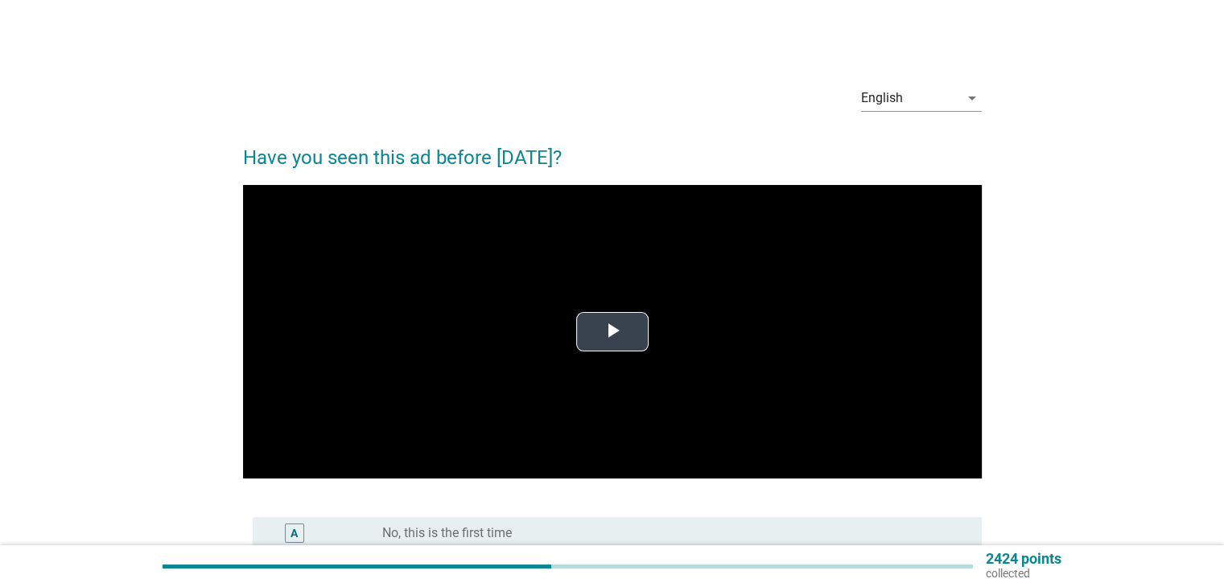
click at [612, 332] on span "Video Player" at bounding box center [612, 332] width 0 height 0
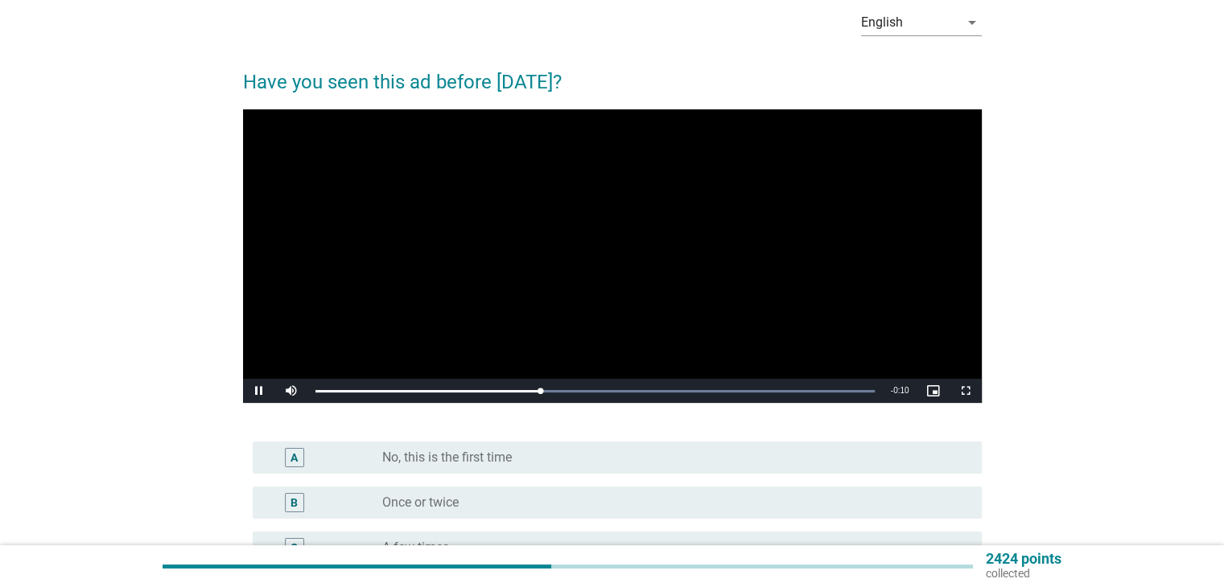
scroll to position [241, 0]
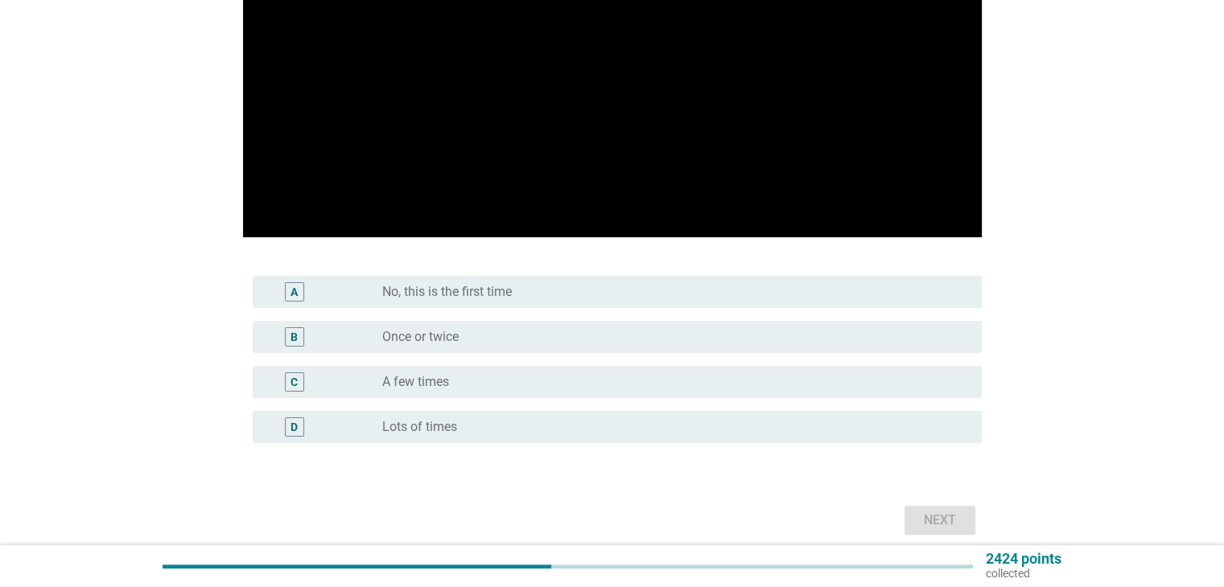
click at [519, 390] on div "radio_button_unchecked A few times" at bounding box center [668, 382] width 573 height 16
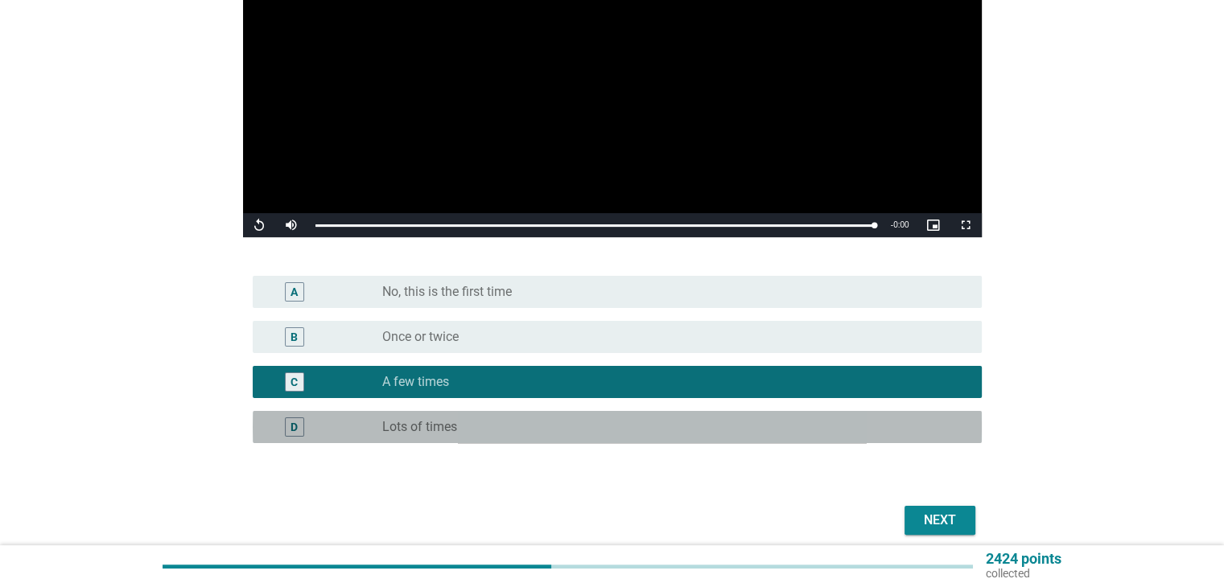
click at [473, 432] on div "radio_button_unchecked Lots of times" at bounding box center [668, 427] width 573 height 16
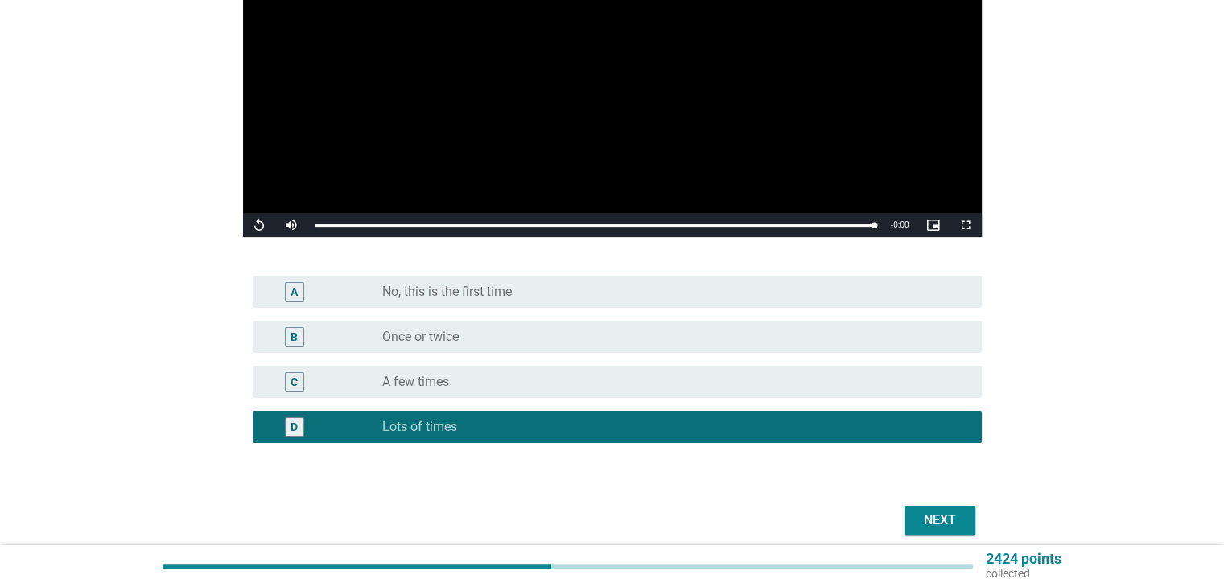
click at [951, 514] on div "Next" at bounding box center [939, 520] width 45 height 19
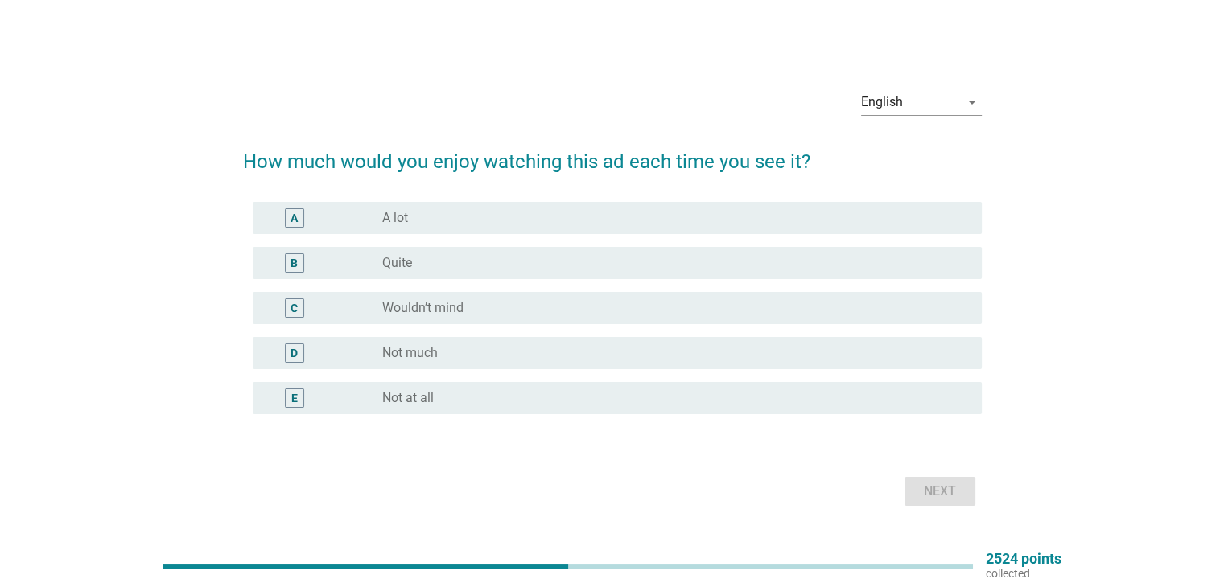
click at [447, 220] on div "radio_button_unchecked A lot" at bounding box center [668, 218] width 573 height 16
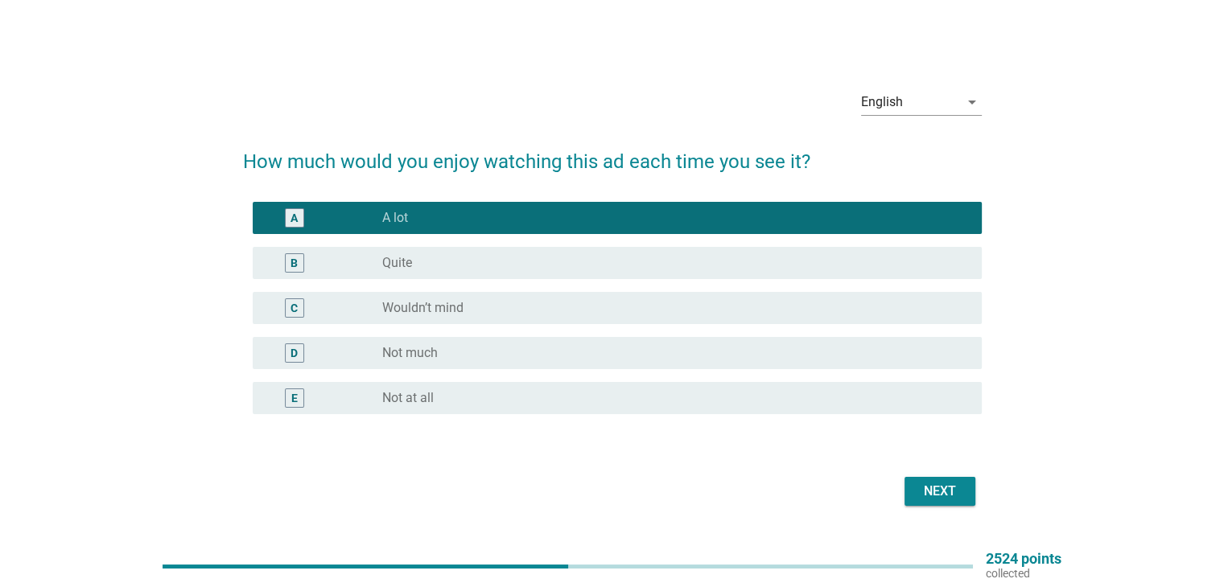
click at [954, 497] on div "Next" at bounding box center [939, 491] width 45 height 19
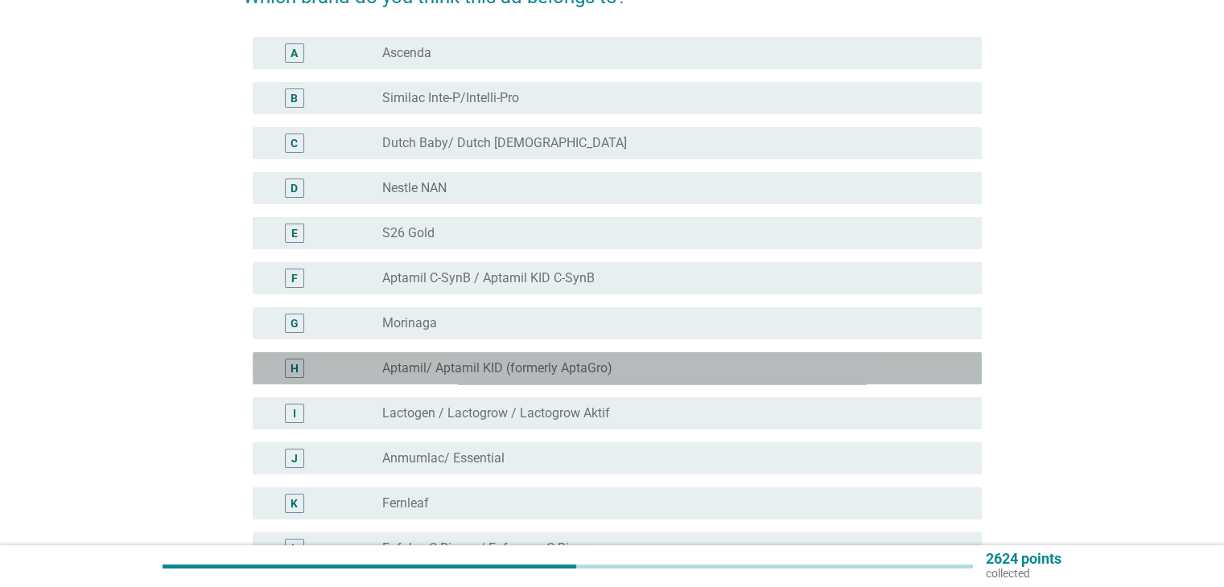
click at [534, 366] on label "Aptamil/ Aptamil KID (formerly AptaGro)" at bounding box center [497, 369] width 230 height 16
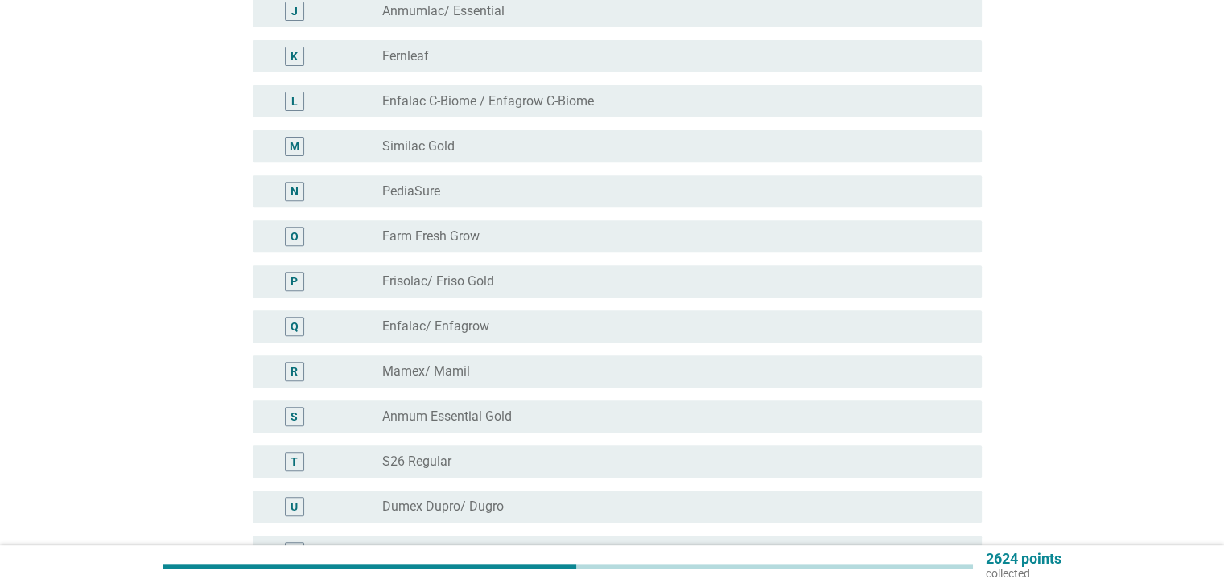
scroll to position [800, 0]
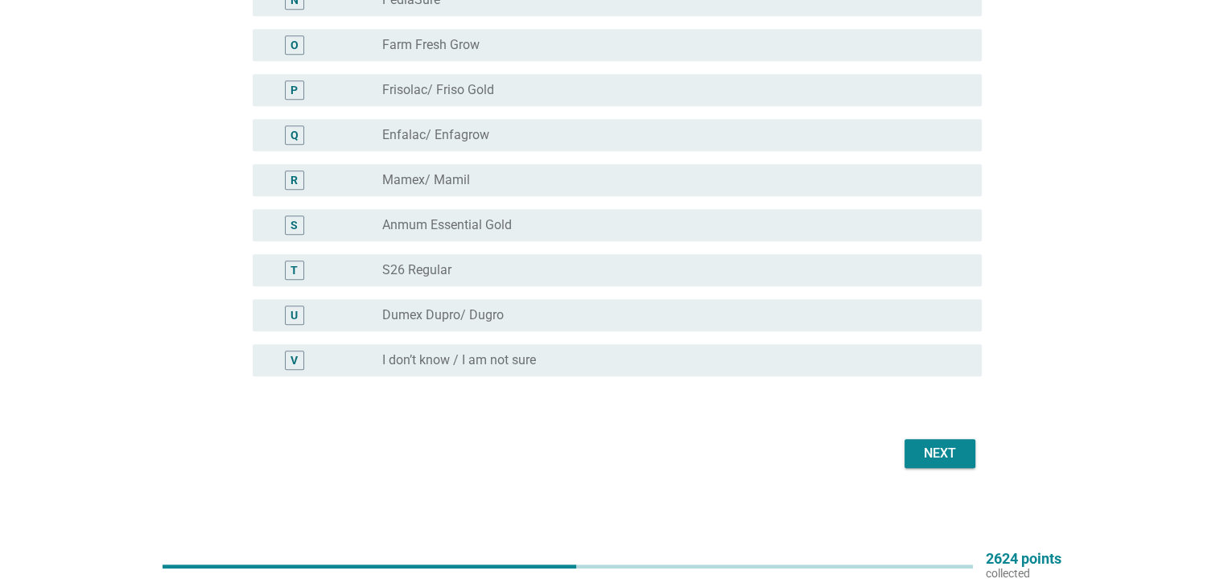
click at [937, 451] on div "Next" at bounding box center [939, 453] width 45 height 19
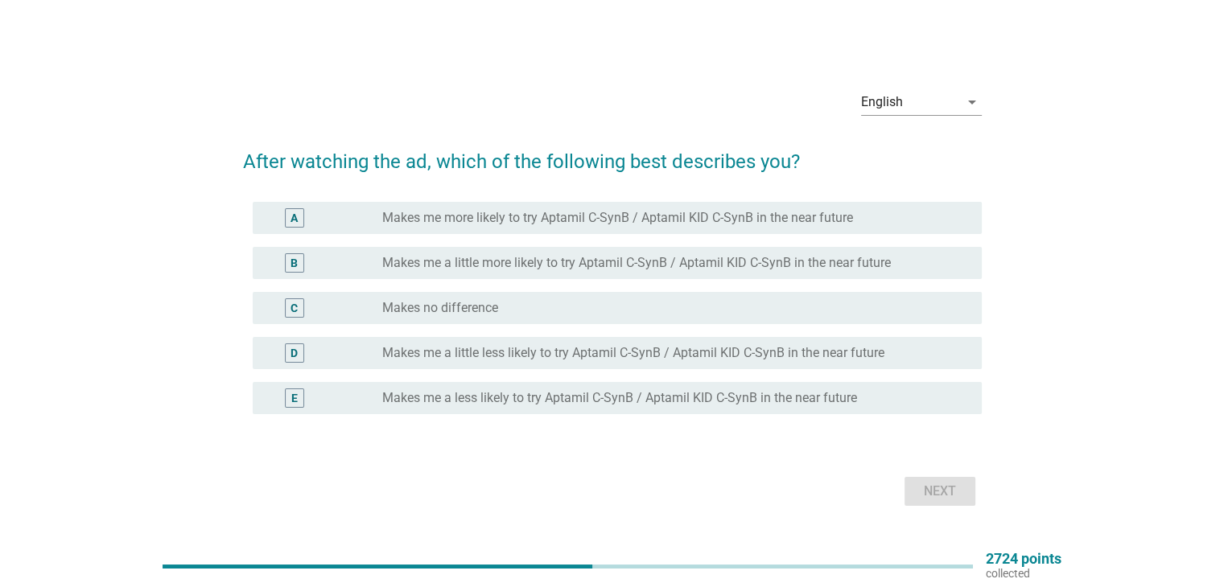
click at [557, 255] on label "Makes me a little more likely to try Aptamil C-SynB / Aptamil KID C-SynB in the…" at bounding box center [636, 263] width 509 height 16
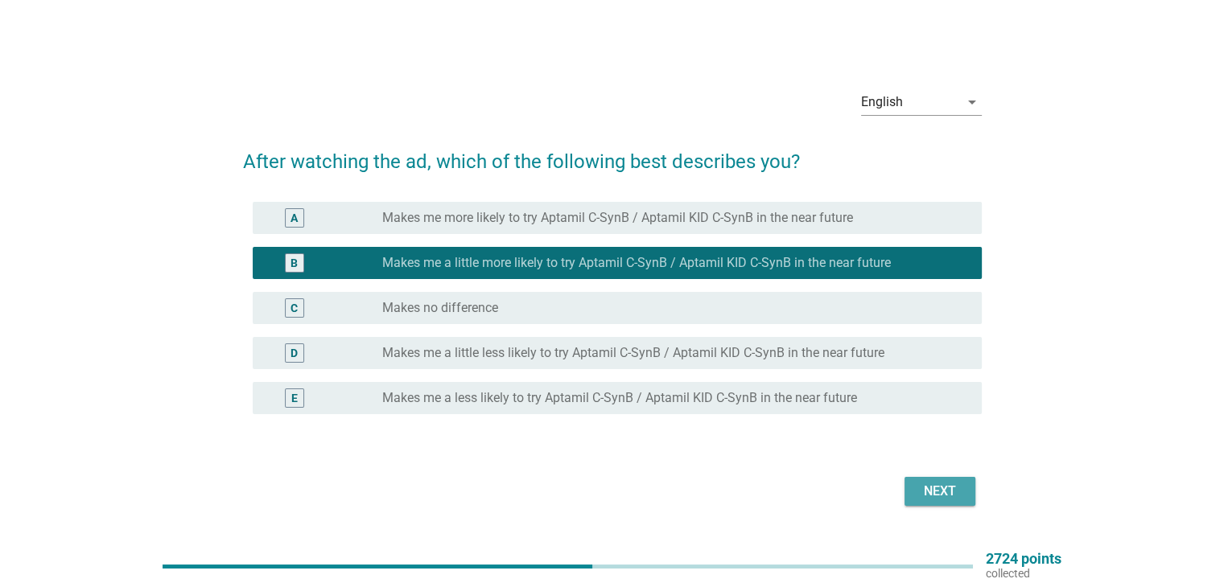
click at [952, 480] on button "Next" at bounding box center [940, 491] width 71 height 29
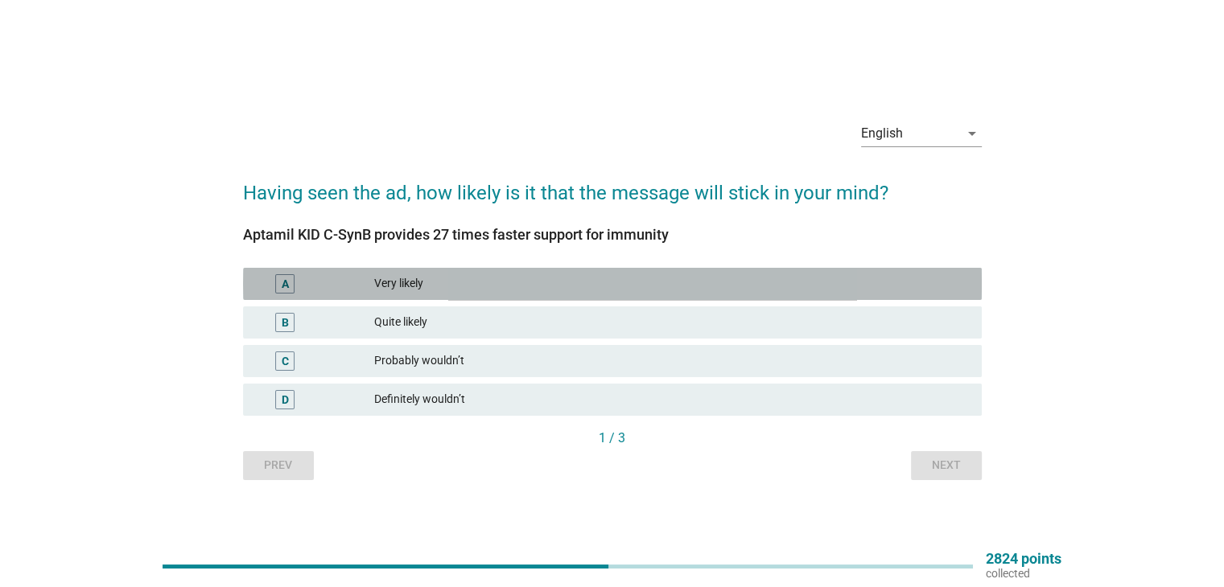
click at [458, 270] on div "A Very likely" at bounding box center [612, 284] width 739 height 32
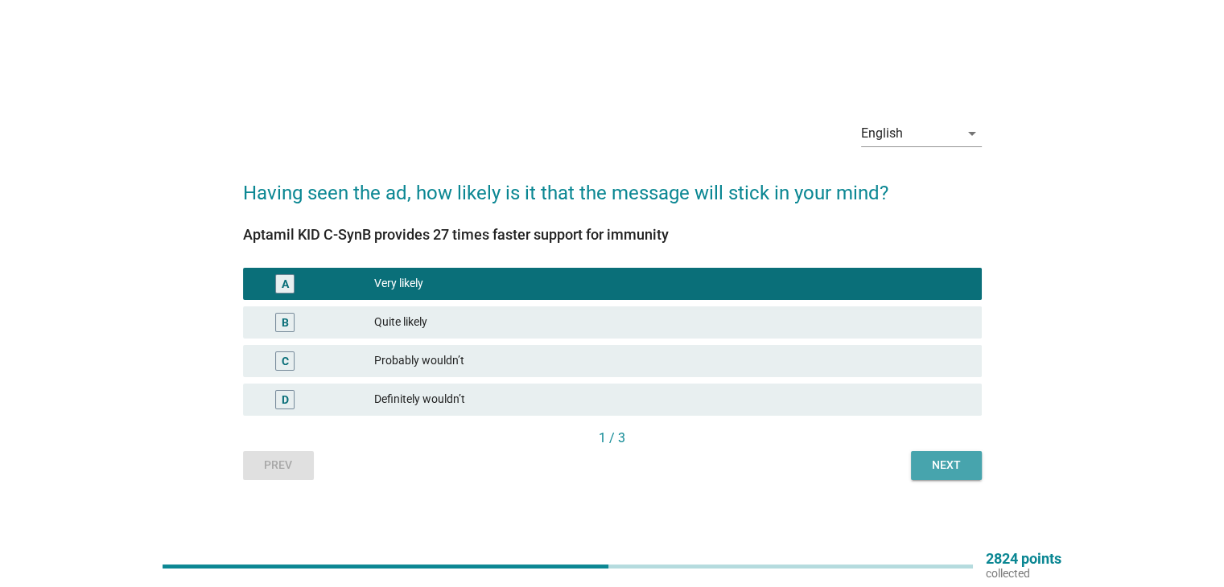
click at [961, 460] on div "Next" at bounding box center [946, 465] width 45 height 17
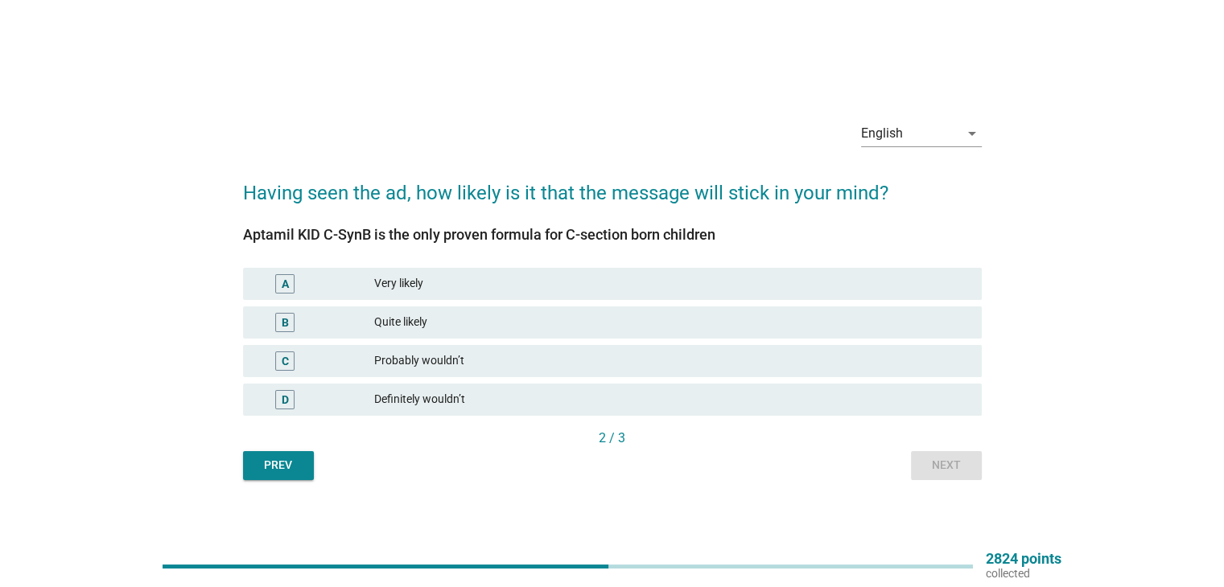
click at [451, 279] on div "Very likely" at bounding box center [671, 283] width 594 height 19
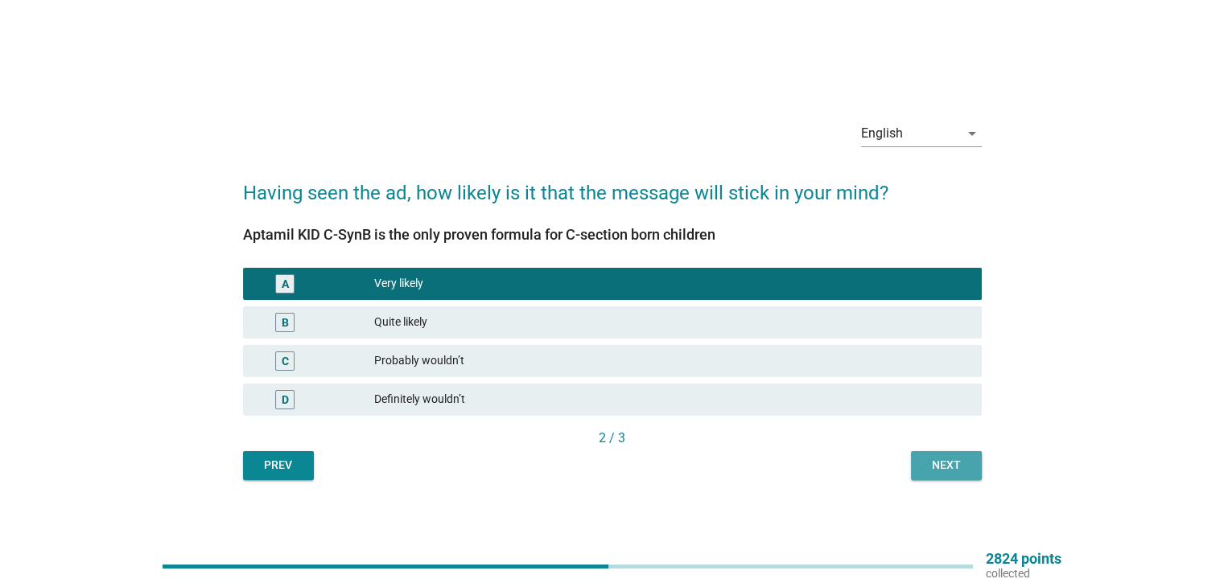
click at [947, 464] on div "Next" at bounding box center [946, 465] width 45 height 17
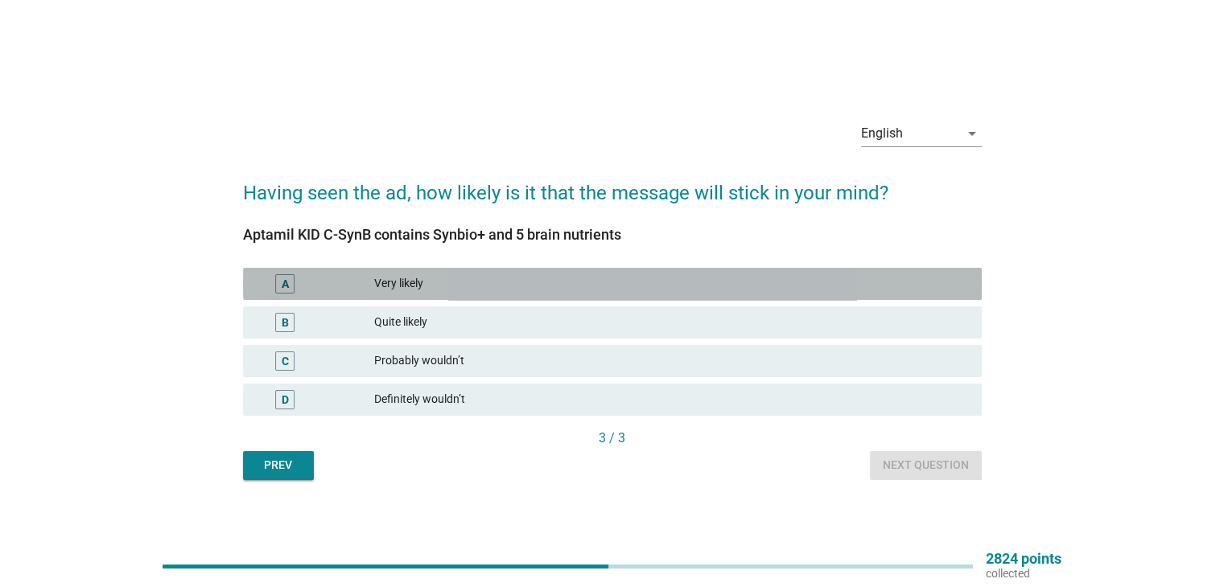
click at [427, 275] on div "Very likely" at bounding box center [671, 283] width 594 height 19
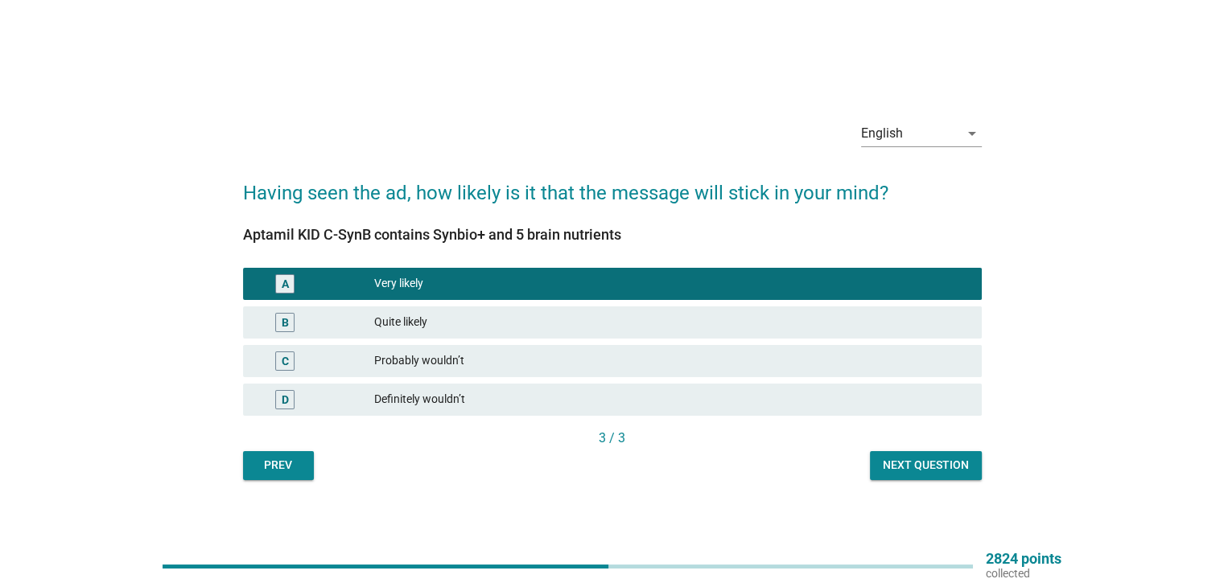
click at [921, 464] on div "Next question" at bounding box center [926, 465] width 86 height 17
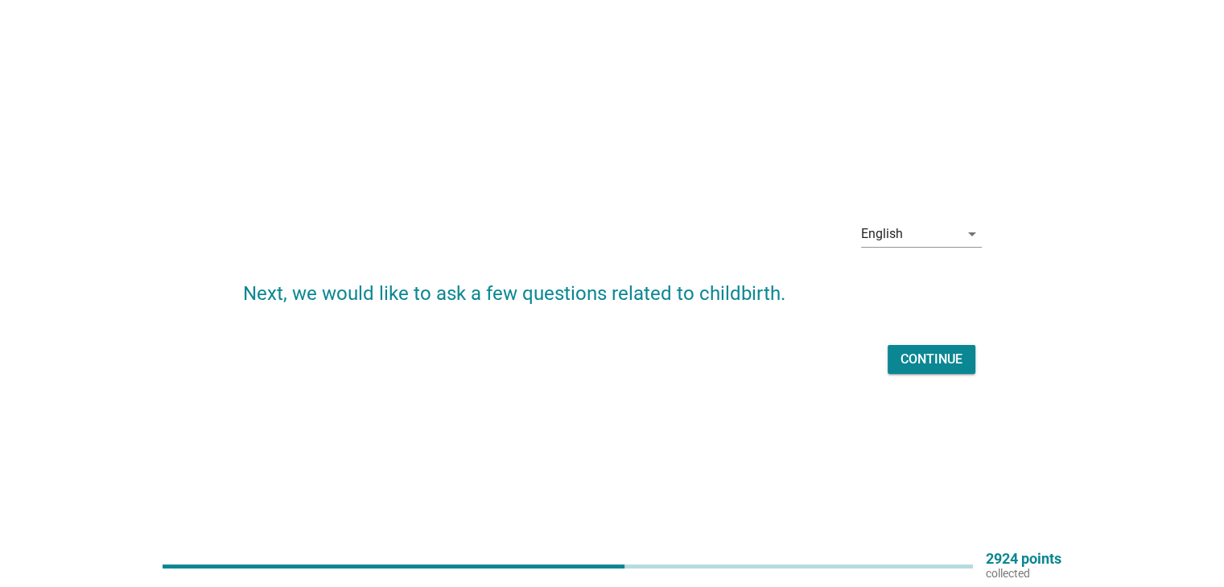
click at [927, 435] on div "English arrow_drop_down Next, we would like to ask a few questions related to c…" at bounding box center [612, 293] width 1224 height 587
click at [938, 372] on button "Continue" at bounding box center [932, 359] width 88 height 29
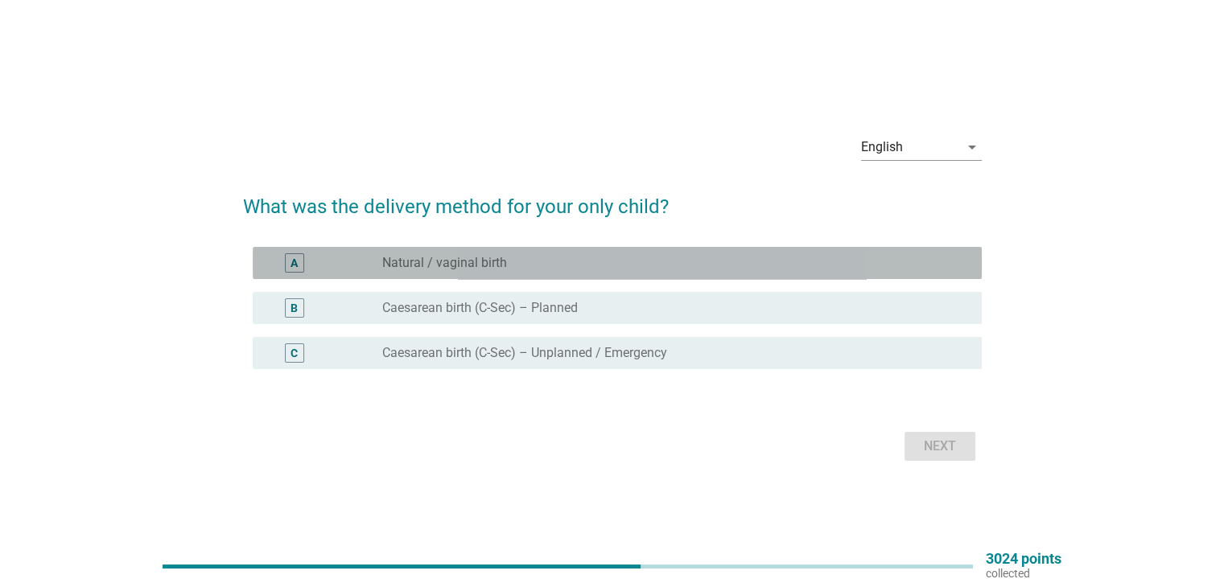
click at [531, 255] on div "radio_button_unchecked Natural / vaginal birth" at bounding box center [668, 263] width 573 height 16
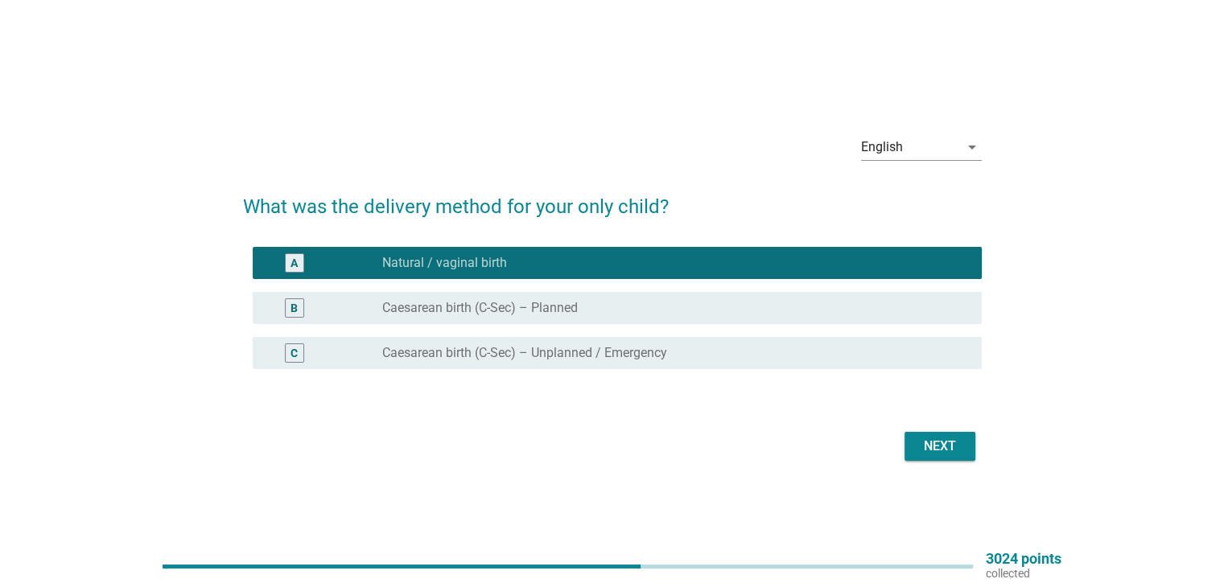
click at [945, 439] on div "Next" at bounding box center [939, 446] width 45 height 19
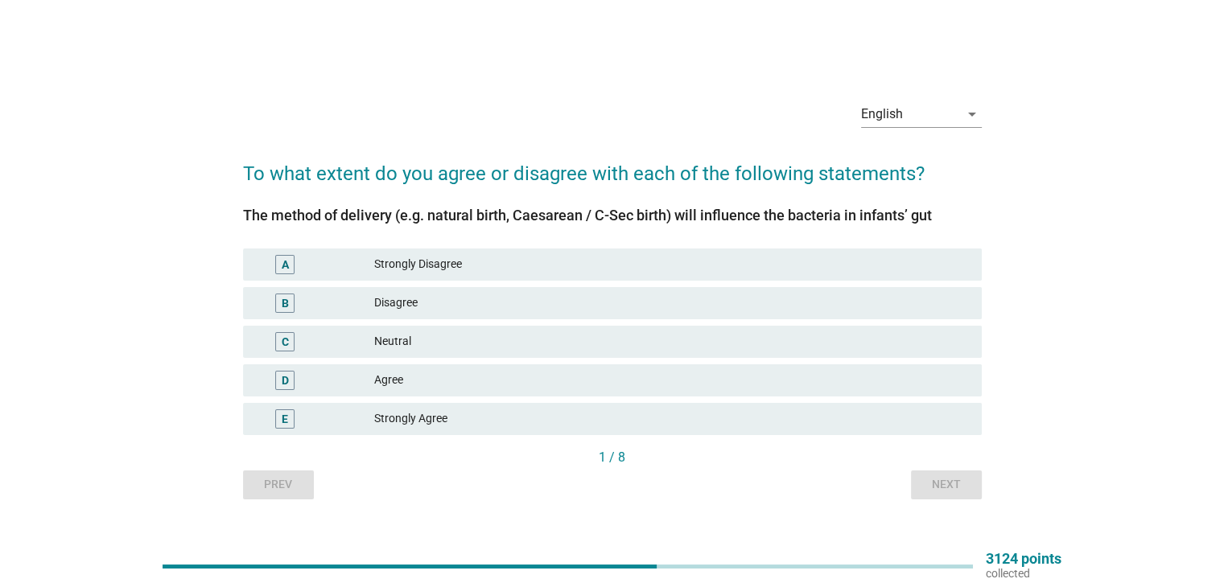
click at [416, 332] on div "Neutral" at bounding box center [671, 341] width 594 height 19
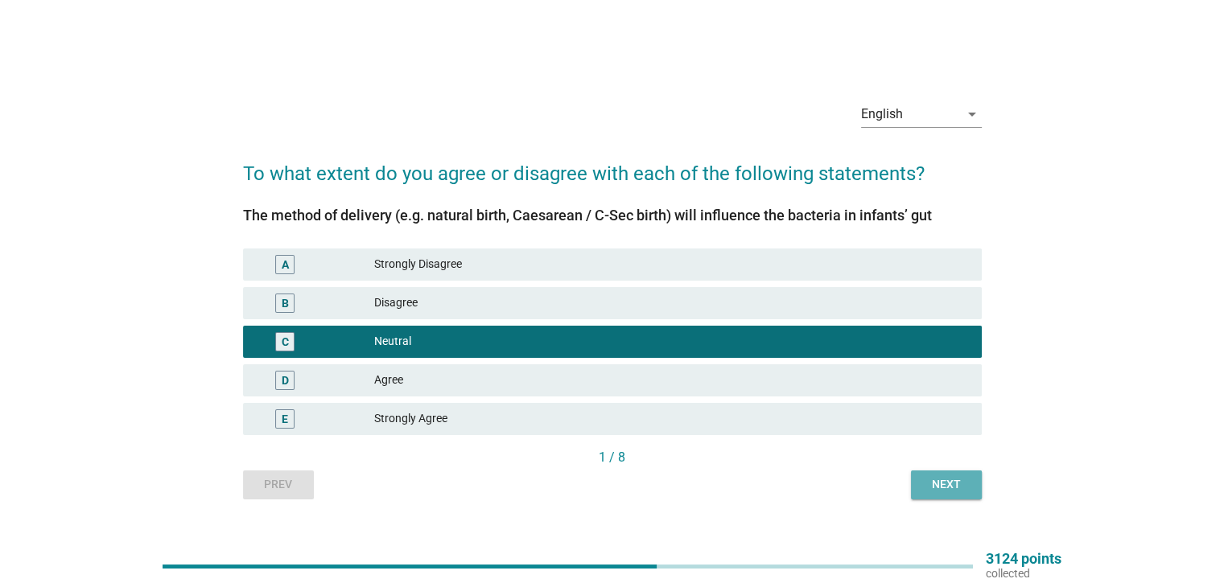
click at [951, 480] on div "Next" at bounding box center [946, 484] width 45 height 17
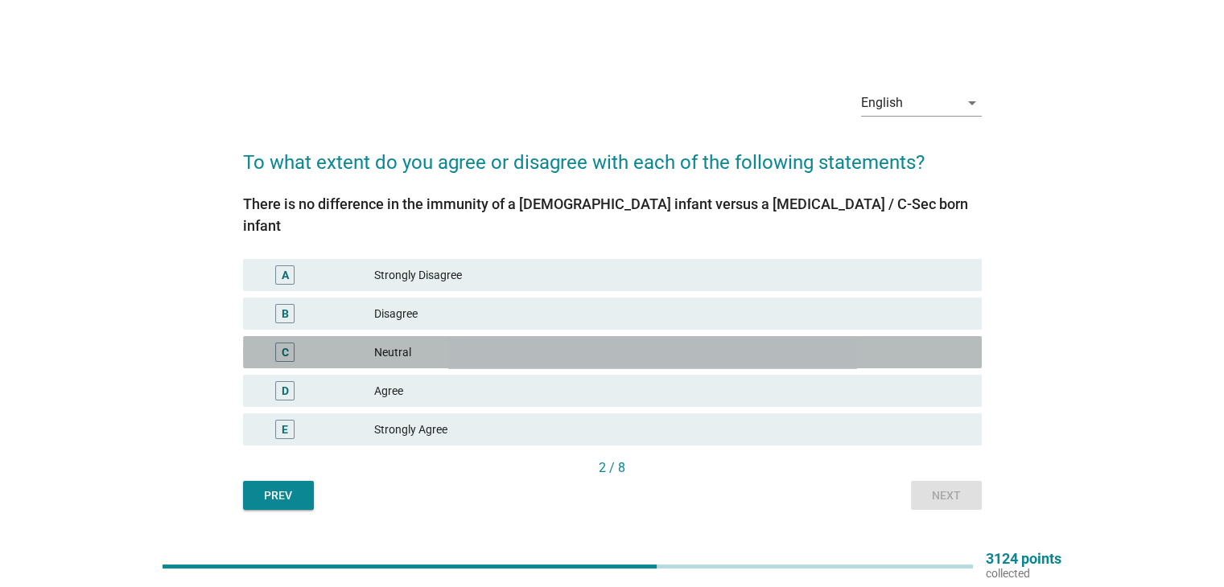
click at [492, 343] on div "Neutral" at bounding box center [671, 352] width 594 height 19
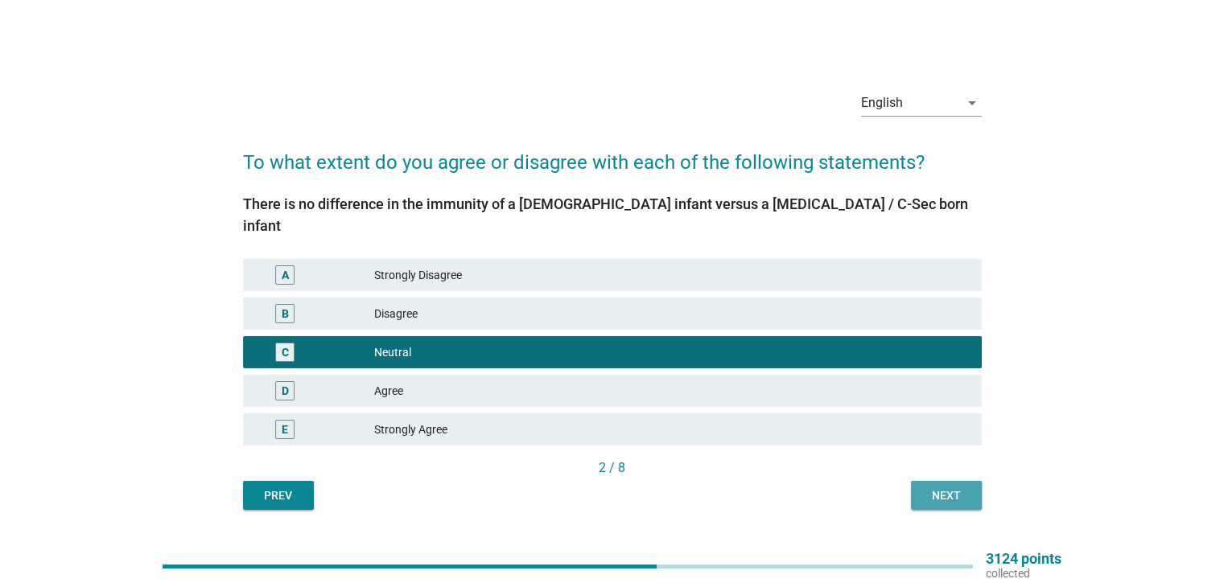
click at [941, 488] on div "Next" at bounding box center [946, 496] width 45 height 17
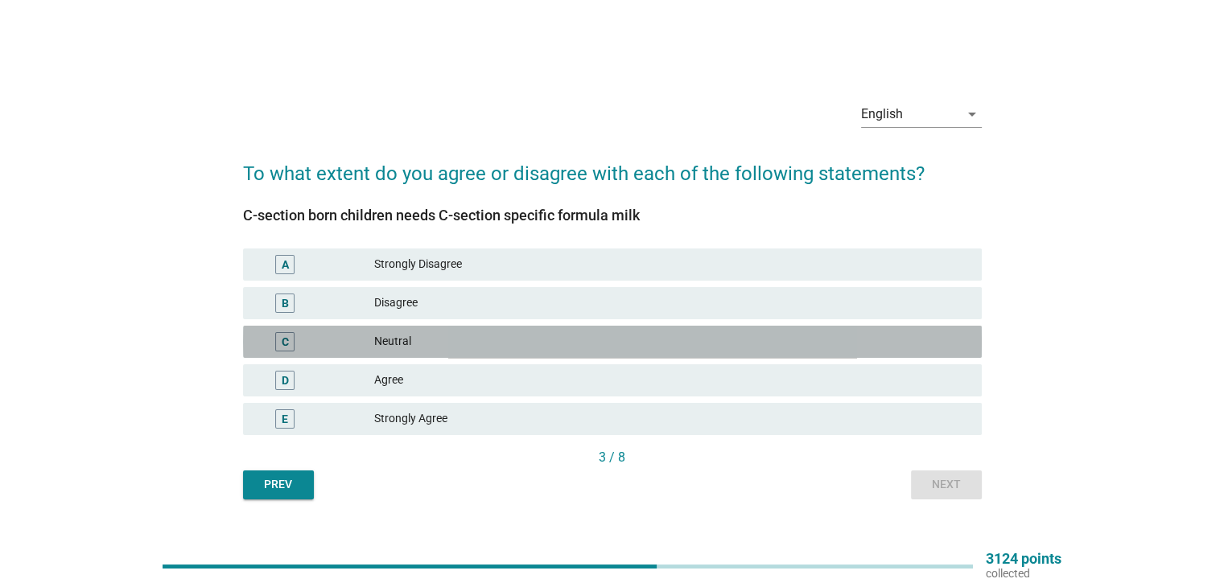
click at [446, 350] on div "Neutral" at bounding box center [671, 341] width 594 height 19
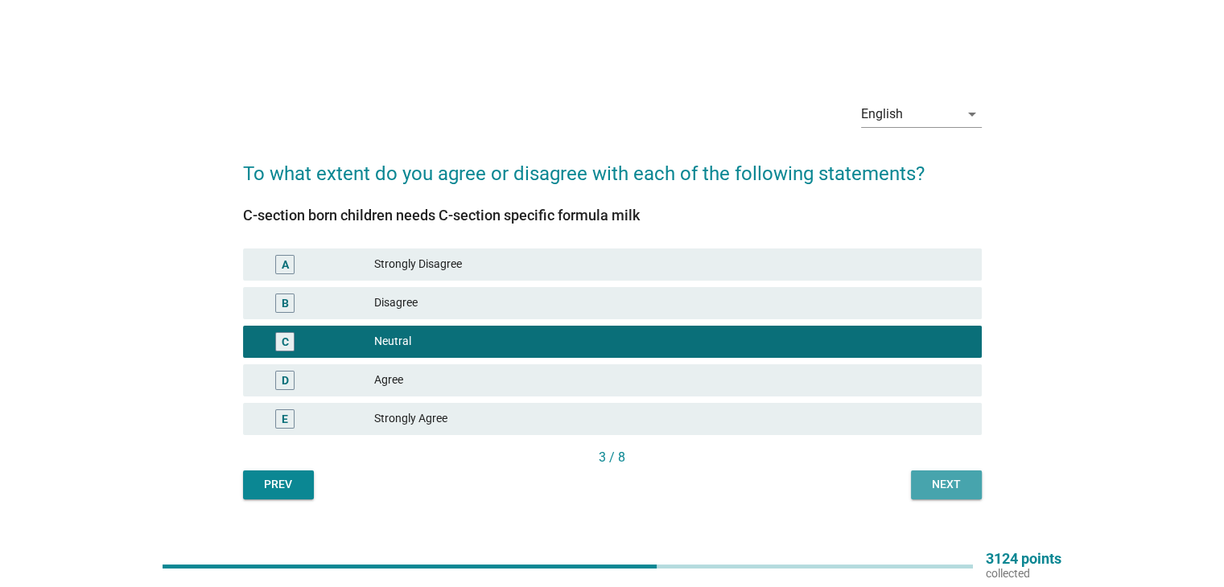
click at [963, 477] on div "Next" at bounding box center [946, 484] width 45 height 17
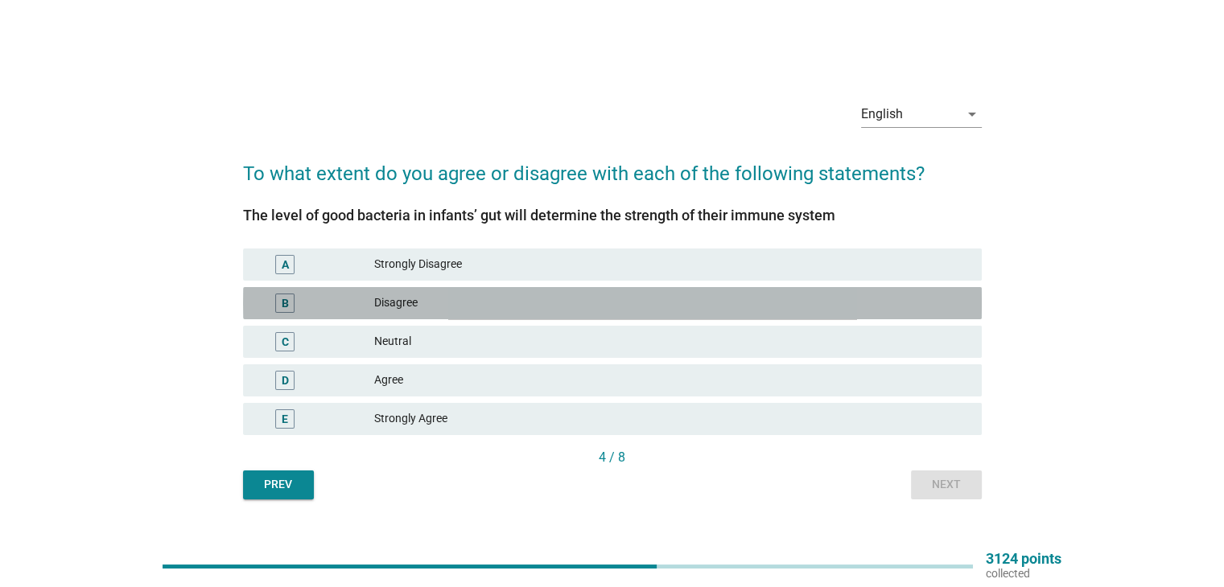
click at [437, 307] on div "Disagree" at bounding box center [671, 303] width 594 height 19
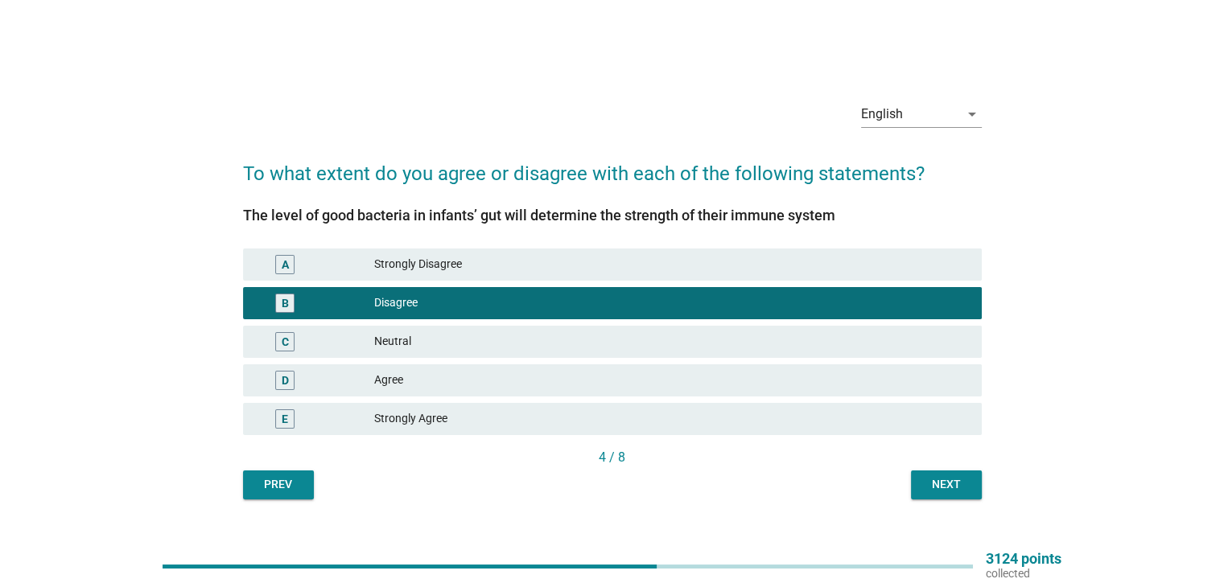
click at [439, 348] on div "Neutral" at bounding box center [671, 341] width 594 height 19
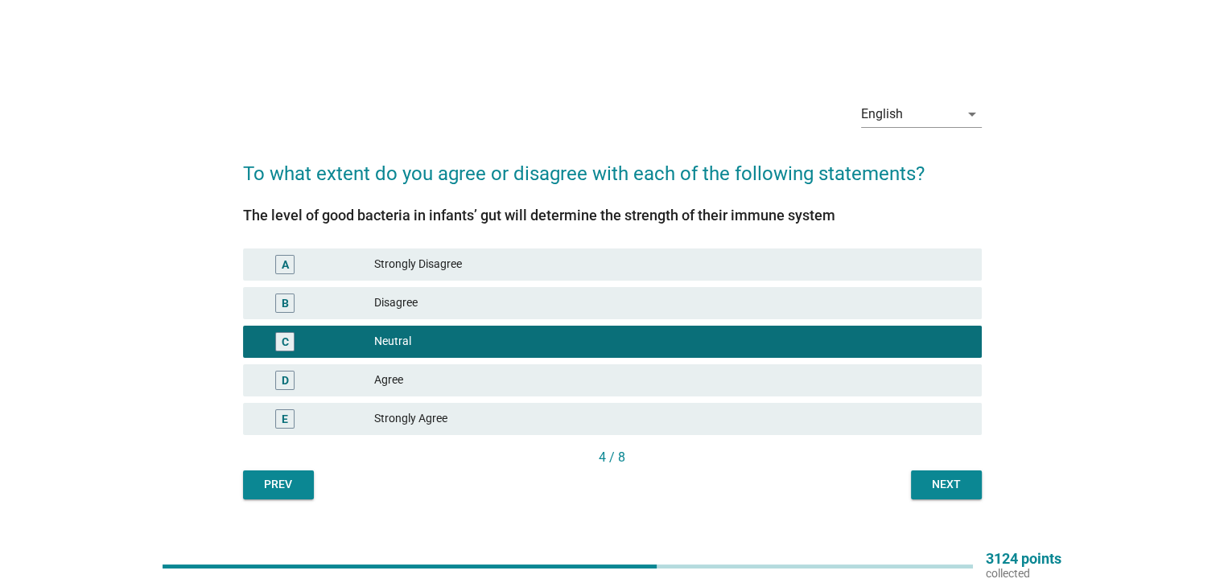
click at [453, 381] on div "Agree" at bounding box center [671, 380] width 594 height 19
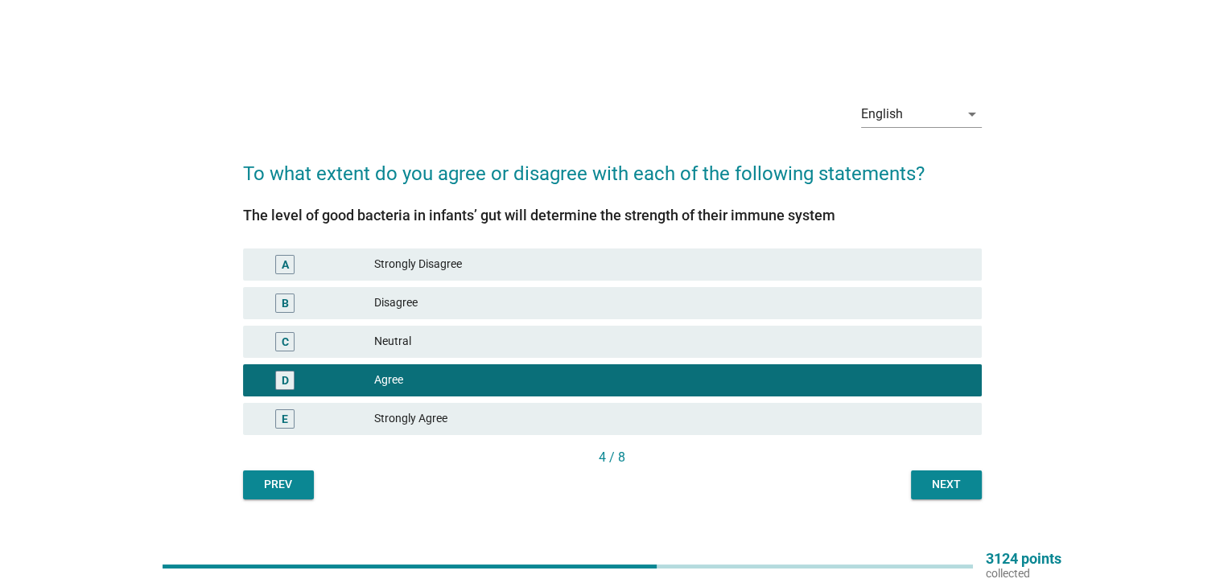
click at [941, 471] on button "Next" at bounding box center [946, 485] width 71 height 29
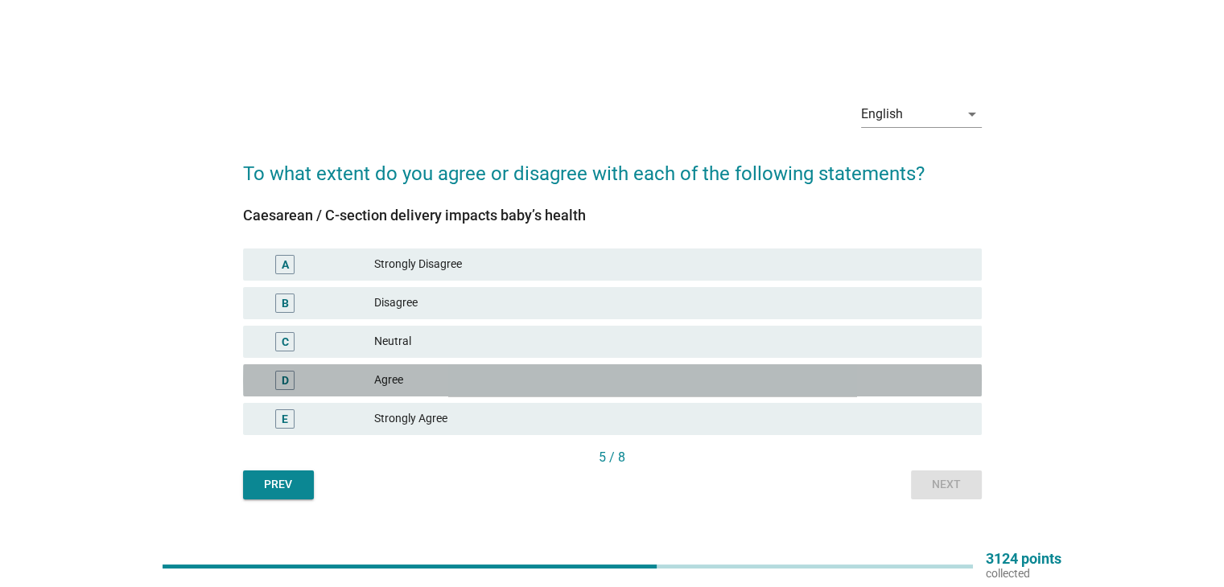
click at [439, 374] on div "Agree" at bounding box center [671, 380] width 594 height 19
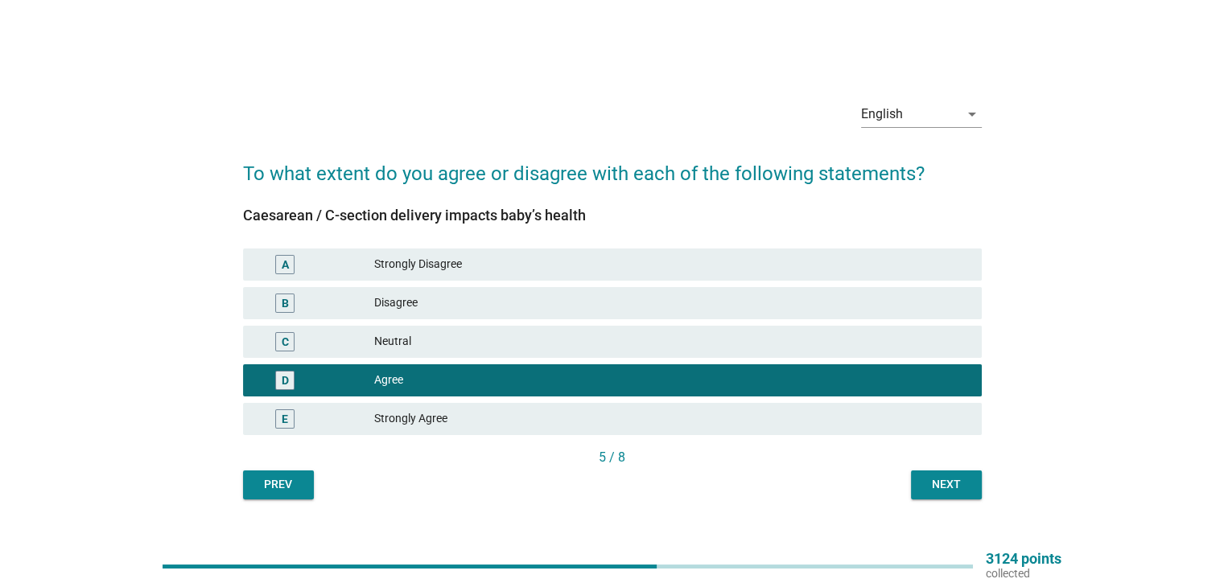
click at [952, 477] on div "Next" at bounding box center [946, 484] width 45 height 17
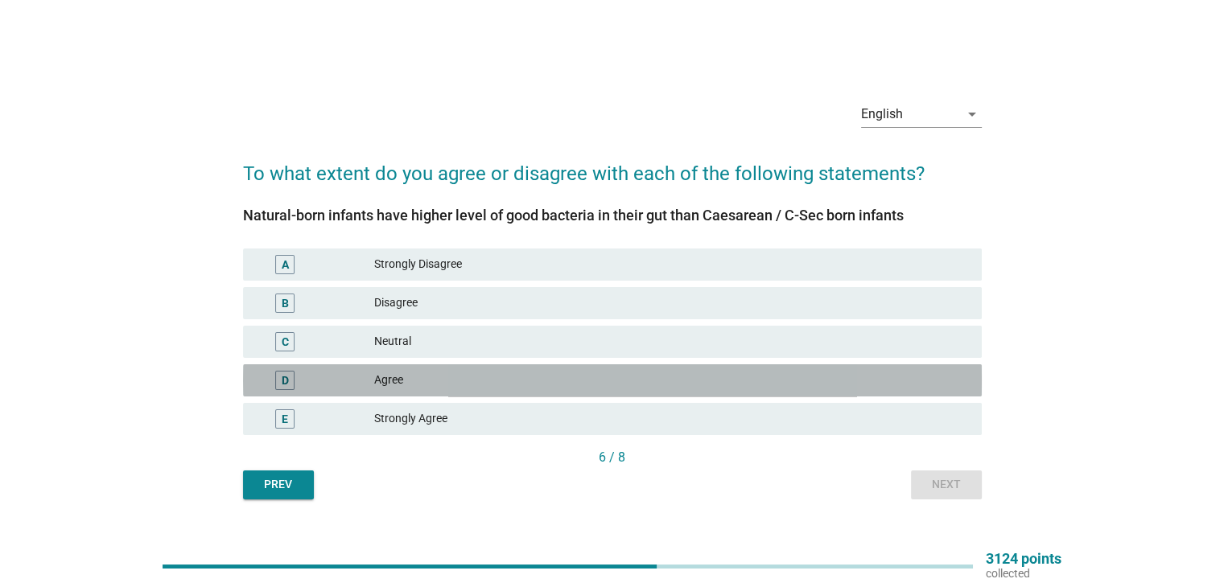
click at [445, 380] on div "Agree" at bounding box center [671, 380] width 594 height 19
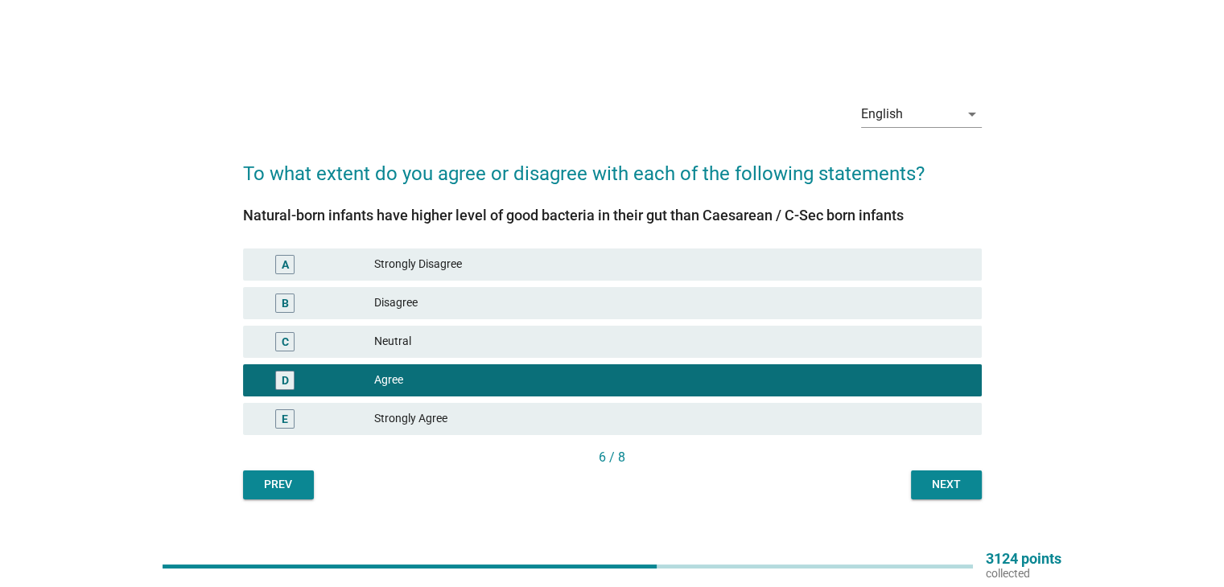
click at [944, 485] on div "Next" at bounding box center [946, 484] width 45 height 17
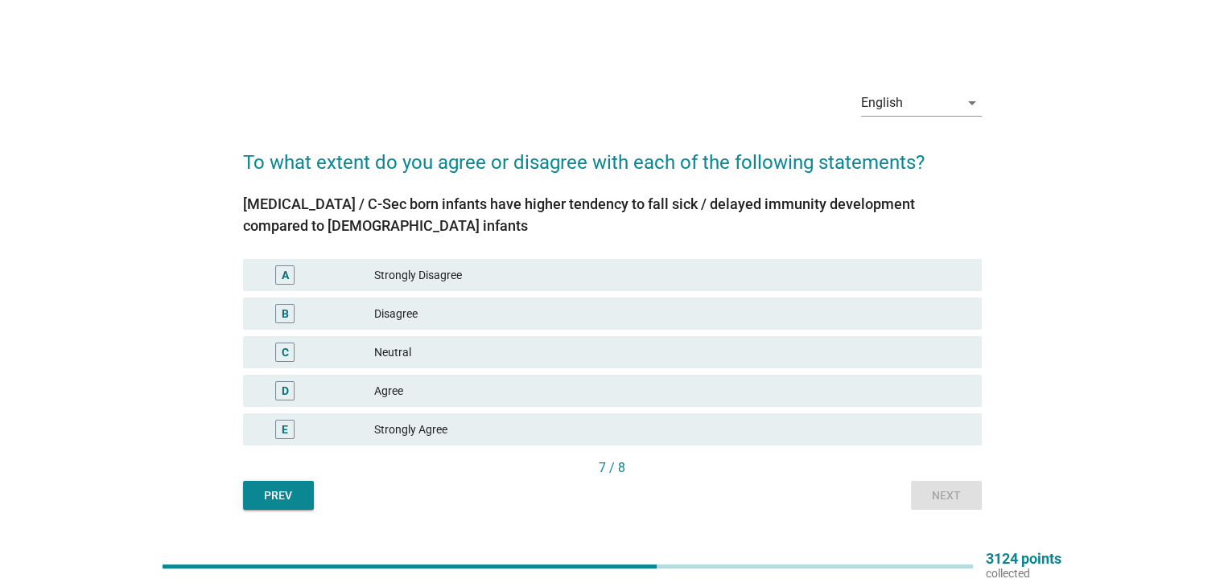
click at [425, 299] on div "B Disagree" at bounding box center [612, 314] width 739 height 32
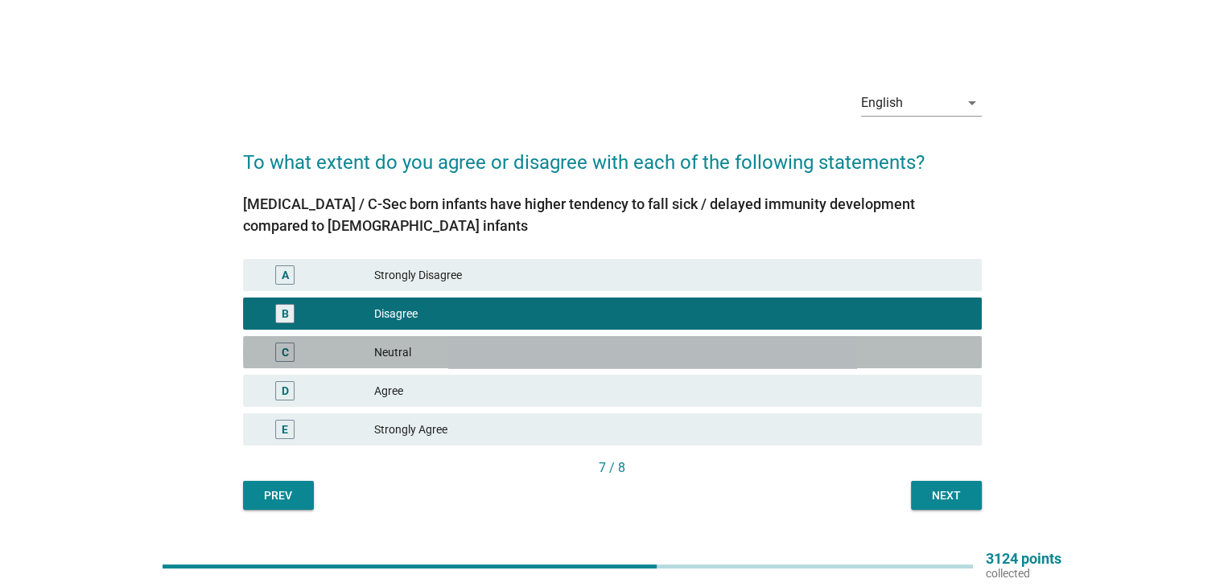
click at [559, 346] on div "Neutral" at bounding box center [671, 352] width 594 height 19
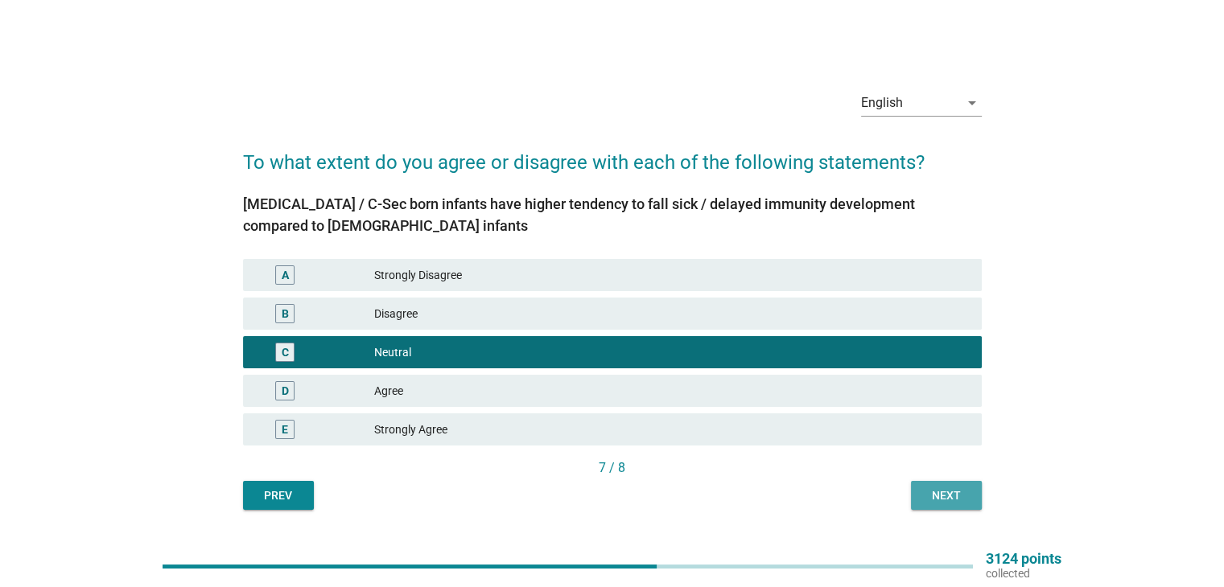
click at [912, 494] on button "Next" at bounding box center [946, 495] width 71 height 29
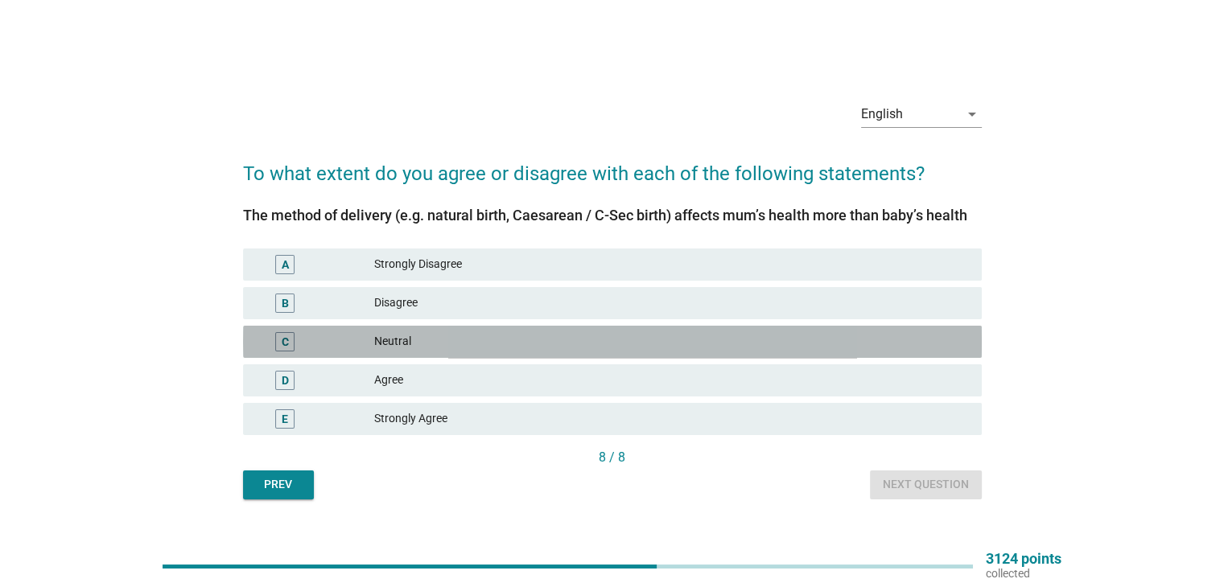
click at [488, 326] on div "C Neutral" at bounding box center [612, 342] width 739 height 32
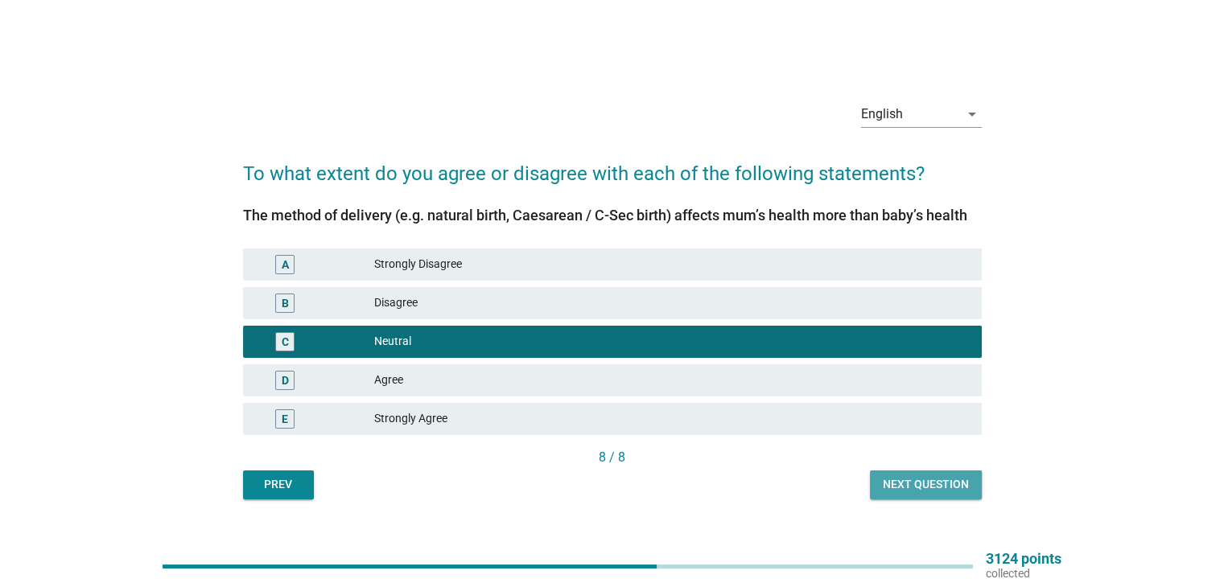
click at [934, 477] on div "Next question" at bounding box center [926, 484] width 86 height 17
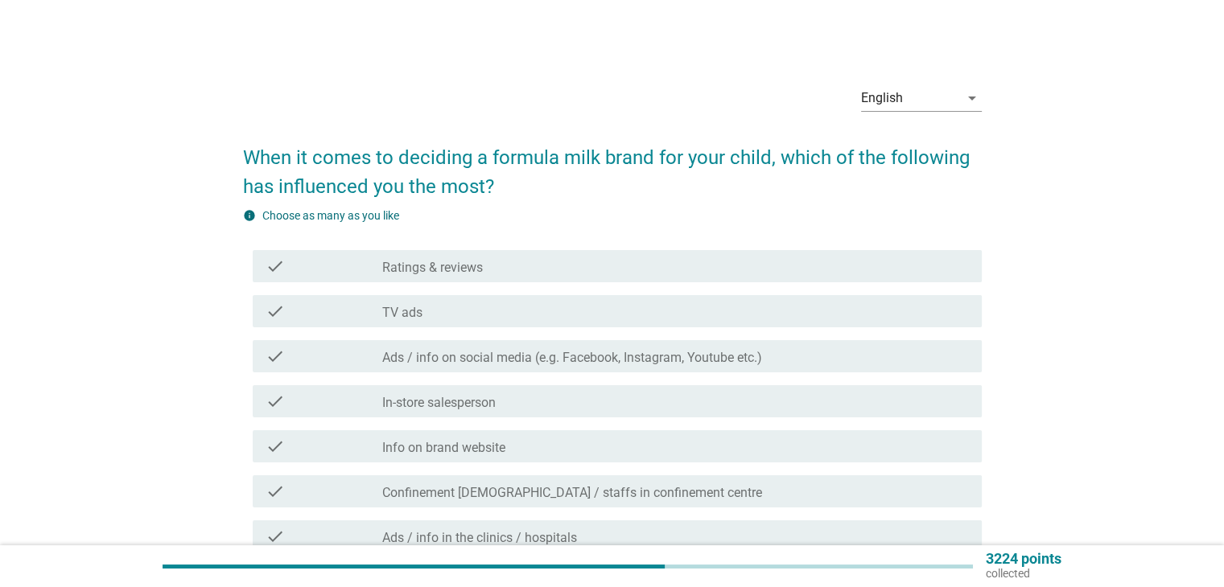
scroll to position [80, 0]
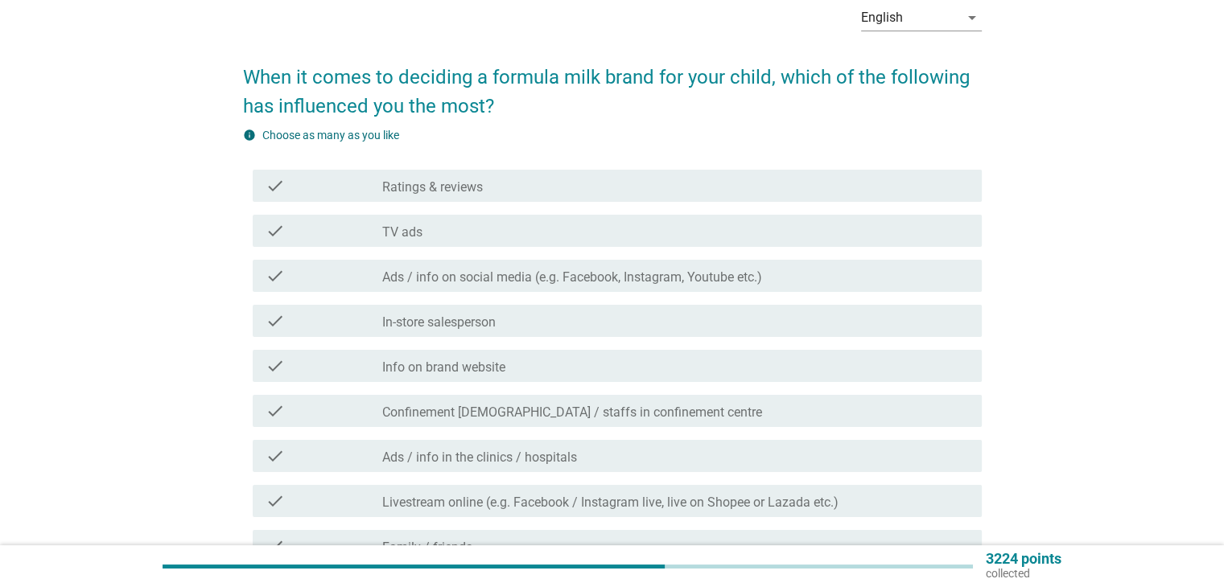
click at [422, 229] on div "check_box_outline_blank TV ads" at bounding box center [675, 230] width 586 height 19
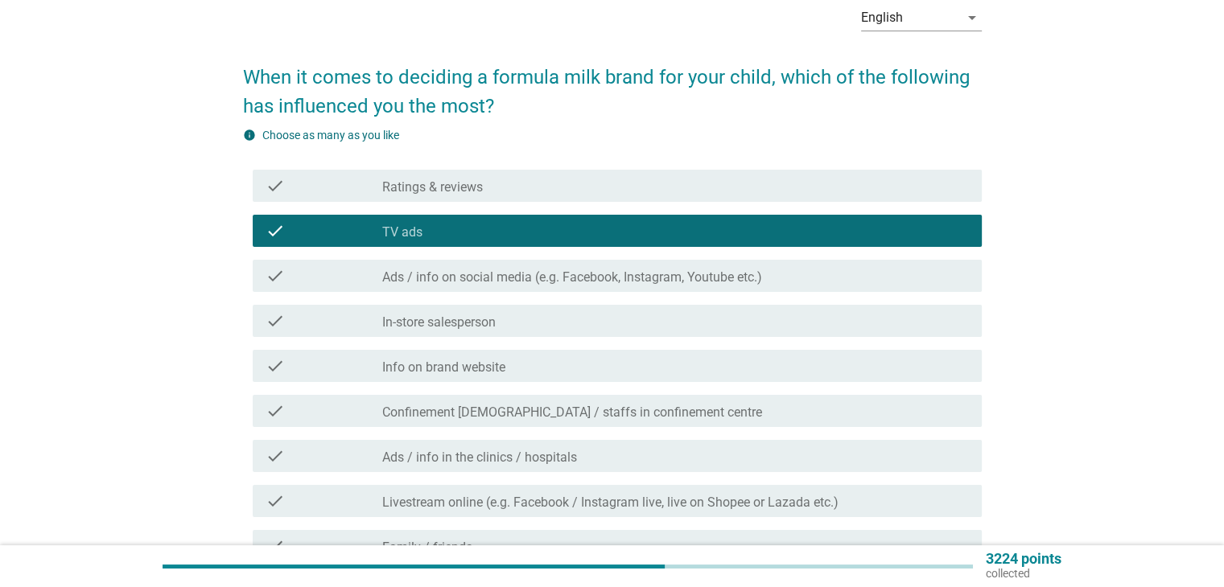
click at [431, 174] on div "check check_box_outline_blank Ratings & reviews" at bounding box center [617, 186] width 729 height 32
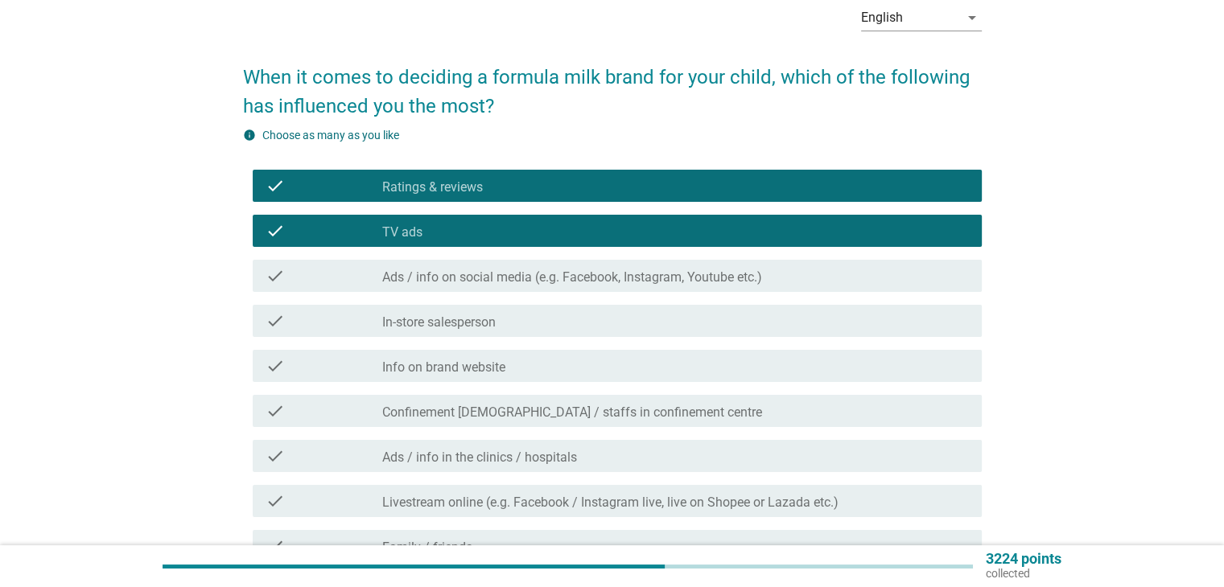
scroll to position [161, 0]
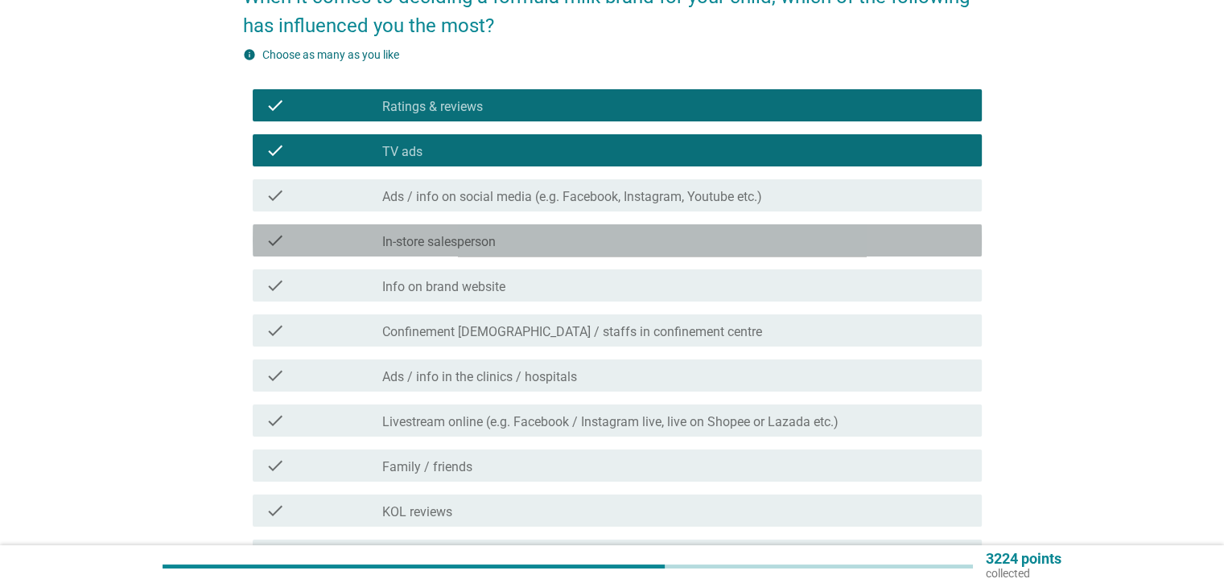
click at [496, 239] on label "In-store salesperson" at bounding box center [438, 242] width 113 height 16
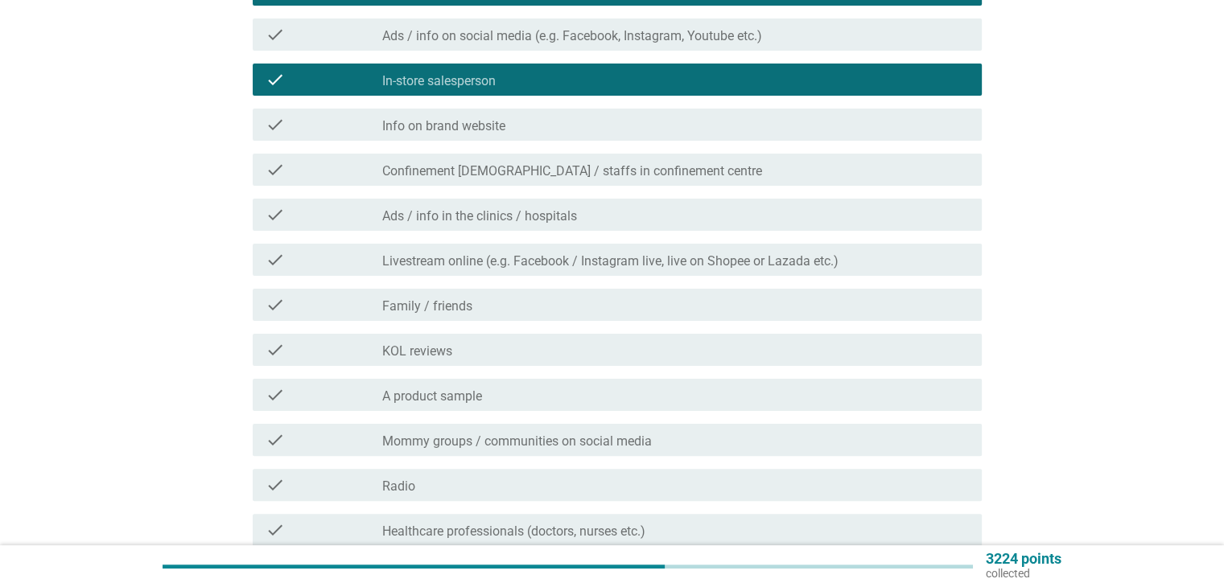
scroll to position [402, 0]
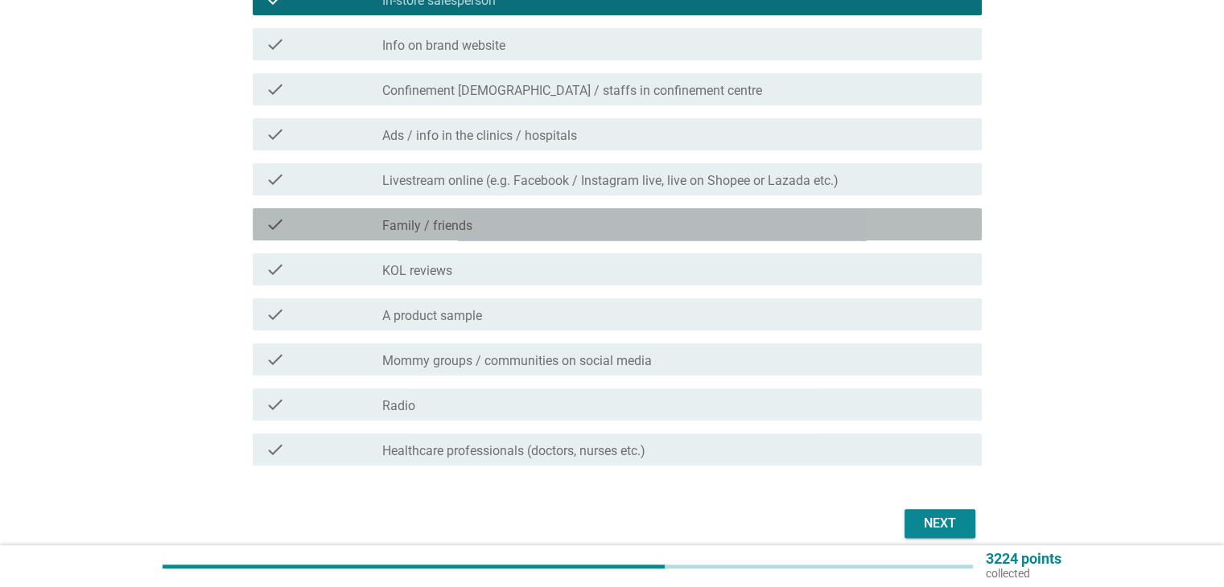
click at [499, 239] on div "check check_box_outline_blank Family / friends" at bounding box center [617, 224] width 729 height 32
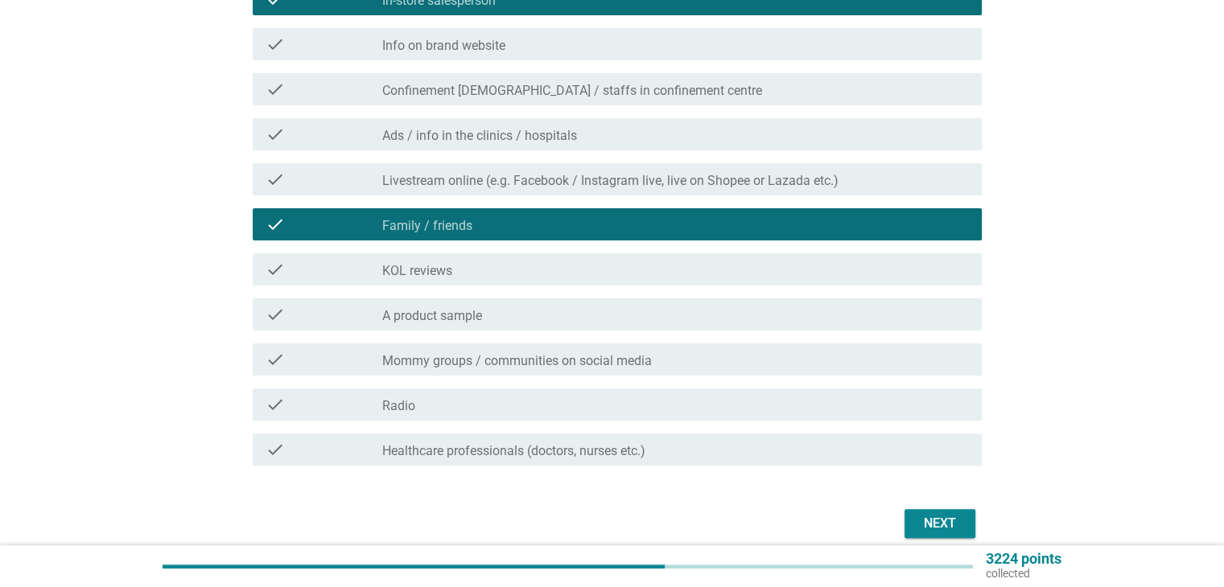
click at [482, 310] on label "A product sample" at bounding box center [432, 316] width 100 height 16
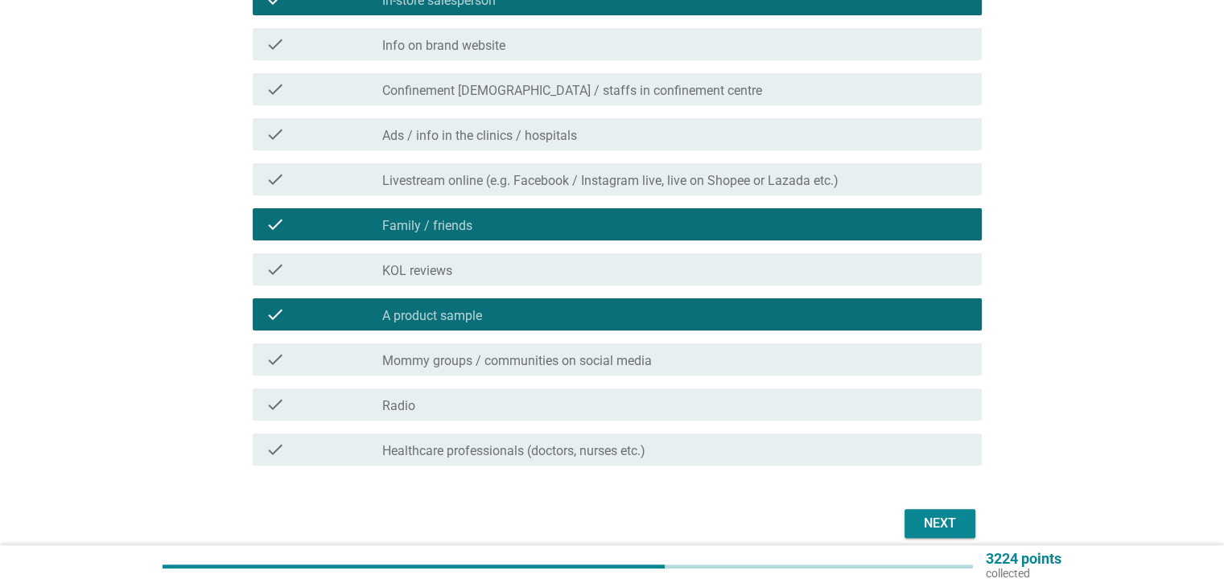
click at [550, 374] on div "check check_box_outline_blank Mommy groups / communities on social media" at bounding box center [617, 360] width 729 height 32
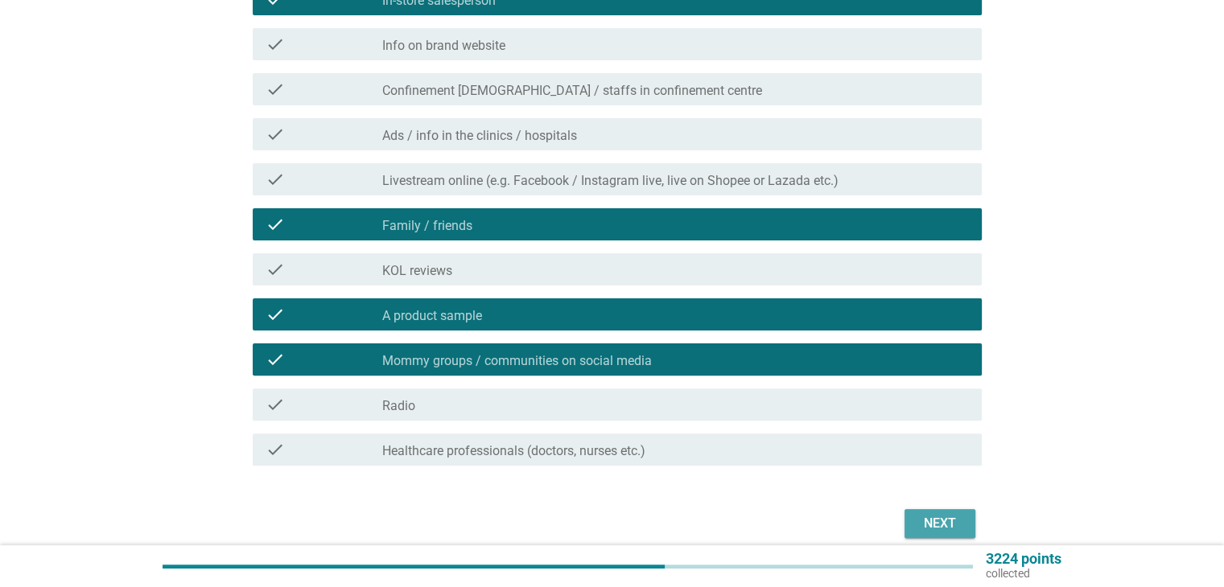
click at [943, 531] on div "Next" at bounding box center [939, 523] width 45 height 19
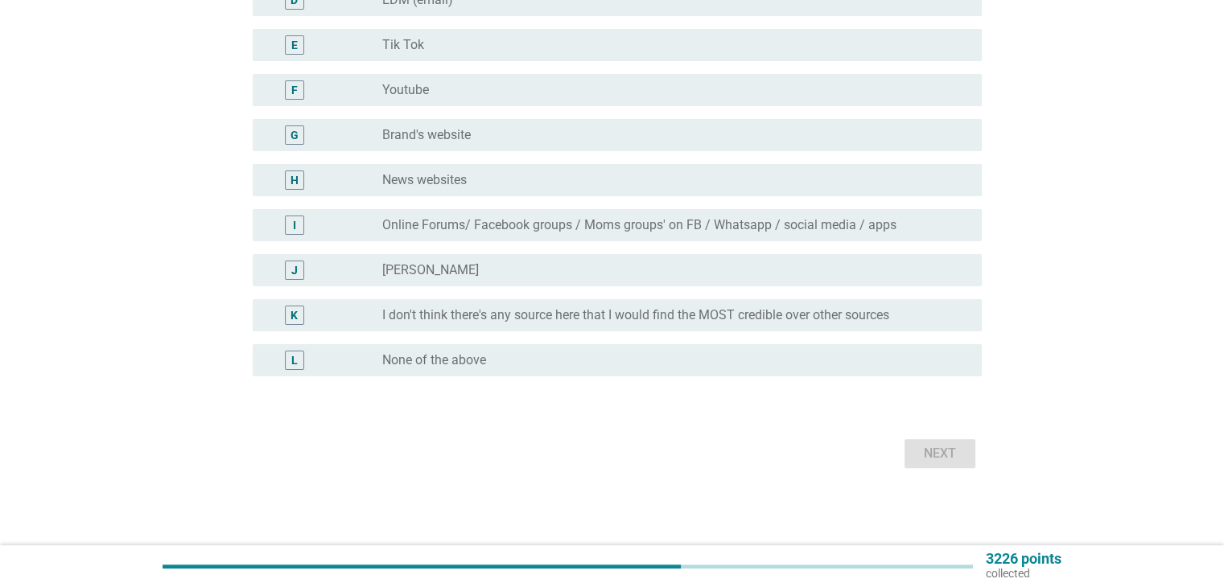
scroll to position [0, 0]
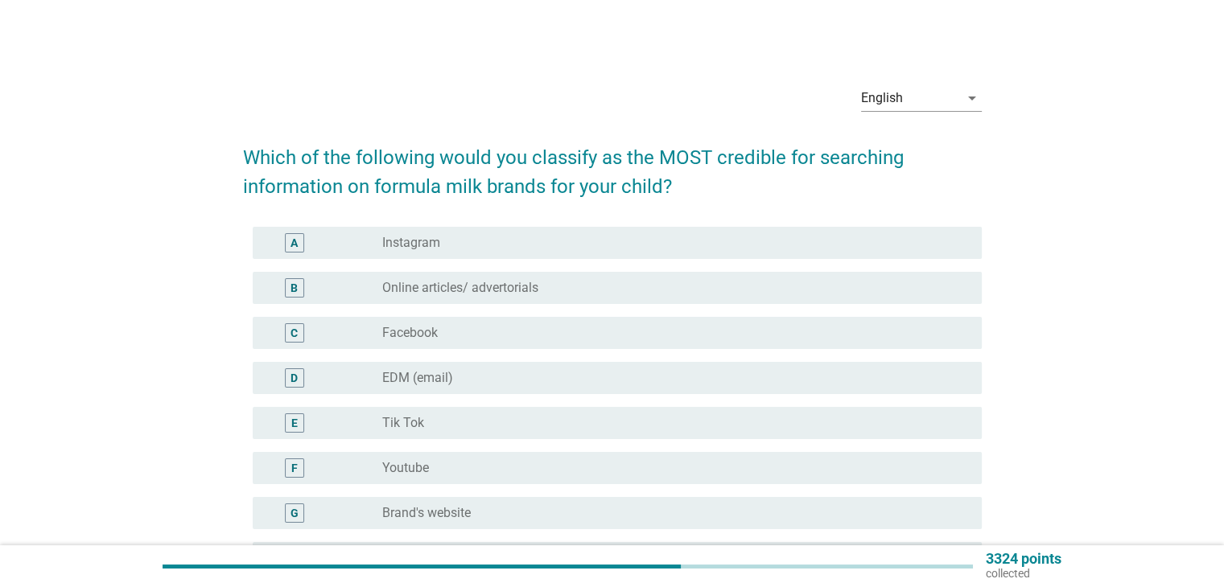
click at [409, 247] on label "Instagram" at bounding box center [411, 243] width 58 height 16
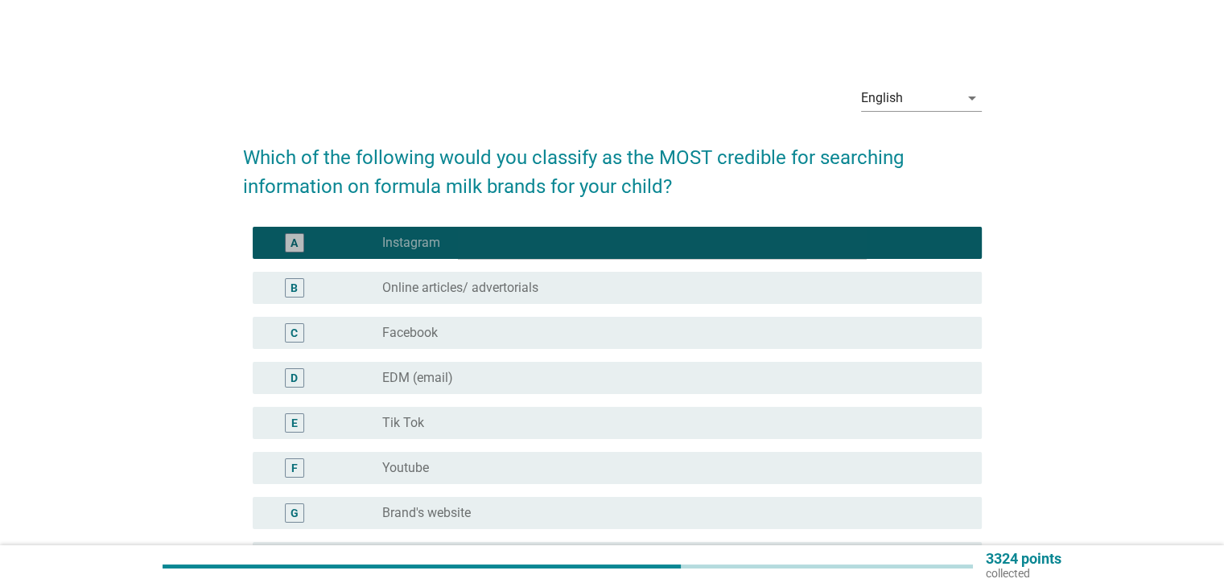
click at [409, 247] on label "Instagram" at bounding box center [411, 243] width 58 height 16
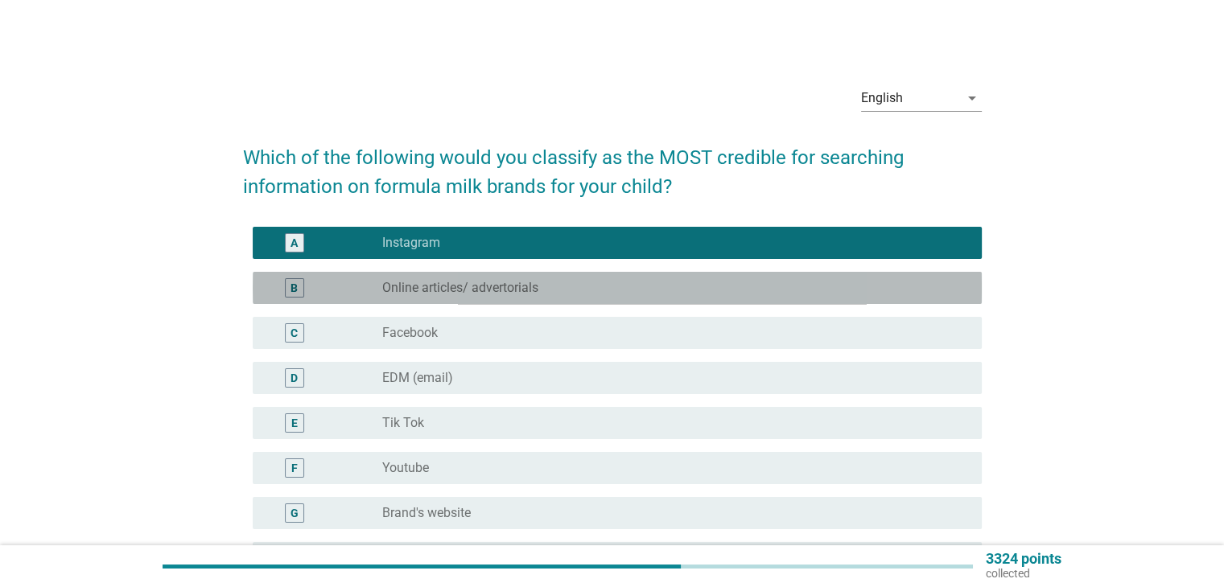
drag, startPoint x: 438, startPoint y: 282, endPoint x: 443, endPoint y: 292, distance: 11.5
click at [438, 282] on label "Online articles/ advertorials" at bounding box center [460, 288] width 156 height 16
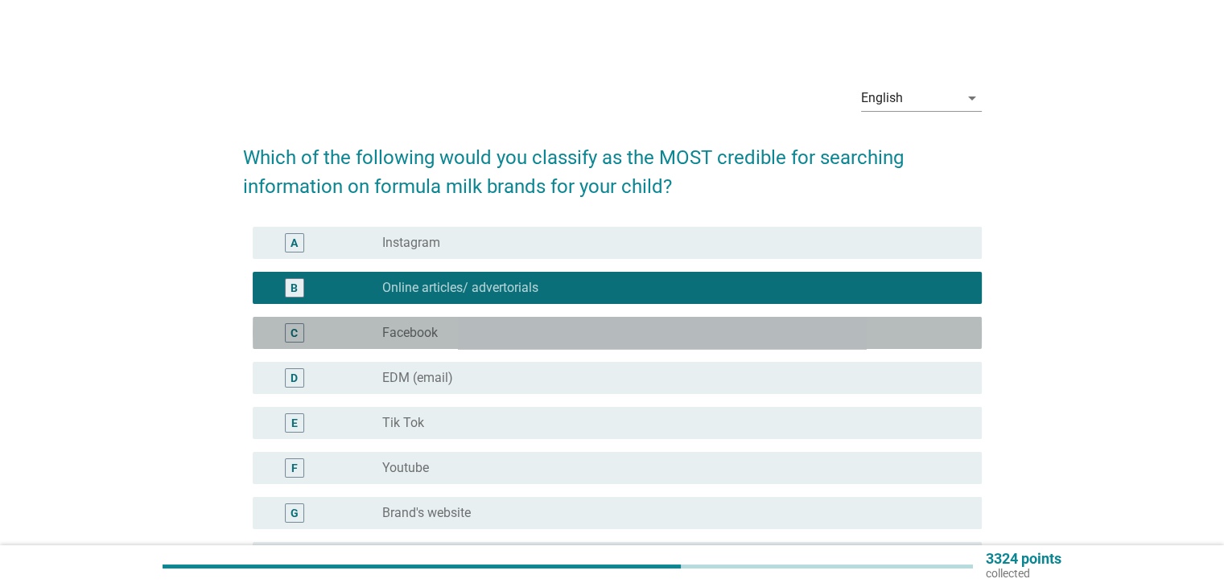
click at [441, 324] on div "radio_button_unchecked Facebook" at bounding box center [675, 333] width 586 height 19
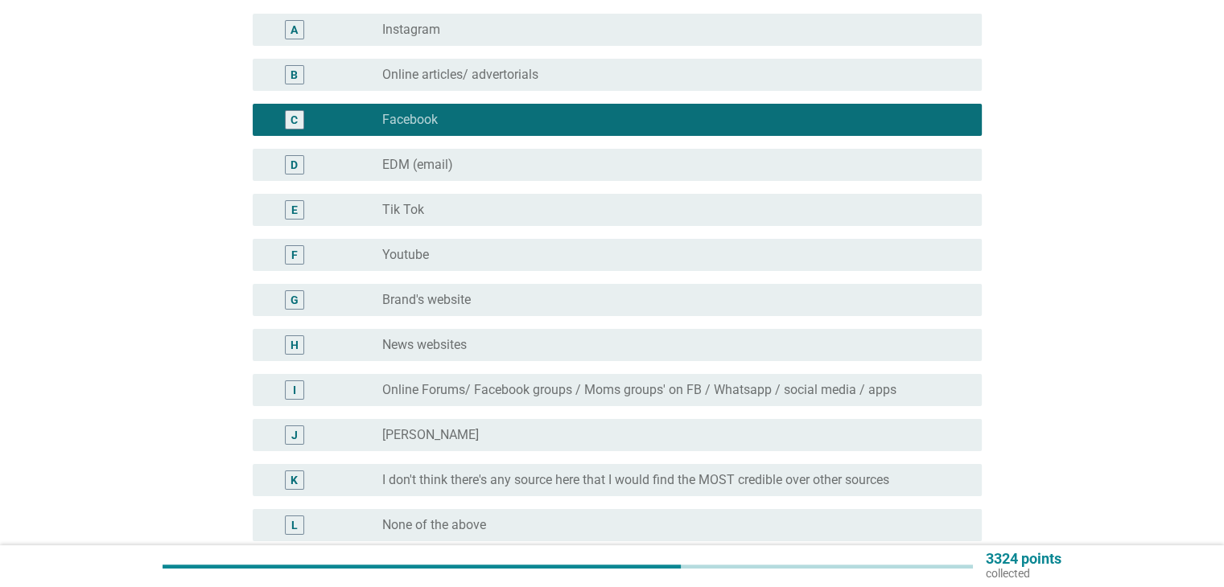
scroll to position [241, 0]
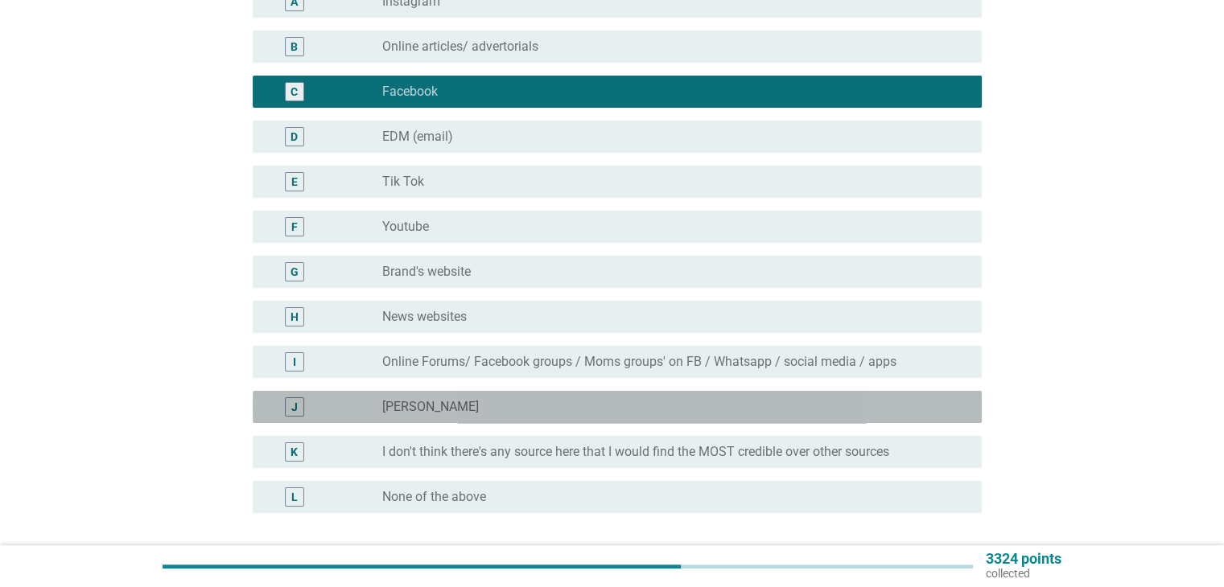
click at [453, 397] on div "J radio_button_unchecked [PERSON_NAME]" at bounding box center [617, 407] width 729 height 32
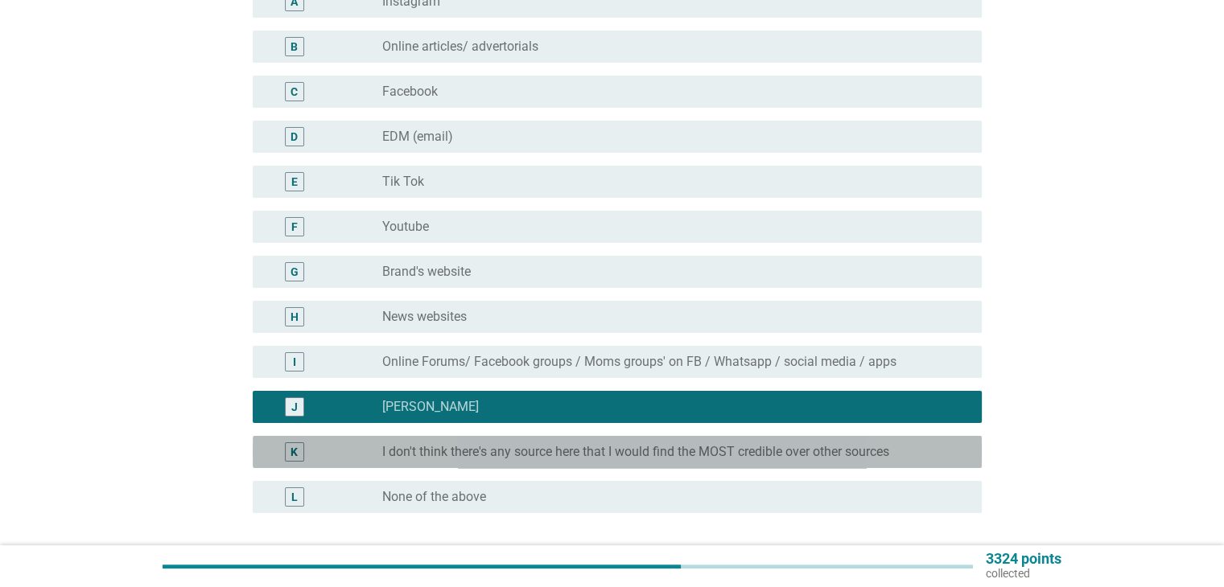
click at [688, 466] on div "K radio_button_unchecked I don't think there's any source here that I would fin…" at bounding box center [617, 452] width 729 height 32
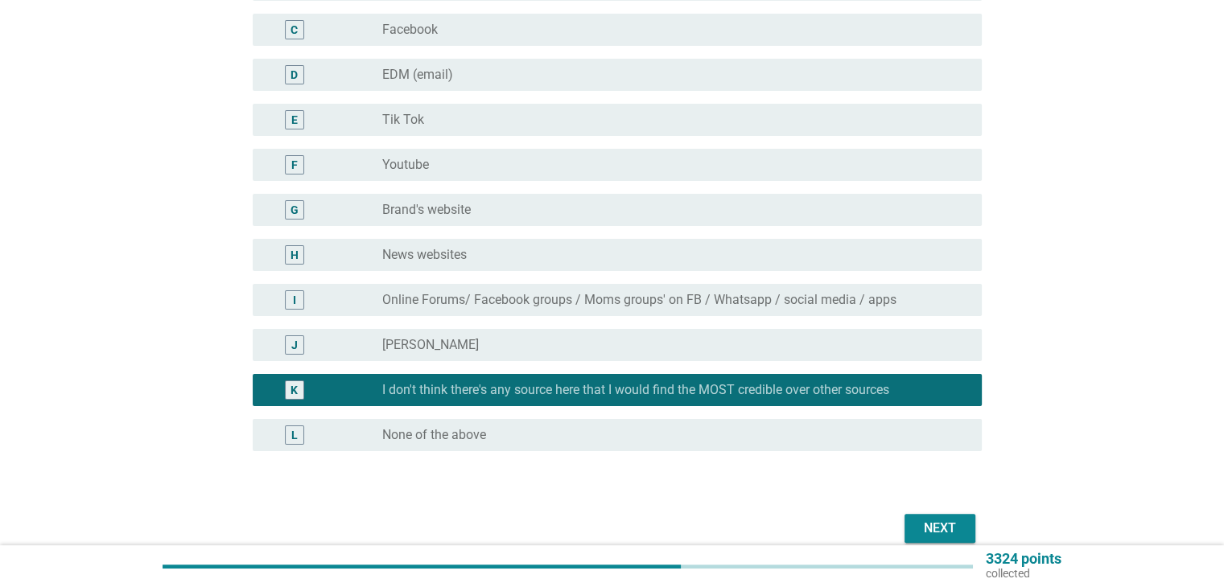
scroll to position [378, 0]
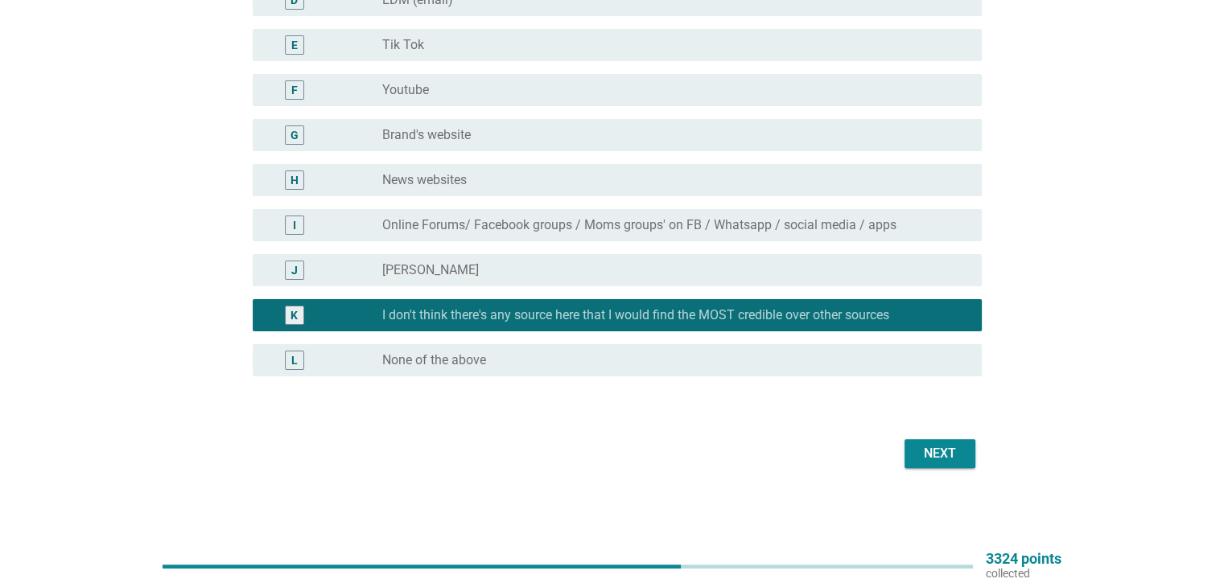
click at [940, 461] on div "Next" at bounding box center [939, 453] width 45 height 19
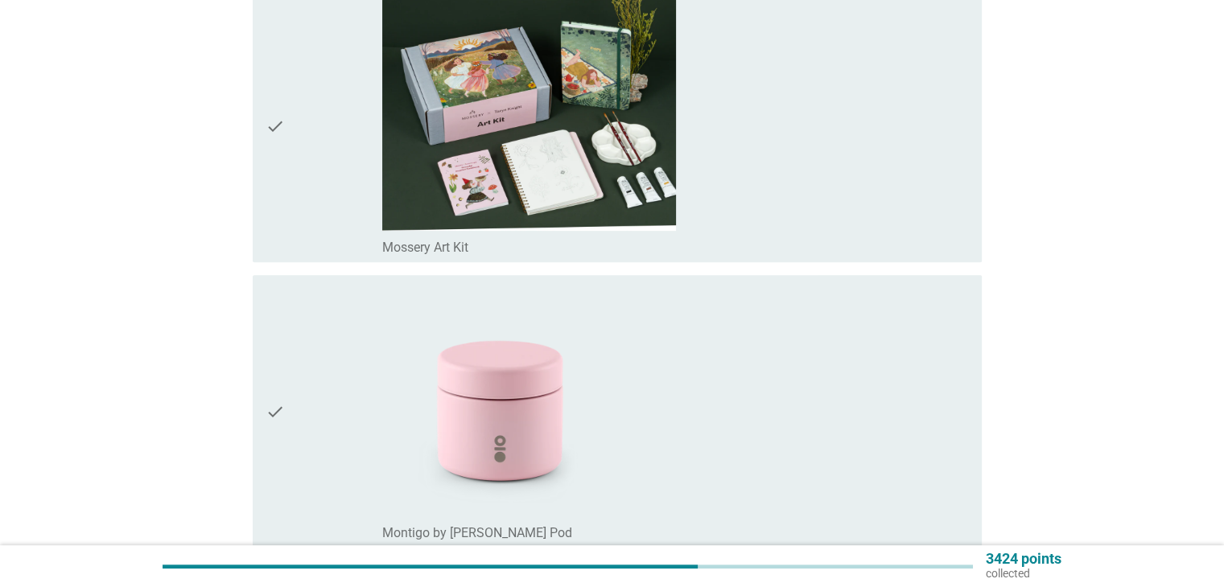
scroll to position [885, 0]
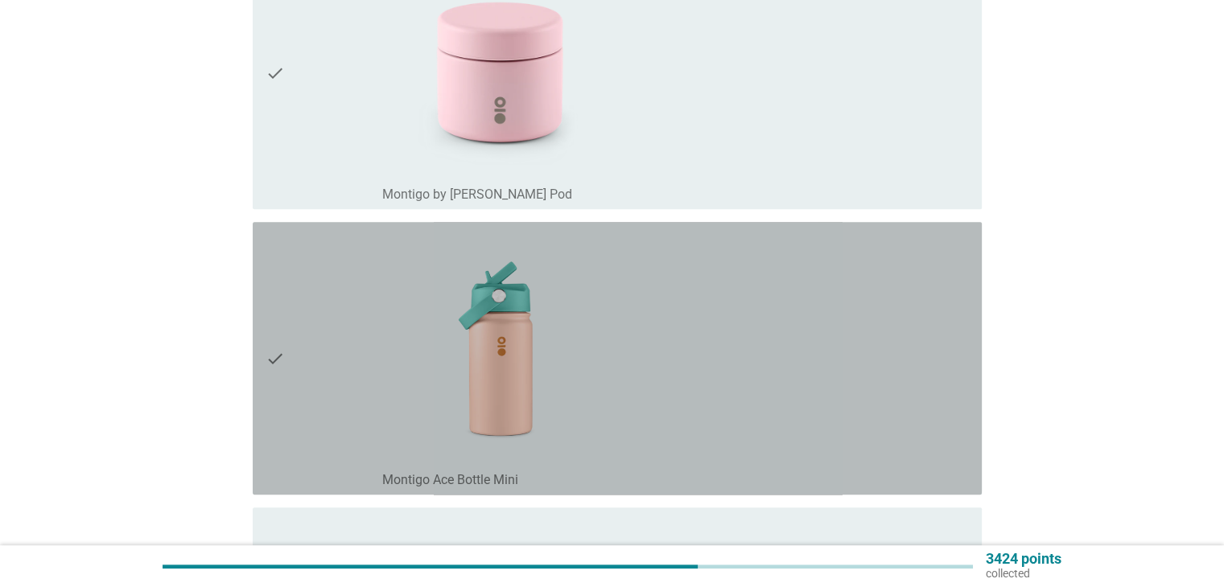
click at [272, 357] on icon "check" at bounding box center [275, 359] width 19 height 260
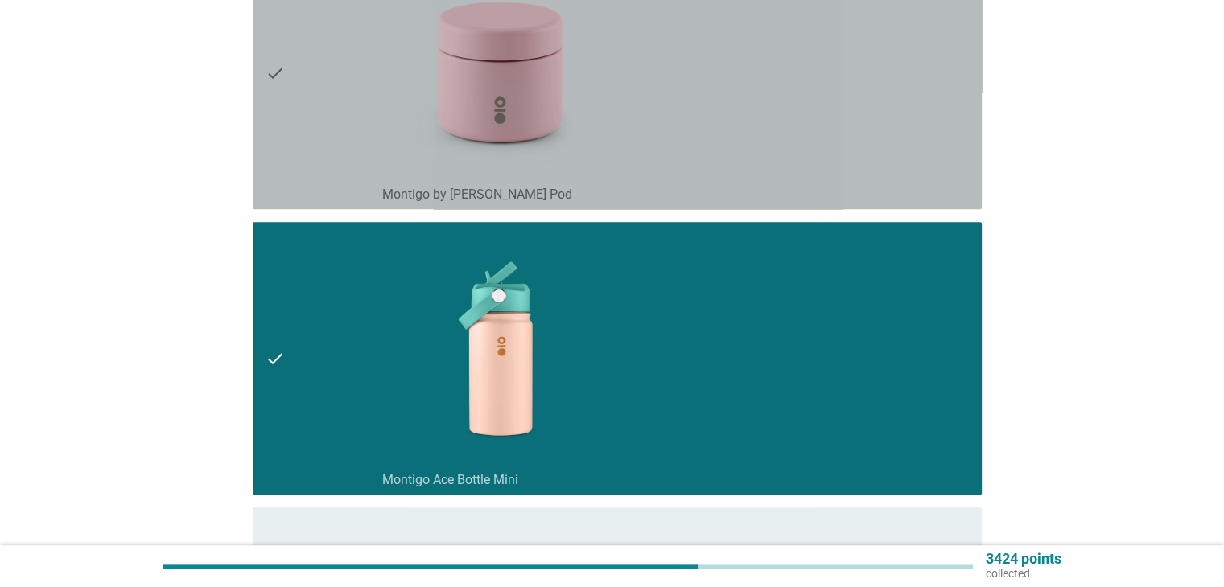
click at [290, 136] on div "check" at bounding box center [324, 73] width 117 height 260
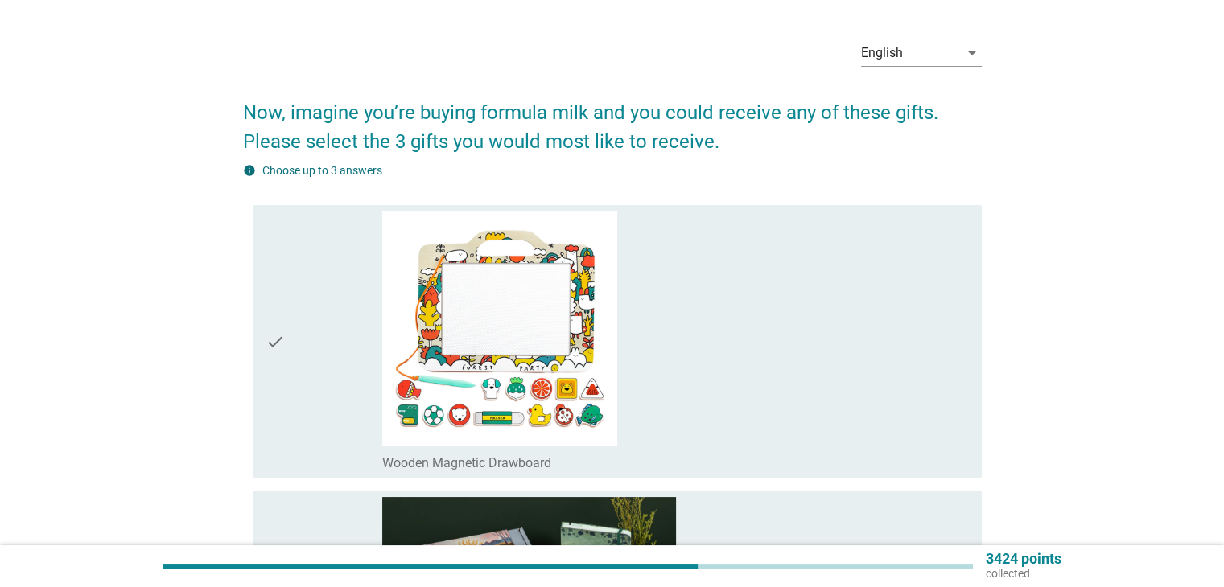
scroll to position [0, 0]
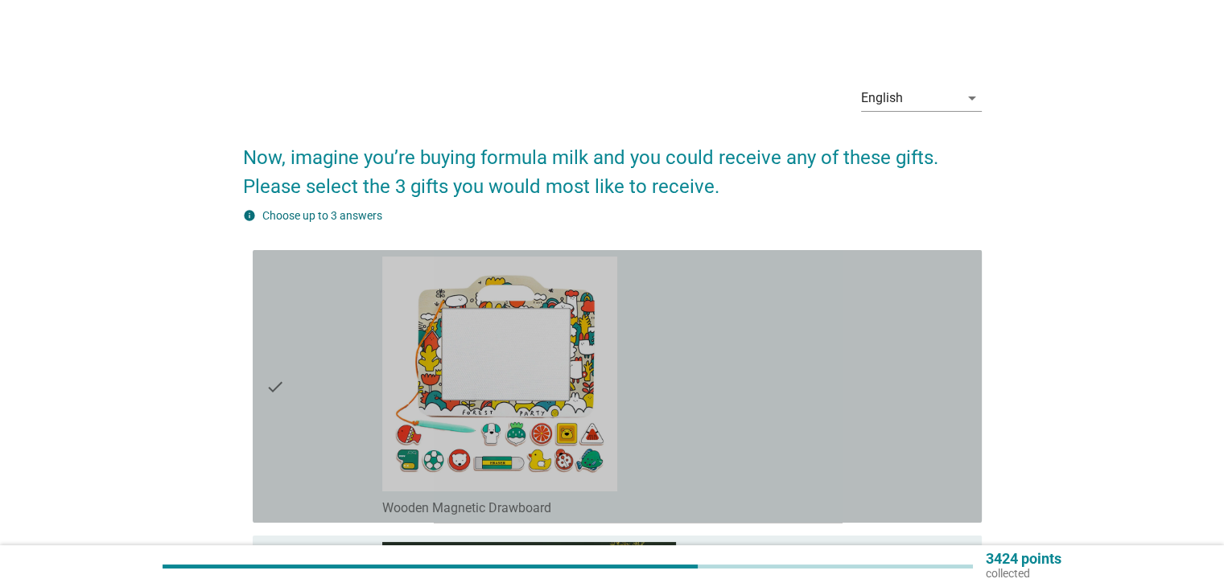
click at [270, 365] on icon "check" at bounding box center [275, 387] width 19 height 260
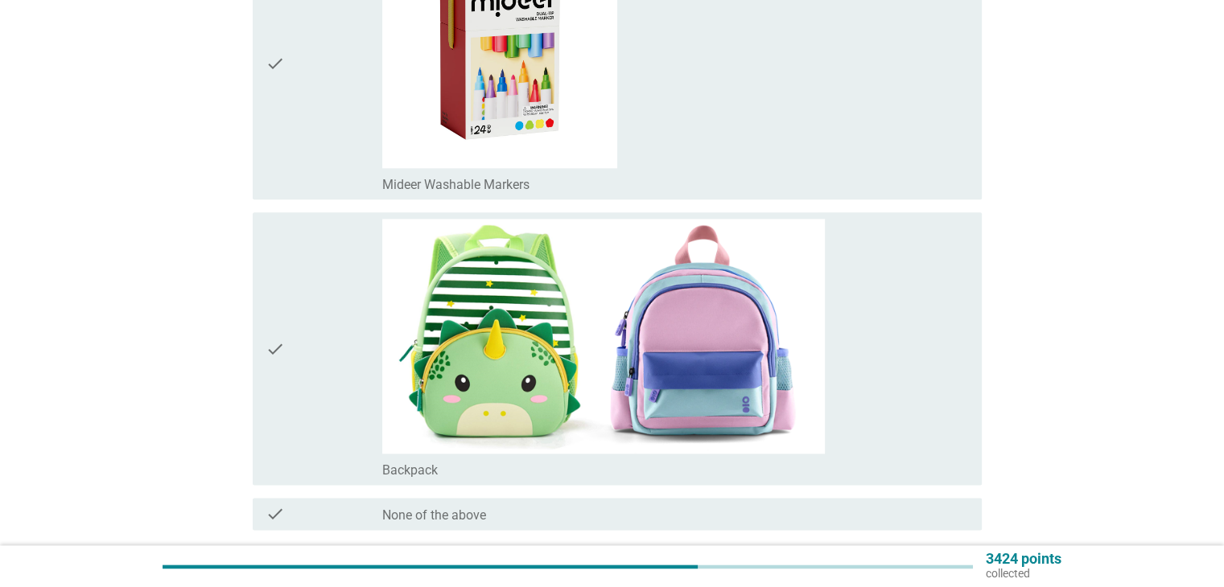
scroll to position [2173, 0]
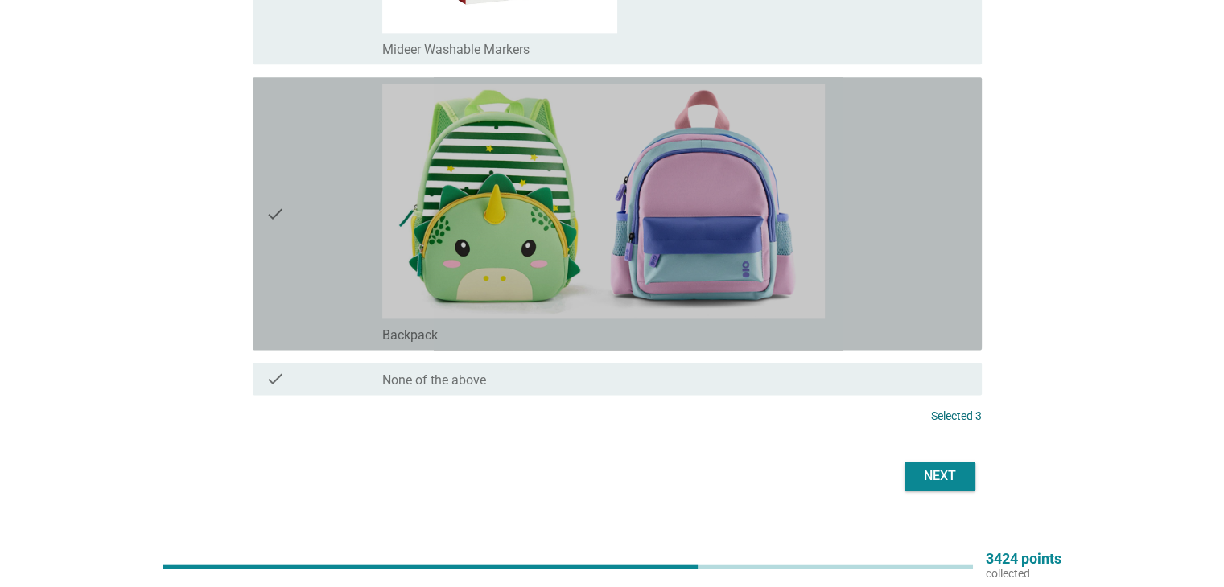
click at [278, 226] on icon "check" at bounding box center [275, 214] width 19 height 260
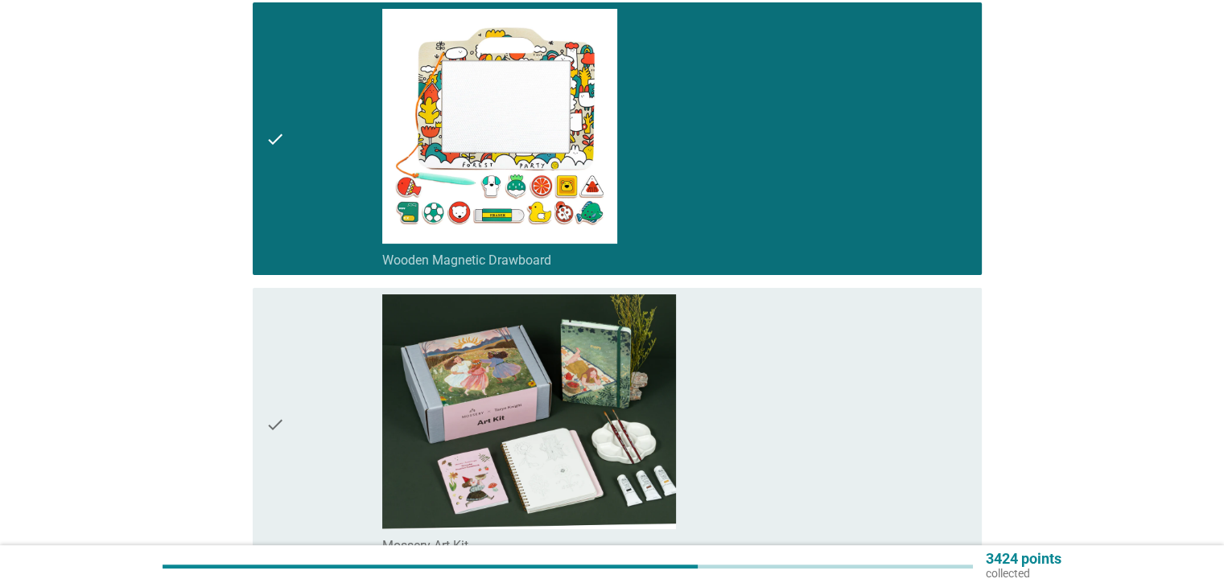
scroll to position [0, 0]
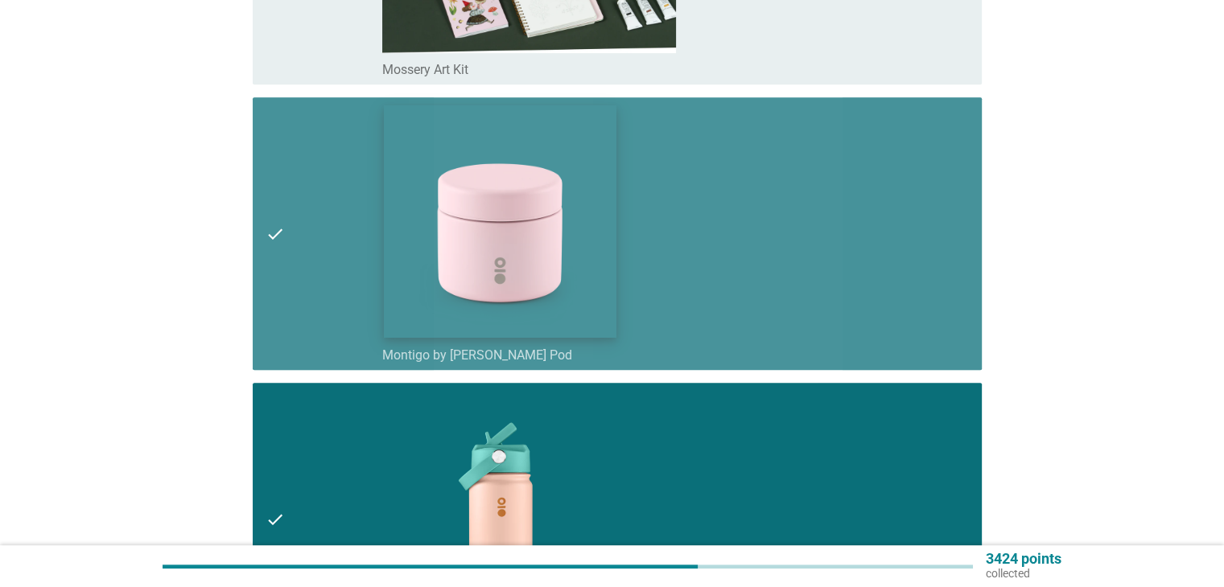
click at [409, 245] on img at bounding box center [500, 221] width 233 height 233
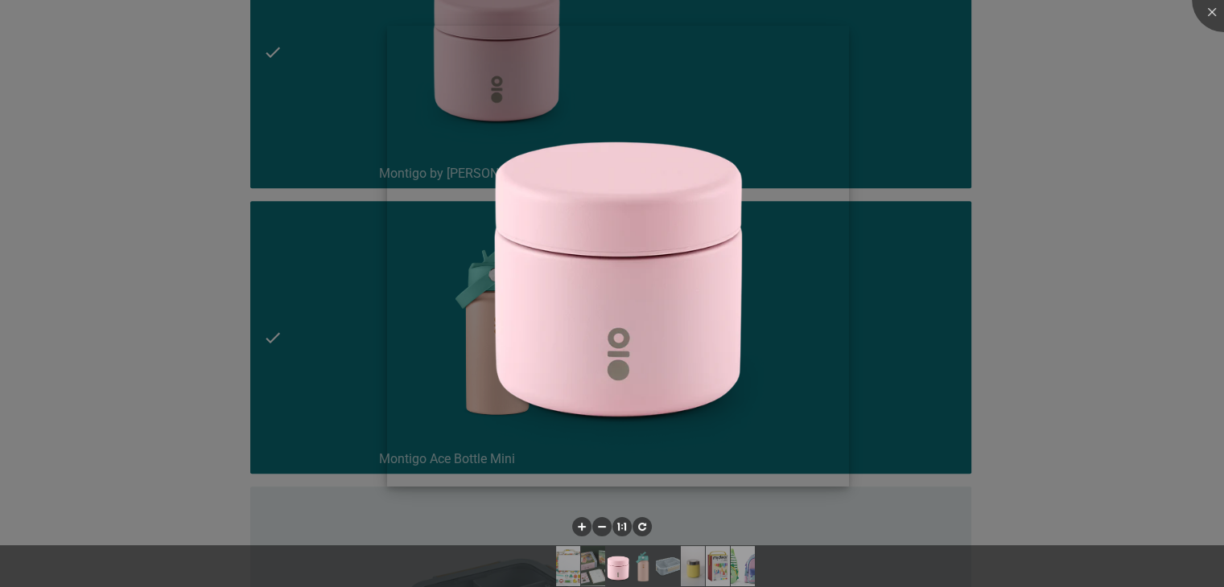
scroll to position [1127, 0]
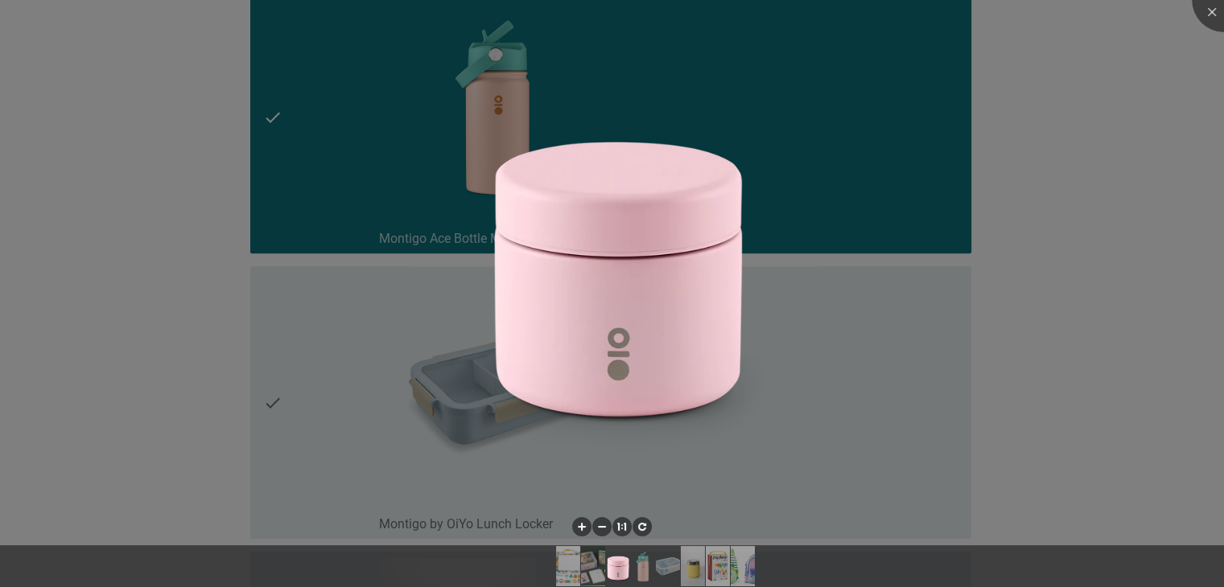
click at [849, 220] on div at bounding box center [612, 293] width 1224 height 587
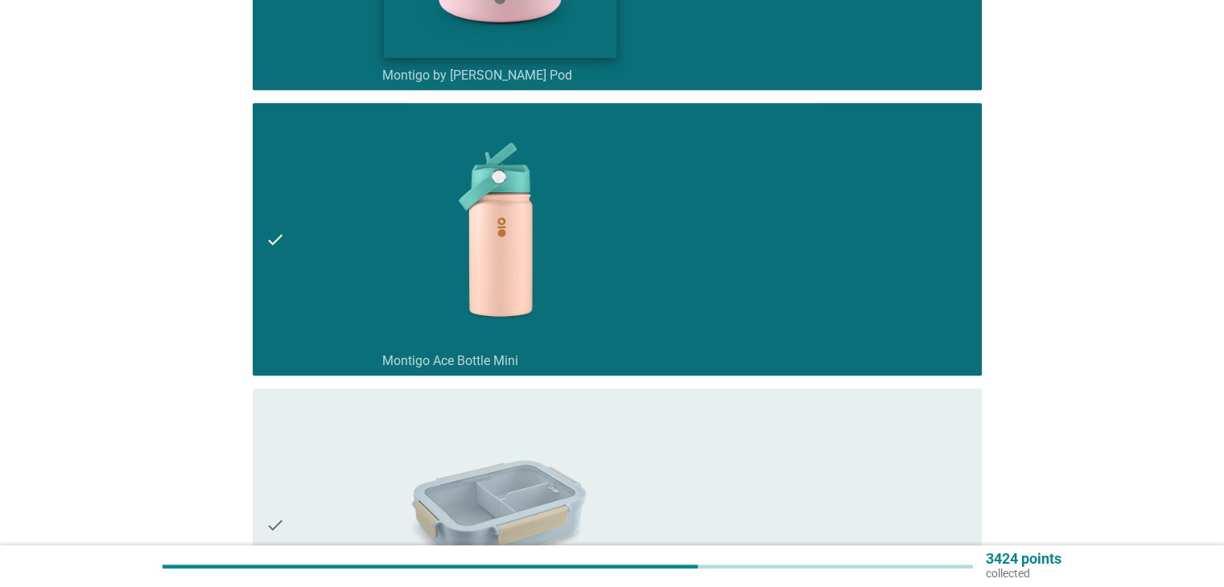
scroll to position [805, 0]
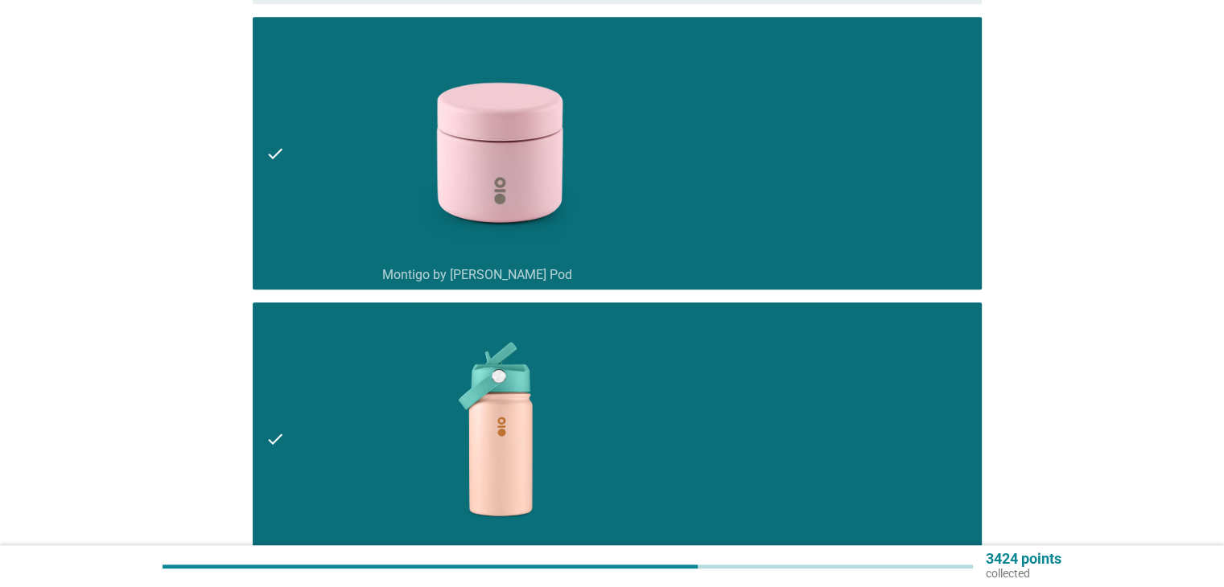
click at [261, 152] on div "check check_box_outline_blank Montigo by OiYo Snack Pod" at bounding box center [617, 153] width 729 height 273
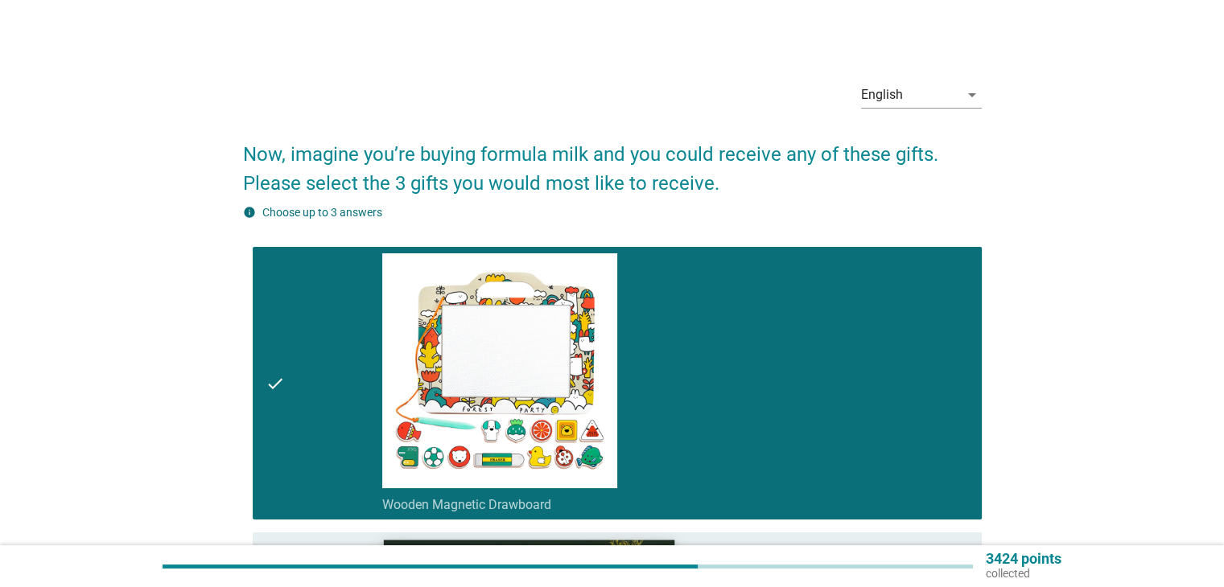
scroll to position [0, 0]
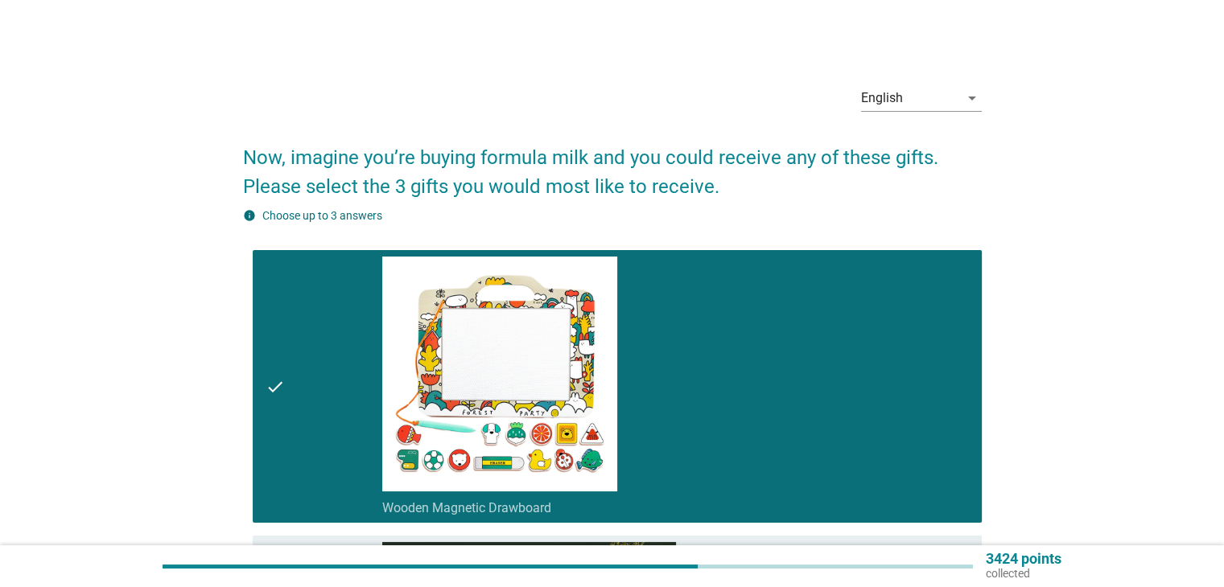
click at [280, 385] on icon "check" at bounding box center [275, 387] width 19 height 260
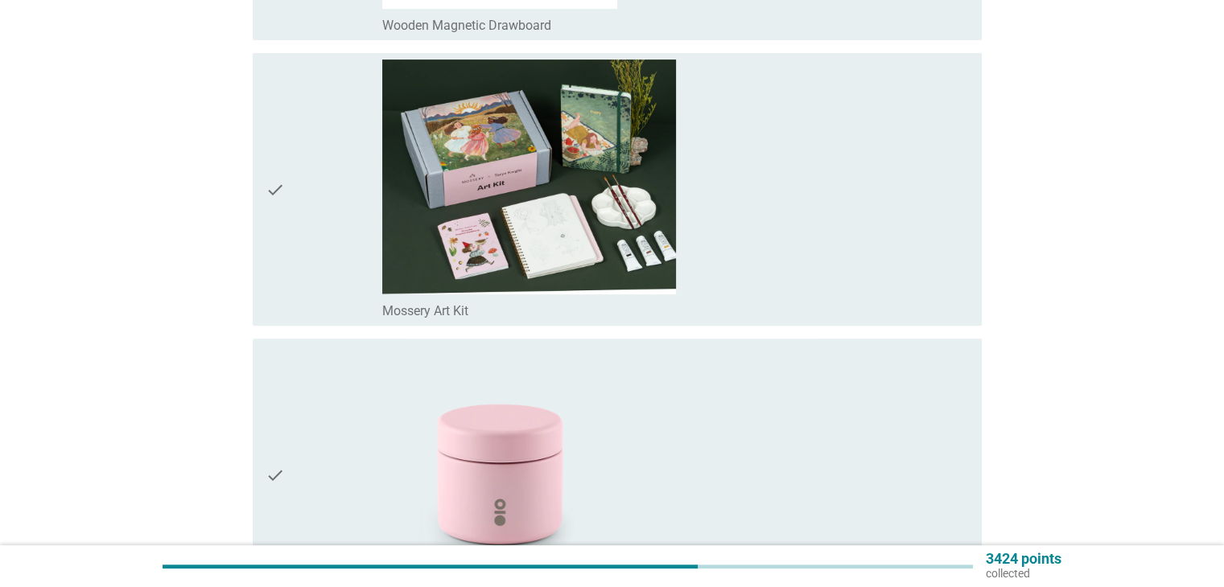
scroll to position [724, 0]
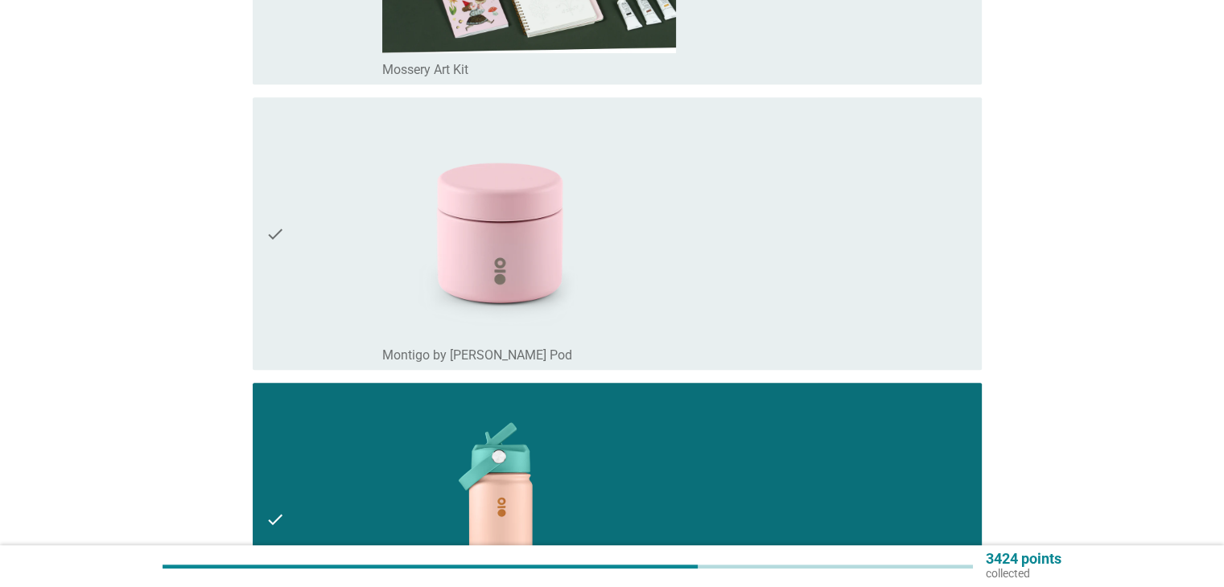
click at [268, 252] on icon "check" at bounding box center [275, 234] width 19 height 260
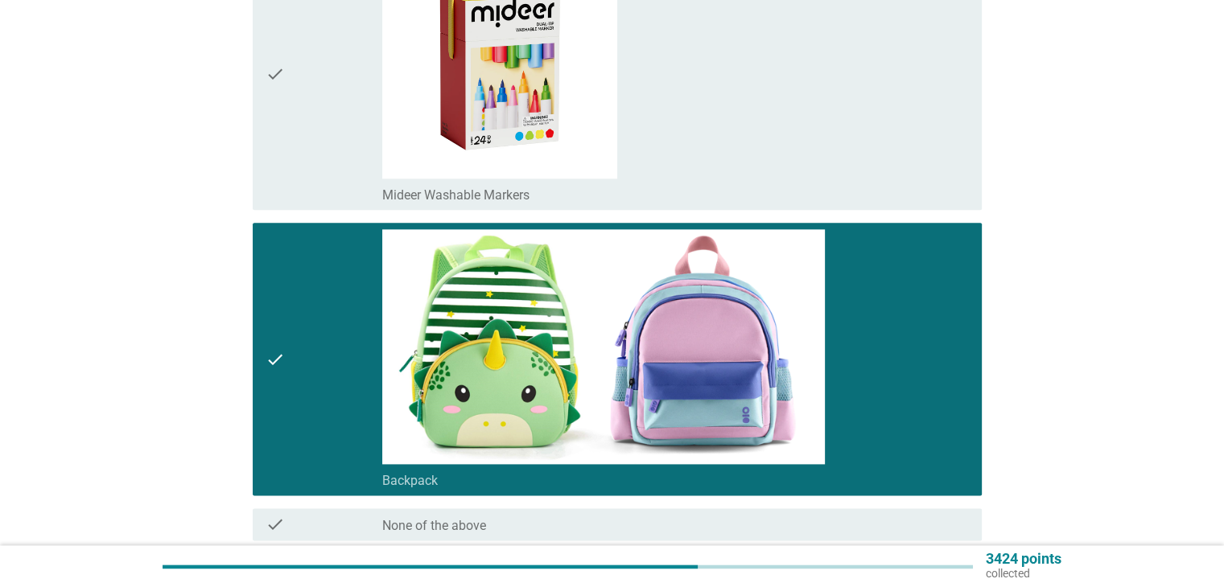
scroll to position [2191, 0]
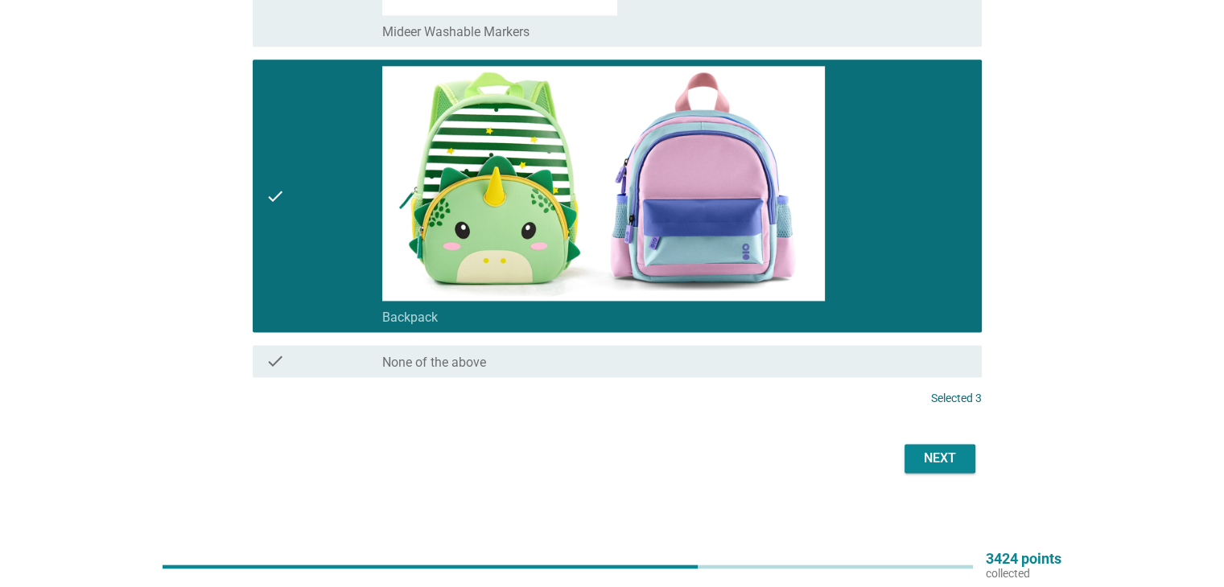
click at [937, 462] on div "Next" at bounding box center [939, 458] width 45 height 19
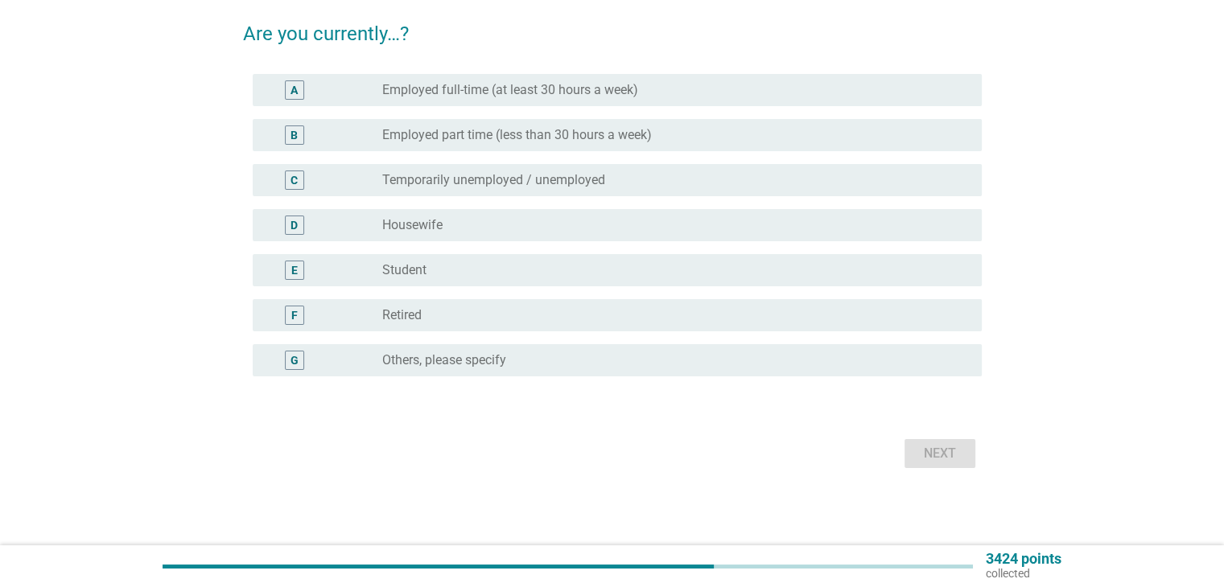
scroll to position [0, 0]
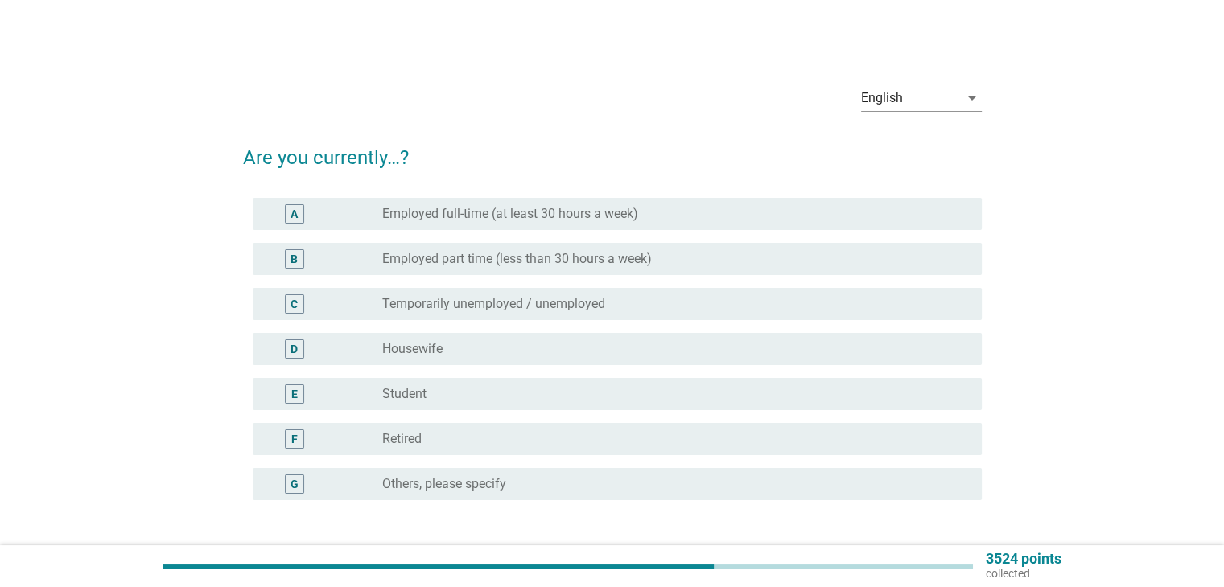
click at [465, 213] on label "Employed full-time (at least 30 hours a week)" at bounding box center [510, 214] width 256 height 16
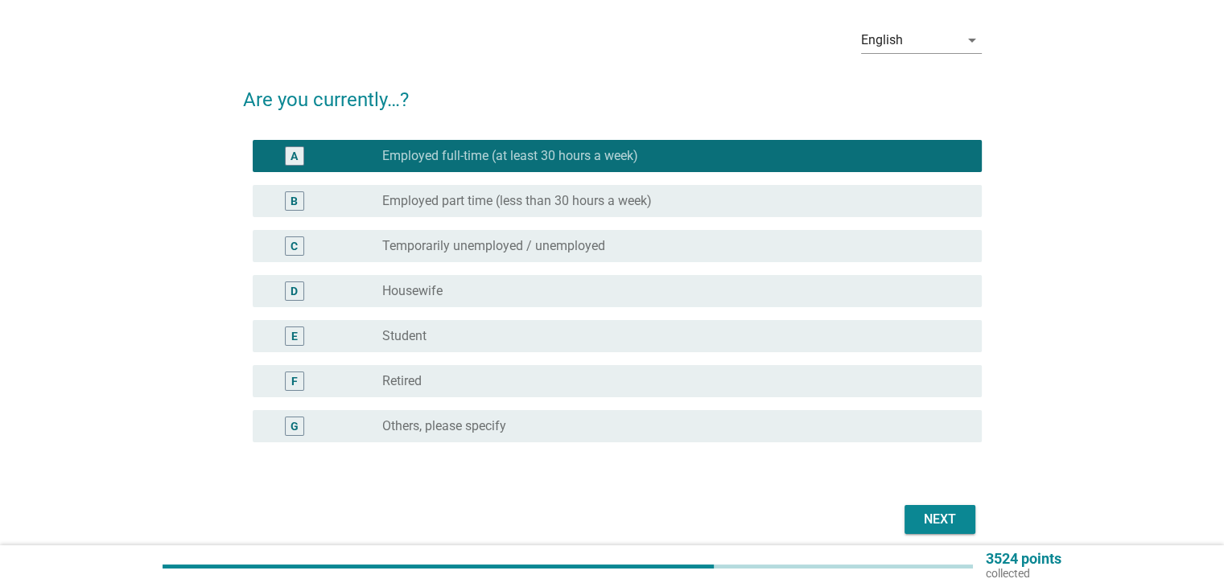
scroll to position [124, 0]
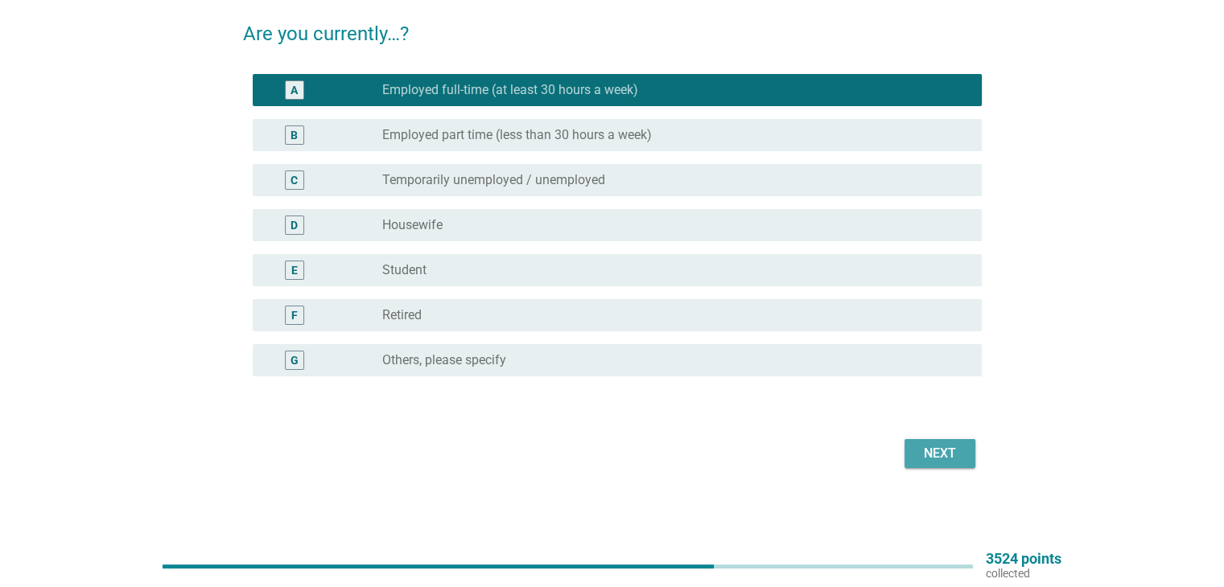
click at [947, 460] on div "Next" at bounding box center [939, 453] width 45 height 19
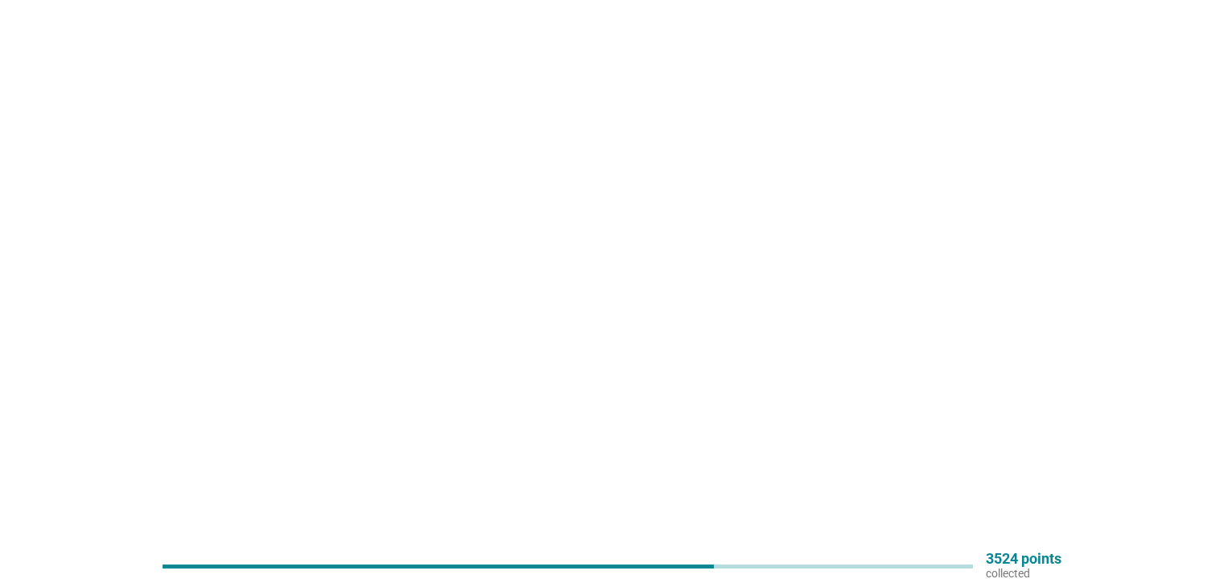
scroll to position [0, 0]
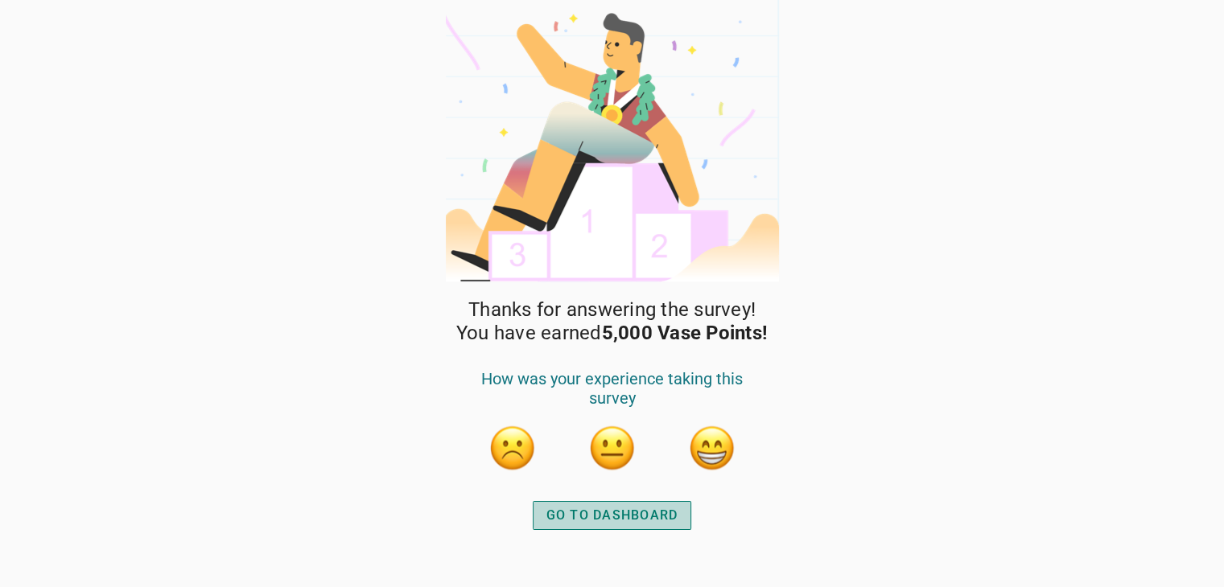
click at [670, 519] on div "GO TO DASHBOARD" at bounding box center [612, 515] width 132 height 19
